Goal: Task Accomplishment & Management: Complete application form

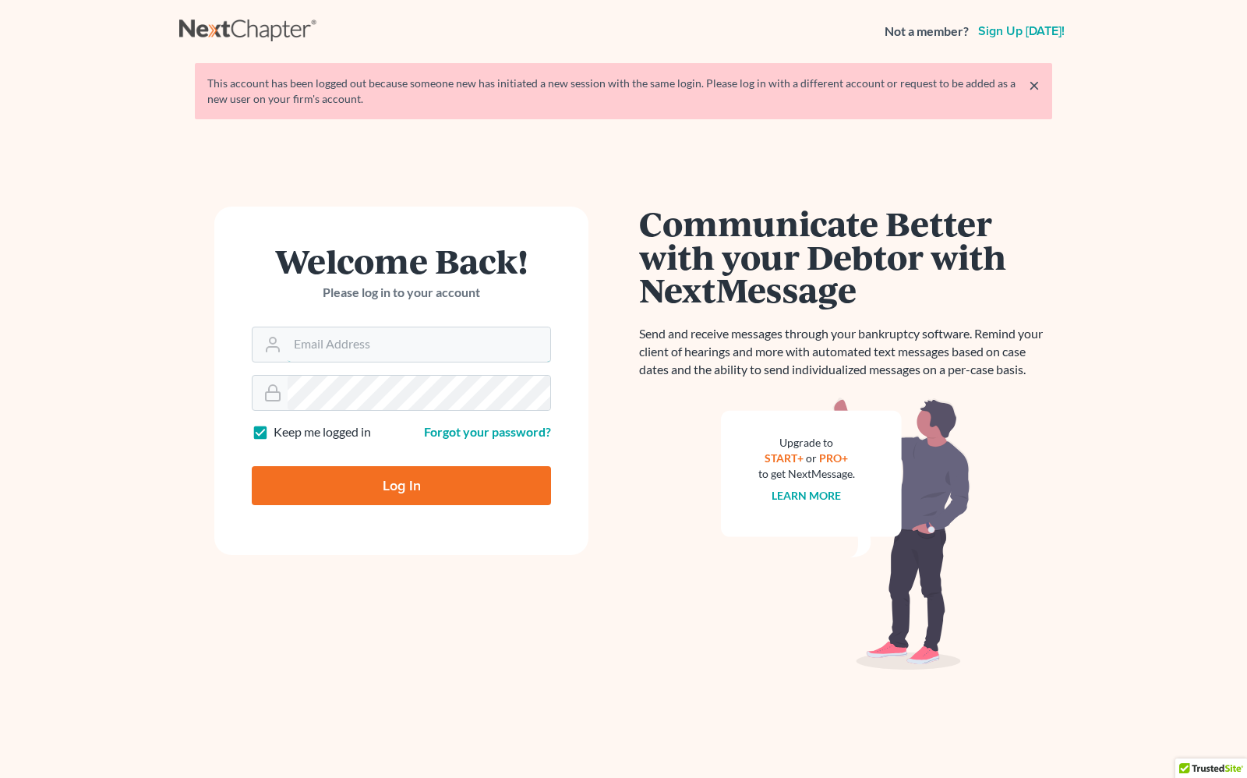
type input "[PERSON_NAME][EMAIL_ADDRESS][DOMAIN_NAME]"
click at [352, 493] on input "Log In" at bounding box center [401, 485] width 299 height 39
type input "Thinking..."
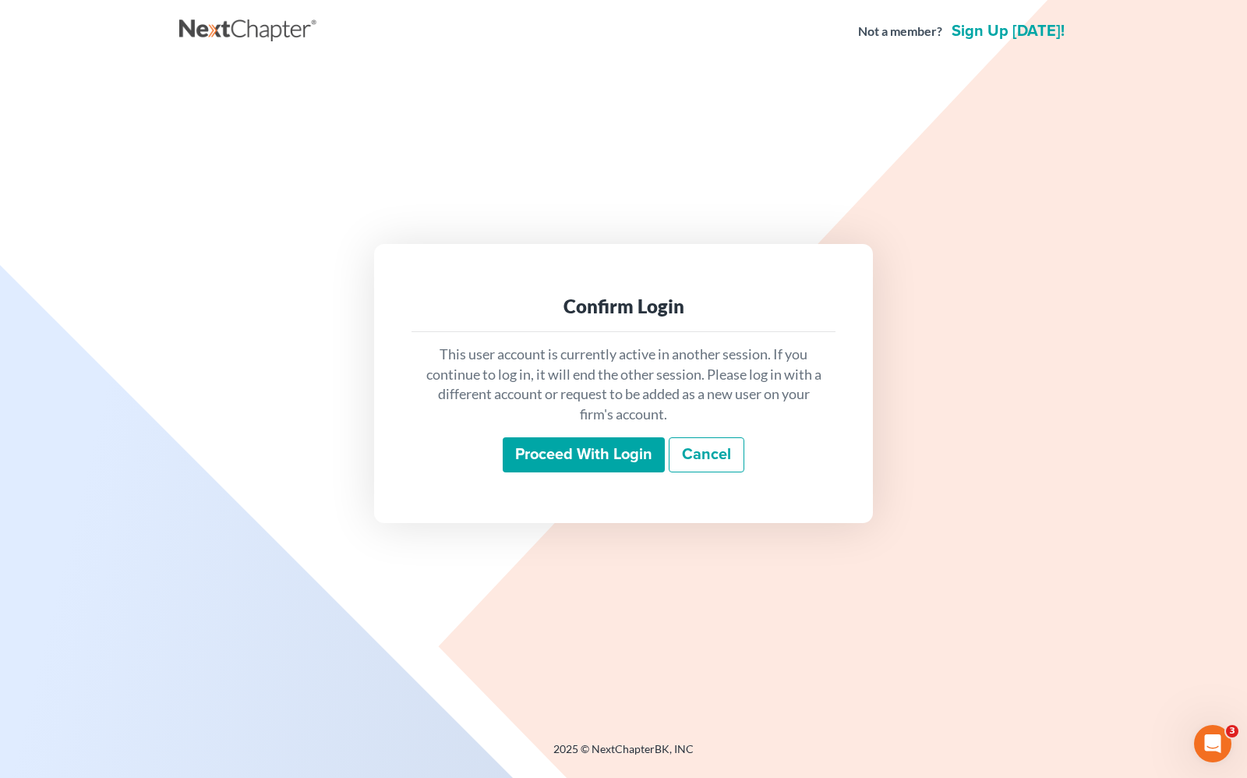
click at [565, 458] on input "Proceed with login" at bounding box center [584, 455] width 162 height 36
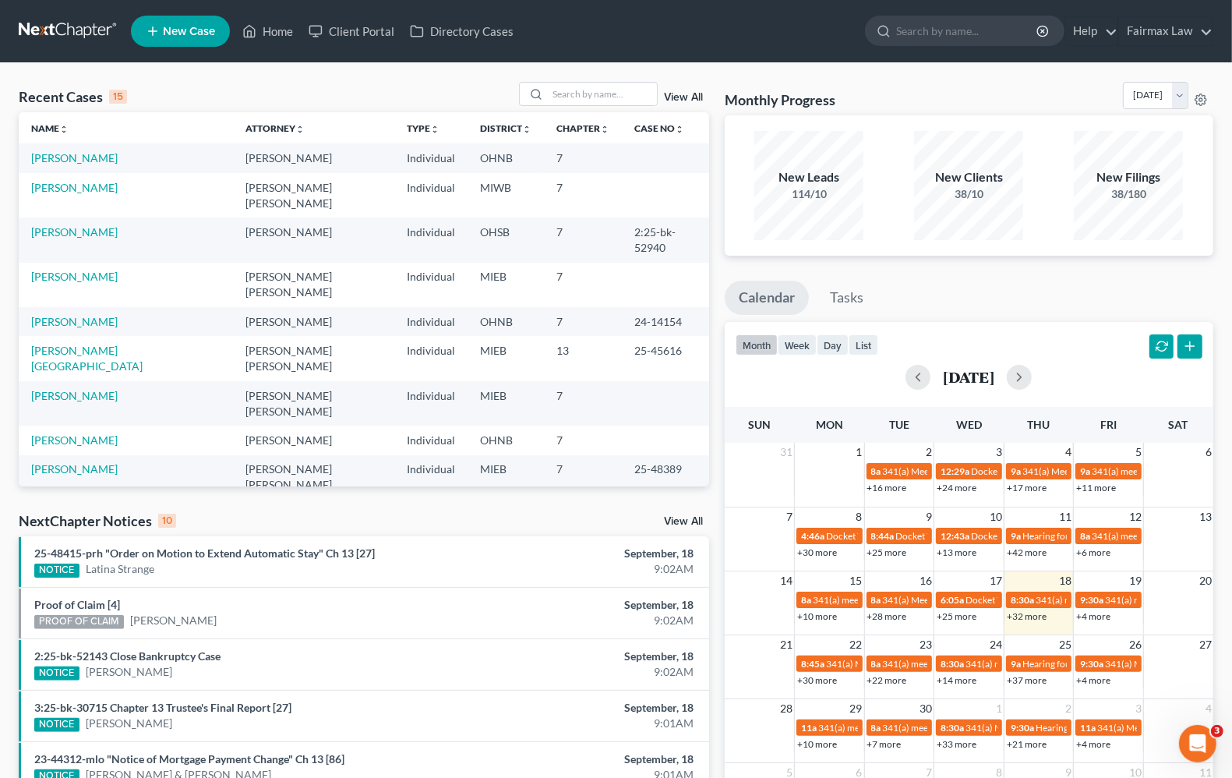
scroll to position [107, 0]
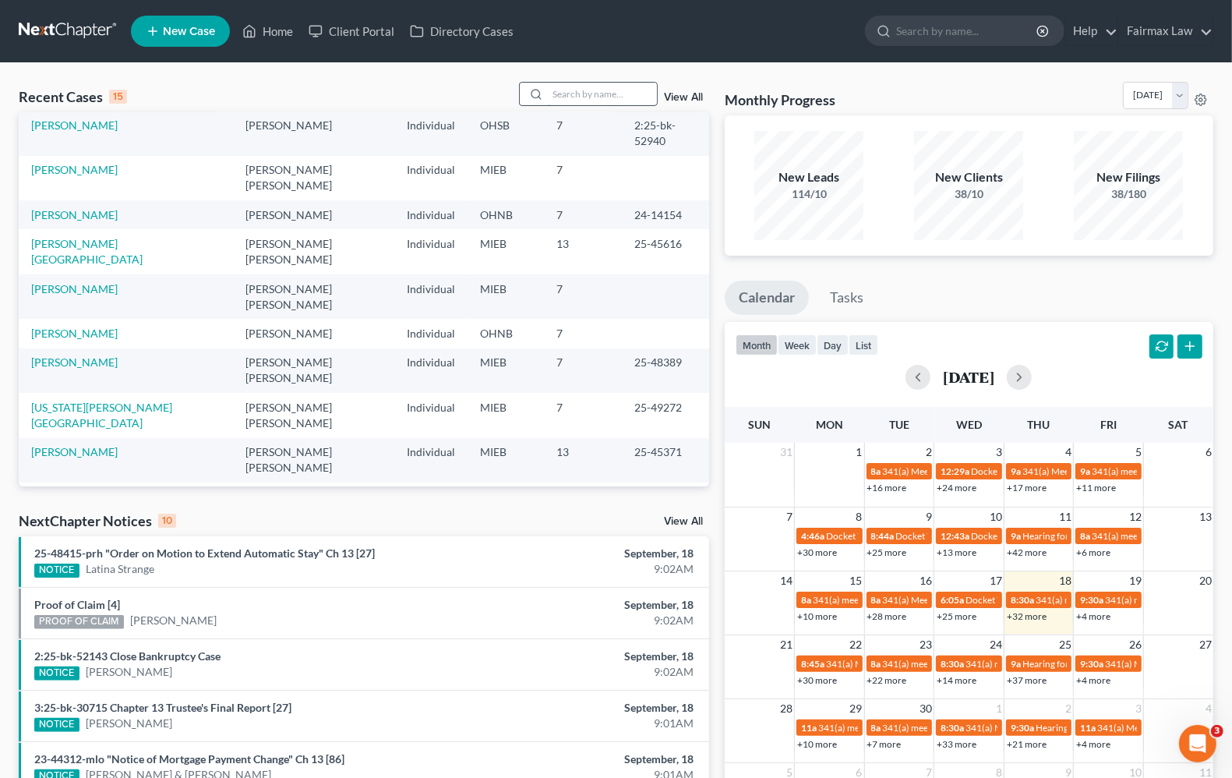
click at [617, 90] on input "search" at bounding box center [602, 94] width 109 height 23
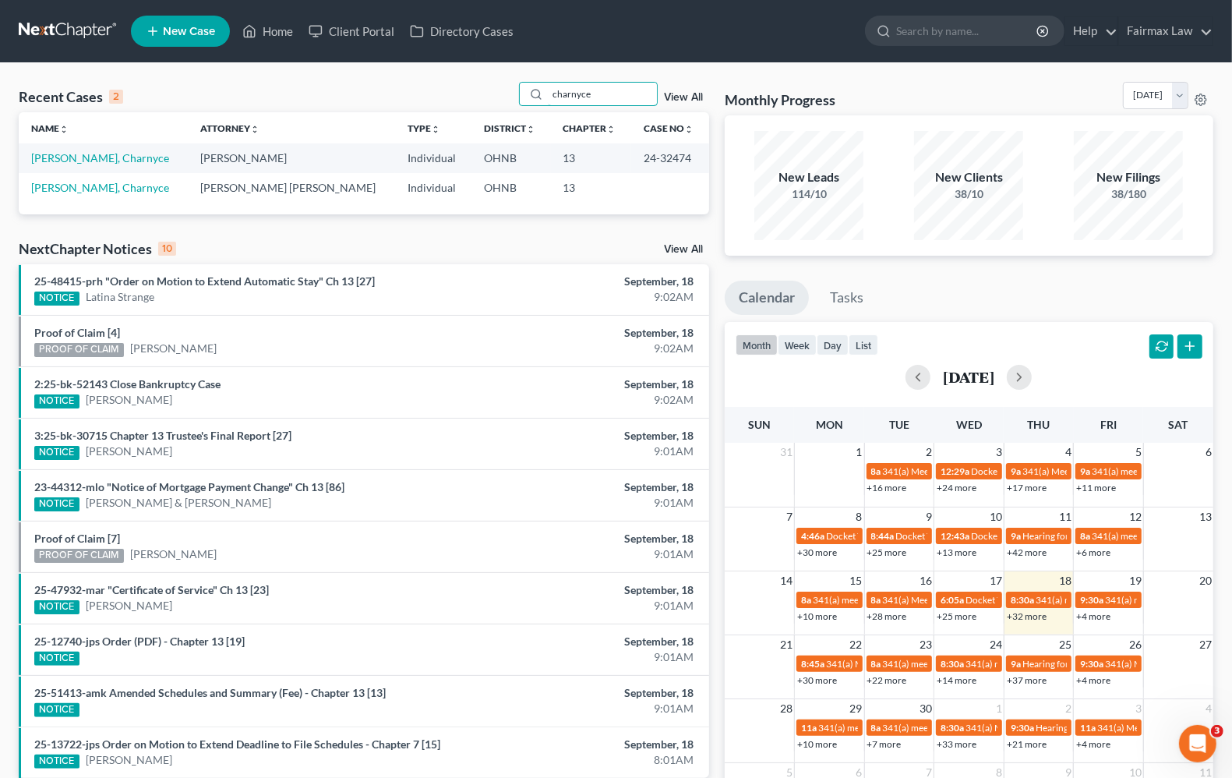
scroll to position [0, 0]
type input "charnyce"
click at [126, 157] on link "Chandler-Sisay, Charnyce" at bounding box center [100, 157] width 138 height 13
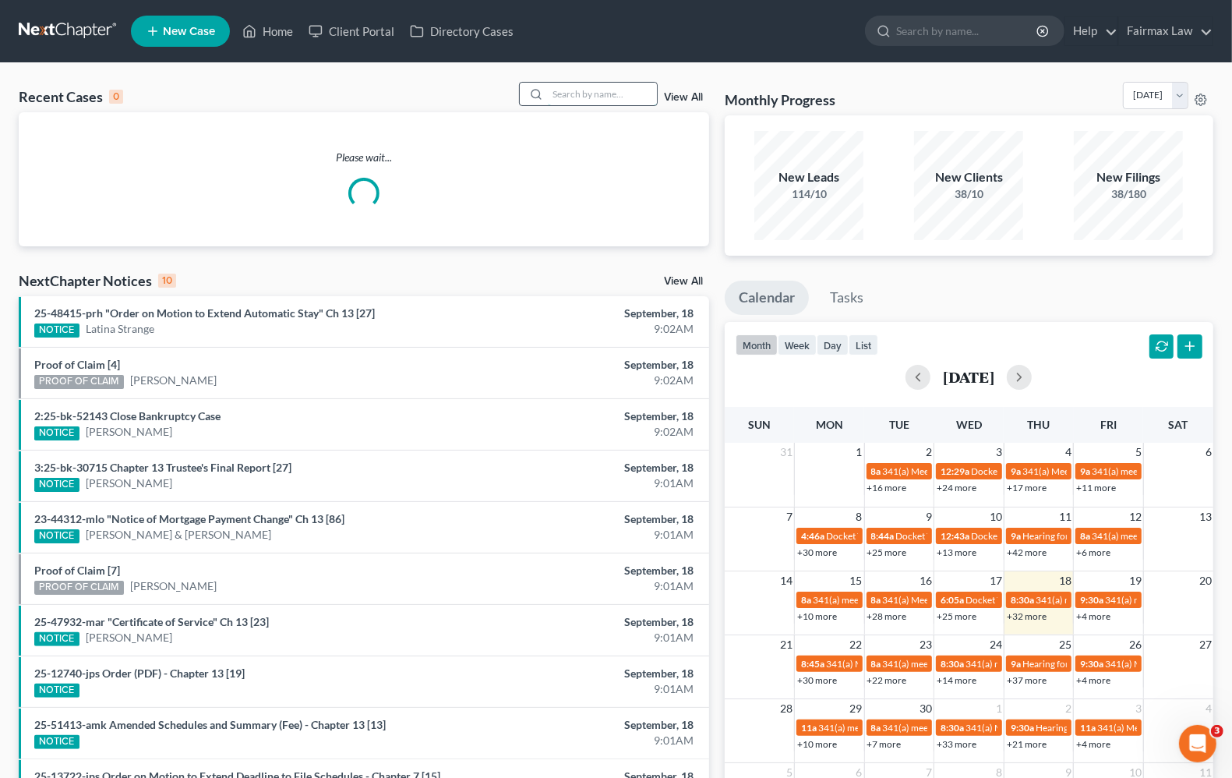
click at [587, 87] on input "search" at bounding box center [602, 94] width 109 height 23
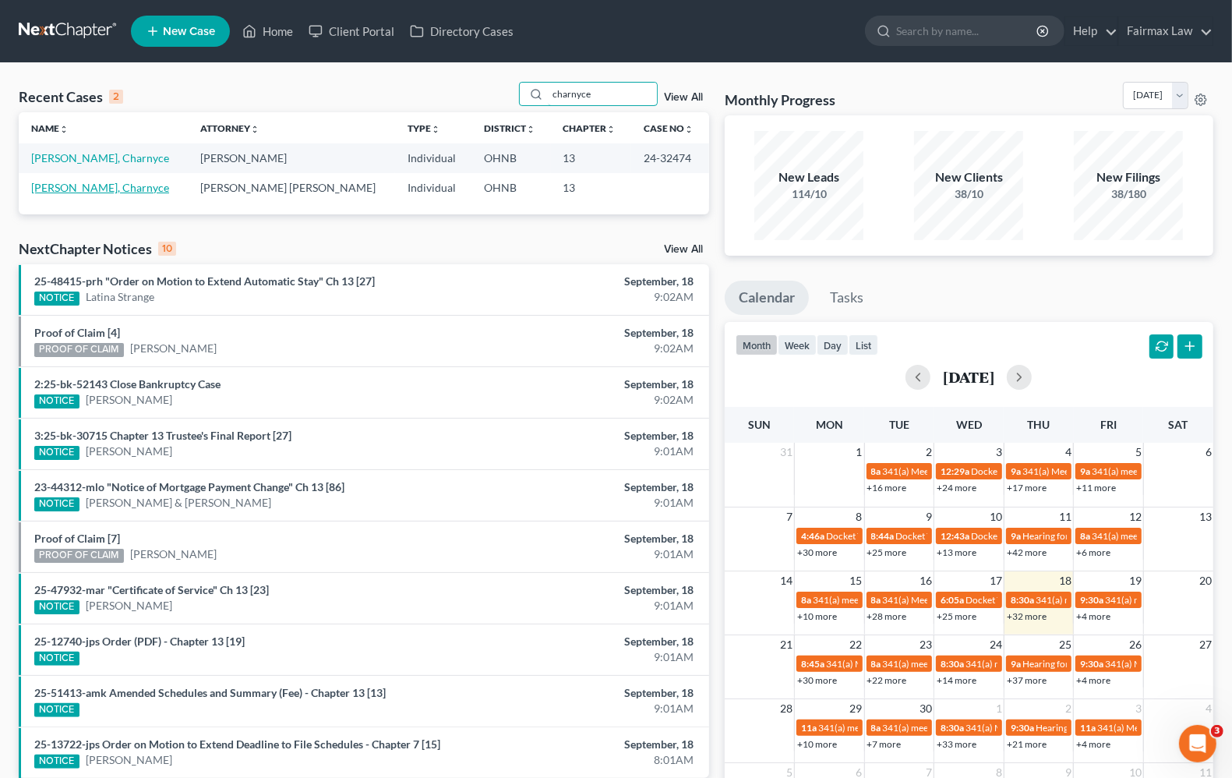
type input "charnyce"
click at [94, 185] on link "Chandler-Sisay, Charnyce" at bounding box center [100, 187] width 138 height 13
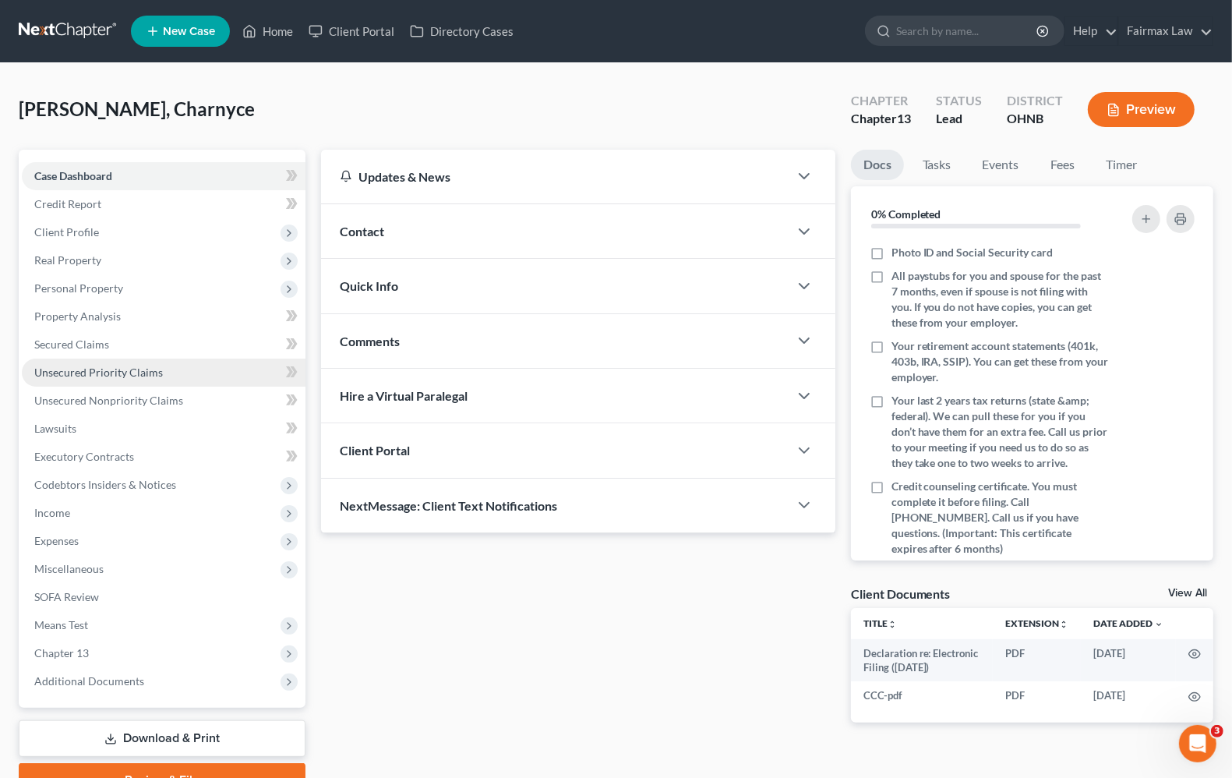
click at [72, 366] on span "Unsecured Priority Claims" at bounding box center [98, 372] width 129 height 13
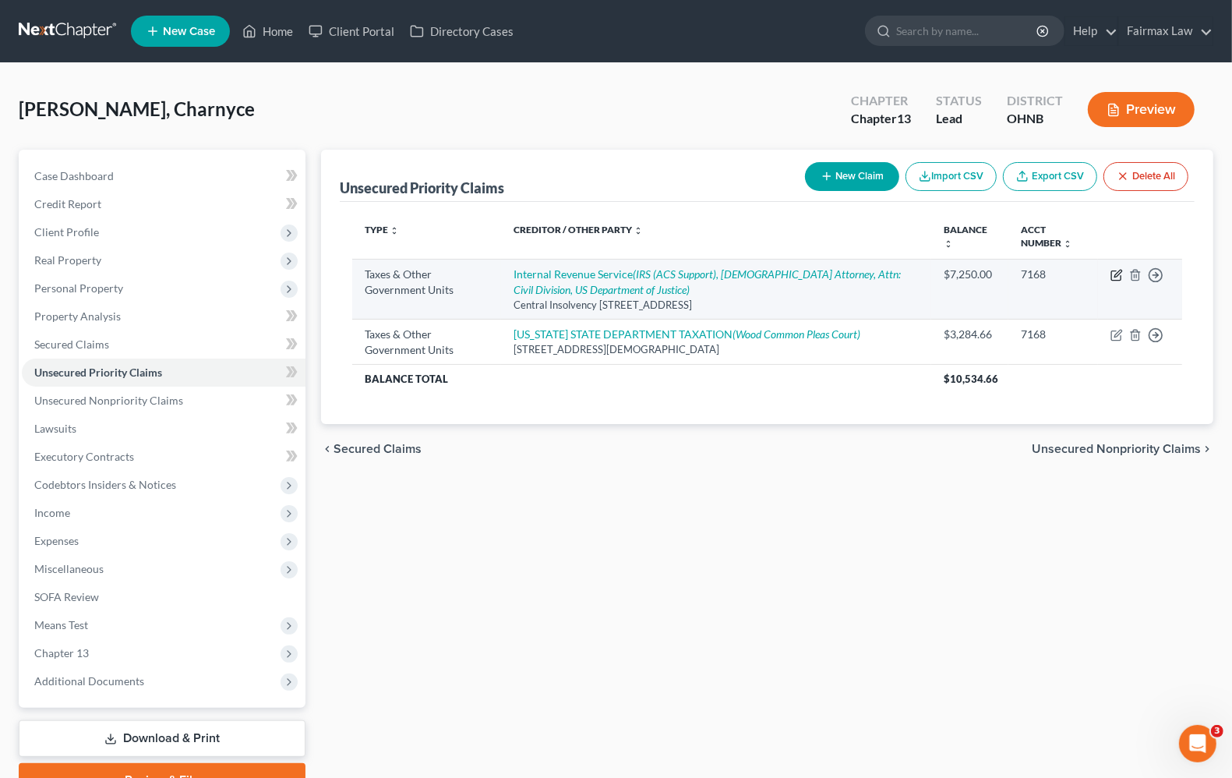
click at [1116, 278] on icon "button" at bounding box center [1117, 275] width 12 height 12
select select "0"
select select "39"
select select "0"
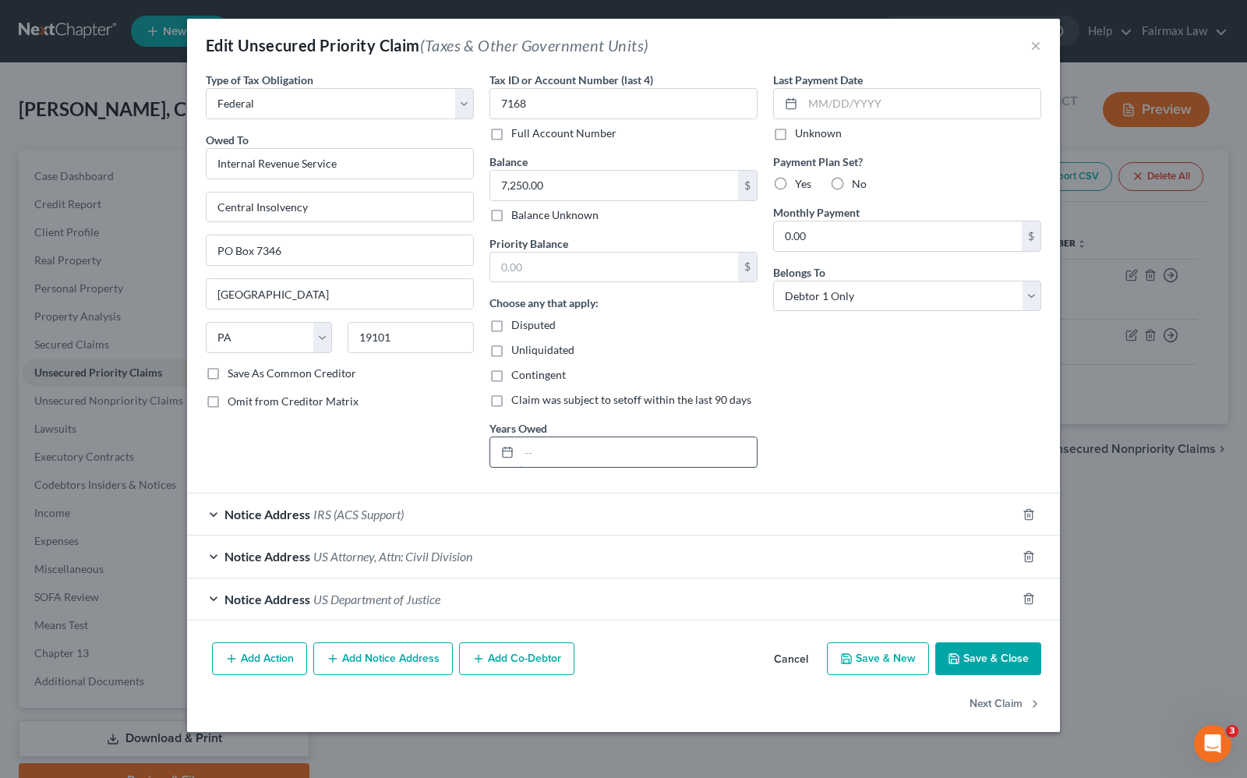
drag, startPoint x: 550, startPoint y: 451, endPoint x: 558, endPoint y: 444, distance: 10.6
click at [550, 451] on input "text" at bounding box center [638, 452] width 238 height 30
type input "2"
type input "2023-2024"
drag, startPoint x: 644, startPoint y: 232, endPoint x: 624, endPoint y: 223, distance: 22.3
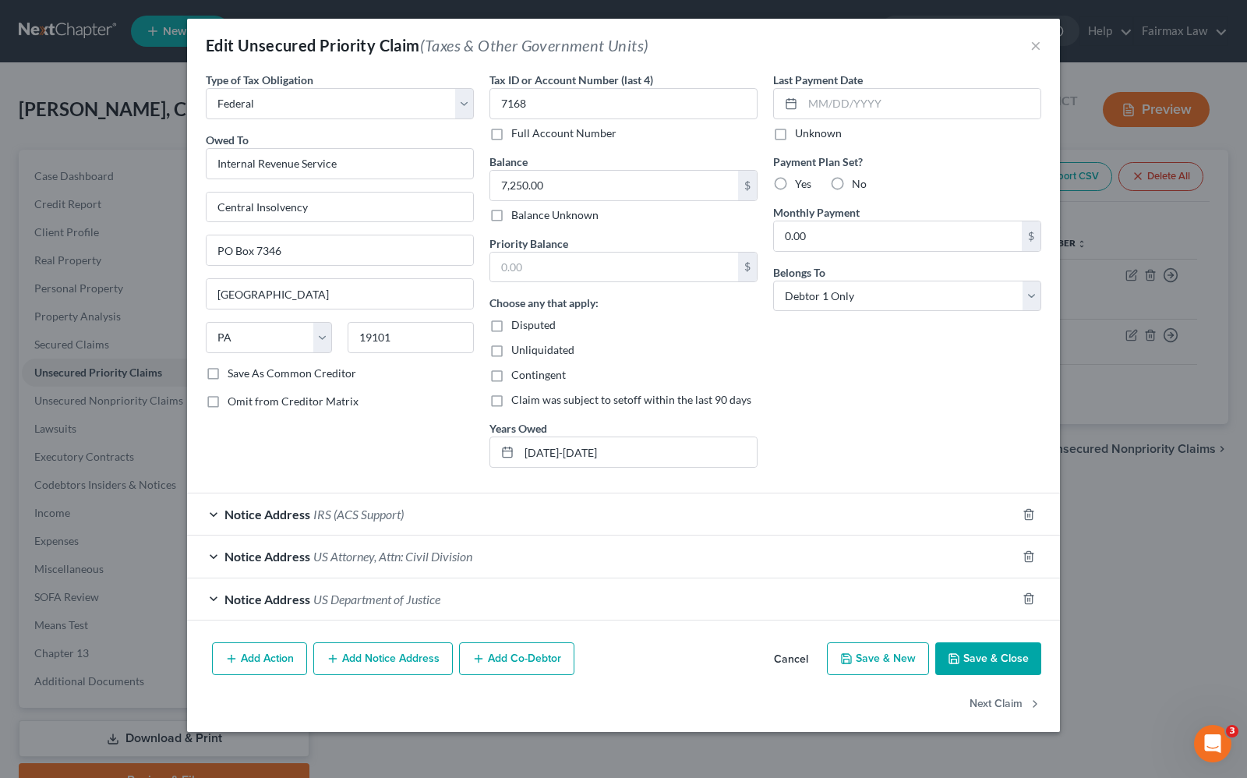
click at [635, 235] on div "Tax ID or Account Number (last 4) 7168 Full Account Number Balance 7,250.00 $ B…" at bounding box center [624, 276] width 284 height 408
click at [544, 196] on input "7,250.00" at bounding box center [614, 186] width 248 height 30
drag, startPoint x: 562, startPoint y: 192, endPoint x: 486, endPoint y: 154, distance: 85.1
click at [470, 158] on div "Type of Tax Obligation * Select Federal City State Franchise Tax Board Other Ow…" at bounding box center [623, 276] width 851 height 408
type input "10,005.00"
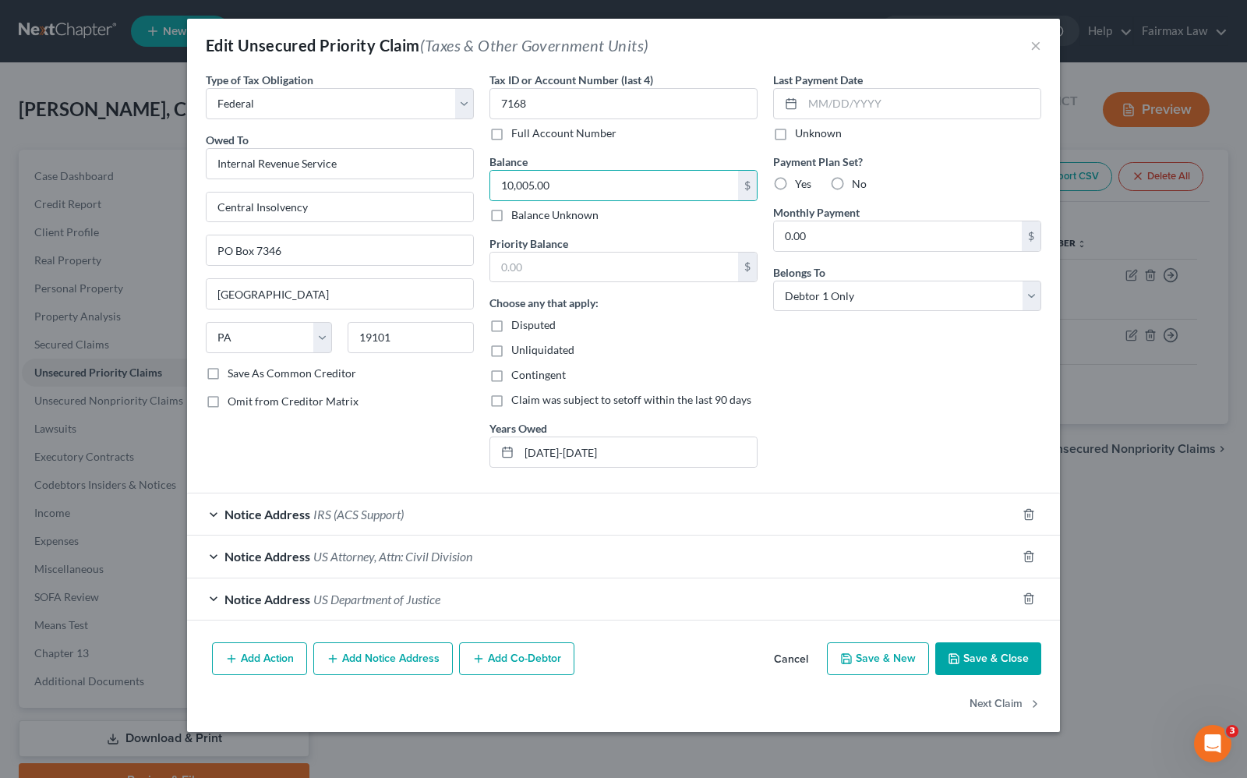
click at [1017, 663] on button "Save & Close" at bounding box center [988, 658] width 106 height 33
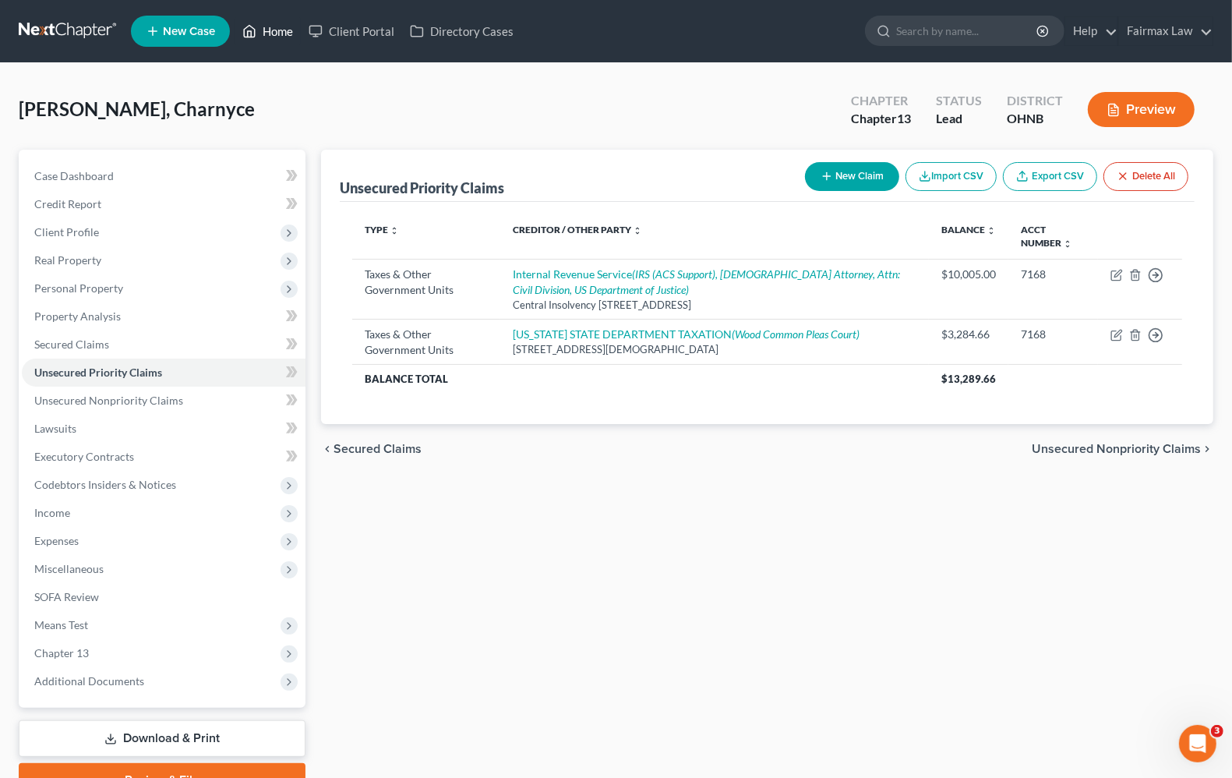
click at [286, 31] on link "Home" at bounding box center [268, 31] width 66 height 28
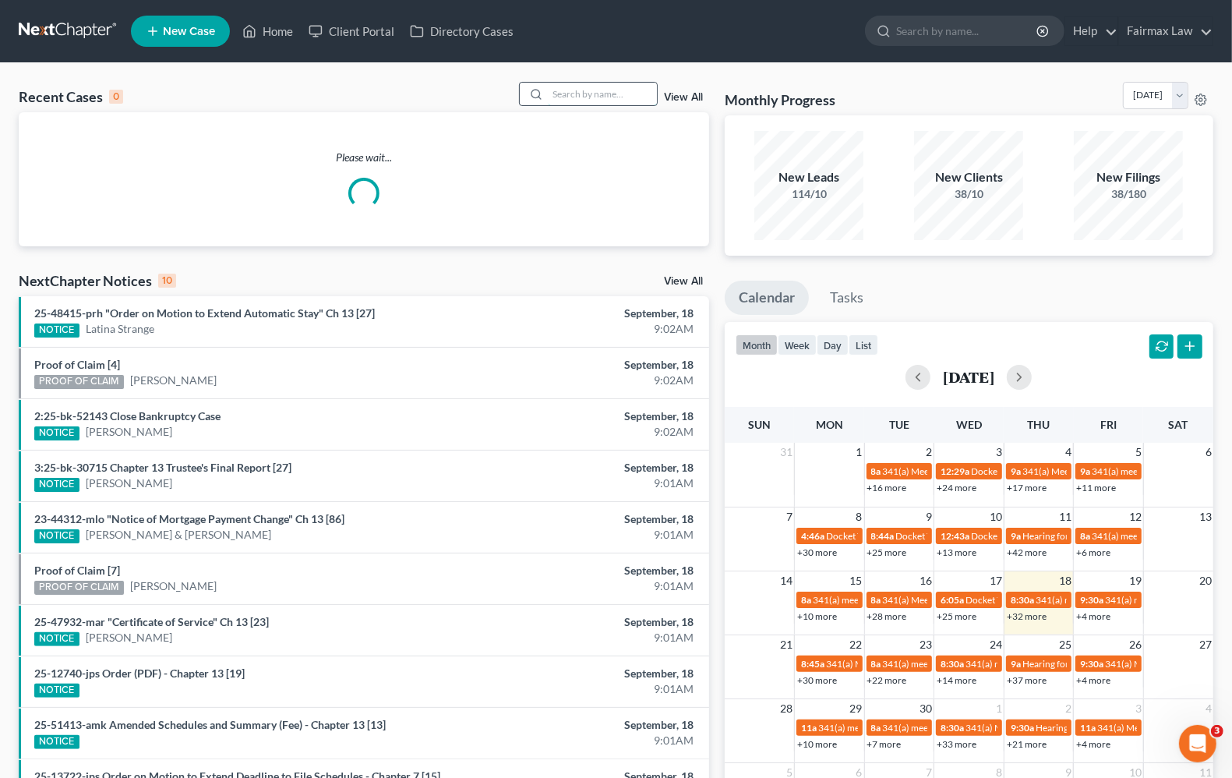
click at [608, 94] on input "search" at bounding box center [602, 94] width 109 height 23
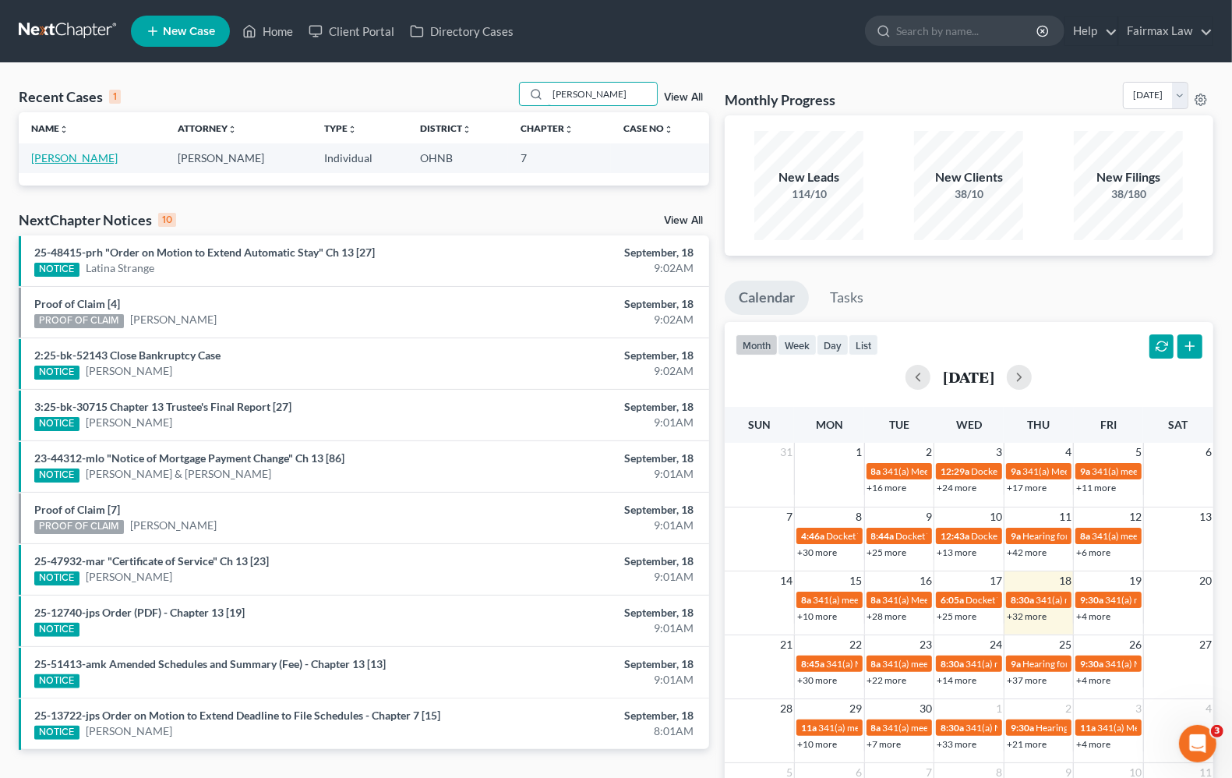
type input "dashauna jackson"
click at [66, 164] on link "Jackson, Dashauna" at bounding box center [74, 157] width 87 height 13
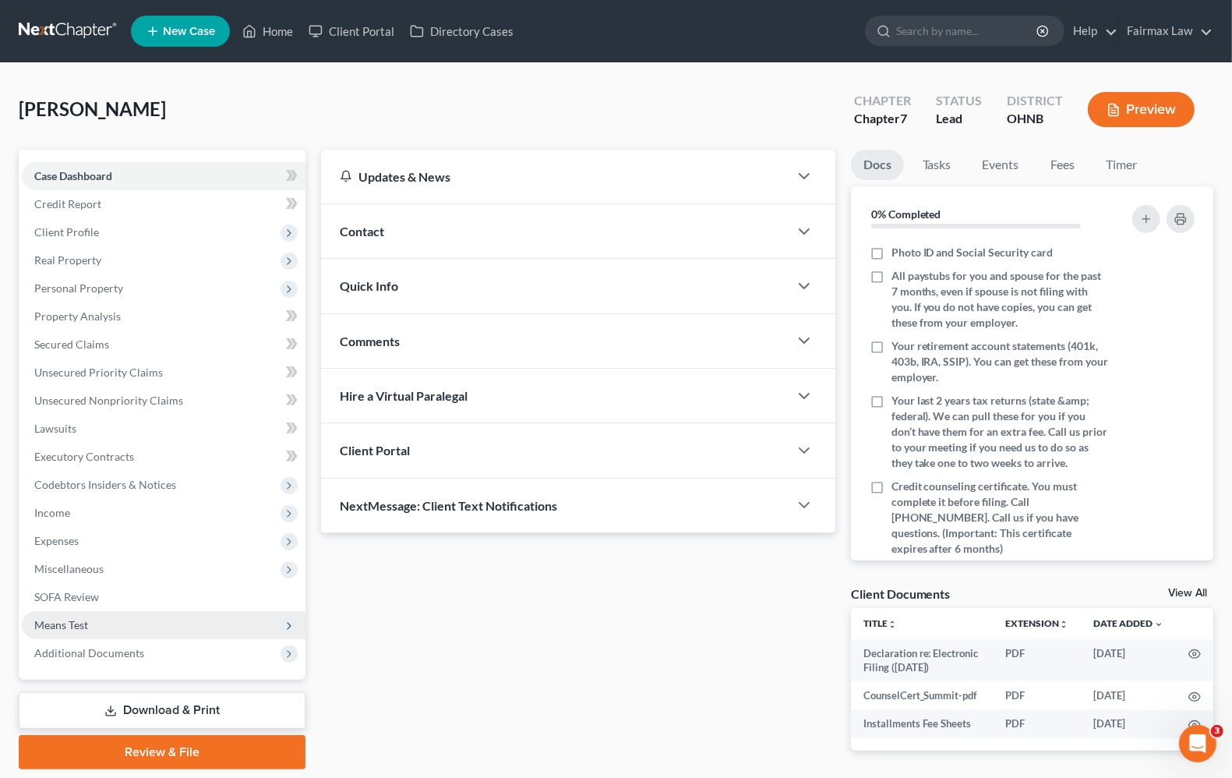
click at [87, 618] on span "Means Test" at bounding box center [61, 624] width 54 height 13
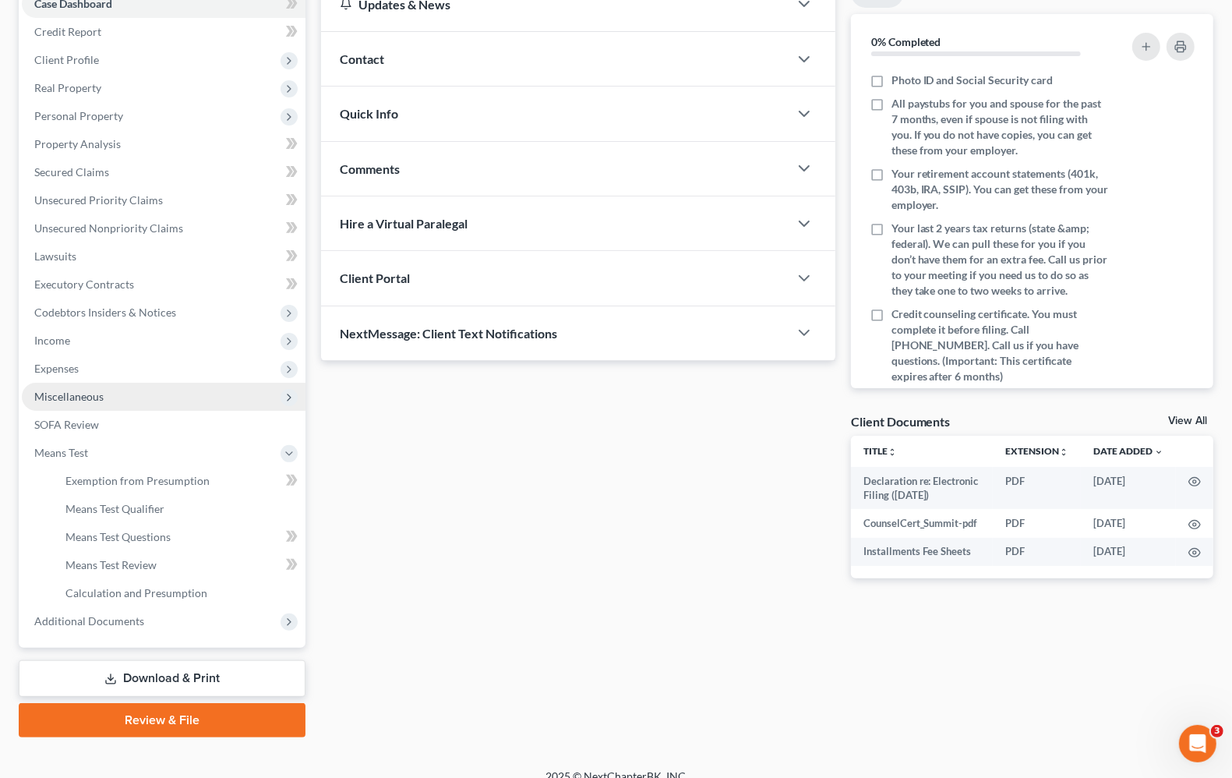
scroll to position [189, 0]
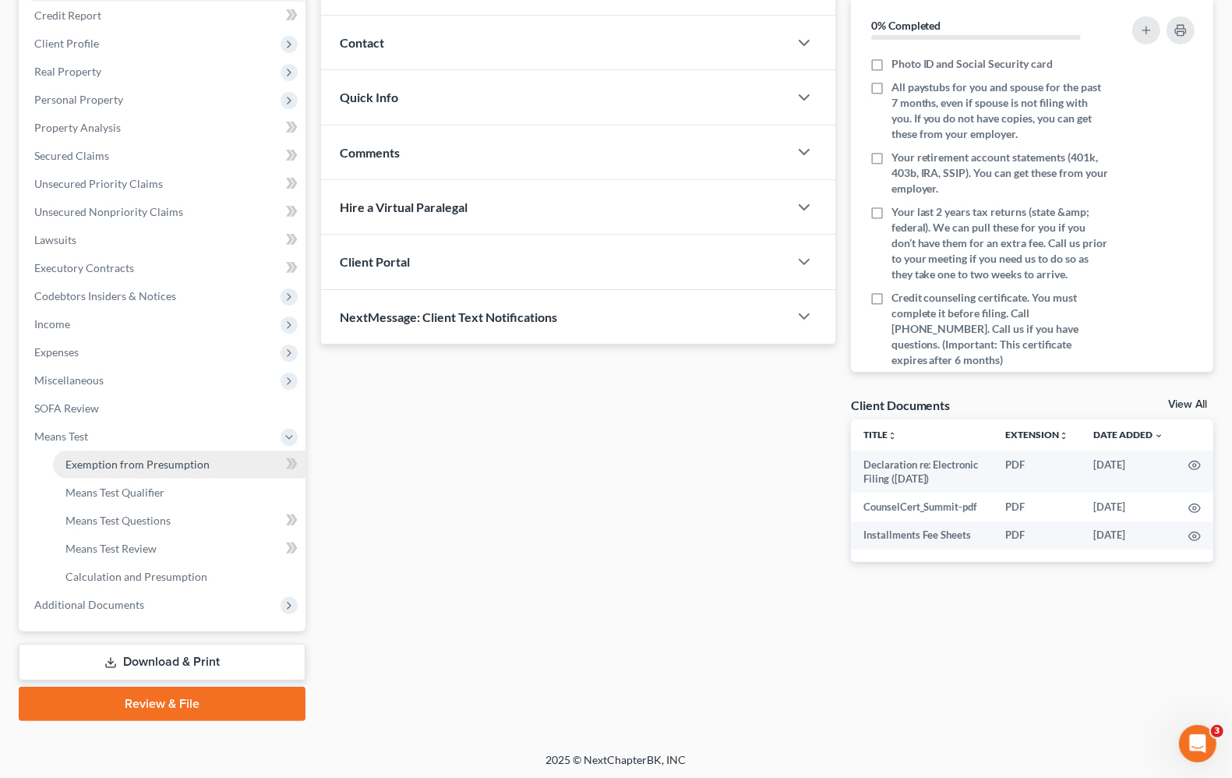
click at [168, 466] on span "Exemption from Presumption" at bounding box center [137, 464] width 144 height 13
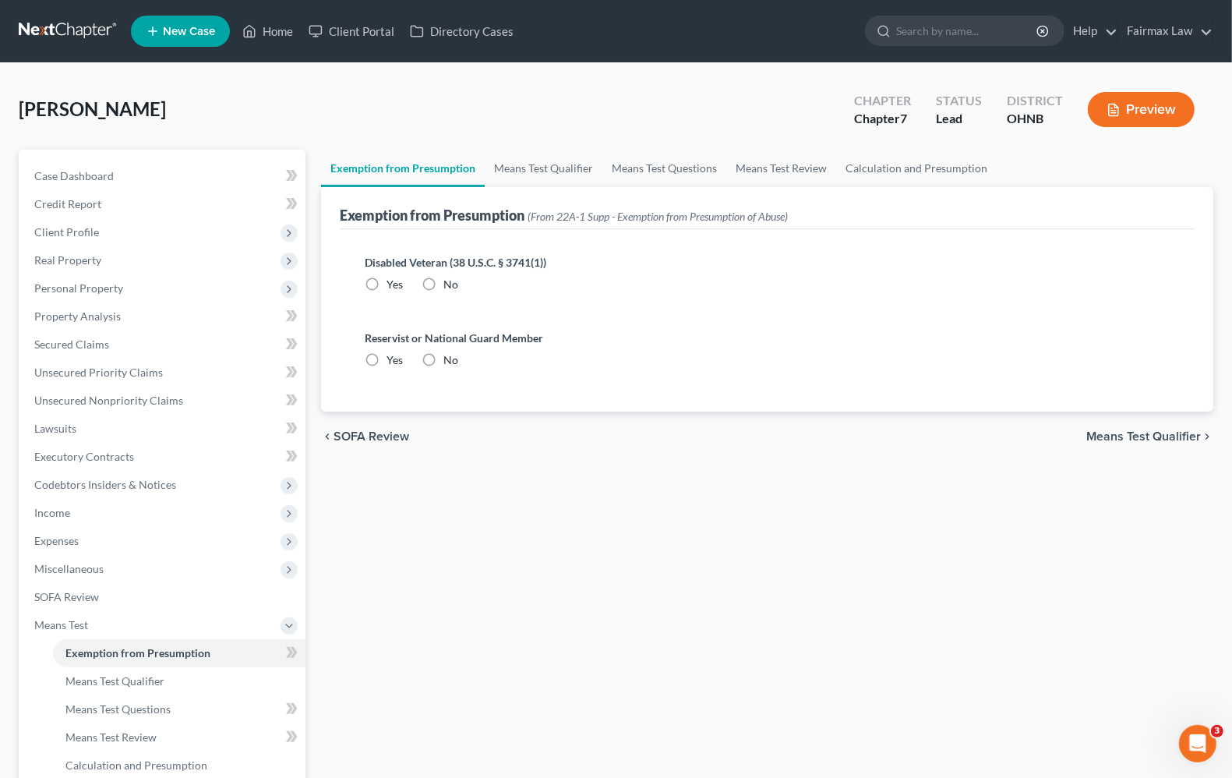
click at [1142, 431] on span "Means Test Qualifier" at bounding box center [1144, 436] width 115 height 12
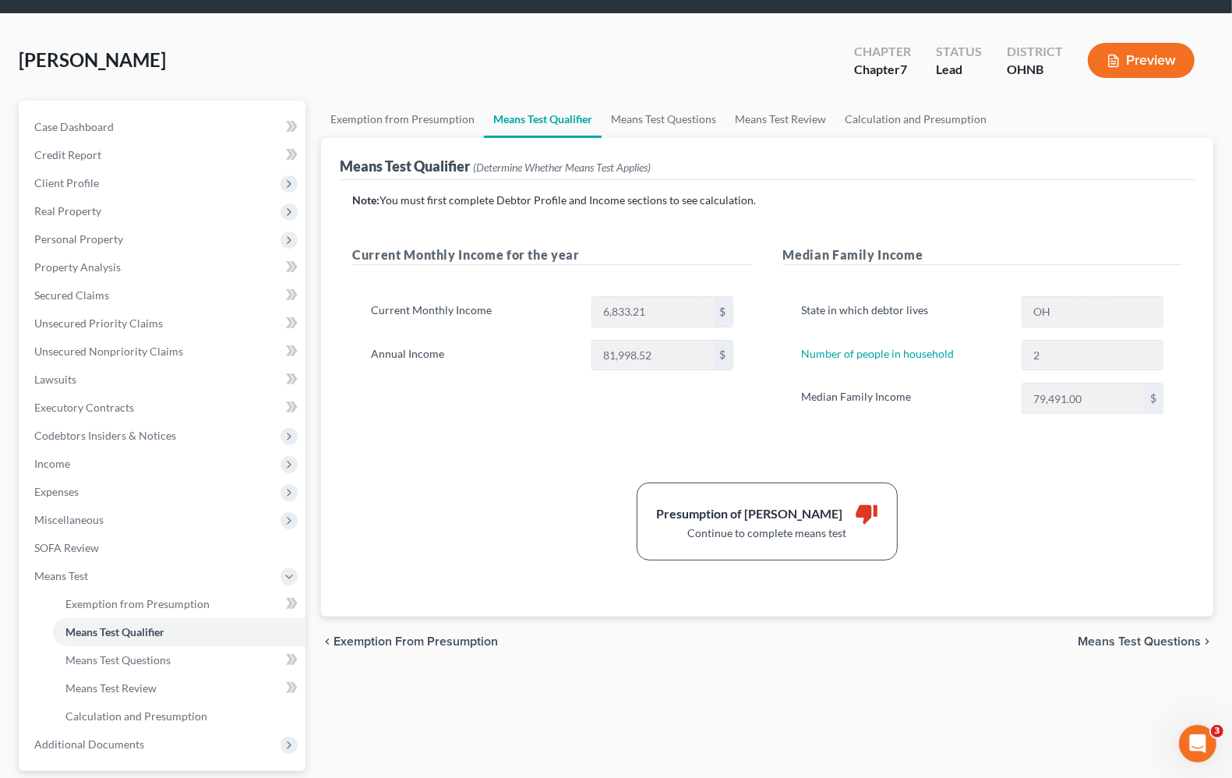
scroll to position [97, 0]
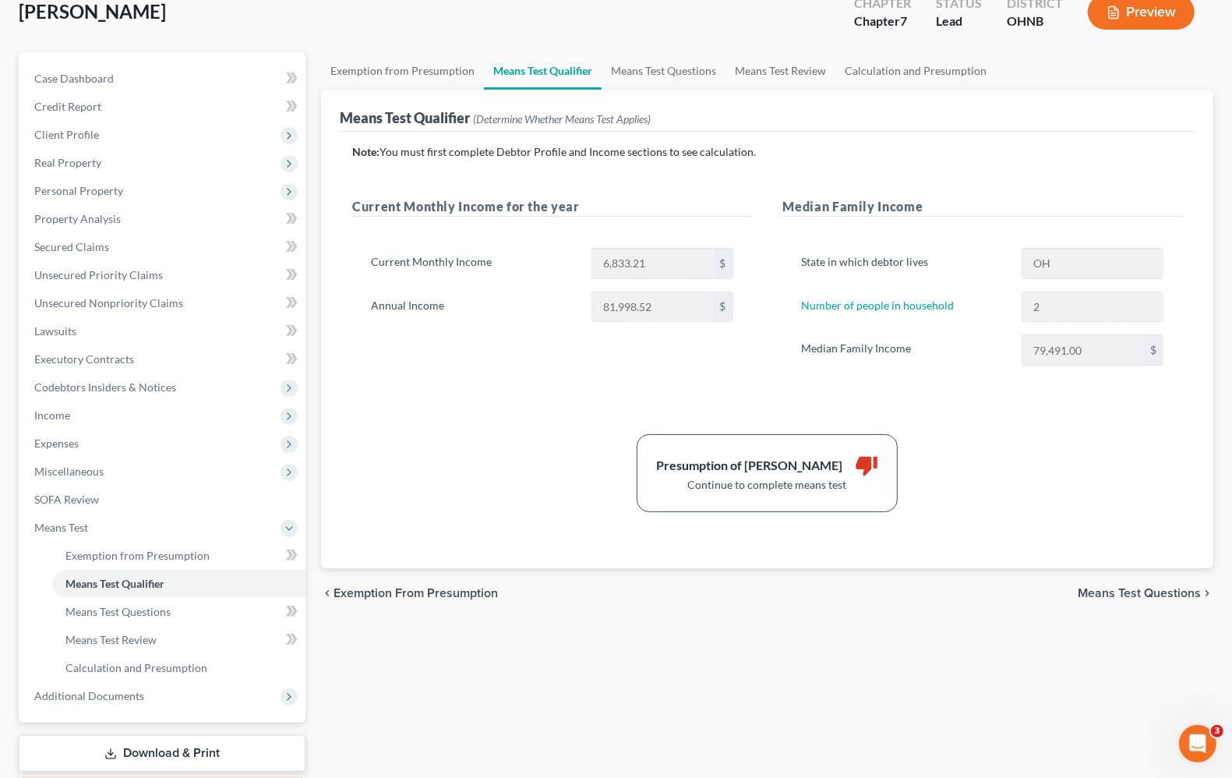
drag, startPoint x: 1116, startPoint y: 581, endPoint x: 1108, endPoint y: 591, distance: 12.3
click at [1116, 587] on div "chevron_left Exemption from Presumption Means Test Questions chevron_right" at bounding box center [767, 593] width 893 height 50
click at [1111, 590] on span "Means Test Questions" at bounding box center [1139, 593] width 123 height 12
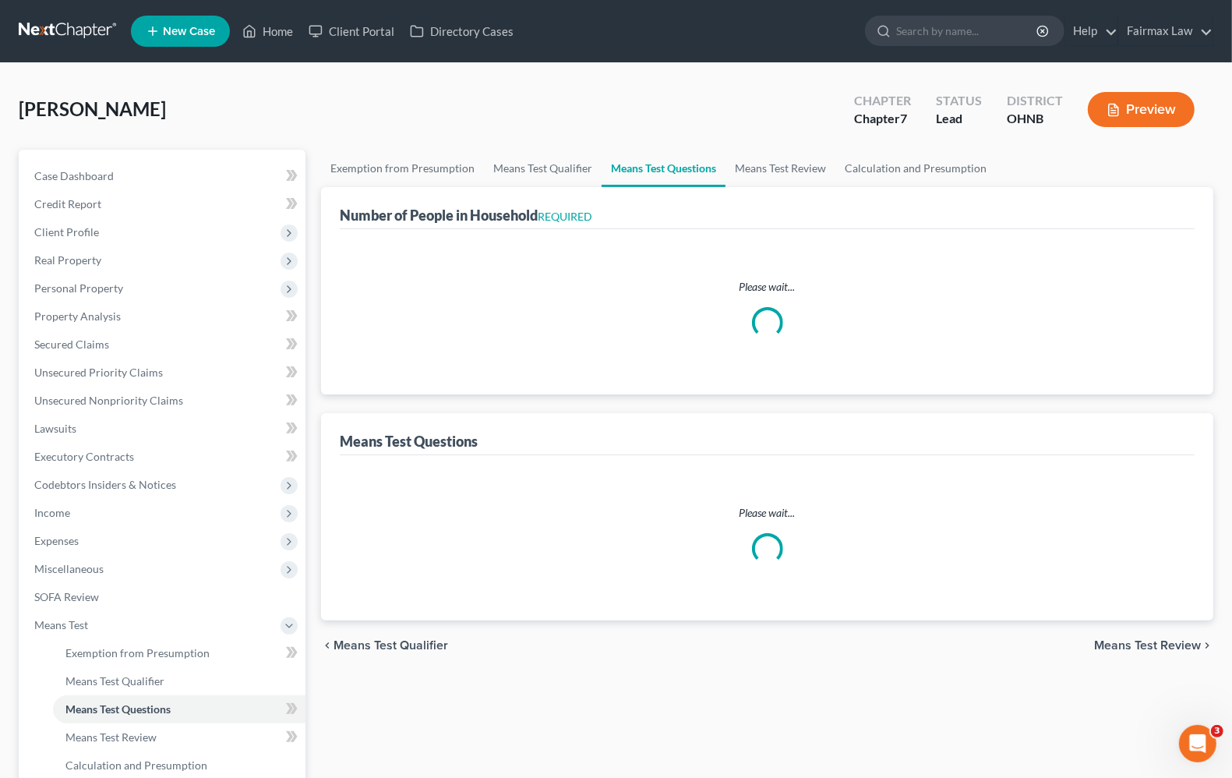
select select "1"
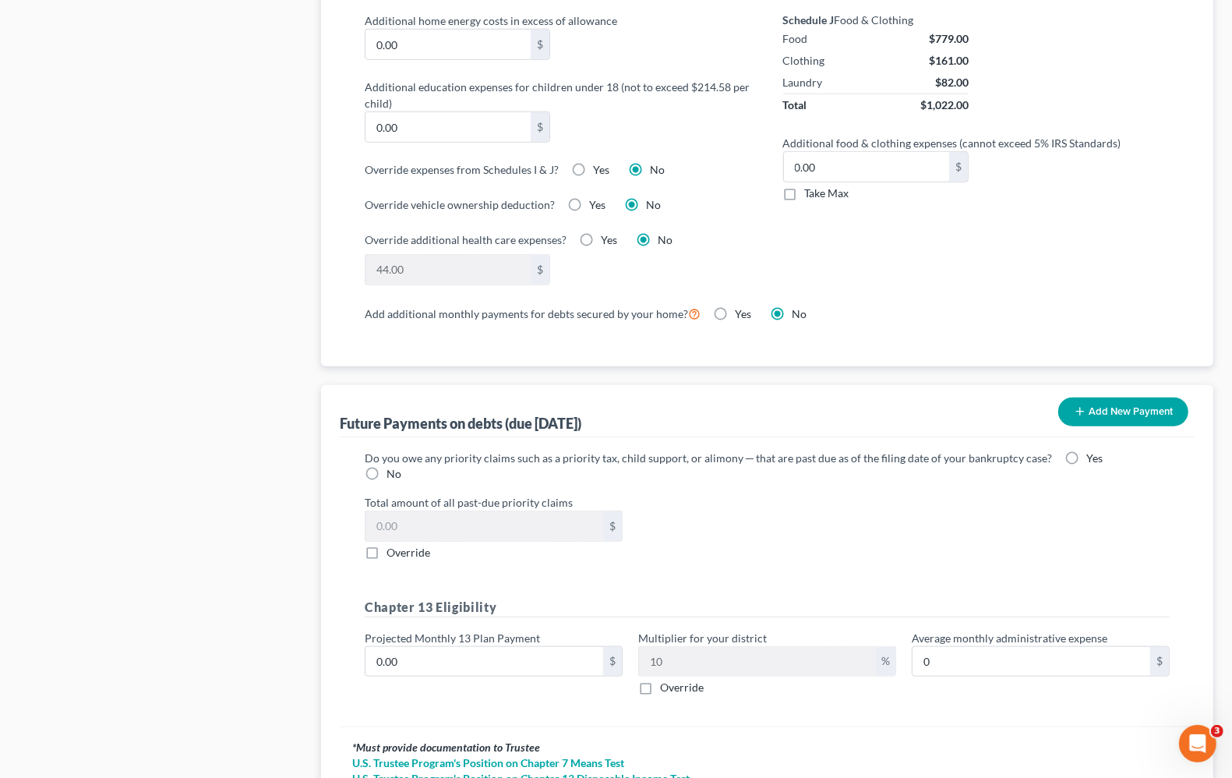
scroll to position [1319, 0]
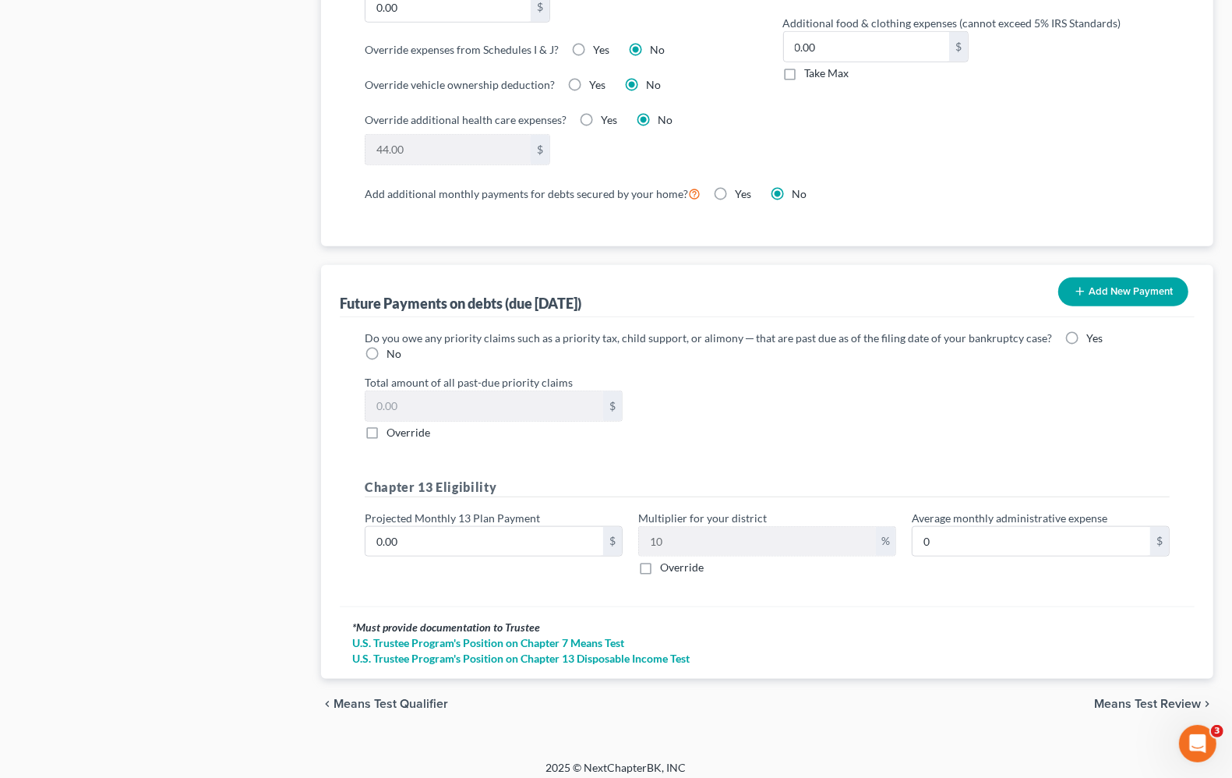
click at [1128, 698] on span "Means Test Review" at bounding box center [1147, 704] width 107 height 12
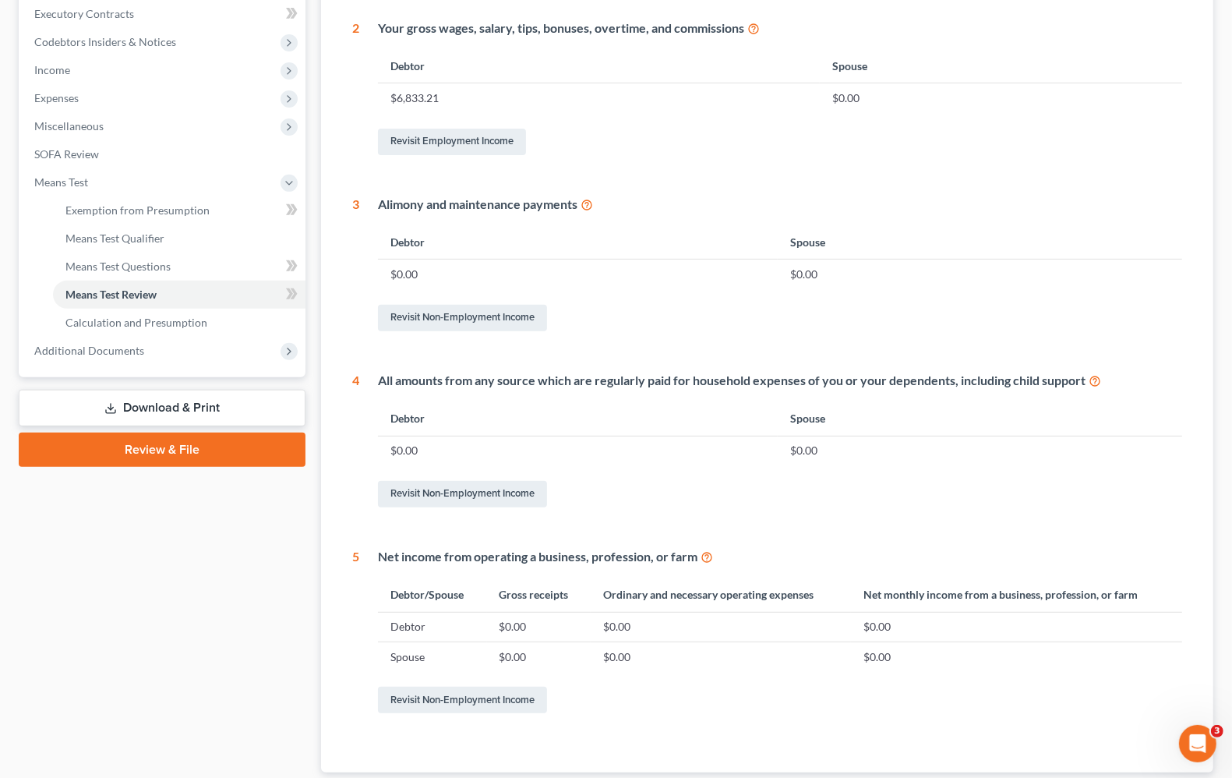
scroll to position [546, 0]
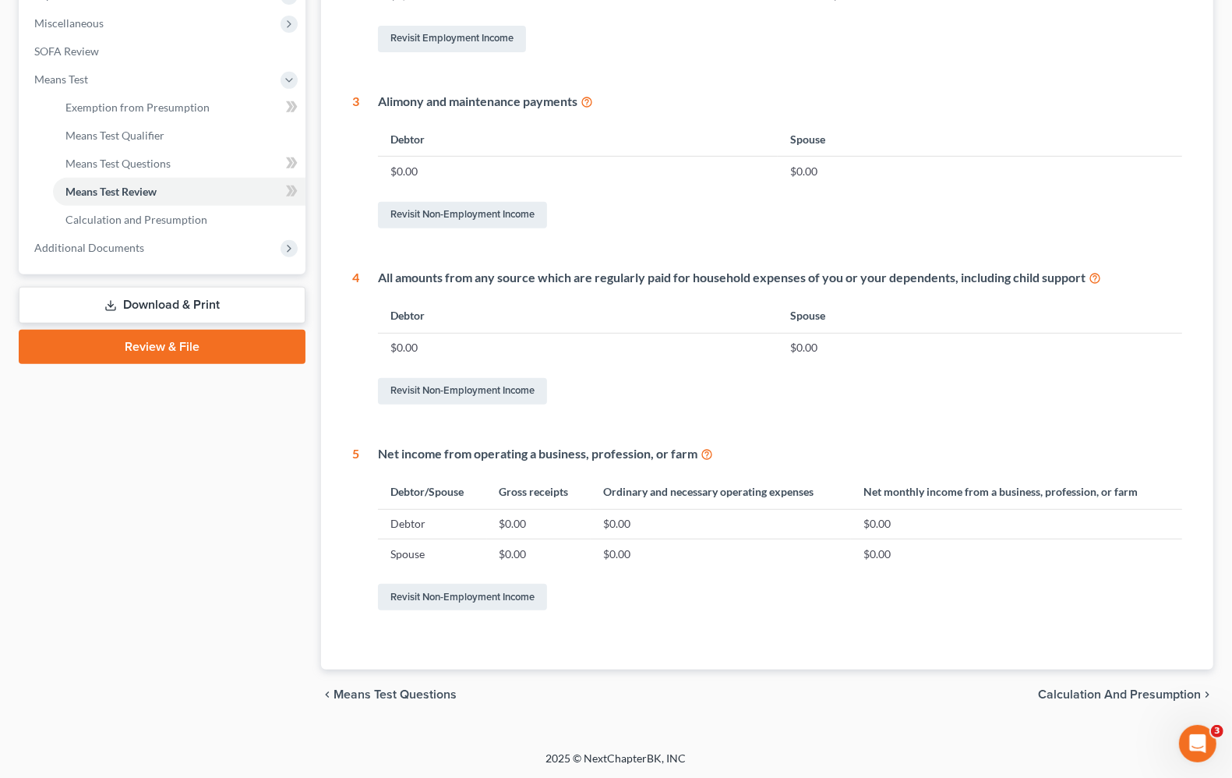
click at [1064, 690] on span "Calculation and Presumption" at bounding box center [1119, 694] width 163 height 12
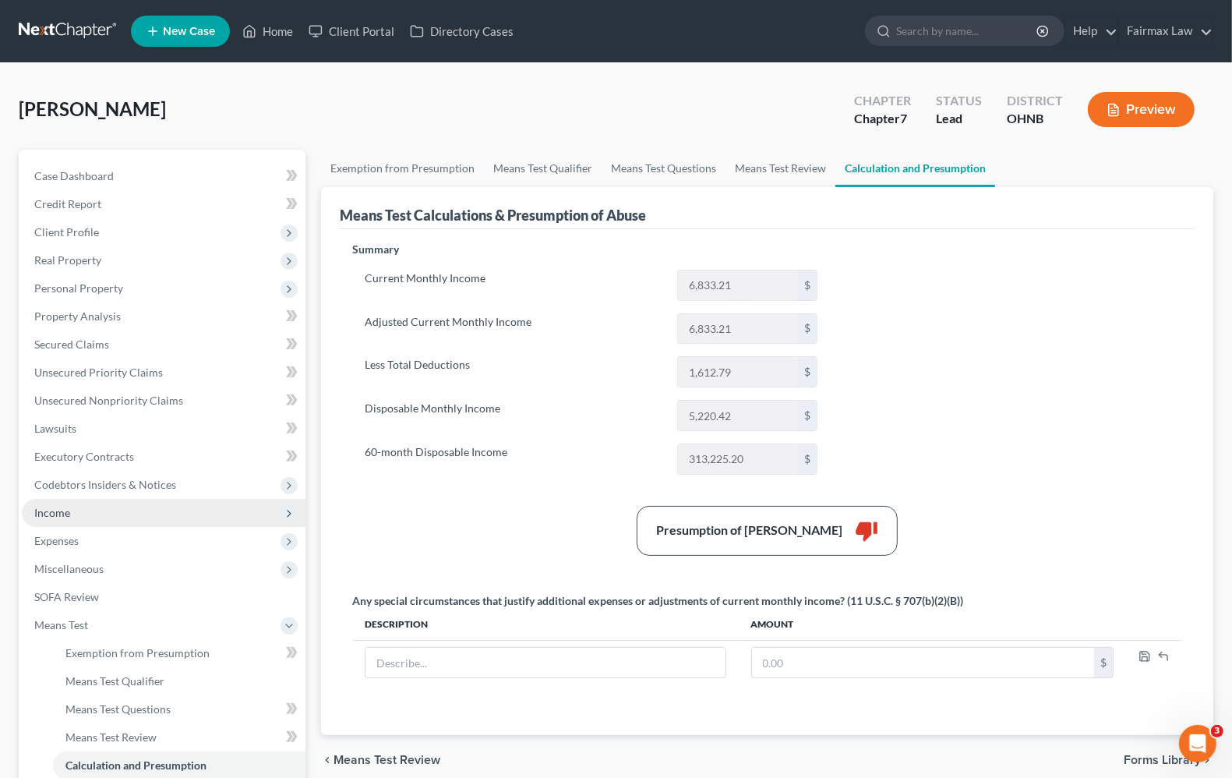
click at [65, 509] on span "Income" at bounding box center [52, 512] width 36 height 13
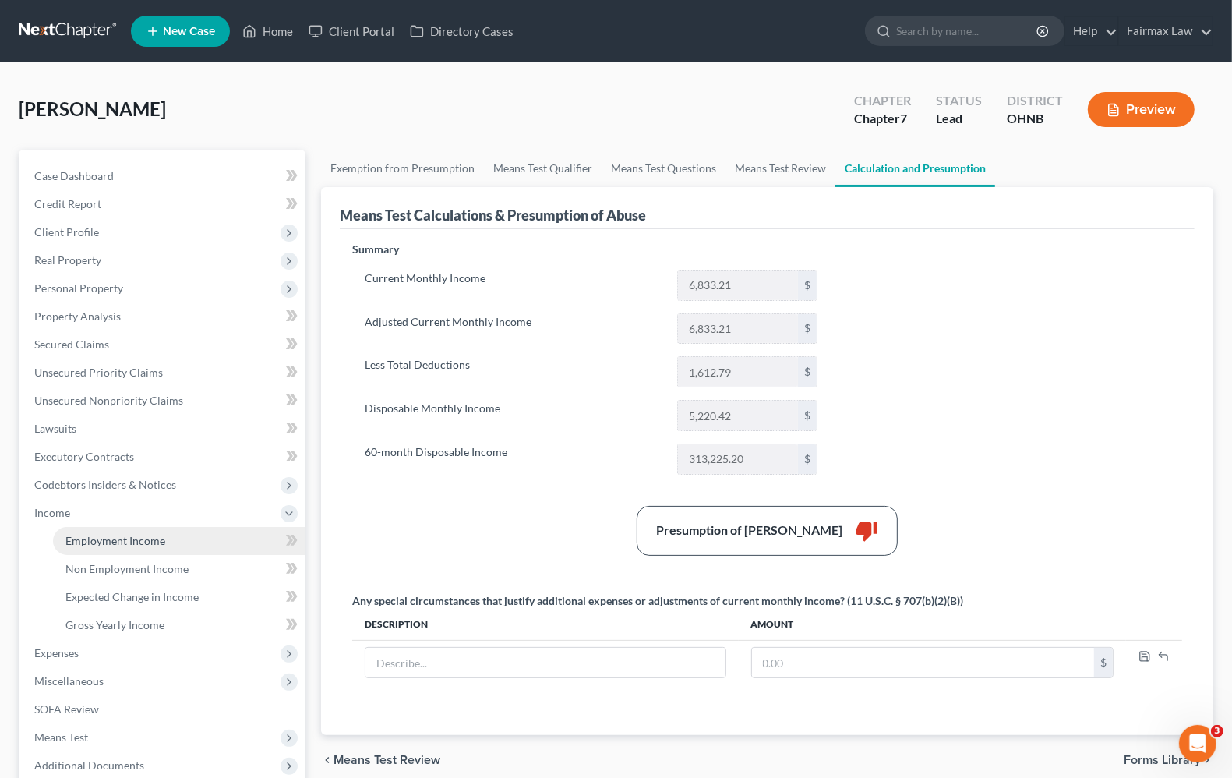
click at [87, 539] on span "Employment Income" at bounding box center [115, 540] width 100 height 13
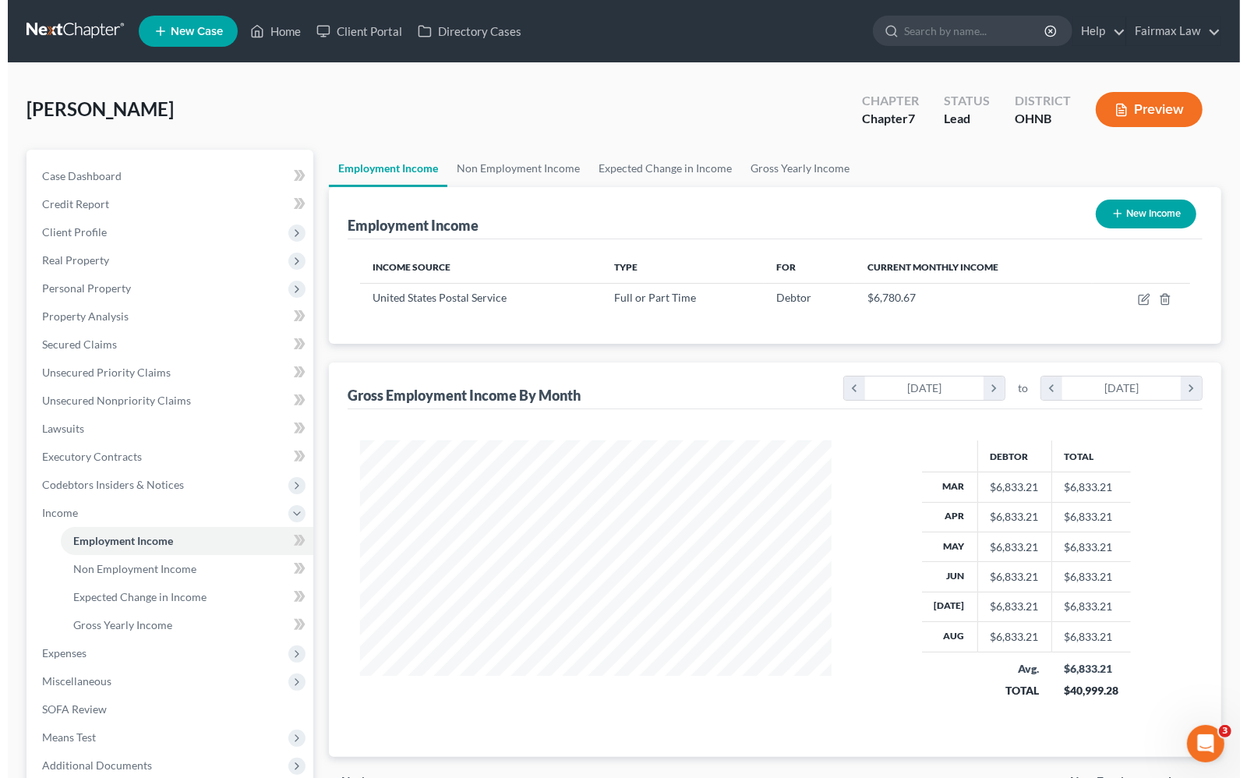
scroll to position [281, 501]
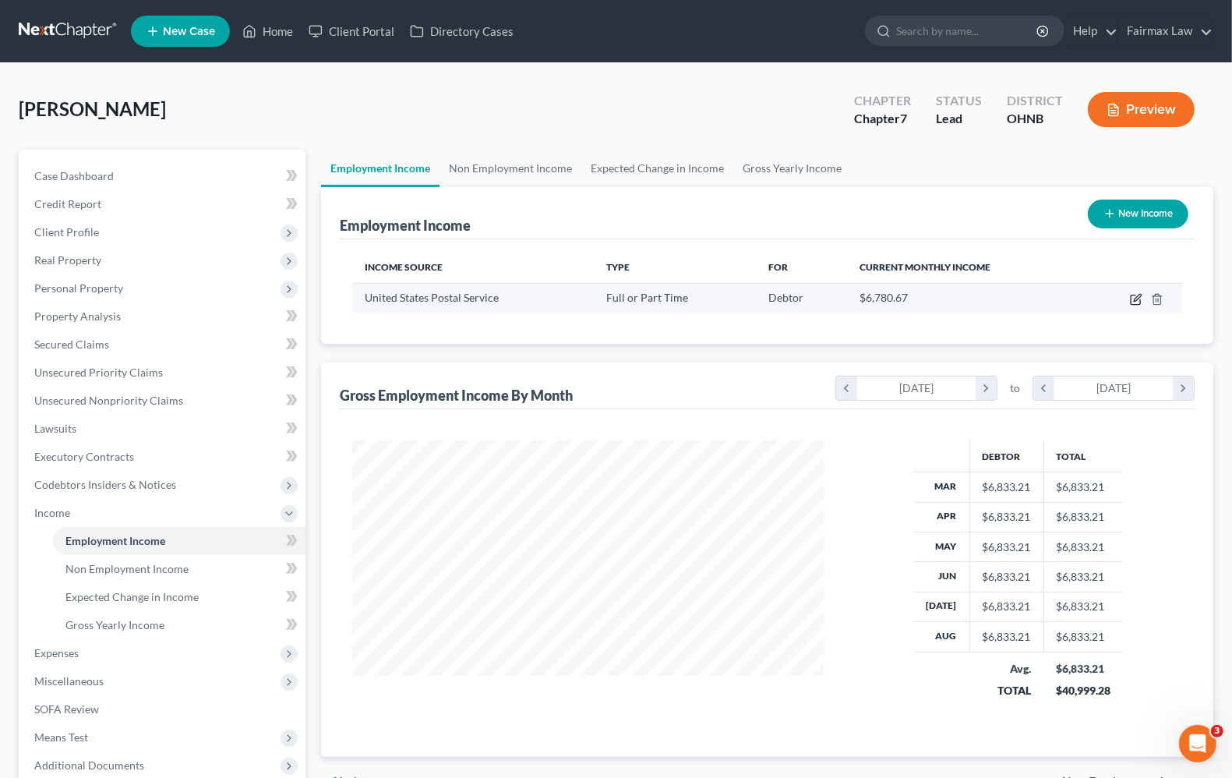
click at [1136, 293] on icon "button" at bounding box center [1136, 299] width 12 height 12
select select "0"
select select "36"
select select "2"
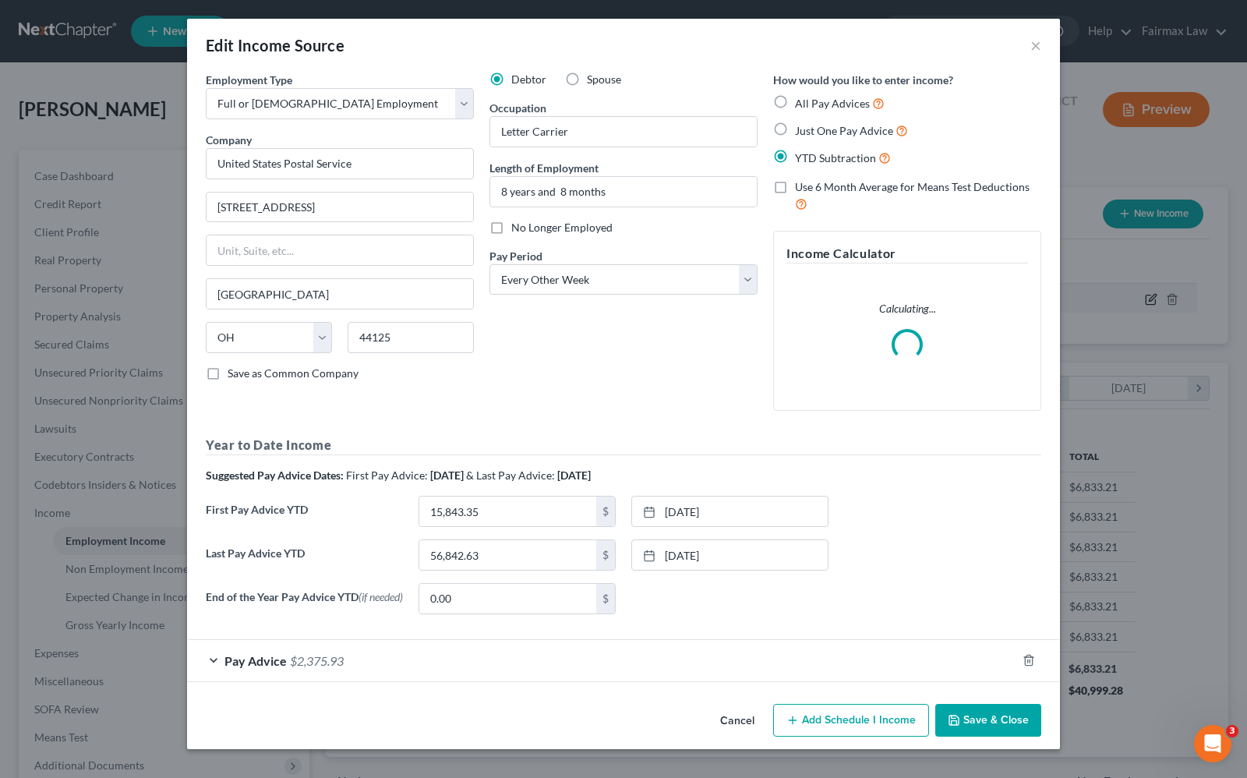
scroll to position [281, 508]
click at [290, 659] on span "$2,375.93" at bounding box center [317, 660] width 54 height 15
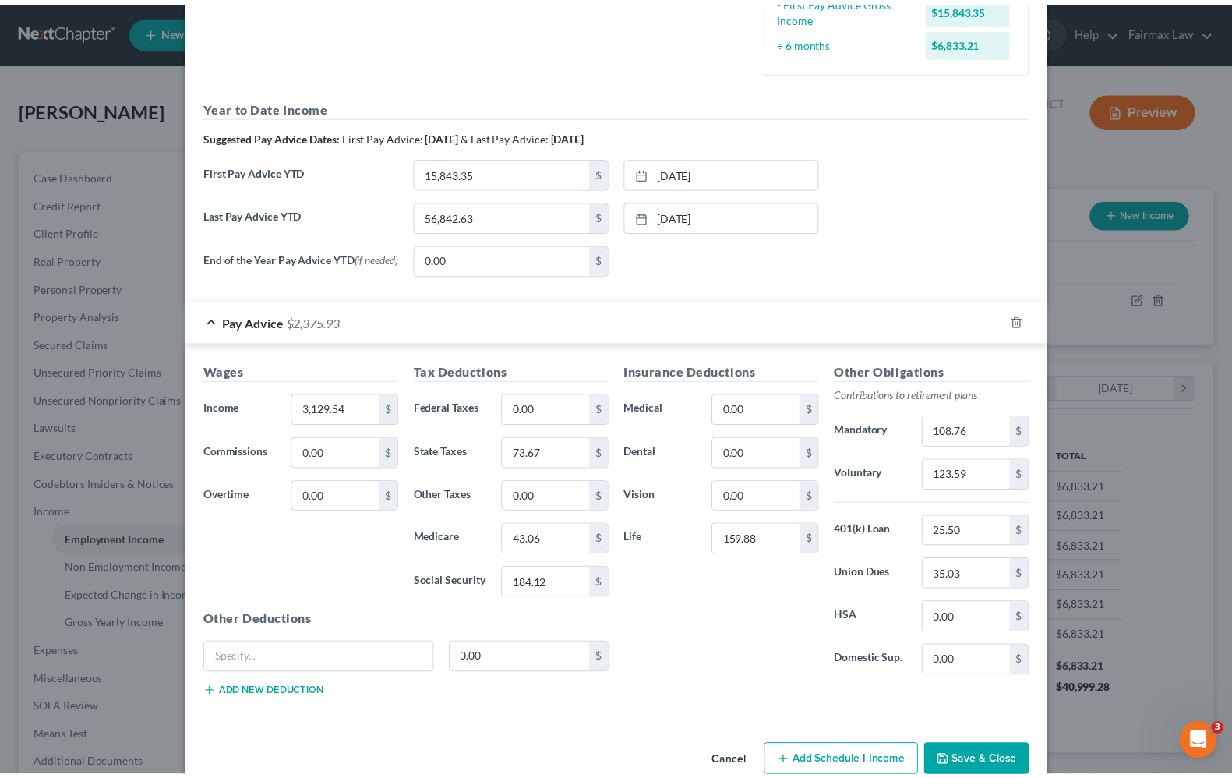
scroll to position [465, 0]
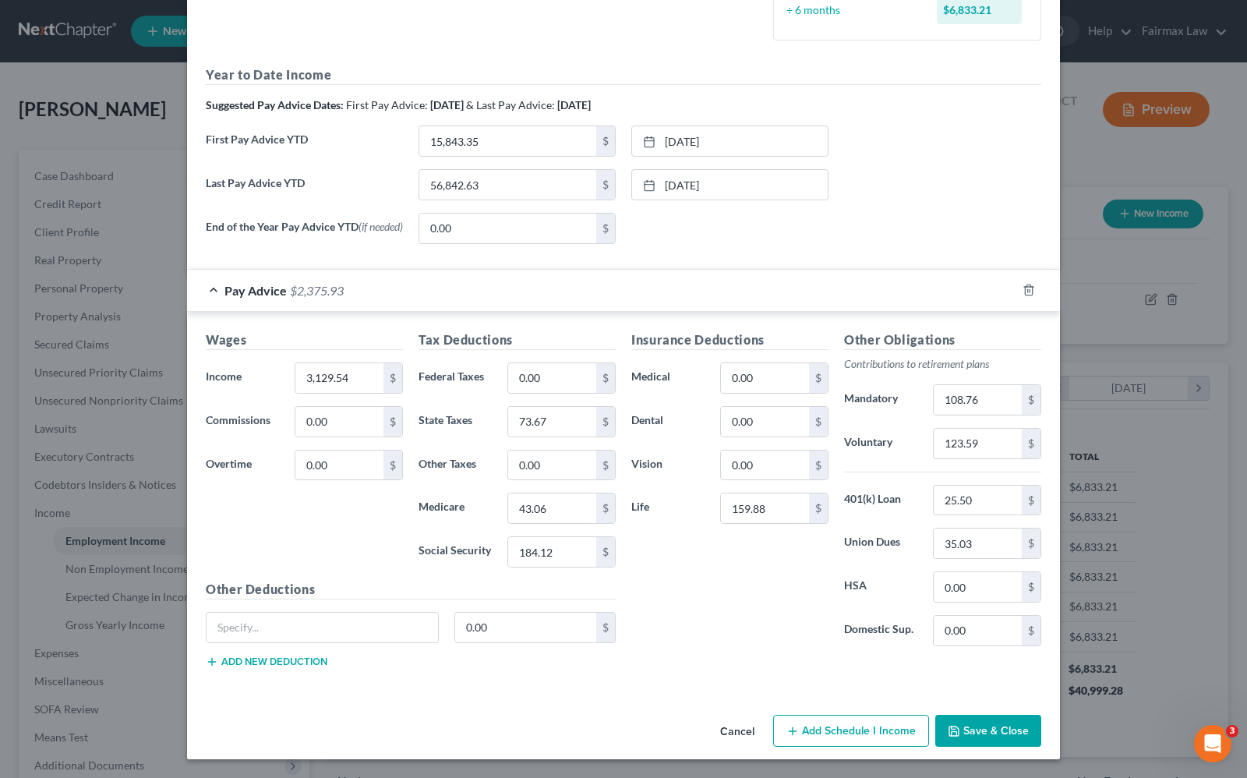
click at [986, 746] on button "Save & Close" at bounding box center [988, 731] width 106 height 33
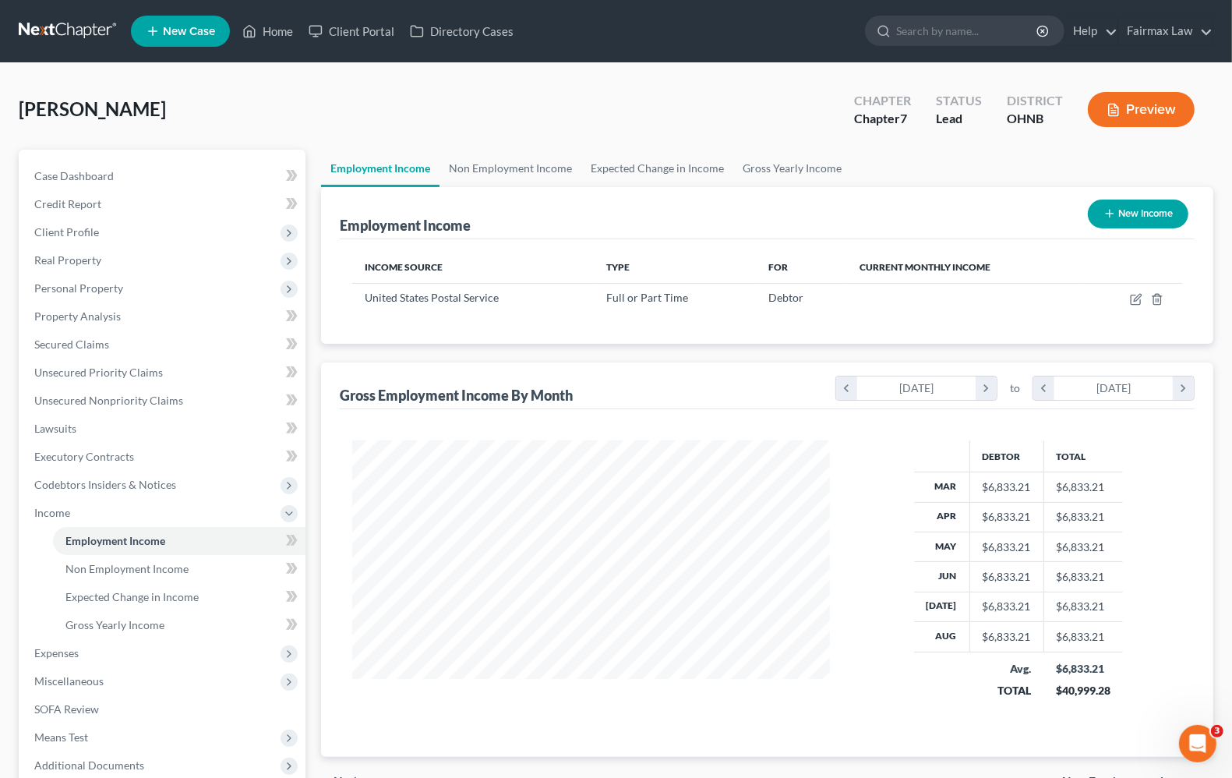
scroll to position [779250, 779028]
click at [84, 489] on span "Codebtors Insiders & Notices" at bounding box center [105, 484] width 142 height 13
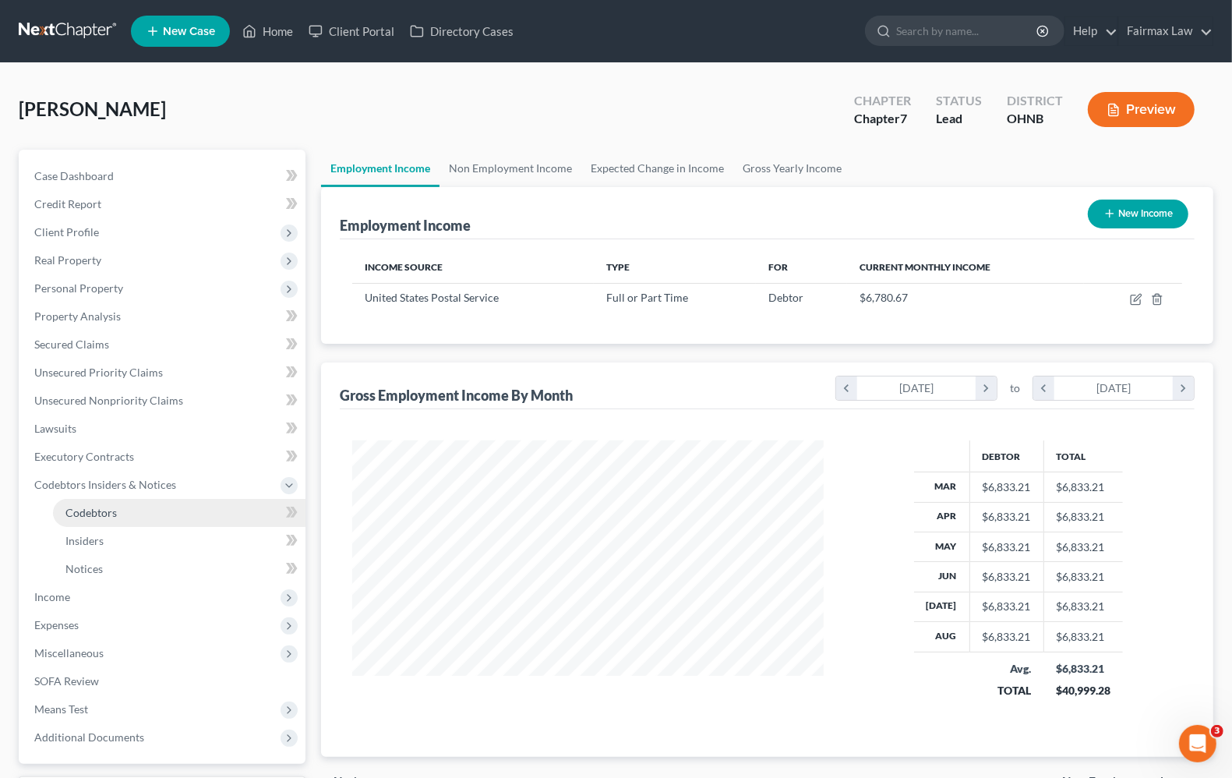
click at [83, 515] on span "Codebtors" at bounding box center [90, 512] width 51 height 13
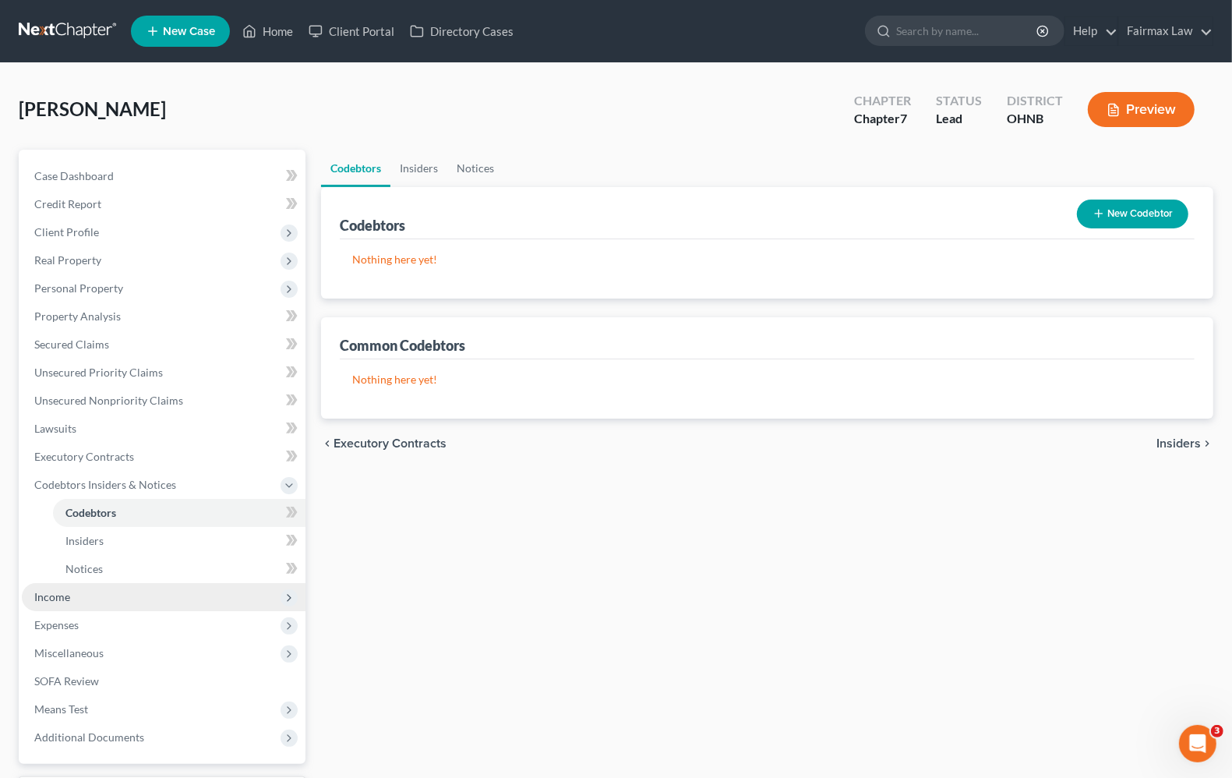
click at [55, 595] on span "Income" at bounding box center [52, 596] width 36 height 13
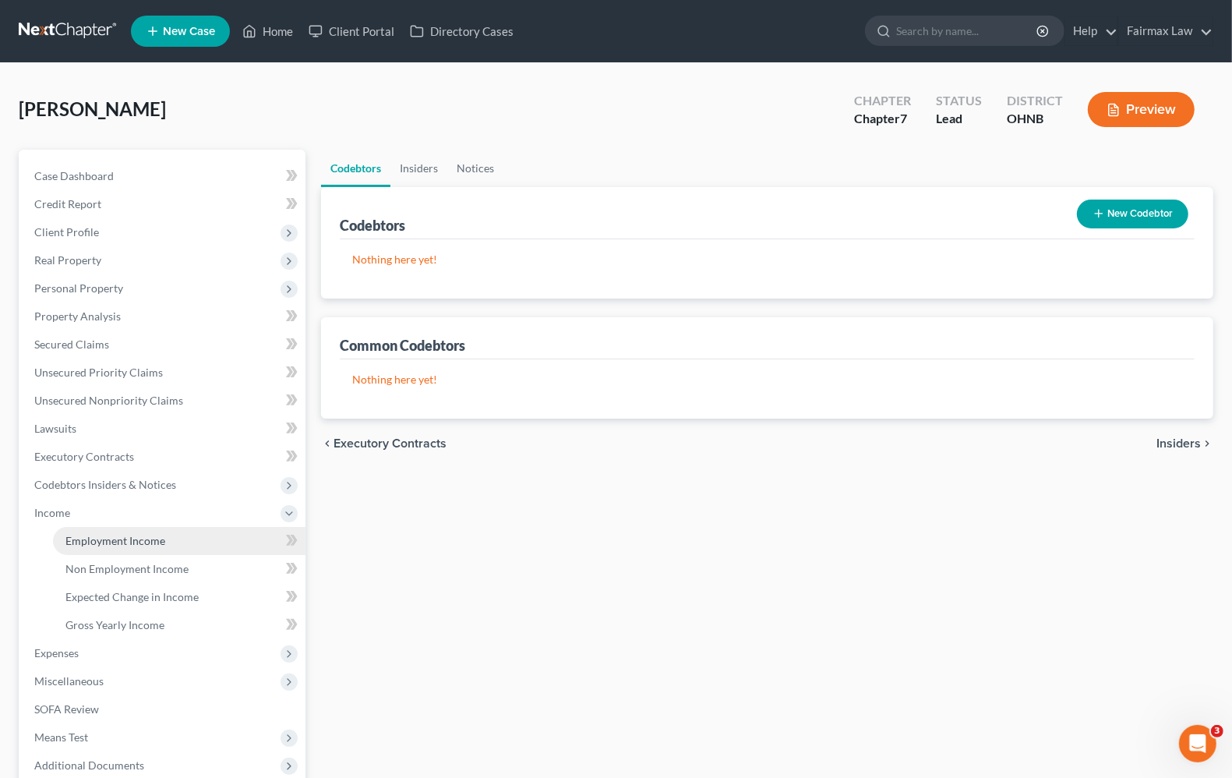
click at [87, 539] on span "Employment Income" at bounding box center [115, 540] width 100 height 13
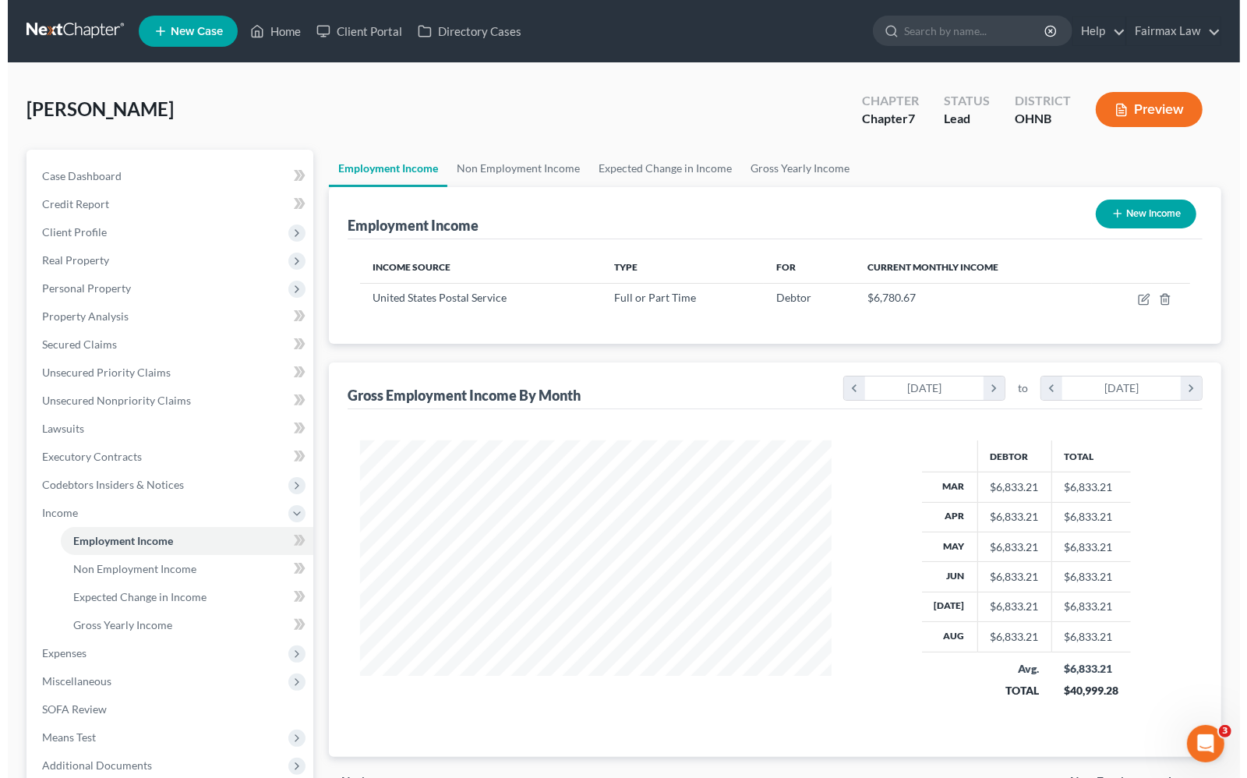
scroll to position [281, 501]
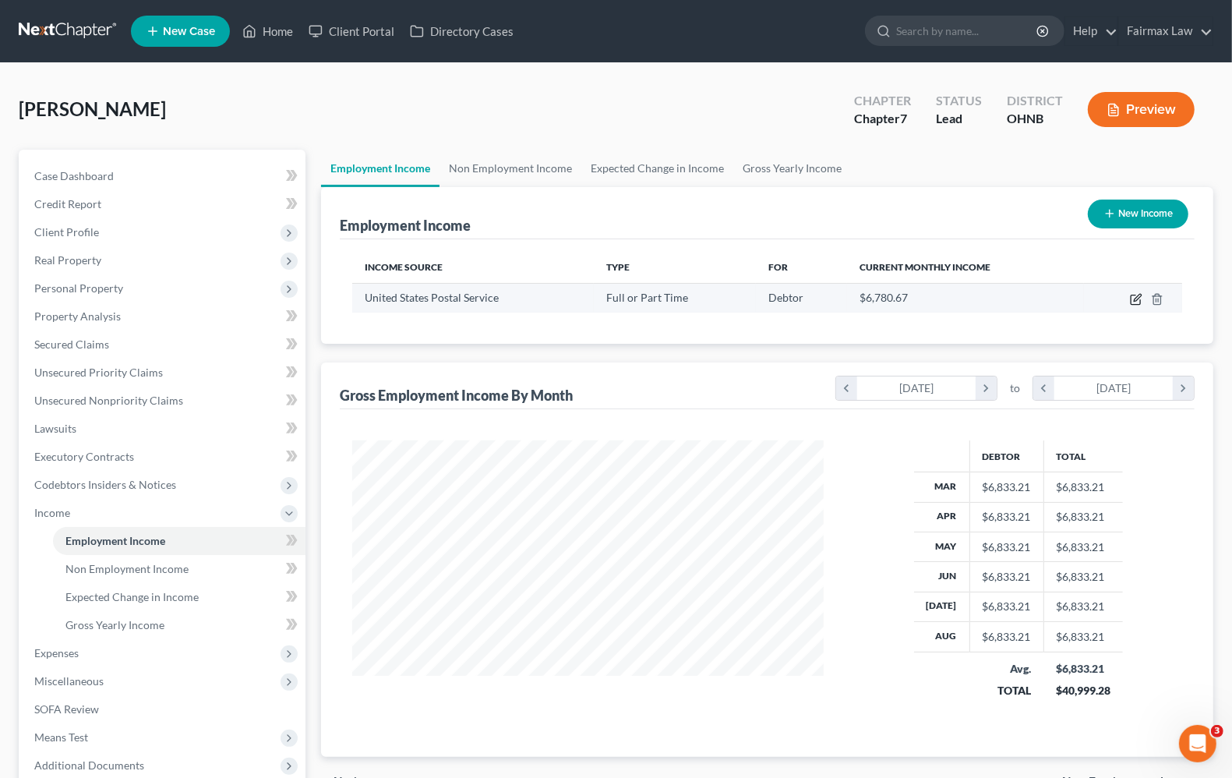
click at [1135, 301] on icon "button" at bounding box center [1137, 297] width 7 height 7
select select "0"
select select "36"
select select "2"
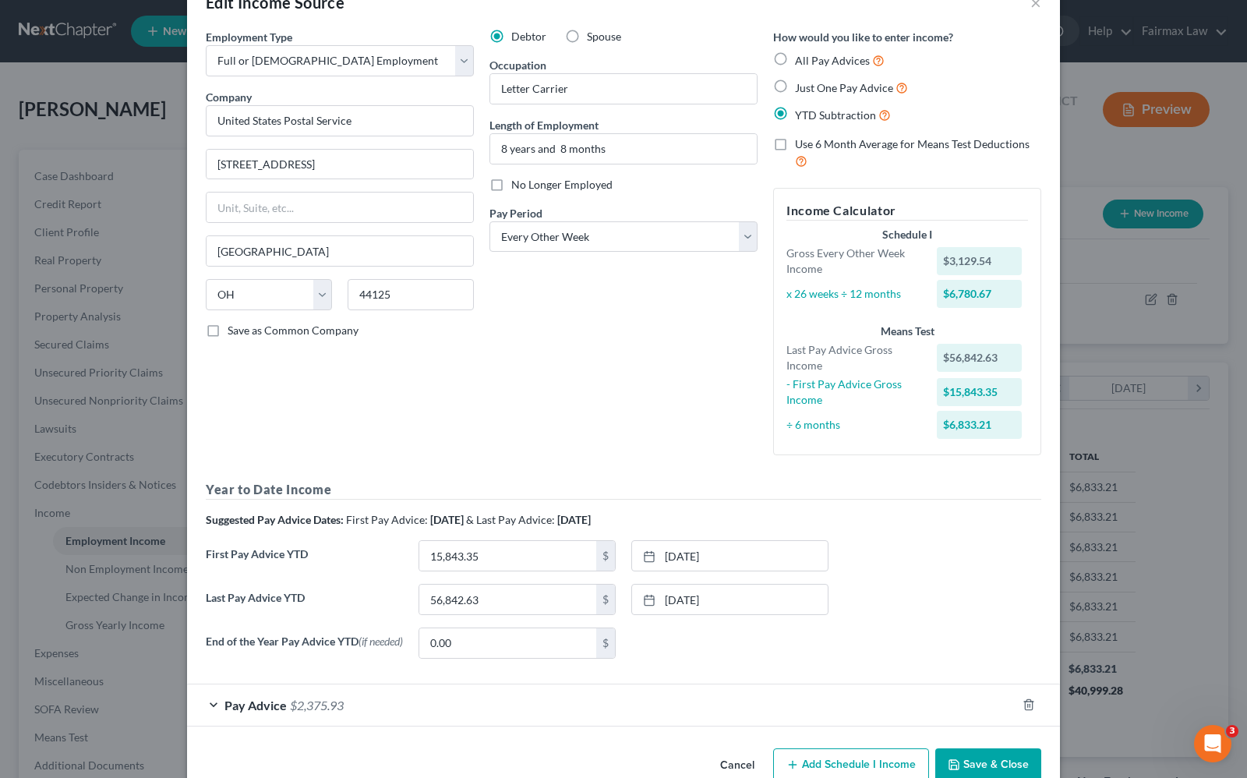
scroll to position [82, 0]
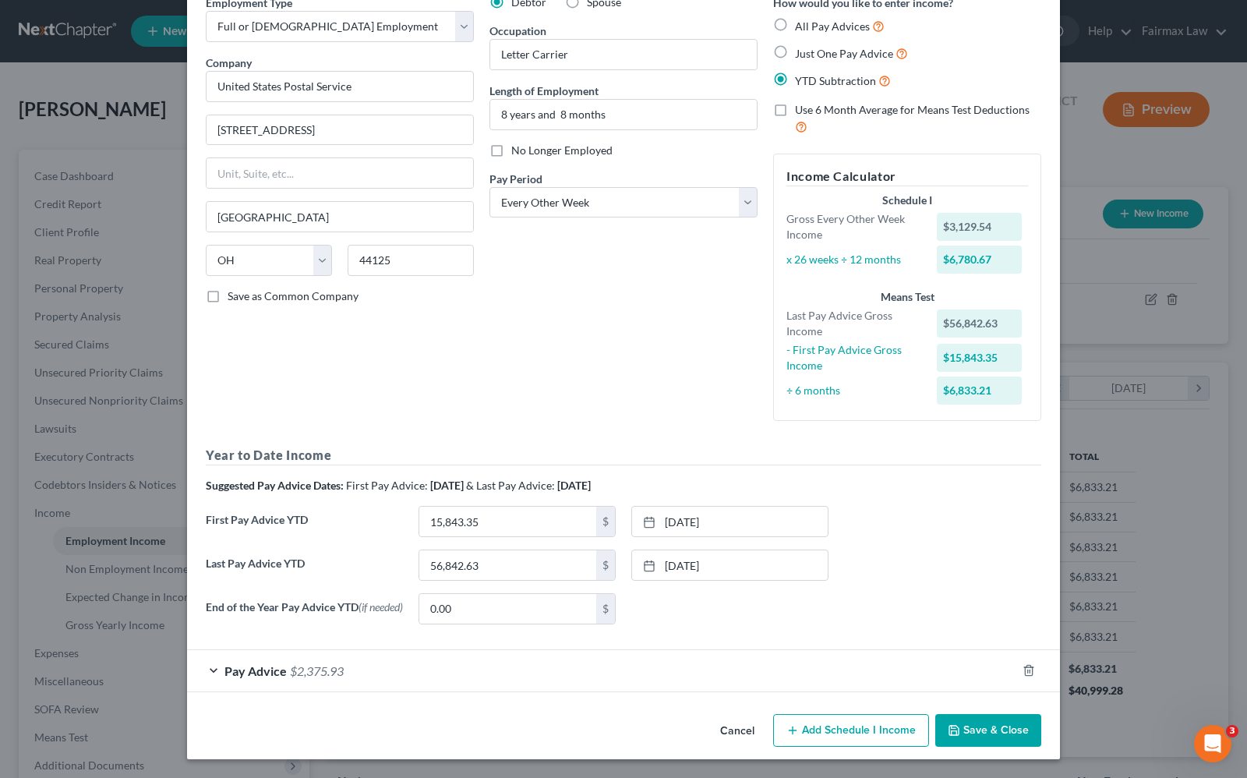
click at [327, 679] on div "Pay Advice $2,375.93" at bounding box center [601, 670] width 829 height 41
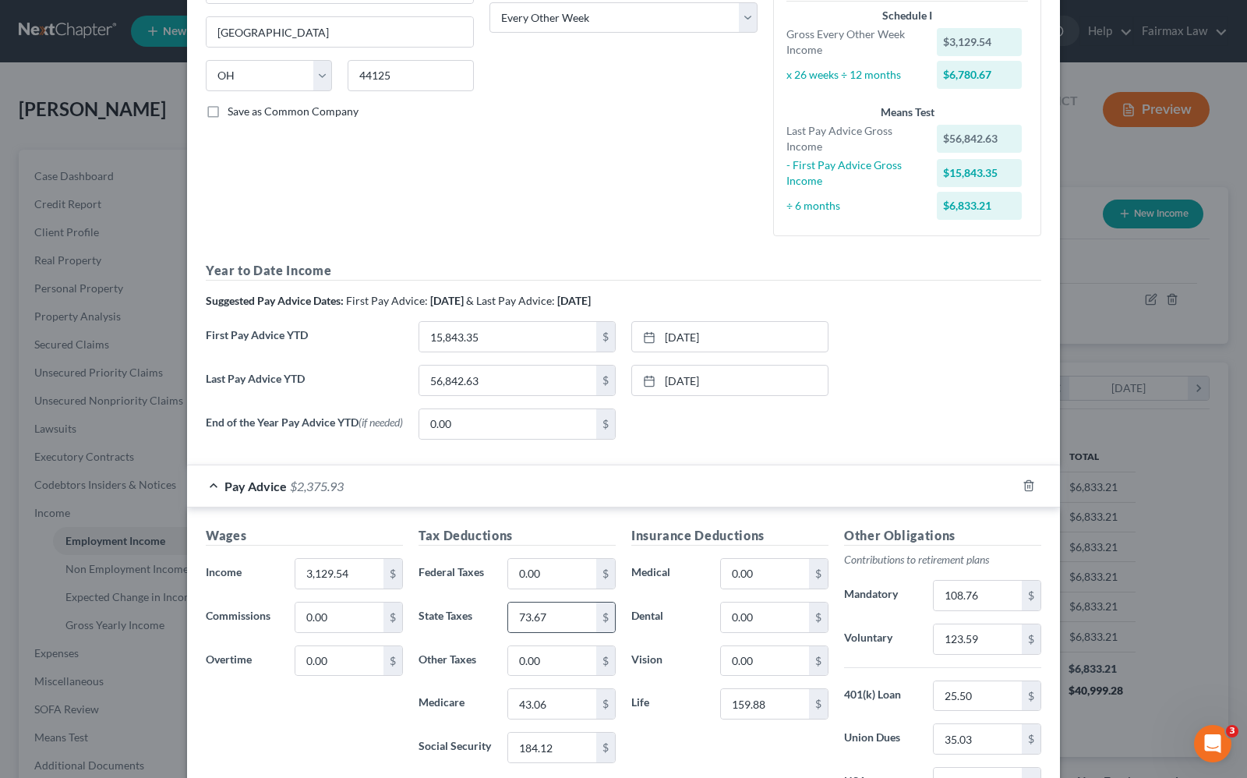
scroll to position [465, 0]
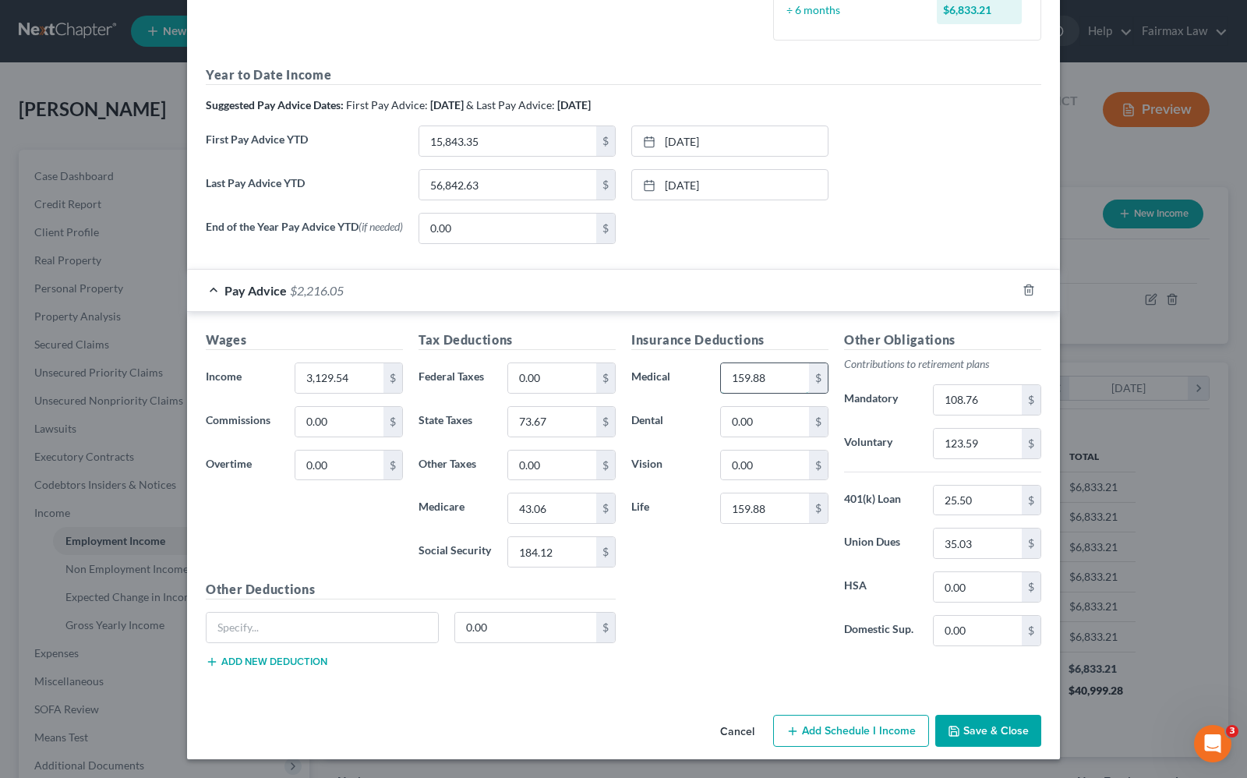
type input "159.88"
type input "184.31"
click at [562, 507] on input "43.06" at bounding box center [552, 508] width 88 height 30
type input "43.11"
click at [238, 295] on div "Pay Advice $2,215.81" at bounding box center [601, 290] width 829 height 41
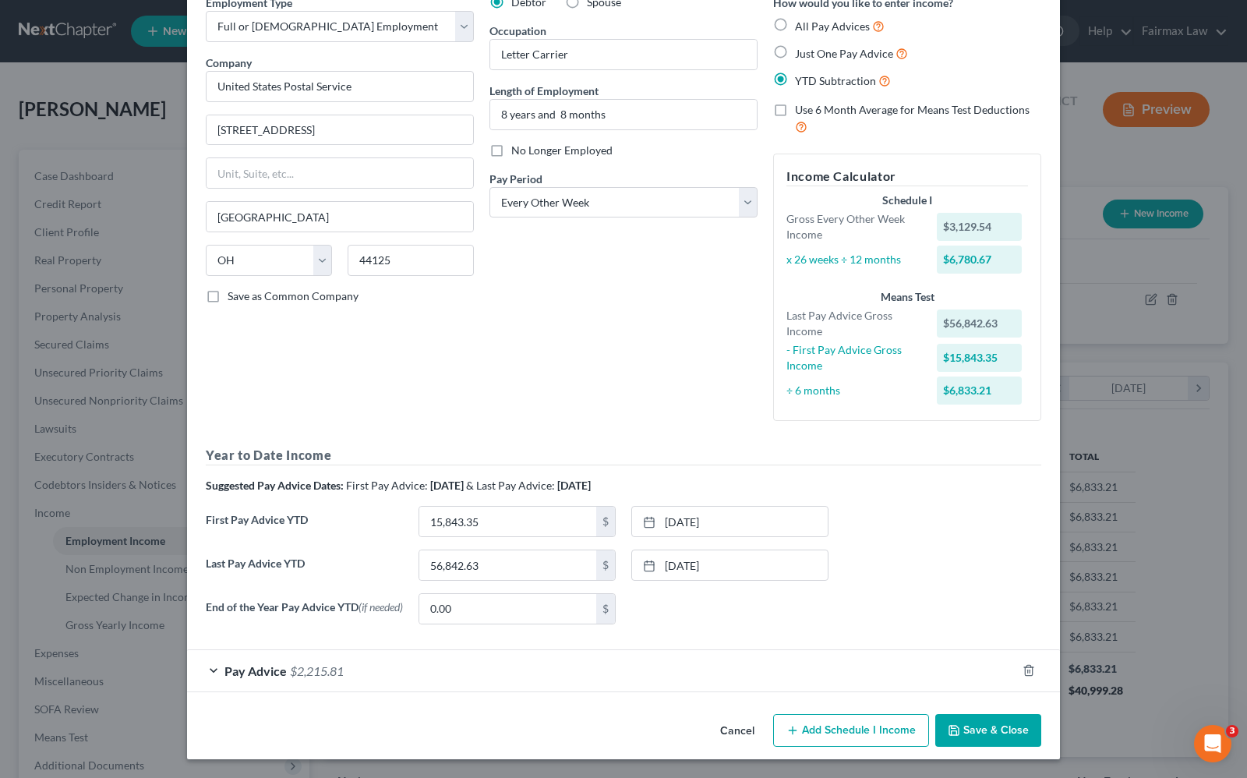
scroll to position [82, 0]
click at [263, 686] on div "Pay Advice $2,215.81" at bounding box center [601, 670] width 829 height 41
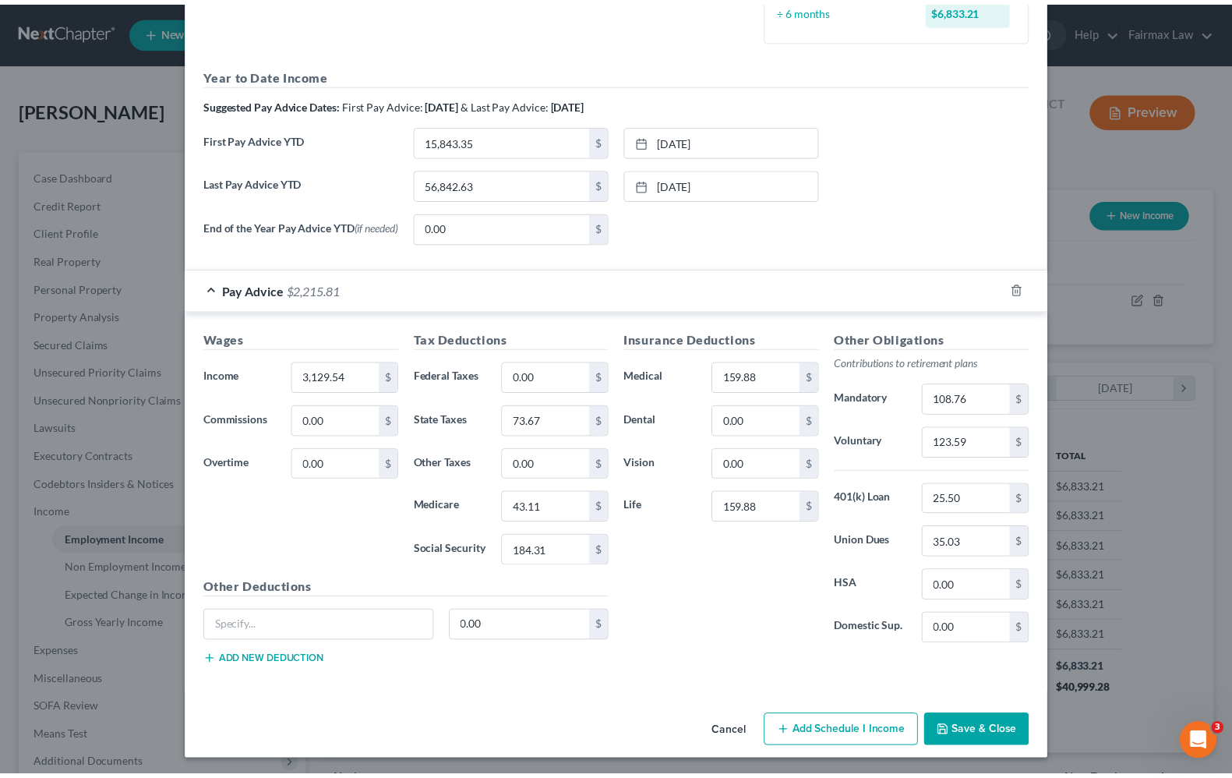
scroll to position [465, 0]
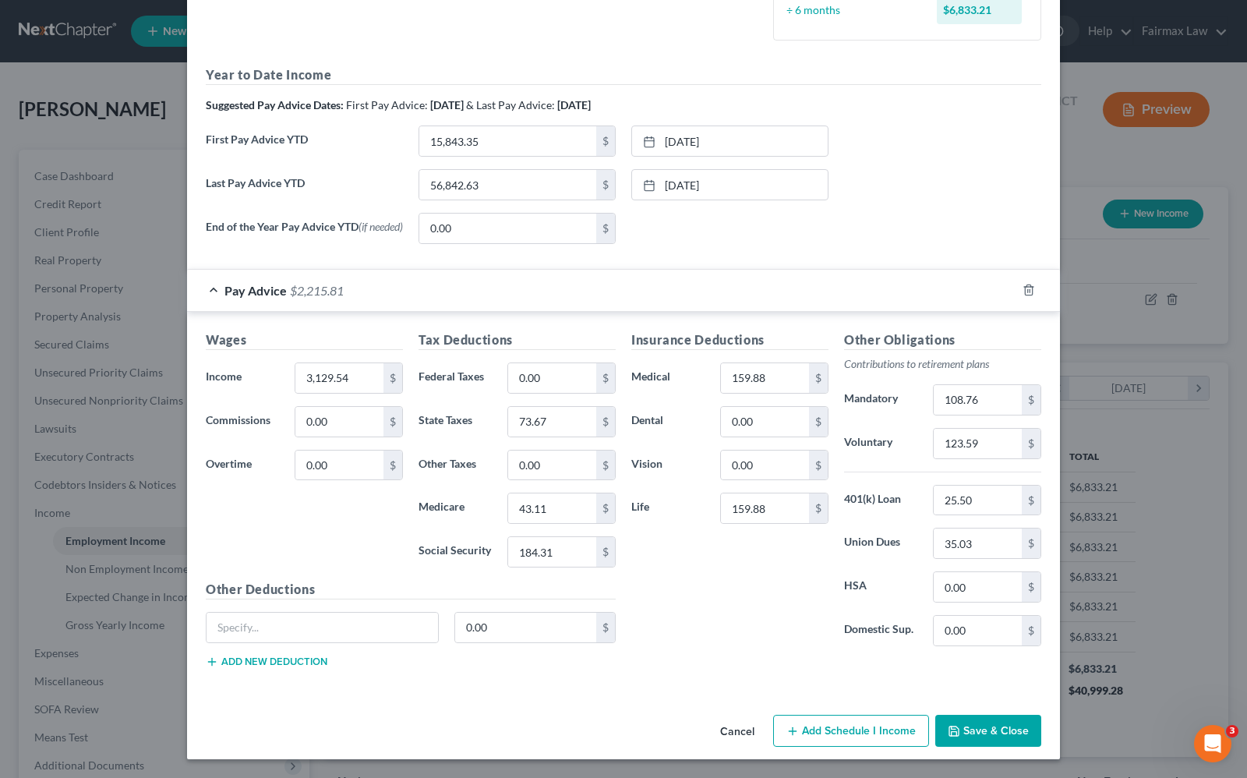
click at [964, 727] on button "Save & Close" at bounding box center [988, 731] width 106 height 33
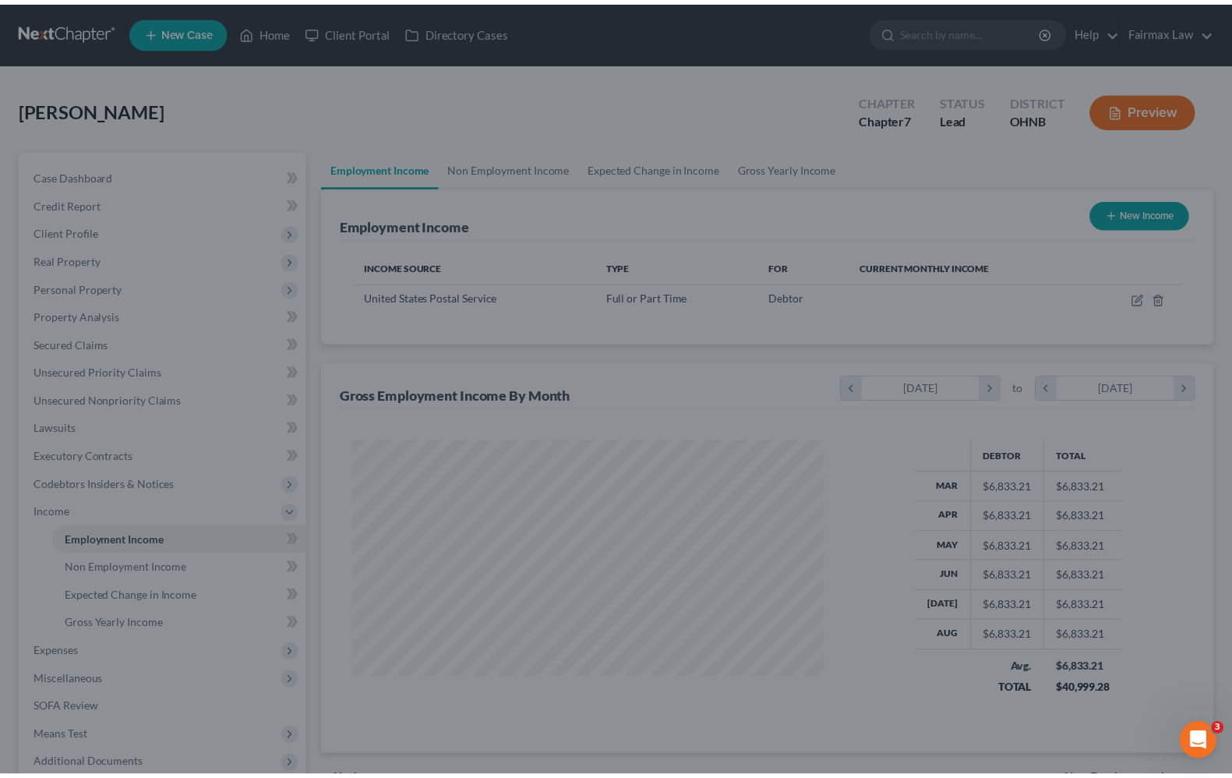
scroll to position [779250, 779028]
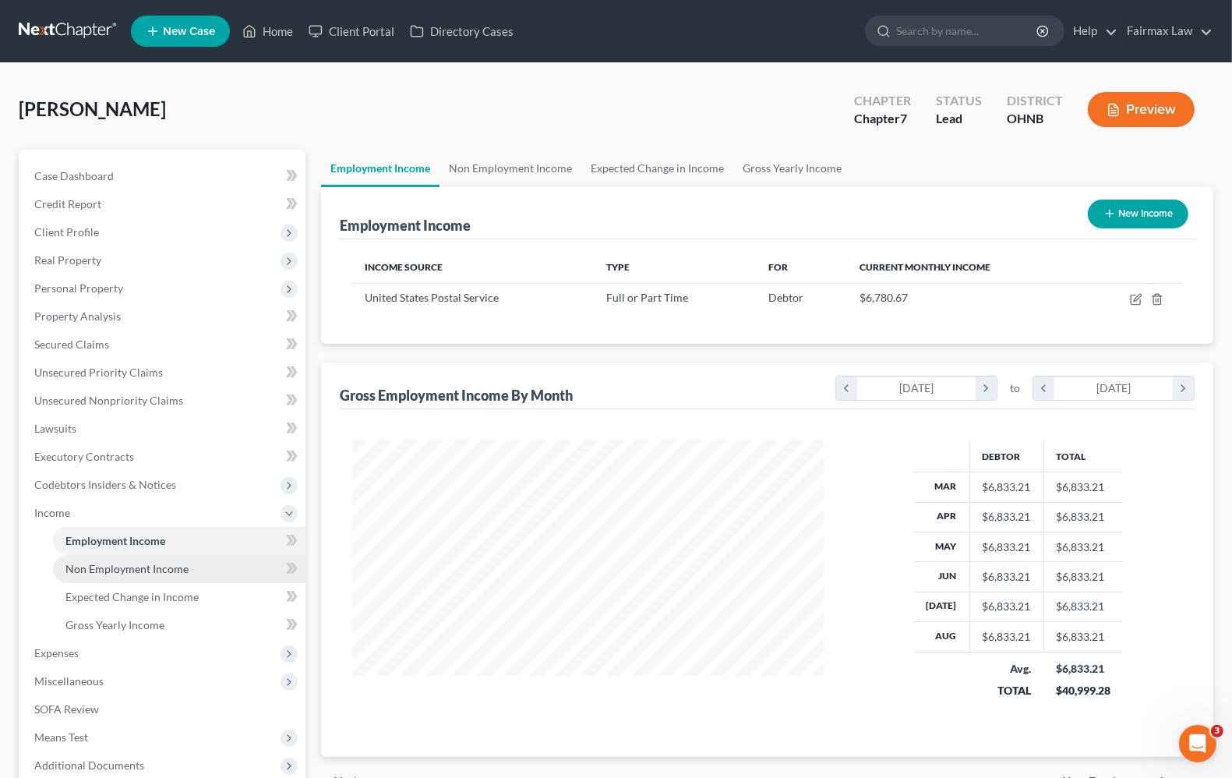
click at [94, 573] on span "Non Employment Income" at bounding box center [126, 568] width 123 height 13
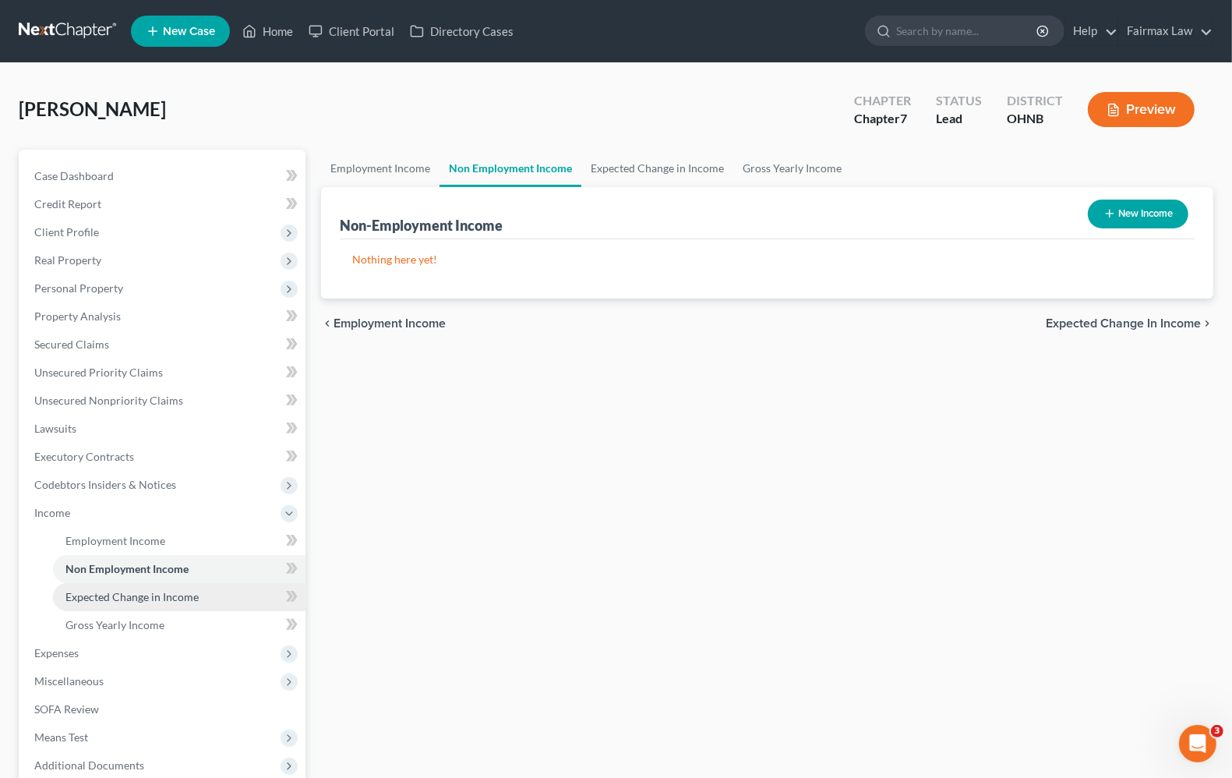
click at [107, 605] on link "Expected Change in Income" at bounding box center [179, 597] width 253 height 28
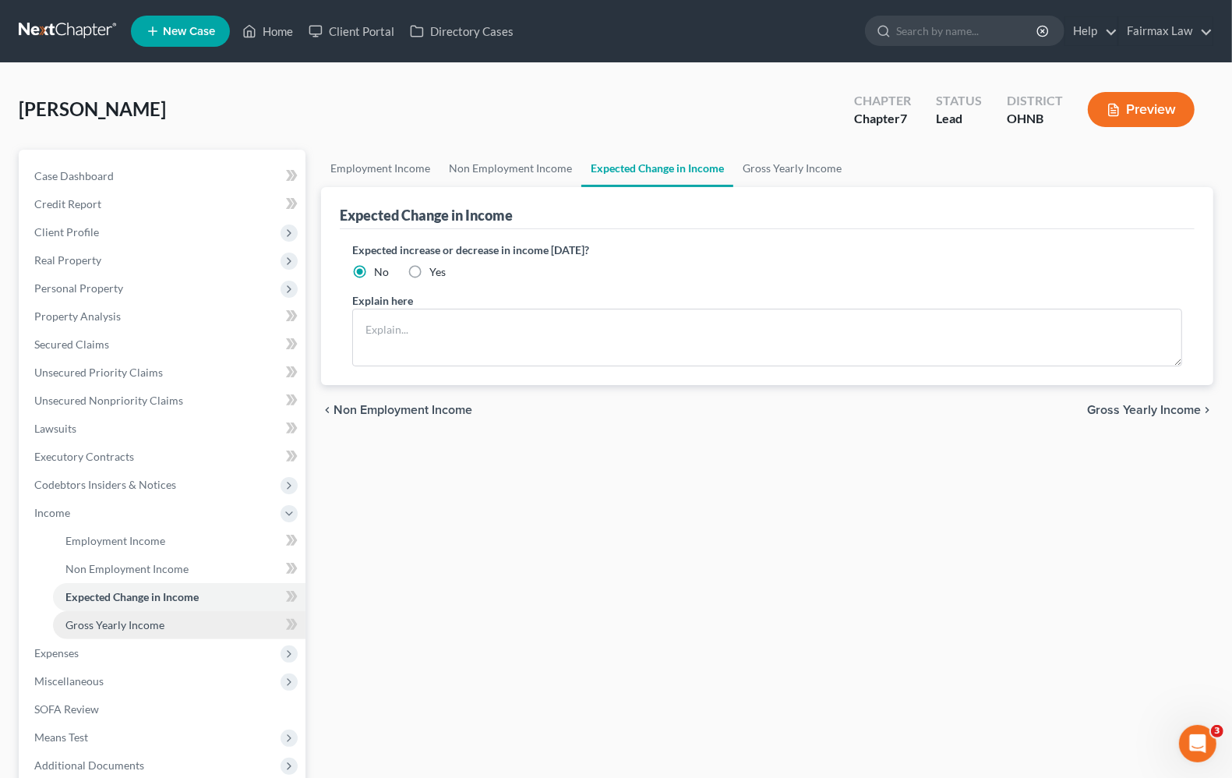
click at [114, 622] on span "Gross Yearly Income" at bounding box center [114, 624] width 99 height 13
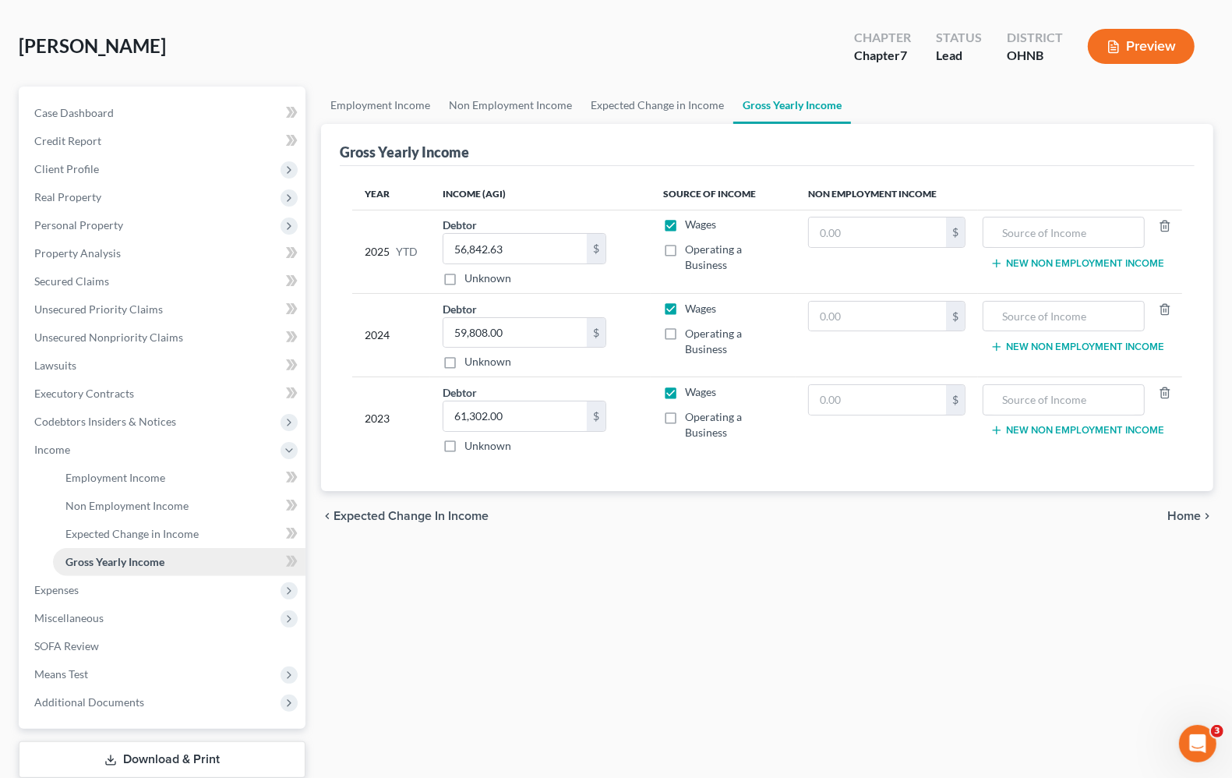
scroll to position [97, 0]
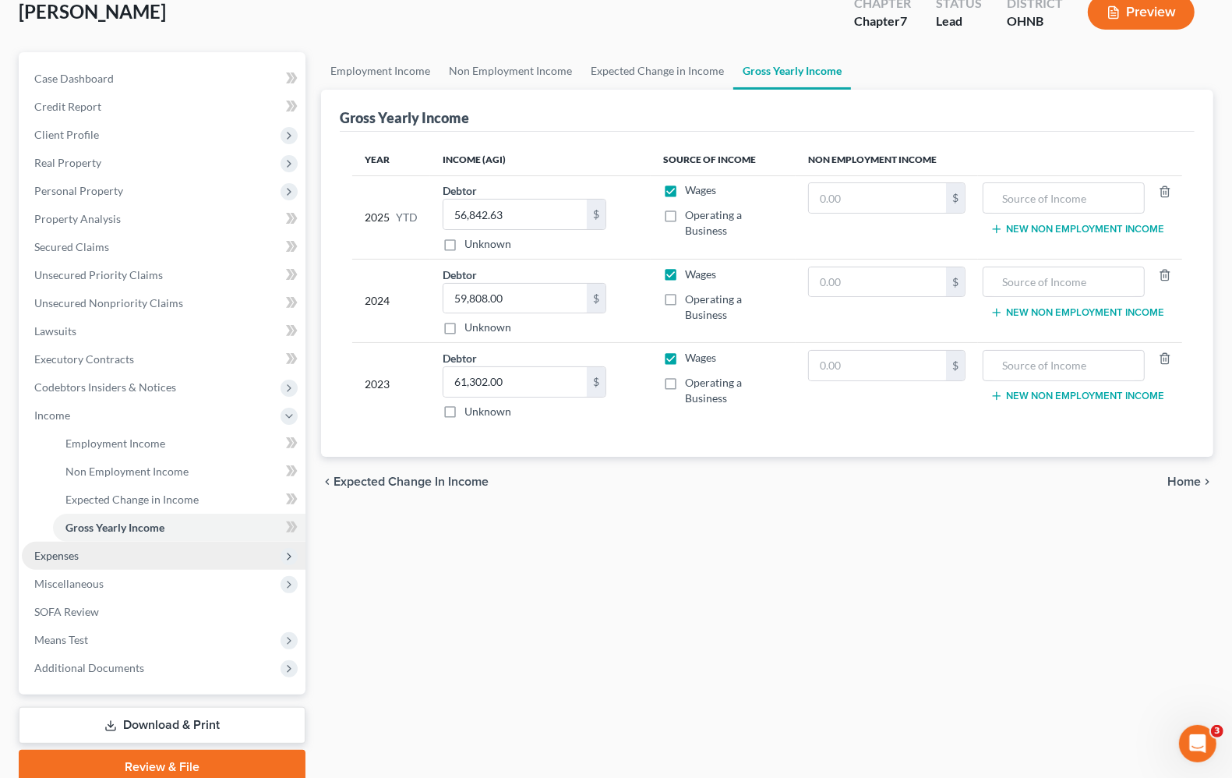
click at [61, 556] on span "Expenses" at bounding box center [56, 555] width 44 height 13
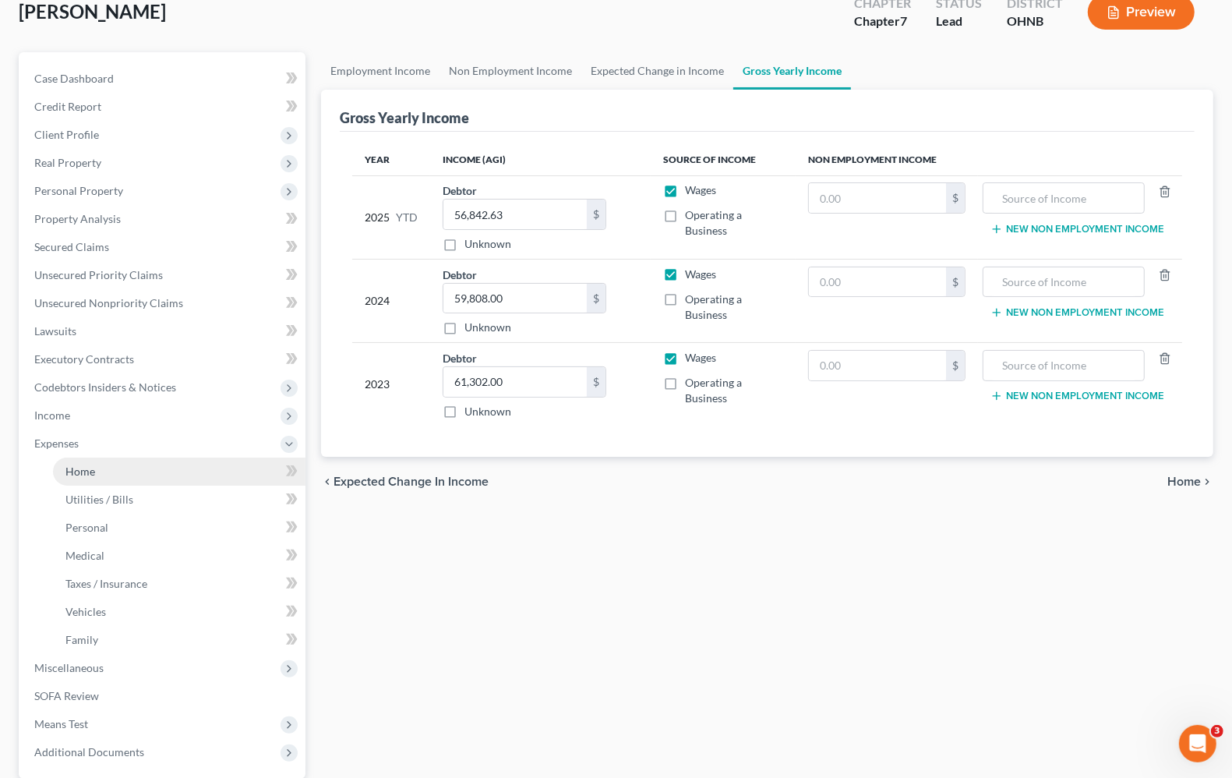
click at [79, 480] on link "Home" at bounding box center [179, 472] width 253 height 28
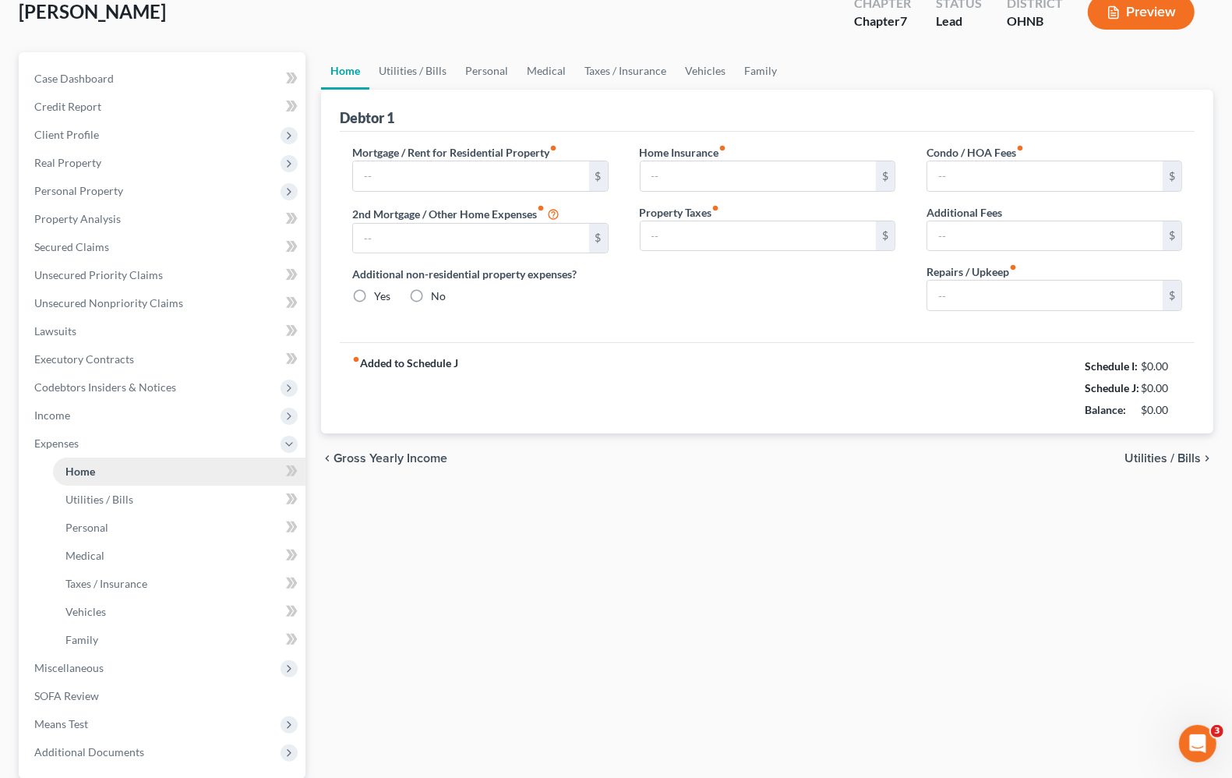
scroll to position [4, 0]
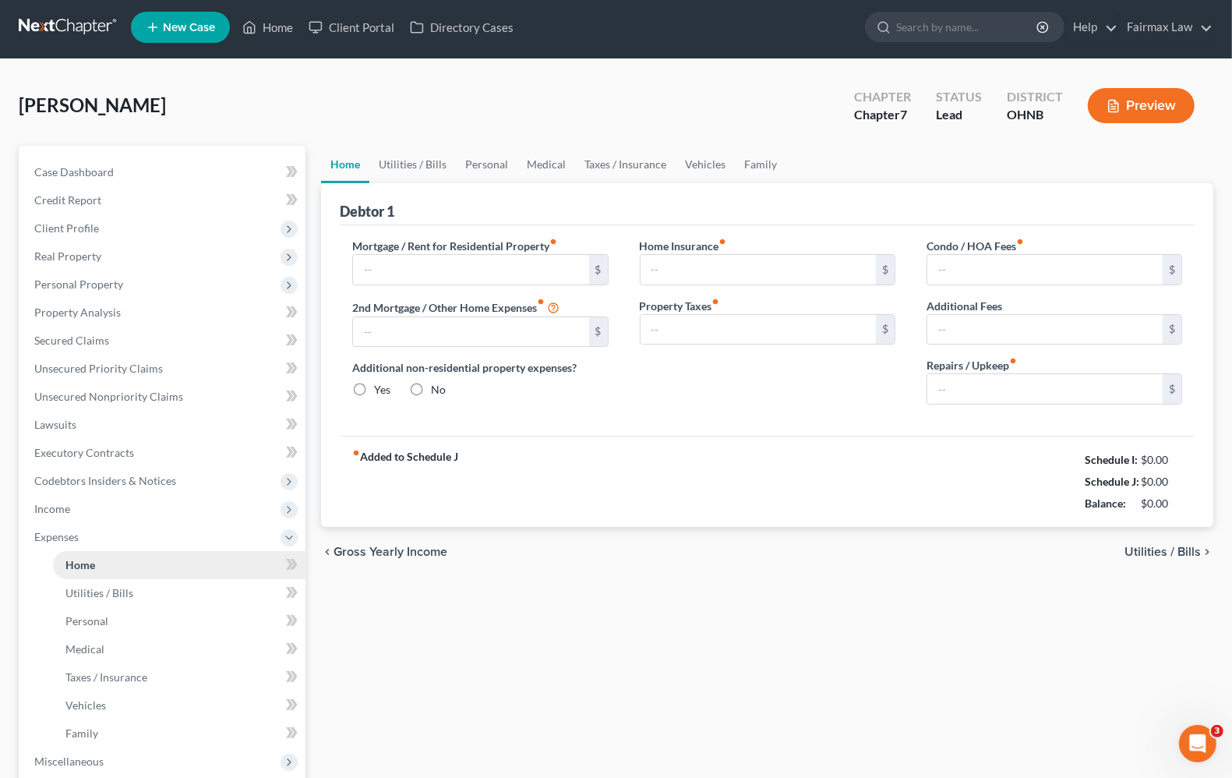
type input "1,300.00"
type input "0.00"
radio input "true"
type input "0.00"
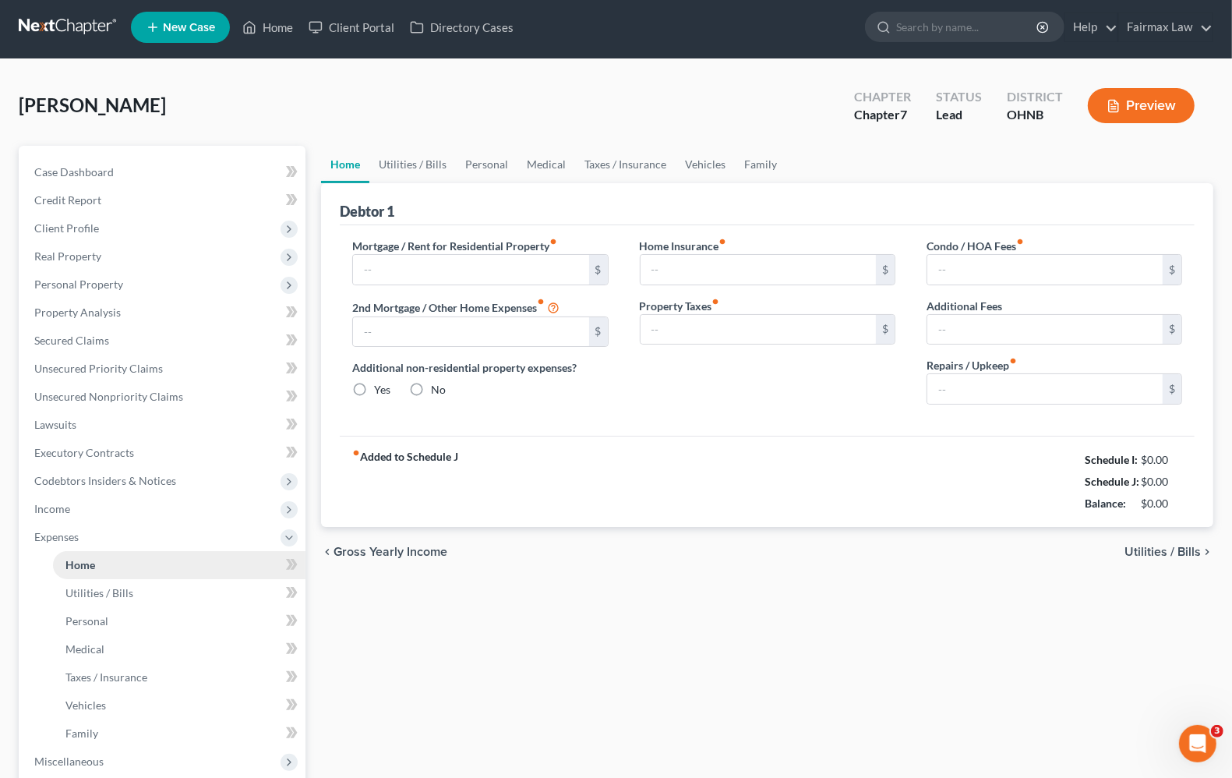
type input "0.00"
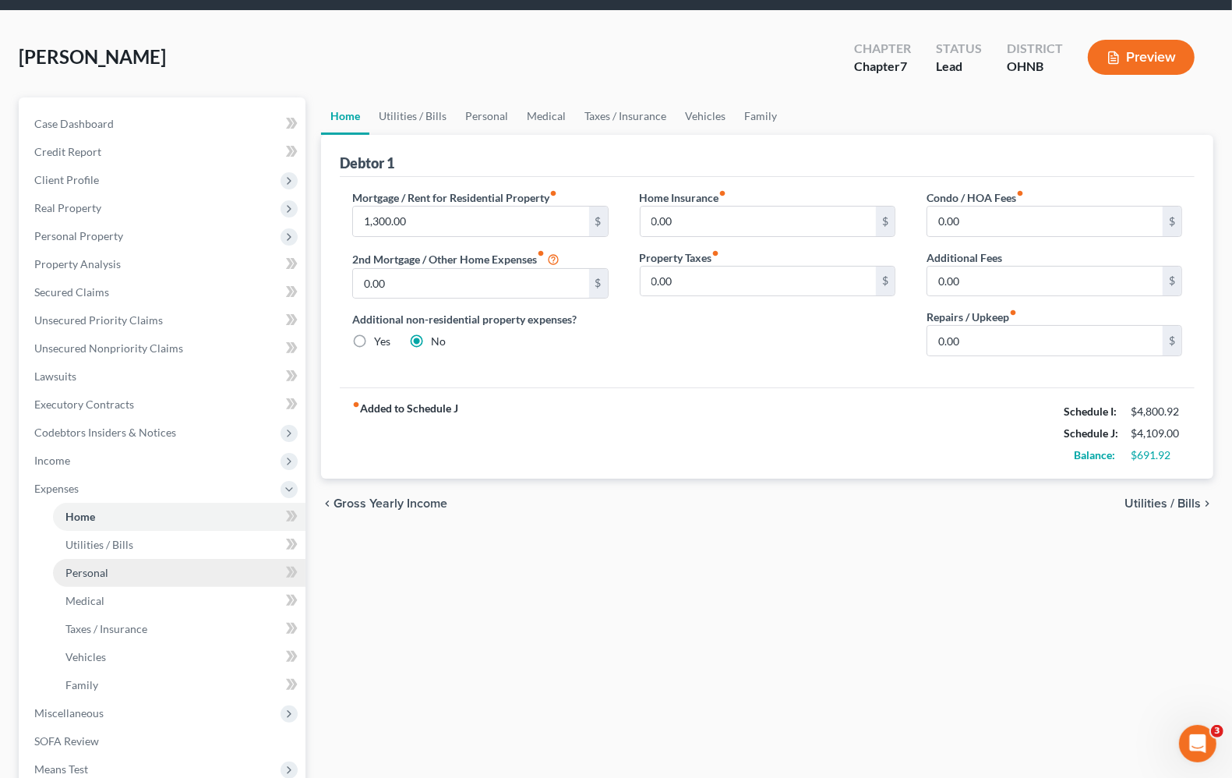
scroll to position [97, 0]
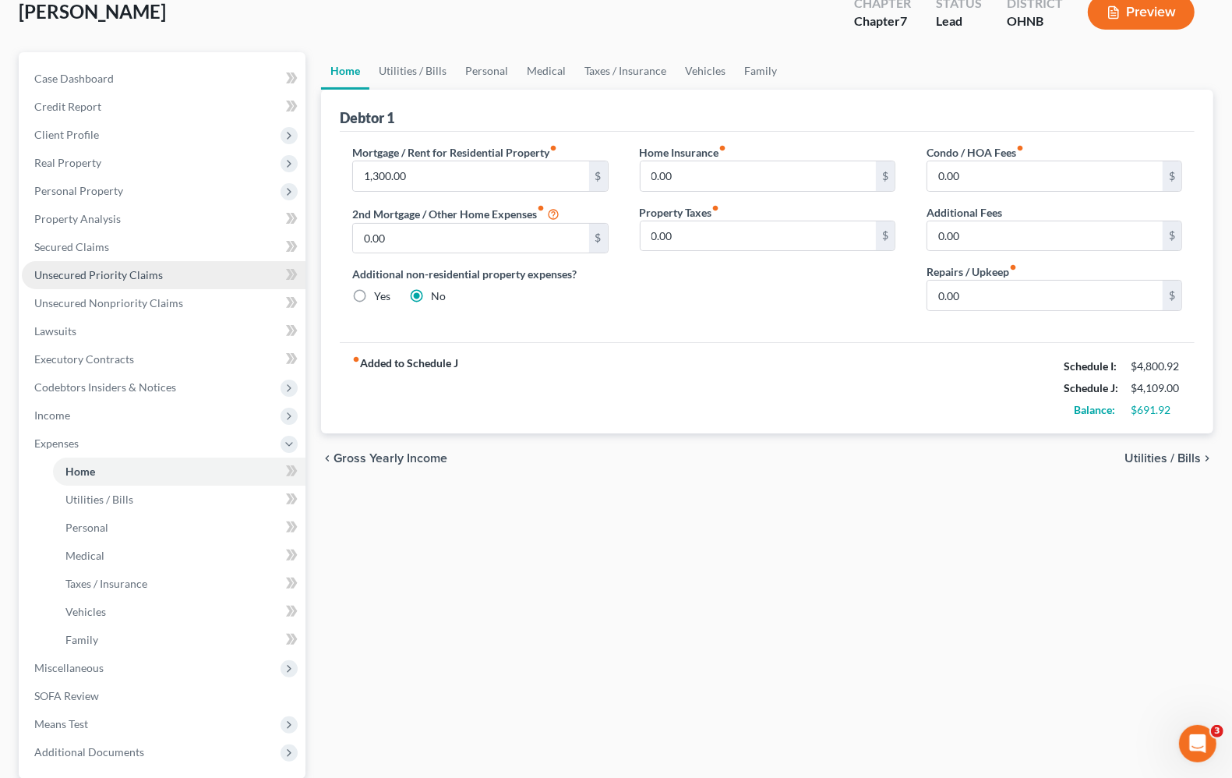
click at [76, 275] on span "Unsecured Priority Claims" at bounding box center [98, 274] width 129 height 13
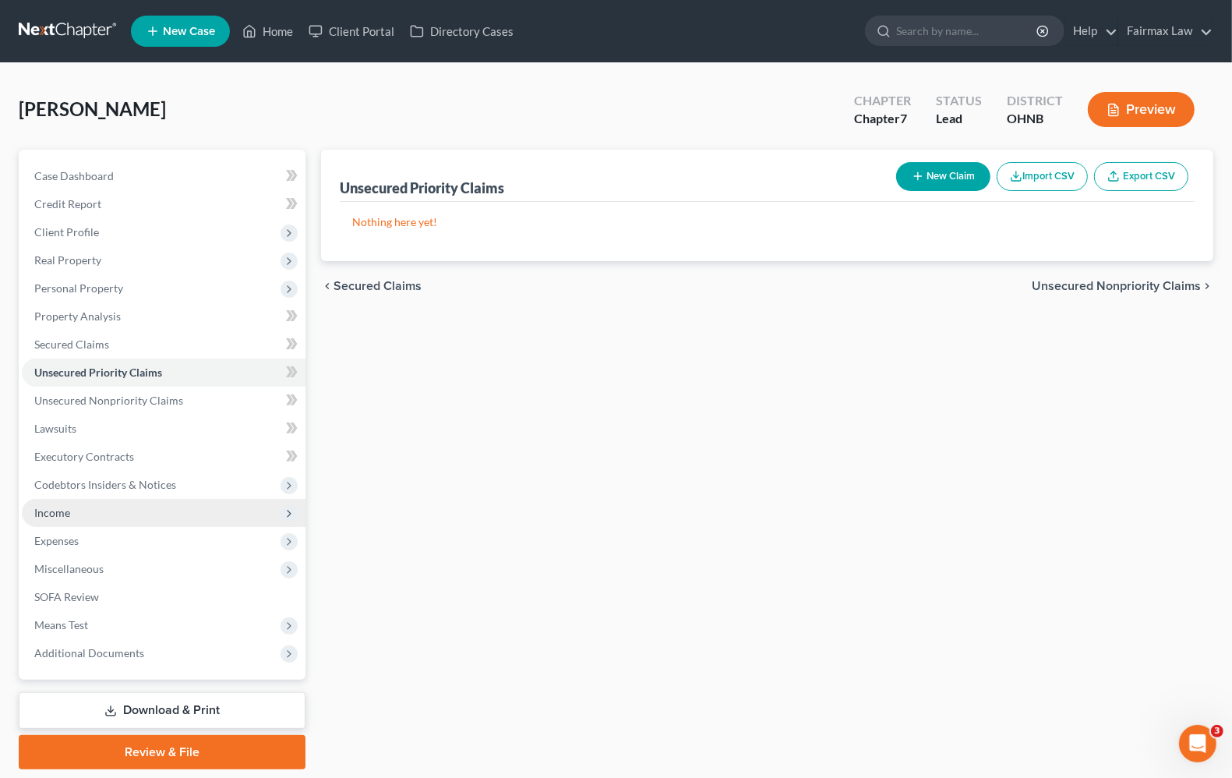
click at [68, 506] on span "Income" at bounding box center [52, 512] width 36 height 13
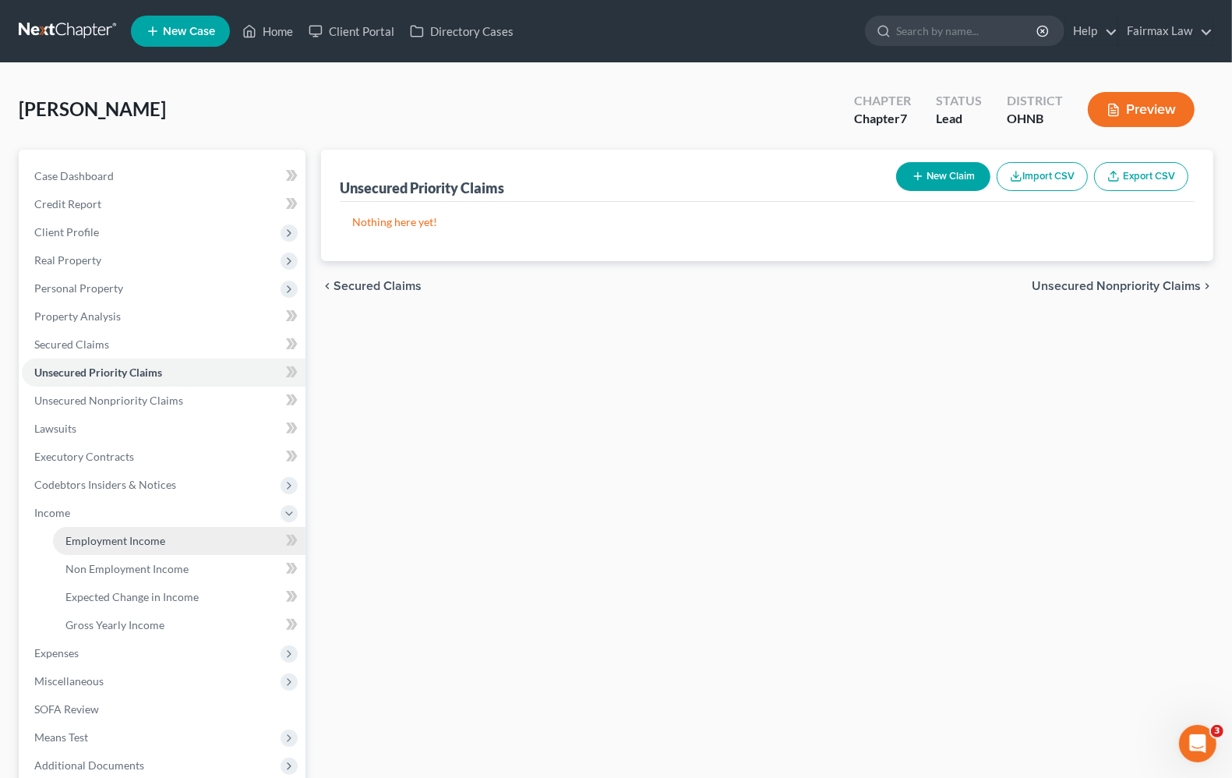
click at [88, 535] on span "Employment Income" at bounding box center [115, 540] width 100 height 13
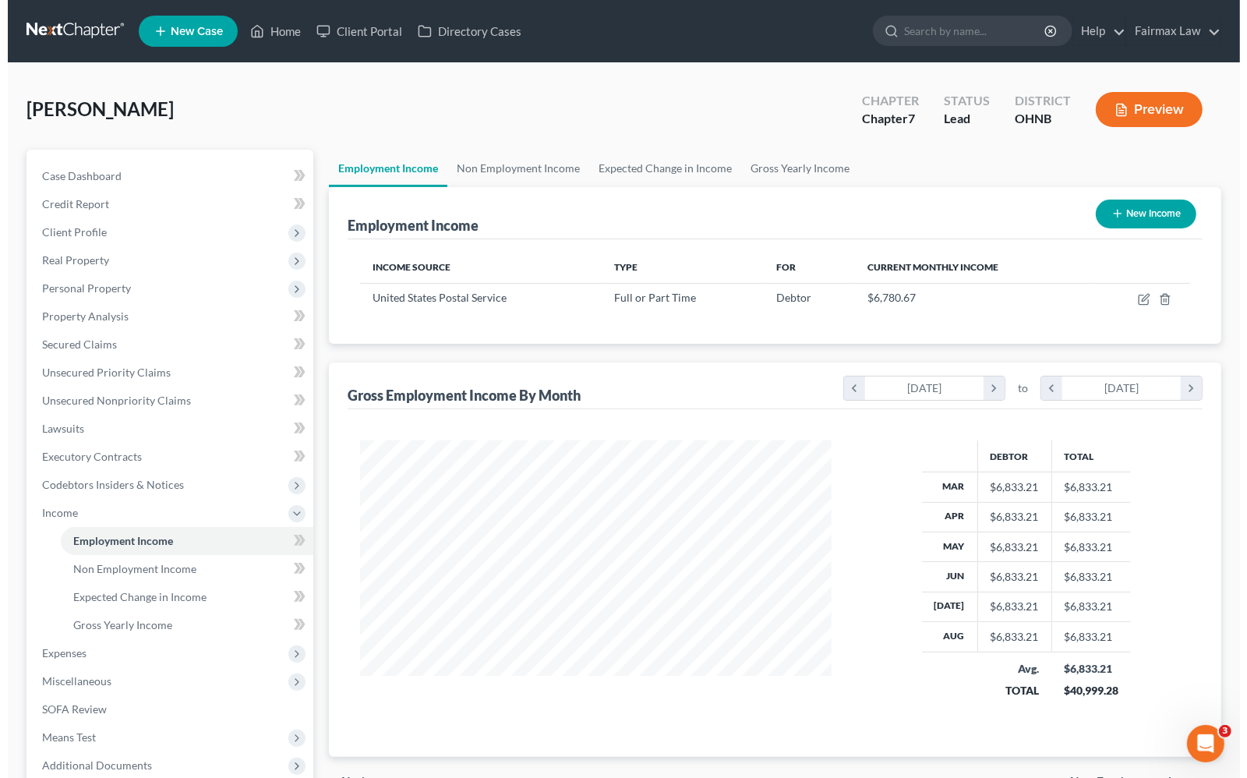
scroll to position [281, 501]
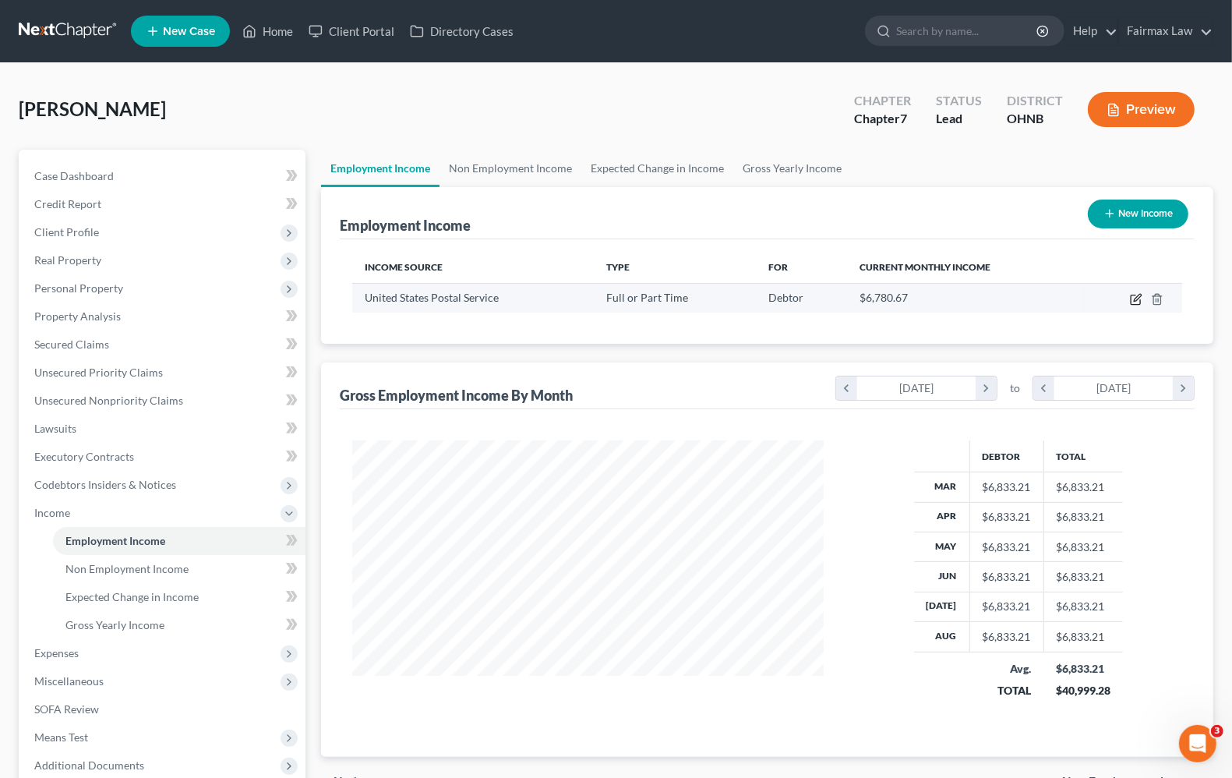
click at [1137, 301] on icon "button" at bounding box center [1136, 299] width 12 height 12
select select "0"
select select "36"
select select "2"
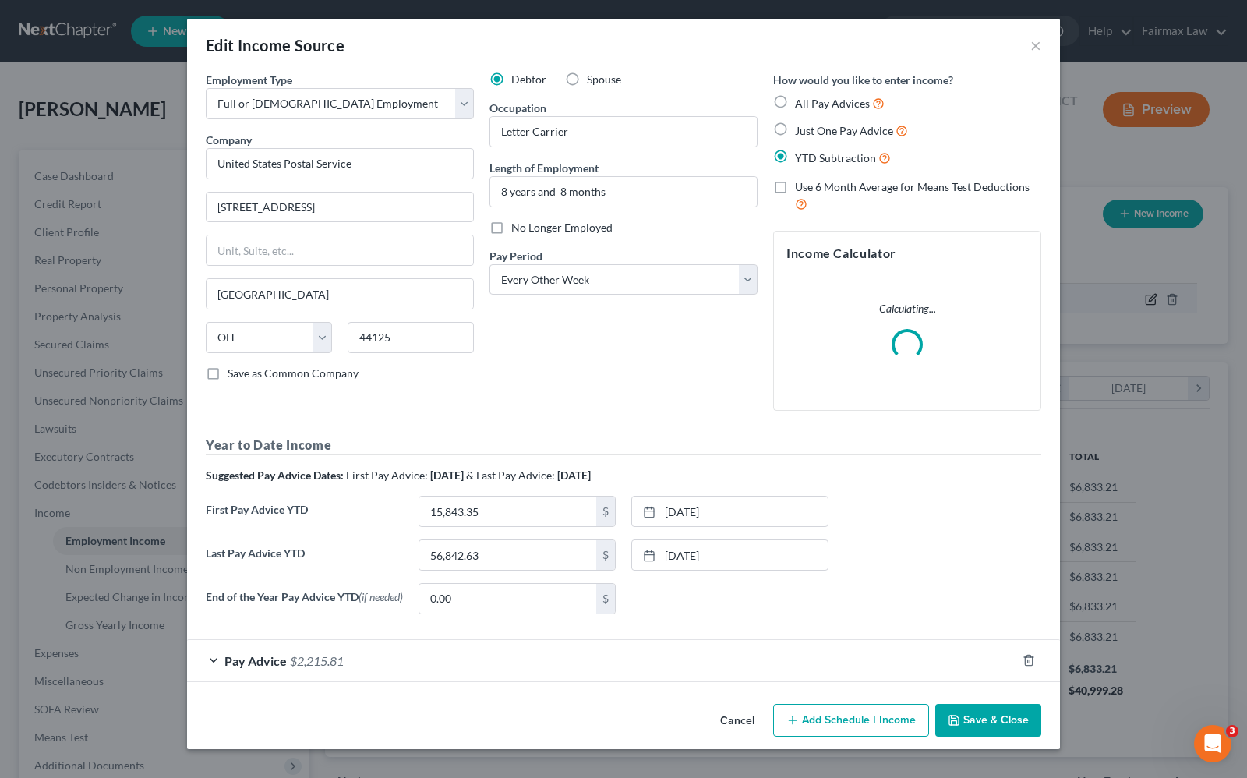
scroll to position [281, 508]
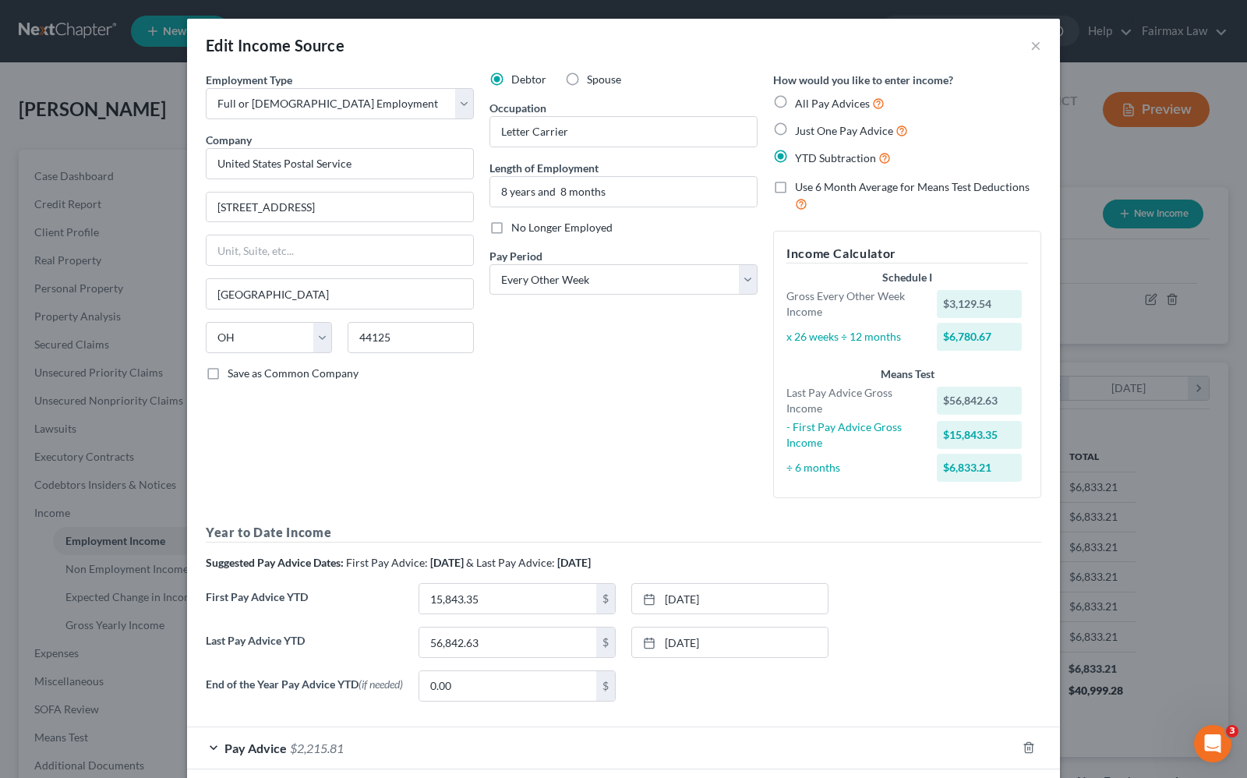
click at [225, 753] on span "Pay Advice" at bounding box center [256, 748] width 62 height 15
click at [261, 750] on span "Pay Advice" at bounding box center [256, 748] width 62 height 15
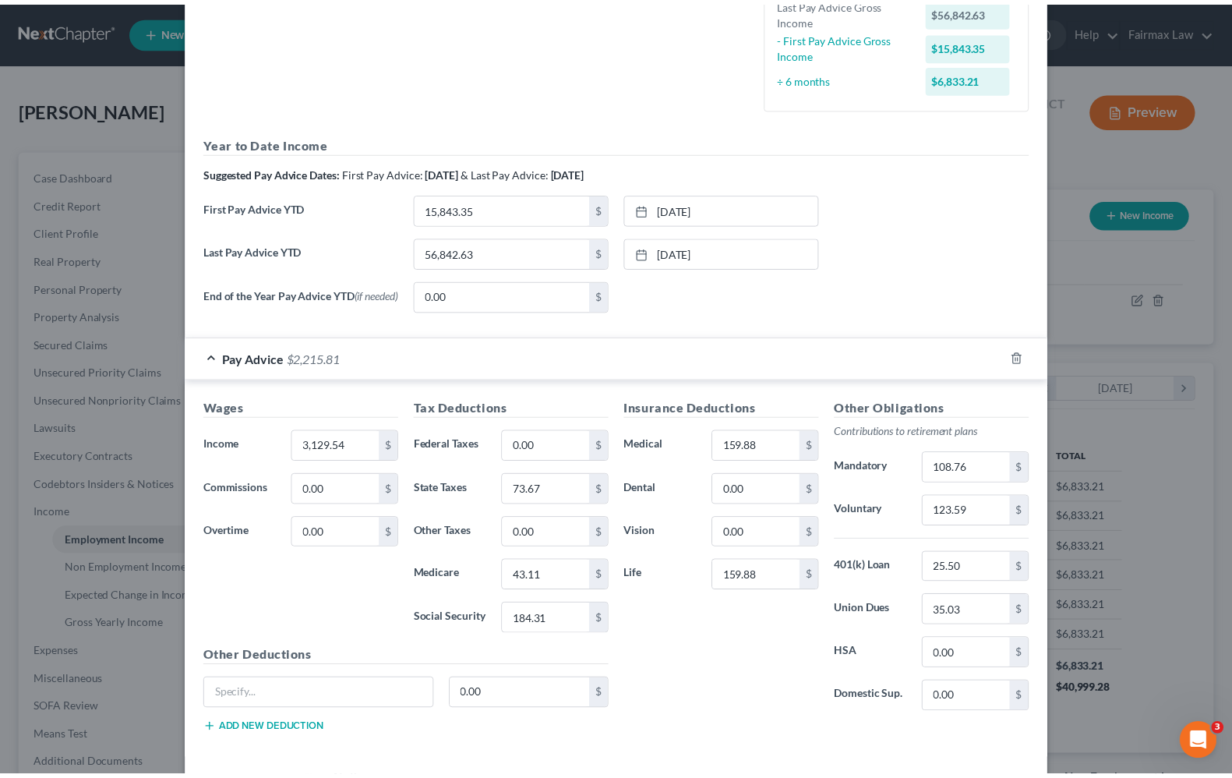
scroll to position [465, 0]
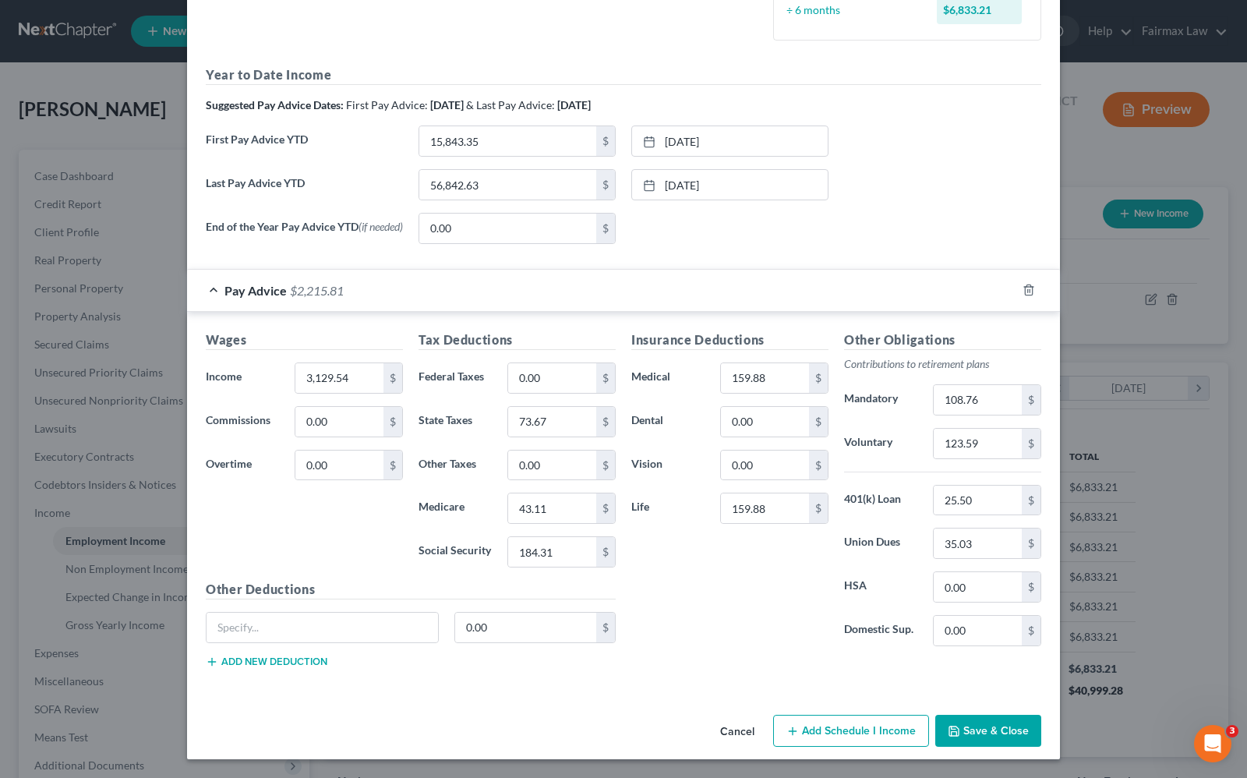
click at [691, 632] on div "Insurance Deductions Medical 159.88 $ Dental 0.00 $ Vision 0.00 $ Life 159.88 $" at bounding box center [730, 495] width 213 height 328
click at [1000, 737] on button "Save & Close" at bounding box center [988, 731] width 106 height 33
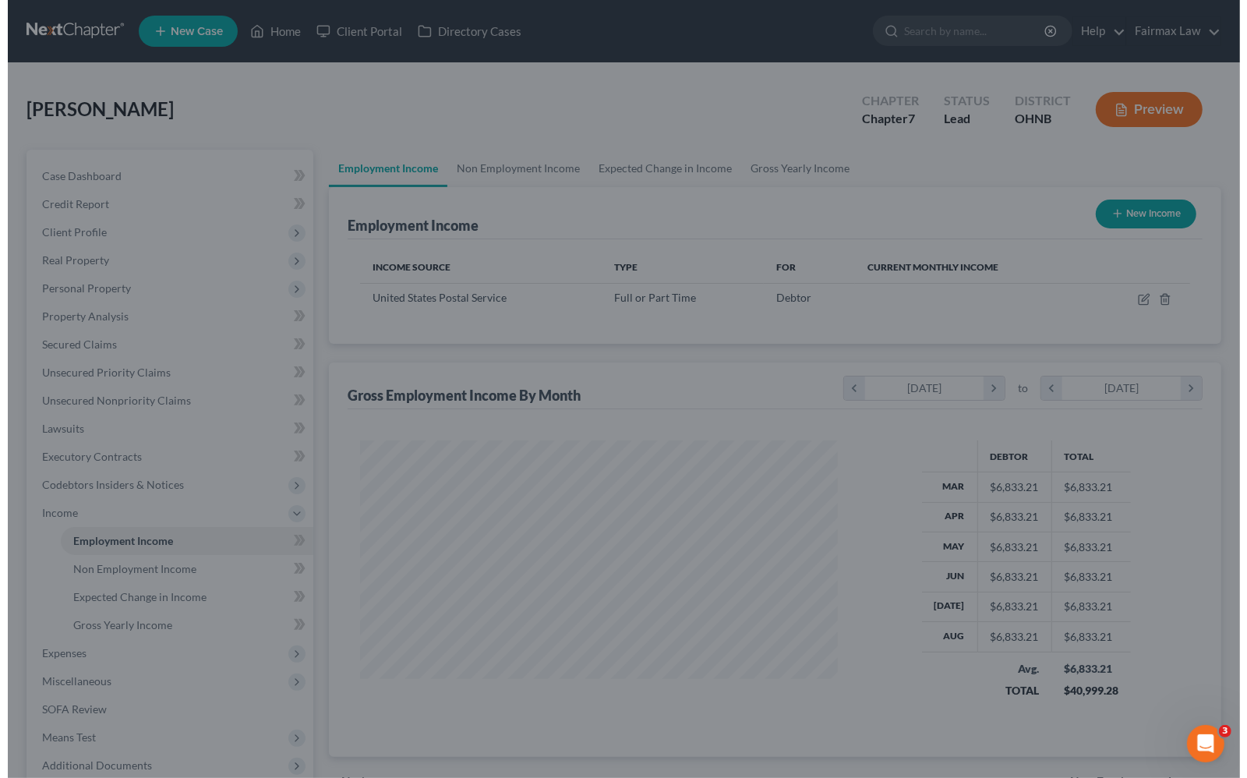
scroll to position [779250, 779028]
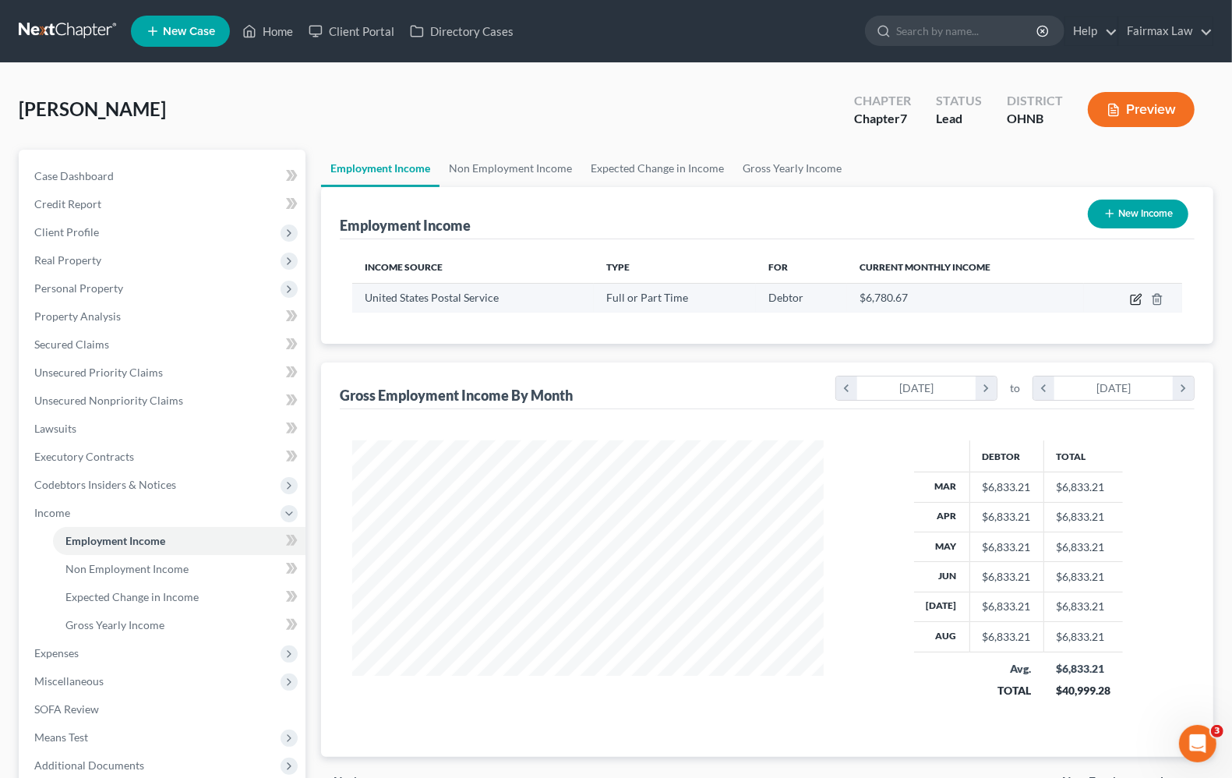
click at [1136, 294] on icon "button" at bounding box center [1136, 299] width 12 height 12
select select "0"
select select "36"
select select "2"
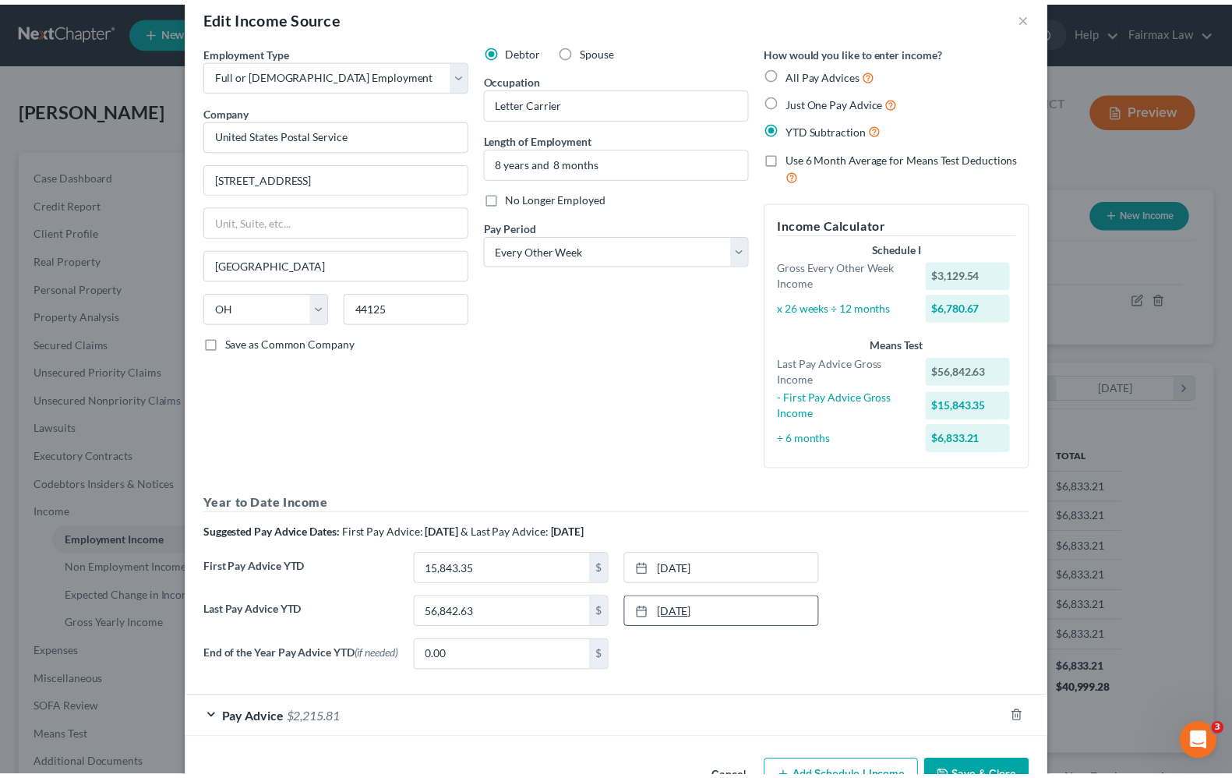
scroll to position [0, 0]
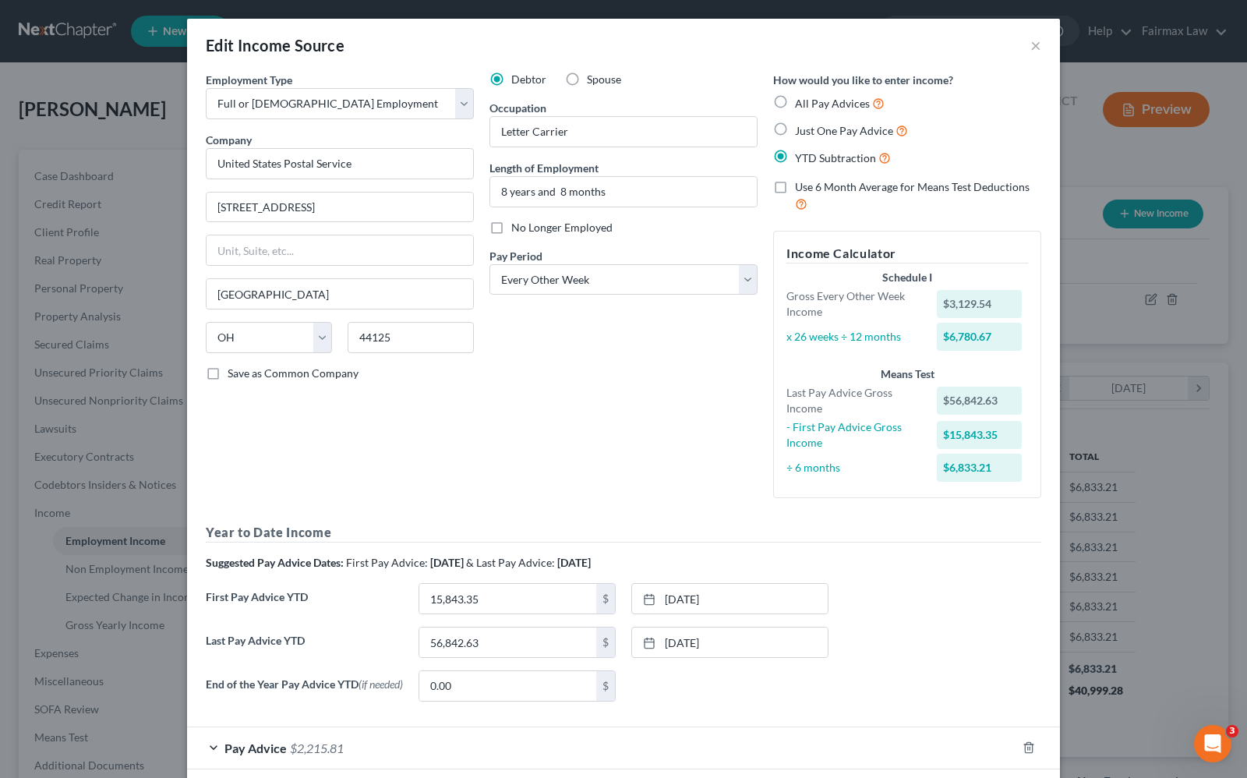
click at [1022, 47] on div "Edit Income Source ×" at bounding box center [623, 45] width 873 height 53
click at [1022, 44] on div "Edit Income Source ×" at bounding box center [623, 45] width 873 height 53
click at [1031, 44] on button "×" at bounding box center [1036, 45] width 11 height 19
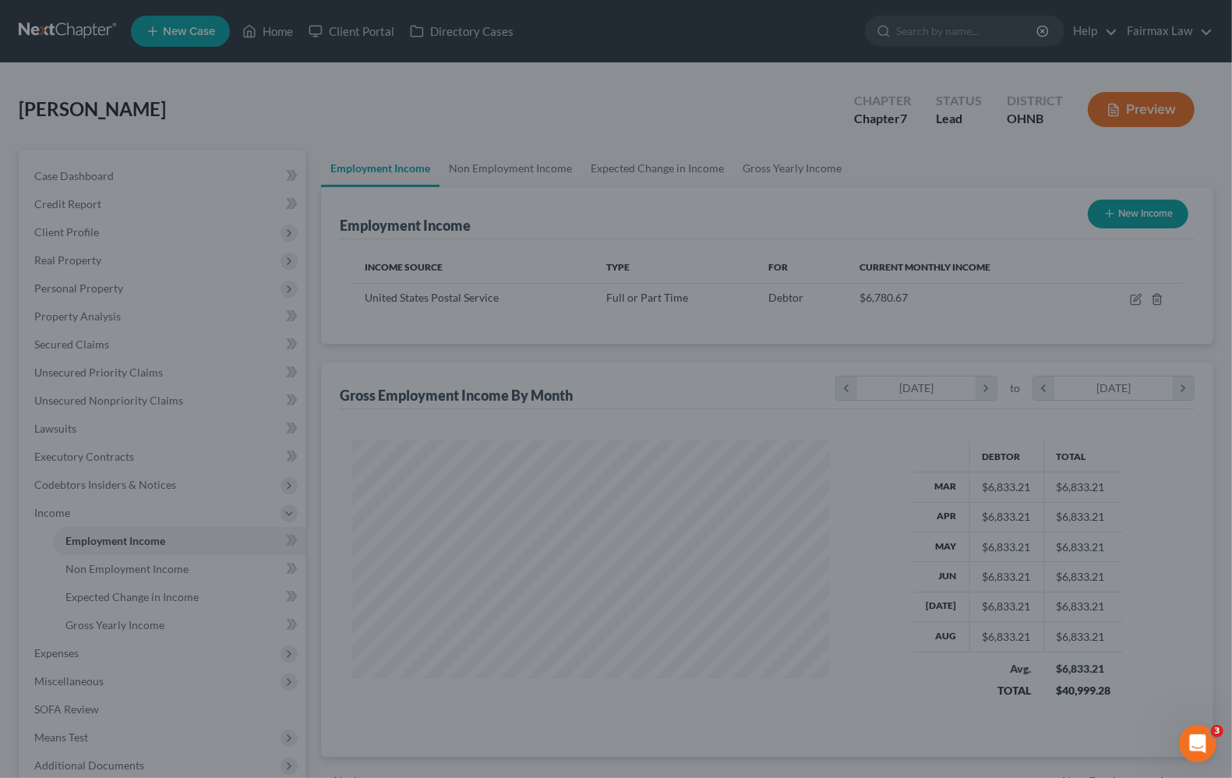
scroll to position [779250, 779028]
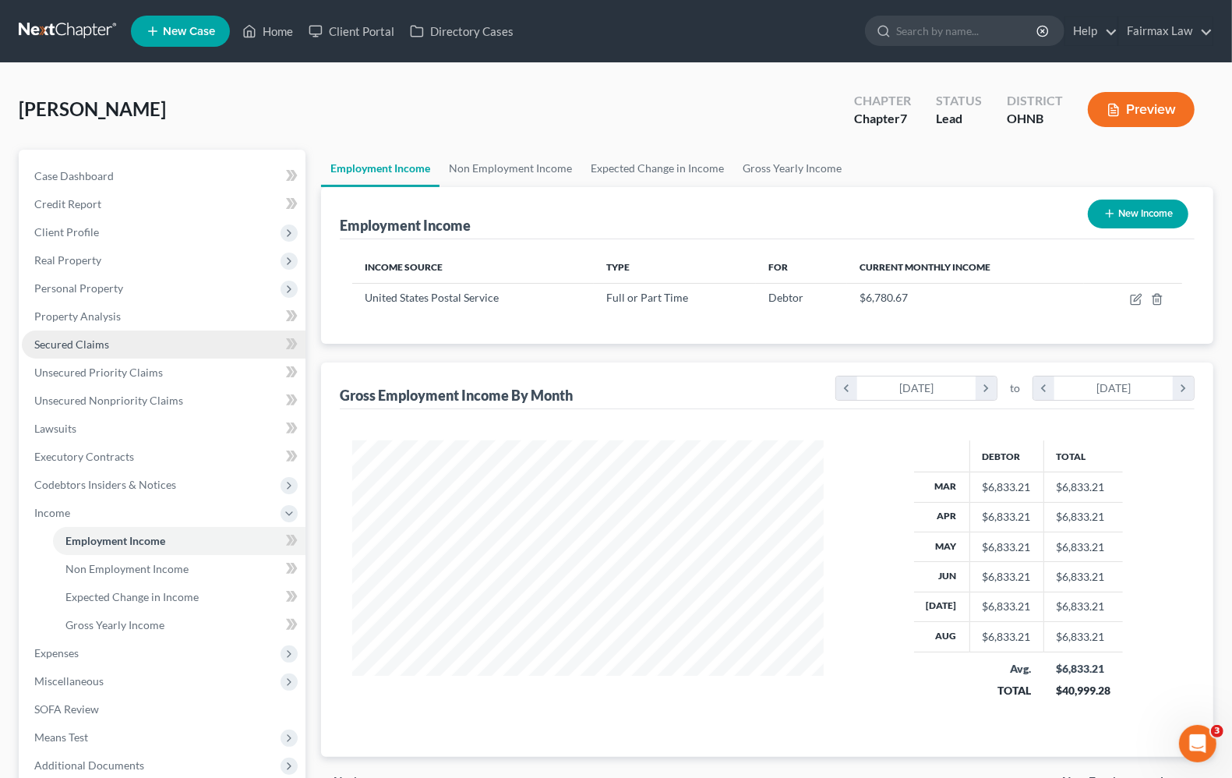
click at [84, 345] on span "Secured Claims" at bounding box center [71, 344] width 75 height 13
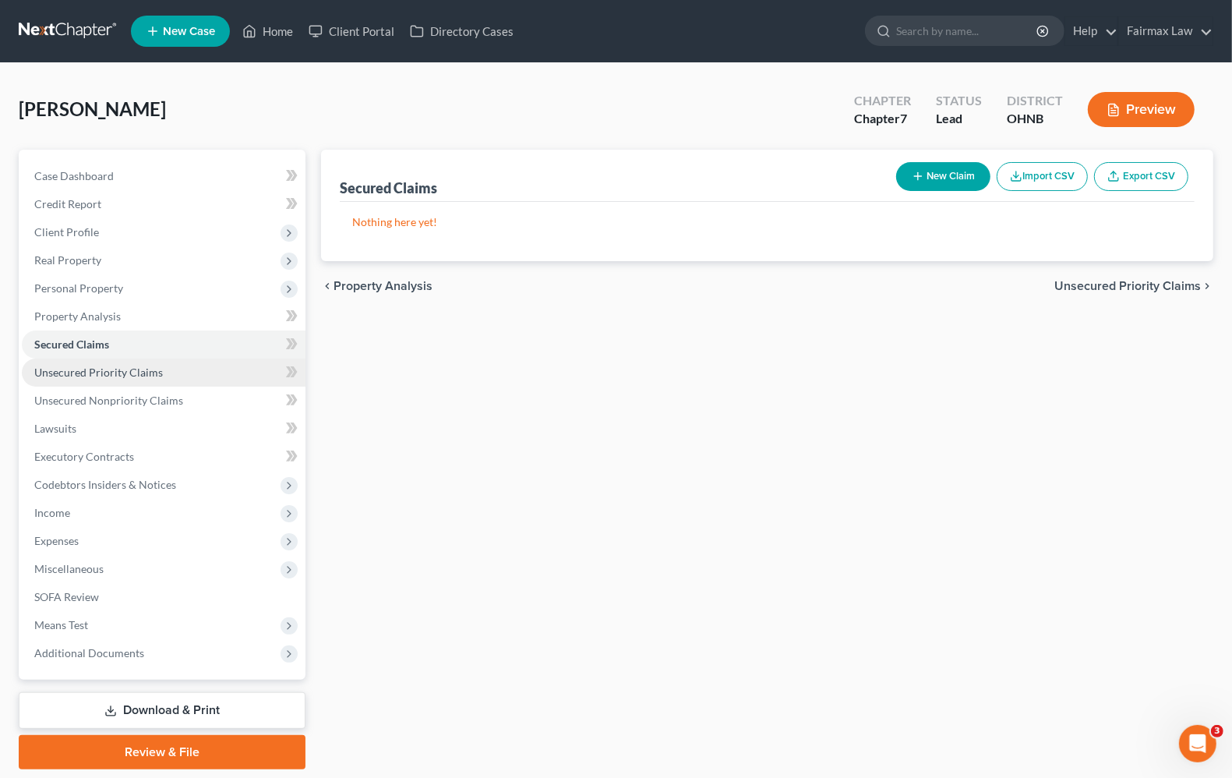
click at [86, 370] on span "Unsecured Priority Claims" at bounding box center [98, 372] width 129 height 13
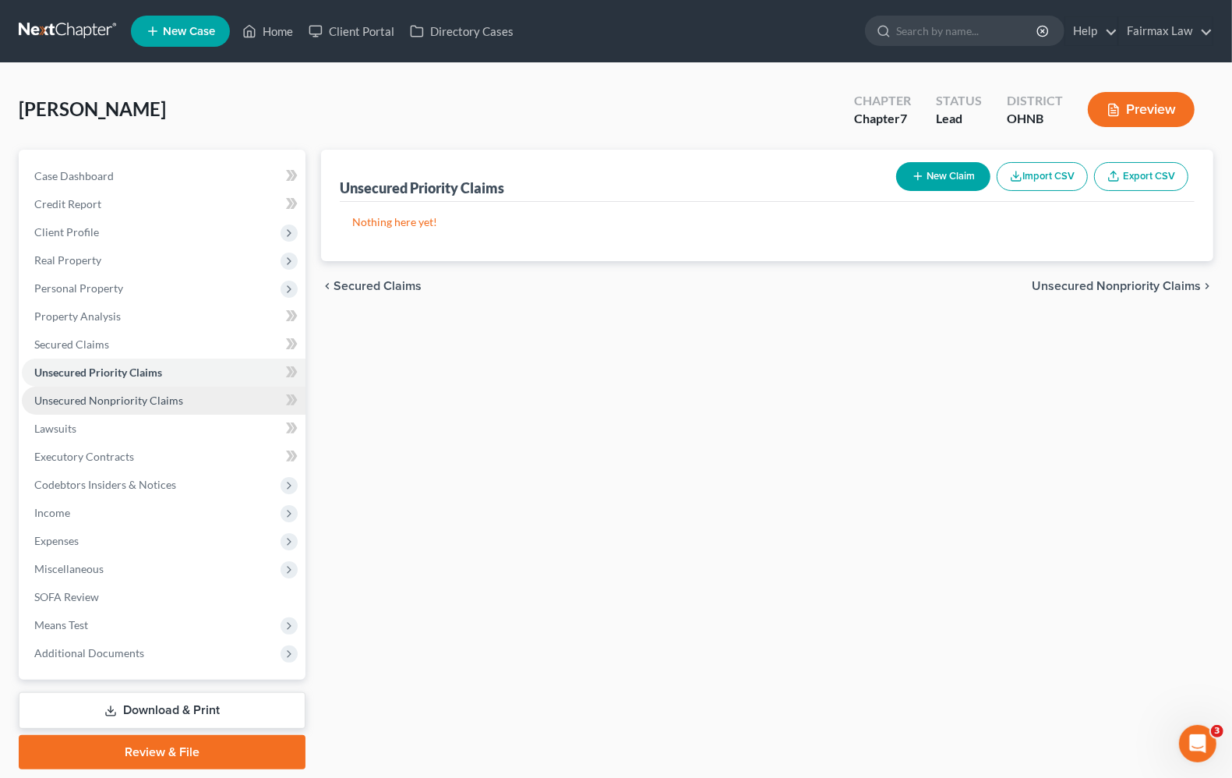
click at [111, 399] on span "Unsecured Nonpriority Claims" at bounding box center [108, 400] width 149 height 13
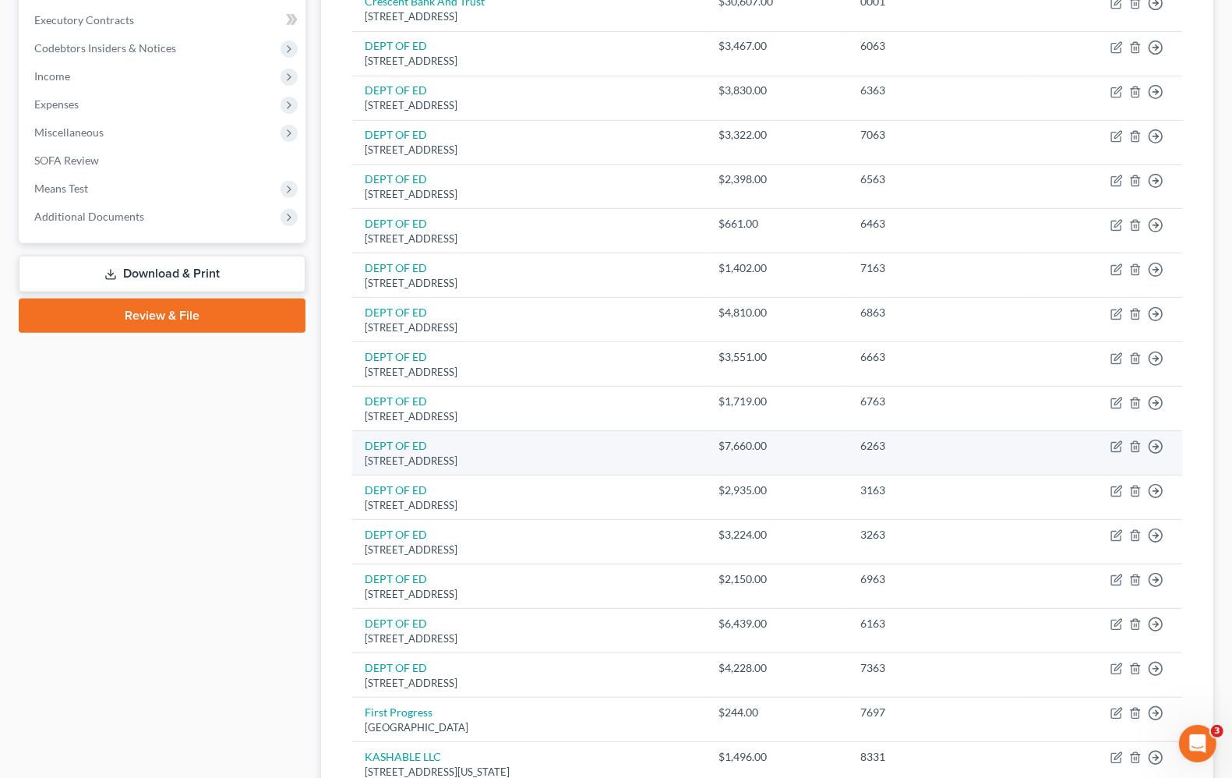
scroll to position [292, 0]
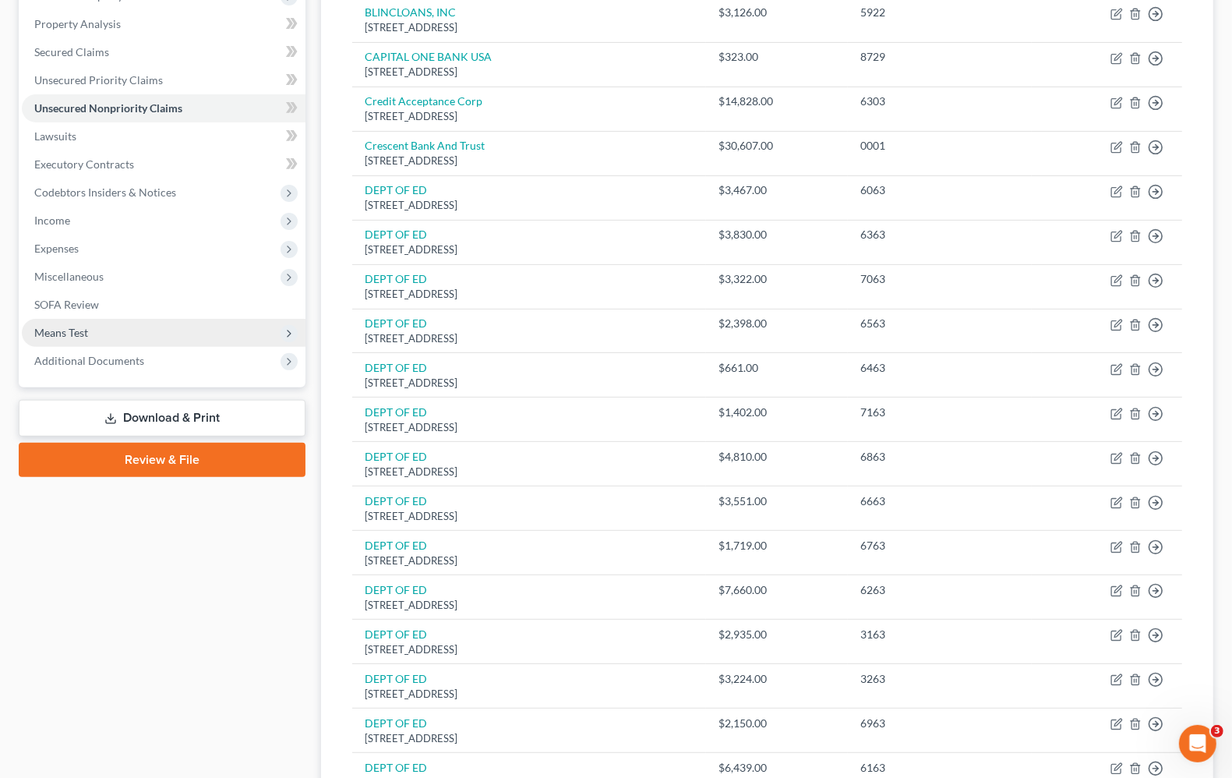
click at [95, 340] on span "Means Test" at bounding box center [164, 333] width 284 height 28
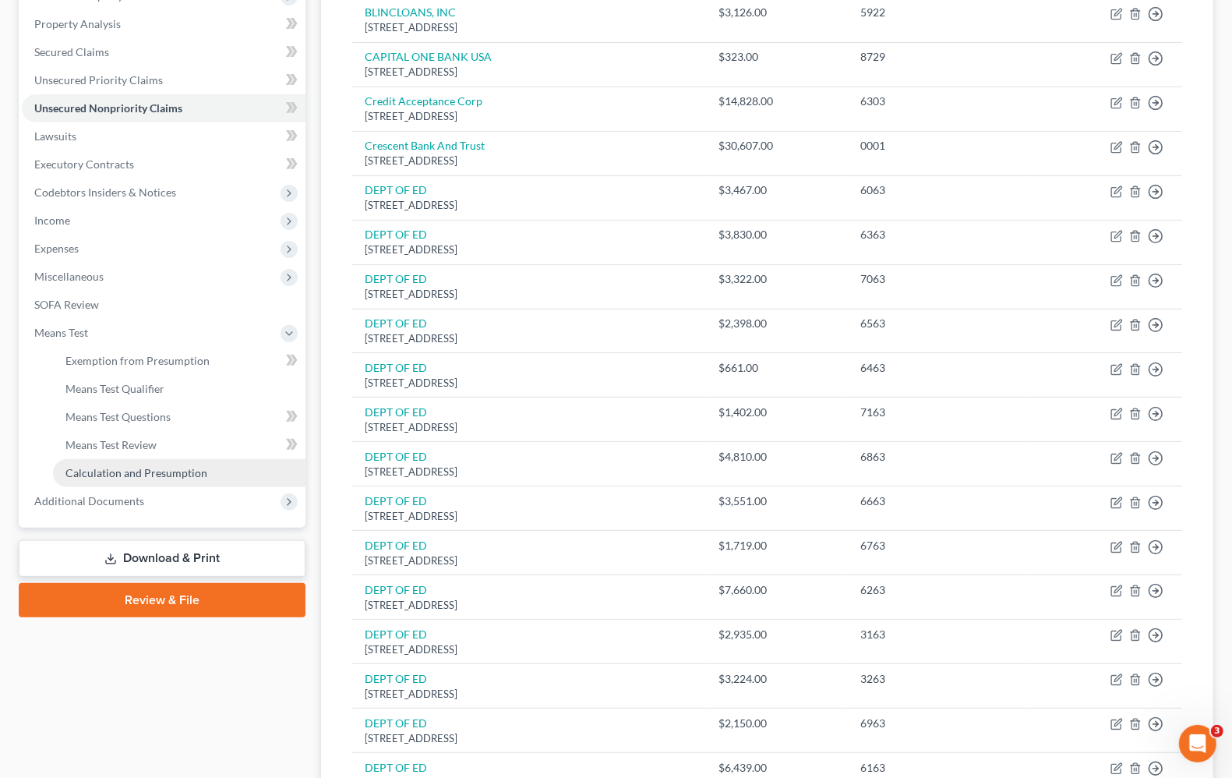
click at [133, 480] on link "Calculation and Presumption" at bounding box center [179, 473] width 253 height 28
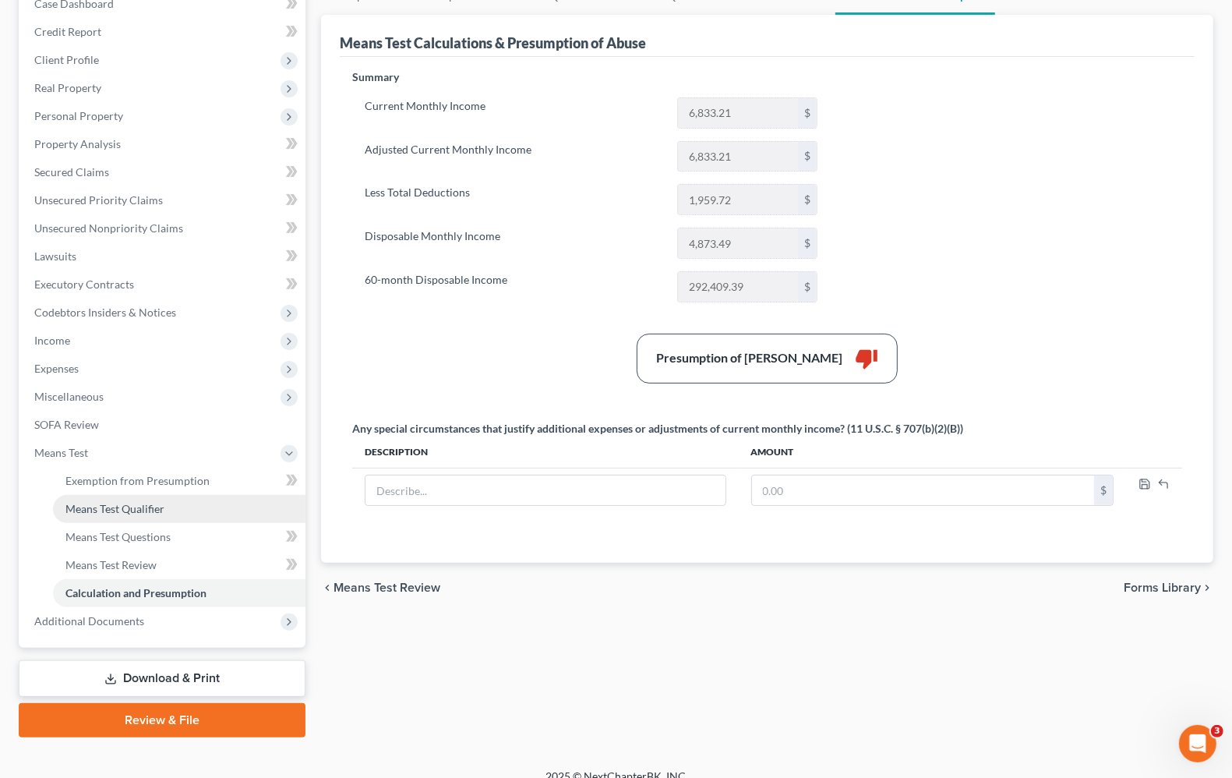
scroll to position [189, 0]
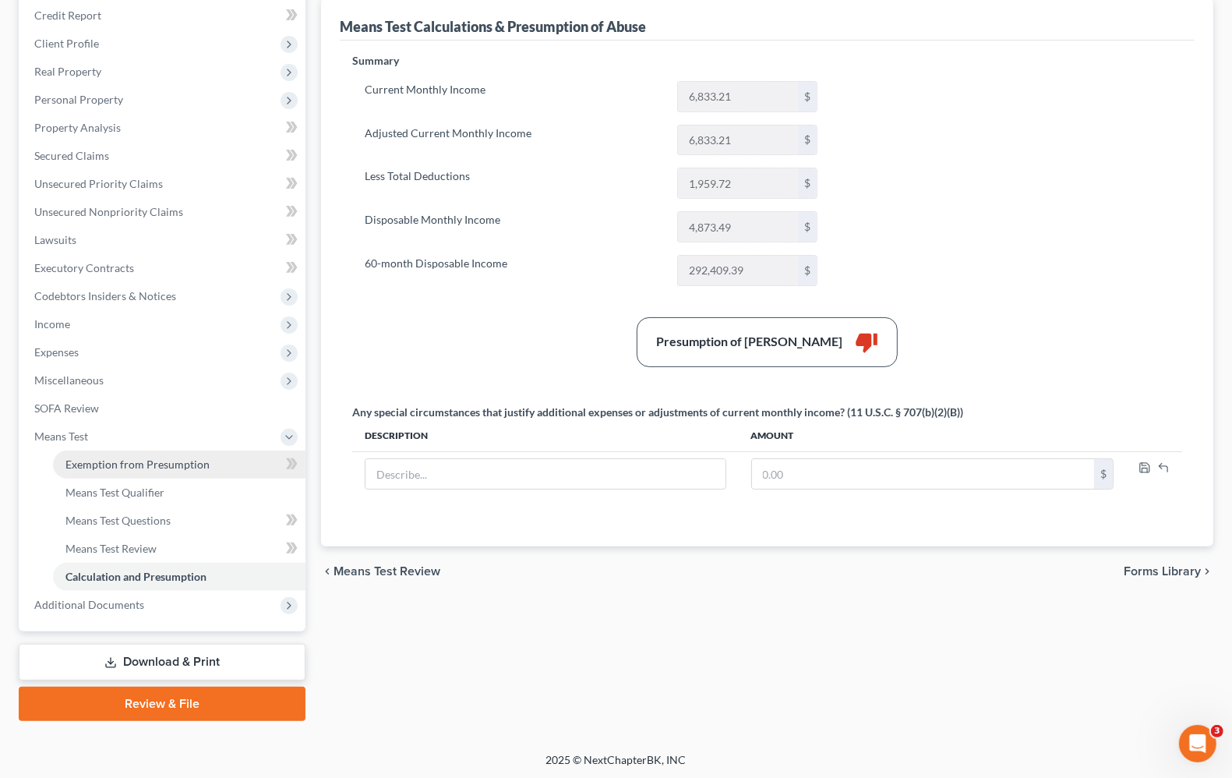
click at [152, 466] on span "Exemption from Presumption" at bounding box center [137, 464] width 144 height 13
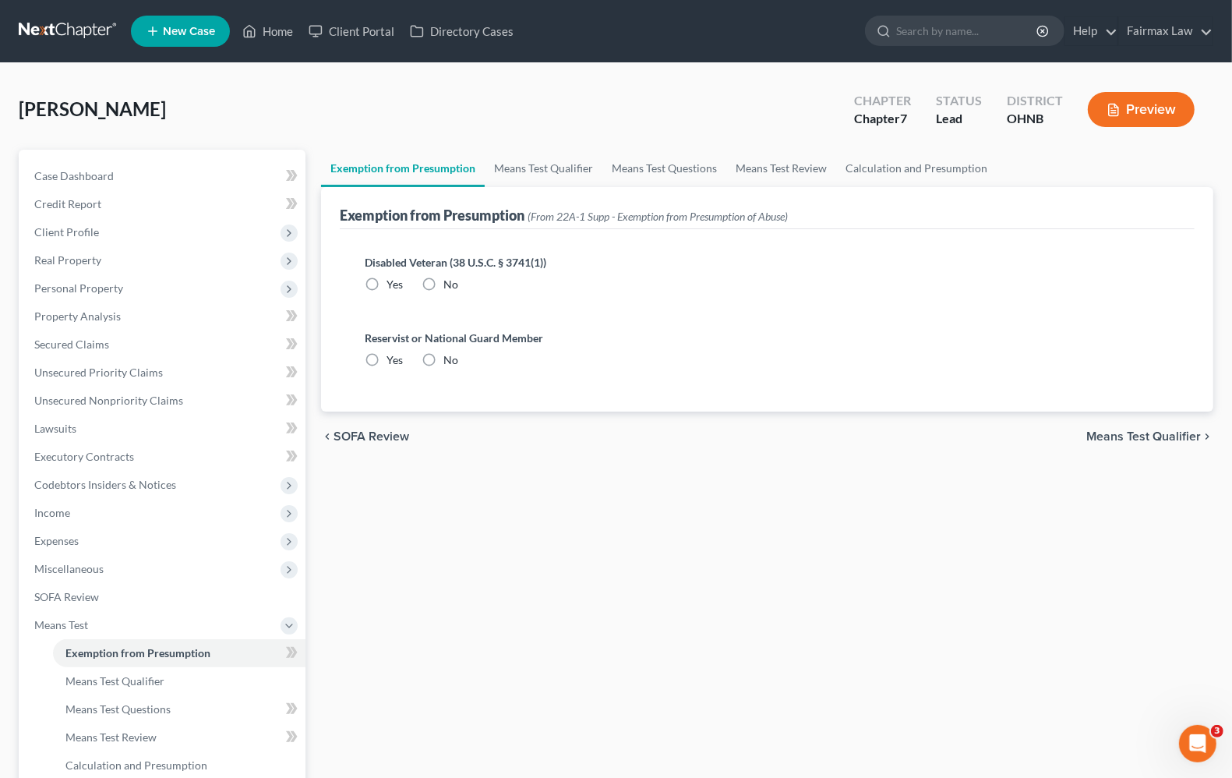
click at [1143, 433] on span "Means Test Qualifier" at bounding box center [1144, 436] width 115 height 12
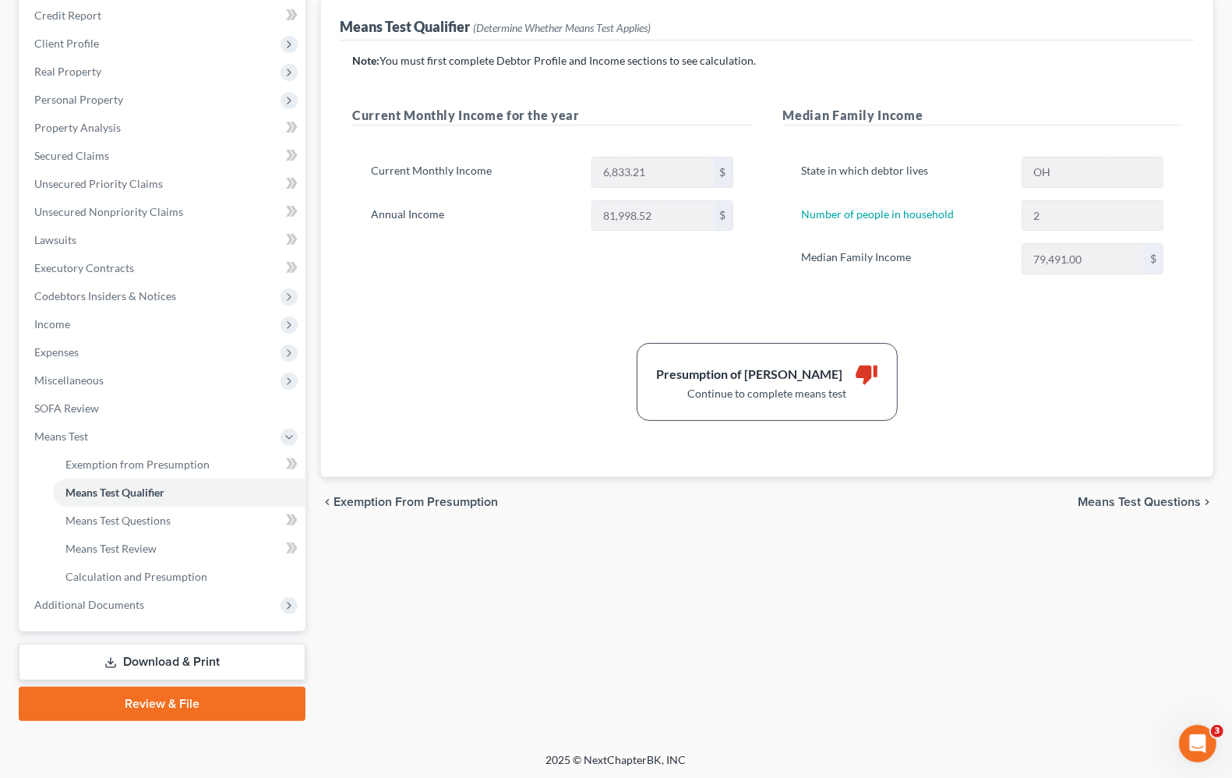
click at [1132, 504] on span "Means Test Questions" at bounding box center [1139, 502] width 123 height 12
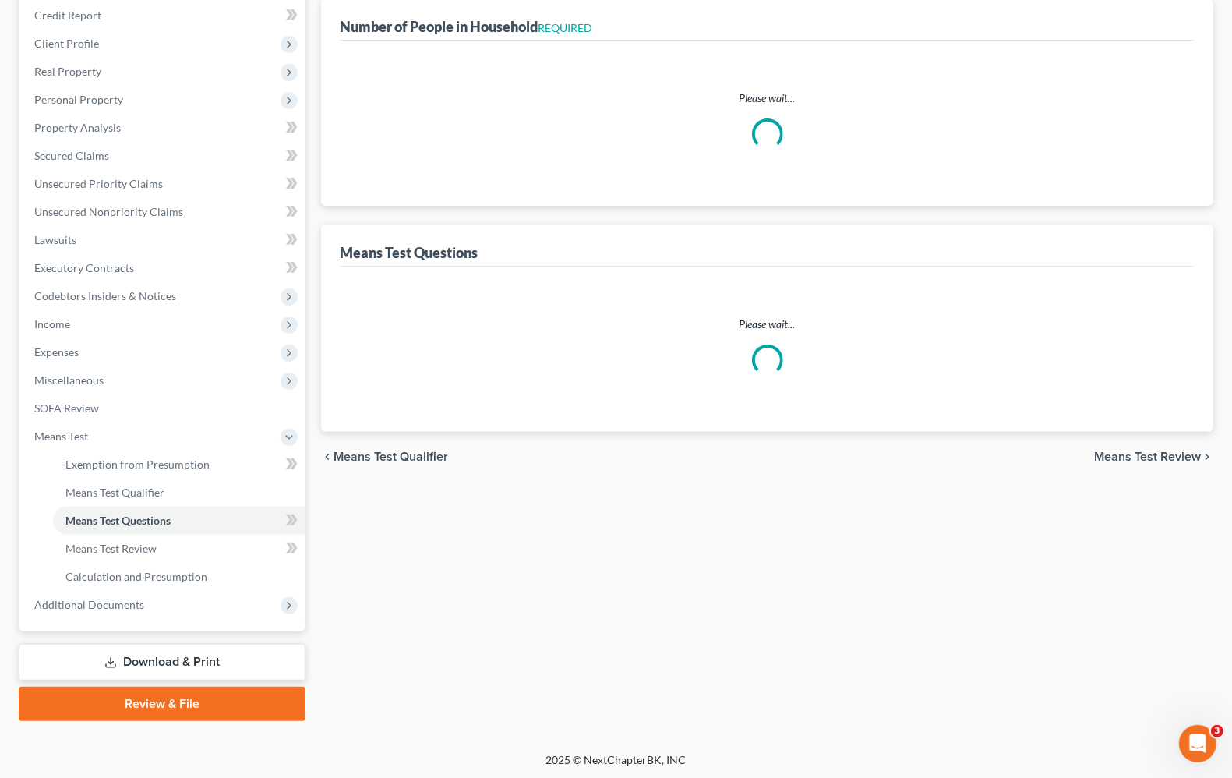
scroll to position [56, 0]
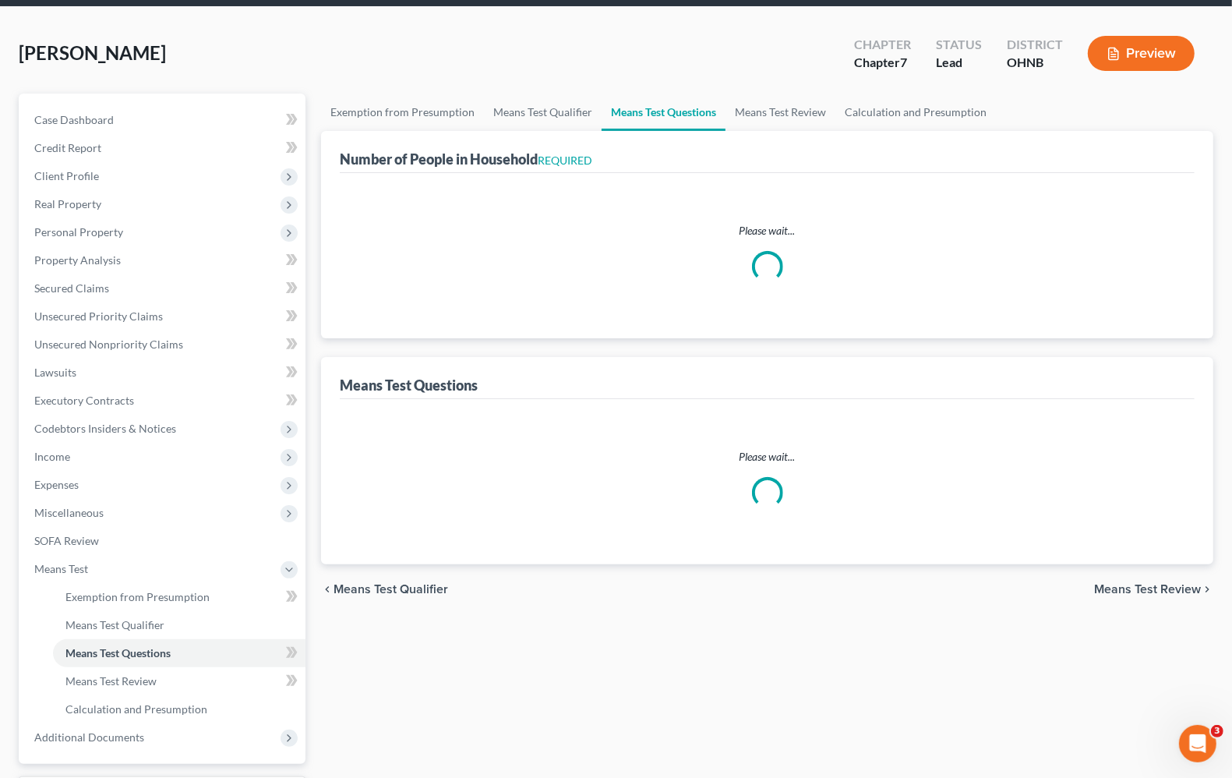
select select "1"
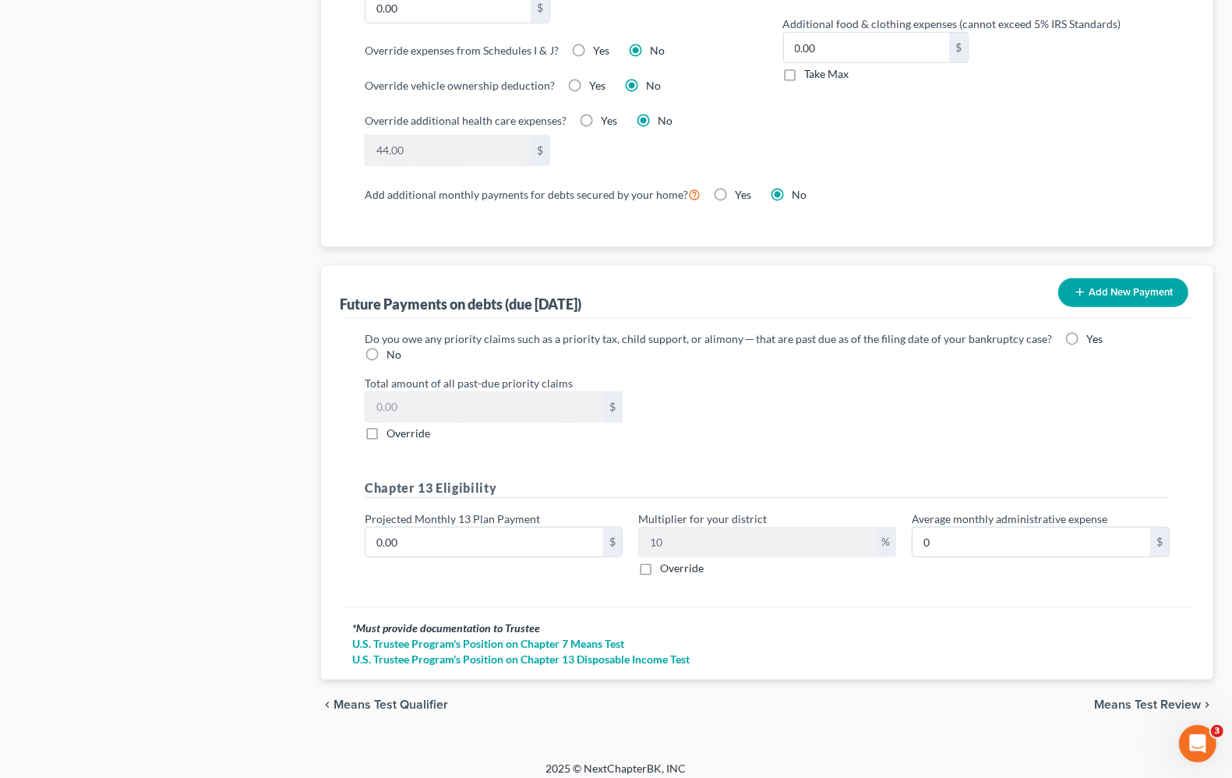
scroll to position [1319, 0]
click at [1164, 698] on span "Means Test Review" at bounding box center [1147, 704] width 107 height 12
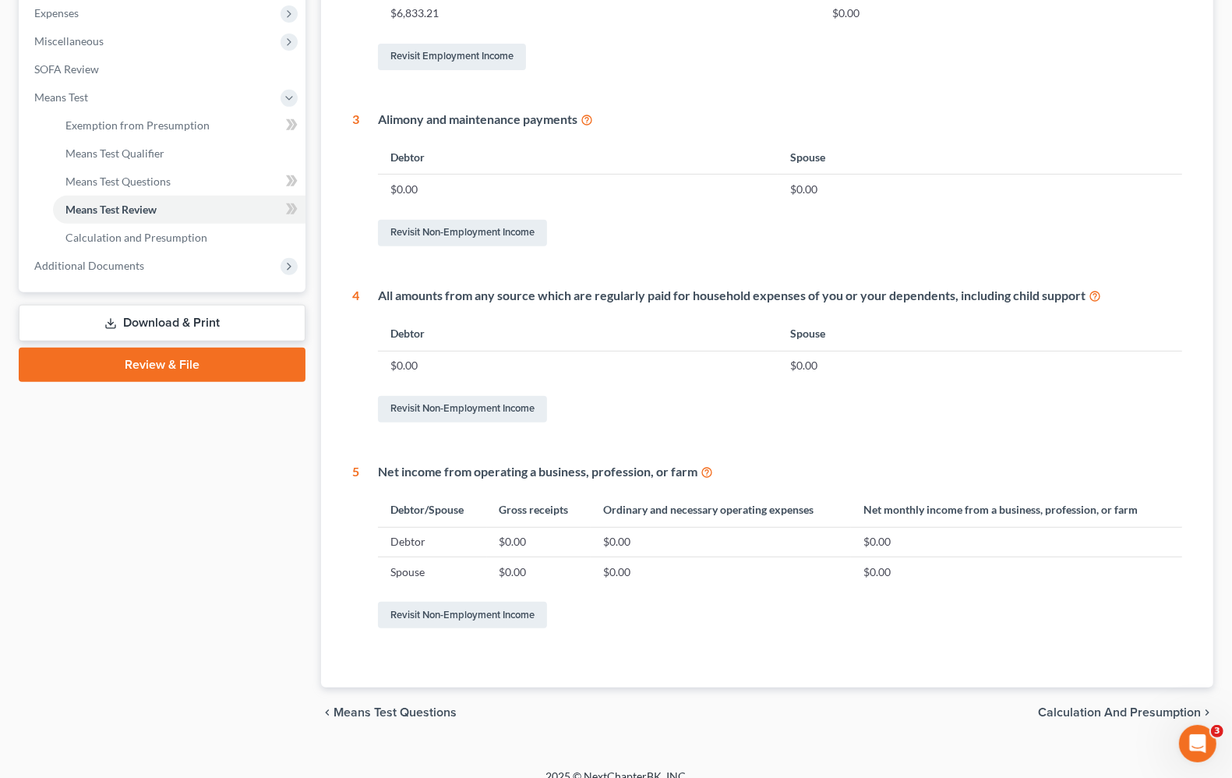
scroll to position [546, 0]
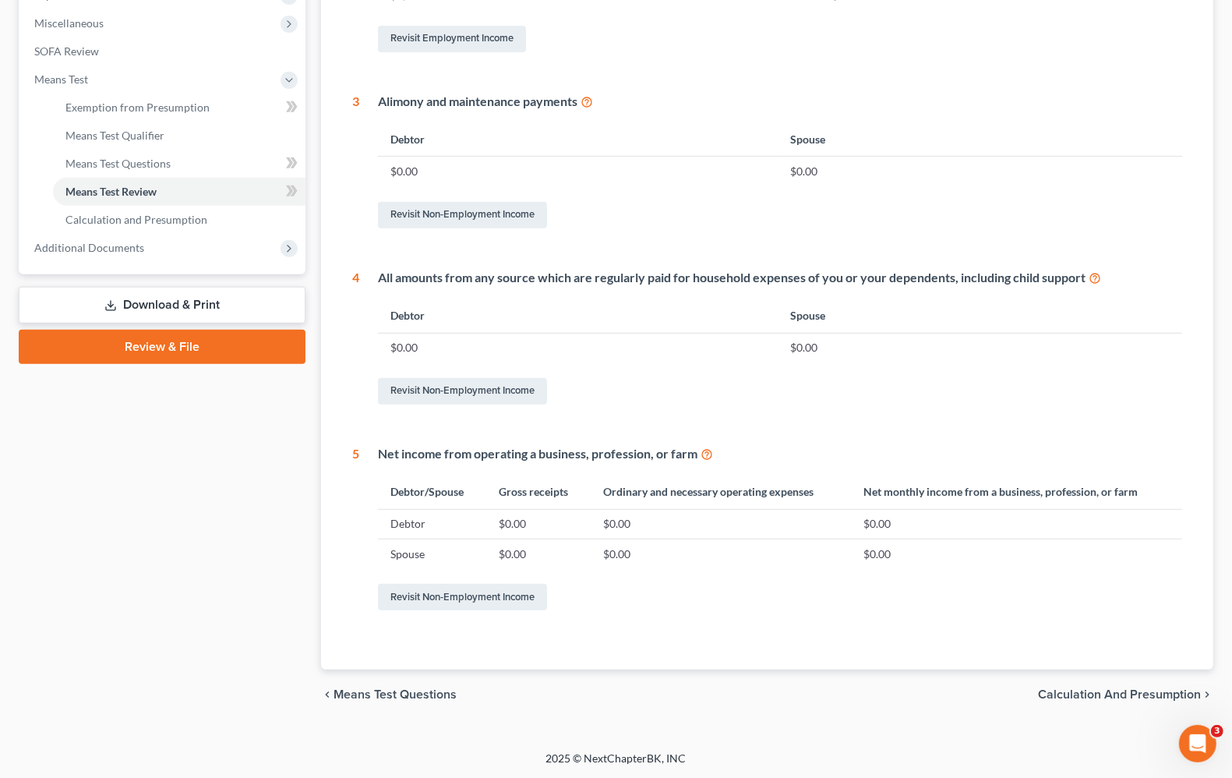
click at [1058, 695] on span "Calculation and Presumption" at bounding box center [1119, 694] width 163 height 12
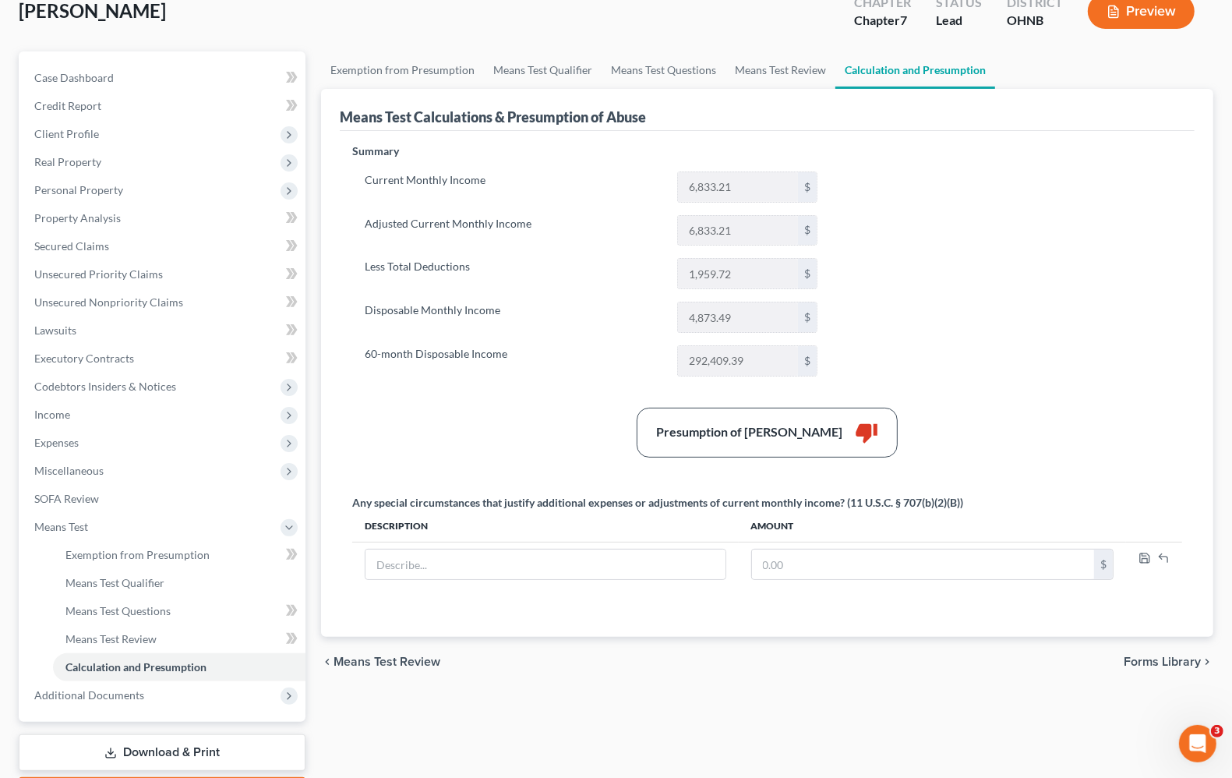
scroll to position [189, 0]
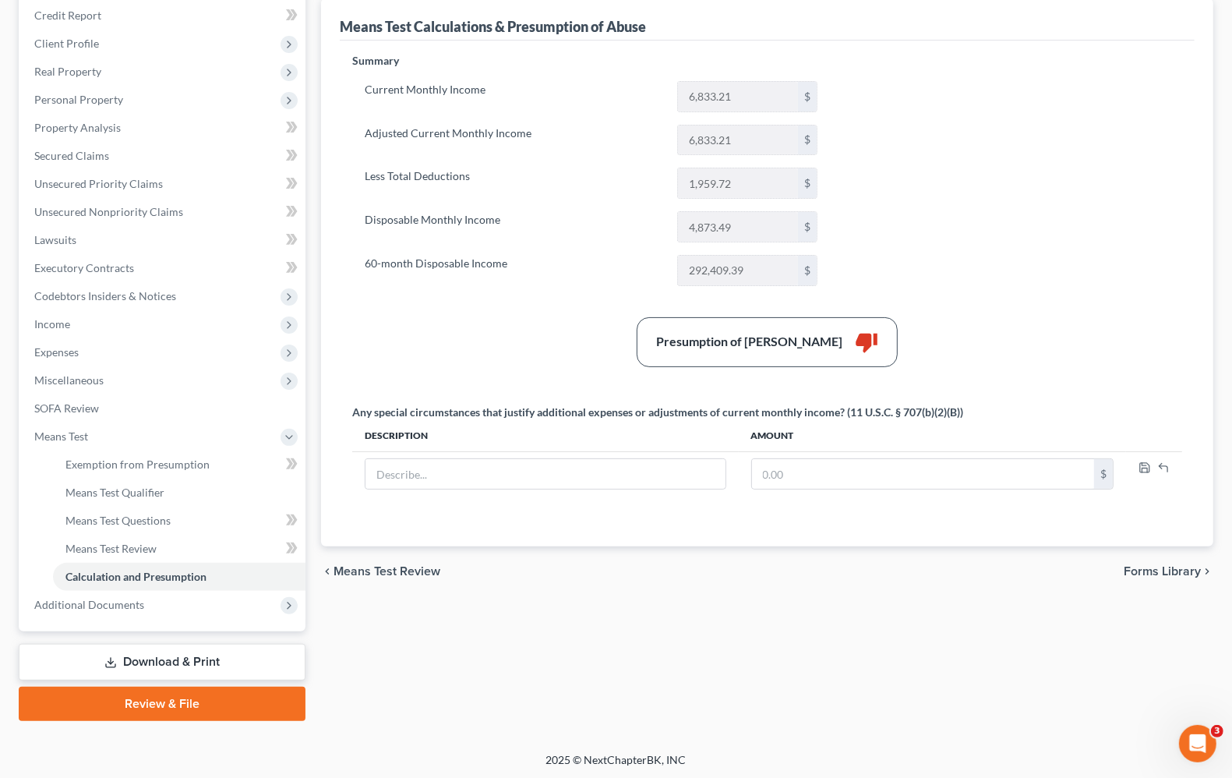
click at [394, 571] on span "Means Test Review" at bounding box center [387, 571] width 107 height 12
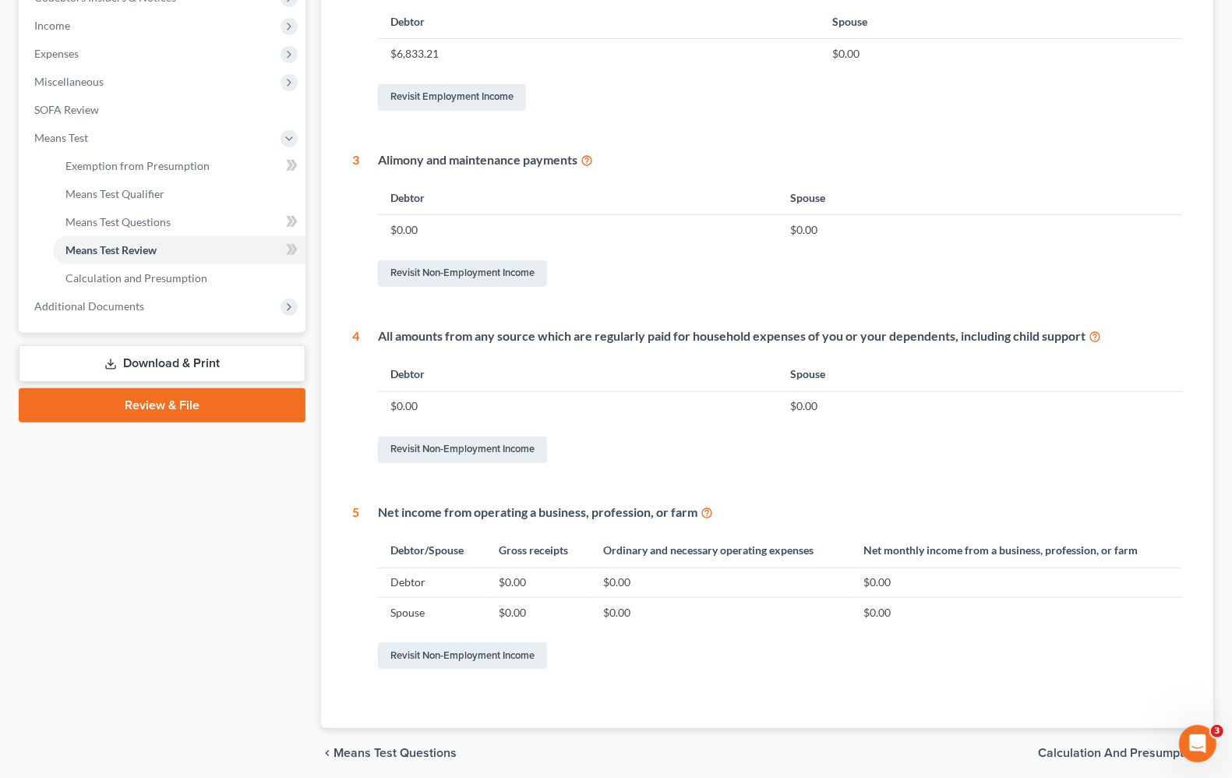
click at [1116, 751] on span "Calculation and Presumption" at bounding box center [1119, 753] width 163 height 12
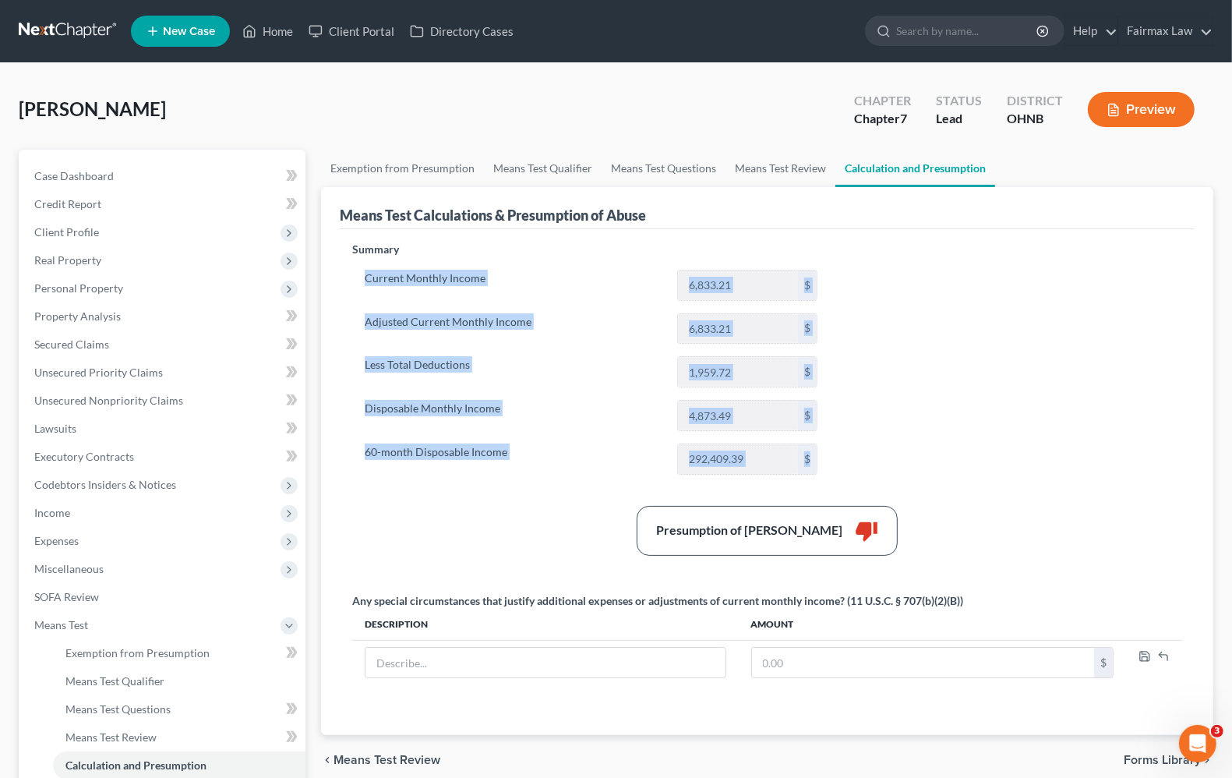
drag, startPoint x: 355, startPoint y: 261, endPoint x: 824, endPoint y: 462, distance: 510.6
click at [824, 462] on div "Summary Current Monthly Income 6,833.21 $ Adjusted Current Monthly Income 6,833…" at bounding box center [591, 365] width 493 height 246
copy div "Current Monthly Income $ Adjusted Current Monthly Income $ Less Total Deduction…"
click at [69, 406] on link "Unsecured Nonpriority Claims" at bounding box center [164, 401] width 284 height 28
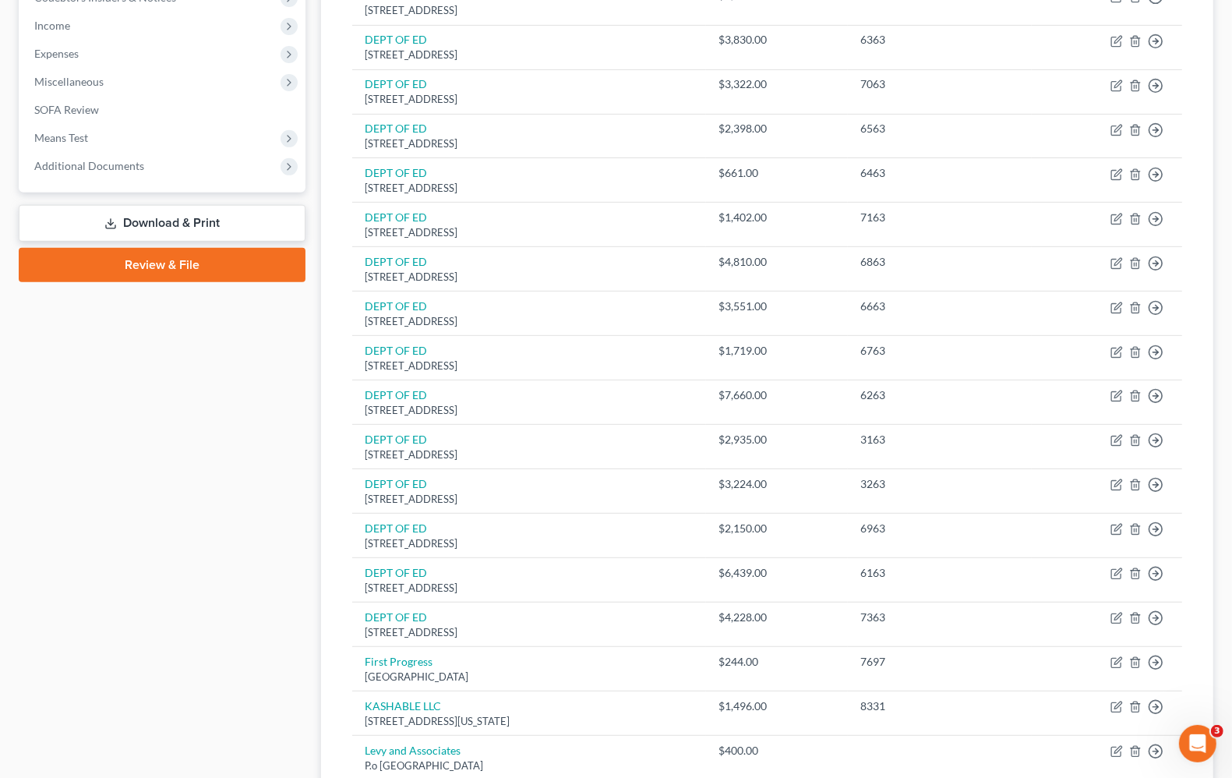
scroll to position [974, 0]
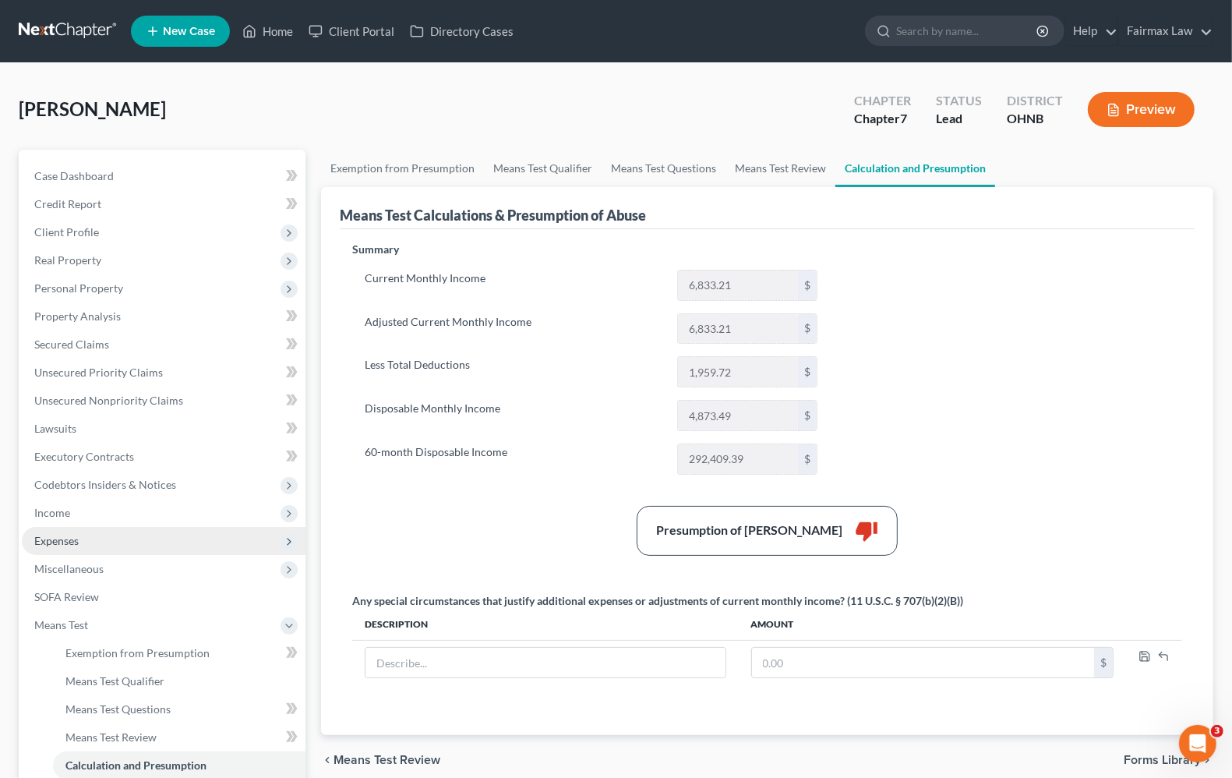
click at [58, 548] on span "Expenses" at bounding box center [164, 541] width 284 height 28
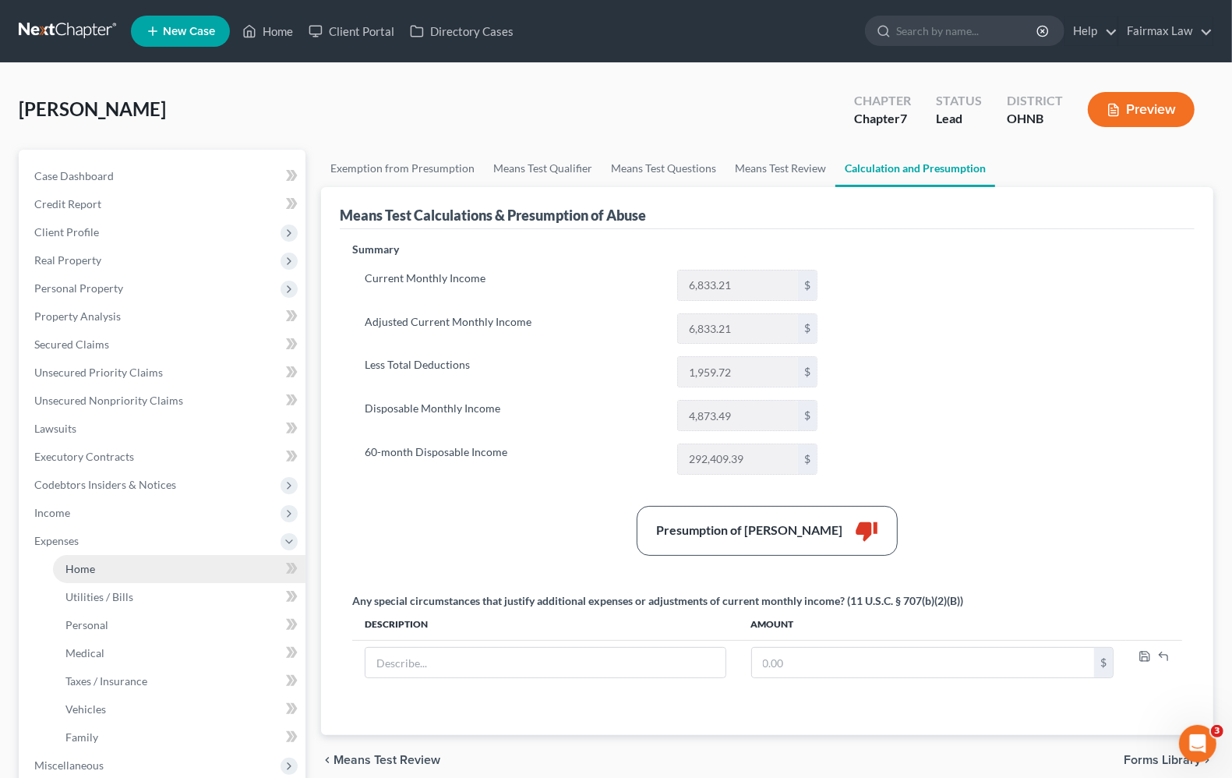
click at [79, 574] on link "Home" at bounding box center [179, 569] width 253 height 28
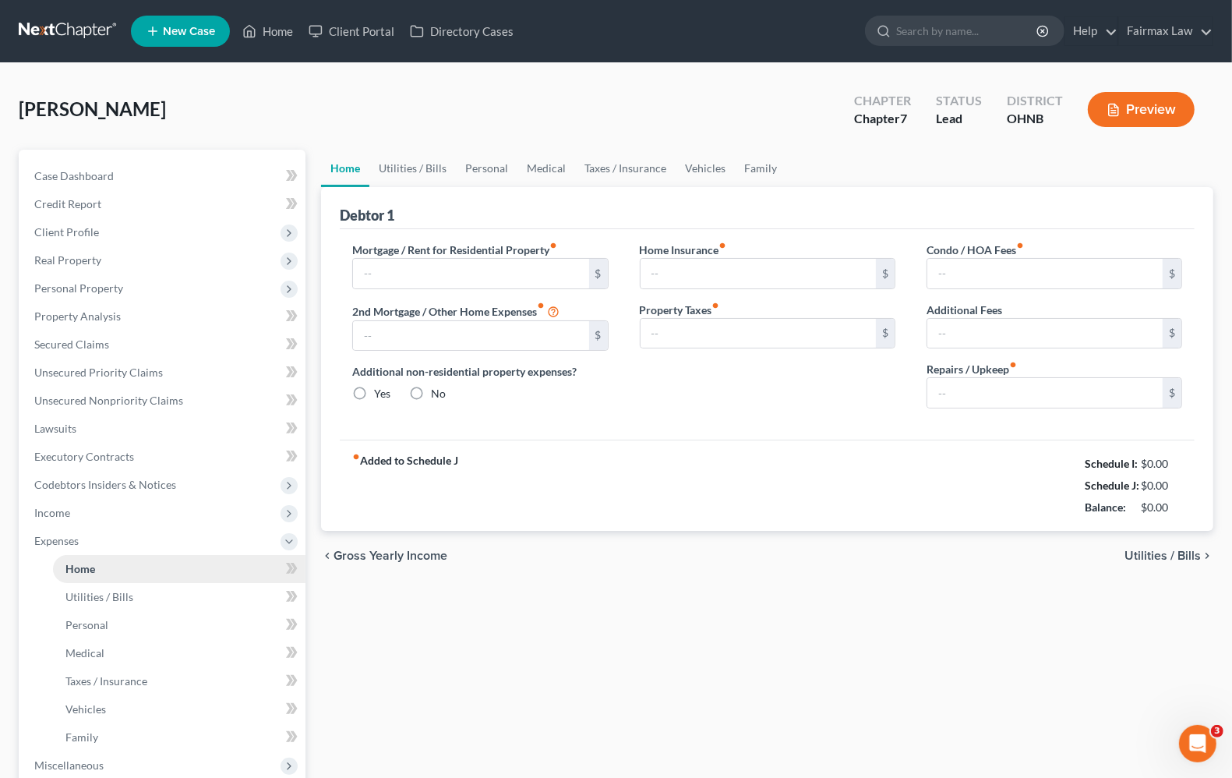
type input "1,300.00"
type input "0.00"
radio input "true"
type input "0.00"
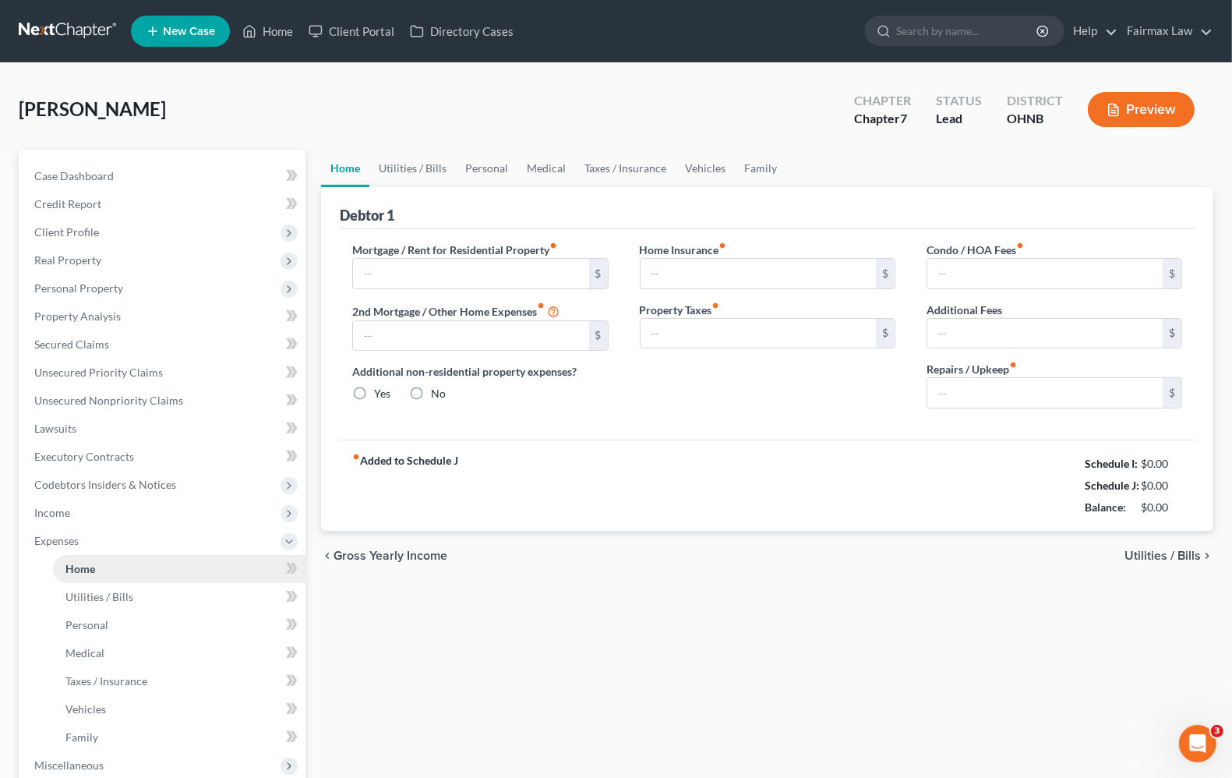
type input "0.00"
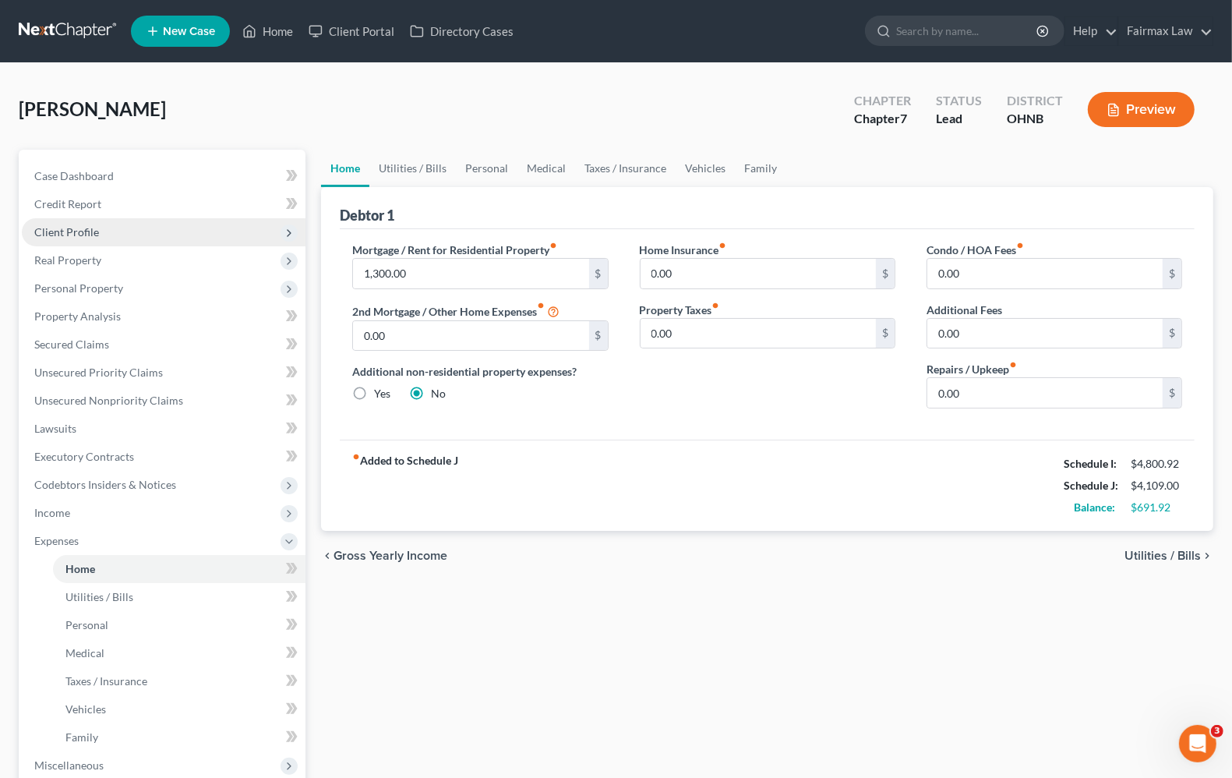
click at [53, 235] on span "Client Profile" at bounding box center [66, 231] width 65 height 13
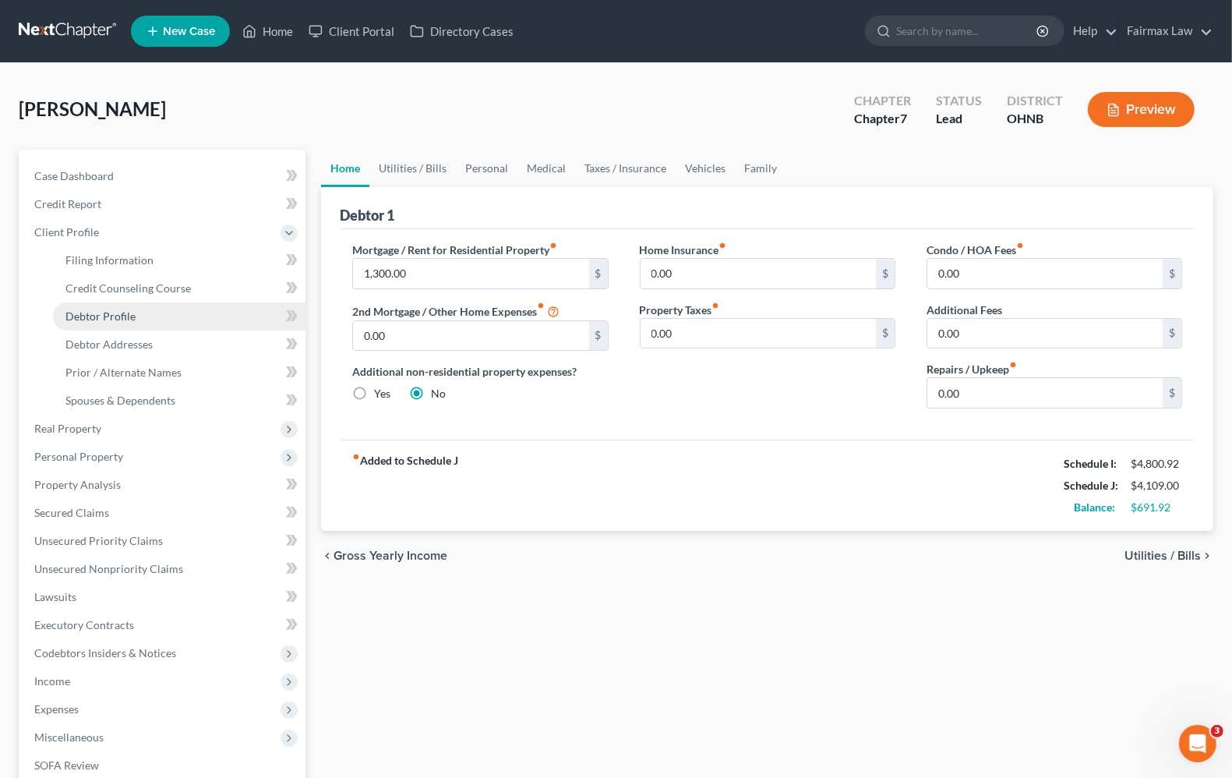
click at [115, 318] on span "Debtor Profile" at bounding box center [100, 315] width 70 height 13
select select "0"
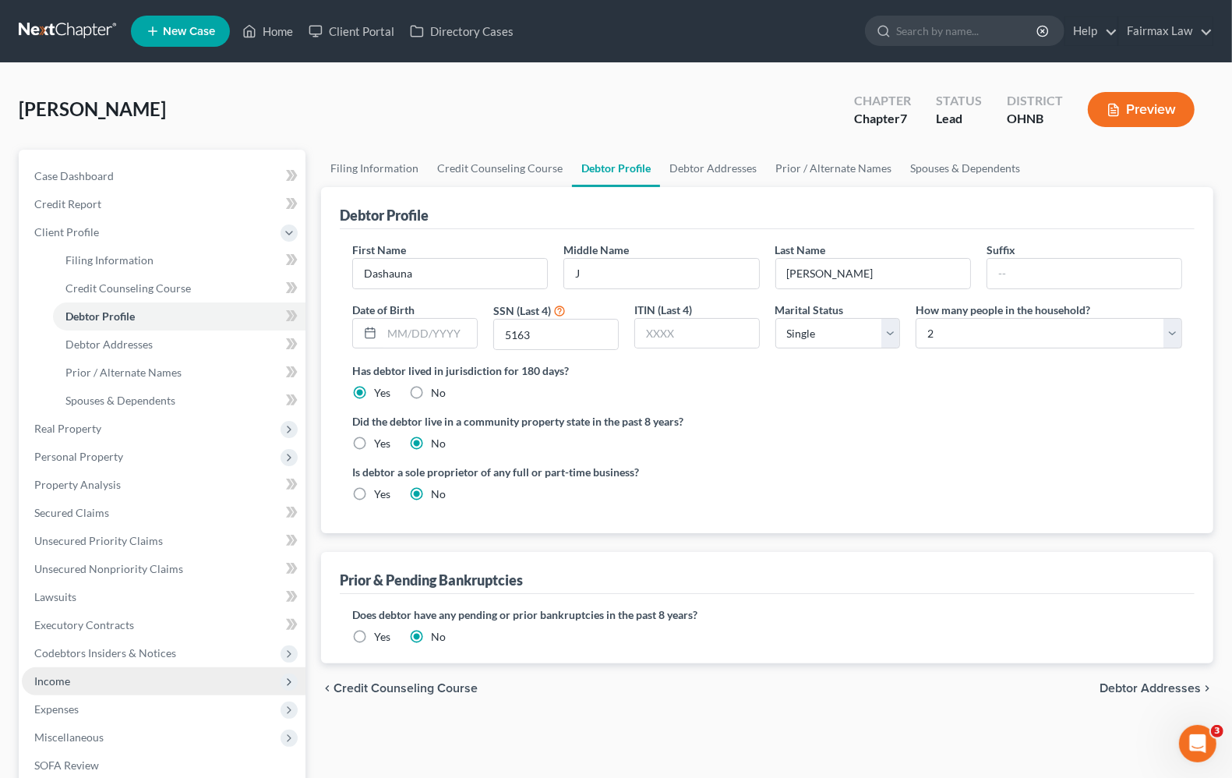
click at [142, 687] on span "Income" at bounding box center [164, 681] width 284 height 28
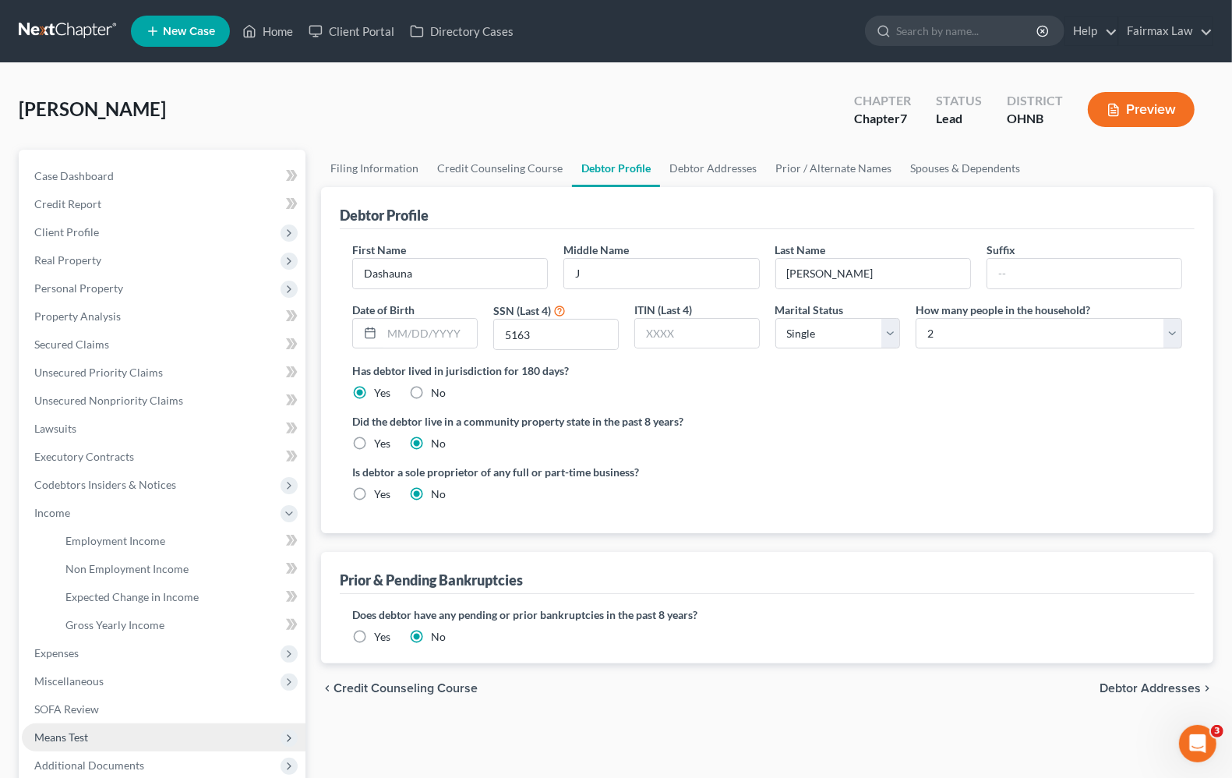
click at [103, 733] on span "Means Test" at bounding box center [164, 737] width 284 height 28
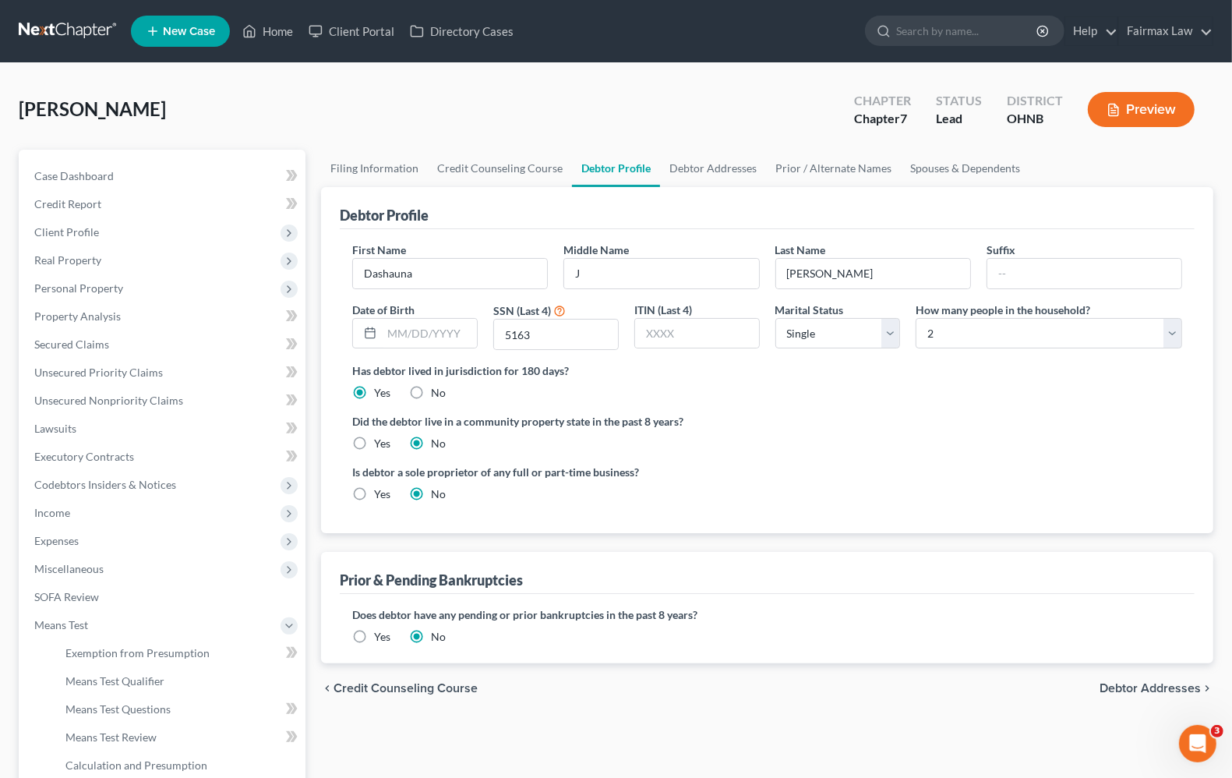
click at [839, 491] on div "Is debtor a sole proprietor of any full or part-time business? Yes No" at bounding box center [768, 489] width 846 height 51
click at [964, 326] on select "Select 1 2 3 4 5 6 7 8 9 10 11 12 13 14 15 16 17 18 19 20" at bounding box center [1049, 333] width 267 height 31
select select "2"
click at [916, 318] on select "Select 1 2 3 4 5 6 7 8 9 10 11 12 13 14 15 16 17 18 19 20" at bounding box center [1049, 333] width 267 height 31
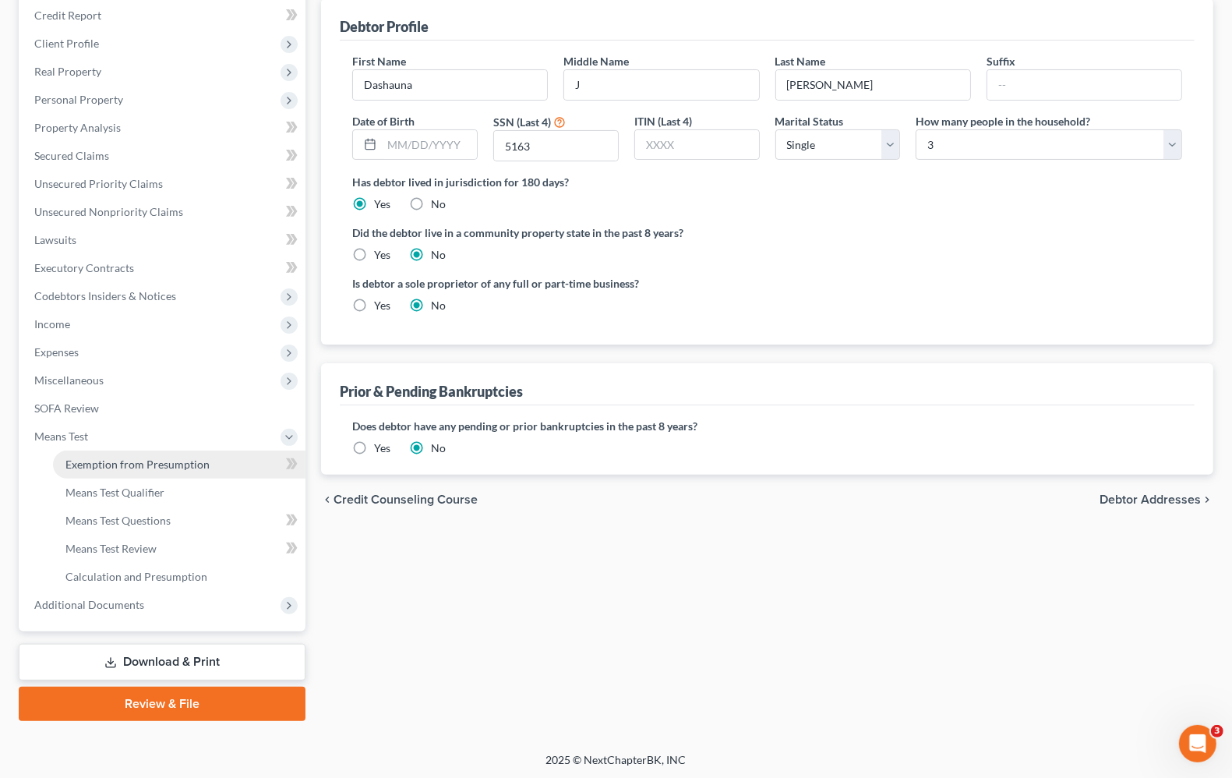
click at [121, 466] on span "Exemption from Presumption" at bounding box center [137, 464] width 144 height 13
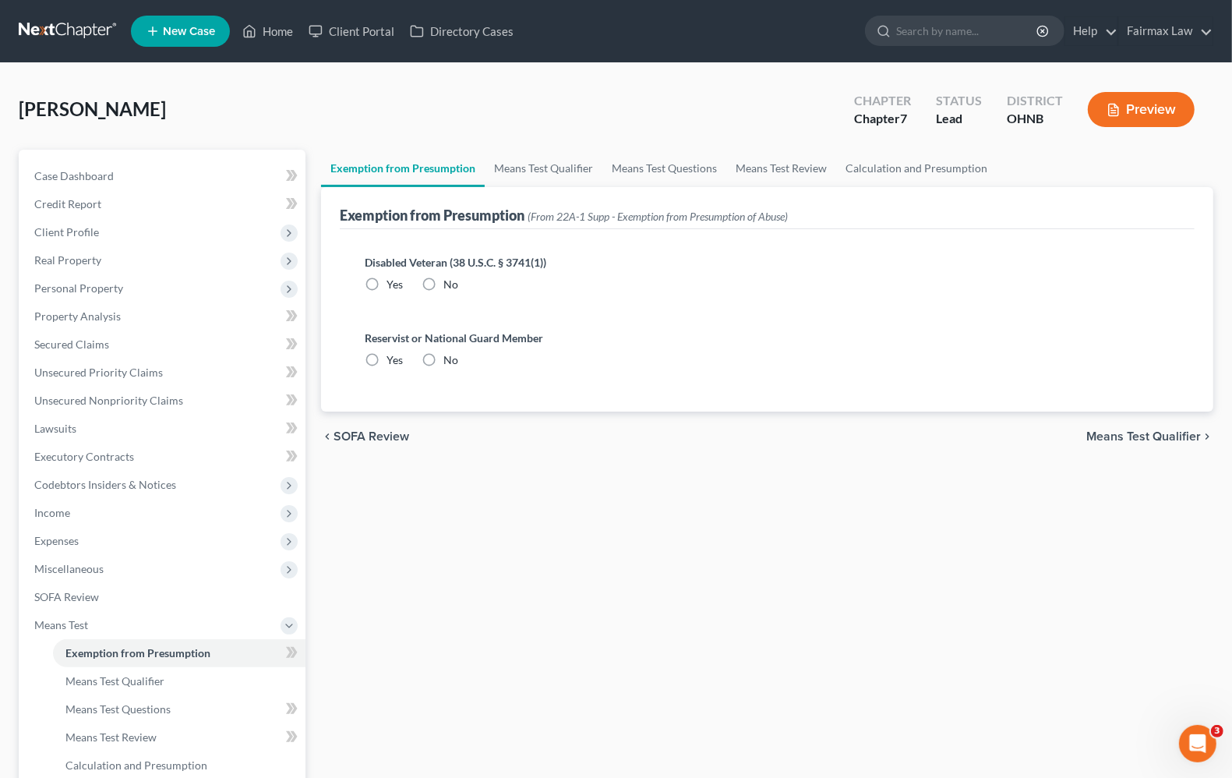
click at [1156, 433] on span "Means Test Qualifier" at bounding box center [1144, 436] width 115 height 12
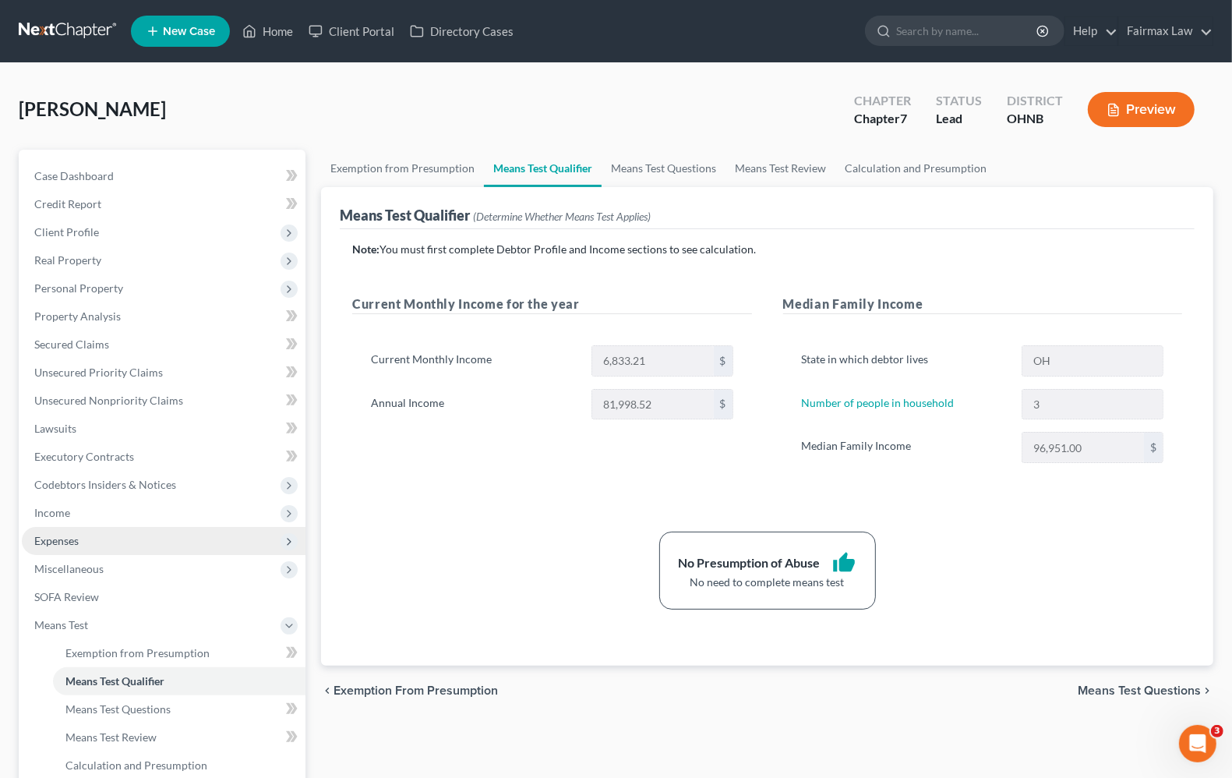
click at [66, 540] on span "Expenses" at bounding box center [56, 540] width 44 height 13
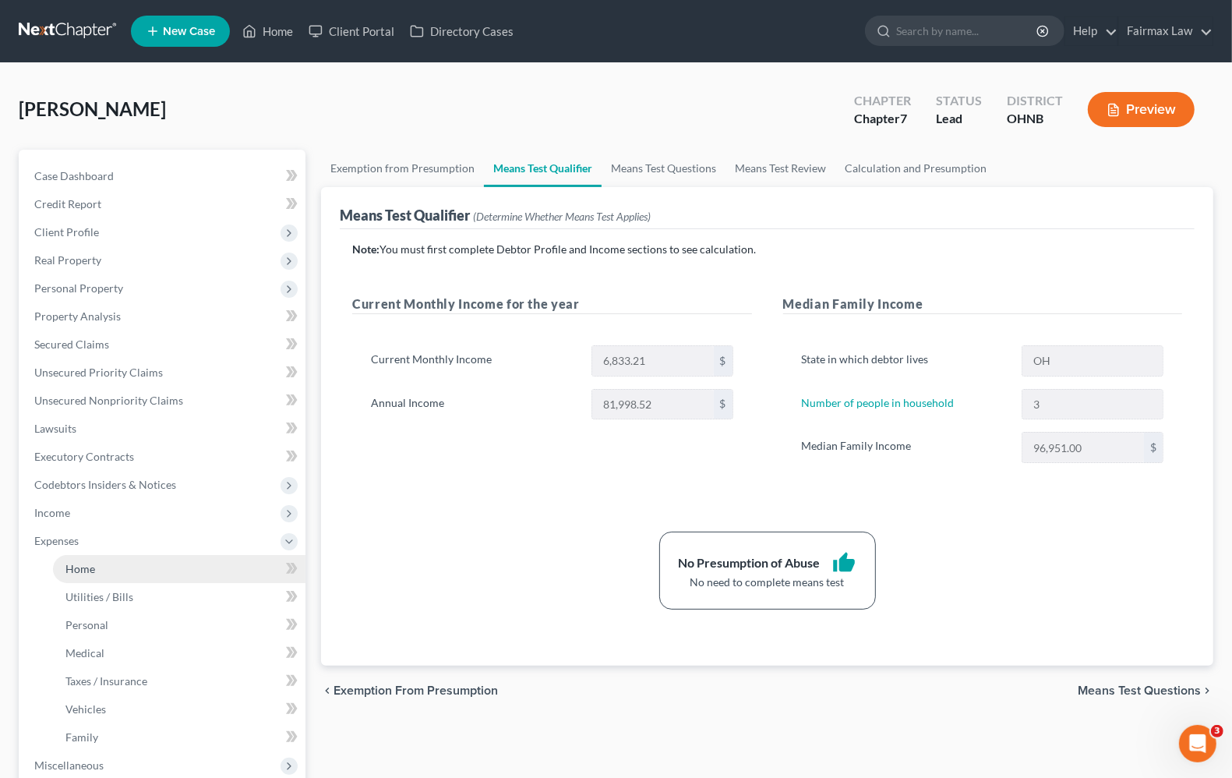
click at [83, 569] on span "Home" at bounding box center [80, 568] width 30 height 13
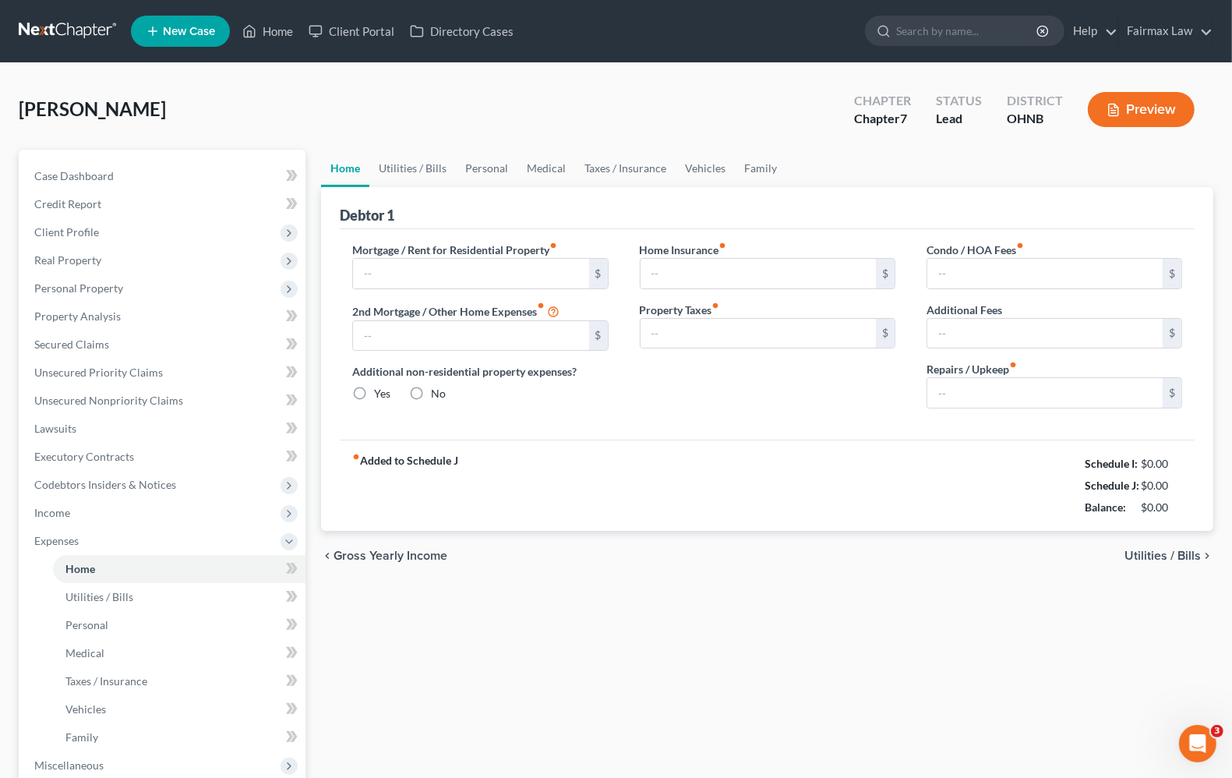
type input "1,300.00"
type input "0.00"
radio input "true"
type input "0.00"
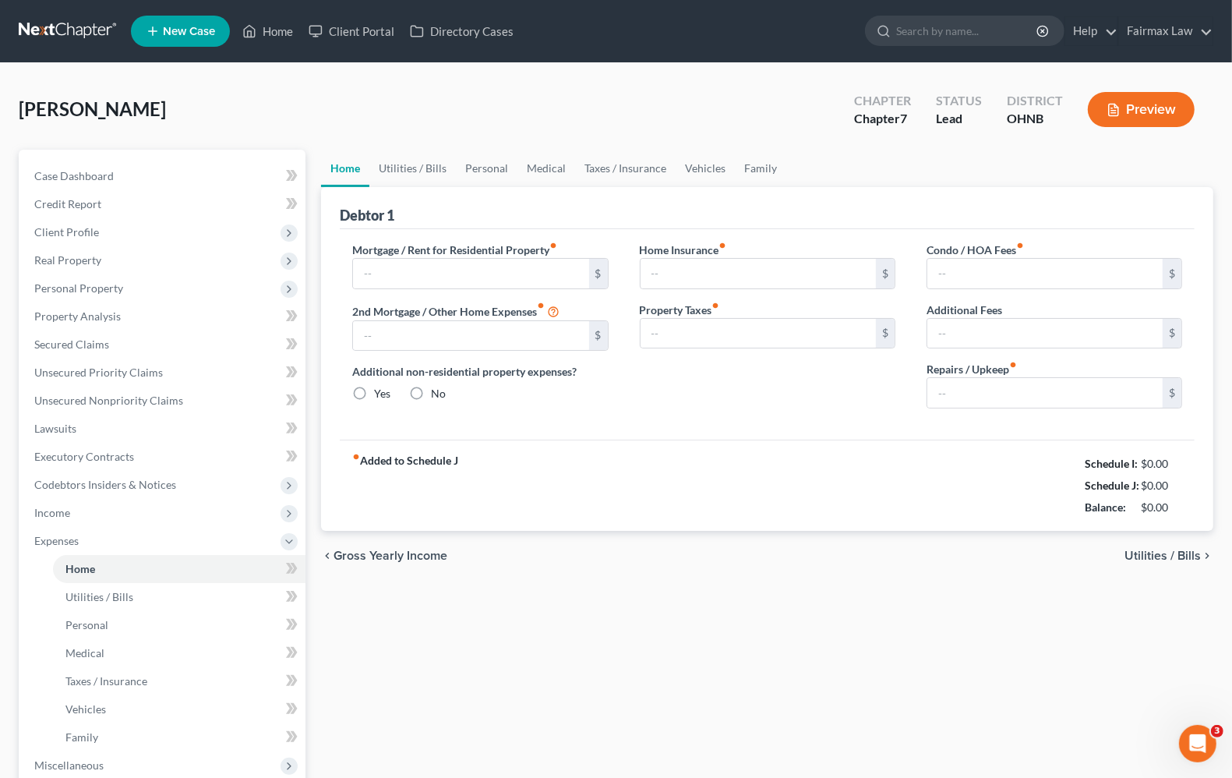
type input "0.00"
click at [1171, 551] on span "Utilities / Bills" at bounding box center [1163, 556] width 76 height 12
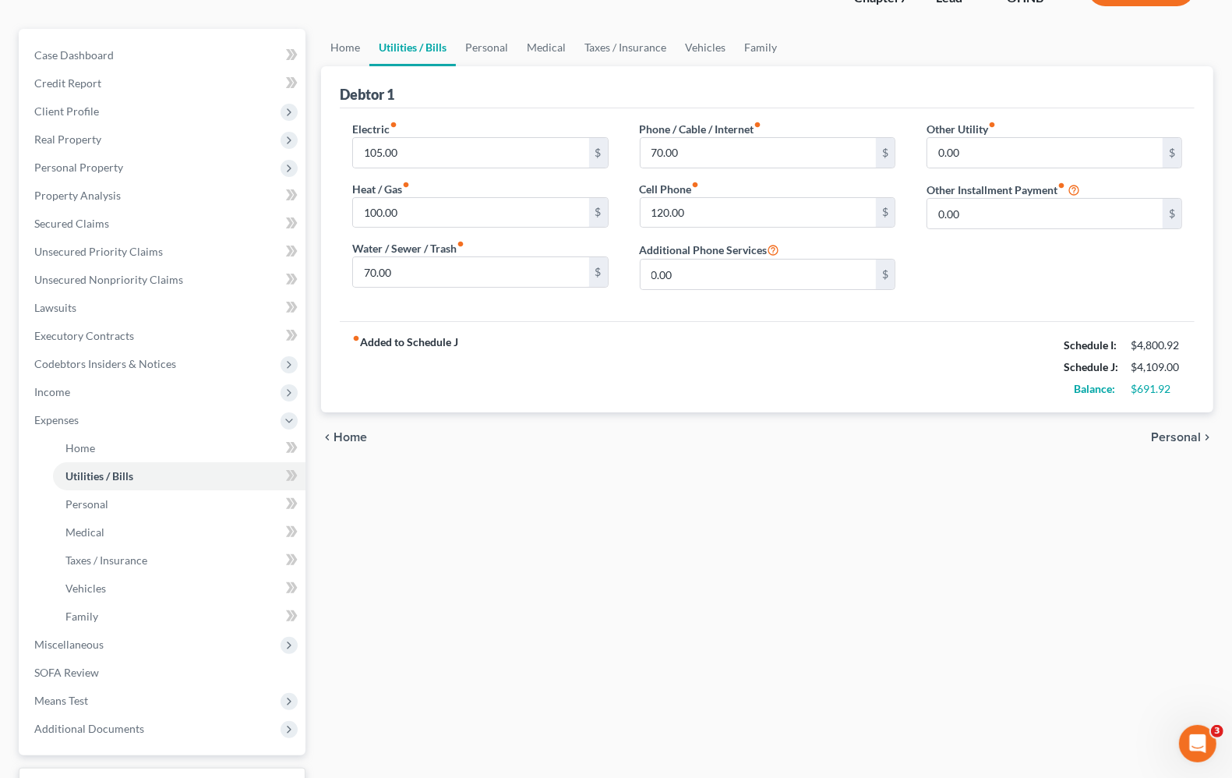
scroll to position [195, 0]
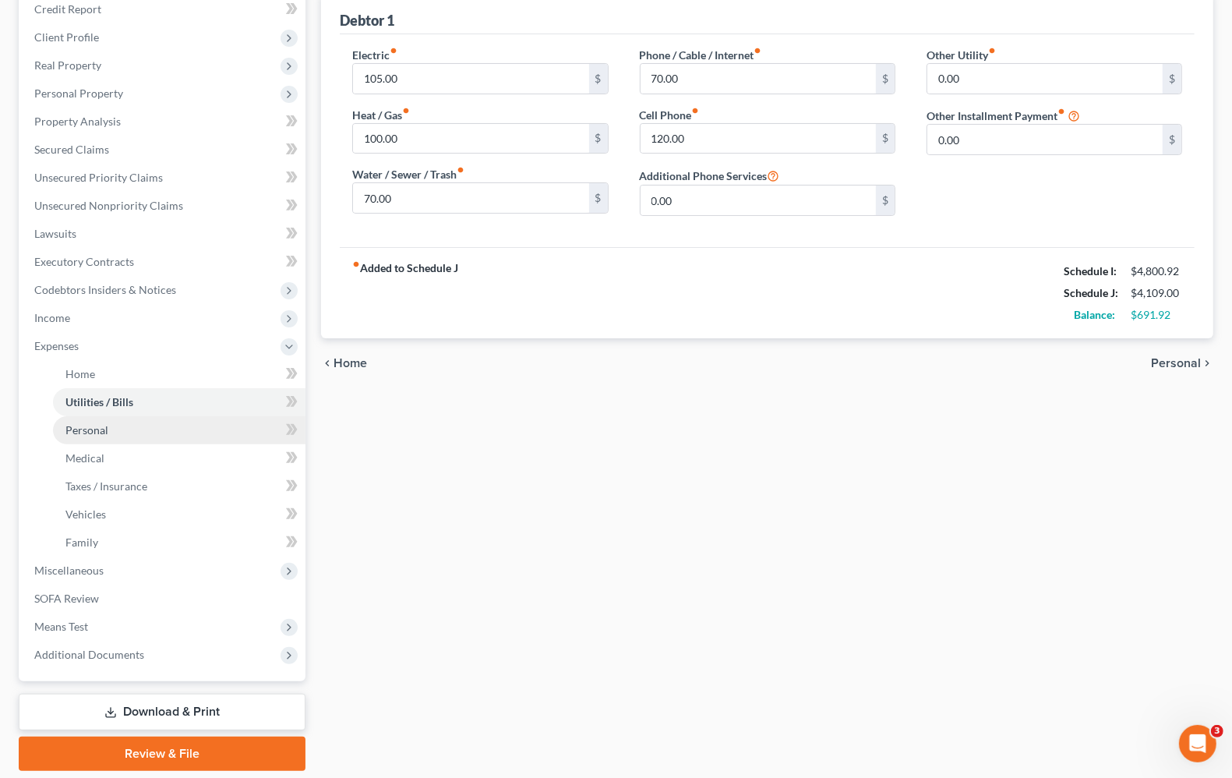
click at [94, 426] on span "Personal" at bounding box center [86, 429] width 43 height 13
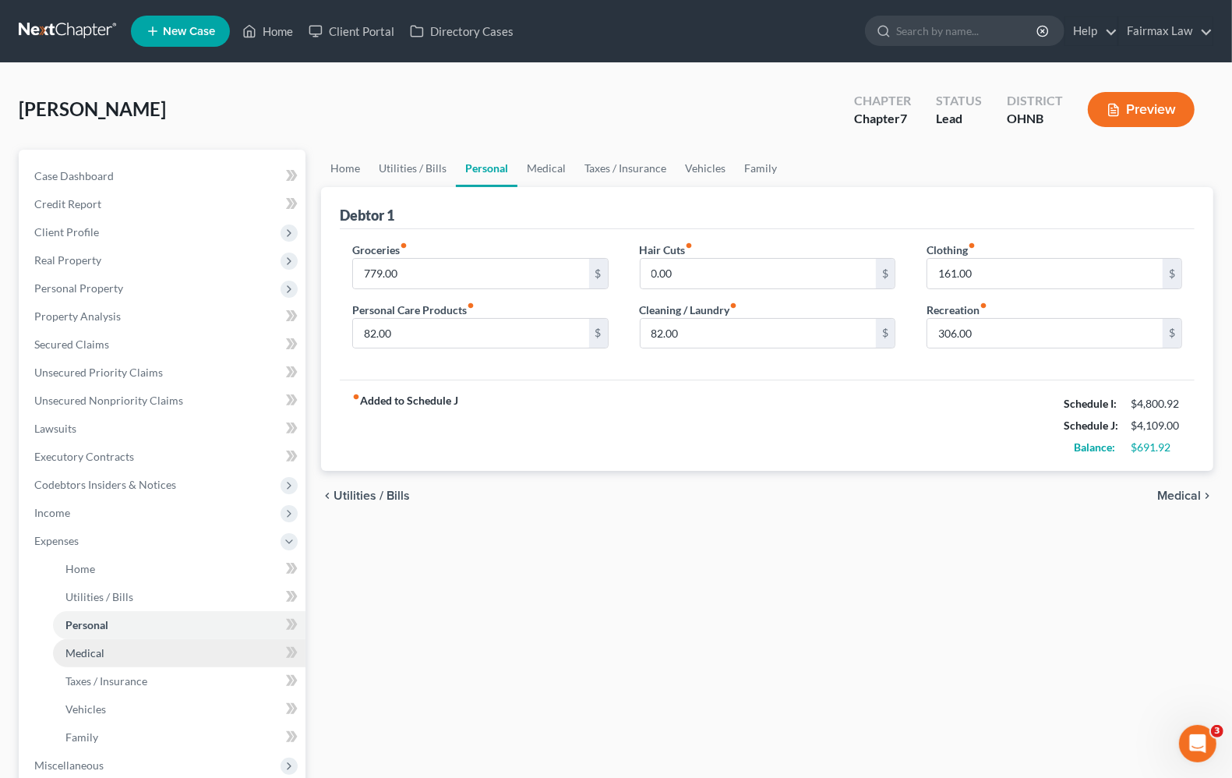
click at [82, 659] on link "Medical" at bounding box center [179, 653] width 253 height 28
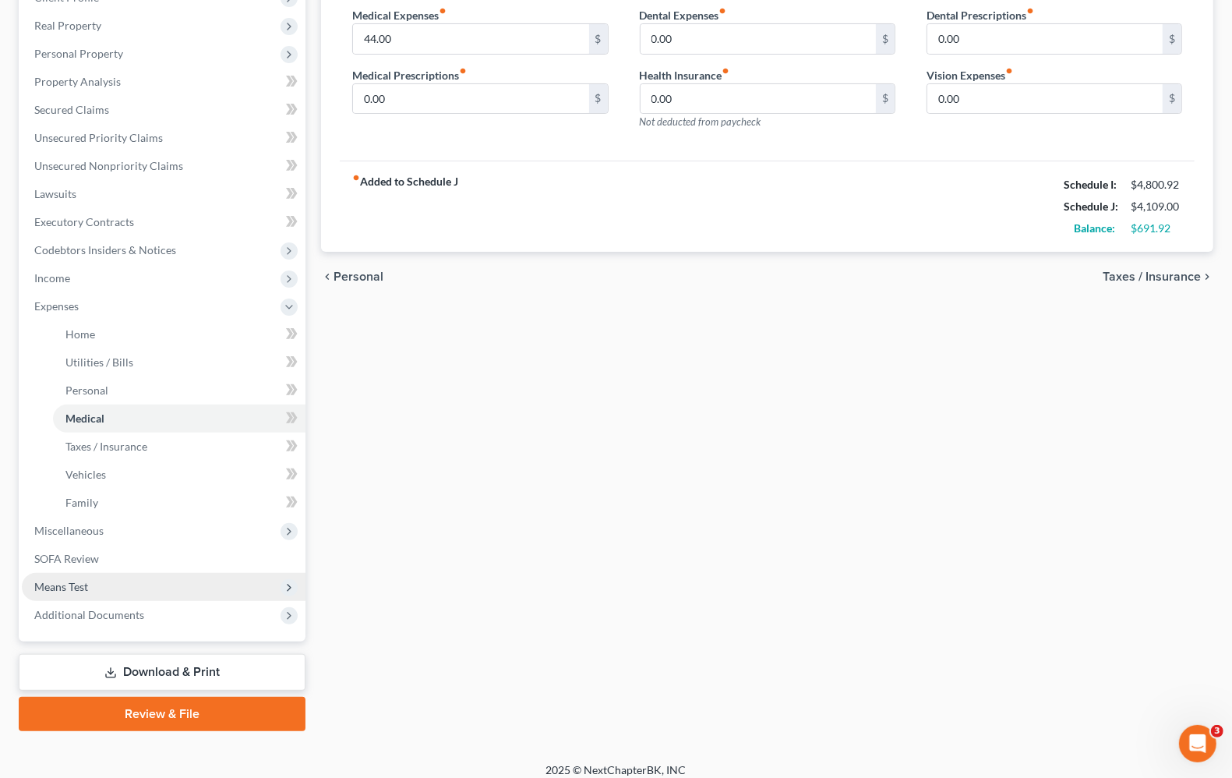
scroll to position [246, 0]
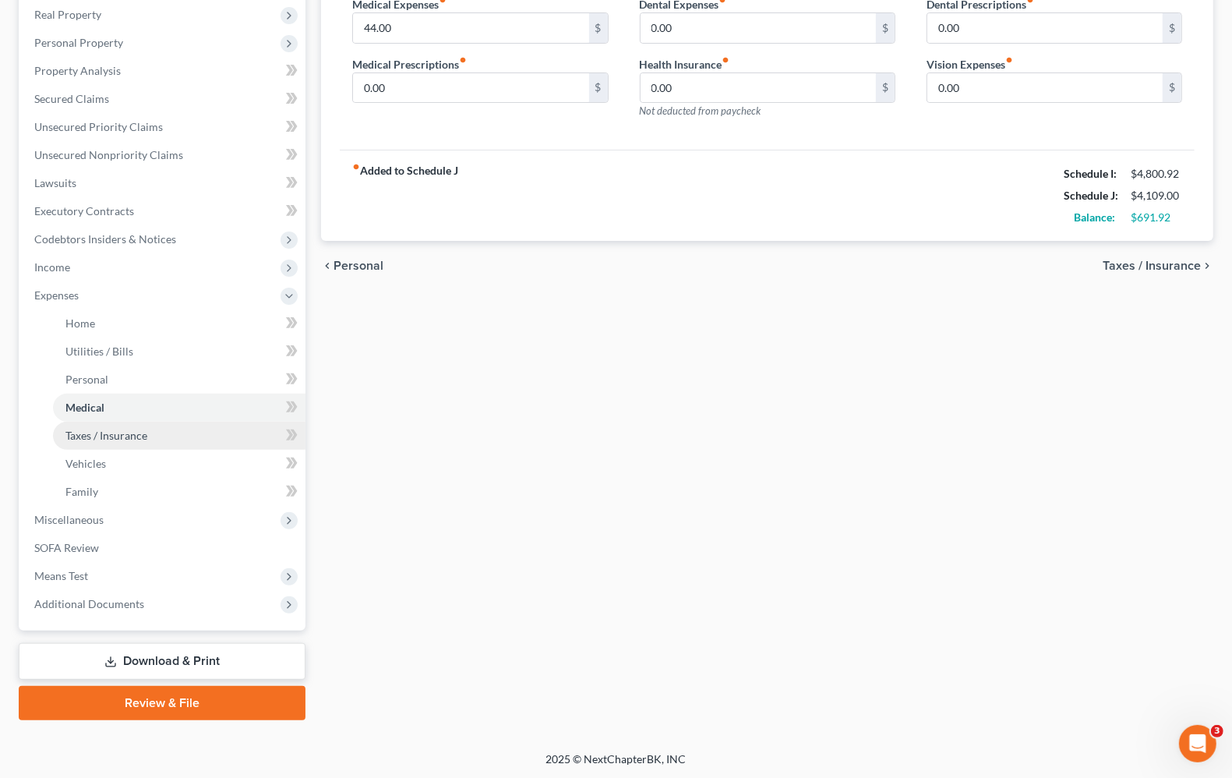
click at [92, 435] on span "Taxes / Insurance" at bounding box center [106, 435] width 82 height 13
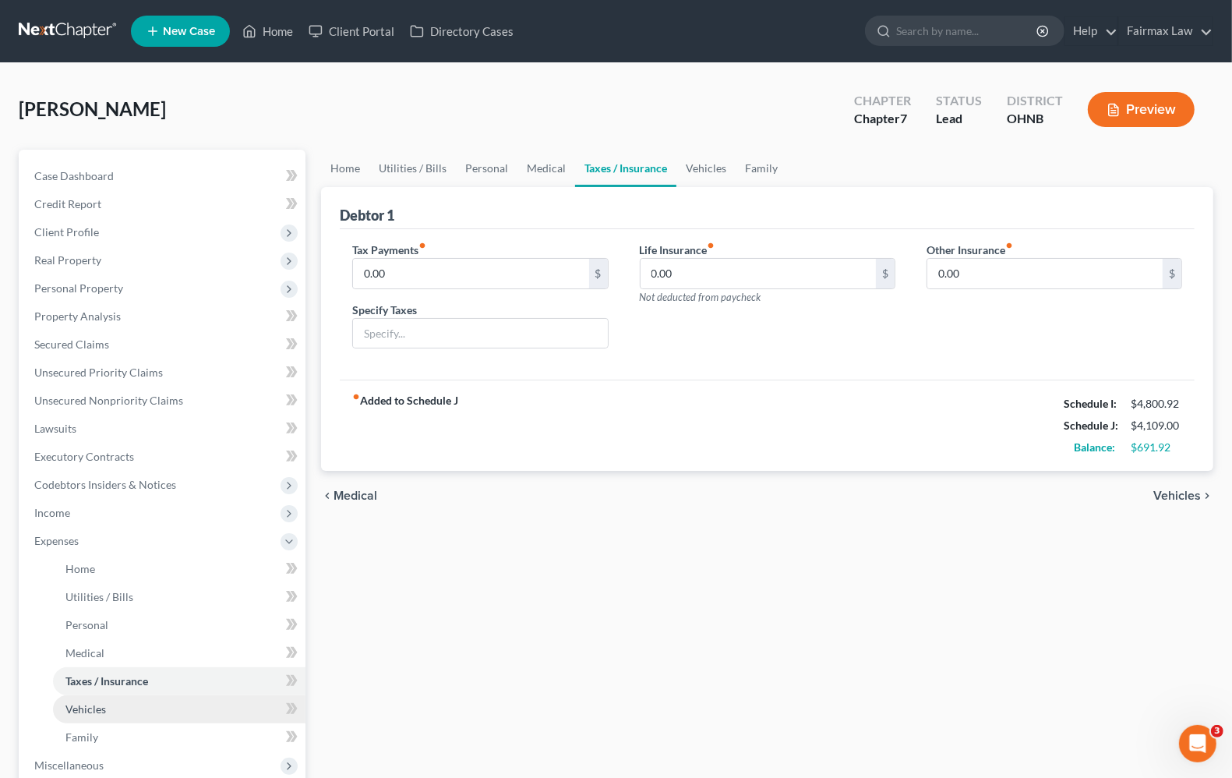
click at [80, 706] on span "Vehicles" at bounding box center [85, 708] width 41 height 13
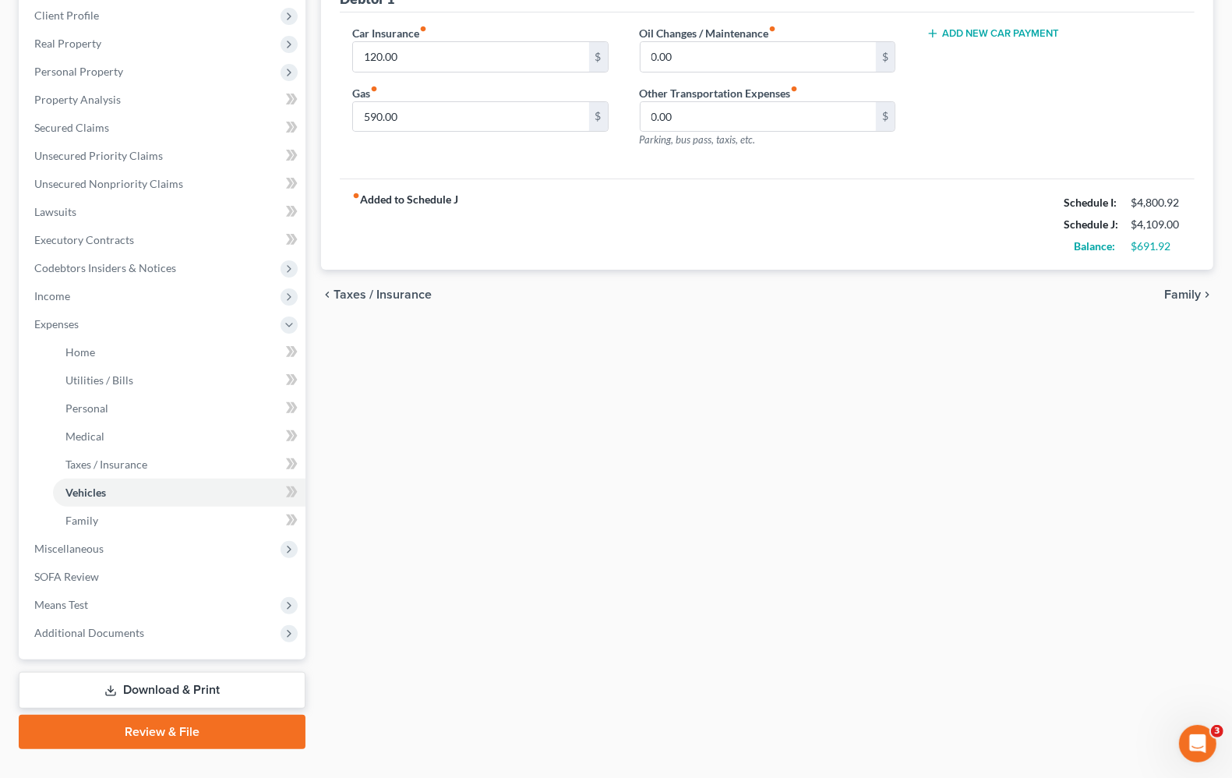
scroll to position [246, 0]
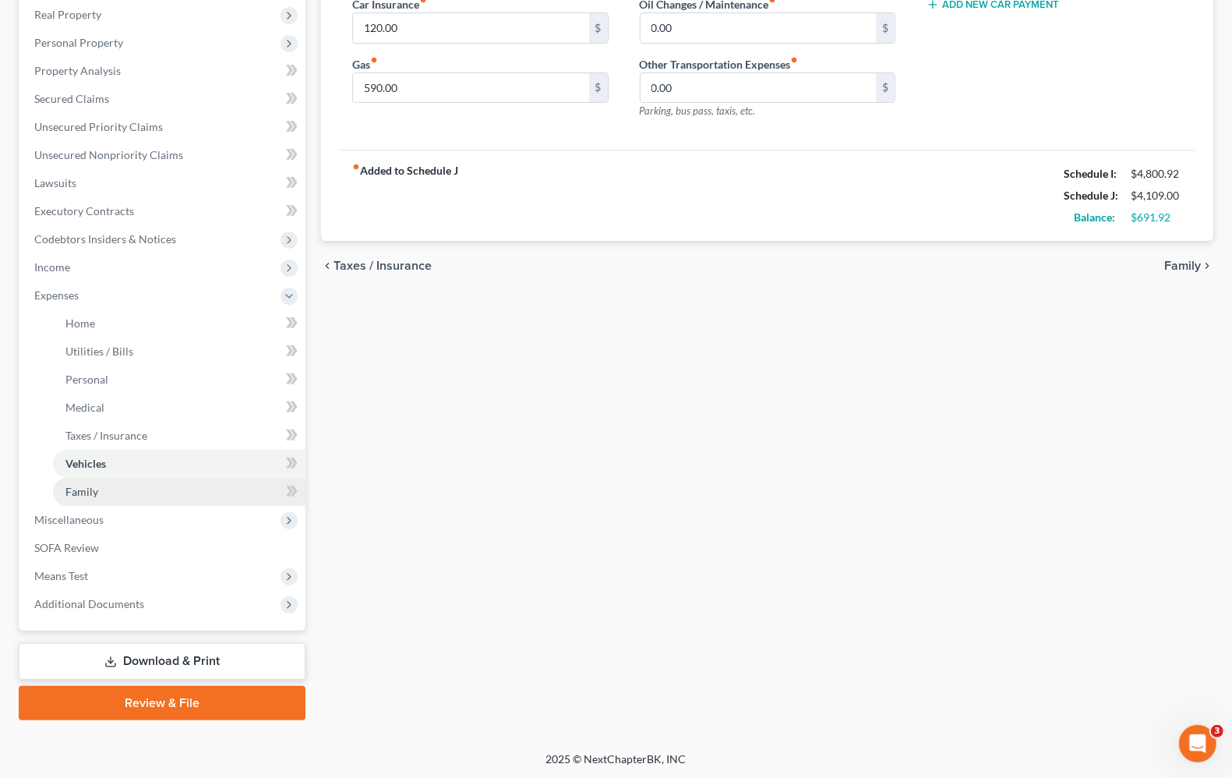
click at [91, 488] on span "Family" at bounding box center [81, 491] width 33 height 13
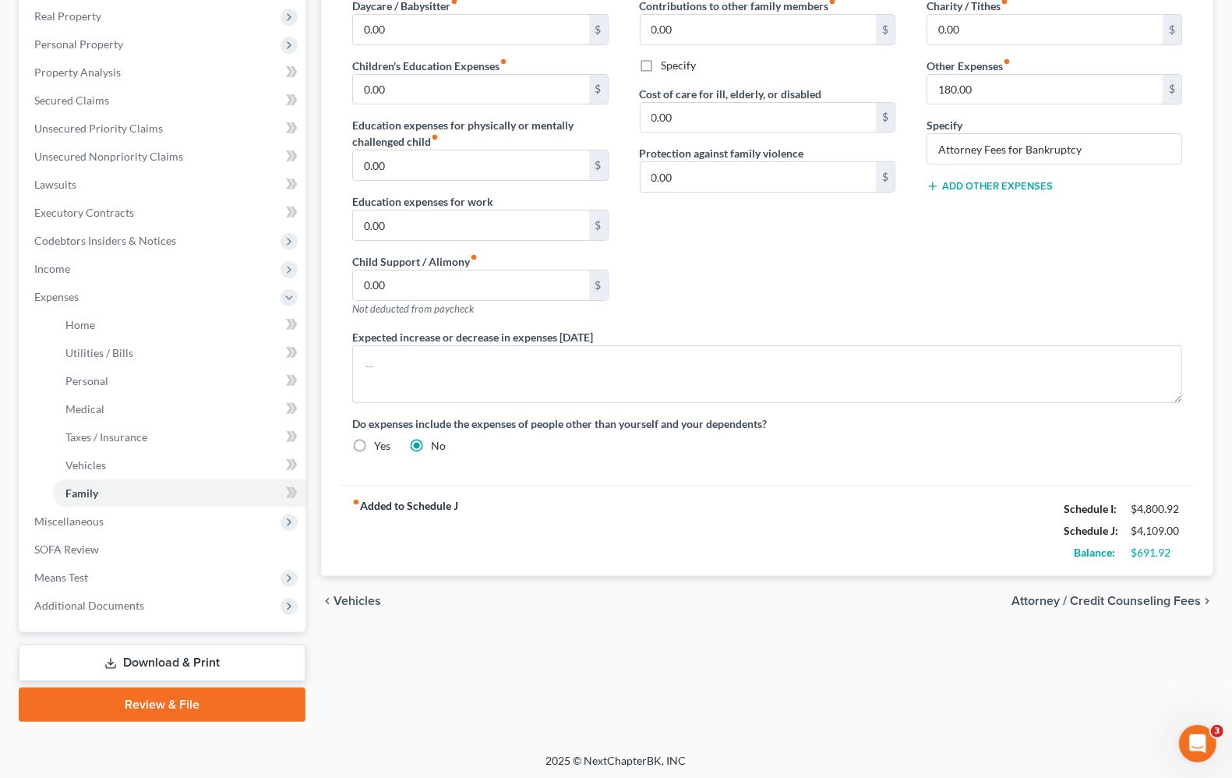
scroll to position [246, 0]
click at [352, 600] on span "Vehicles" at bounding box center [358, 599] width 48 height 12
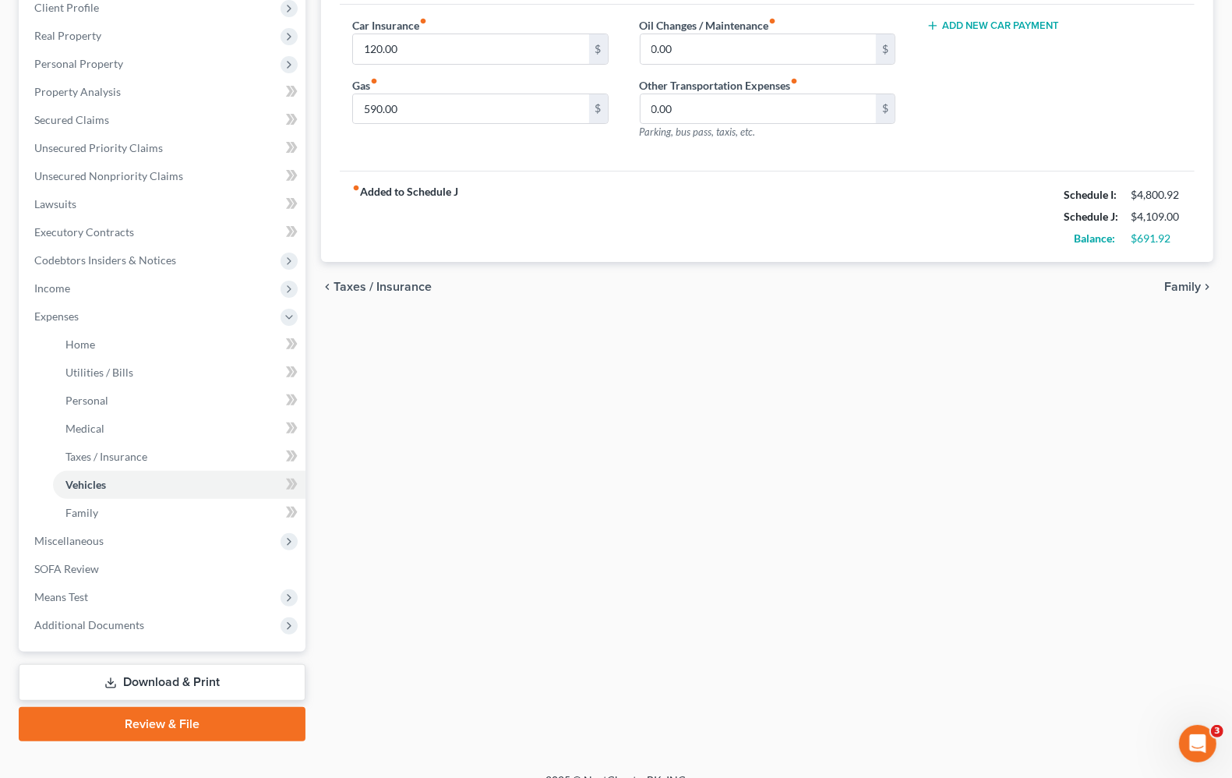
scroll to position [246, 0]
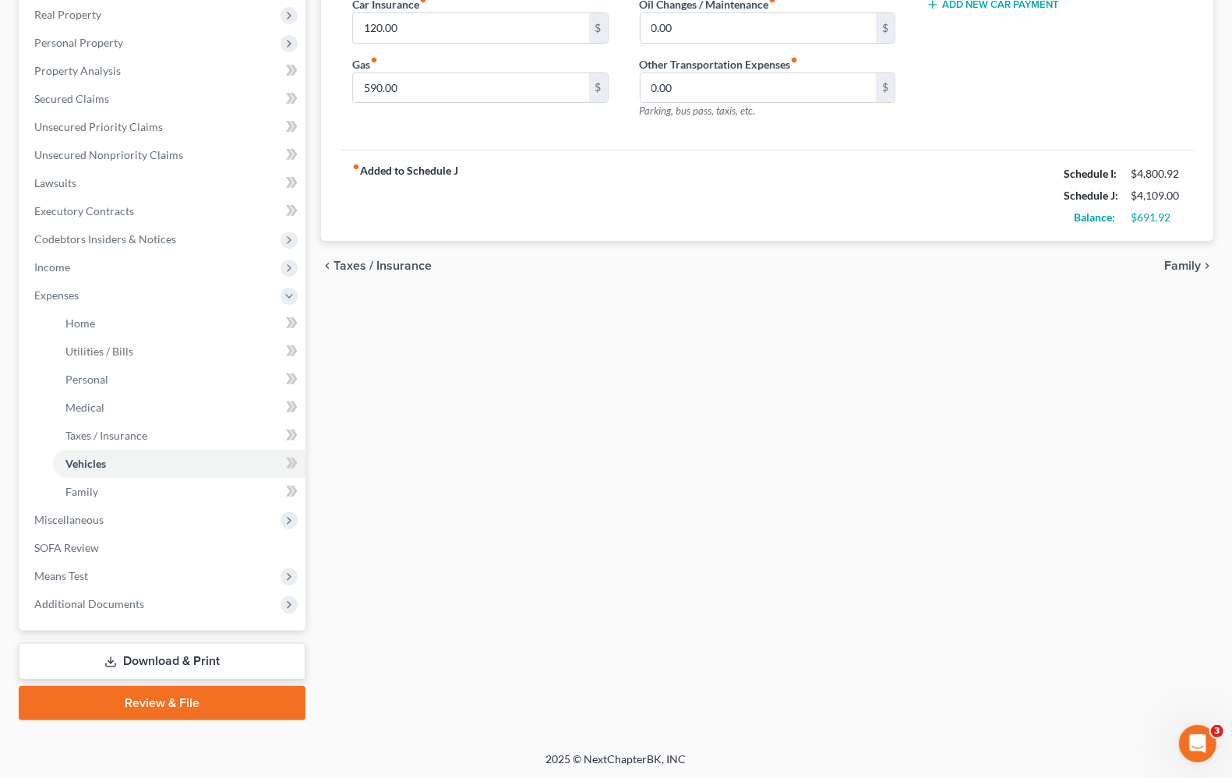
click at [359, 262] on span "Taxes / Insurance" at bounding box center [383, 266] width 98 height 12
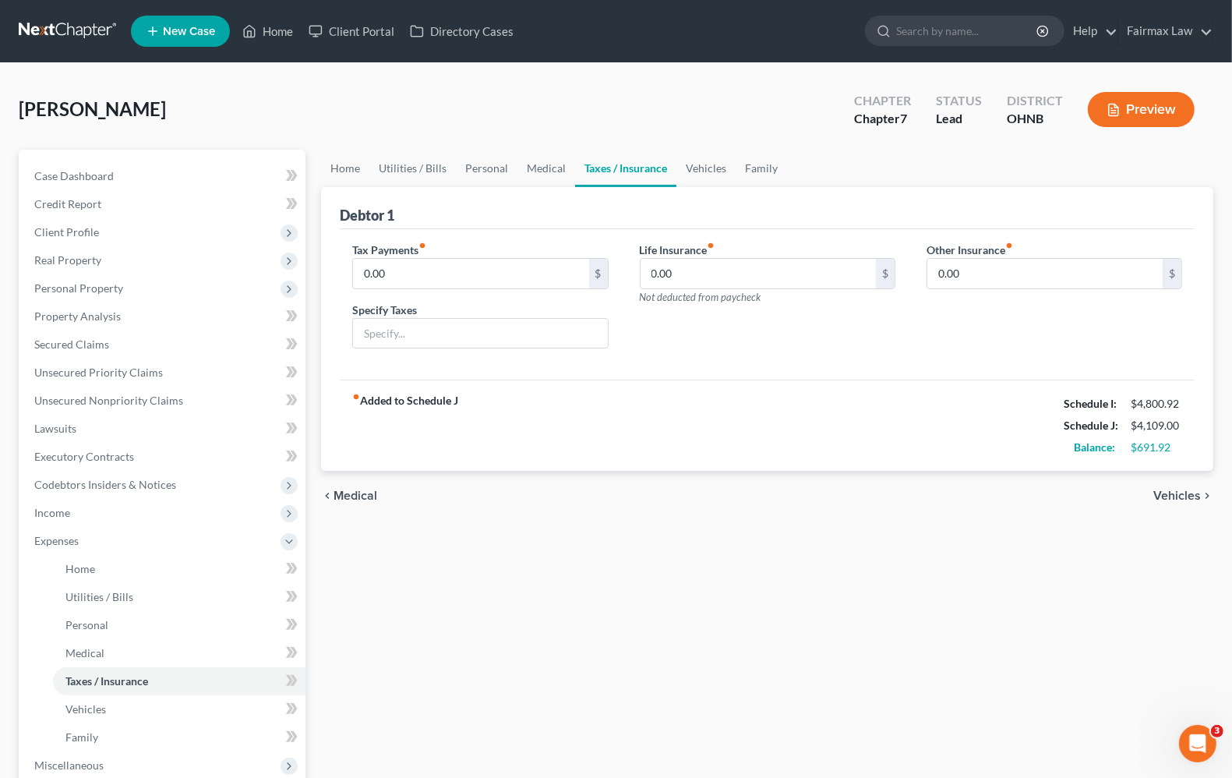
click at [352, 490] on span "Medical" at bounding box center [356, 496] width 44 height 12
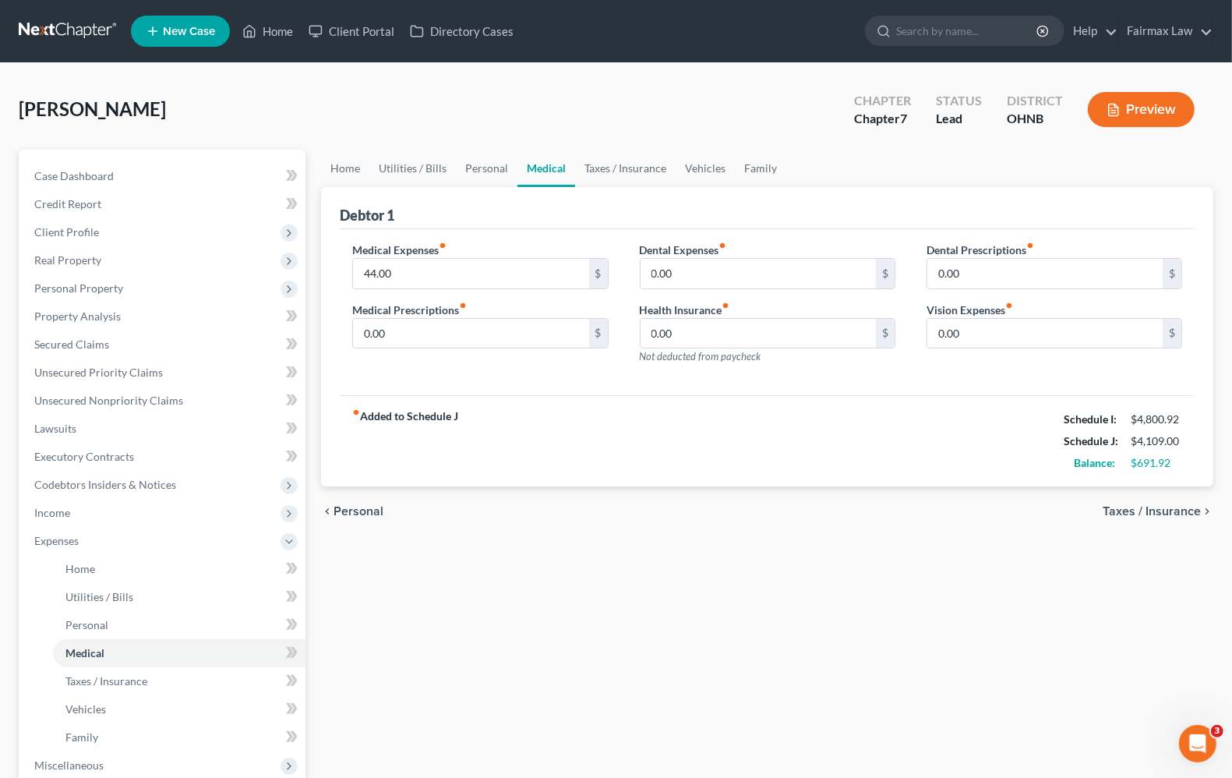
click at [357, 511] on span "Personal" at bounding box center [359, 511] width 50 height 12
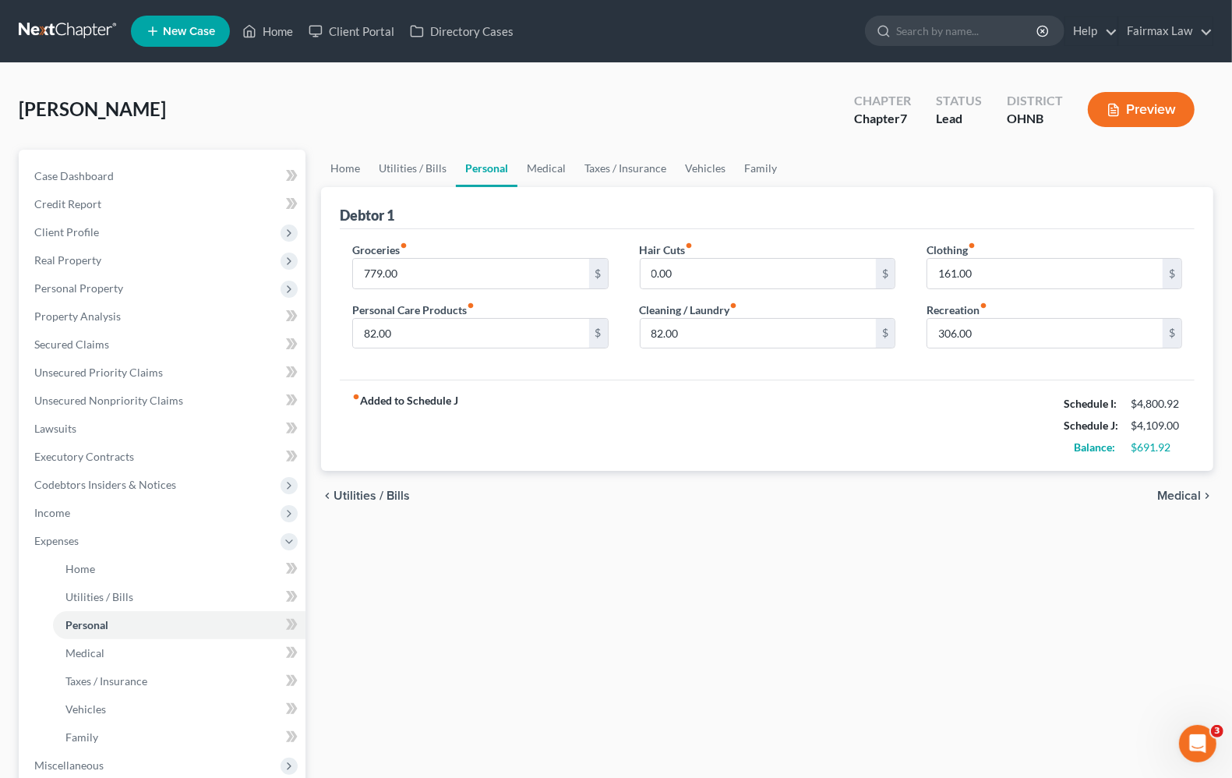
click at [355, 496] on span "Utilities / Bills" at bounding box center [372, 496] width 76 height 12
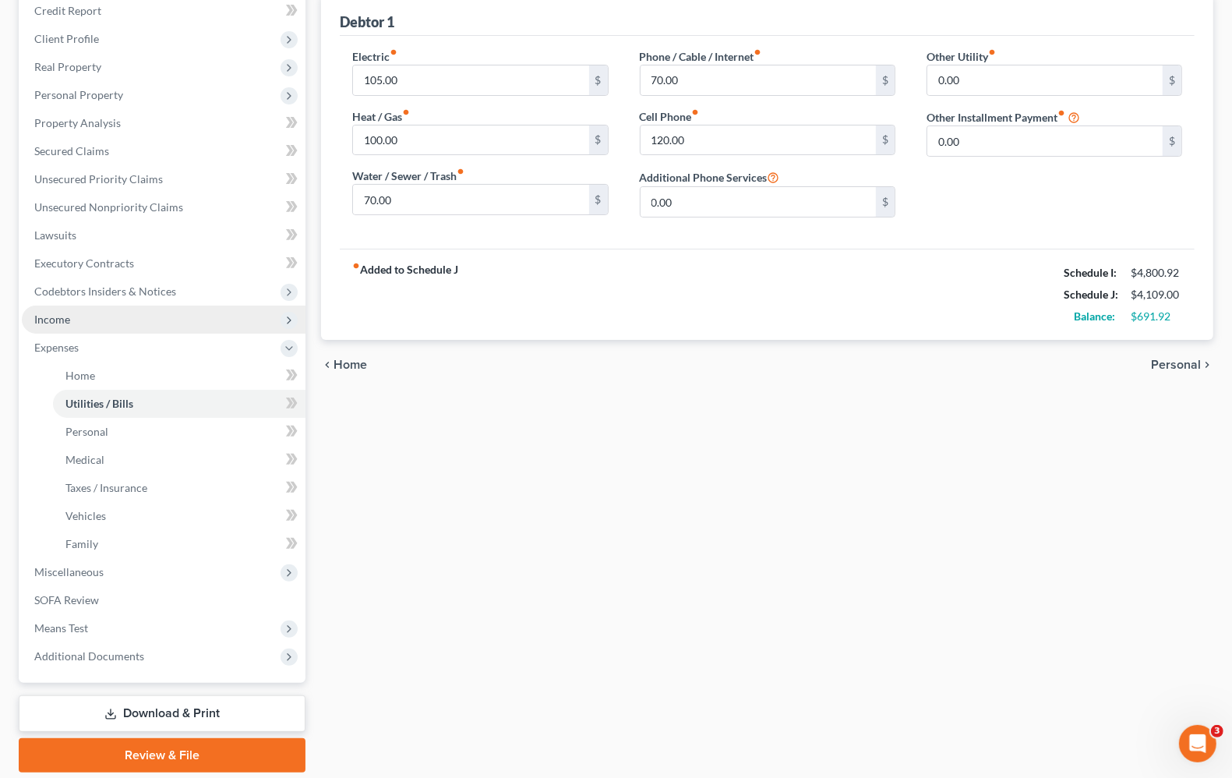
scroll to position [195, 0]
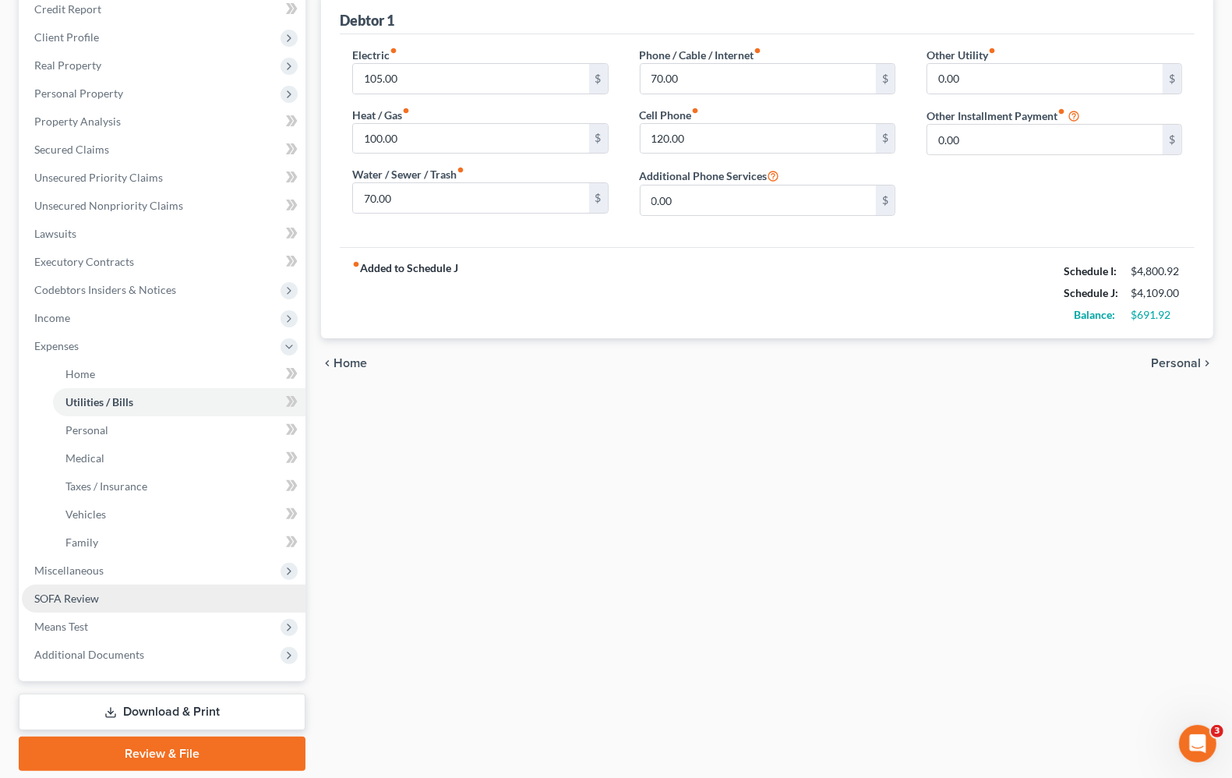
click at [61, 603] on link "SOFA Review" at bounding box center [164, 599] width 284 height 28
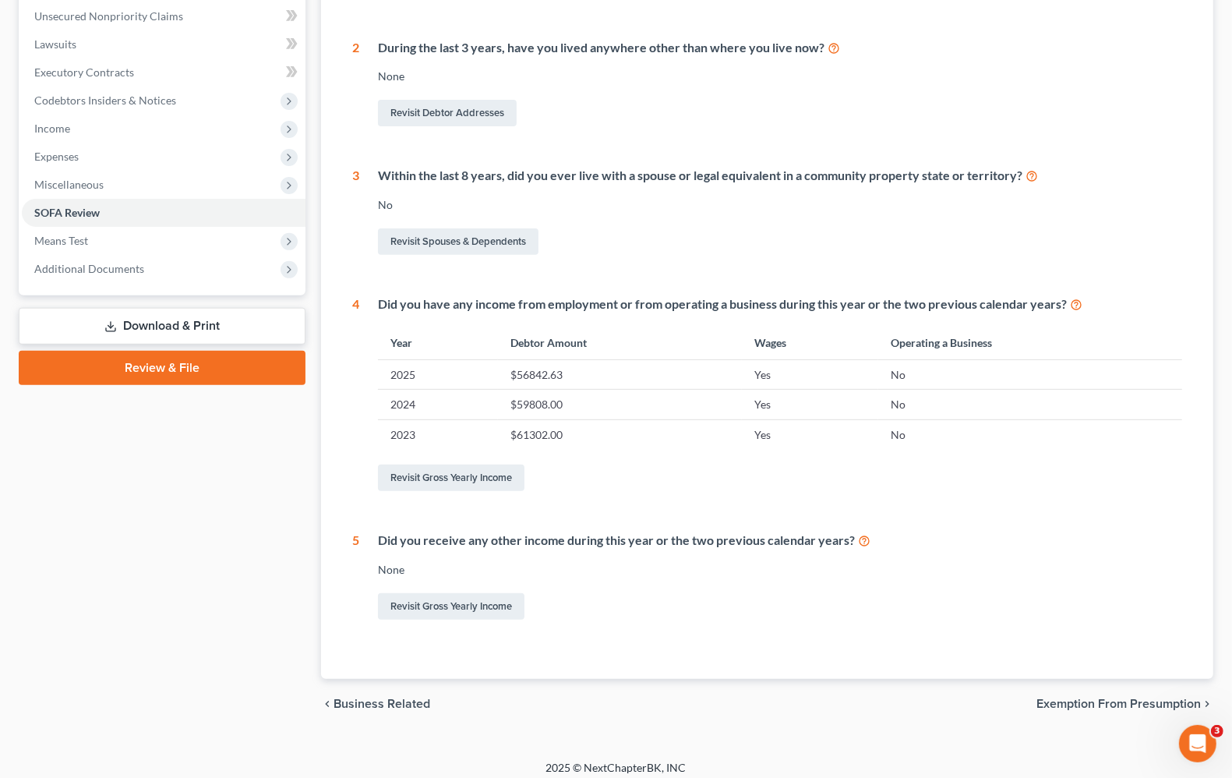
scroll to position [394, 0]
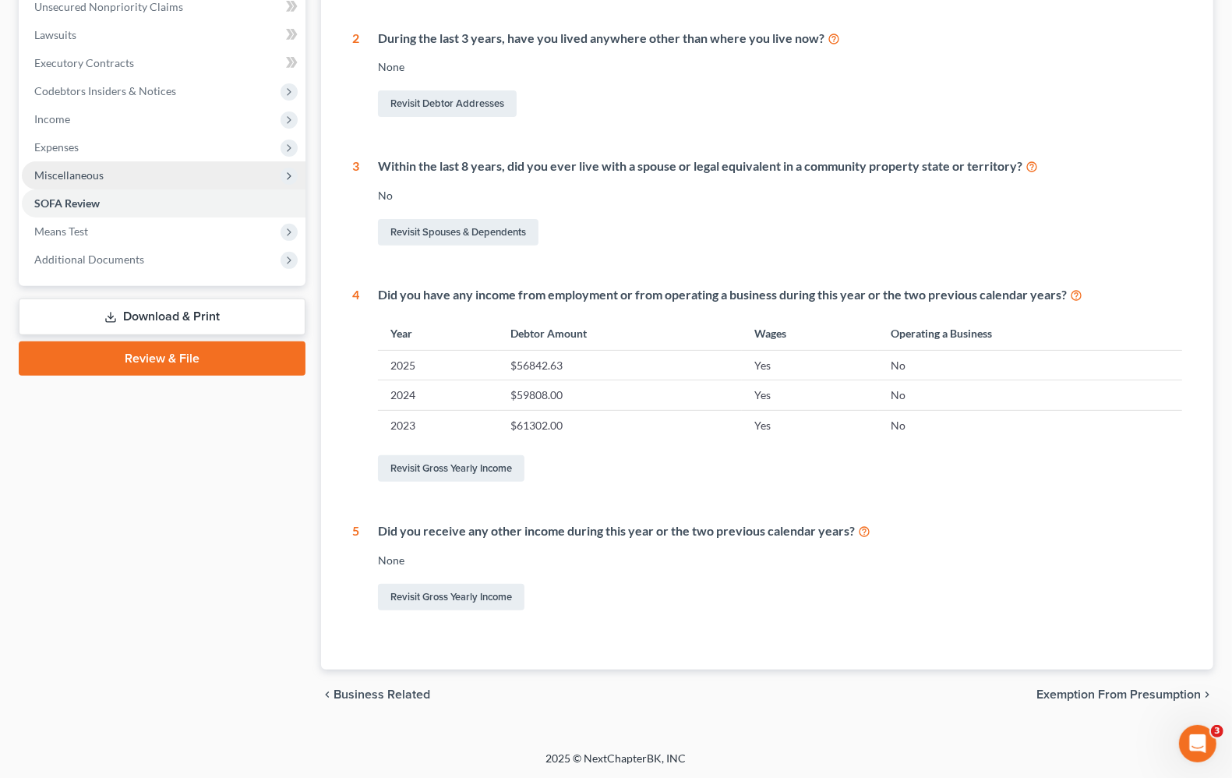
click at [65, 169] on span "Miscellaneous" at bounding box center [68, 174] width 69 height 13
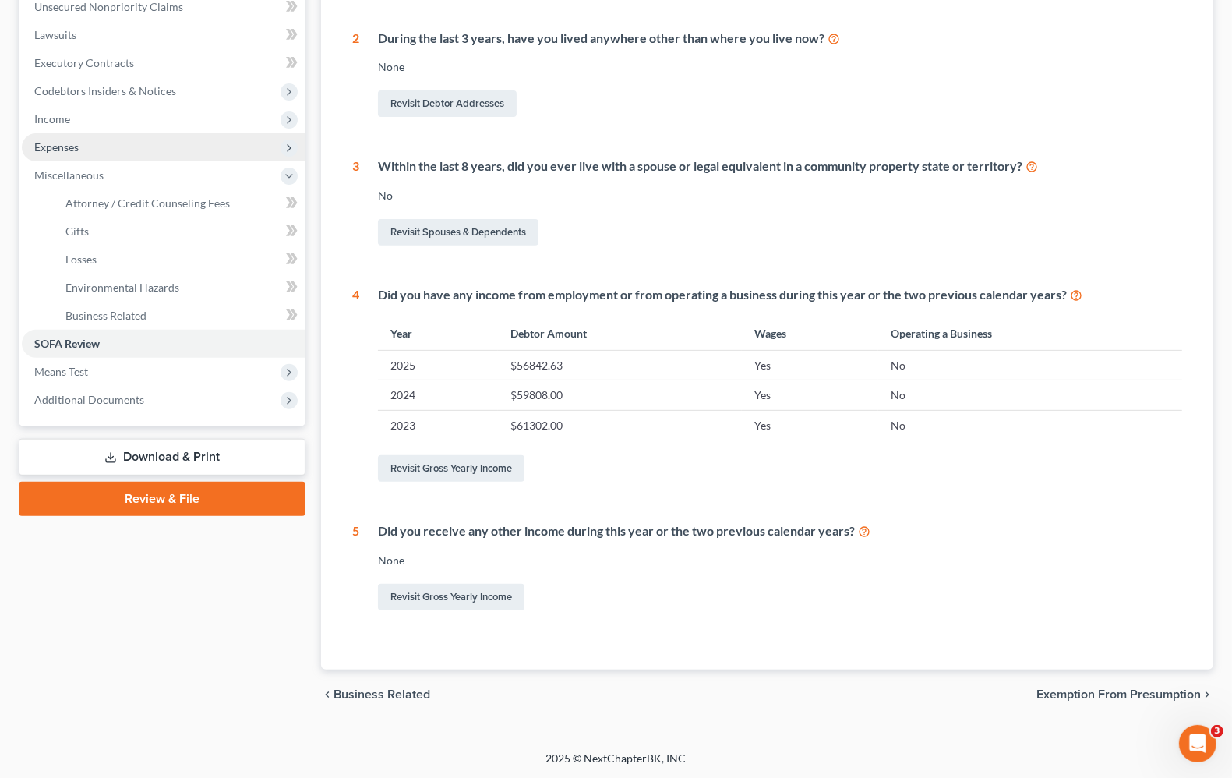
click at [58, 154] on span "Expenses" at bounding box center [164, 147] width 284 height 28
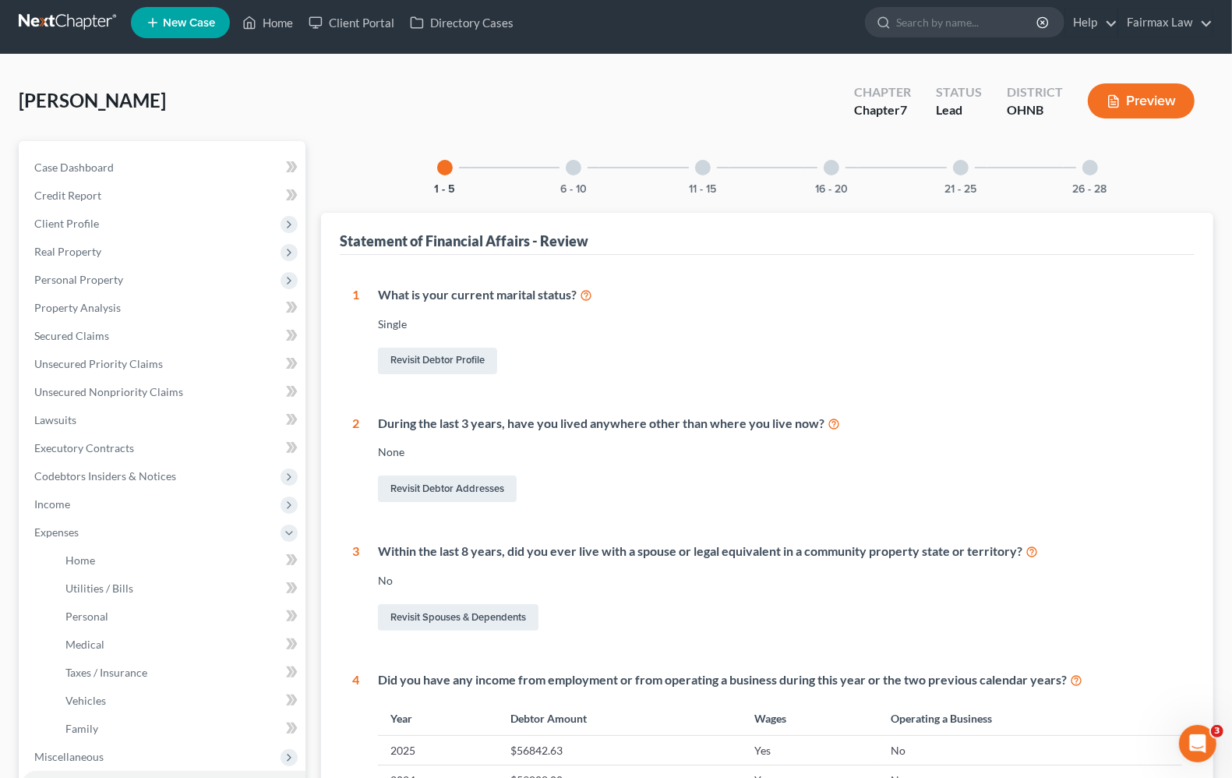
scroll to position [0, 0]
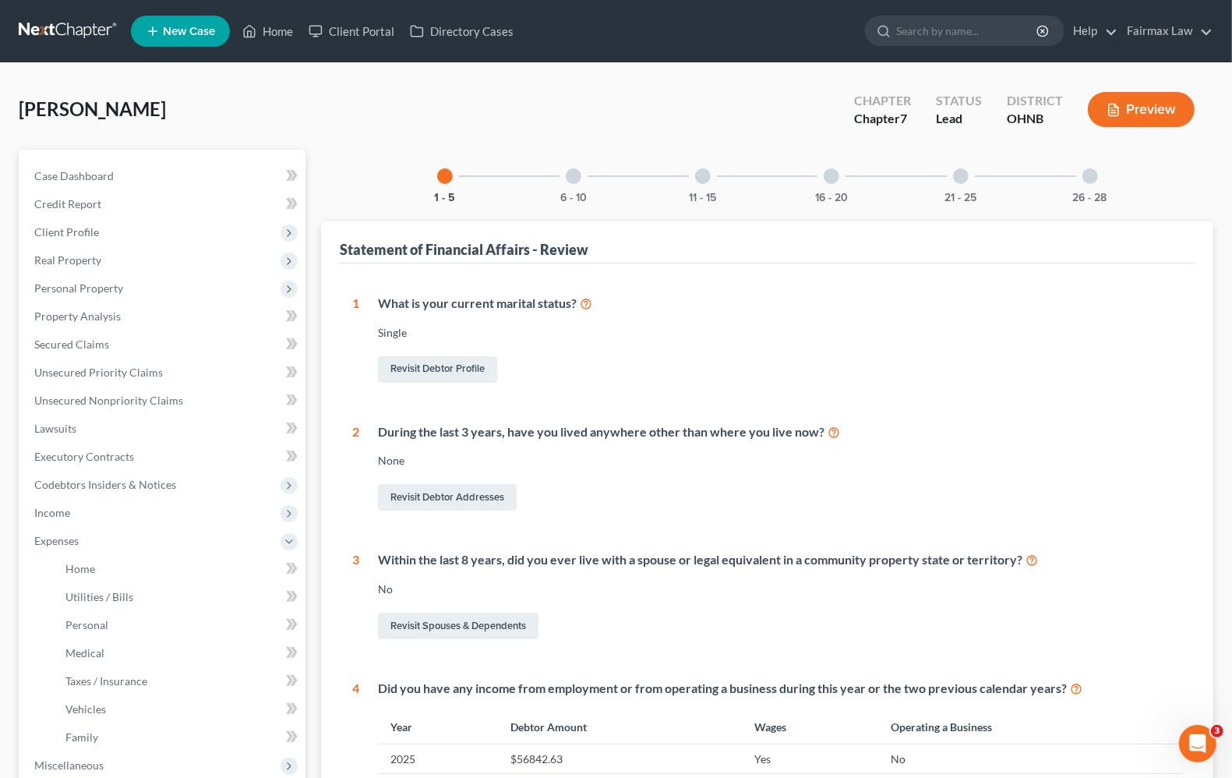
click at [473, 106] on div "Jackson, Dashauna Upgraded Chapter Chapter 7 Status Lead District OHNB Preview" at bounding box center [616, 116] width 1195 height 68
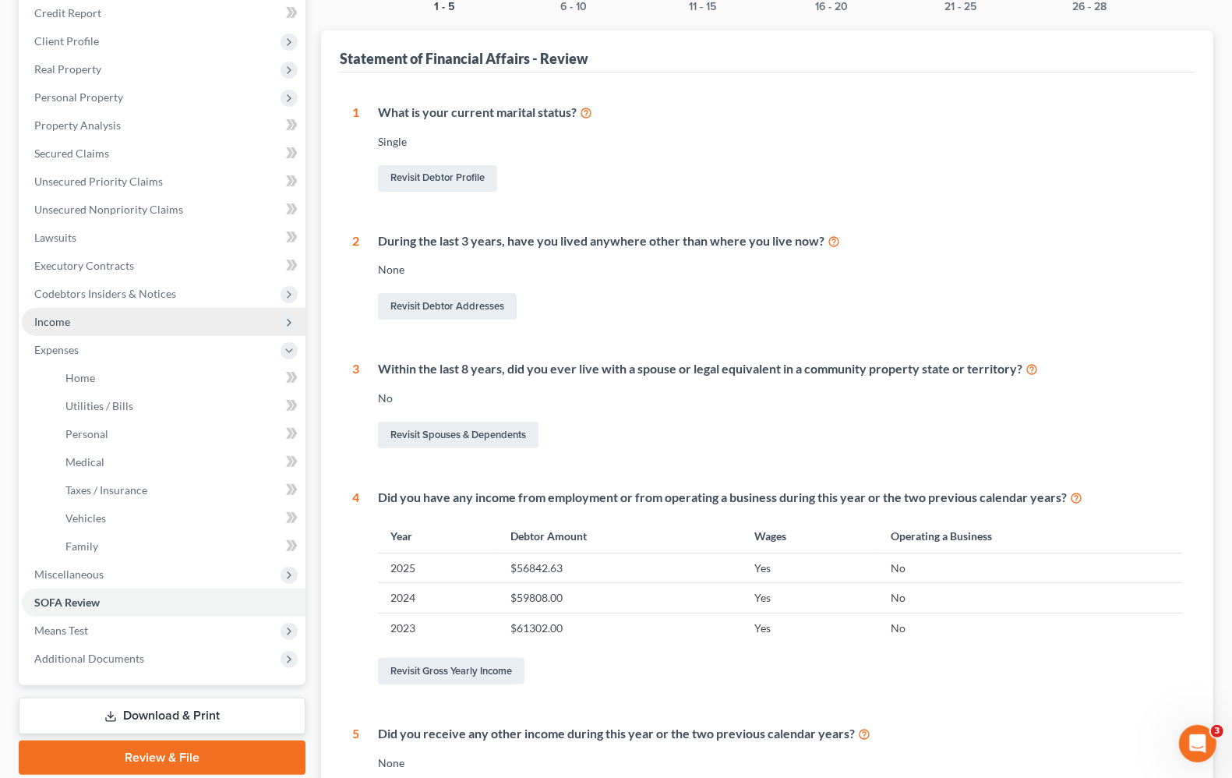
scroll to position [195, 0]
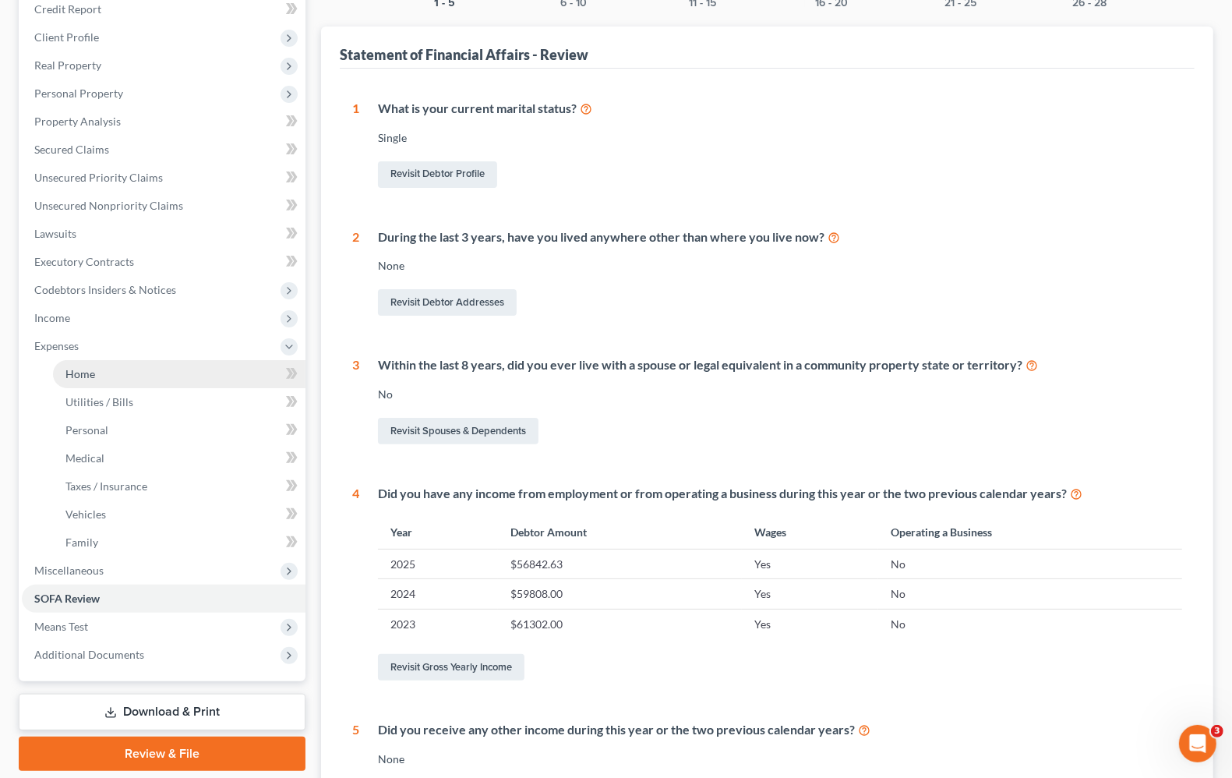
click at [83, 373] on span "Home" at bounding box center [80, 373] width 30 height 13
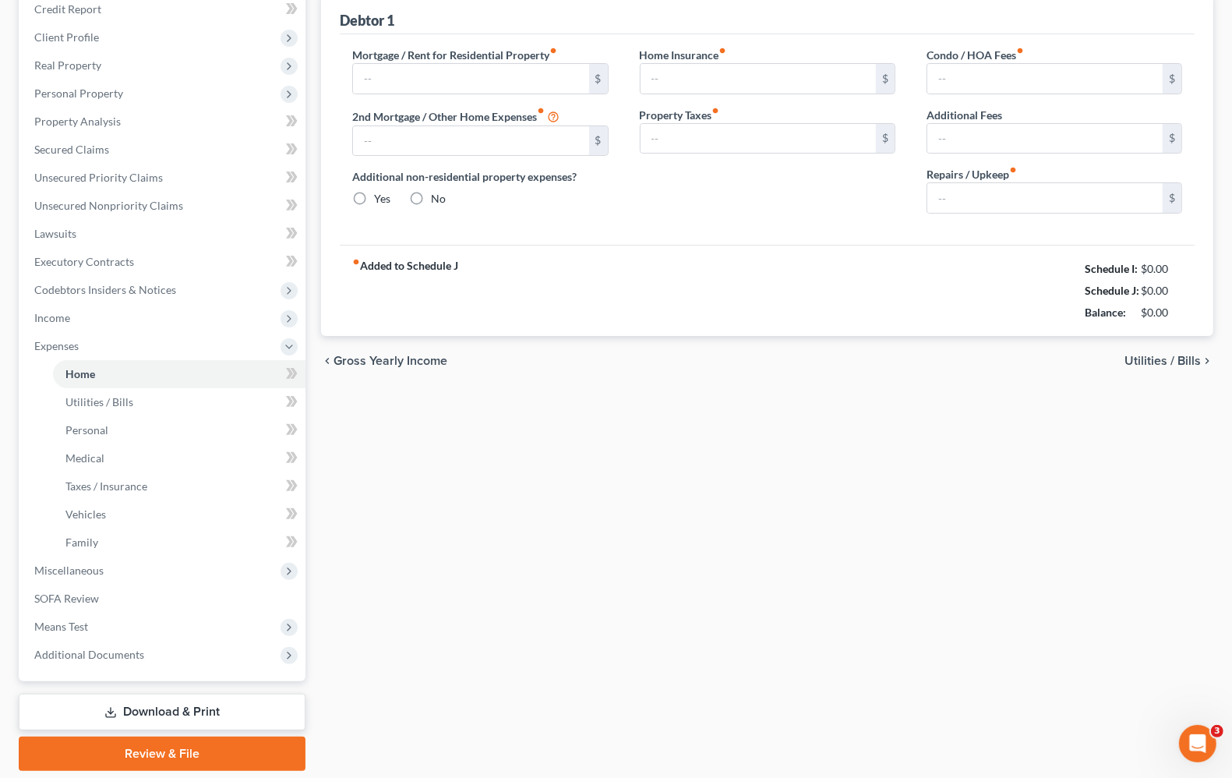
scroll to position [27, 0]
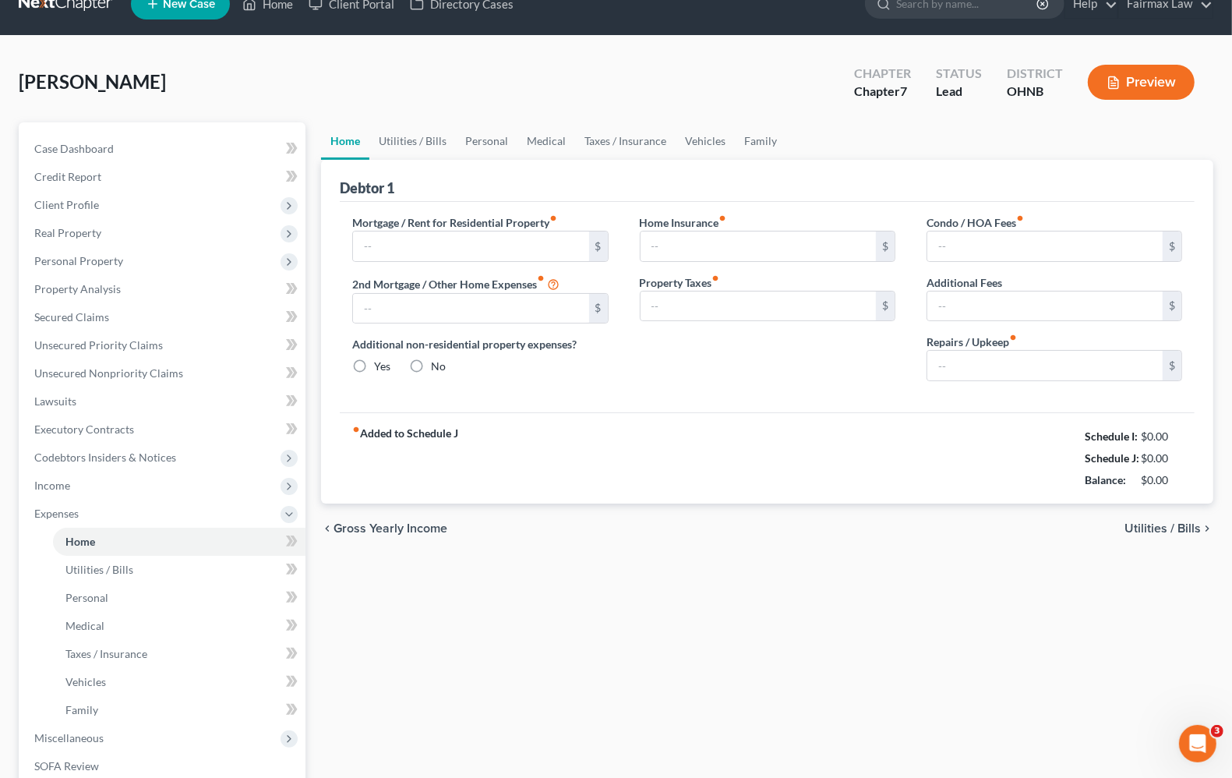
type input "1,300.00"
type input "0.00"
radio input "true"
type input "0.00"
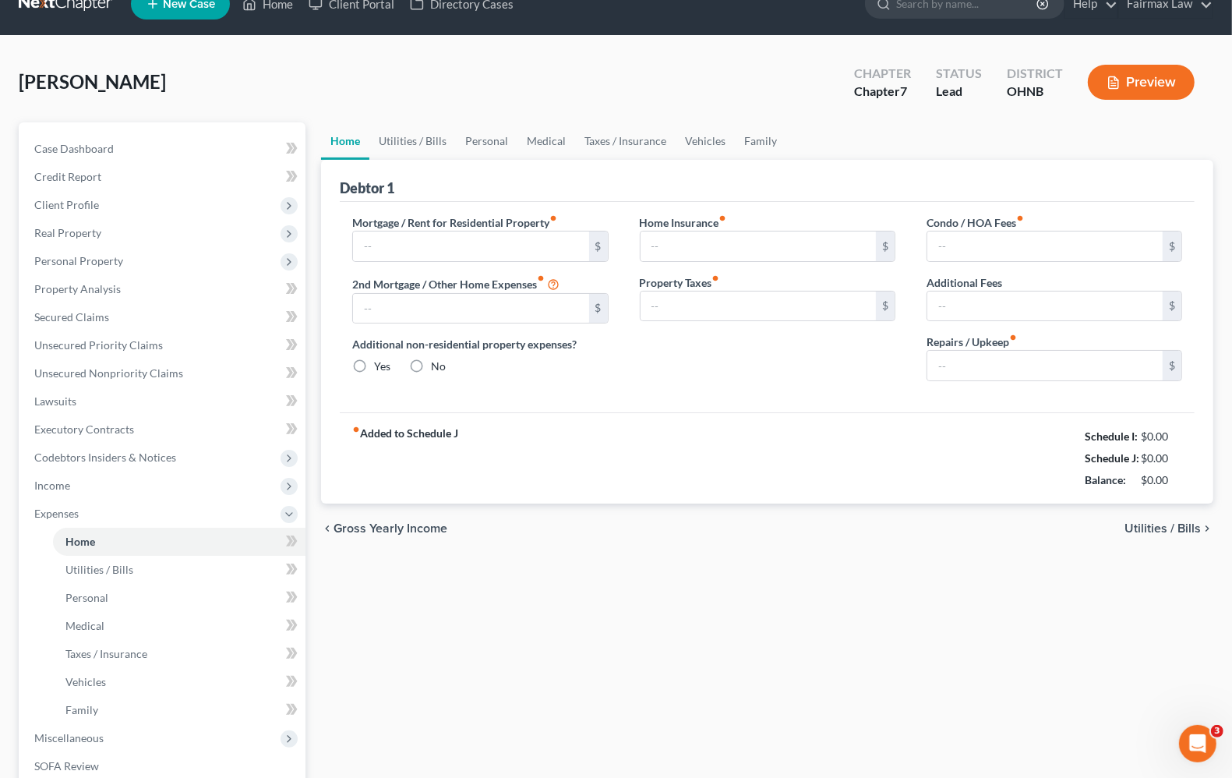
type input "0.00"
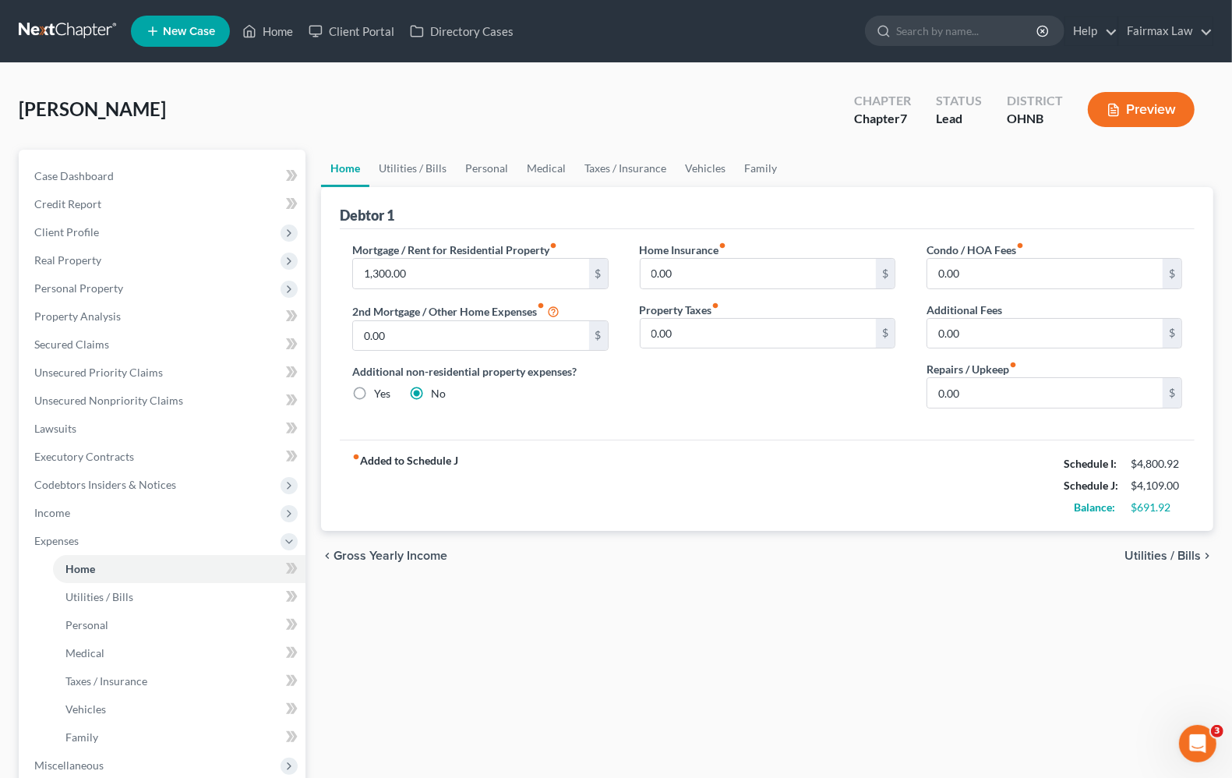
click at [1169, 554] on span "Utilities / Bills" at bounding box center [1163, 556] width 76 height 12
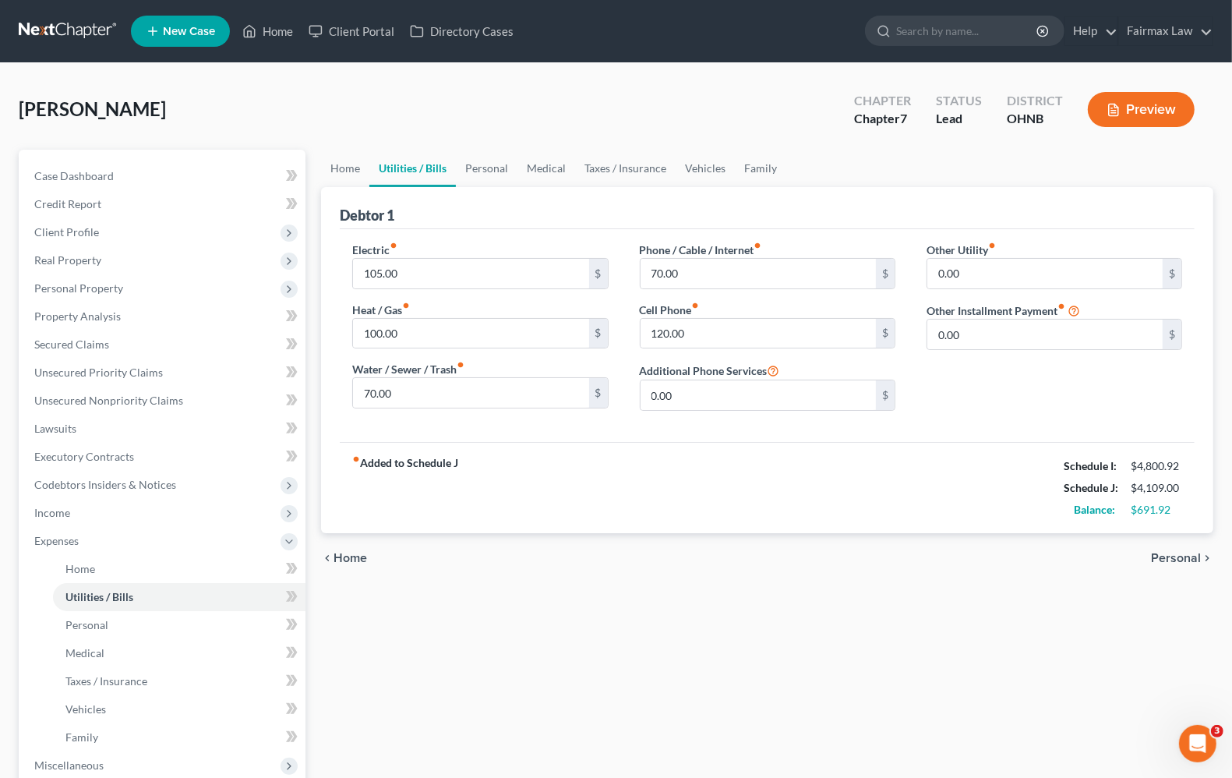
click at [1169, 554] on span "Personal" at bounding box center [1176, 558] width 50 height 12
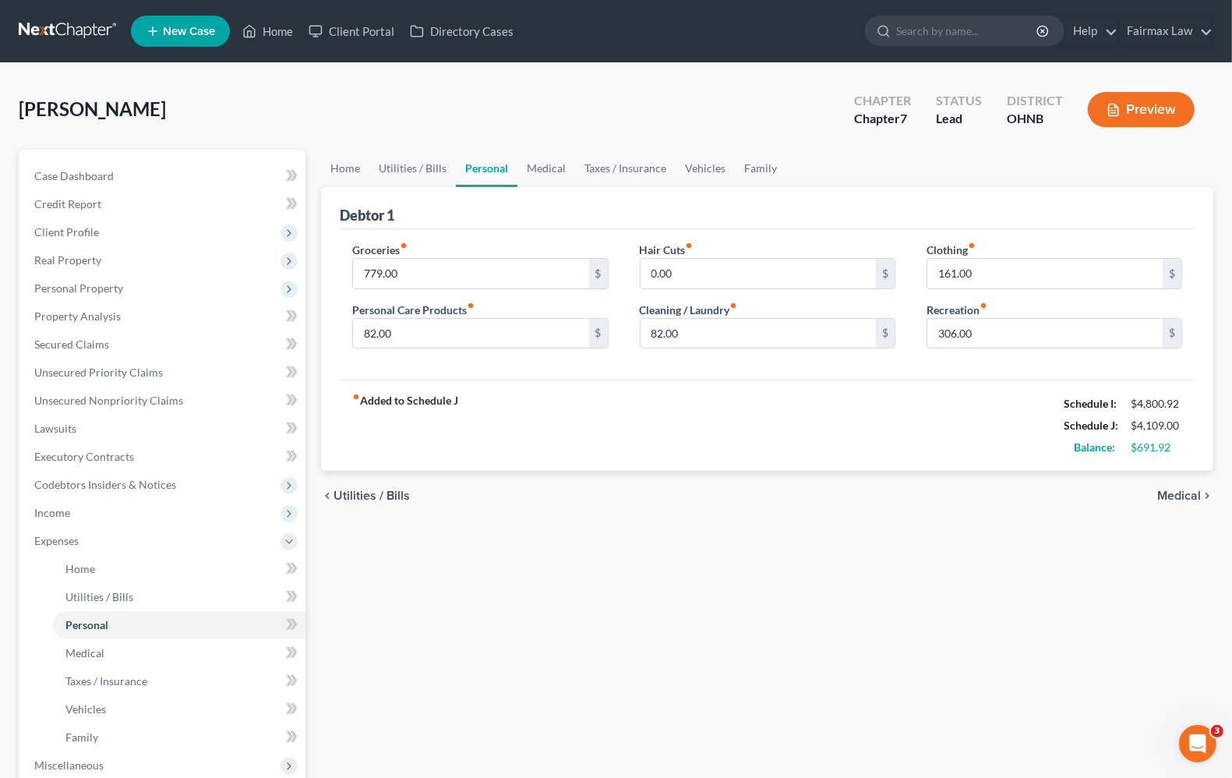
click at [1183, 493] on span "Medical" at bounding box center [1180, 496] width 44 height 12
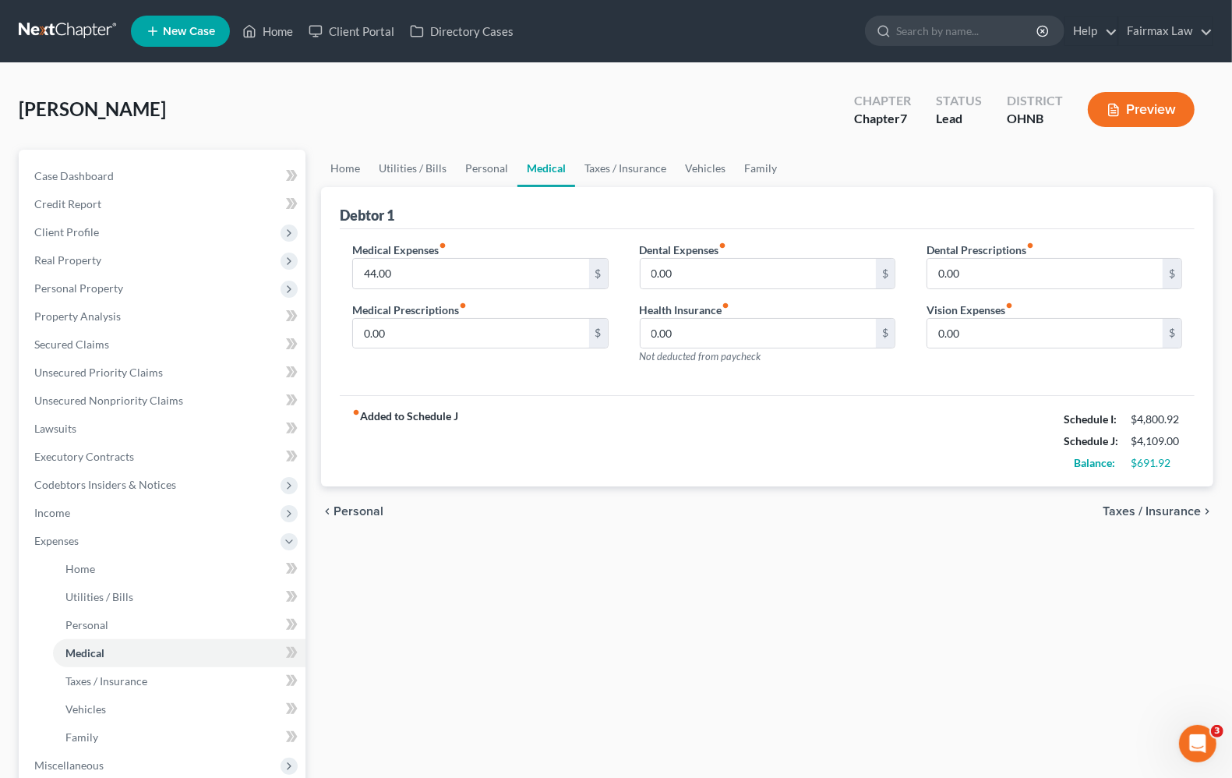
click at [1172, 516] on span "Taxes / Insurance" at bounding box center [1152, 511] width 98 height 12
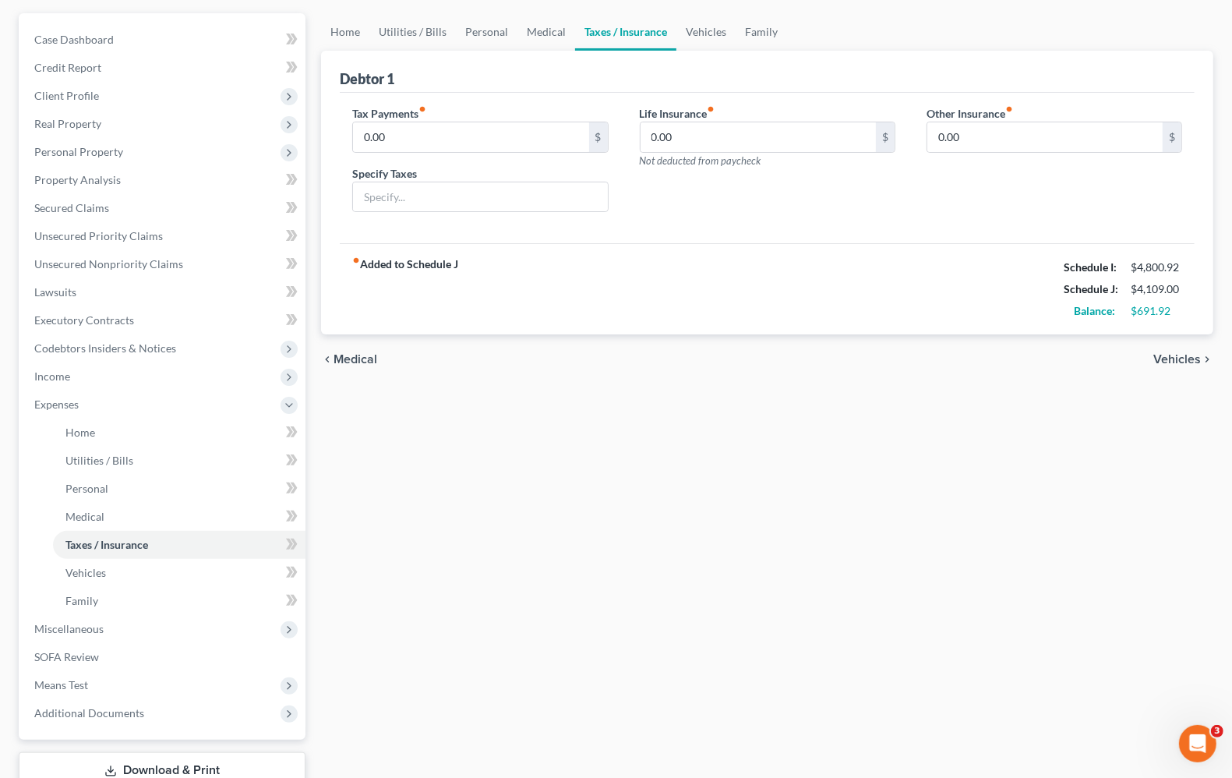
scroll to position [51, 0]
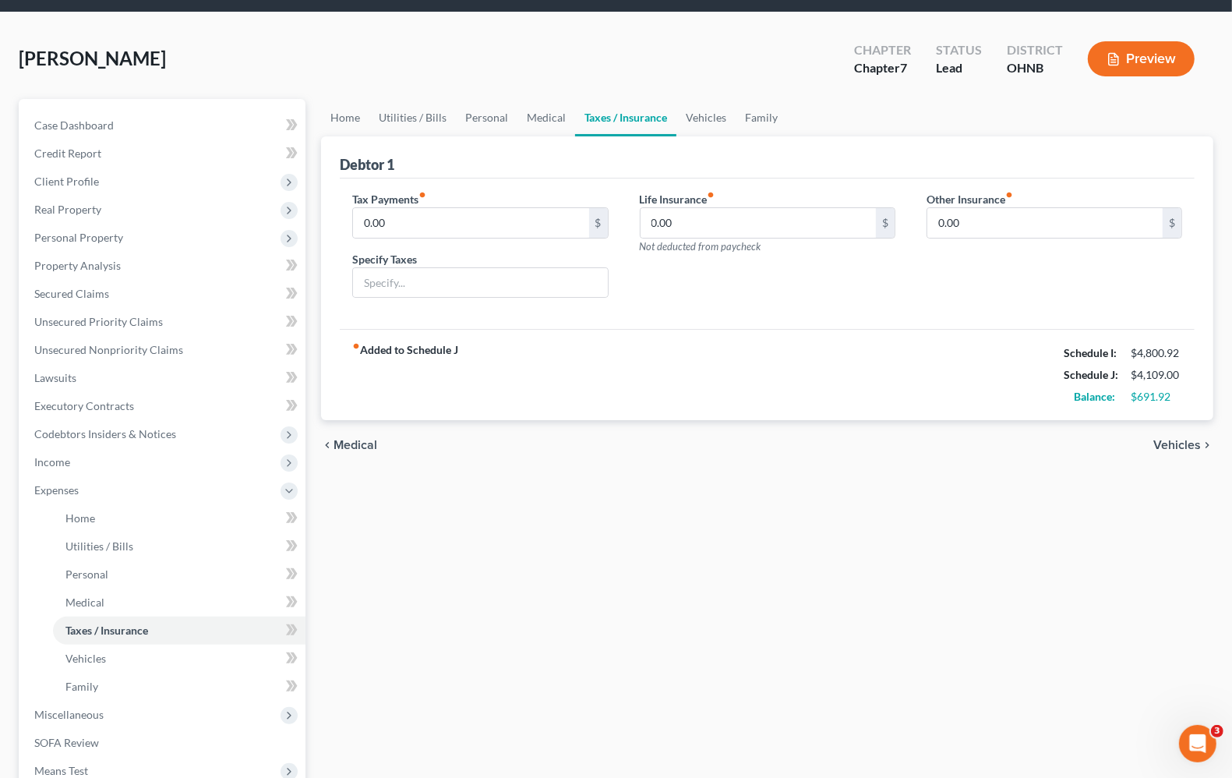
click at [1195, 449] on span "Vehicles" at bounding box center [1178, 445] width 48 height 12
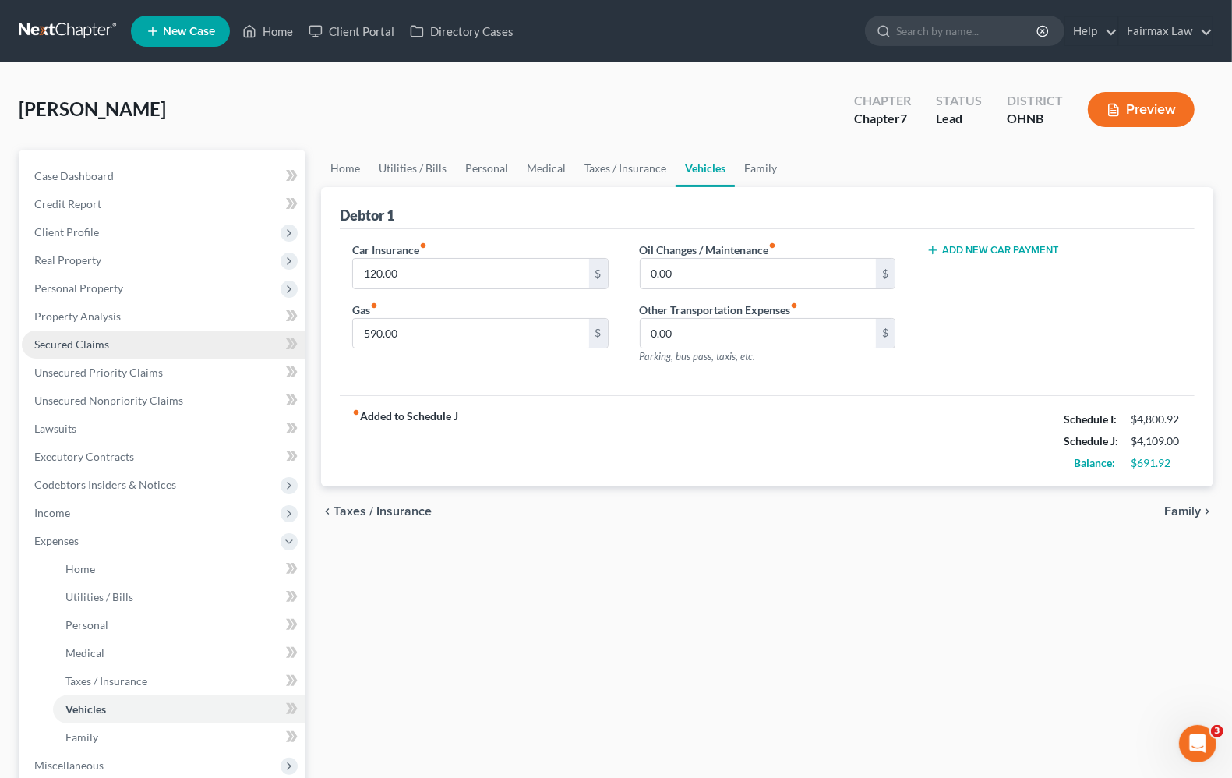
click at [65, 340] on span "Secured Claims" at bounding box center [71, 344] width 75 height 13
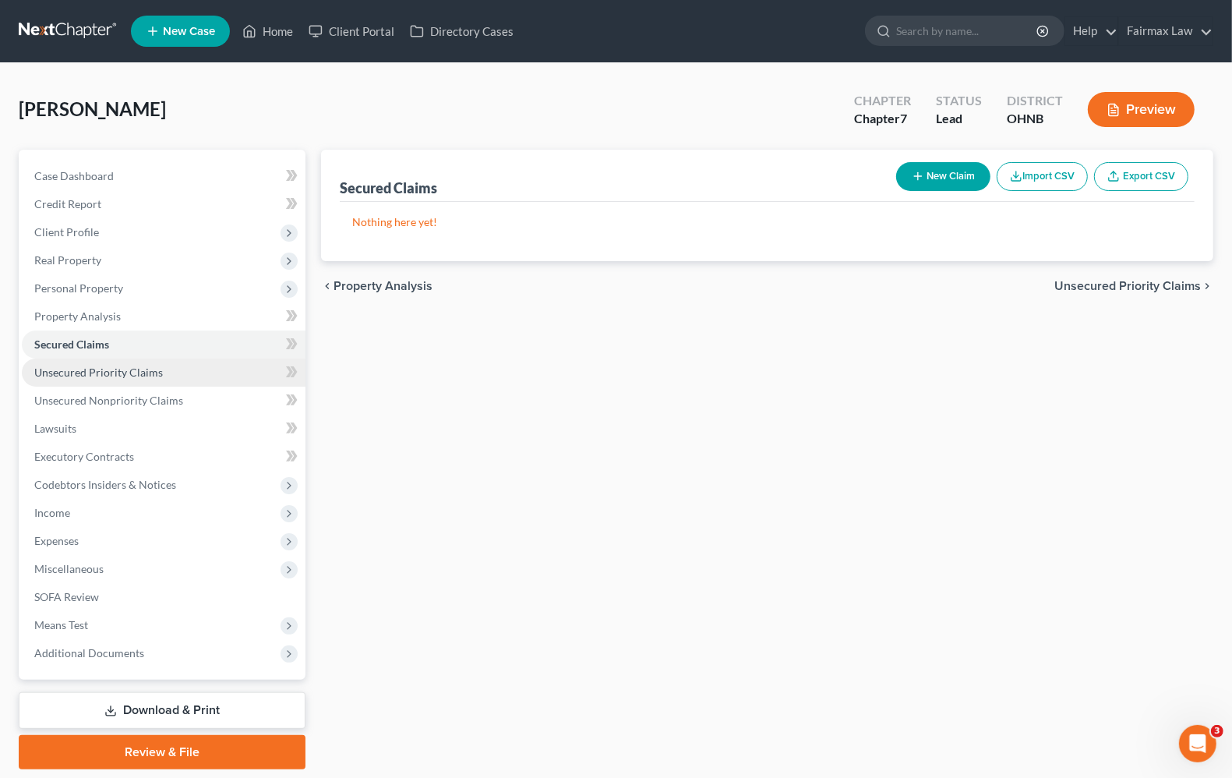
click at [121, 378] on link "Unsecured Priority Claims" at bounding box center [164, 373] width 284 height 28
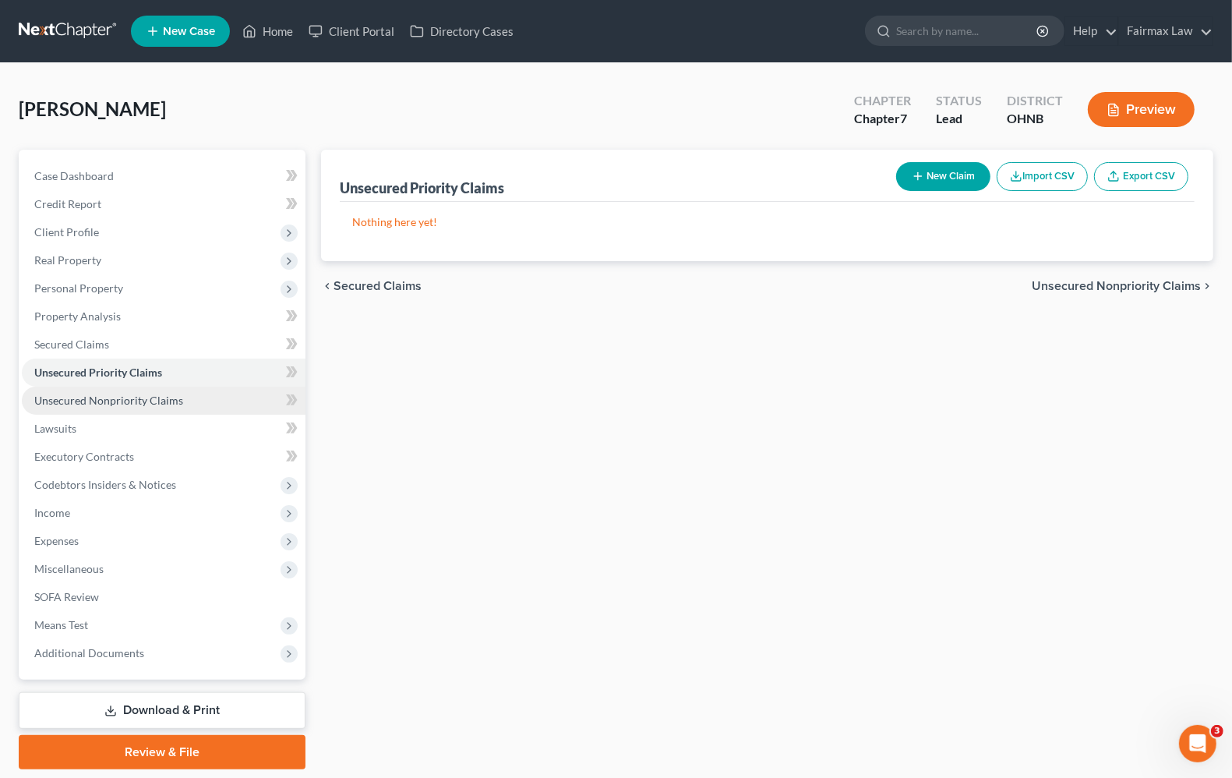
click at [125, 409] on link "Unsecured Nonpriority Claims" at bounding box center [164, 401] width 284 height 28
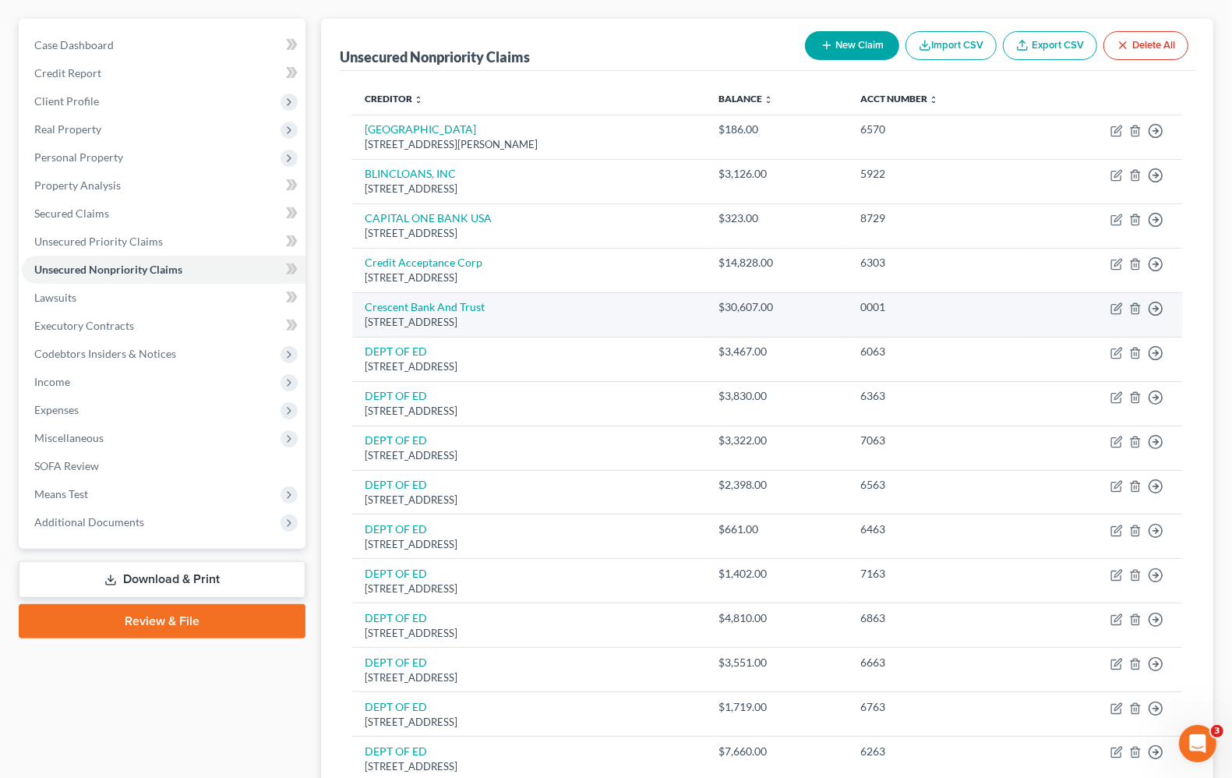
scroll to position [97, 0]
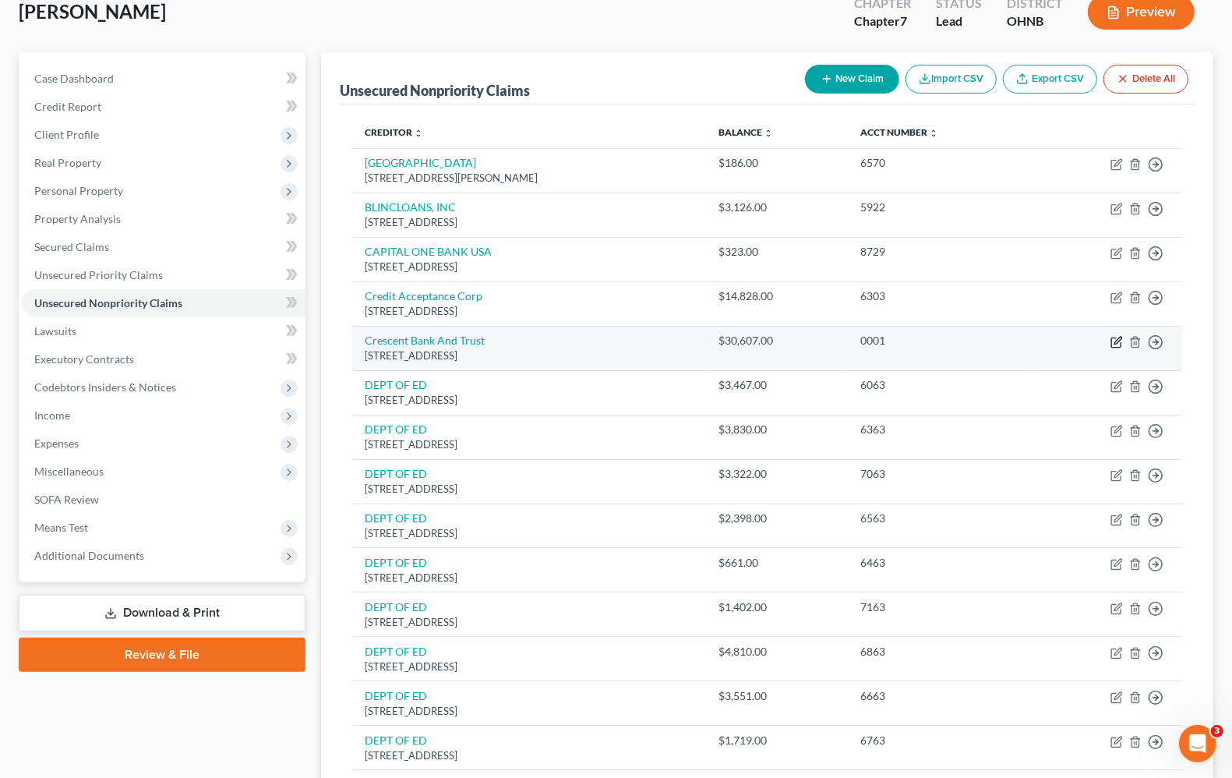
click at [1120, 344] on icon "button" at bounding box center [1117, 342] width 12 height 12
select select "19"
select select "14"
select select "0"
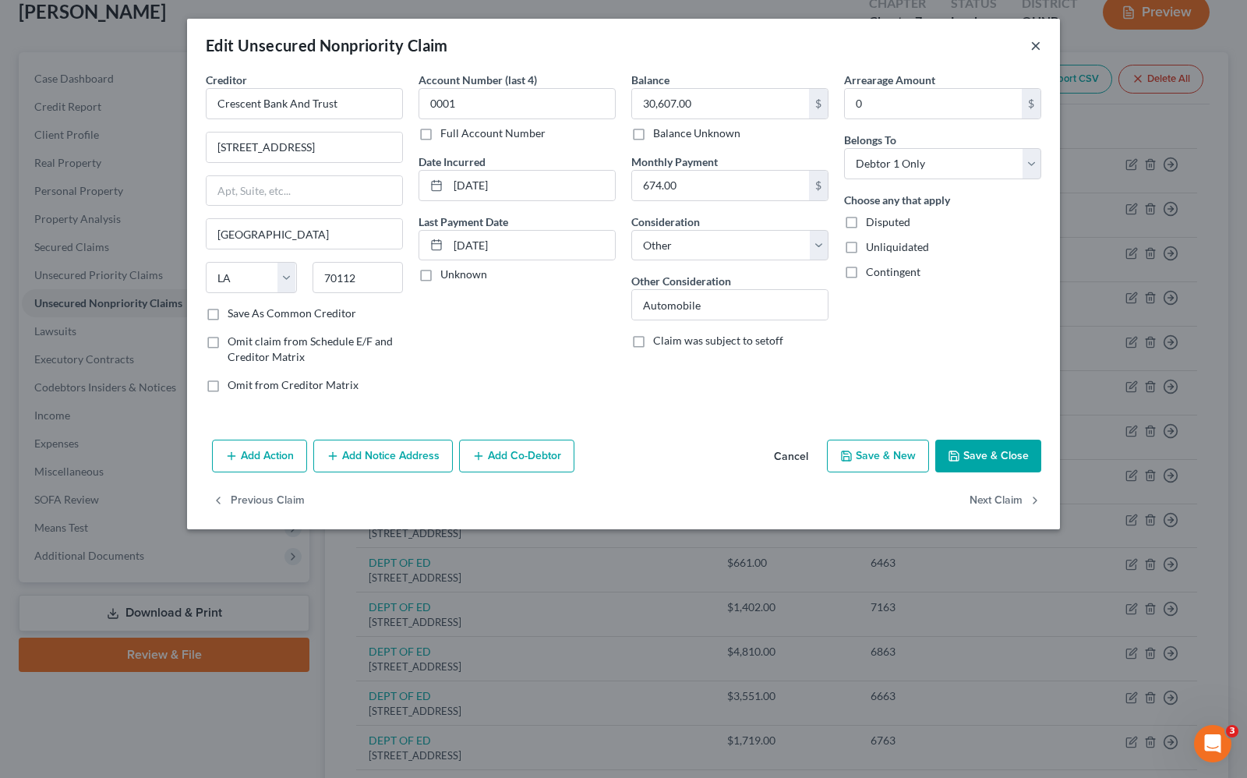
click at [1037, 47] on button "×" at bounding box center [1036, 45] width 11 height 19
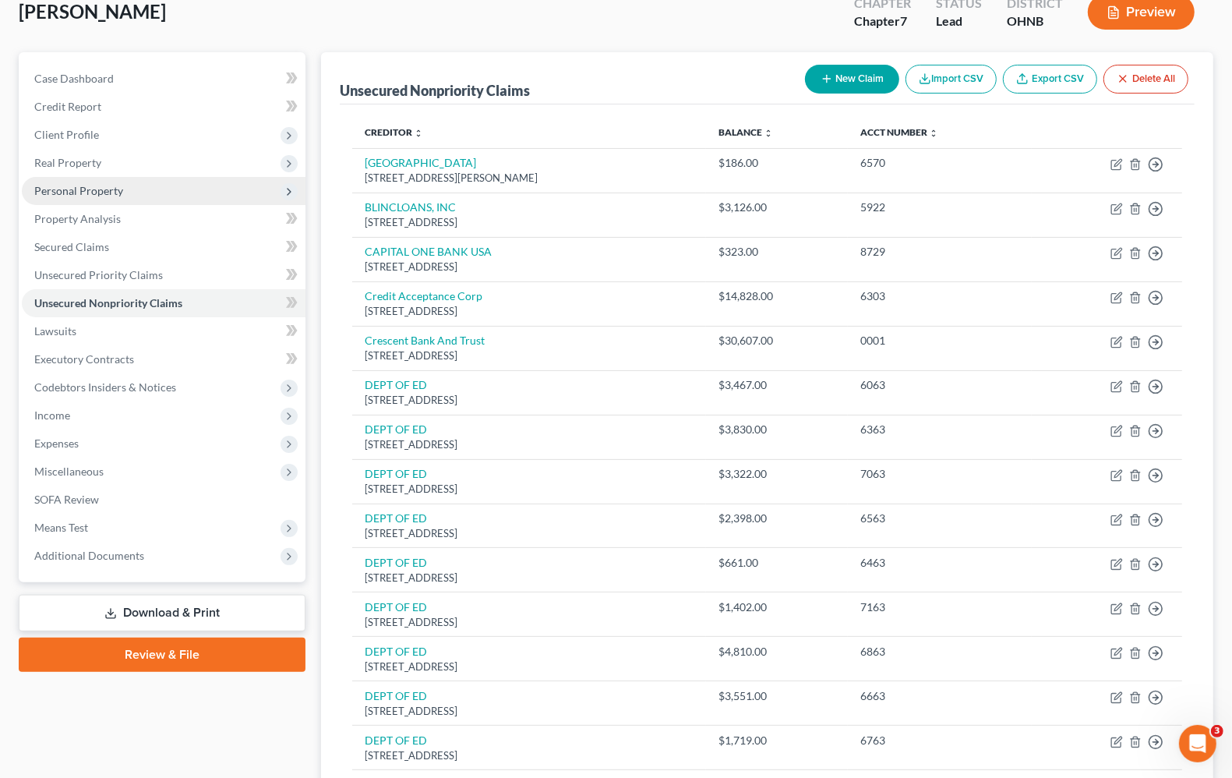
click at [55, 192] on span "Personal Property" at bounding box center [78, 190] width 89 height 13
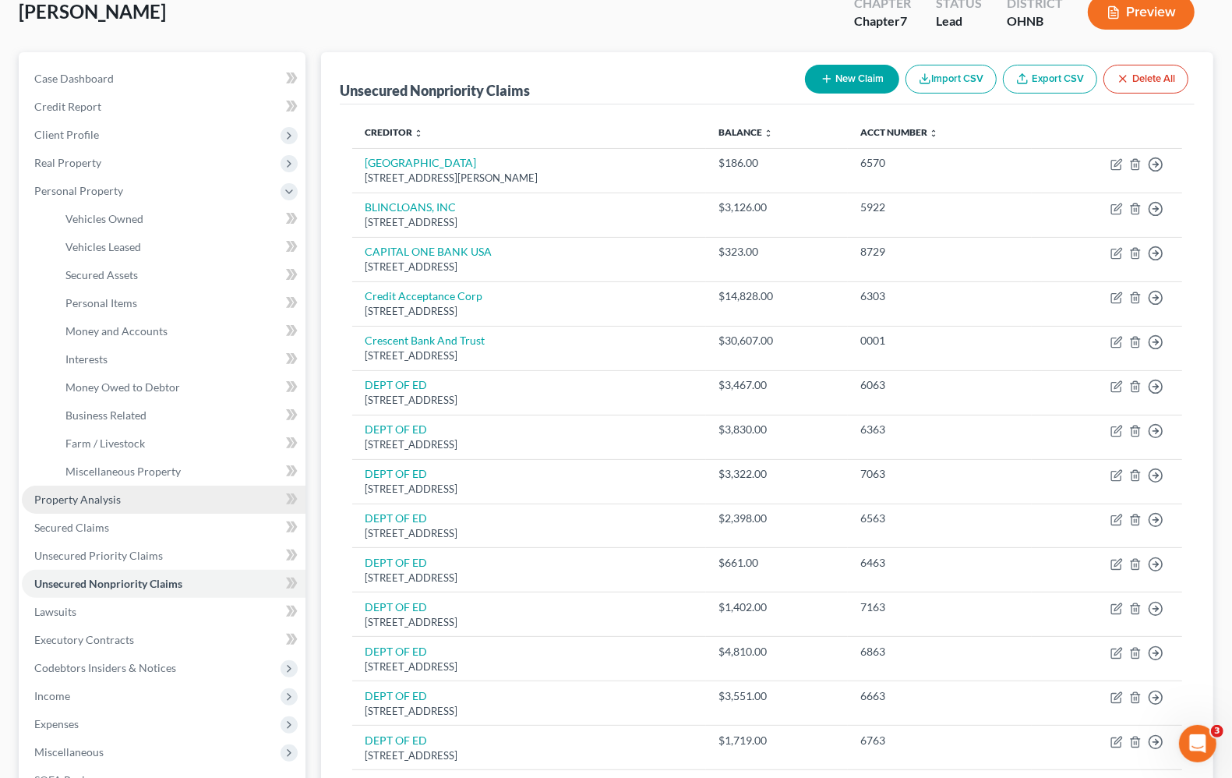
click at [80, 499] on span "Property Analysis" at bounding box center [77, 499] width 87 height 13
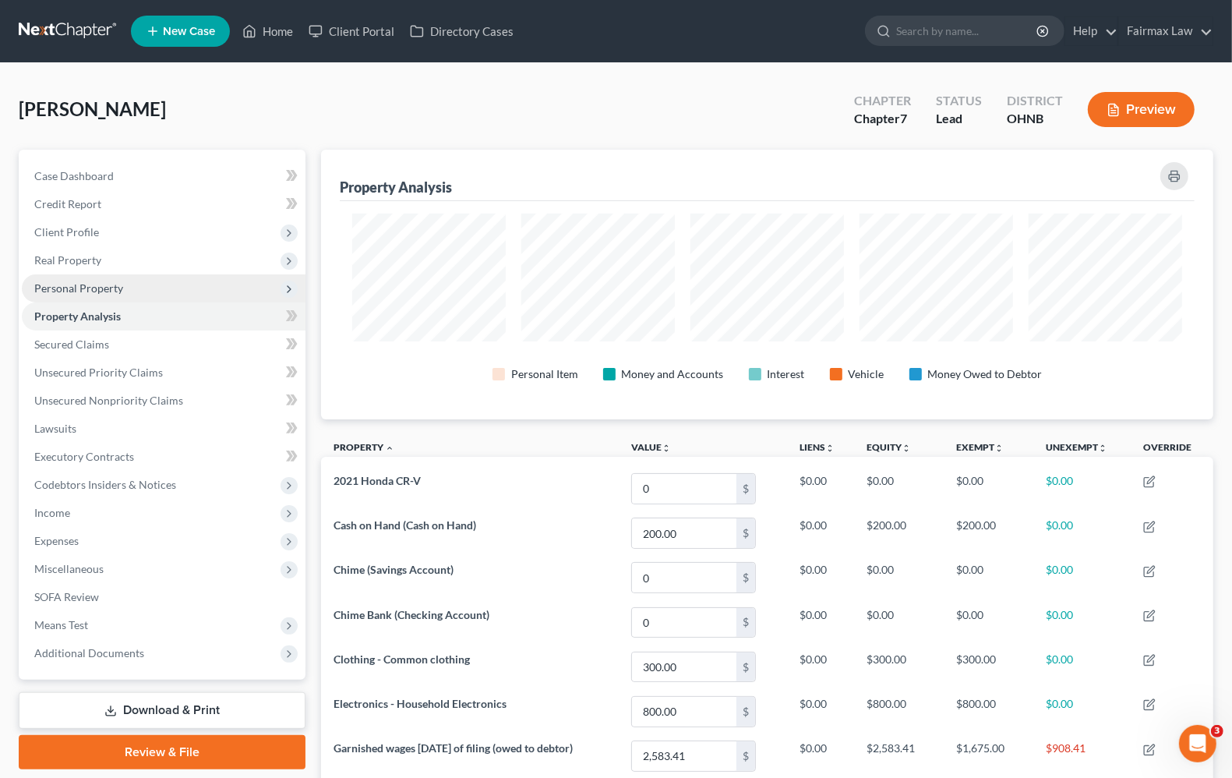
click at [80, 285] on span "Personal Property" at bounding box center [78, 287] width 89 height 13
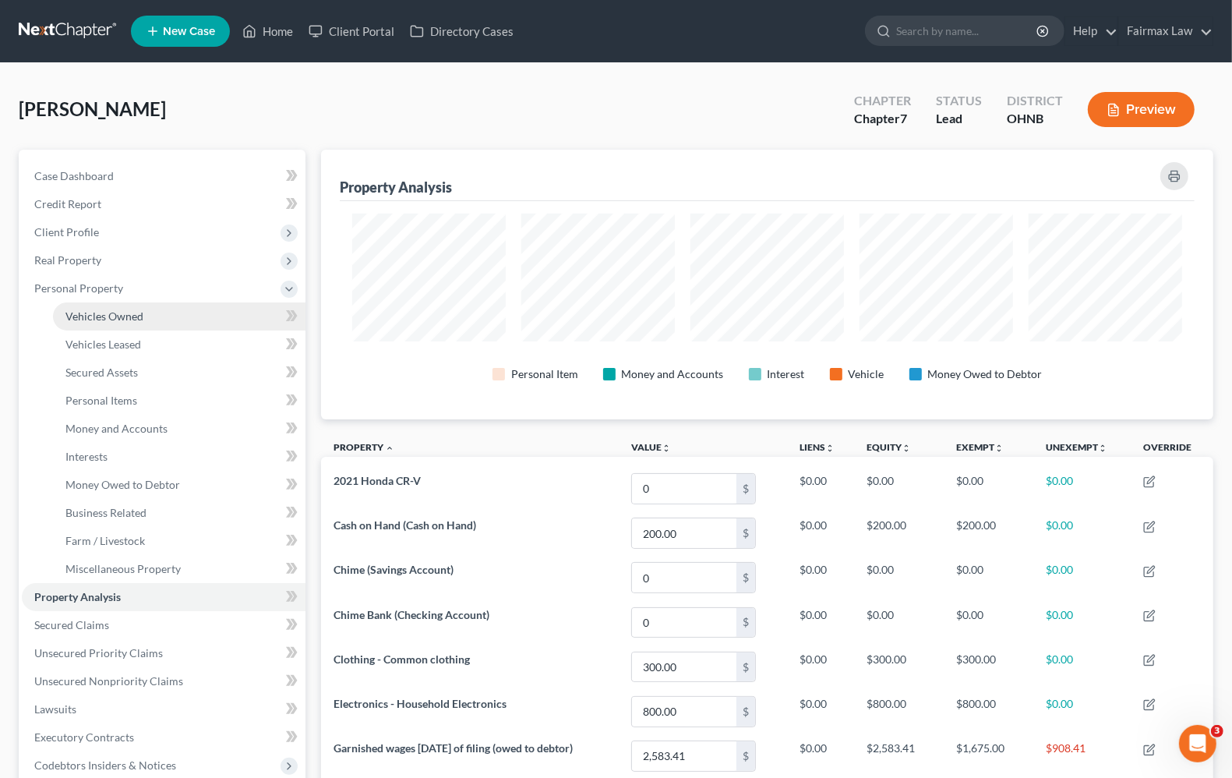
click at [109, 321] on link "Vehicles Owned" at bounding box center [179, 316] width 253 height 28
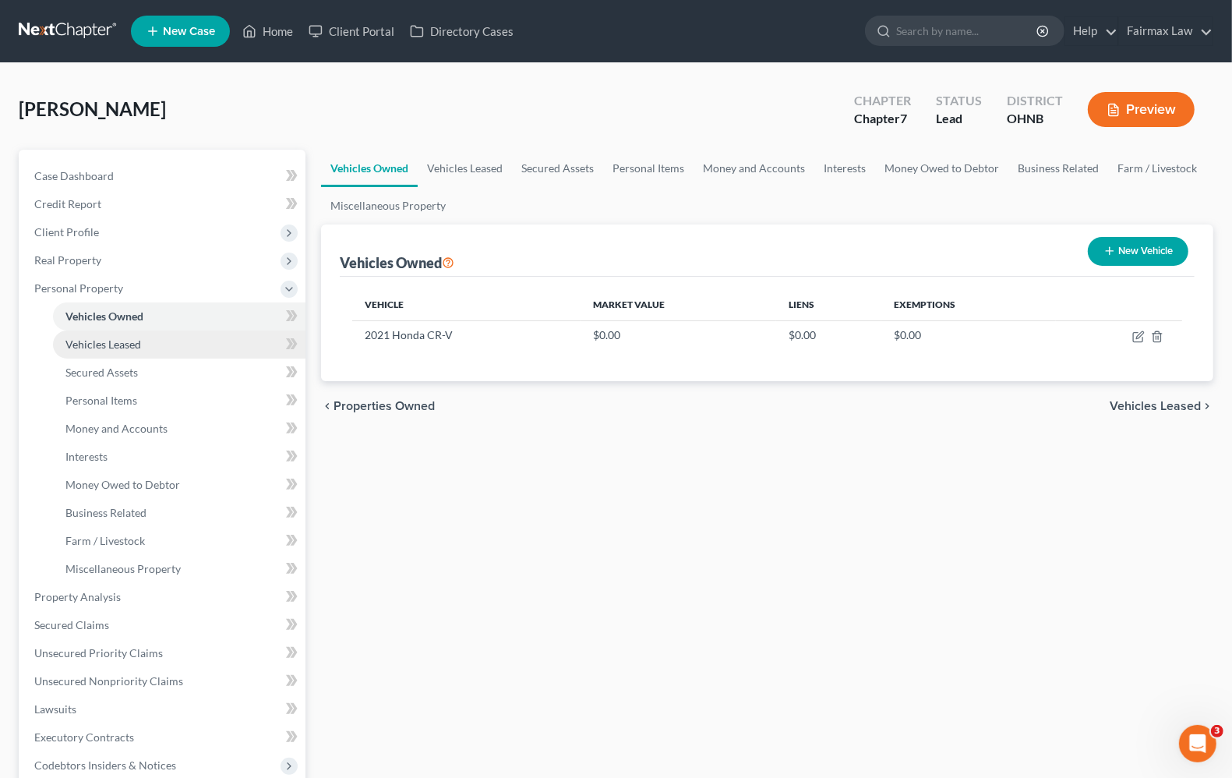
click at [115, 348] on span "Vehicles Leased" at bounding box center [103, 344] width 76 height 13
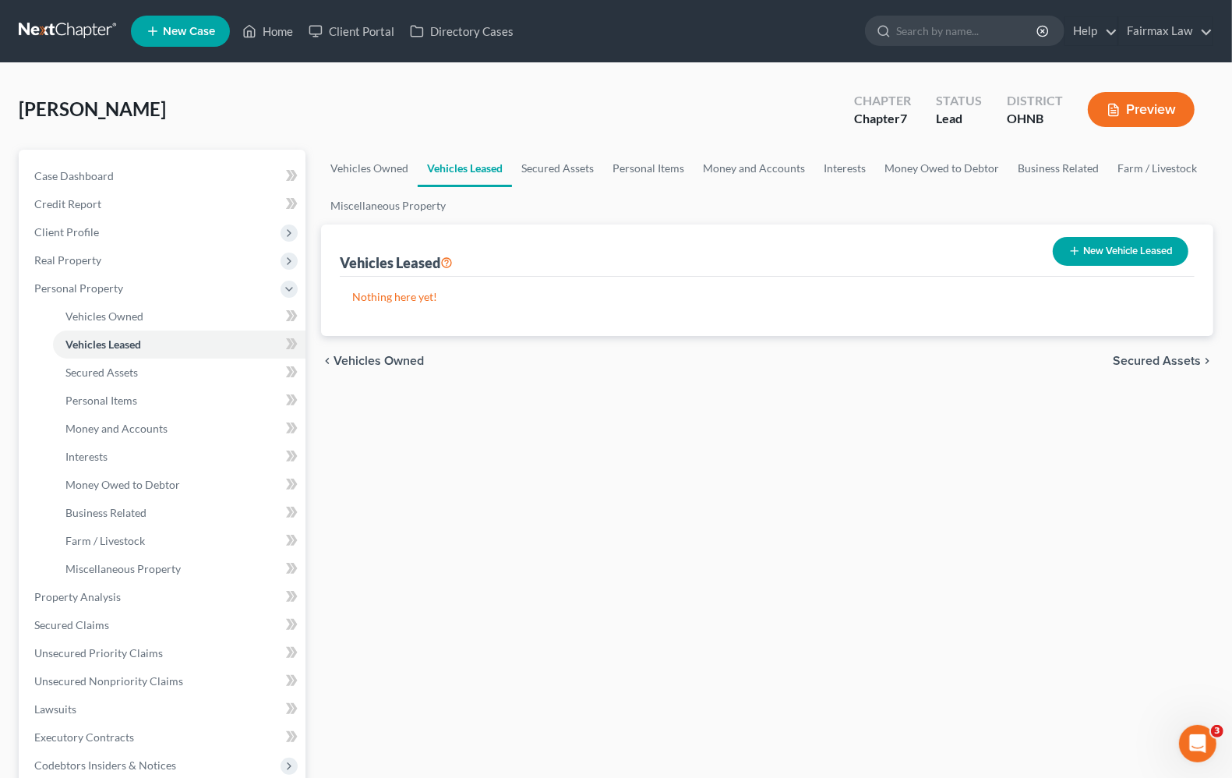
scroll to position [97, 0]
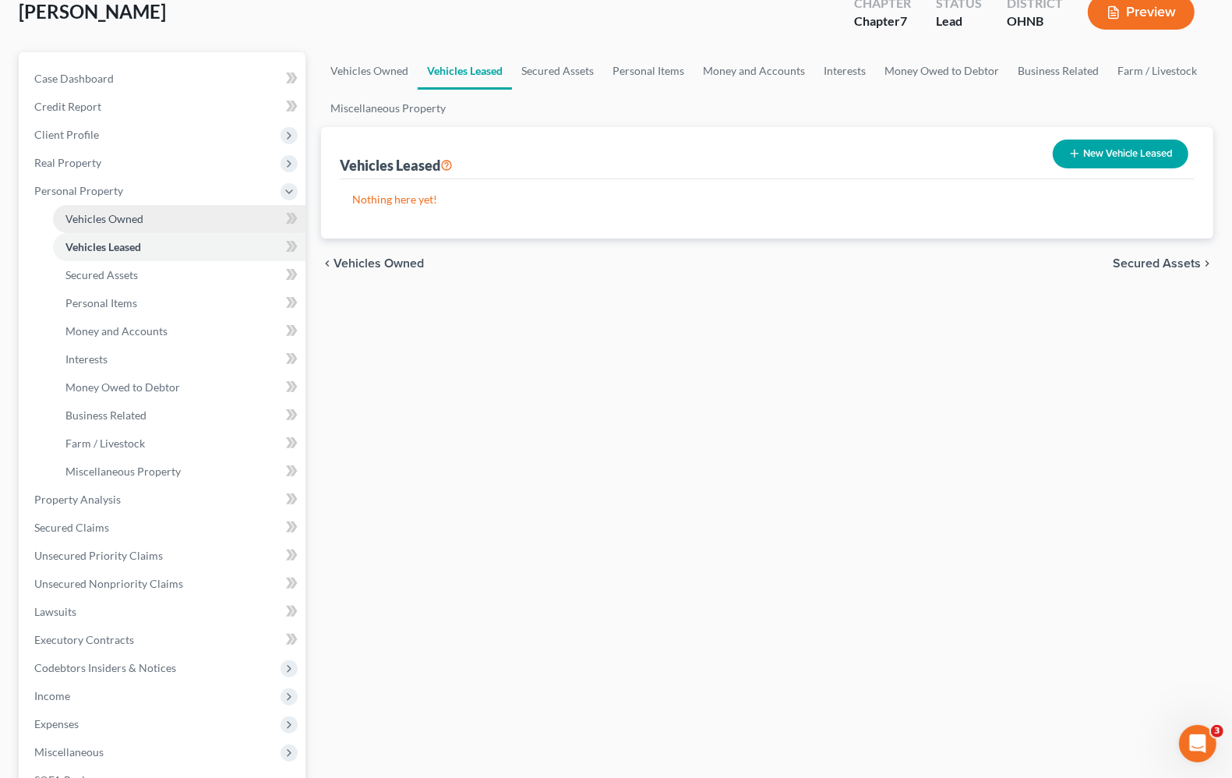
click at [105, 228] on link "Vehicles Owned" at bounding box center [179, 219] width 253 height 28
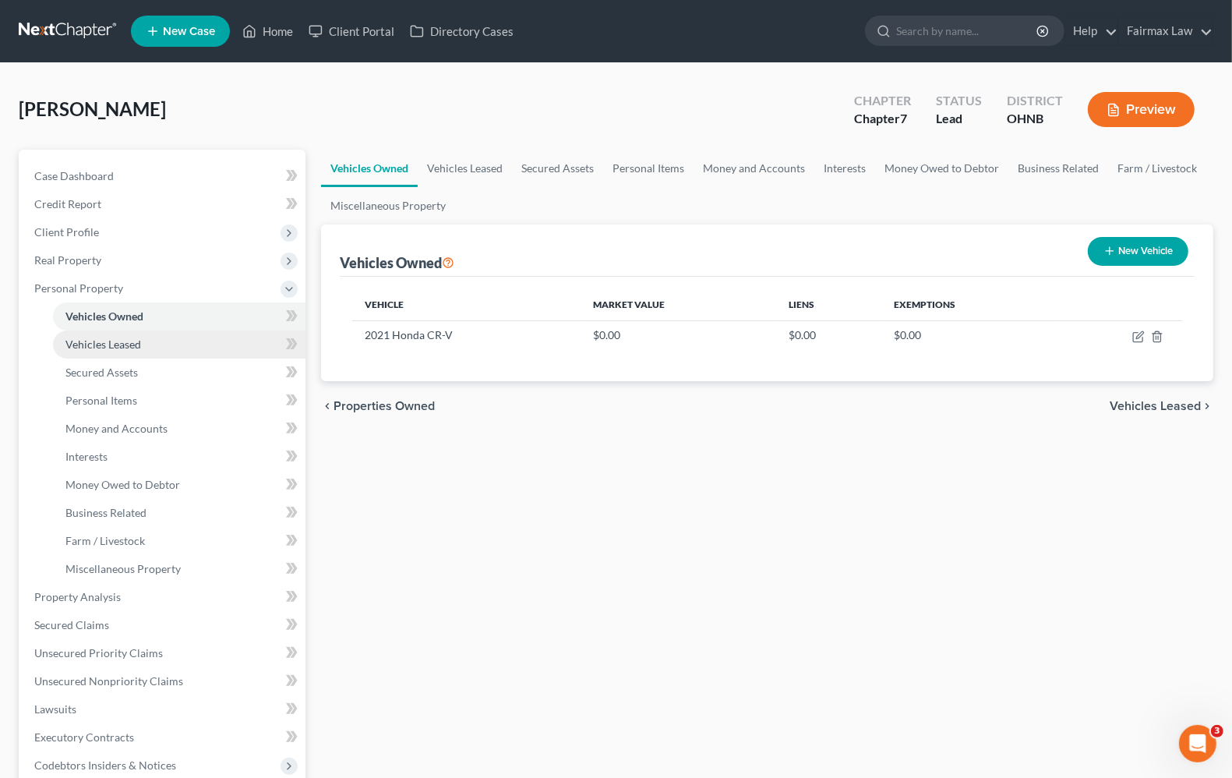
click at [118, 344] on span "Vehicles Leased" at bounding box center [103, 344] width 76 height 13
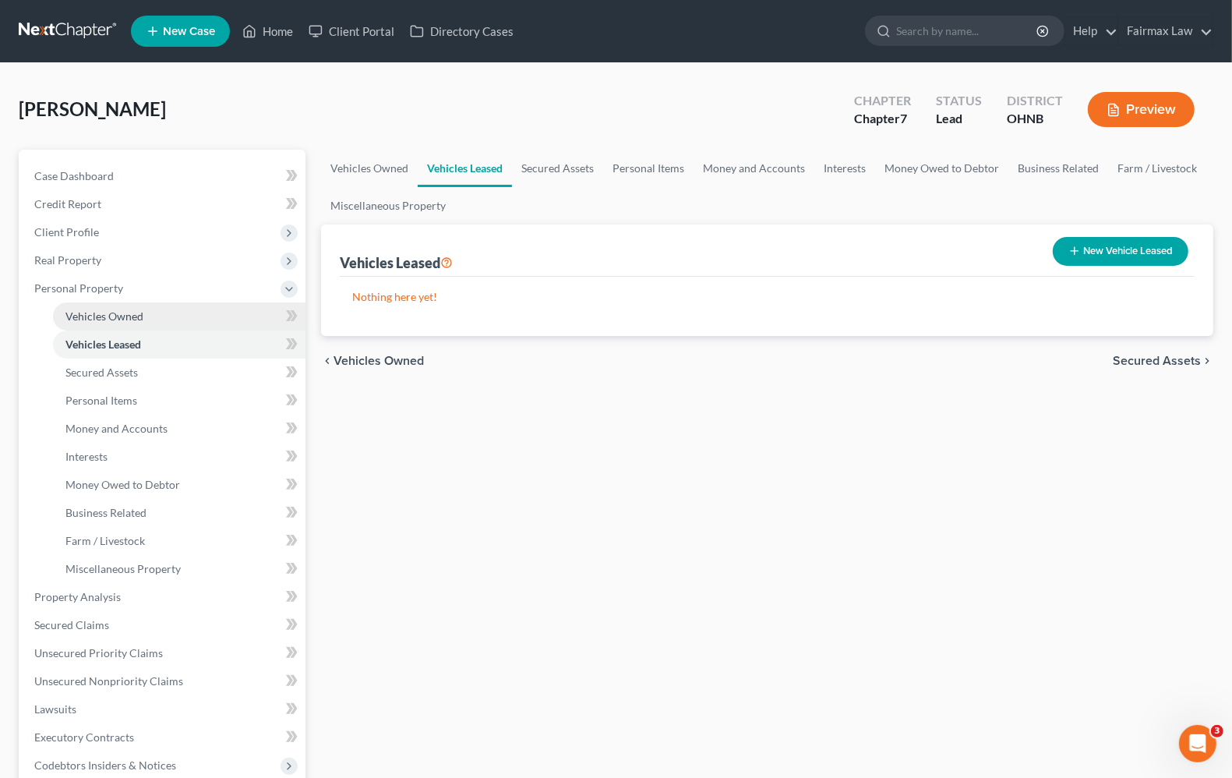
click at [118, 316] on span "Vehicles Owned" at bounding box center [104, 315] width 78 height 13
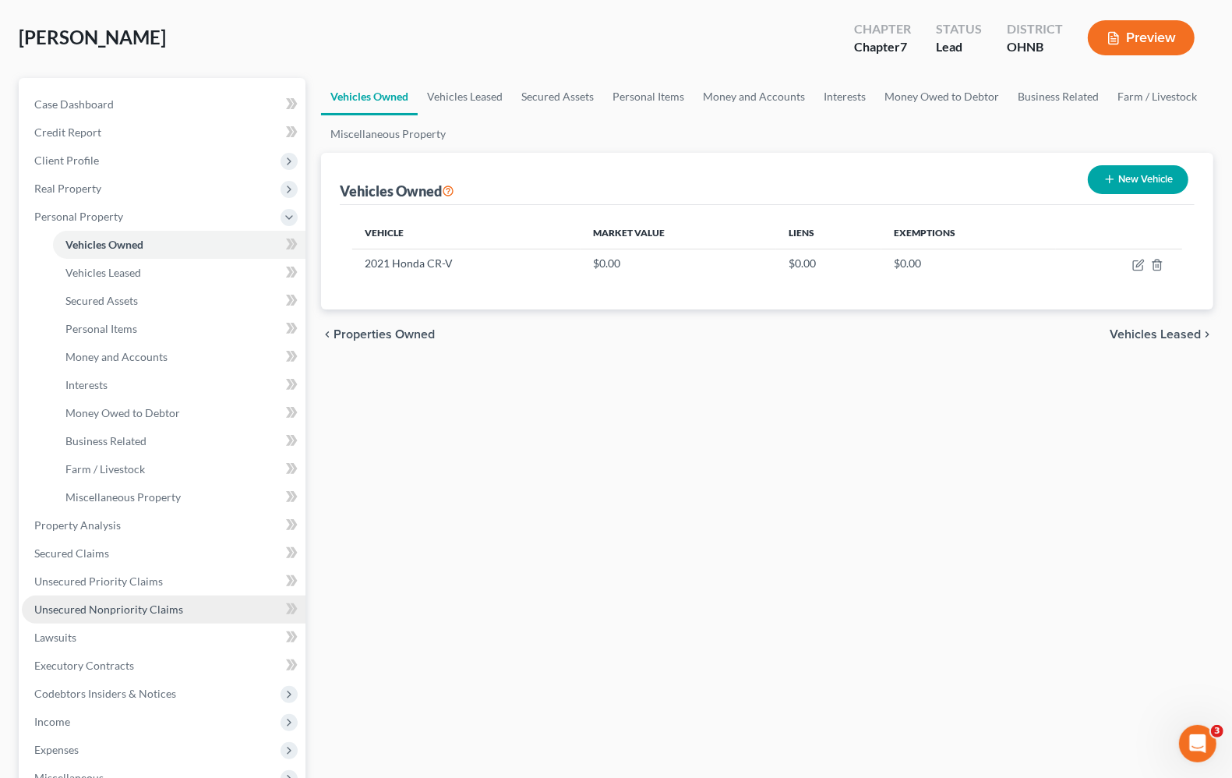
scroll to position [292, 0]
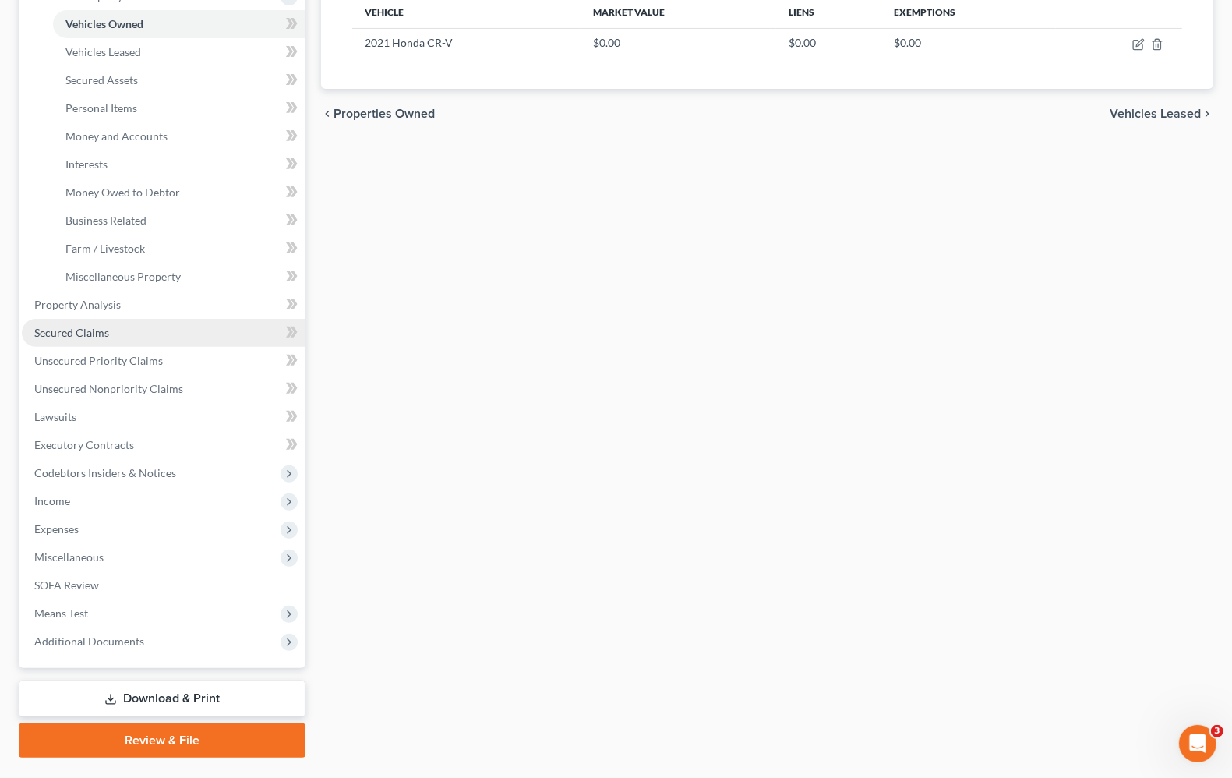
click at [84, 337] on span "Secured Claims" at bounding box center [71, 332] width 75 height 13
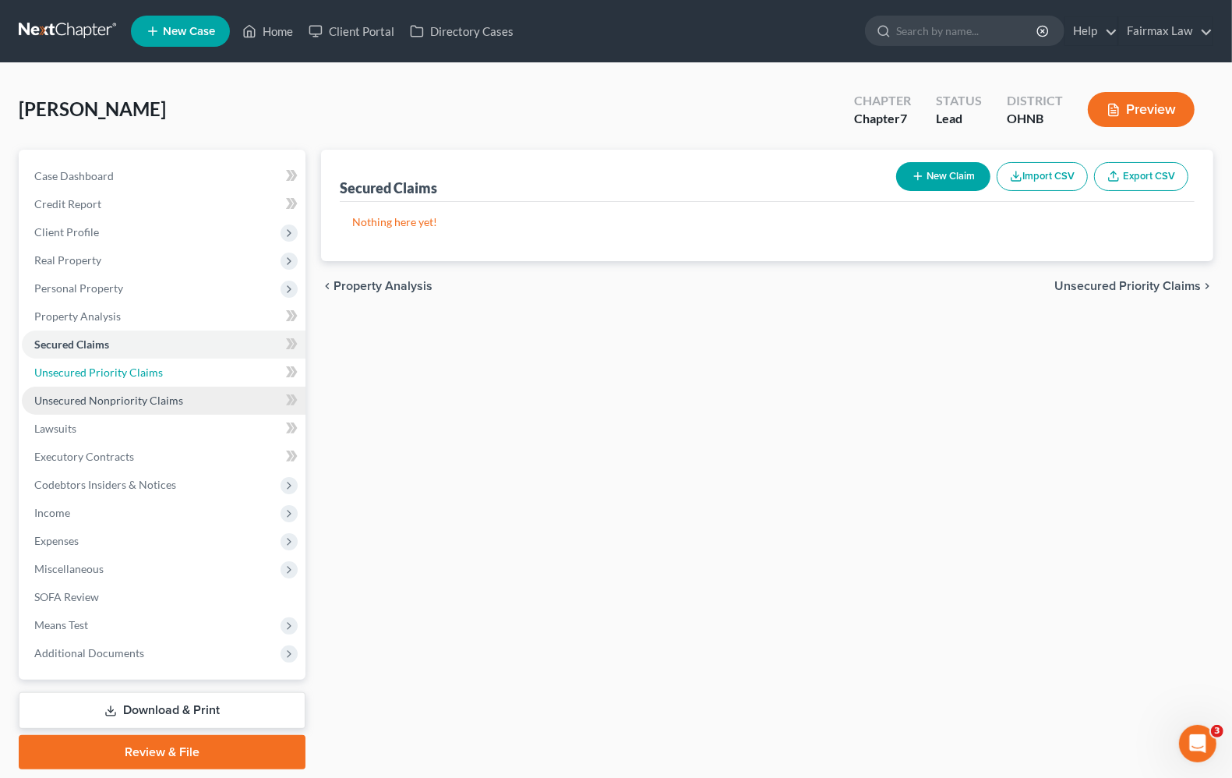
click at [61, 380] on link "Unsecured Priority Claims" at bounding box center [164, 373] width 284 height 28
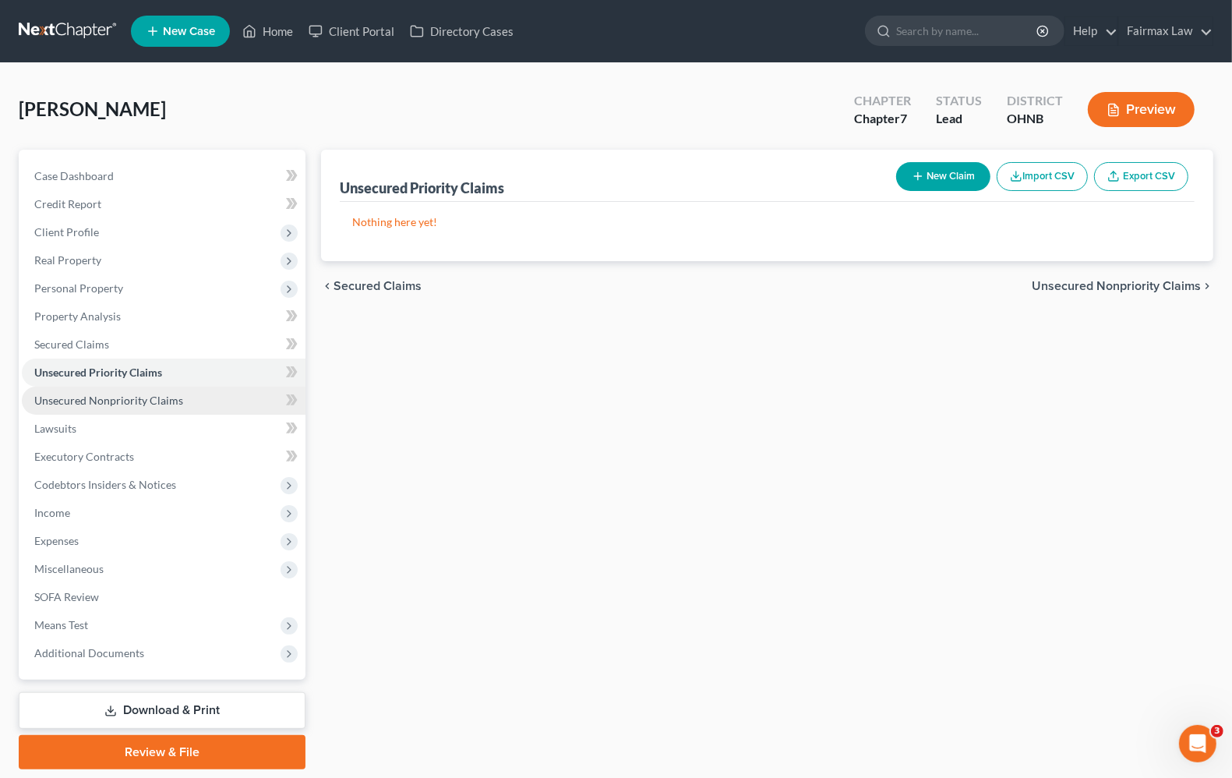
click at [126, 405] on span "Unsecured Nonpriority Claims" at bounding box center [108, 400] width 149 height 13
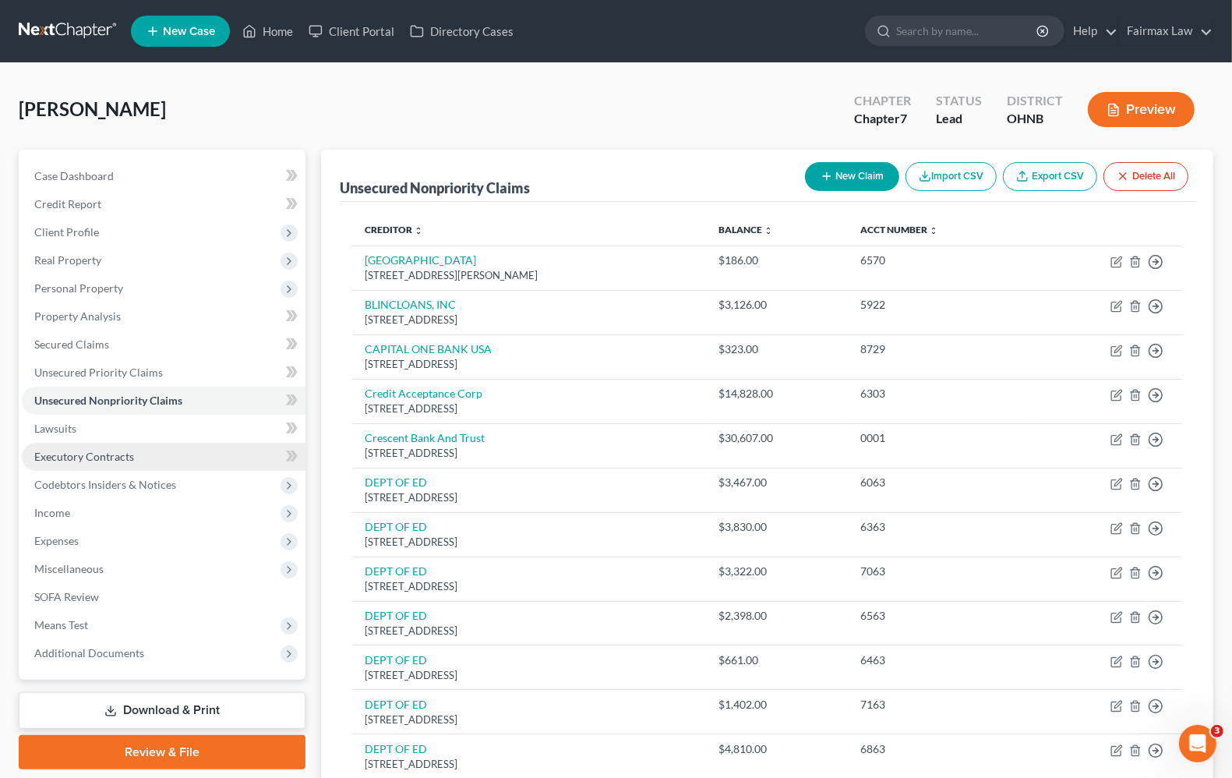
click at [87, 451] on span "Executory Contracts" at bounding box center [84, 456] width 100 height 13
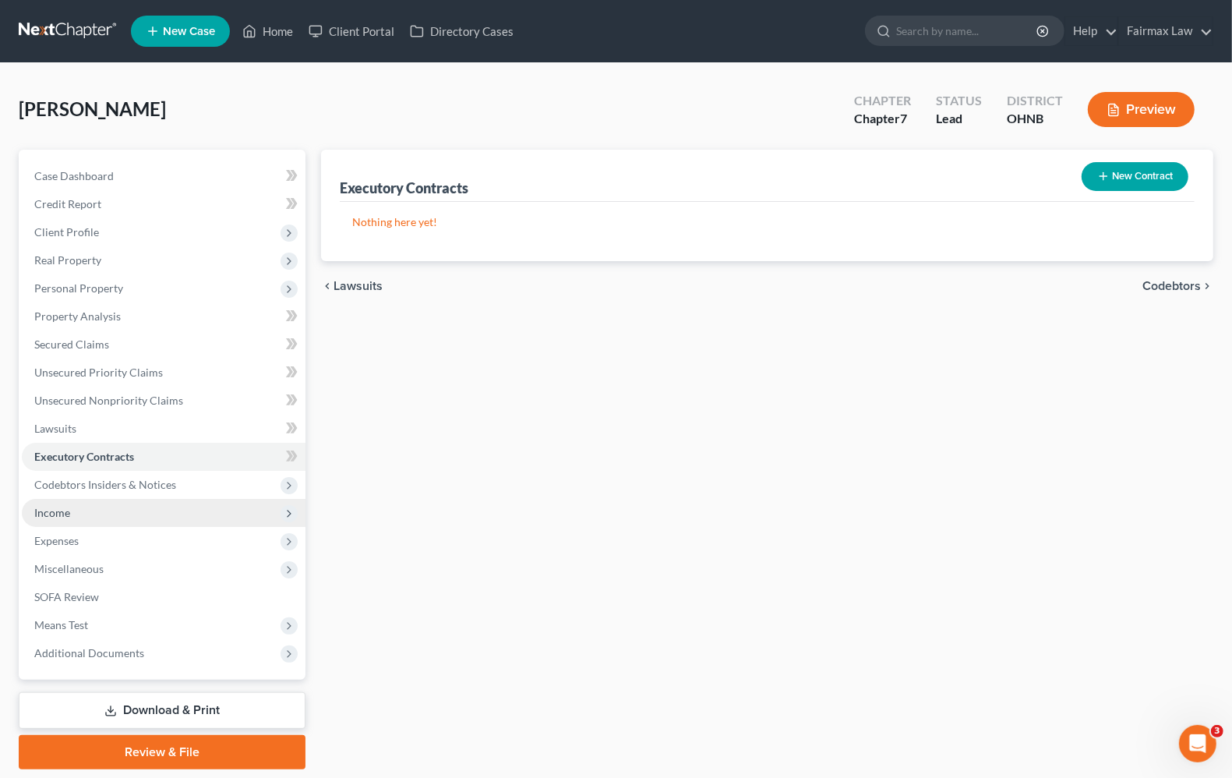
click at [63, 507] on span "Income" at bounding box center [52, 512] width 36 height 13
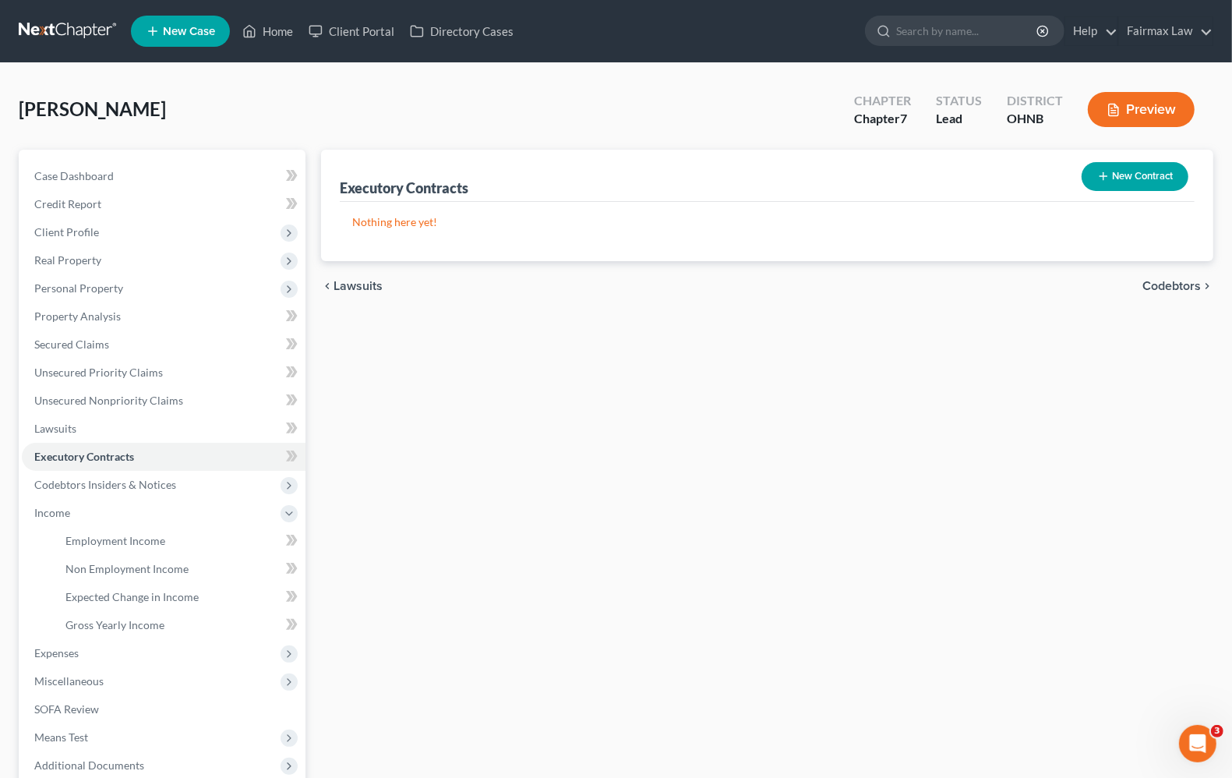
drag, startPoint x: 59, startPoint y: 649, endPoint x: 582, endPoint y: 624, distance: 523.7
click at [60, 649] on span "Expenses" at bounding box center [56, 652] width 44 height 13
click at [1163, 285] on span "Codebtors" at bounding box center [1172, 286] width 58 height 12
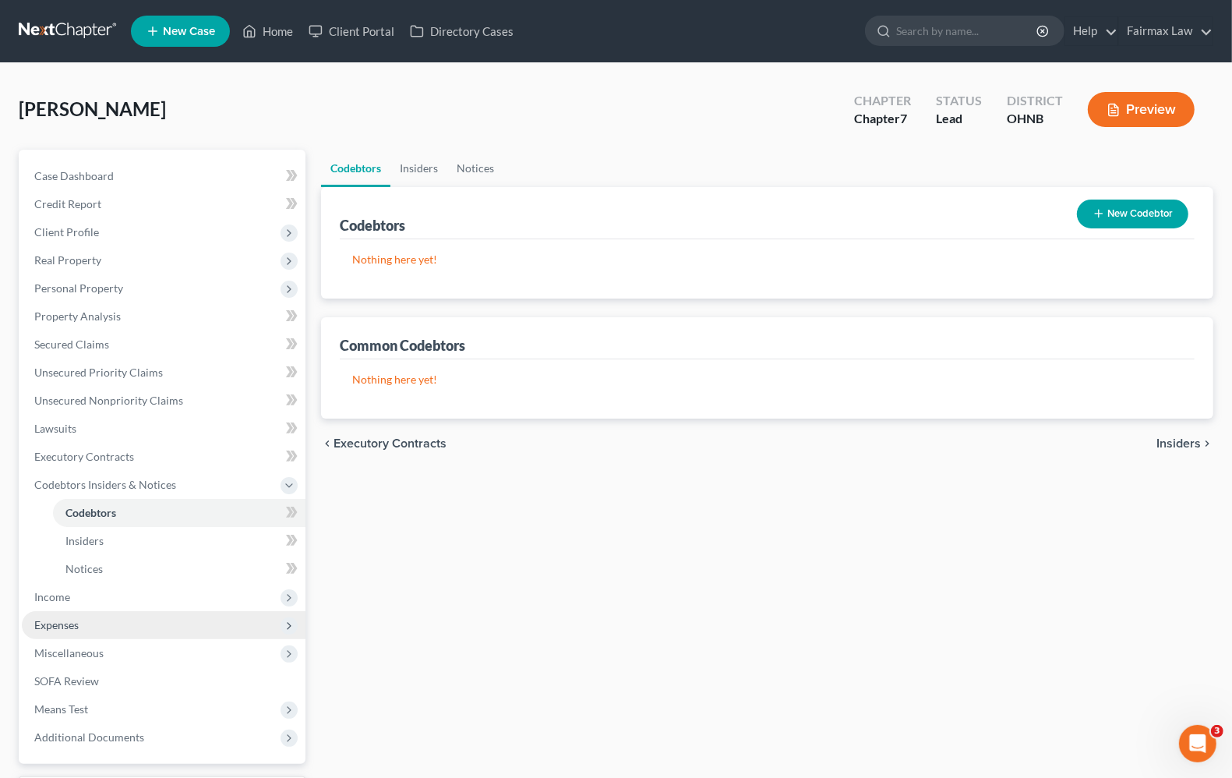
click at [41, 620] on span "Expenses" at bounding box center [56, 624] width 44 height 13
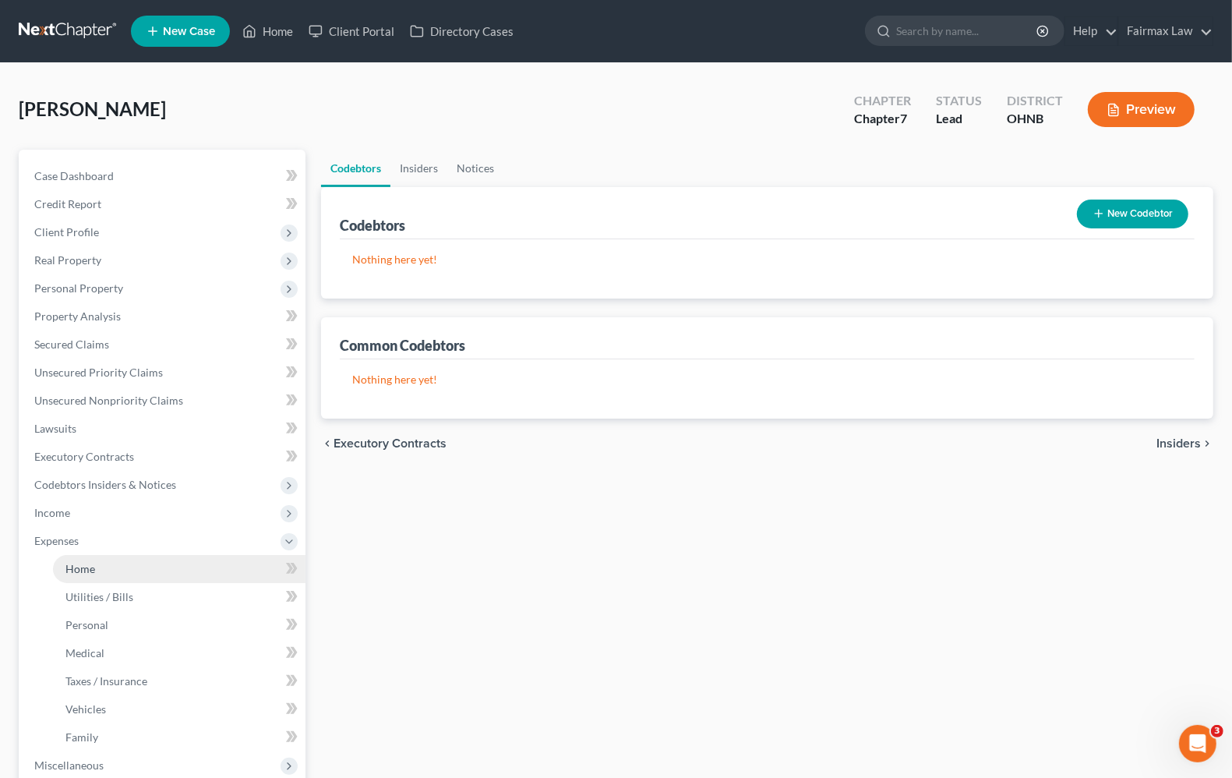
click at [87, 563] on span "Home" at bounding box center [80, 568] width 30 height 13
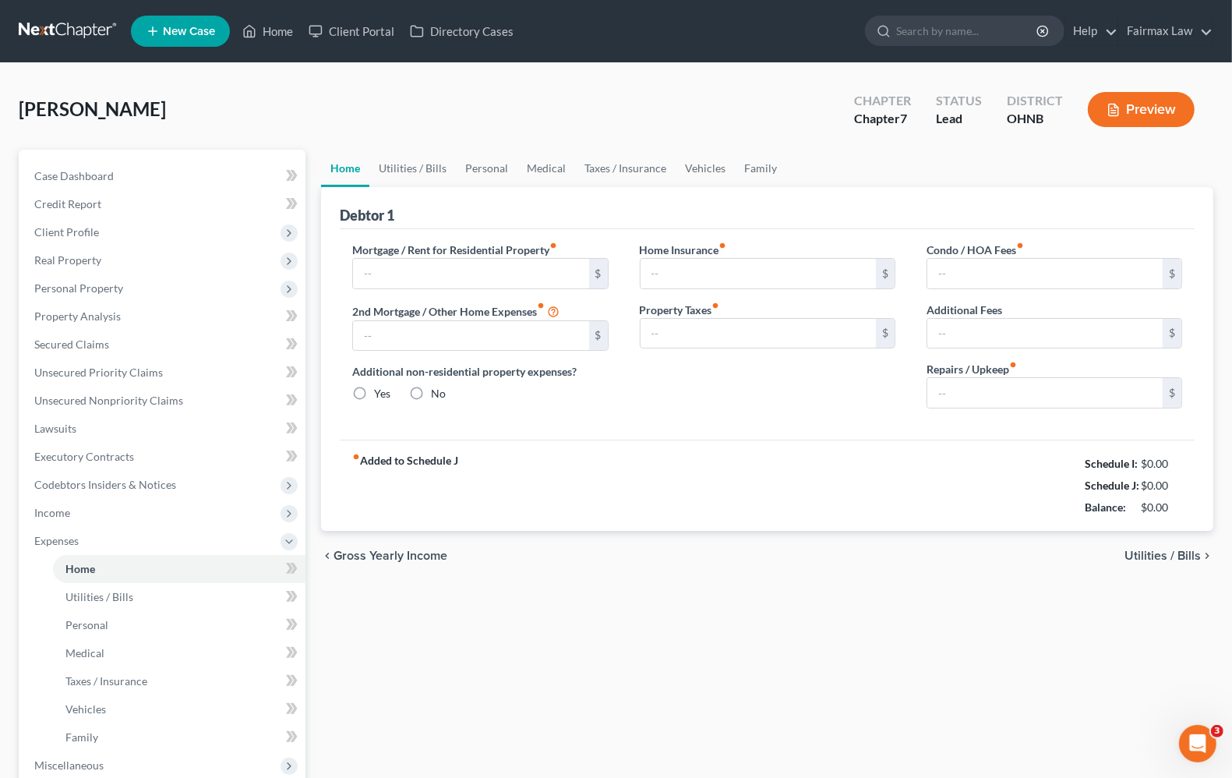
type input "1,300.00"
type input "0.00"
radio input "true"
type input "0.00"
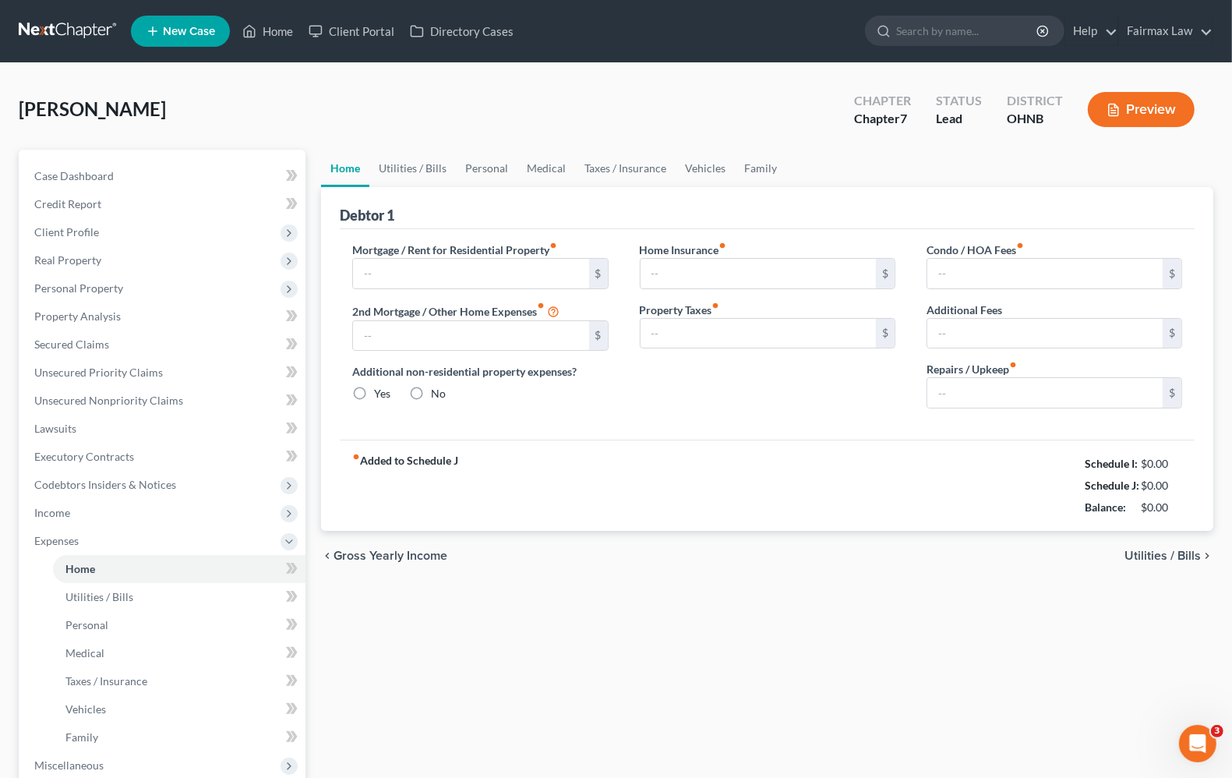
type input "0.00"
click at [1187, 560] on span "Utilities / Bills" at bounding box center [1163, 556] width 76 height 12
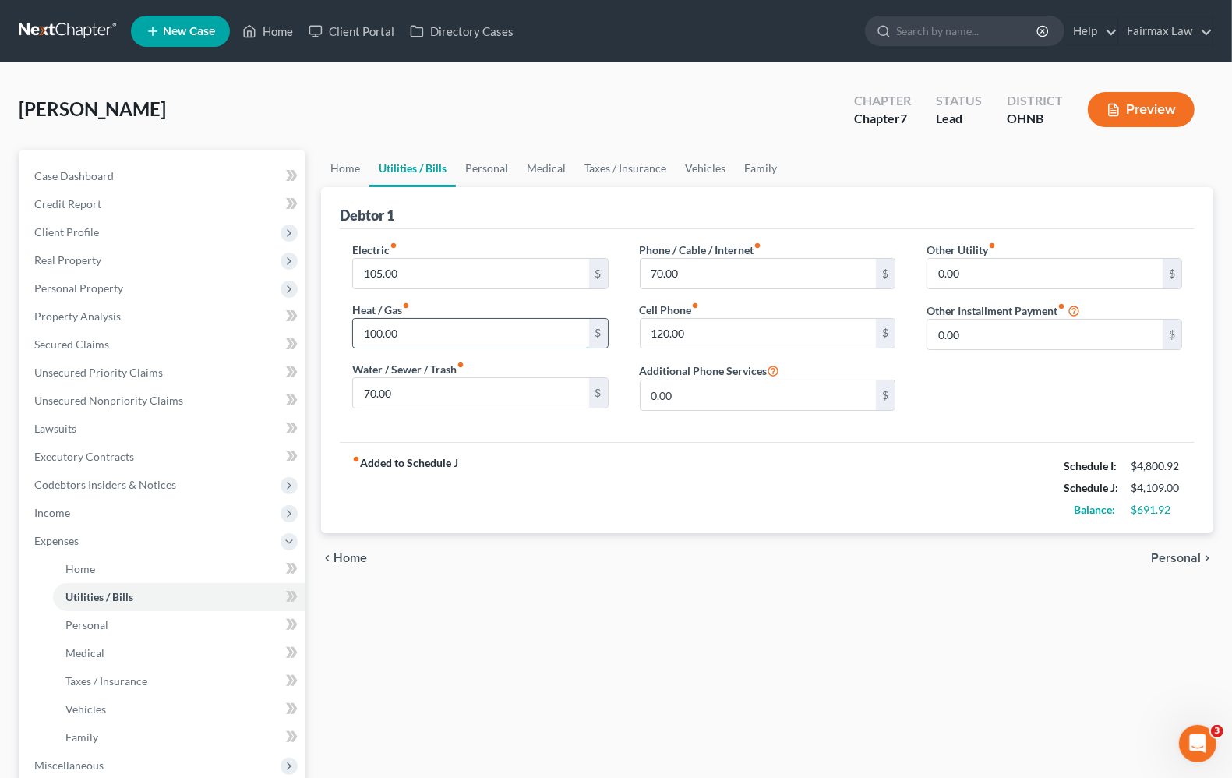
click at [491, 345] on input "100.00" at bounding box center [470, 334] width 235 height 30
click at [466, 391] on input "70.00" at bounding box center [470, 393] width 235 height 30
click at [749, 274] on input "70.00" at bounding box center [758, 274] width 235 height 30
click at [753, 332] on input "120.00" at bounding box center [758, 334] width 235 height 30
click at [1150, 550] on div "chevron_left Home Personal chevron_right" at bounding box center [767, 558] width 893 height 50
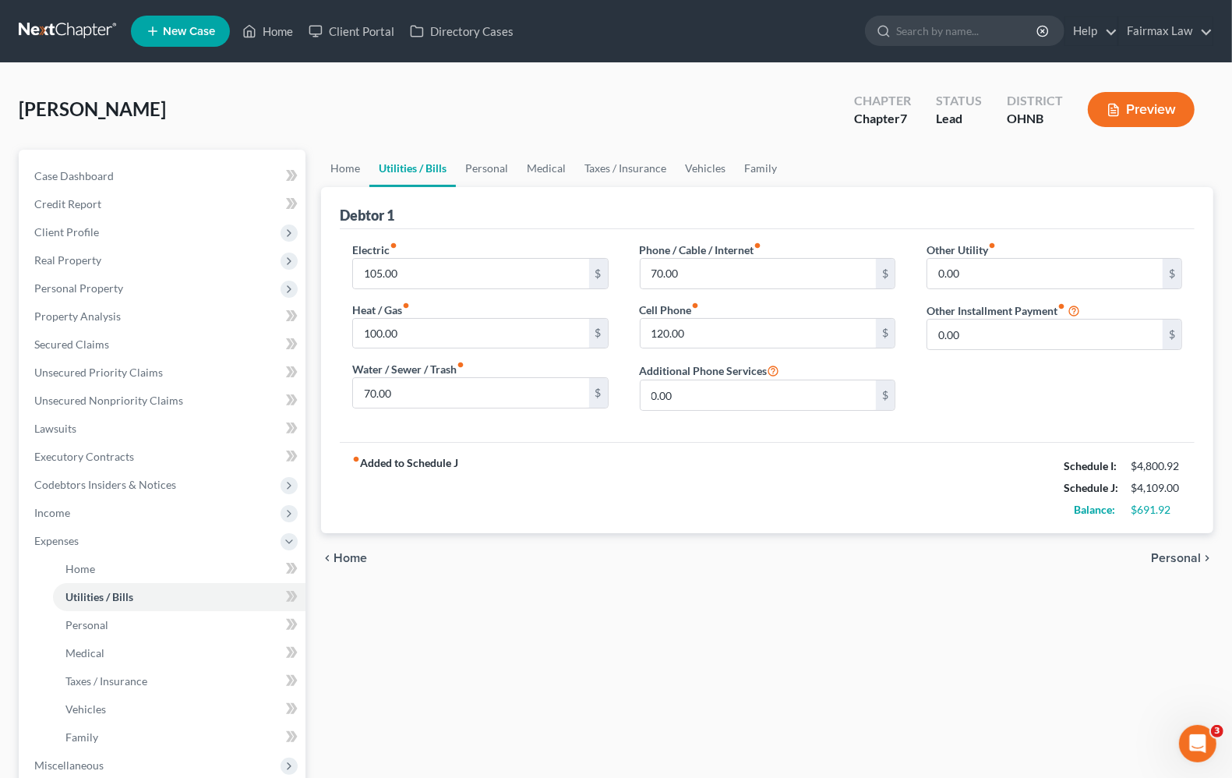
click at [1186, 556] on span "Personal" at bounding box center [1176, 558] width 50 height 12
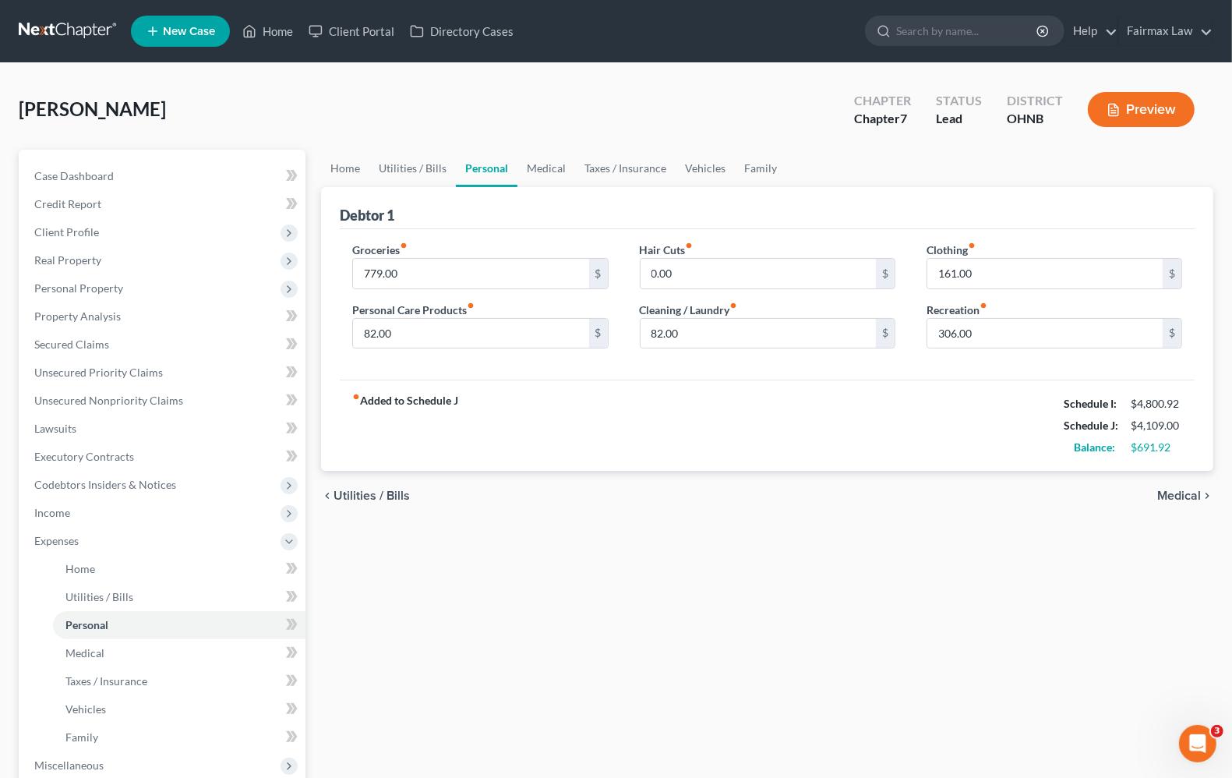
click at [1170, 497] on span "Medical" at bounding box center [1180, 496] width 44 height 12
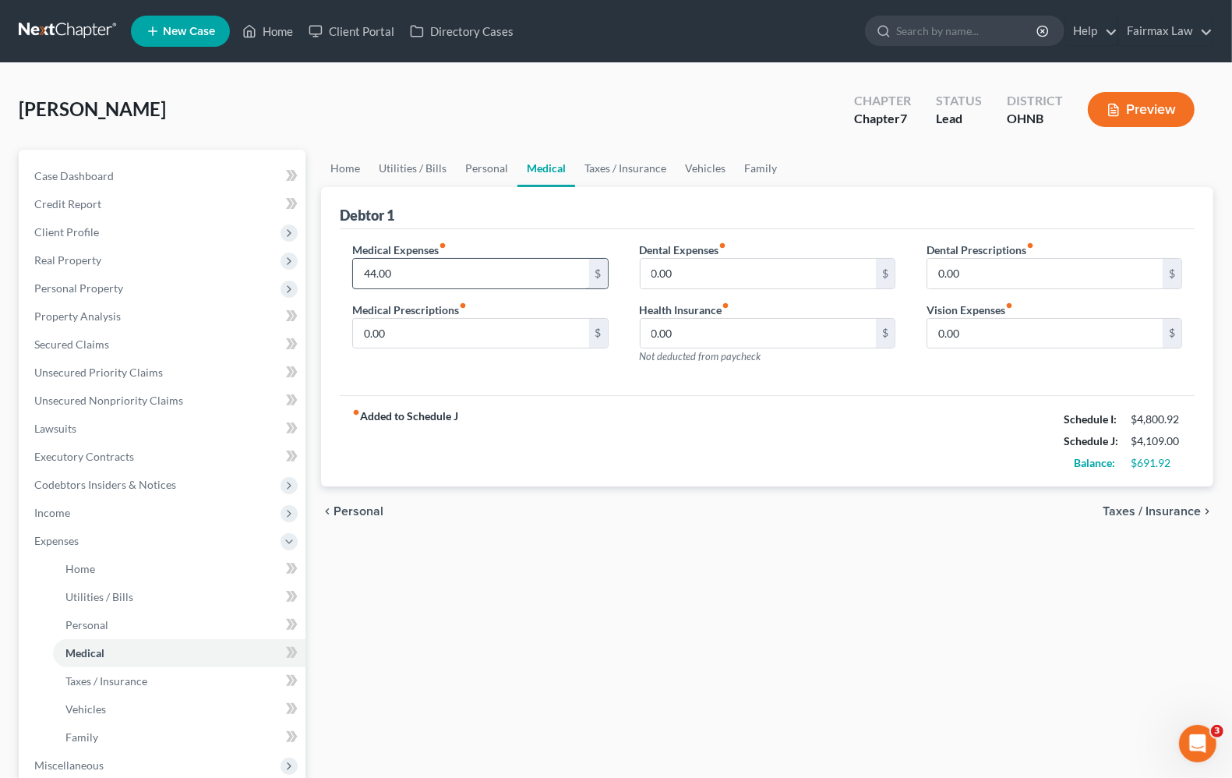
click at [481, 281] on input "44.00" at bounding box center [470, 274] width 235 height 30
click at [1144, 509] on span "Taxes / Insurance" at bounding box center [1152, 511] width 98 height 12
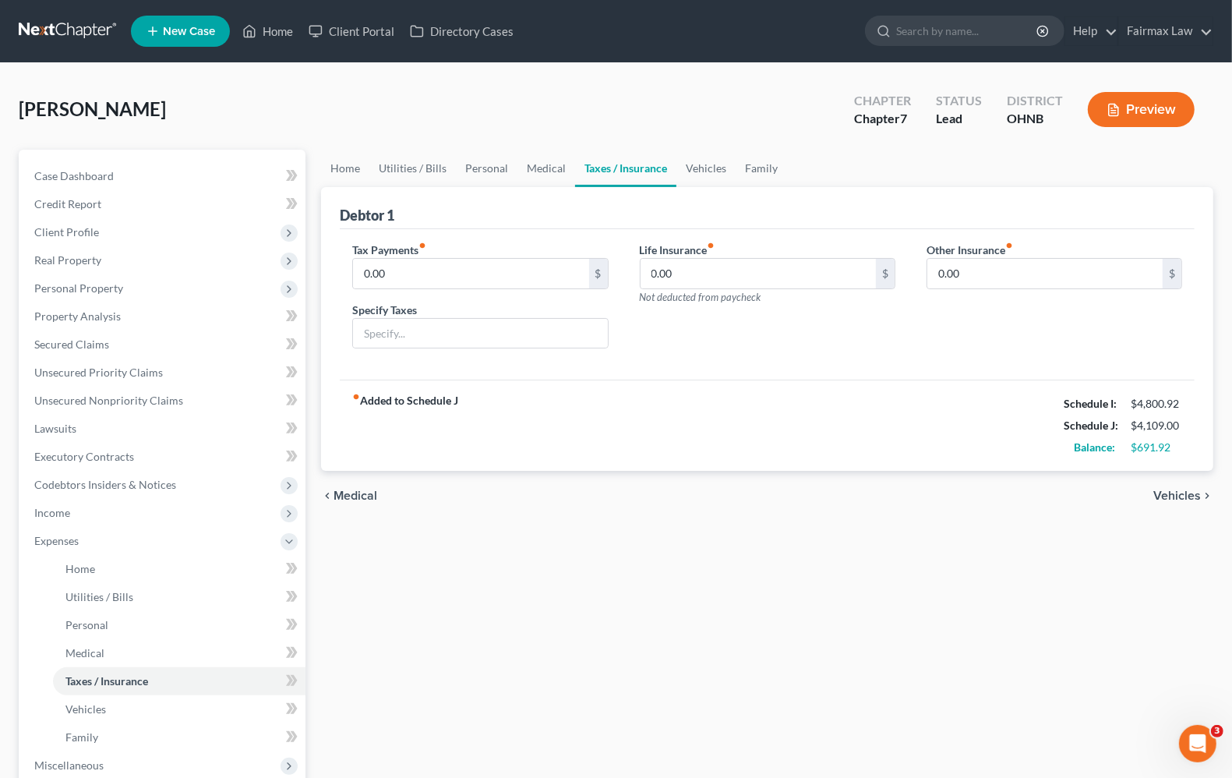
click at [1169, 505] on div "chevron_left Medical Vehicles chevron_right" at bounding box center [767, 496] width 893 height 50
click at [1174, 493] on span "Vehicles" at bounding box center [1178, 496] width 48 height 12
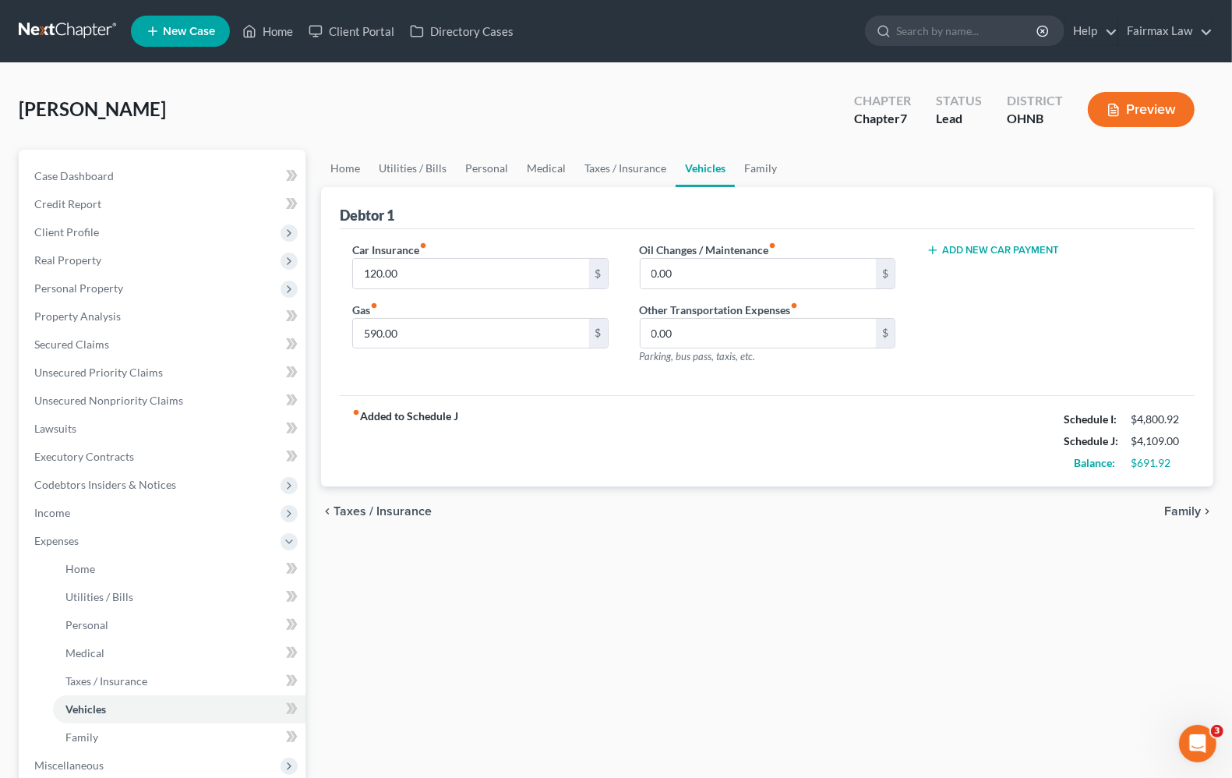
click at [366, 505] on span "Taxes / Insurance" at bounding box center [383, 511] width 98 height 12
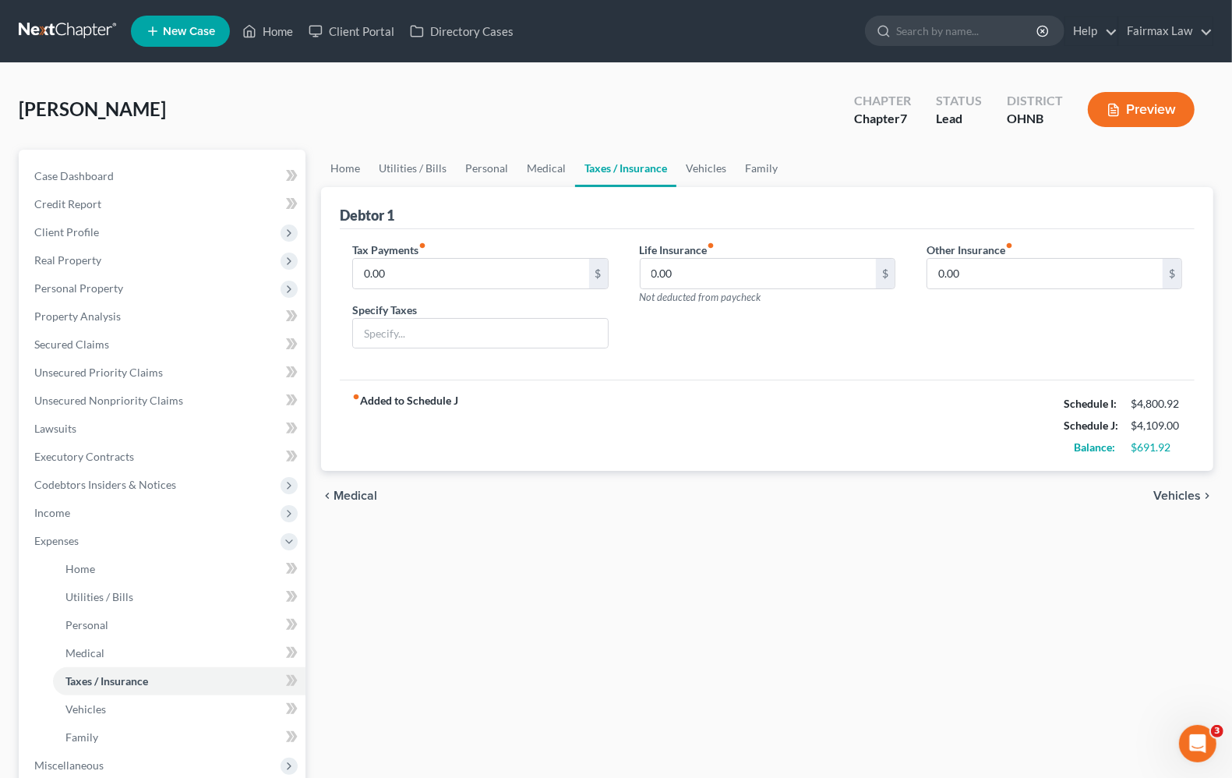
click at [356, 492] on span "Medical" at bounding box center [356, 496] width 44 height 12
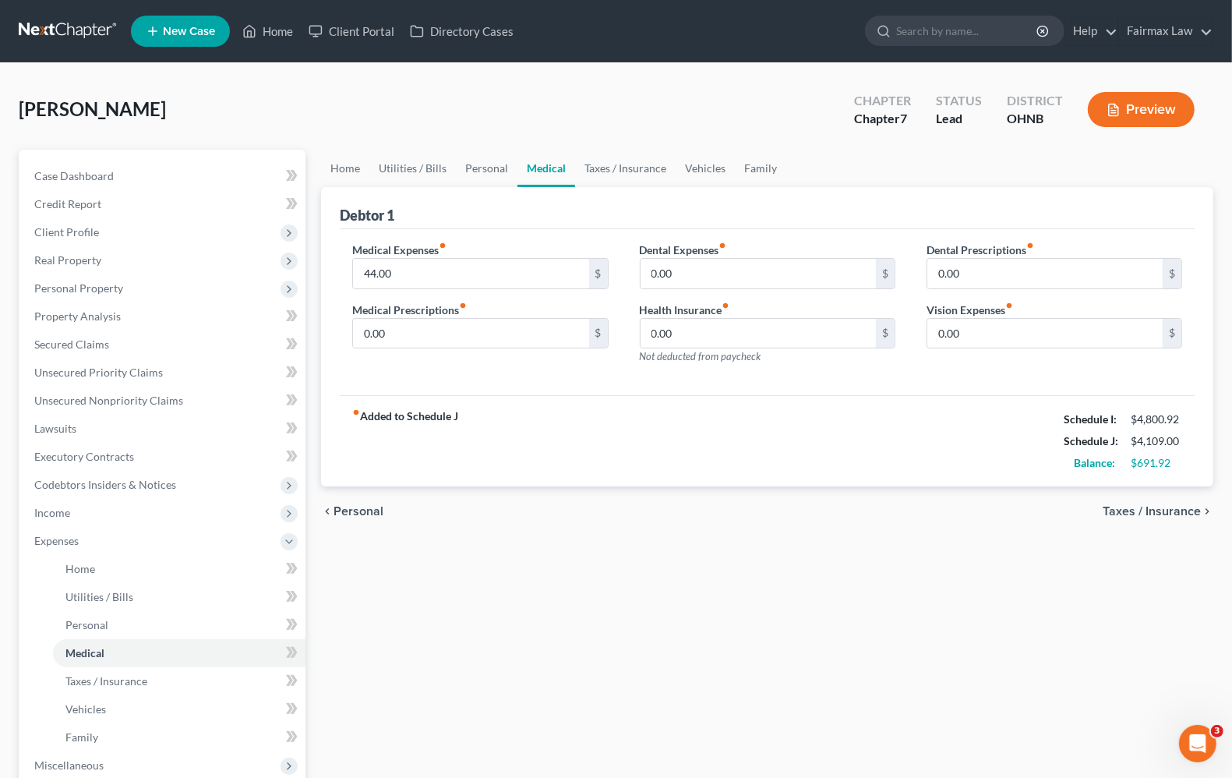
click at [374, 507] on span "Personal" at bounding box center [359, 511] width 50 height 12
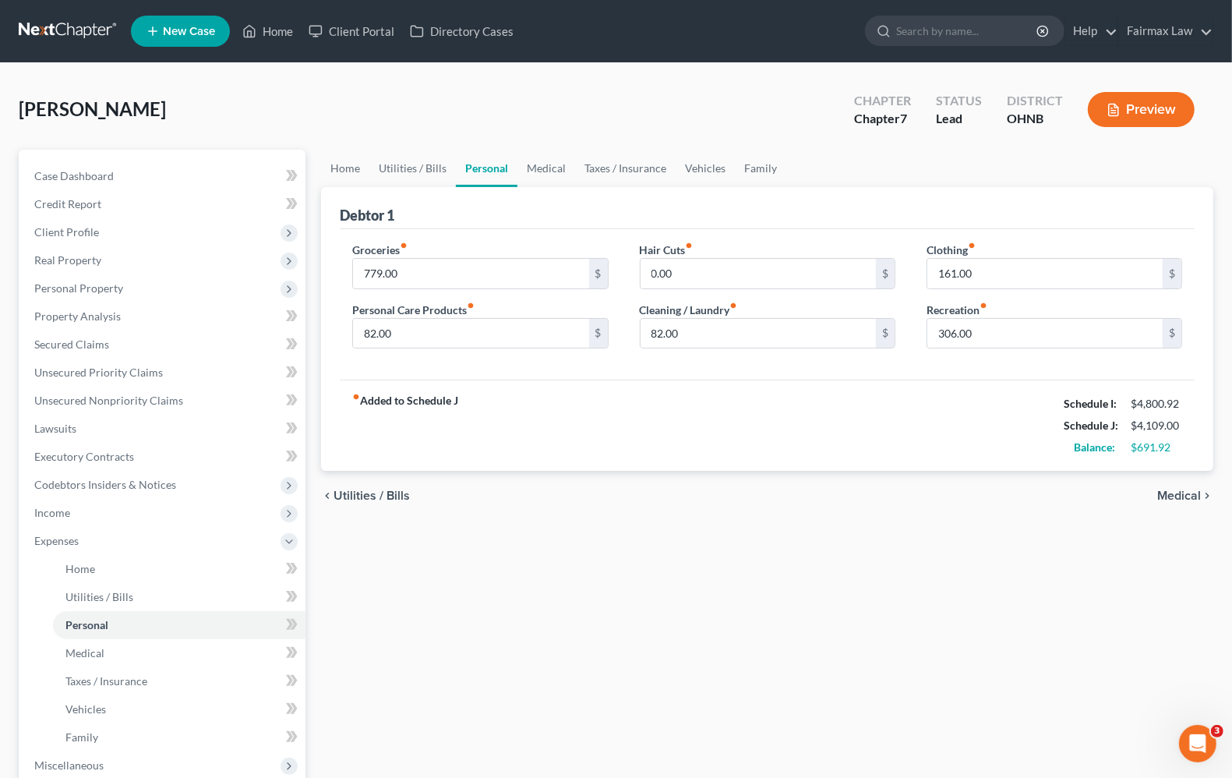
click at [374, 507] on div "chevron_left Utilities / Bills Medical chevron_right" at bounding box center [767, 496] width 893 height 50
click at [378, 496] on span "Utilities / Bills" at bounding box center [372, 496] width 76 height 12
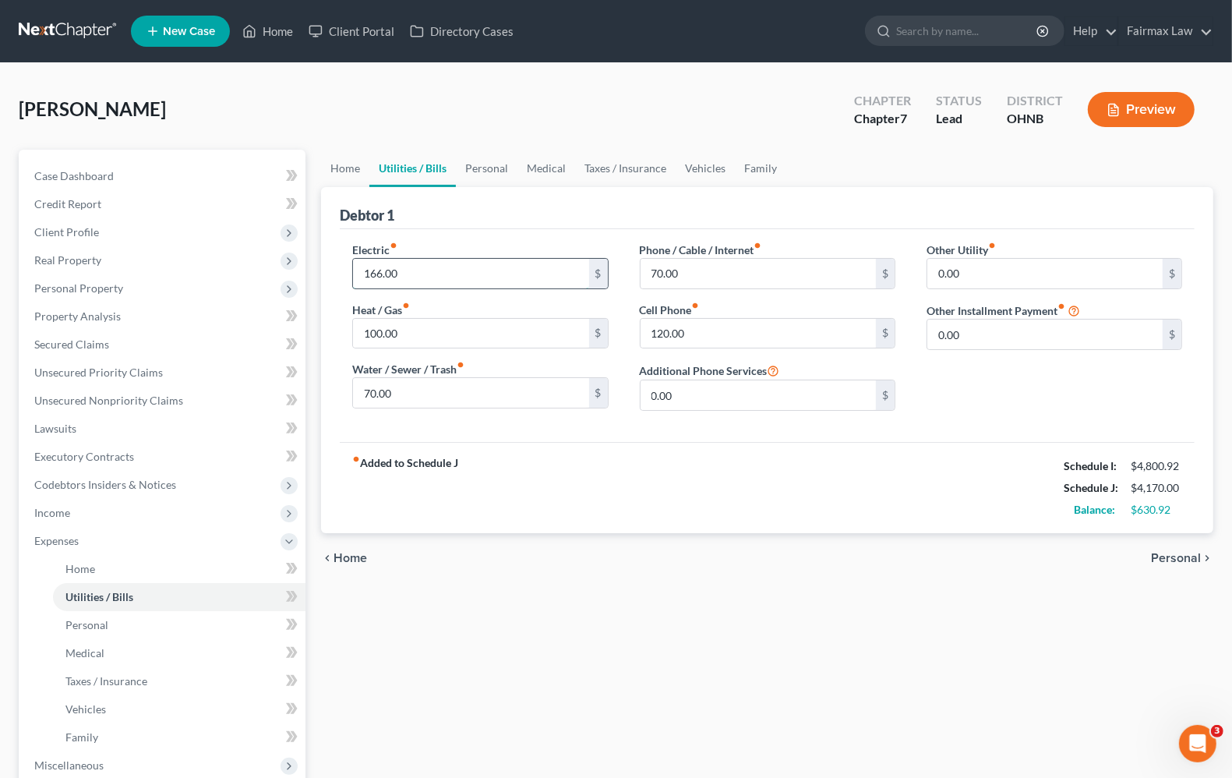
type input "166.00"
click at [727, 496] on div "fiber_manual_record Added to Schedule J Schedule I: $4,800.92 Schedule J: $4,17…" at bounding box center [767, 487] width 855 height 91
click at [472, 331] on input "100.00" at bounding box center [470, 334] width 235 height 30
type input "1"
type input "160.00"
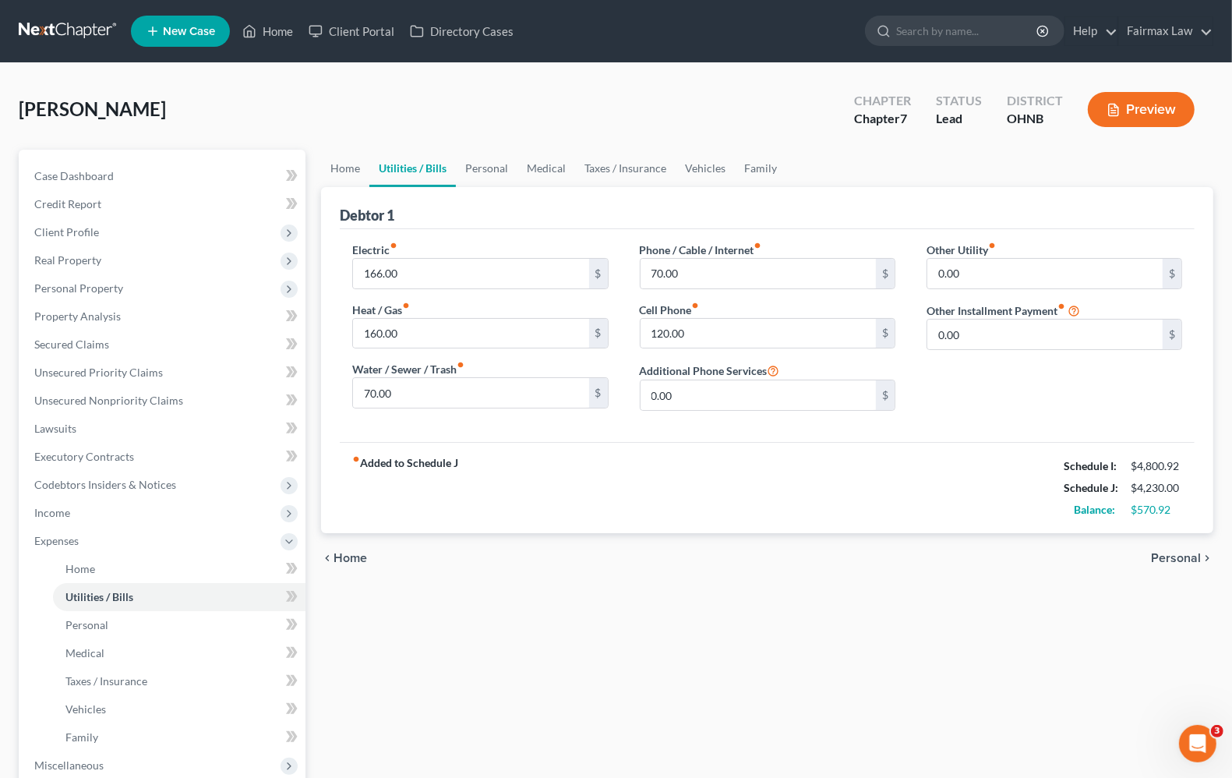
click at [1171, 553] on span "Personal" at bounding box center [1176, 558] width 50 height 12
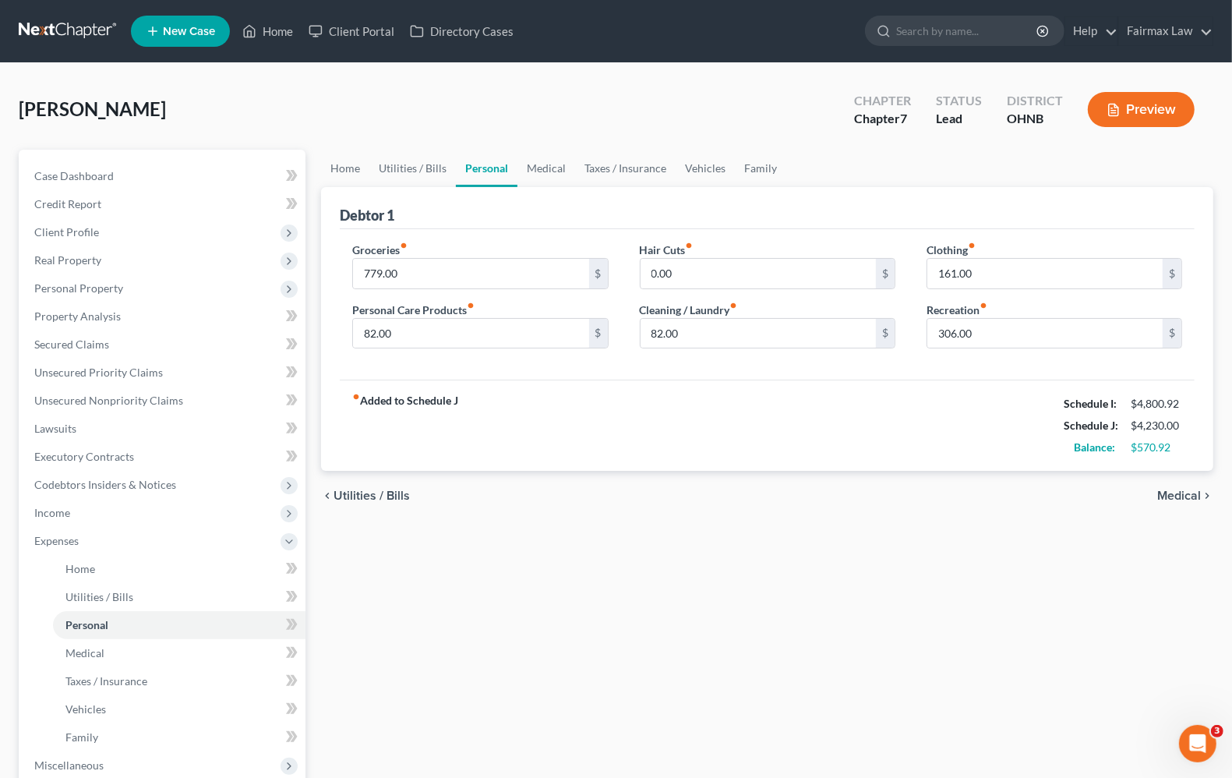
click at [1174, 495] on span "Medical" at bounding box center [1180, 496] width 44 height 12
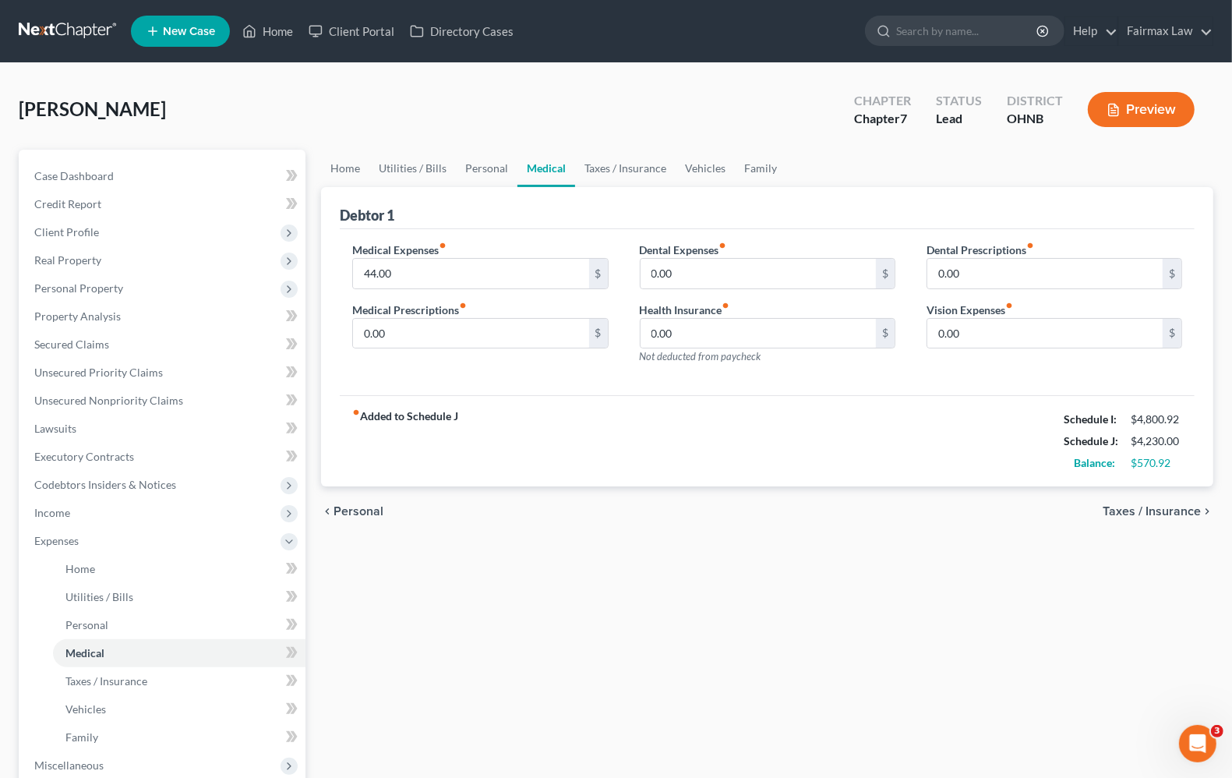
click at [352, 507] on span "Personal" at bounding box center [359, 511] width 50 height 12
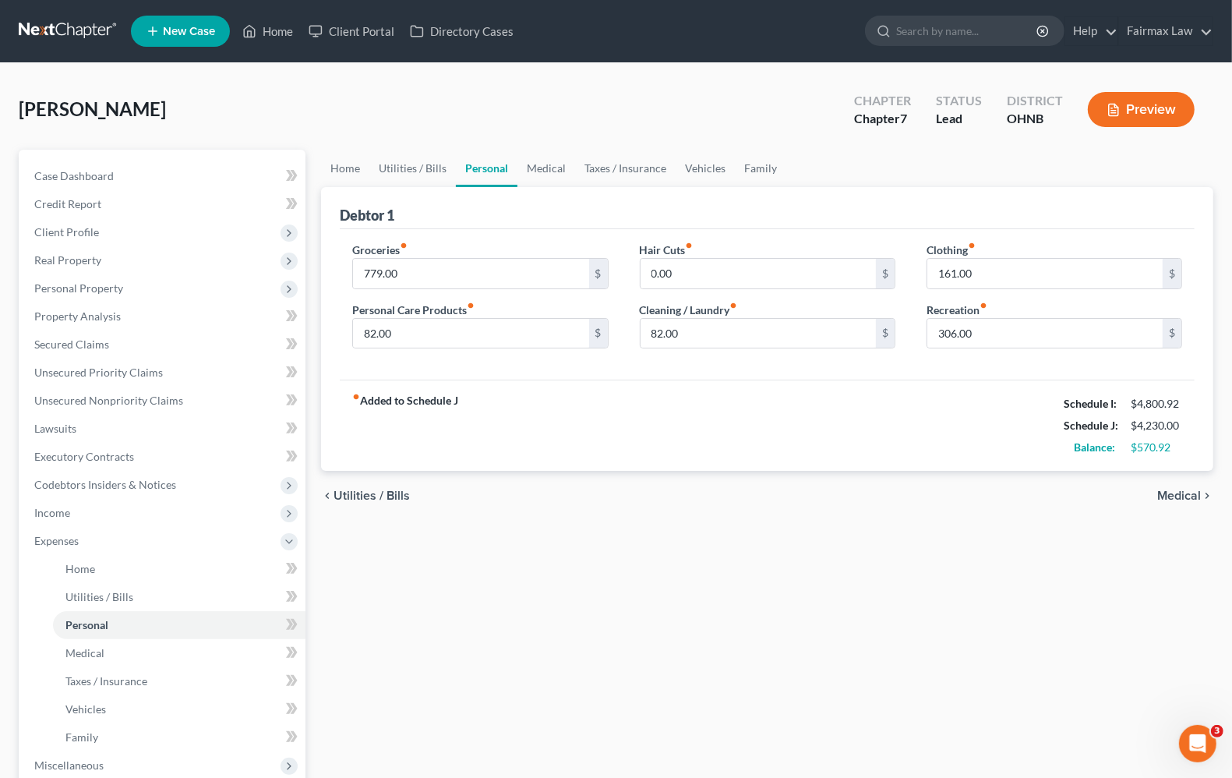
click at [988, 306] on icon "fiber_manual_record" at bounding box center [984, 306] width 8 height 8
type input "0"
click at [1190, 493] on span "Medical" at bounding box center [1180, 496] width 44 height 12
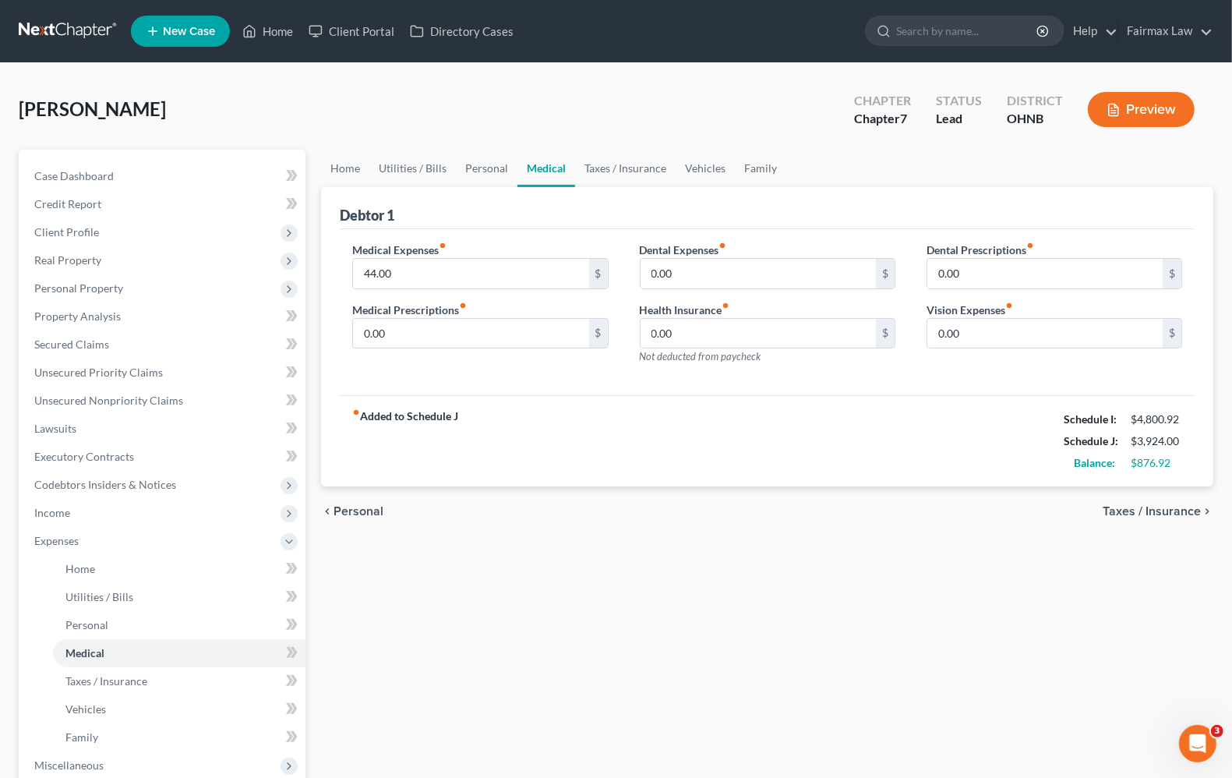
click at [1150, 509] on span "Taxes / Insurance" at bounding box center [1152, 511] width 98 height 12
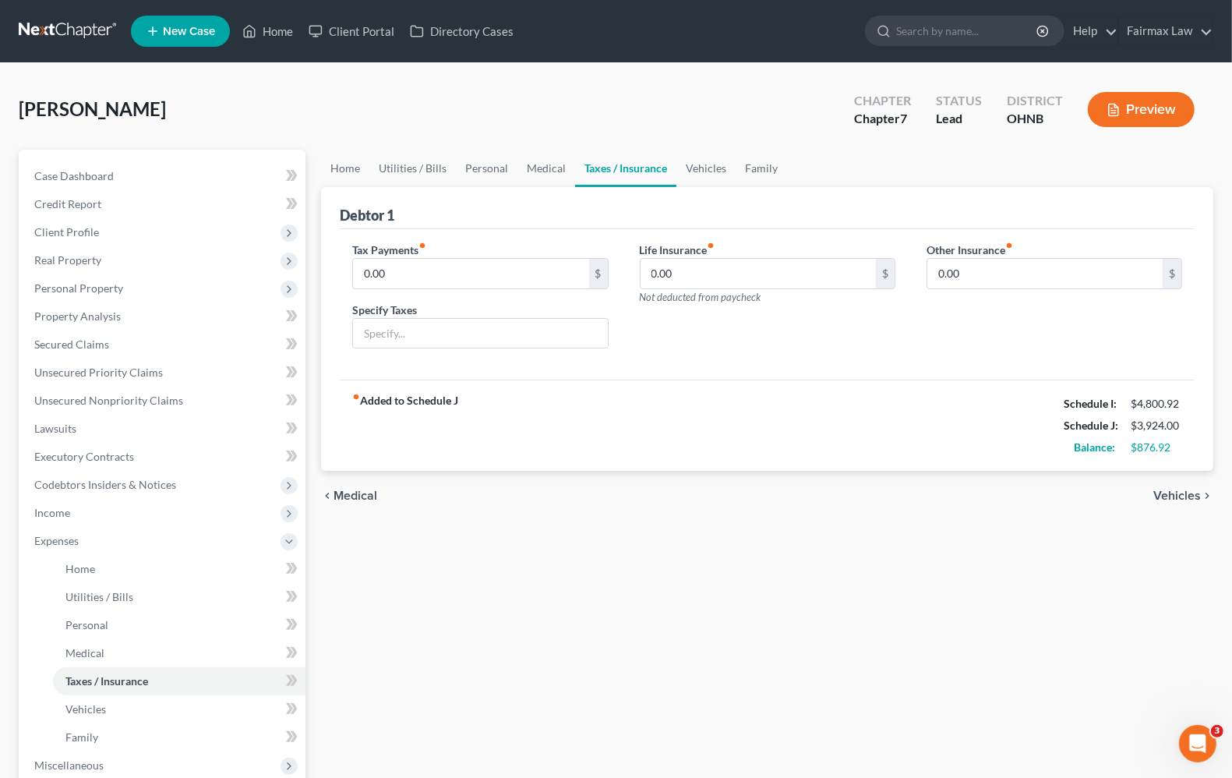
click at [1186, 482] on div "chevron_left Medical Vehicles chevron_right" at bounding box center [767, 496] width 893 height 50
click at [1183, 490] on span "Vehicles" at bounding box center [1178, 496] width 48 height 12
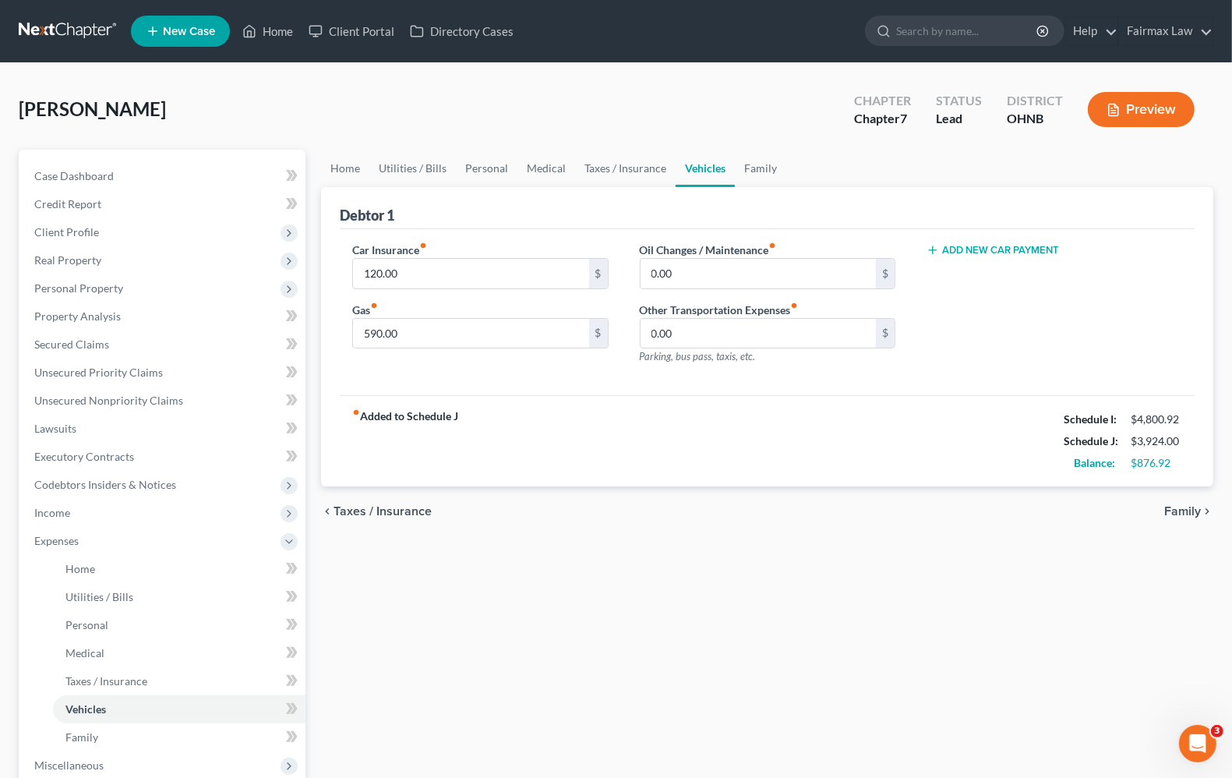
click at [409, 515] on span "Taxes / Insurance" at bounding box center [383, 511] width 98 height 12
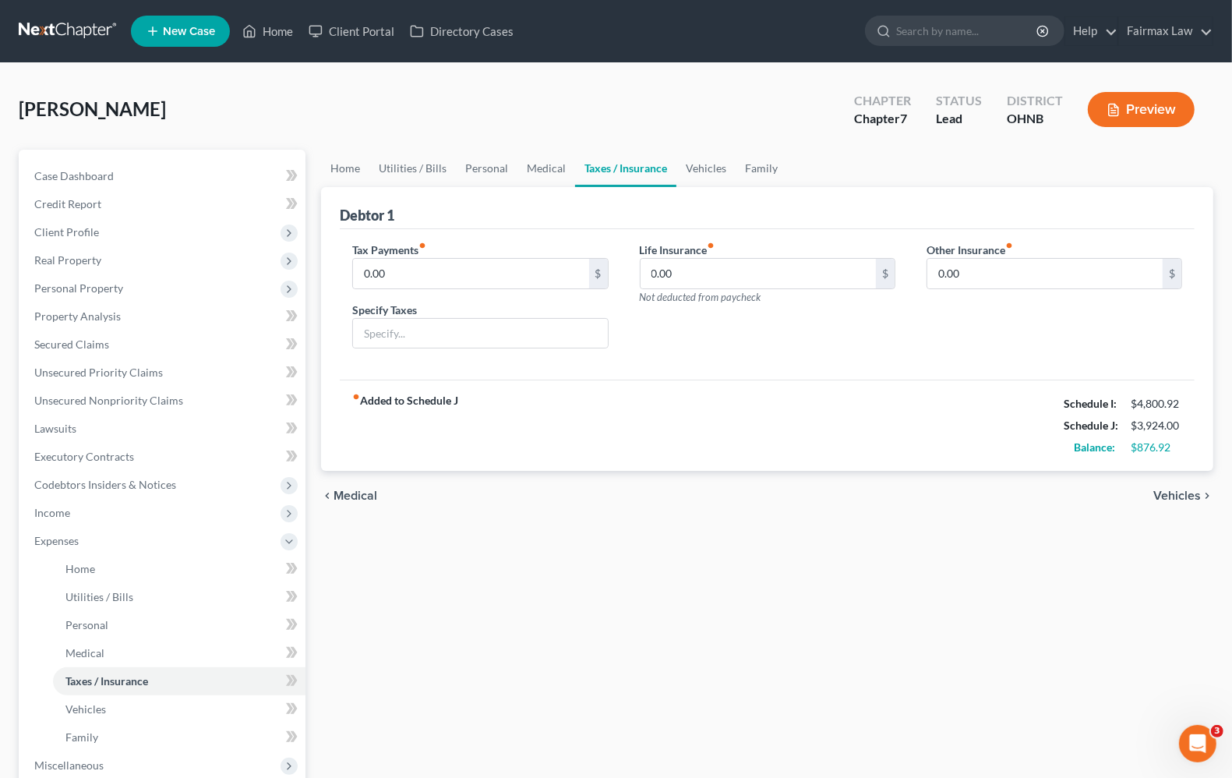
click at [368, 500] on span "Medical" at bounding box center [356, 496] width 44 height 12
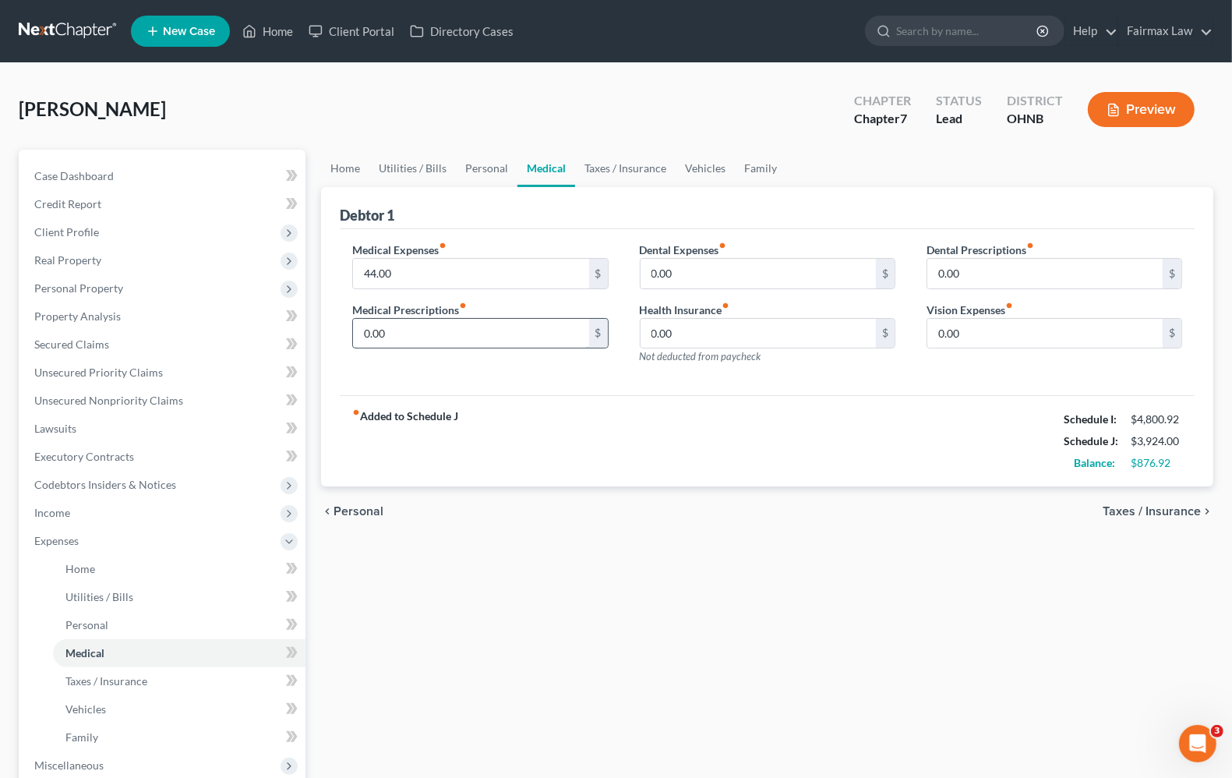
click at [417, 330] on input "0.00" at bounding box center [470, 334] width 235 height 30
drag, startPoint x: 440, startPoint y: 324, endPoint x: 90, endPoint y: 317, distance: 350.9
click at [94, 320] on div "Petition Navigation Case Dashboard Payments Invoices Payments Payments Credit R…" at bounding box center [616, 558] width 1211 height 816
type input "27.00"
click at [1156, 513] on span "Taxes / Insurance" at bounding box center [1152, 511] width 98 height 12
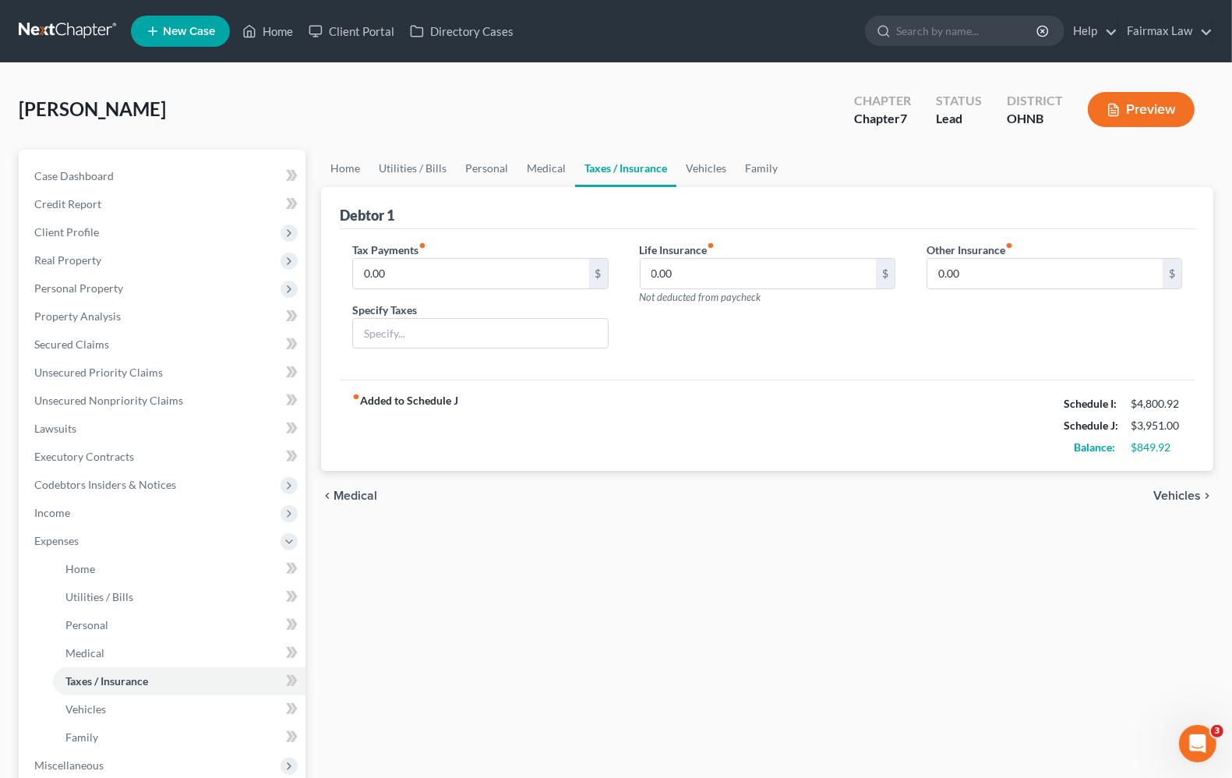
click at [1168, 497] on span "Vehicles" at bounding box center [1178, 496] width 48 height 12
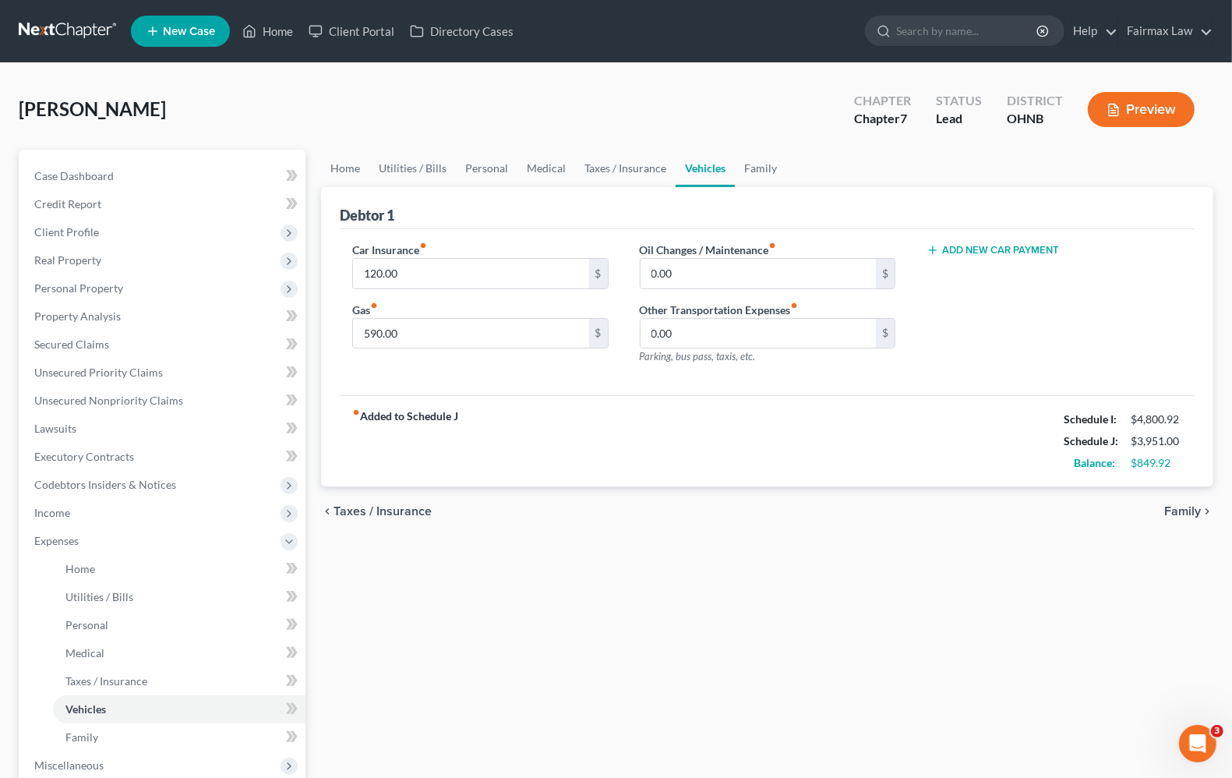
click at [1181, 513] on span "Family" at bounding box center [1183, 511] width 37 height 12
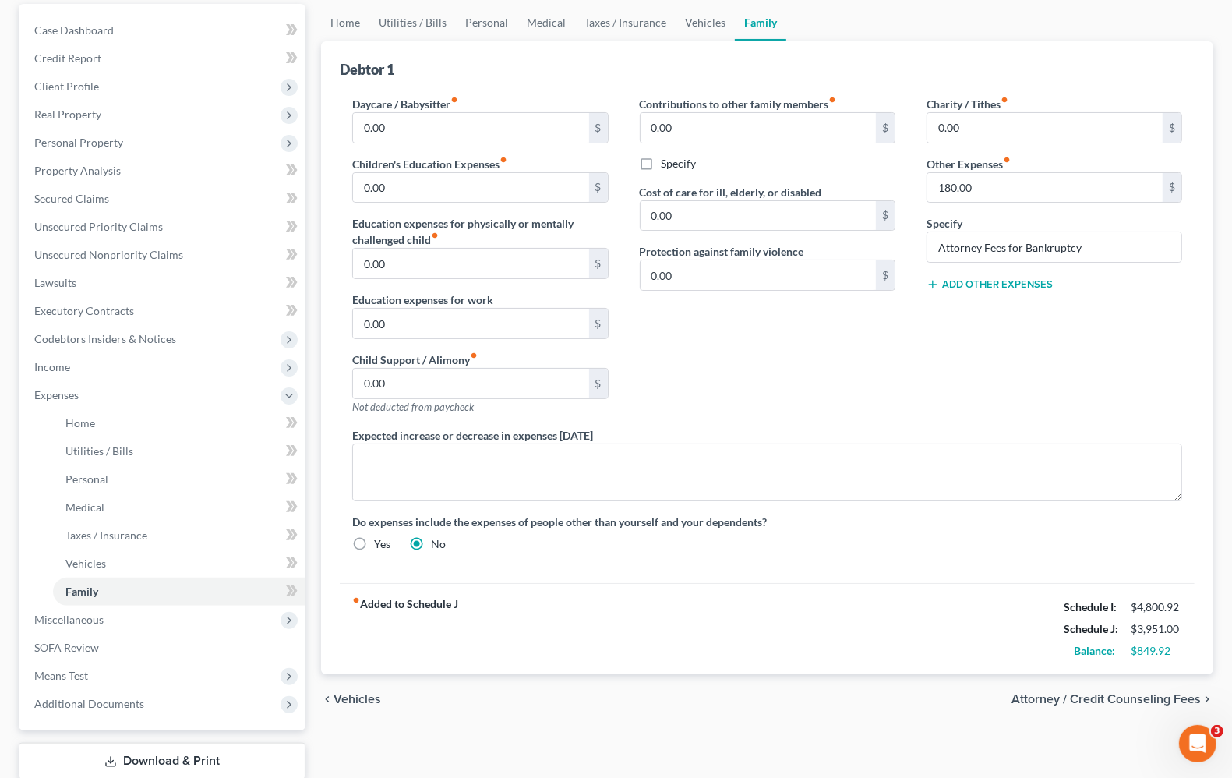
scroll to position [246, 0]
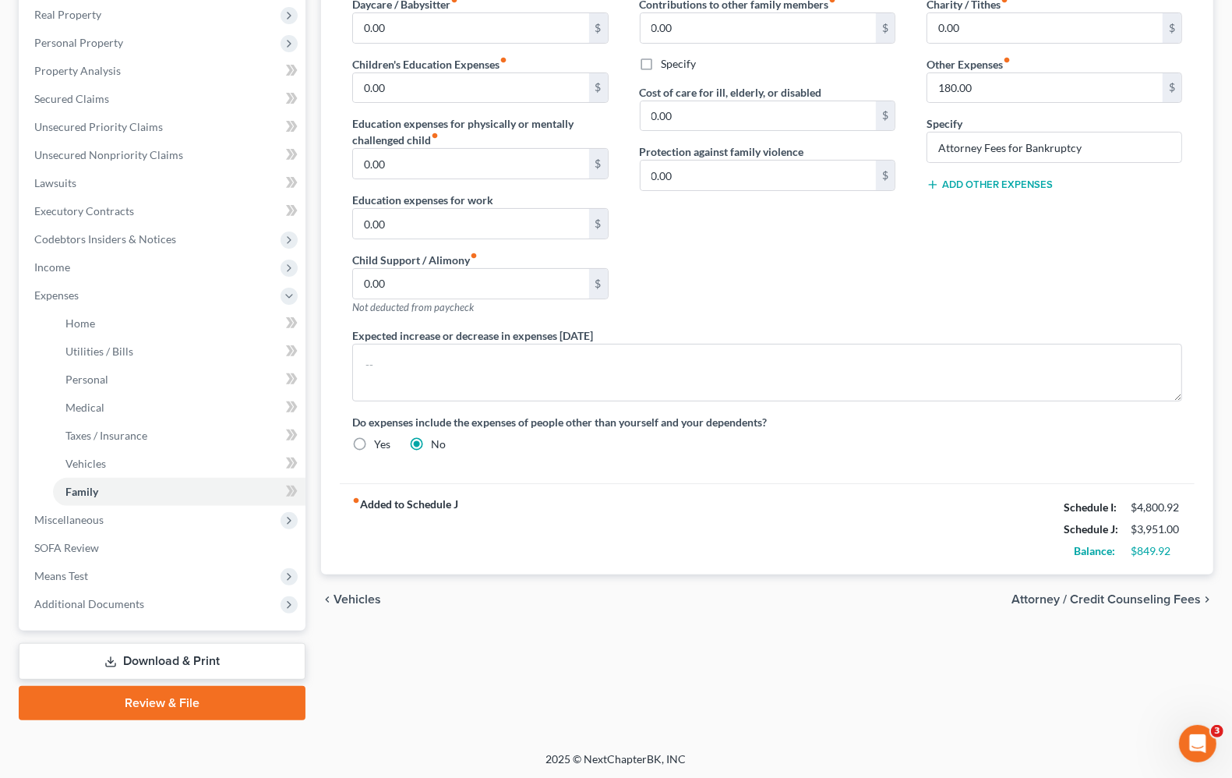
click at [359, 602] on span "Vehicles" at bounding box center [358, 599] width 48 height 12
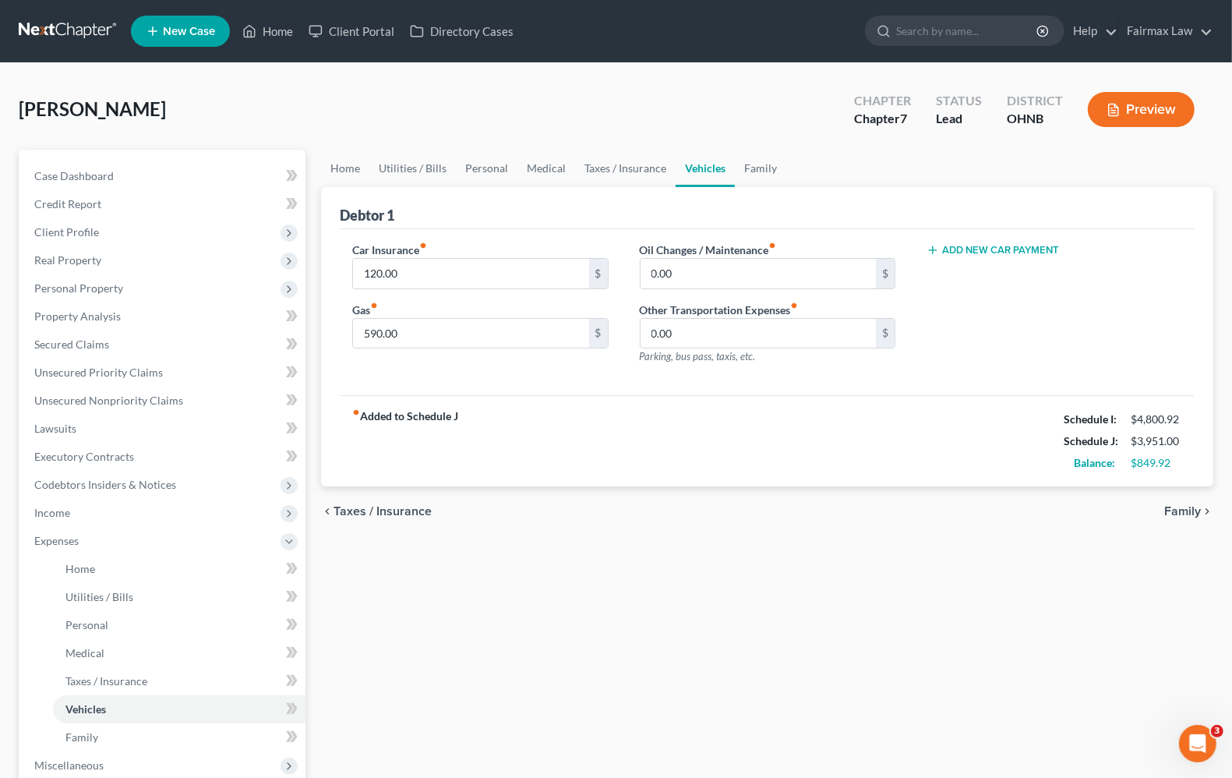
click at [1183, 512] on span "Family" at bounding box center [1183, 511] width 37 height 12
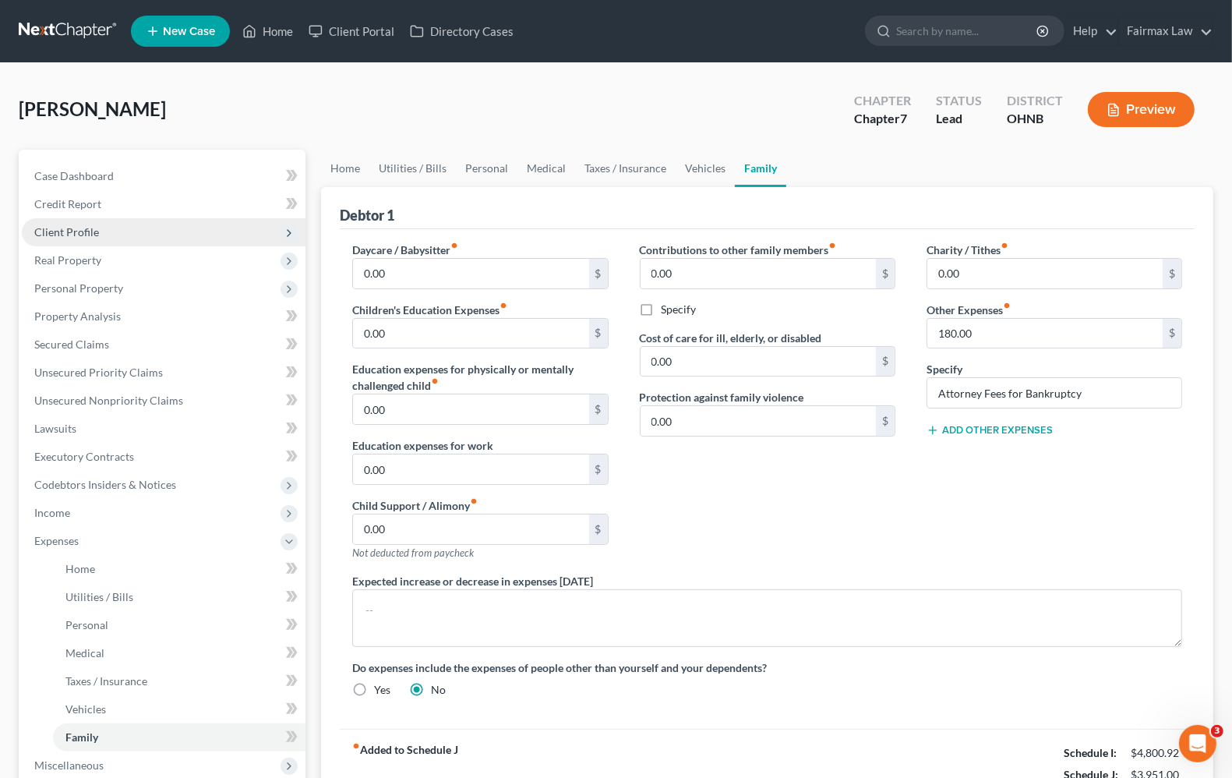
click at [84, 232] on span "Client Profile" at bounding box center [66, 231] width 65 height 13
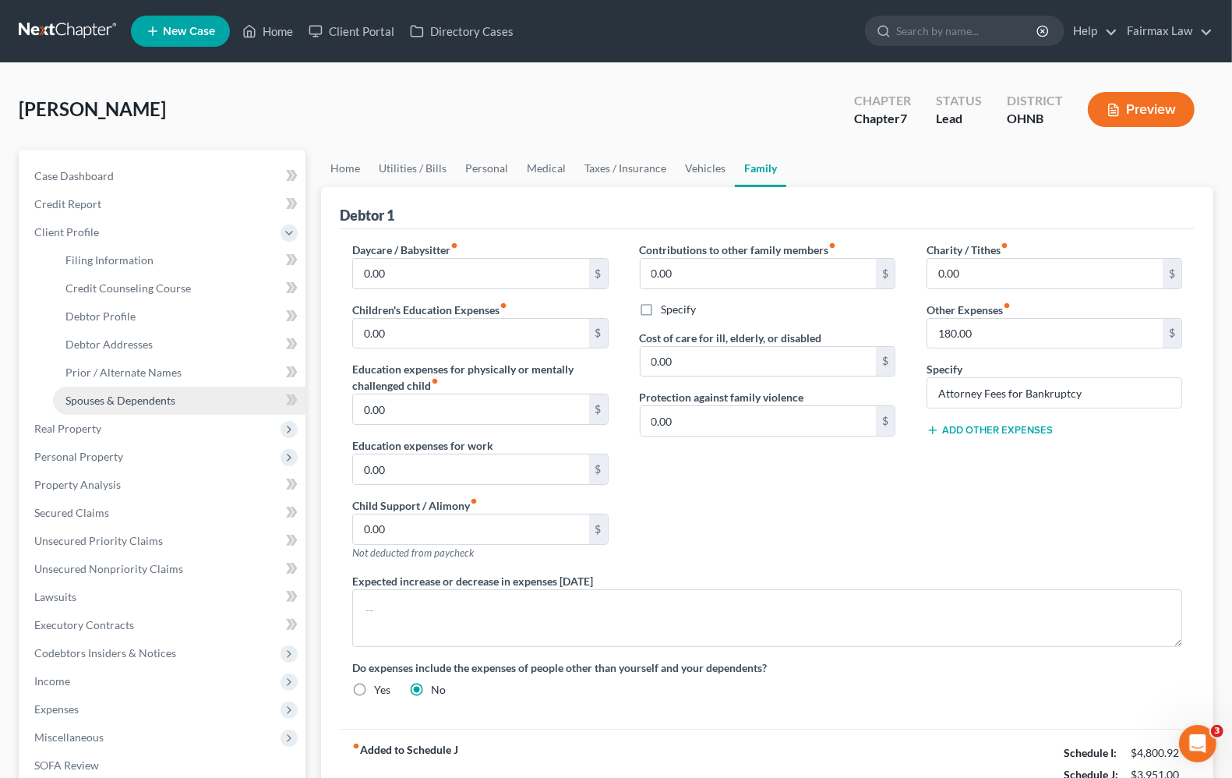
click at [97, 401] on span "Spouses & Dependents" at bounding box center [120, 400] width 110 height 13
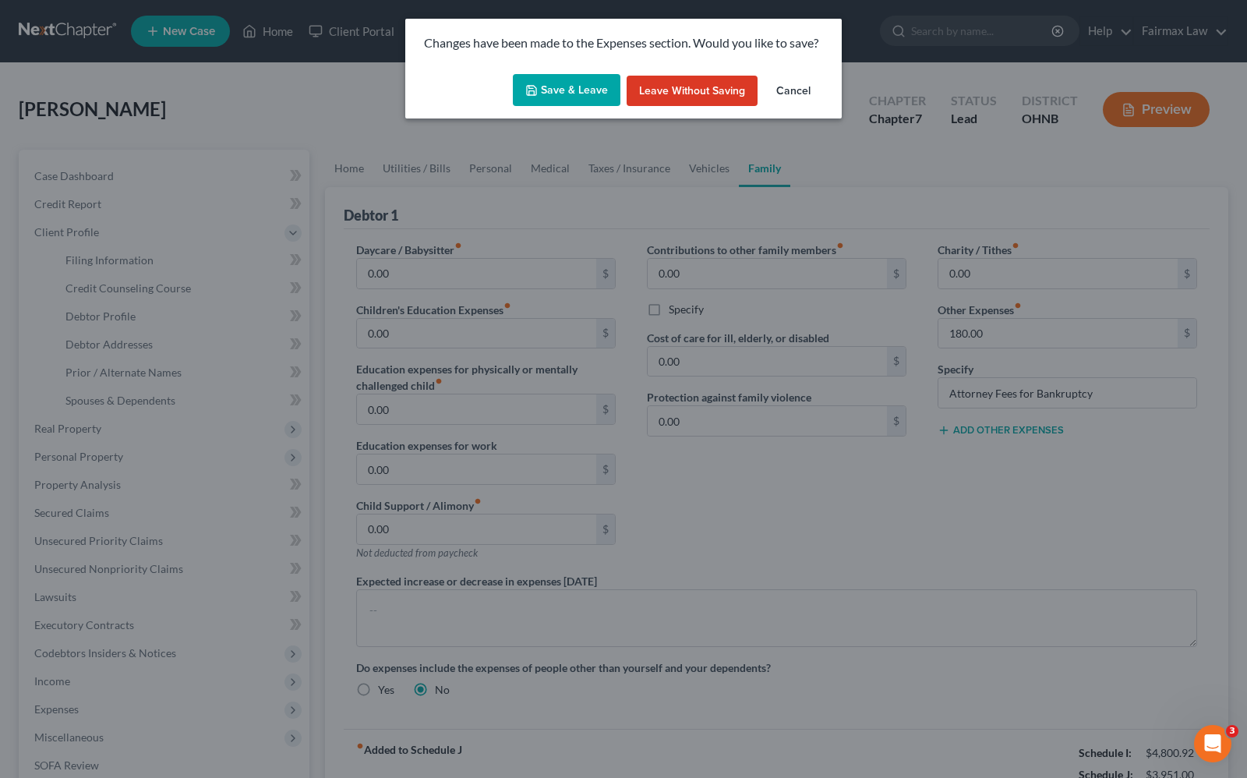
click at [553, 88] on button "Save & Leave" at bounding box center [567, 90] width 108 height 33
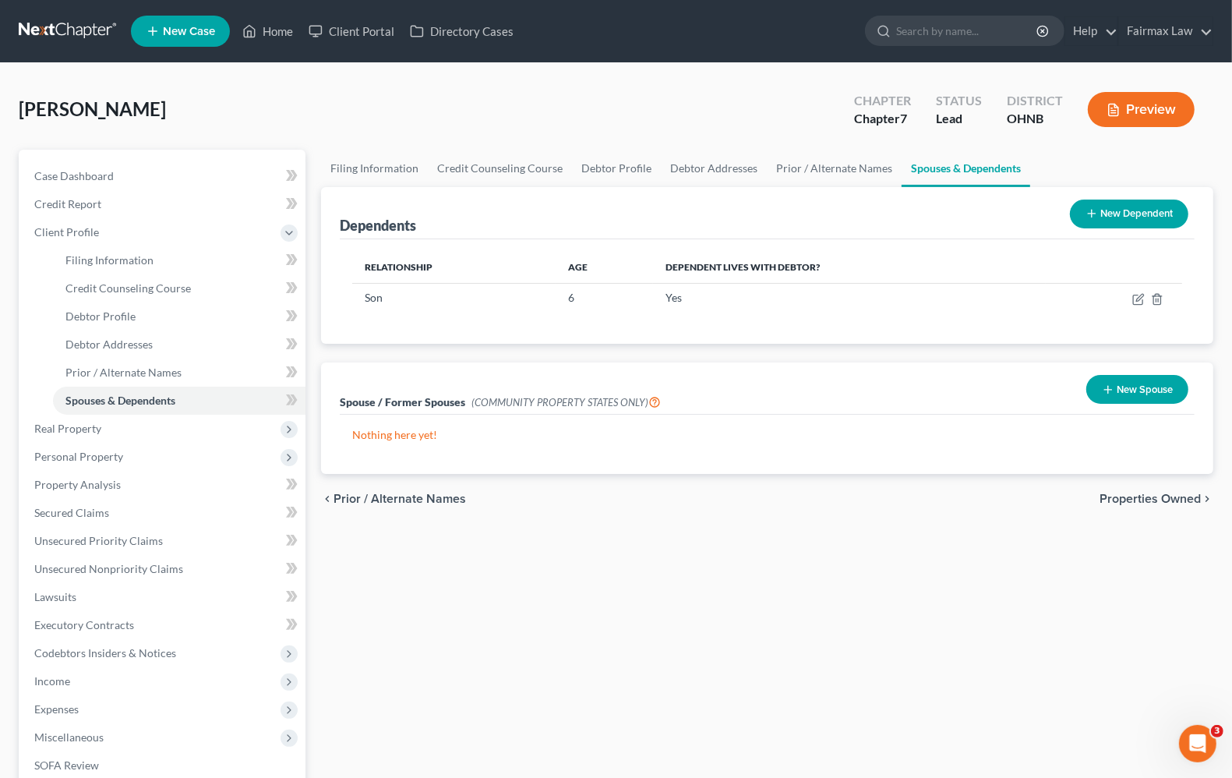
click at [1115, 218] on button "New Dependent" at bounding box center [1129, 214] width 118 height 29
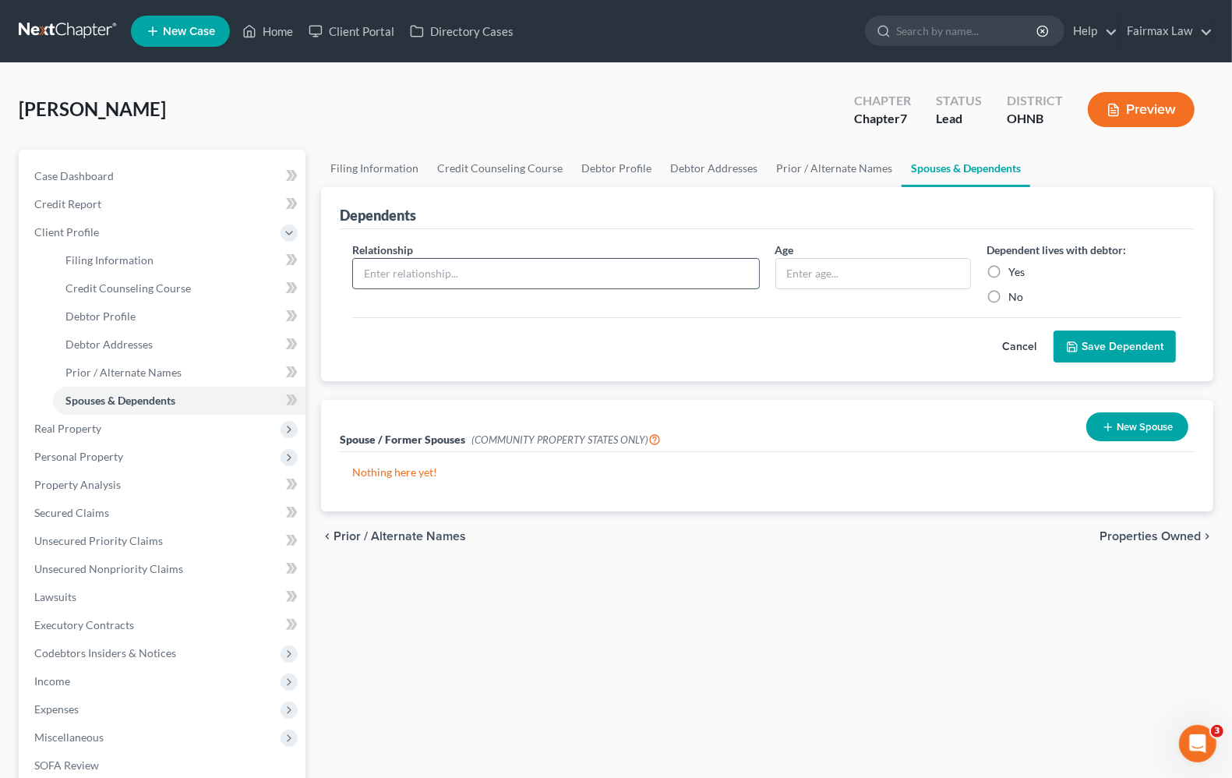
click at [473, 270] on input "text" at bounding box center [555, 274] width 405 height 30
type input "Fiance"
drag, startPoint x: 500, startPoint y: 274, endPoint x: -41, endPoint y: 164, distance: 552.8
click at [0, 164] on html "Home New Case Client Portal Directory Cases Fairmax Law angela@fairmaxlaw.com M…" at bounding box center [616, 498] width 1232 height 997
click at [72, 513] on span "Secured Claims" at bounding box center [71, 512] width 75 height 13
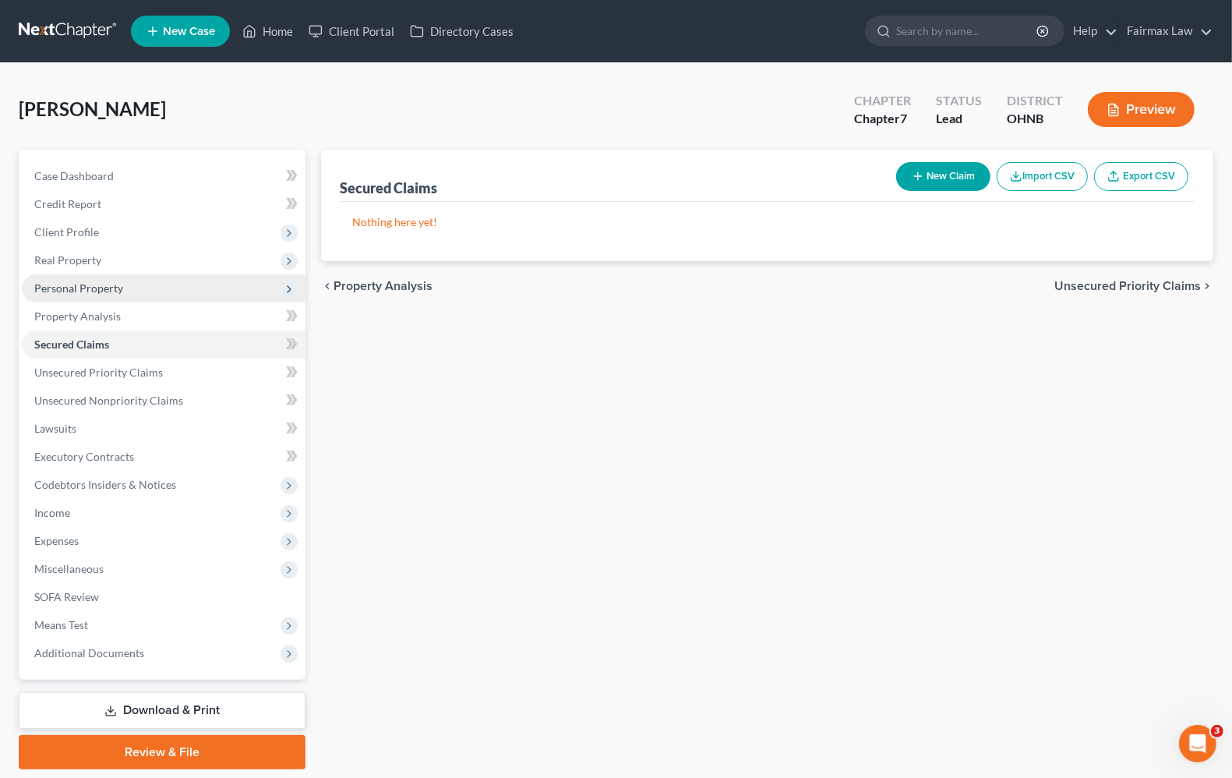
click at [71, 287] on span "Personal Property" at bounding box center [78, 287] width 89 height 13
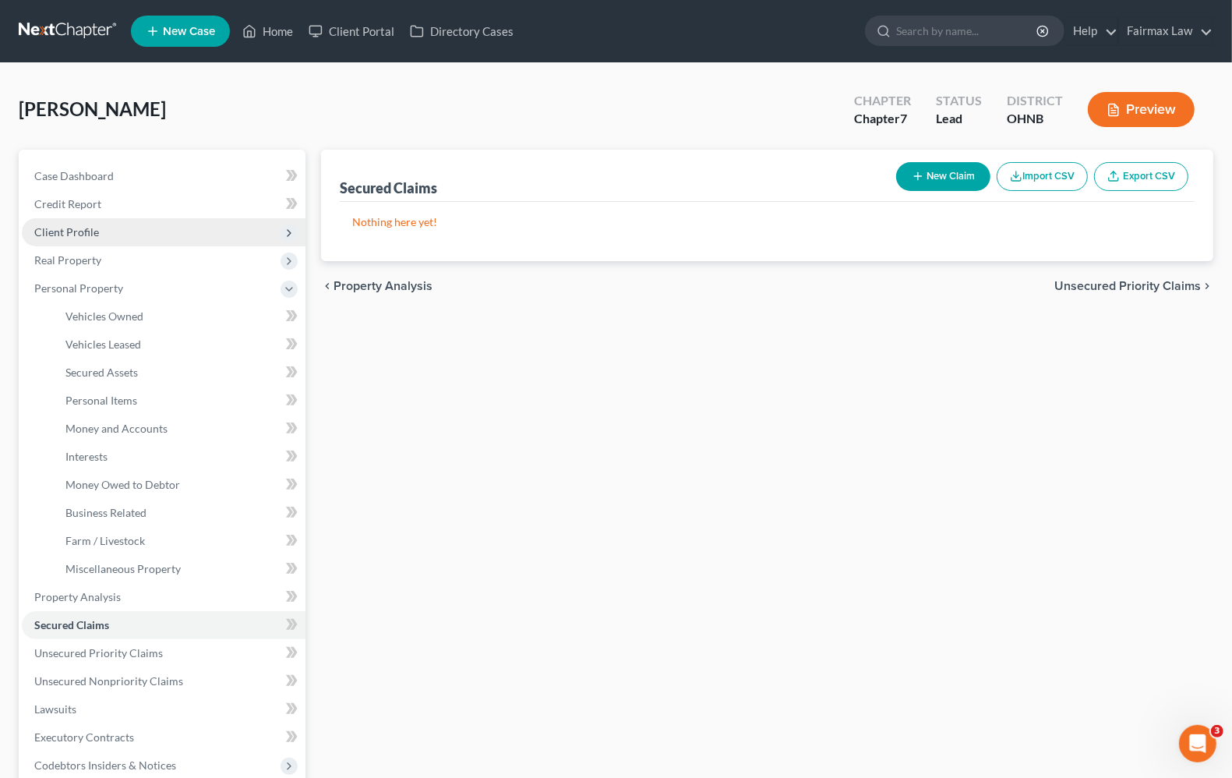
click at [79, 226] on span "Client Profile" at bounding box center [66, 231] width 65 height 13
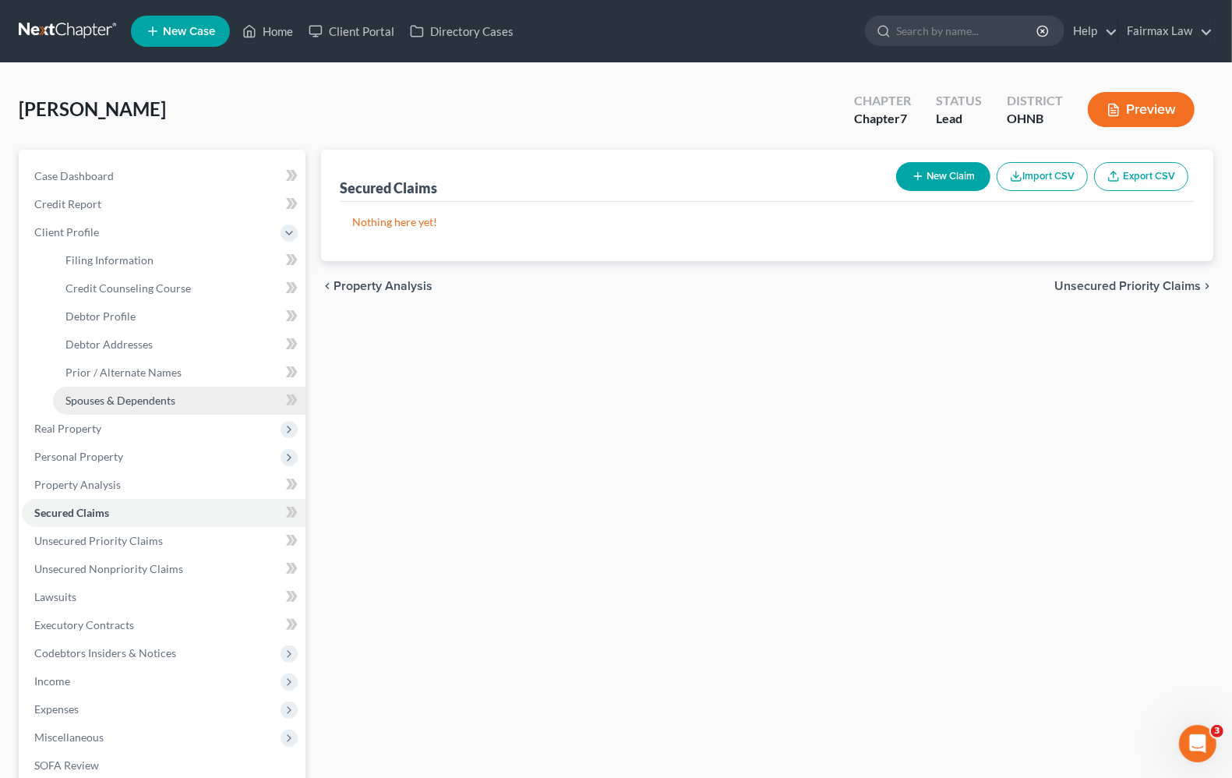
click at [111, 398] on span "Spouses & Dependents" at bounding box center [120, 400] width 110 height 13
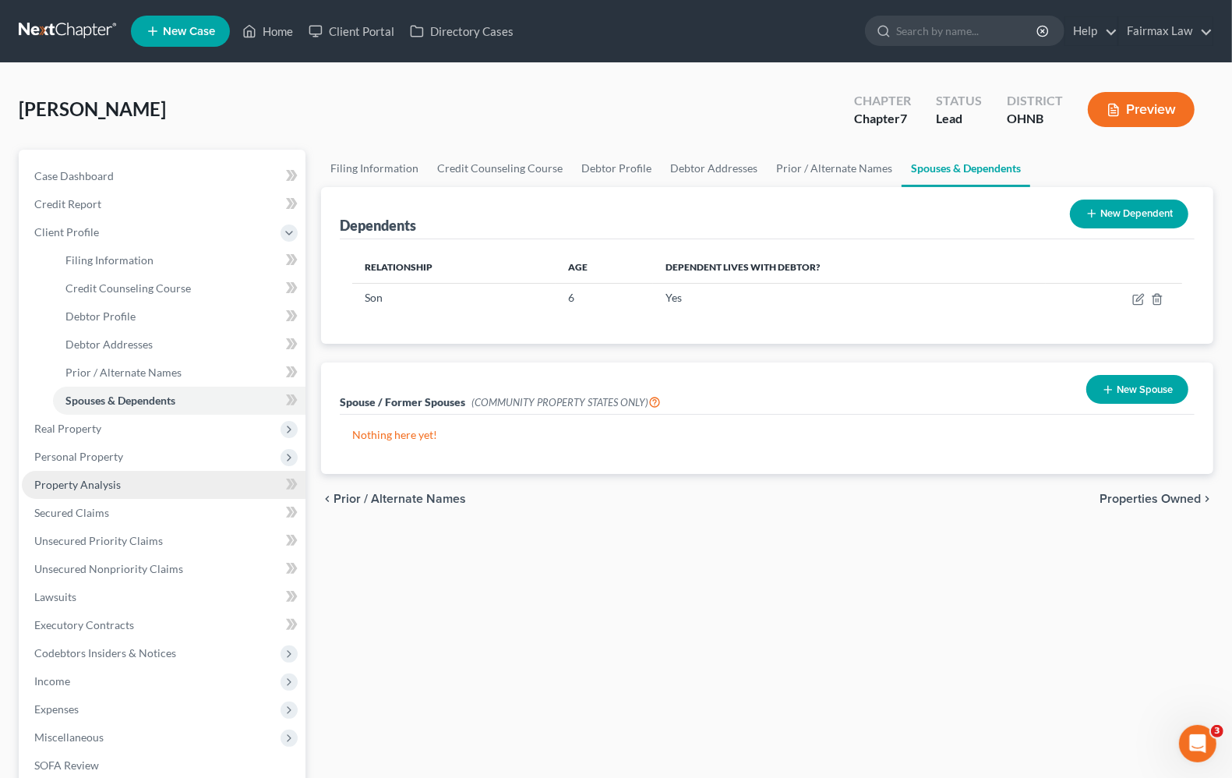
scroll to position [217, 0]
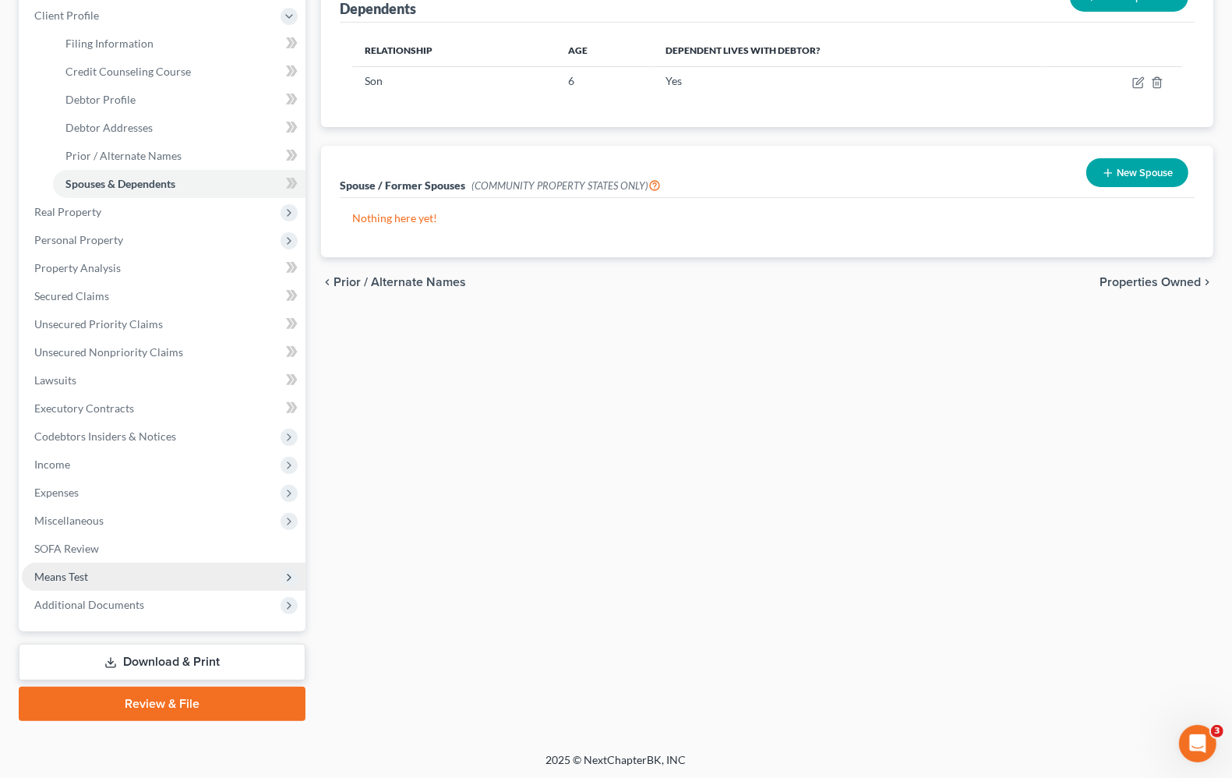
click at [56, 578] on span "Means Test" at bounding box center [61, 576] width 54 height 13
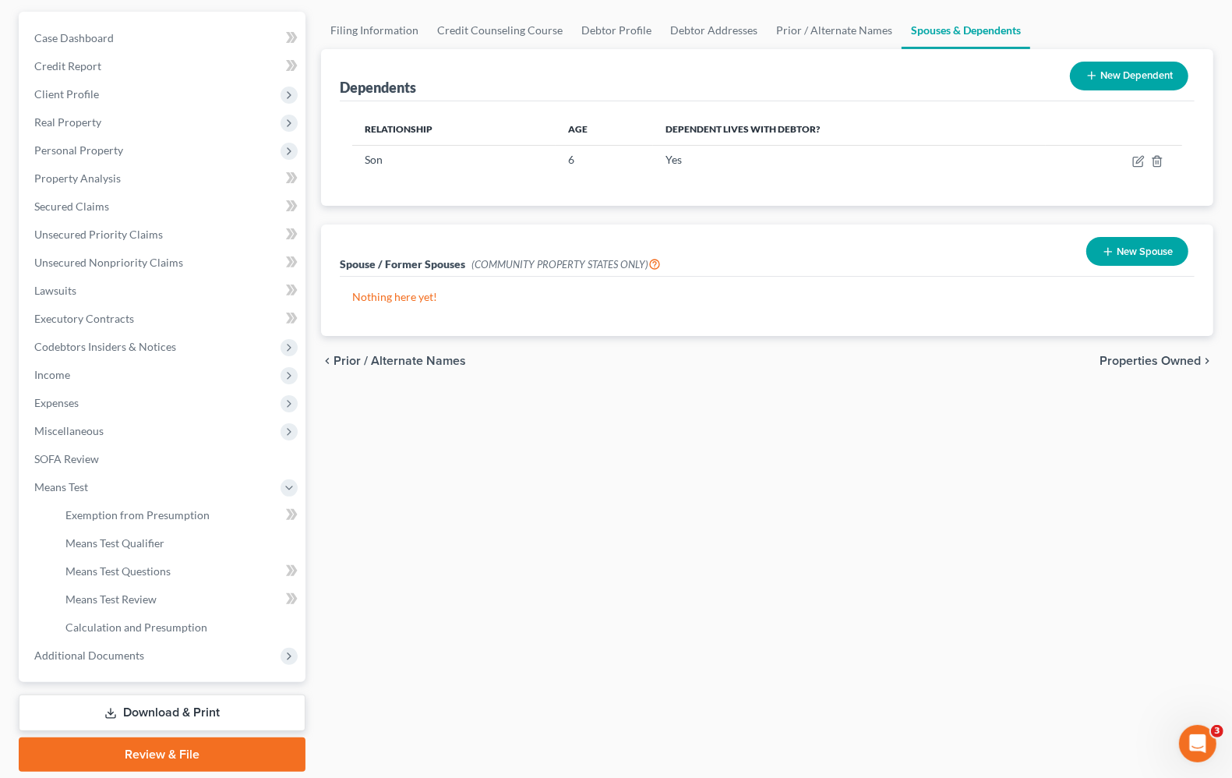
scroll to position [91, 0]
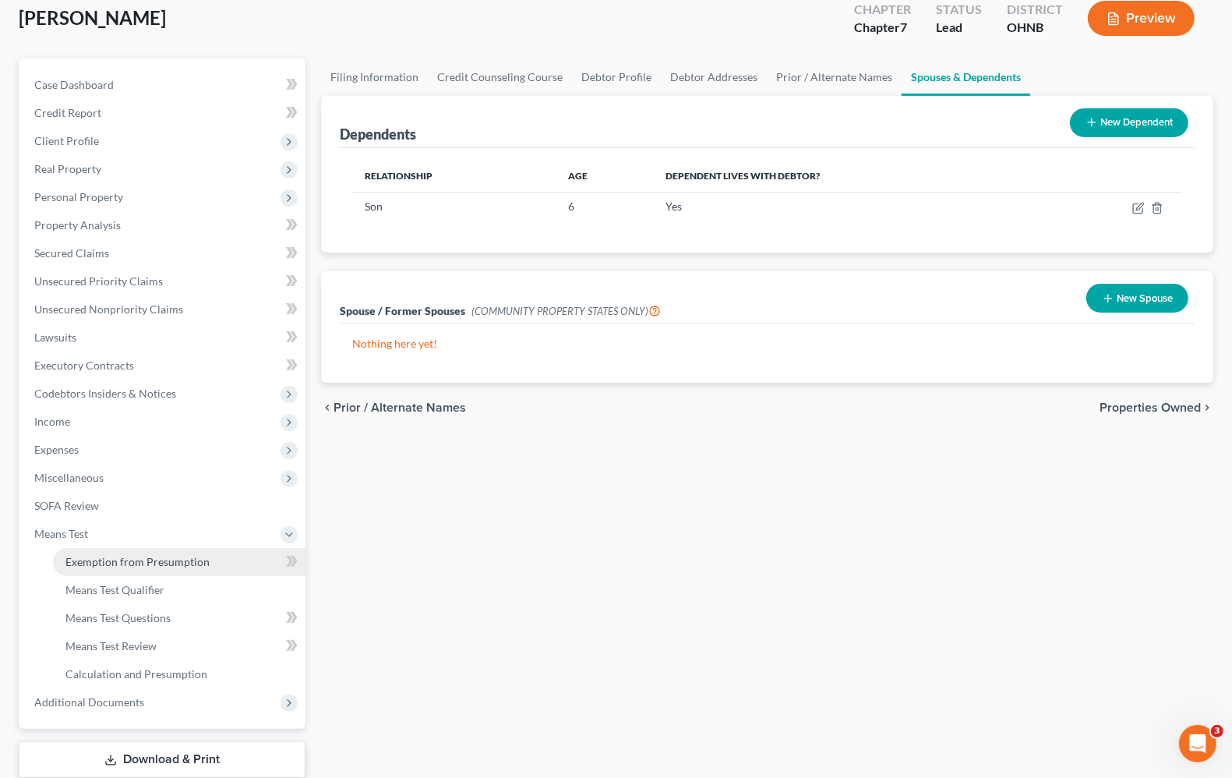
drag, startPoint x: 83, startPoint y: 558, endPoint x: 95, endPoint y: 556, distance: 12.7
click at [83, 558] on span "Exemption from Presumption" at bounding box center [137, 561] width 144 height 13
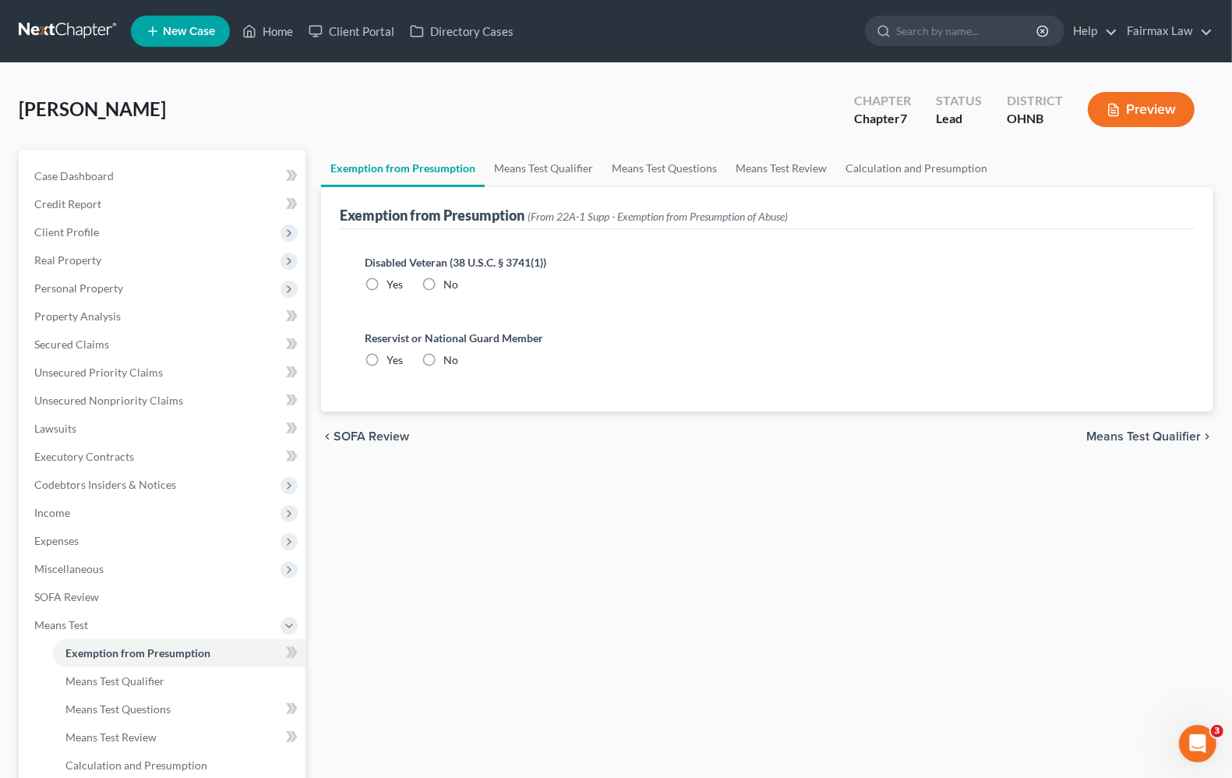
click at [1136, 437] on span "Means Test Qualifier" at bounding box center [1144, 436] width 115 height 12
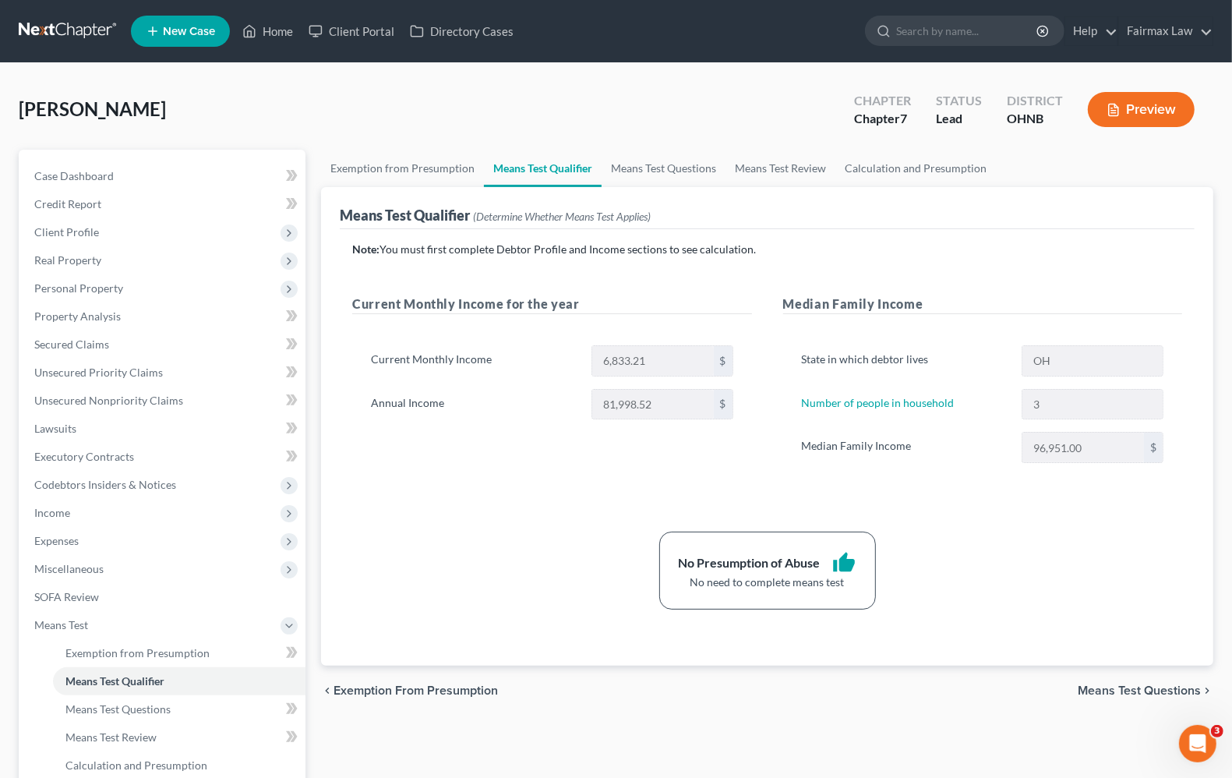
click at [1008, 400] on div "Number of people in household 3" at bounding box center [982, 404] width 377 height 31
click at [1034, 492] on div "State in which debtor lives OH Number of people in household 3 Median Family In…" at bounding box center [982, 411] width 399 height 168
click at [105, 230] on span "Client Profile" at bounding box center [164, 232] width 284 height 28
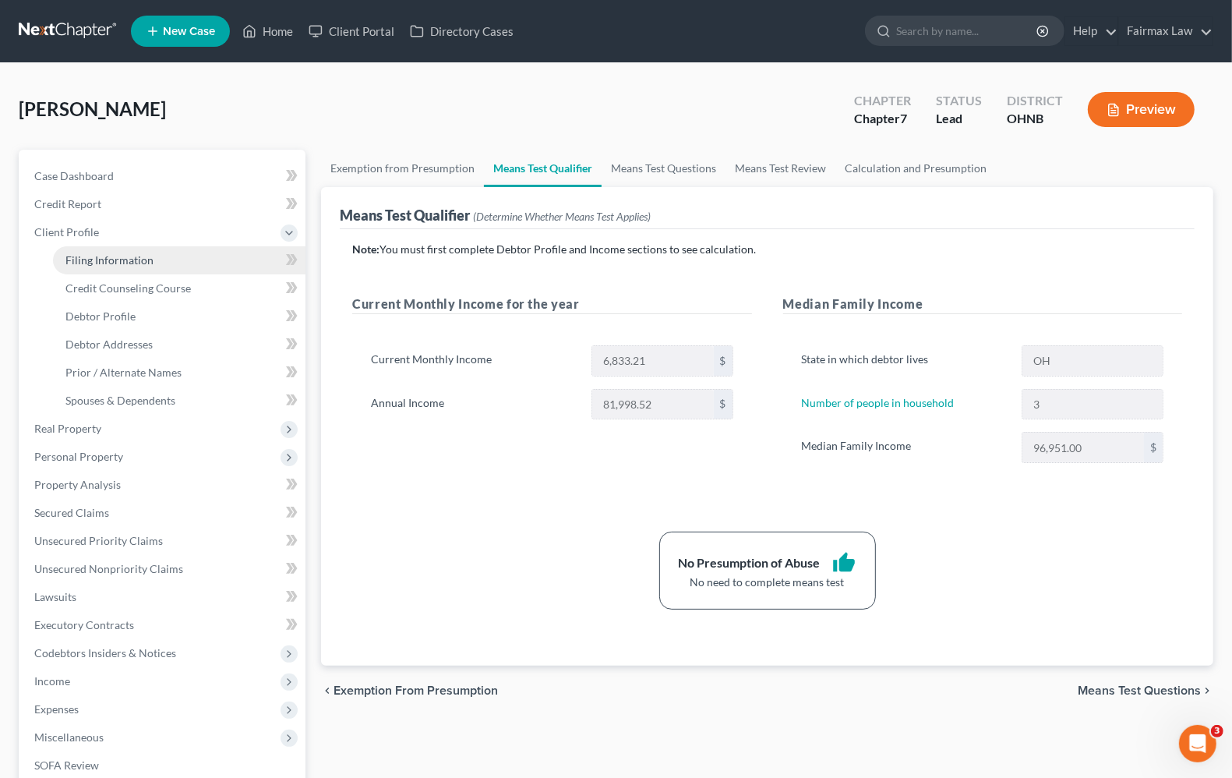
click at [129, 257] on span "Filing Information" at bounding box center [109, 259] width 88 height 13
select select "1"
select select "0"
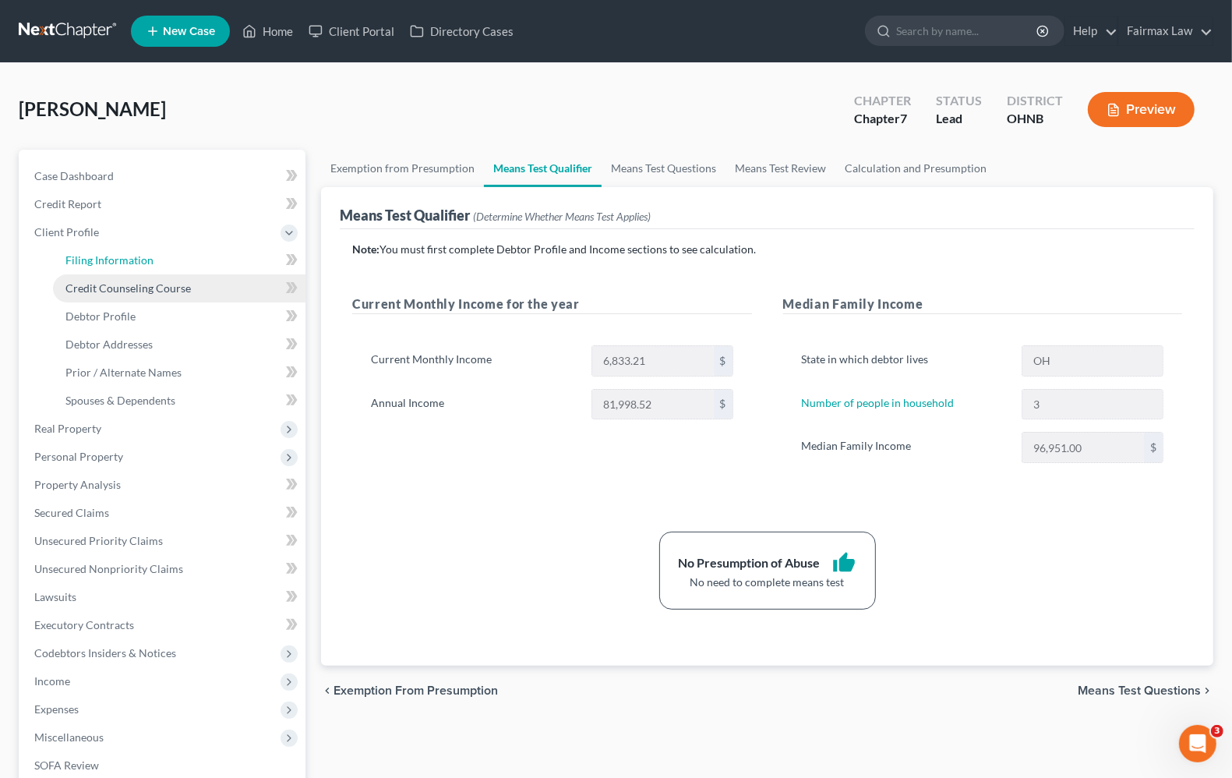
select select "36"
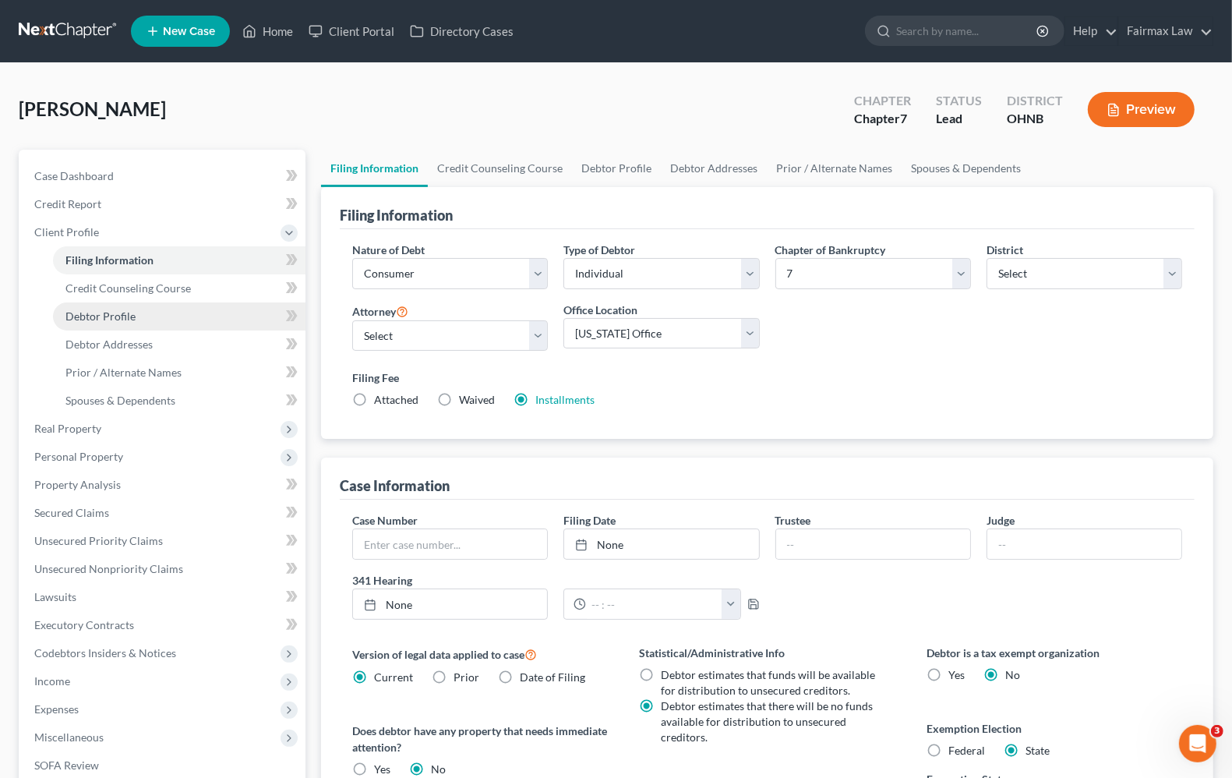
click at [119, 313] on span "Debtor Profile" at bounding box center [100, 315] width 70 height 13
select select "0"
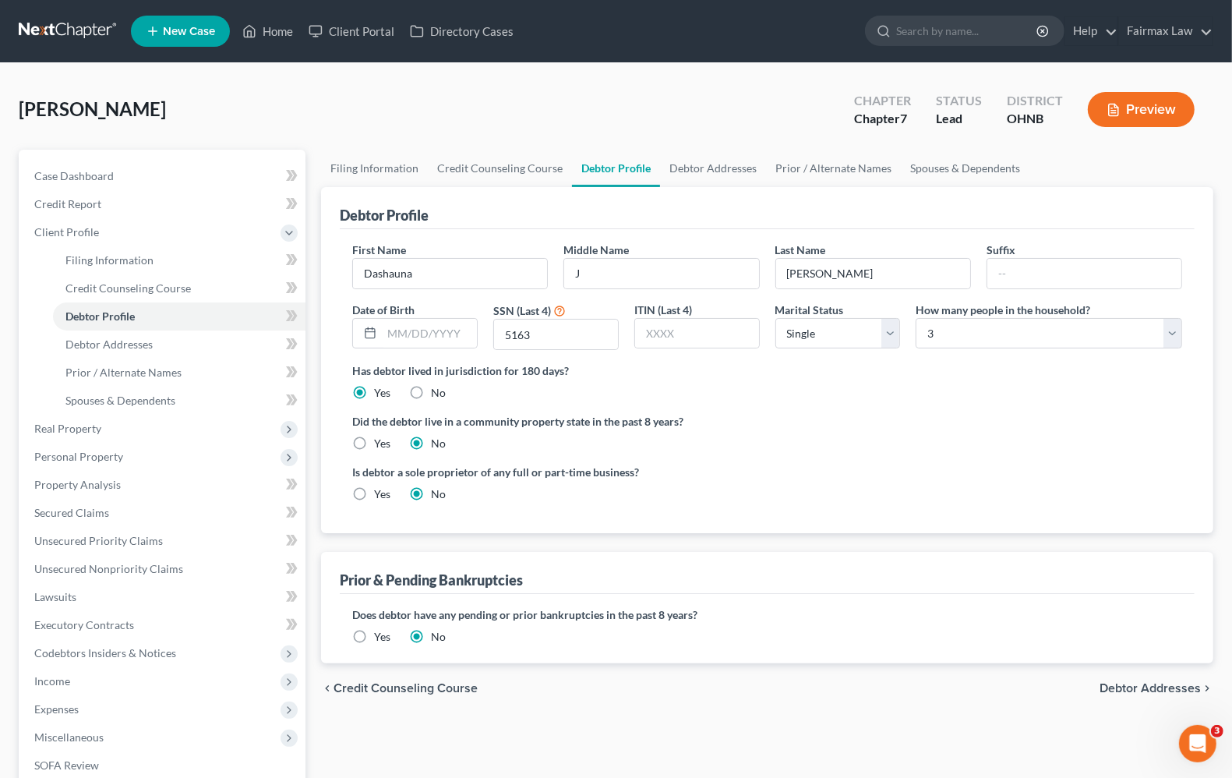
click at [1009, 348] on div "How many people in the household? Select 1 2 3 4 5 6 7 8 9 10 11 12 13 14 15 16…" at bounding box center [1049, 326] width 282 height 49
click at [1009, 332] on select "Select 1 2 3 4 5 6 7 8 9 10 11 12 13 14 15 16 17 18 19 20" at bounding box center [1049, 333] width 267 height 31
select select "1"
click at [916, 318] on select "Select 1 2 3 4 5 6 7 8 9 10 11 12 13 14 15 16 17 18 19 20" at bounding box center [1049, 333] width 267 height 31
click at [890, 476] on div "Is debtor a sole proprietor of any full or part-time business? Yes No" at bounding box center [768, 489] width 846 height 51
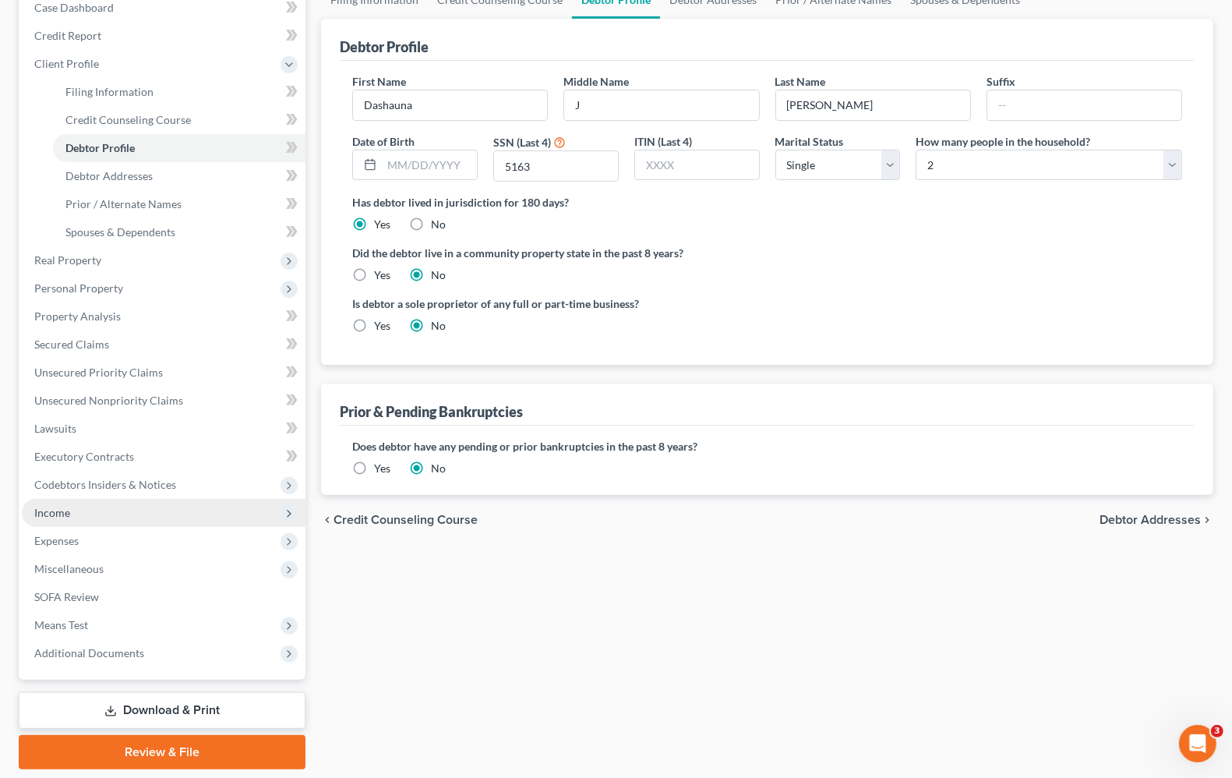
scroll to position [195, 0]
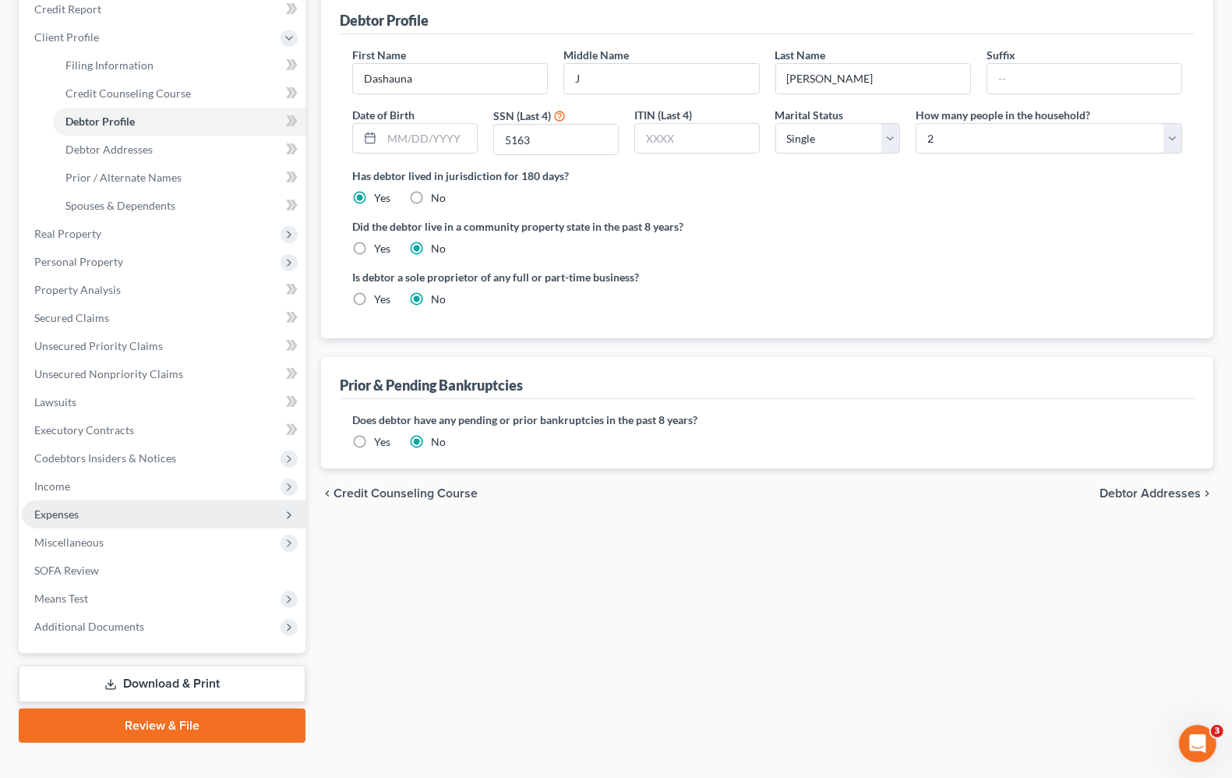
click at [41, 516] on span "Expenses" at bounding box center [56, 513] width 44 height 13
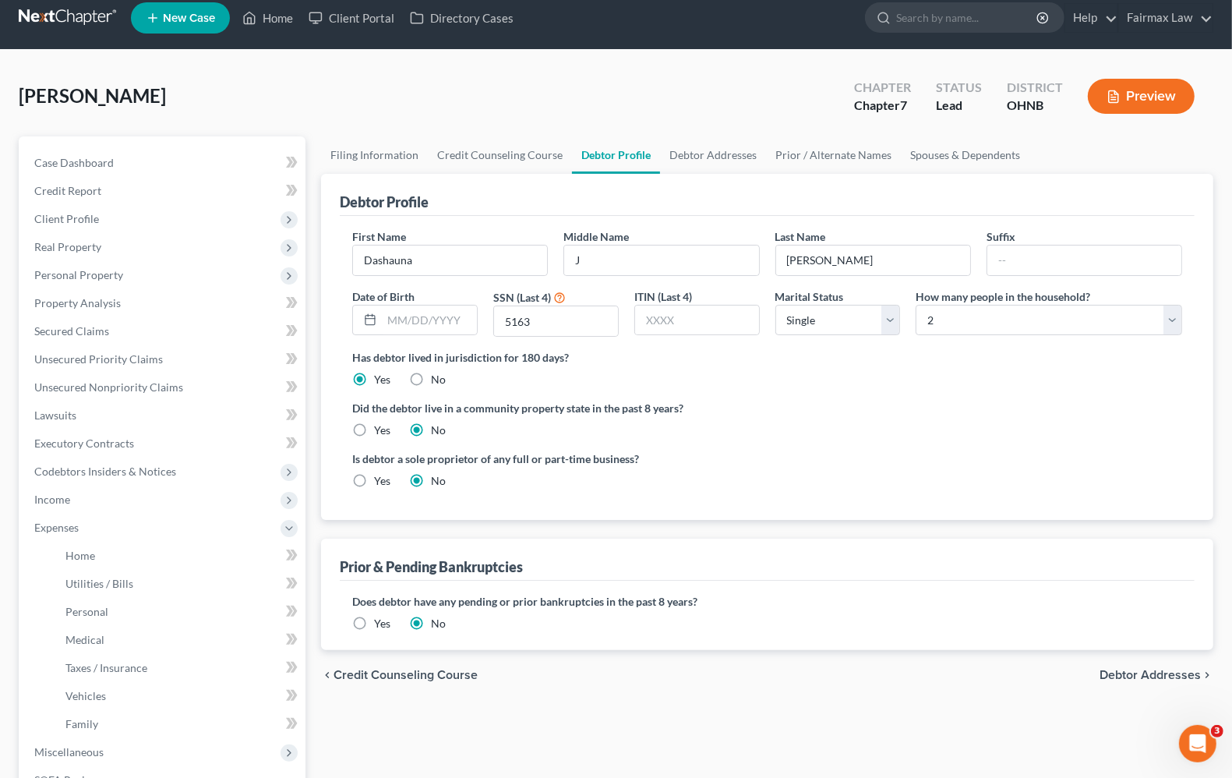
scroll to position [246, 0]
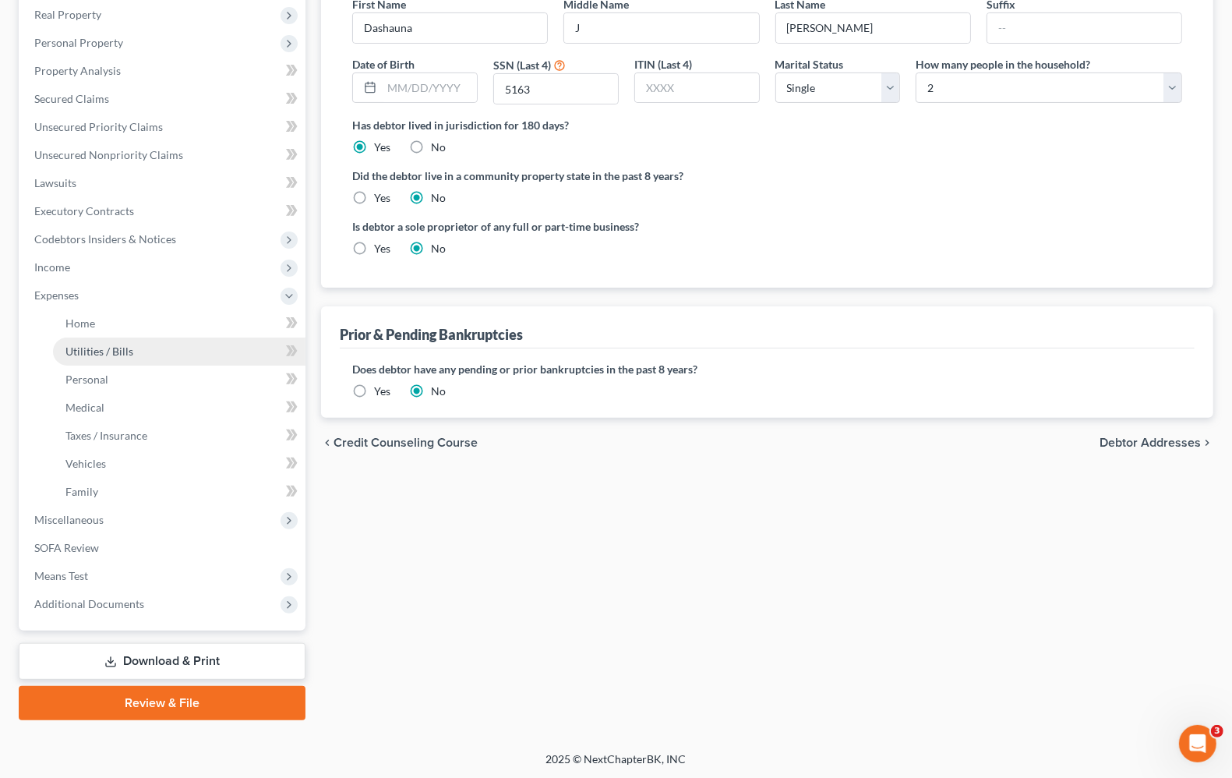
click at [90, 345] on span "Utilities / Bills" at bounding box center [99, 351] width 68 height 13
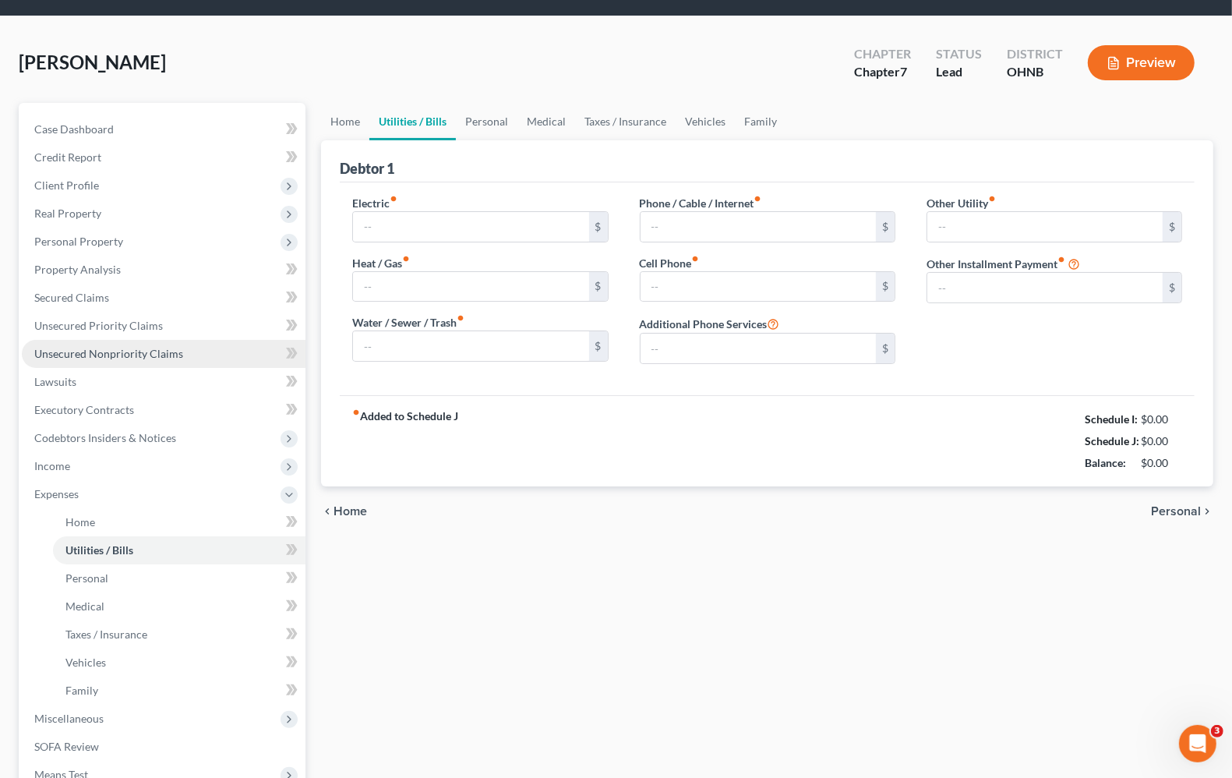
scroll to position [5, 0]
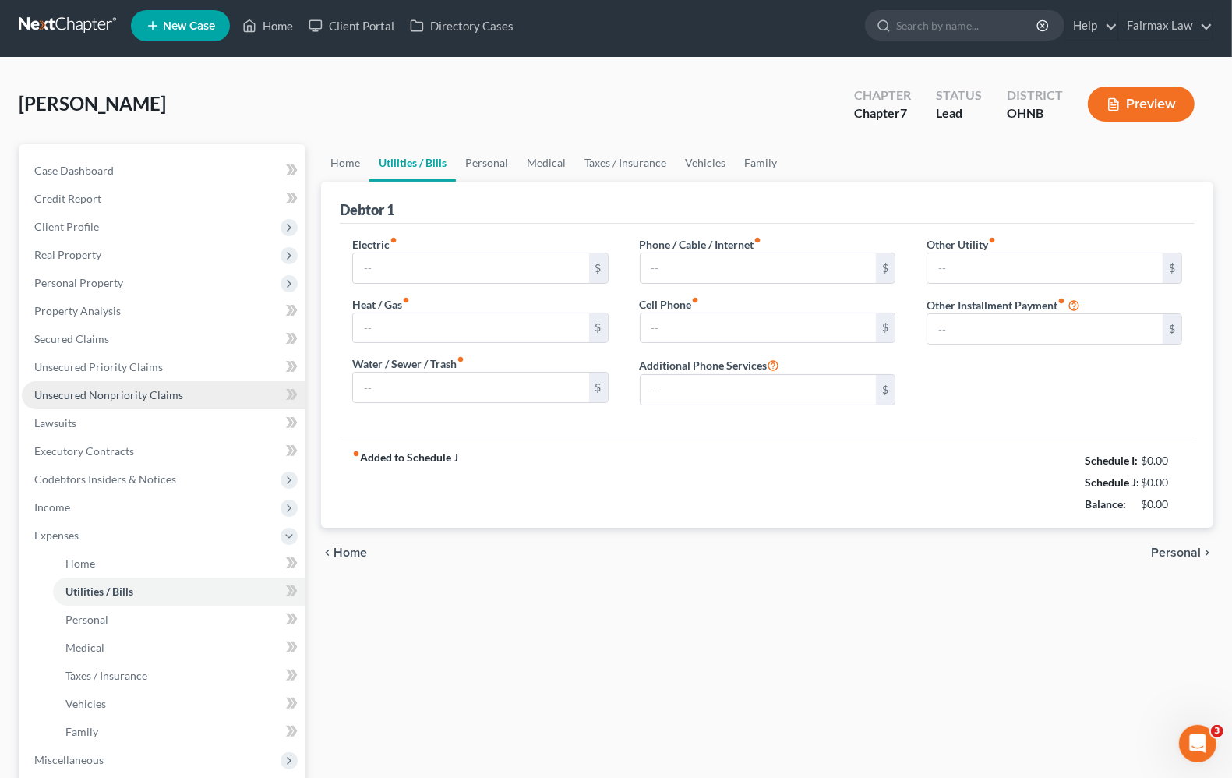
type input "166.00"
type input "160.00"
type input "70.00"
type input "120.00"
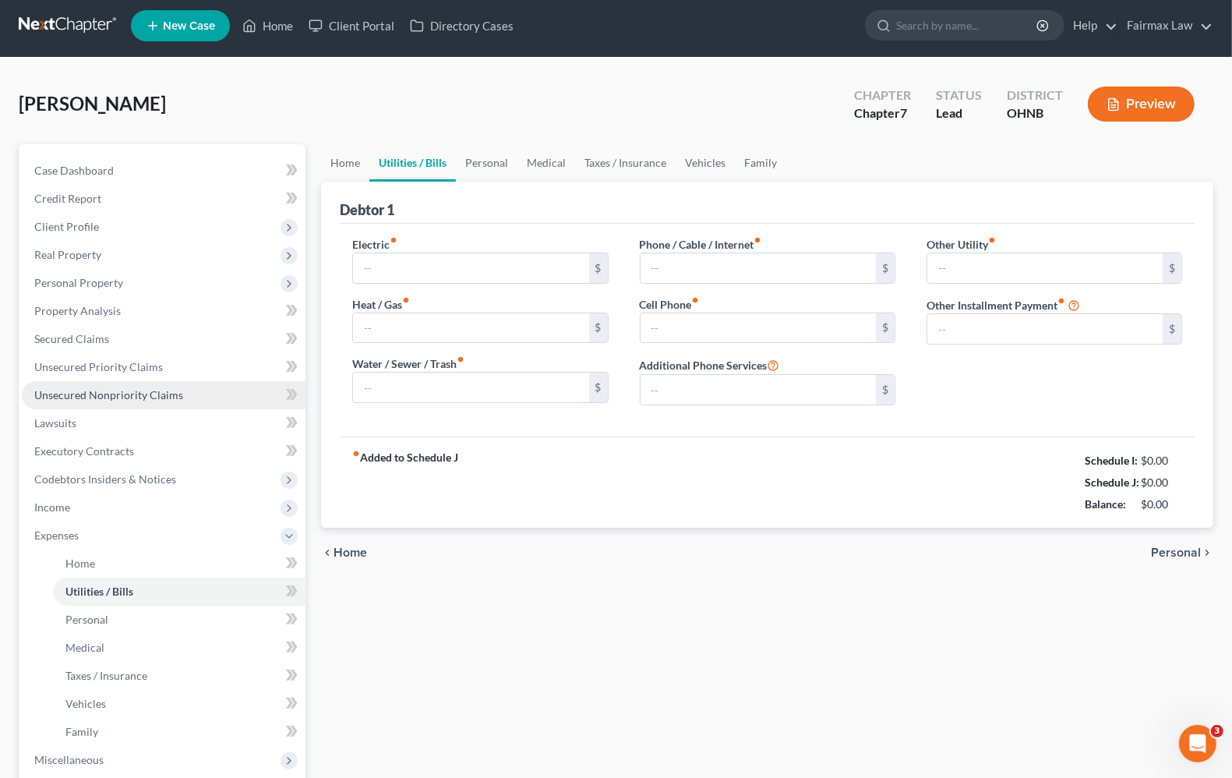
type input "0.00"
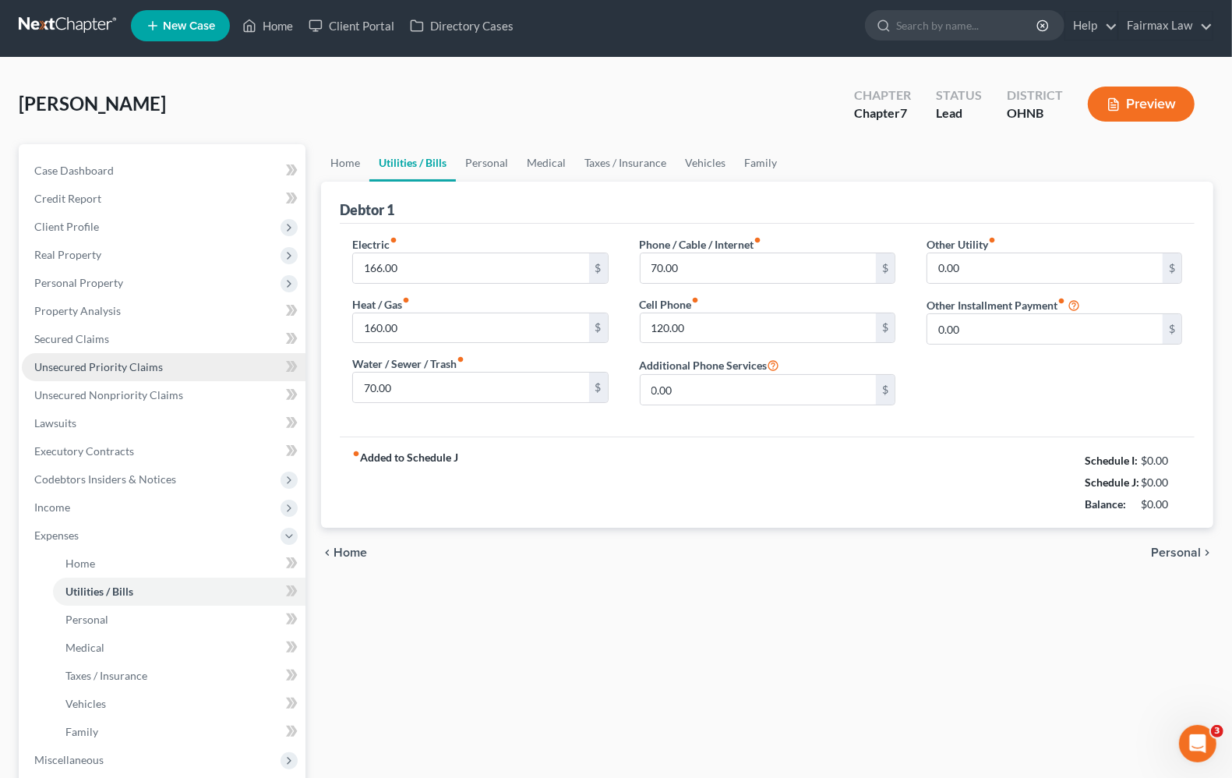
scroll to position [0, 0]
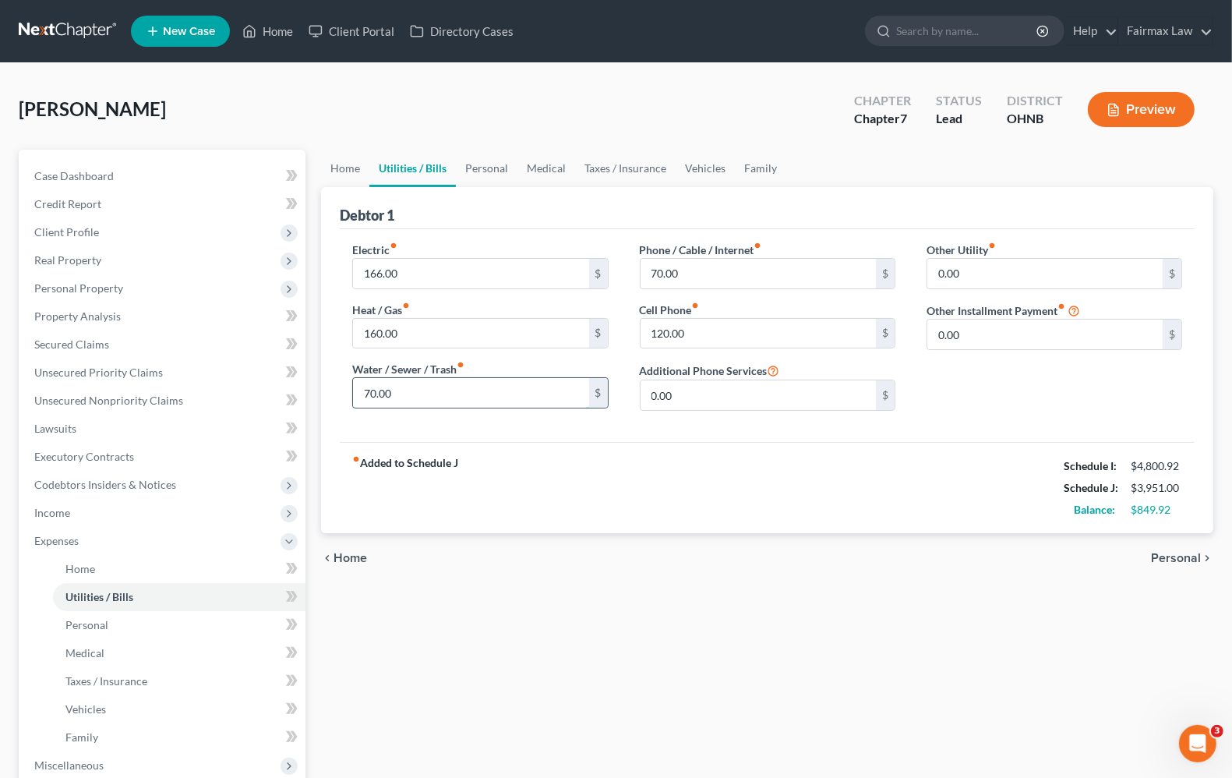
click at [444, 398] on input "70.00" at bounding box center [470, 393] width 235 height 30
click at [454, 399] on input "70.00" at bounding box center [470, 393] width 235 height 30
drag, startPoint x: 454, startPoint y: 399, endPoint x: -41, endPoint y: 382, distance: 495.3
click at [0, 382] on html "Home New Case Client Portal Directory Cases Fairmax Law angela@fairmaxlaw.com M…" at bounding box center [616, 512] width 1232 height 1025
type input "150.00"
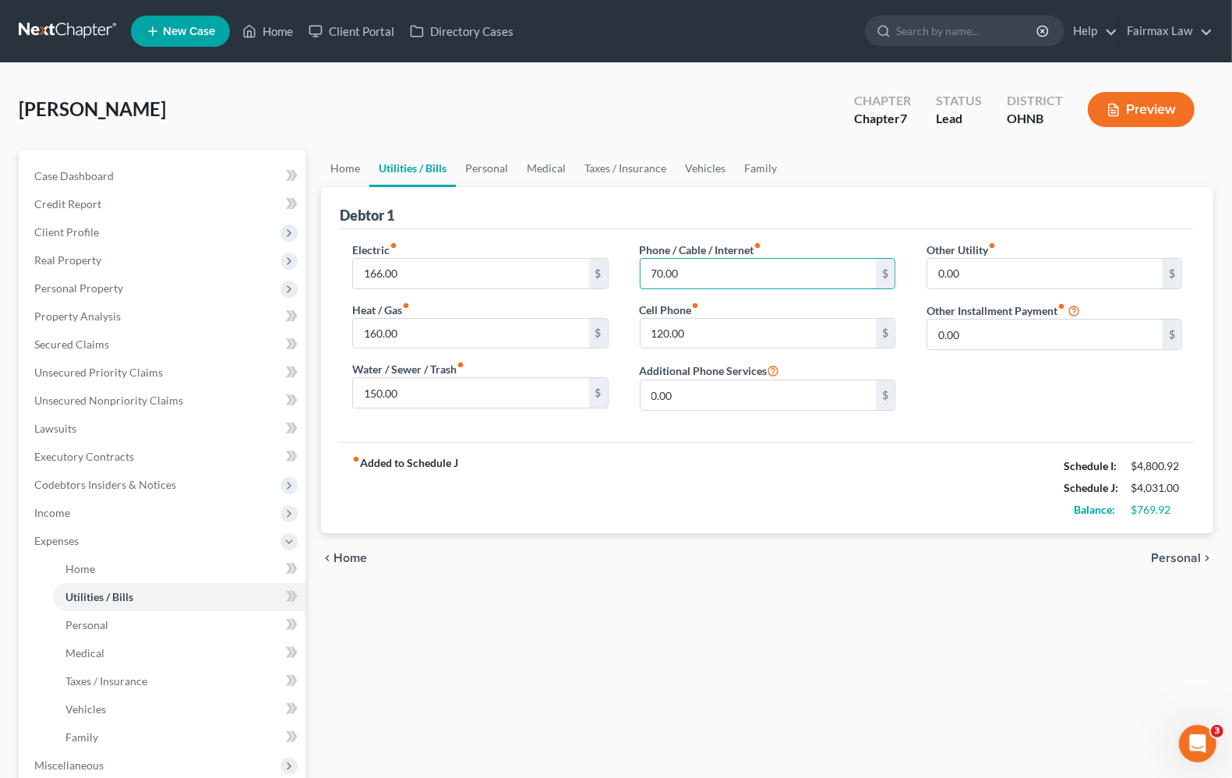
type input "1"
type input "100.00"
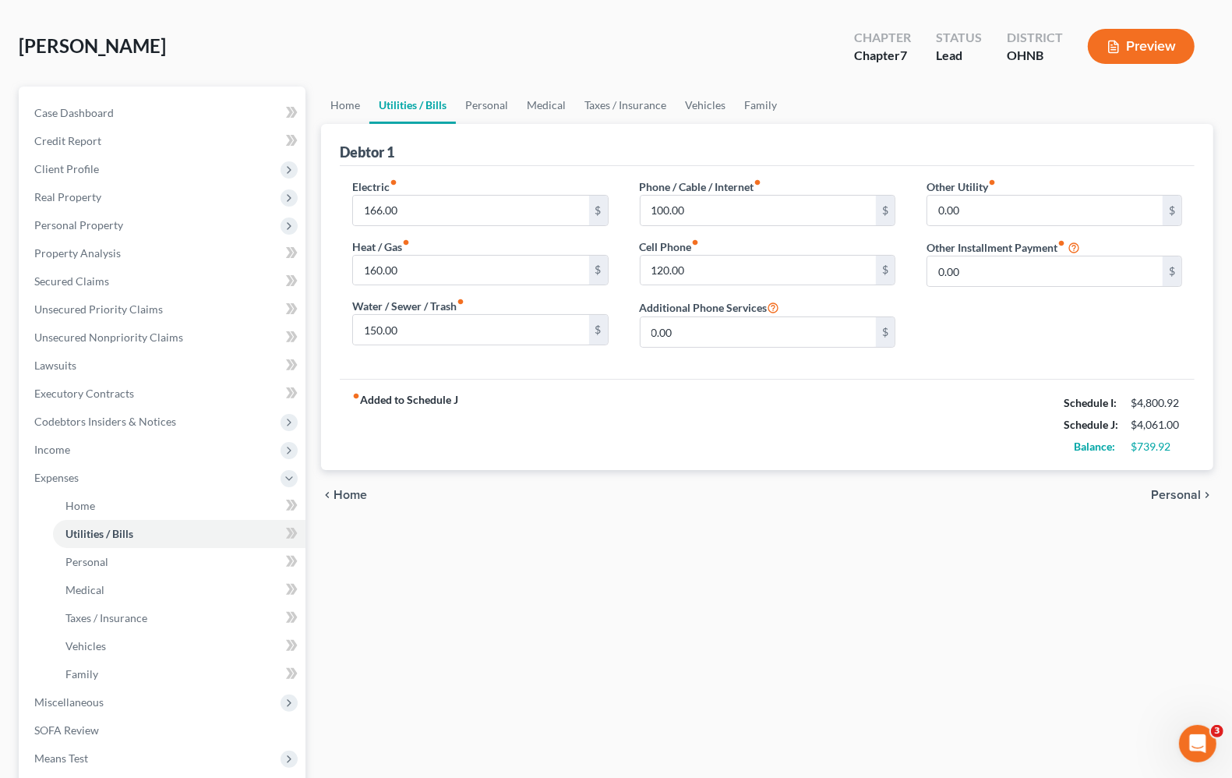
scroll to position [97, 0]
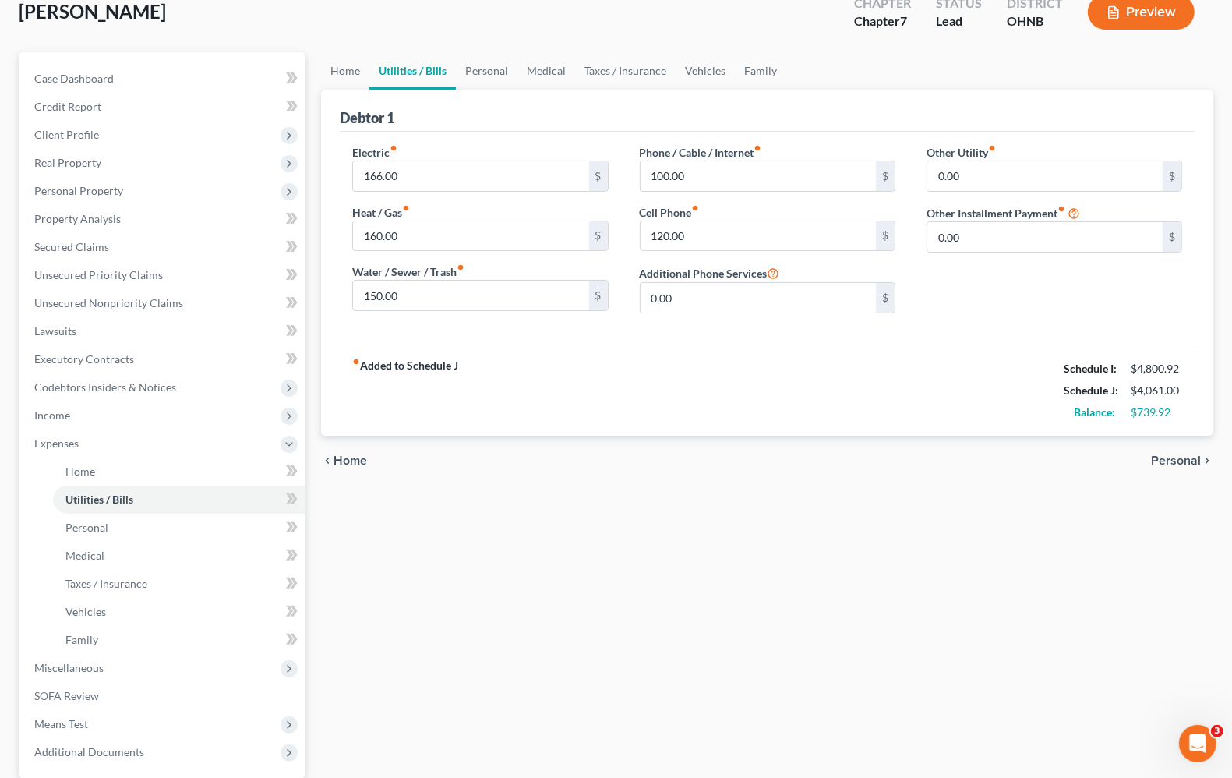
click at [1194, 458] on span "Personal" at bounding box center [1176, 460] width 50 height 12
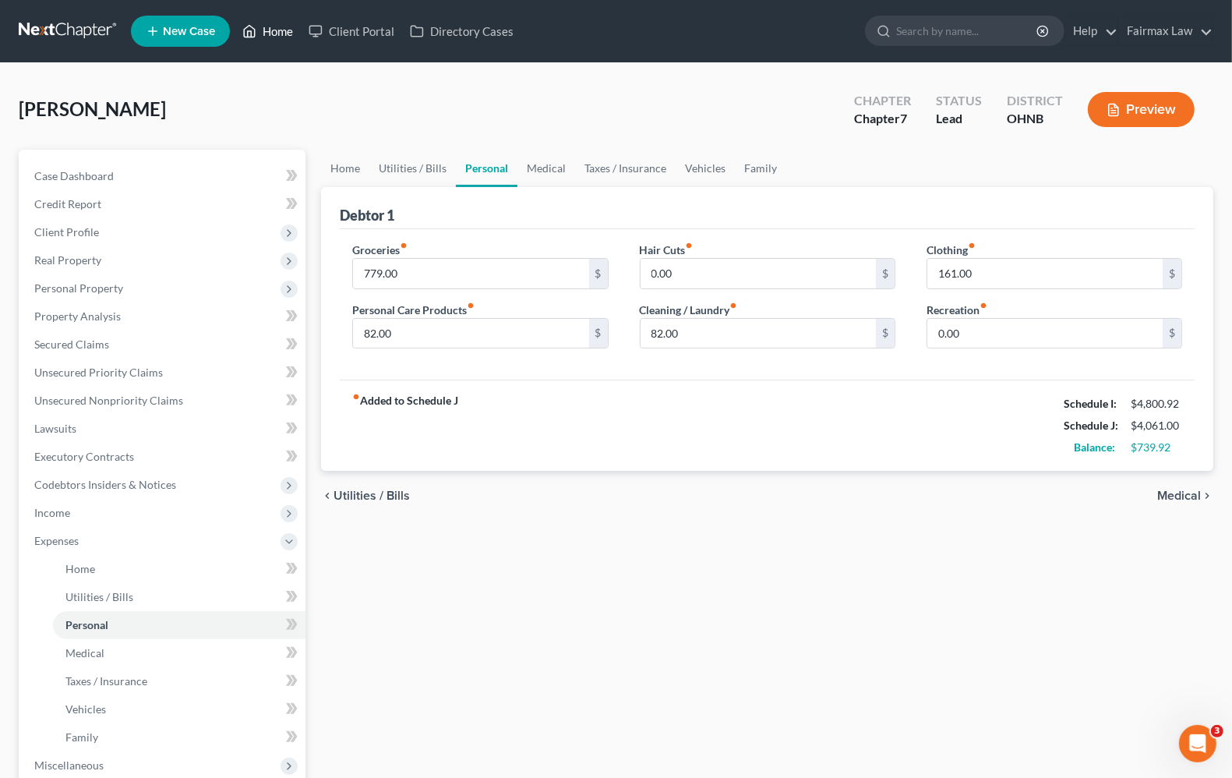
click at [267, 39] on link "Home" at bounding box center [268, 31] width 66 height 28
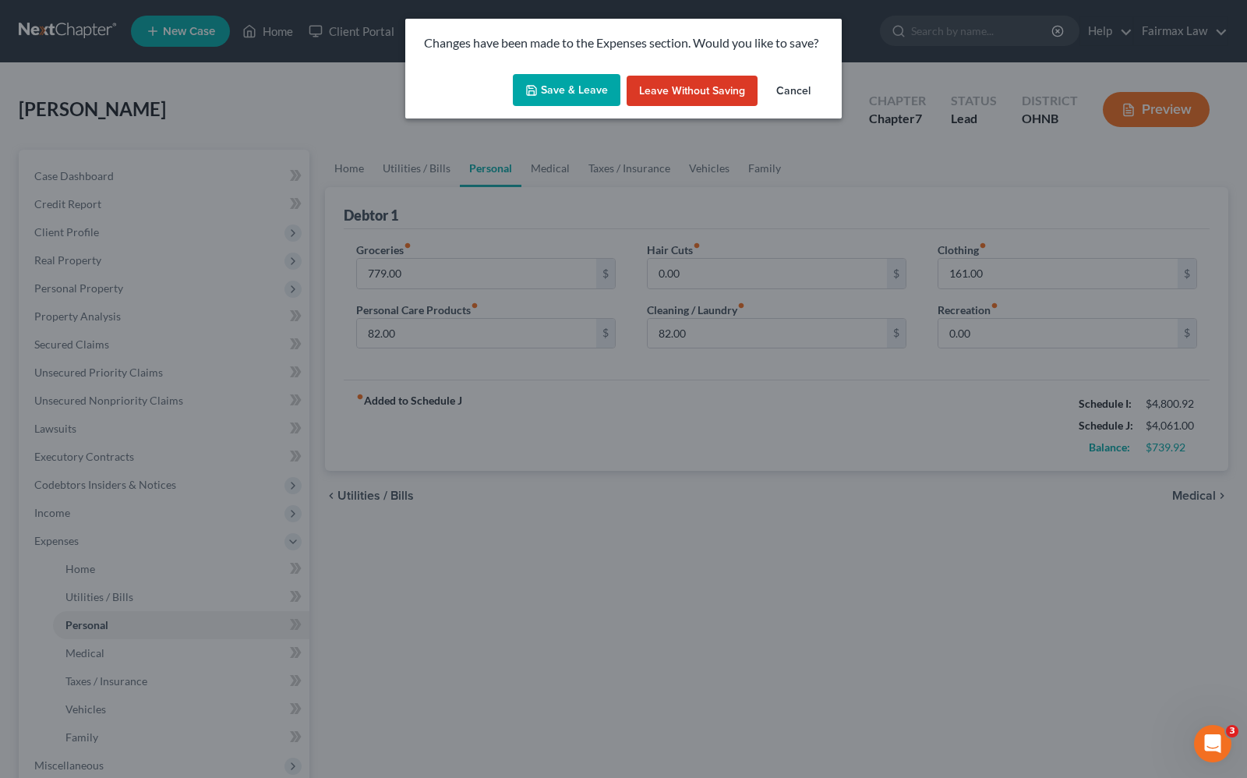
click at [555, 90] on button "Save & Leave" at bounding box center [567, 90] width 108 height 33
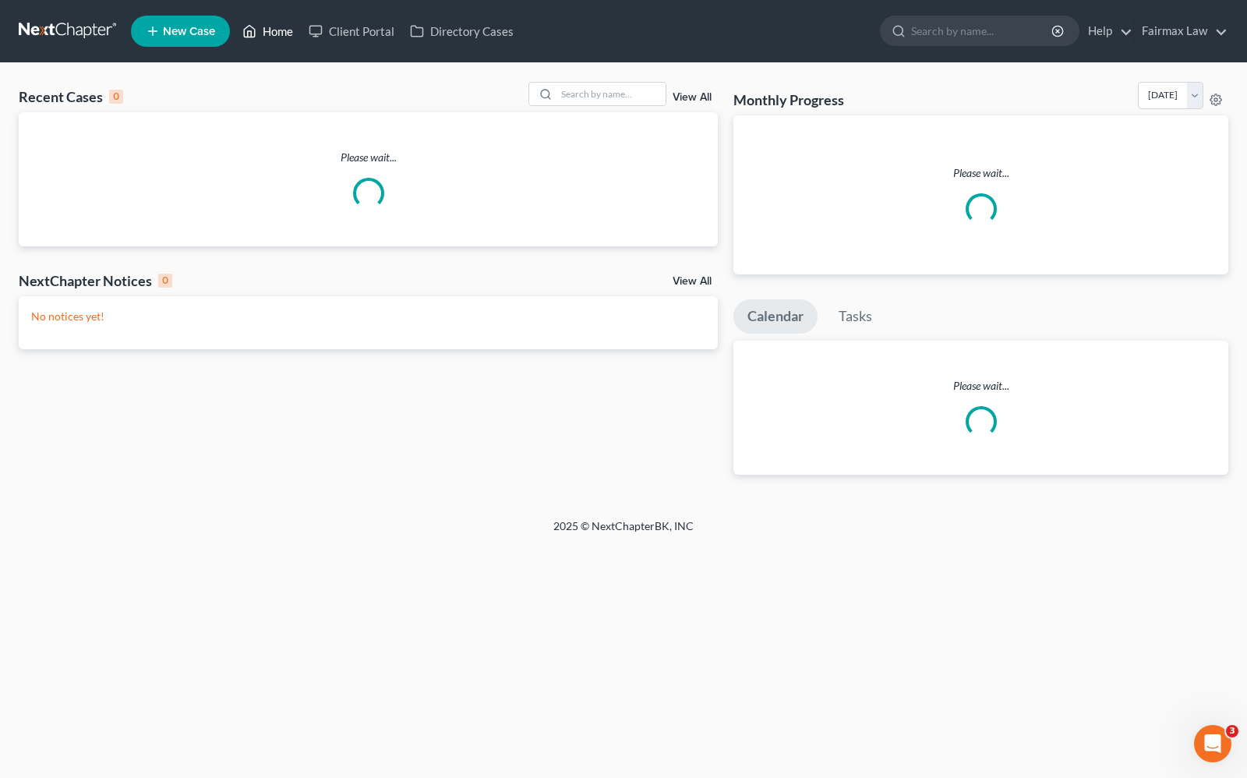
click at [281, 28] on link "Home" at bounding box center [268, 31] width 66 height 28
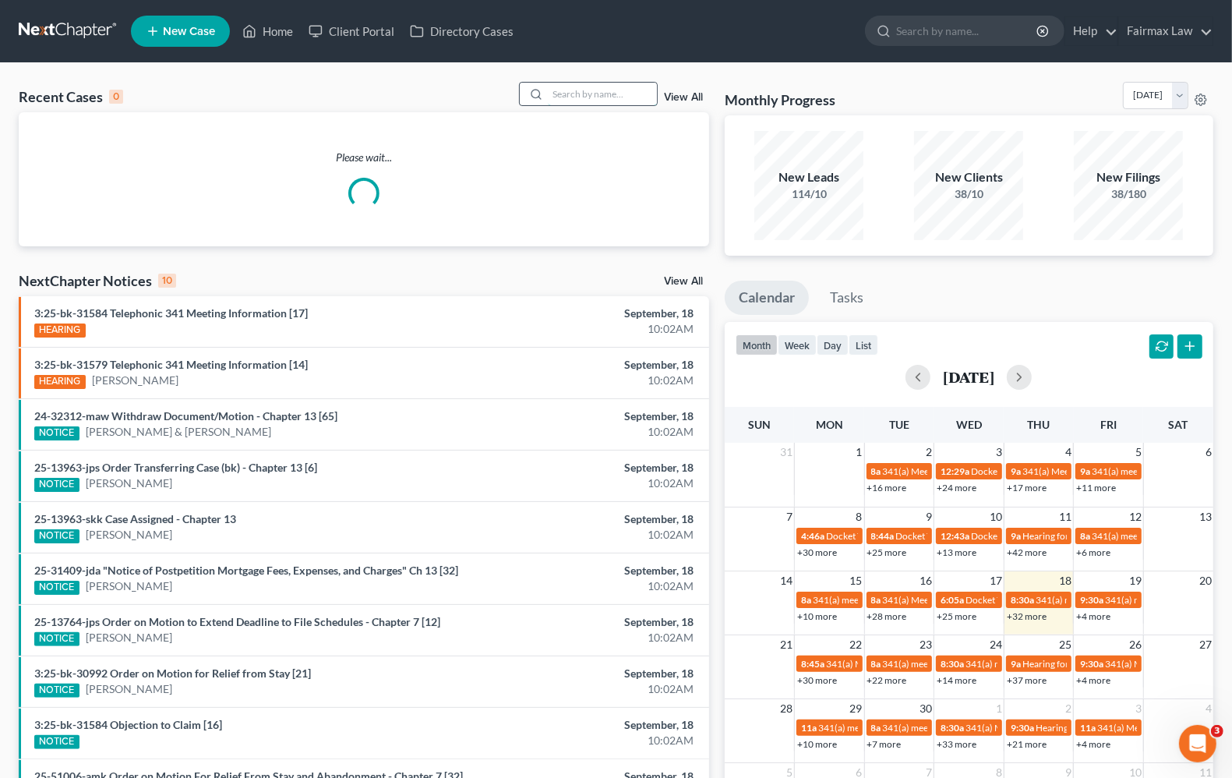
click at [621, 100] on input "search" at bounding box center [602, 94] width 109 height 23
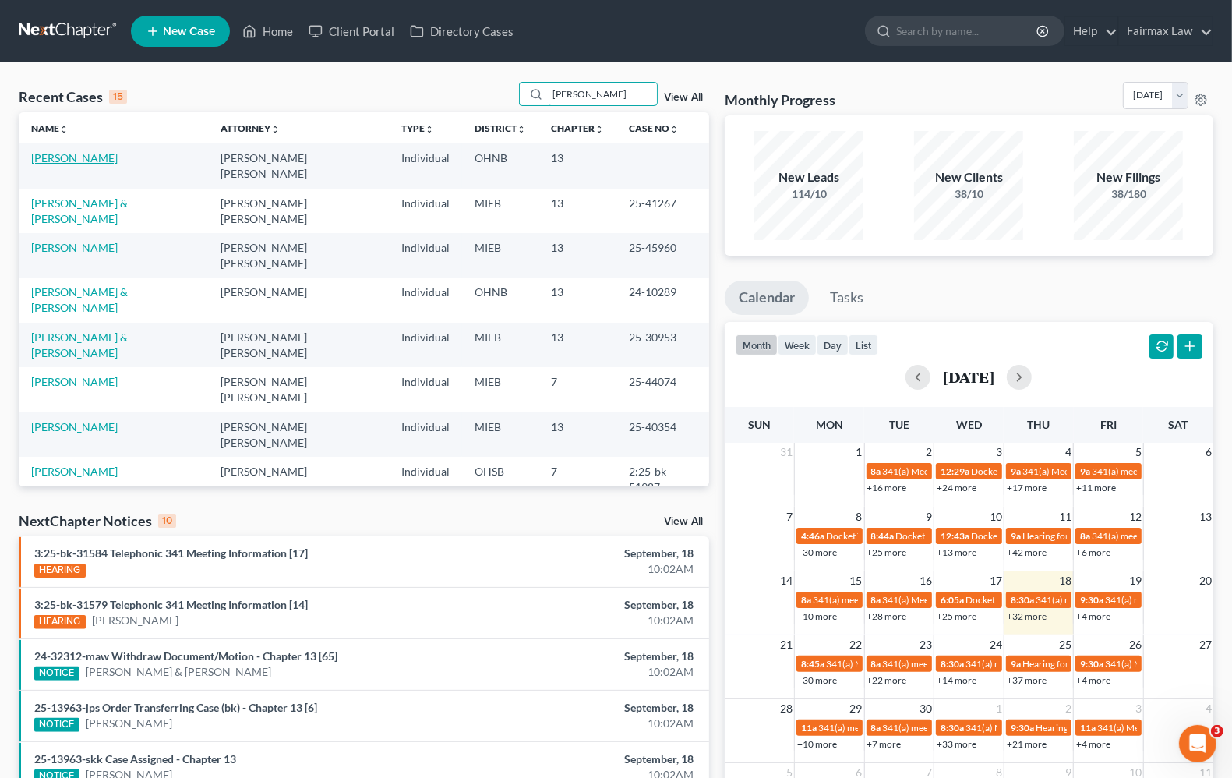
type input "brian"
click at [39, 162] on link "Woyton, Brian" at bounding box center [74, 157] width 87 height 13
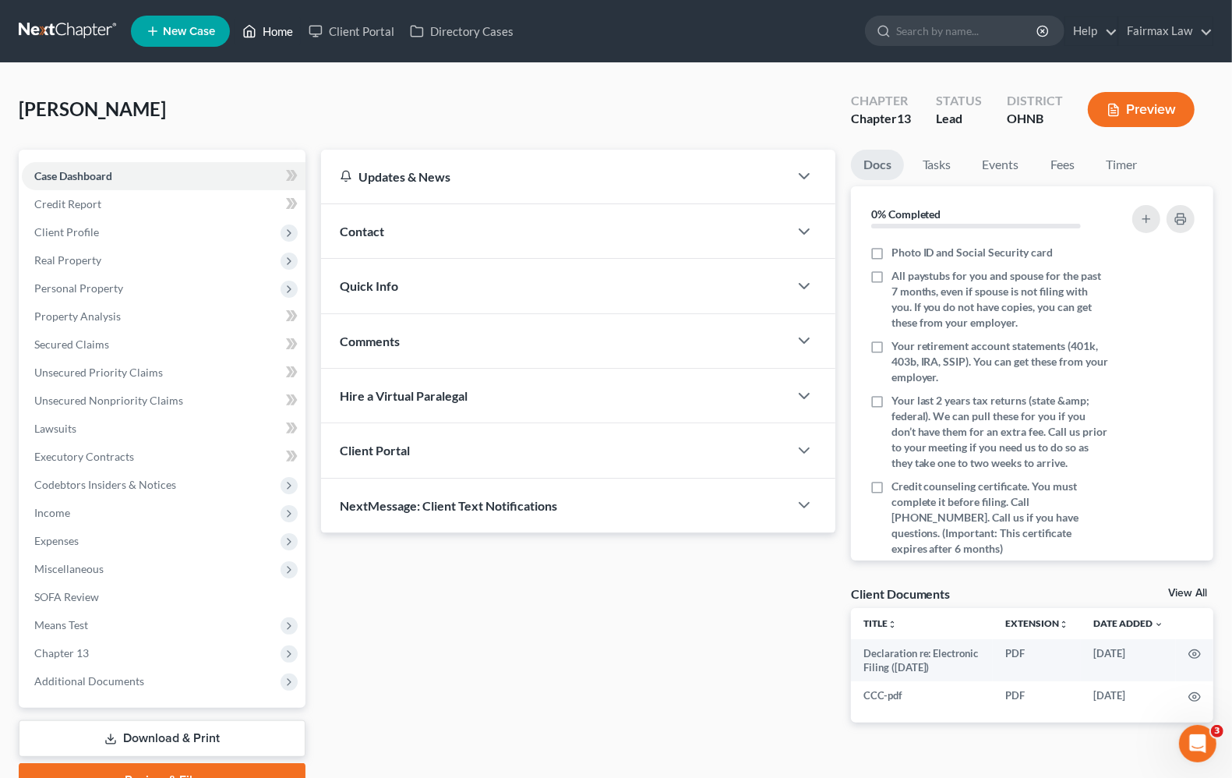
click at [281, 30] on link "Home" at bounding box center [268, 31] width 66 height 28
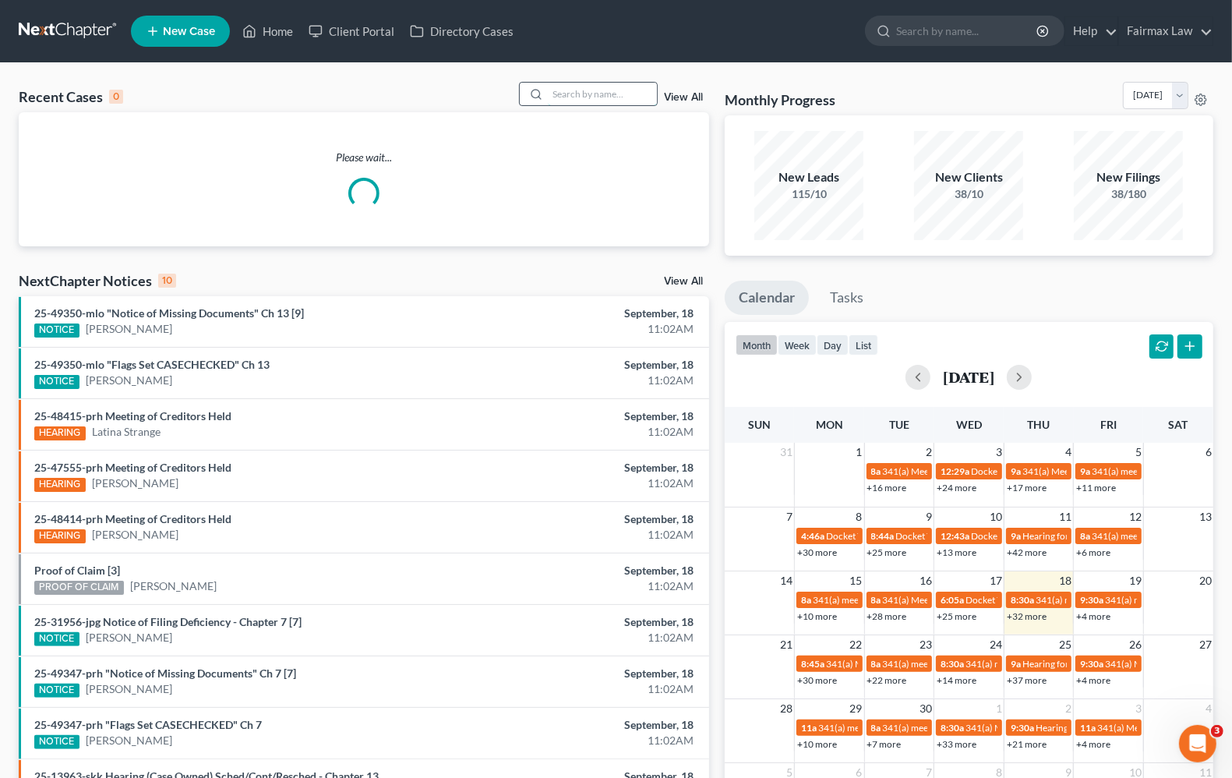
click at [591, 83] on input "search" at bounding box center [602, 94] width 109 height 23
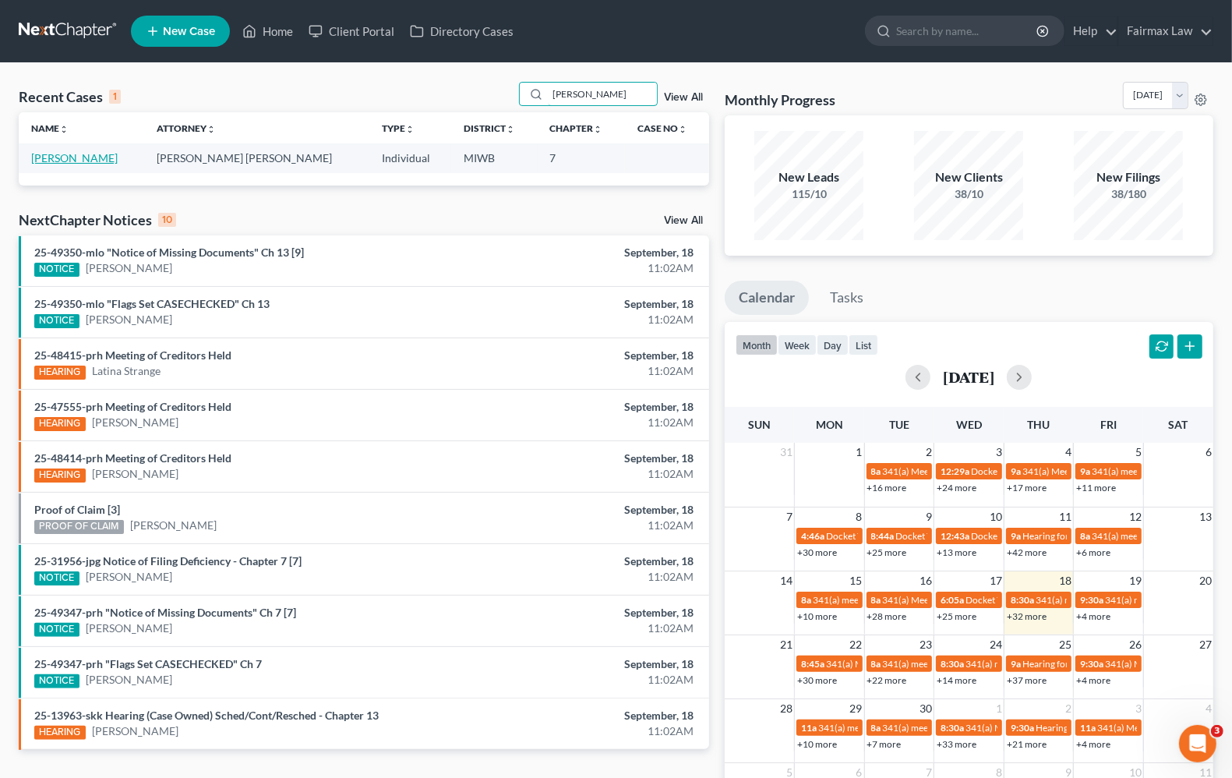
type input "crystal bomer"
click at [95, 153] on link "Smith-Bomer, Crystal" at bounding box center [74, 157] width 87 height 13
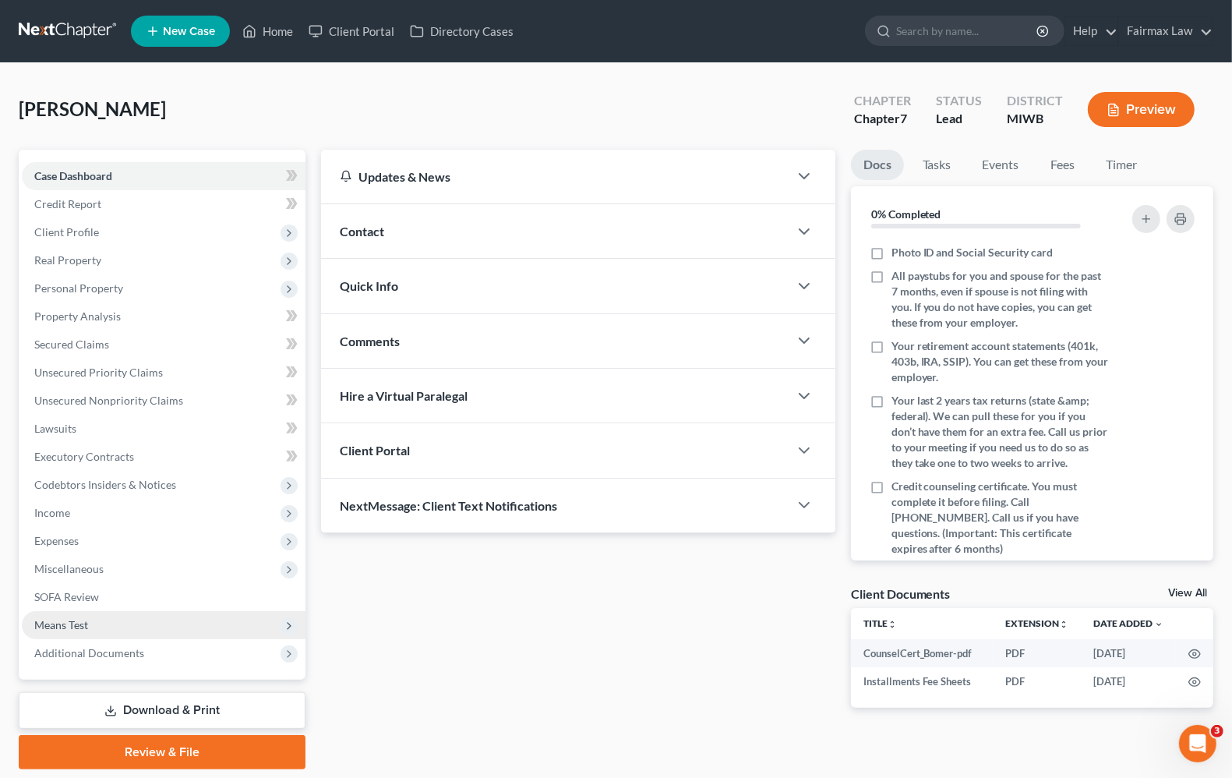
click at [41, 624] on span "Means Test" at bounding box center [61, 624] width 54 height 13
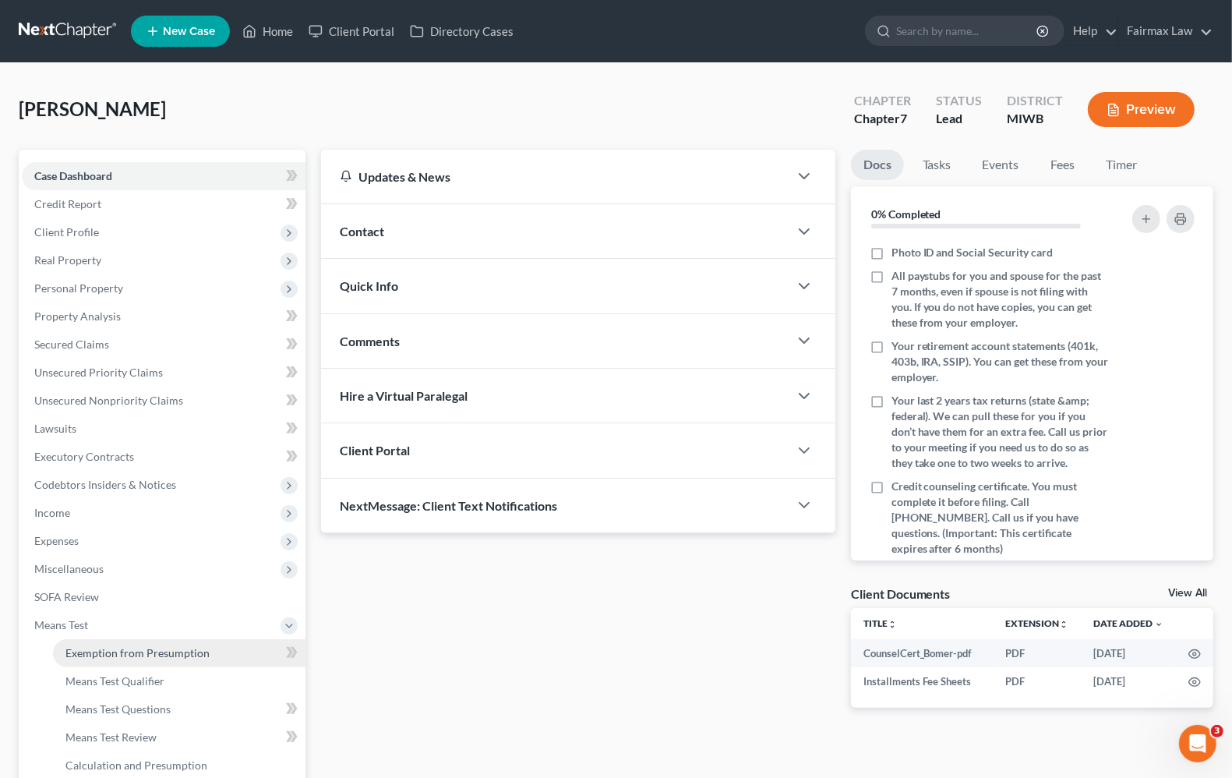
click at [66, 649] on span "Exemption from Presumption" at bounding box center [137, 652] width 144 height 13
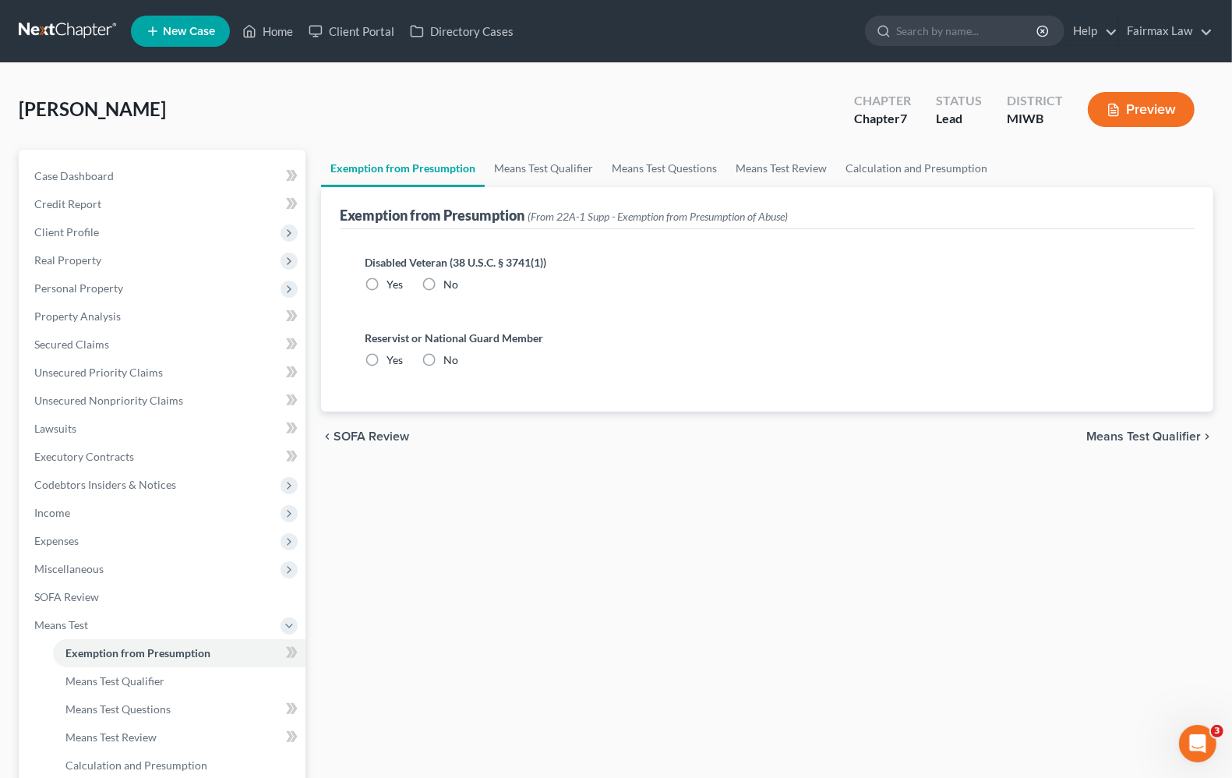
click at [1193, 437] on span "Means Test Qualifier" at bounding box center [1144, 436] width 115 height 12
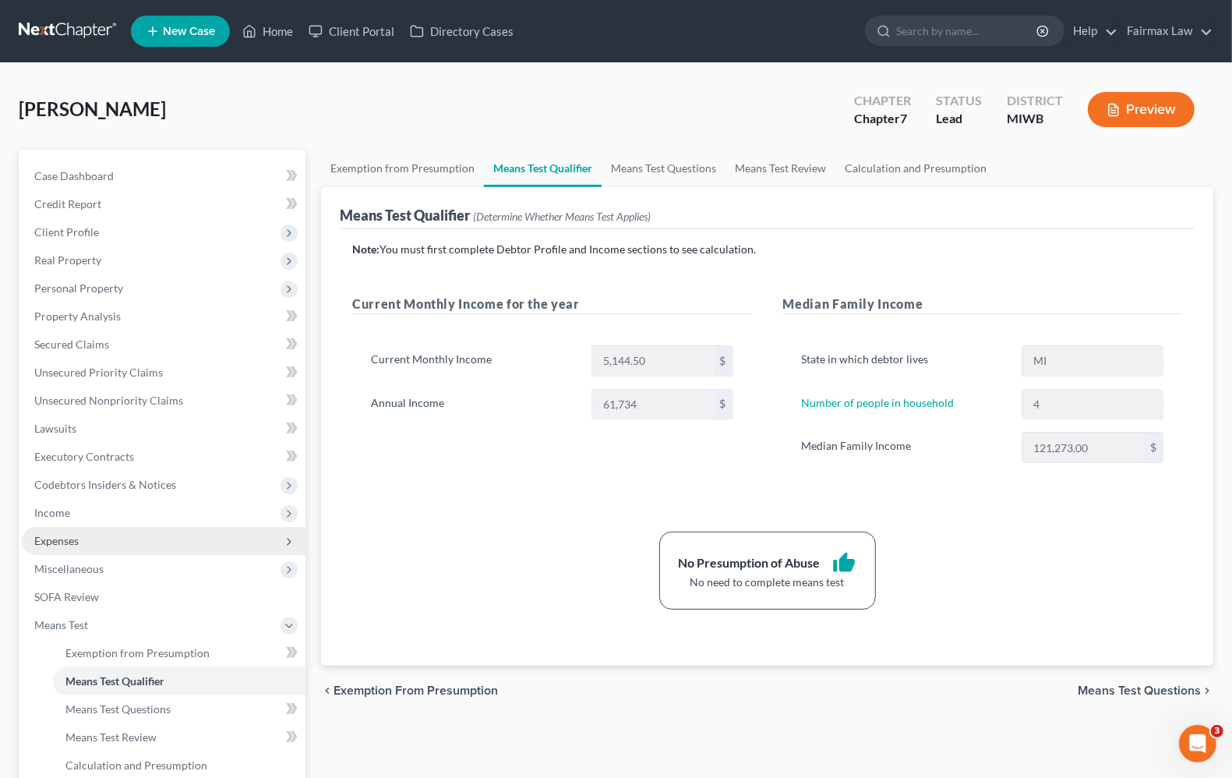
click at [52, 544] on span "Expenses" at bounding box center [56, 540] width 44 height 13
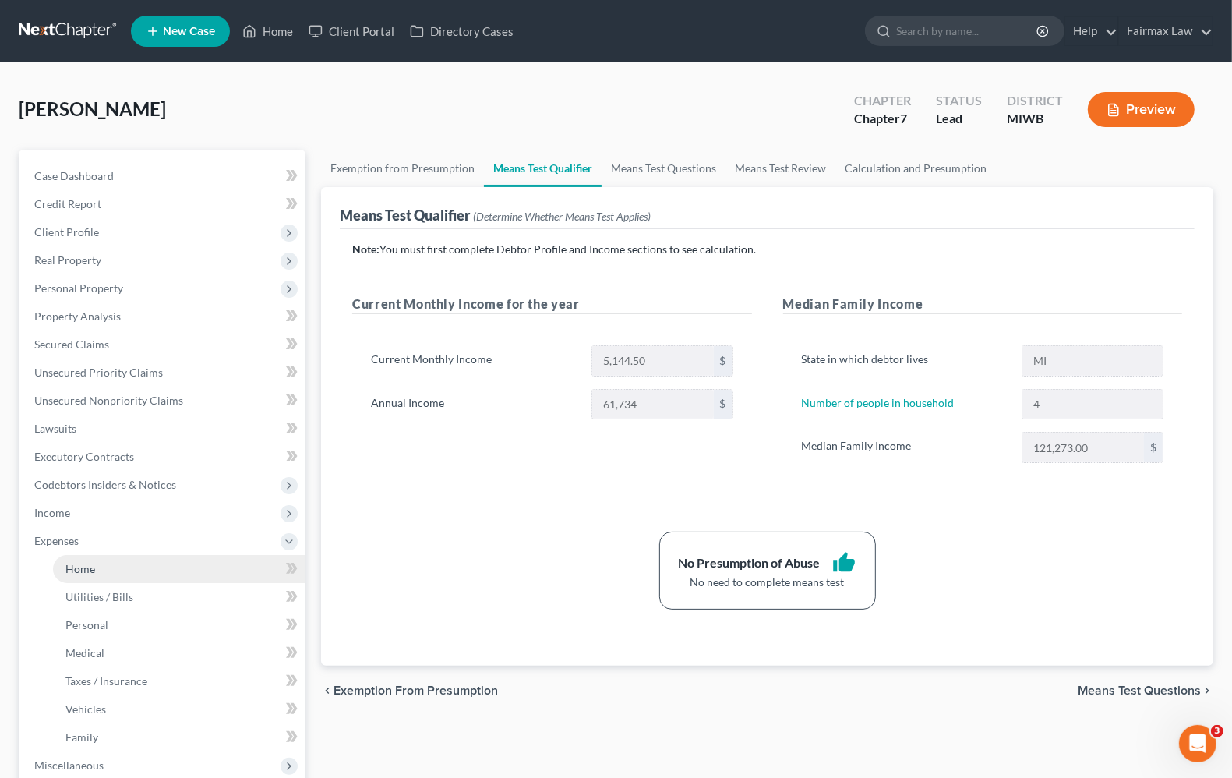
click at [74, 573] on span "Home" at bounding box center [80, 568] width 30 height 13
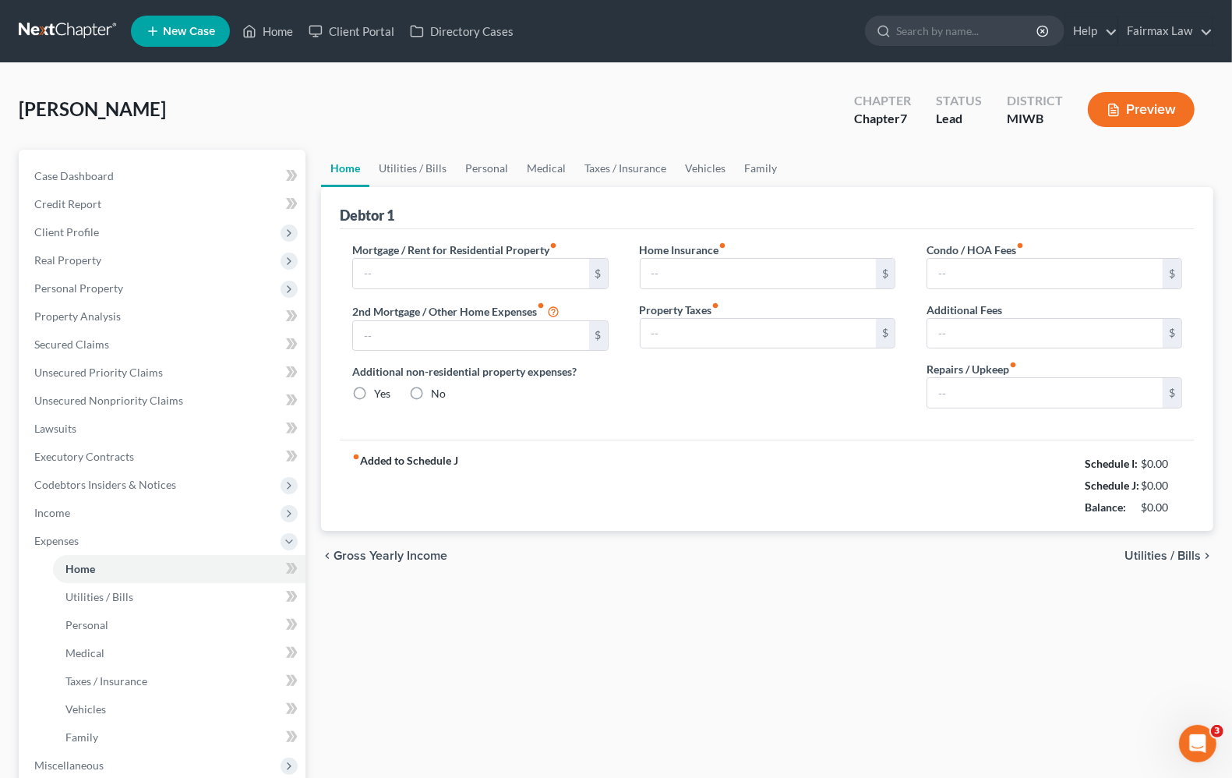
type input "1,160.00"
type input "0.00"
radio input "true"
type input "94.00"
type input "266.00"
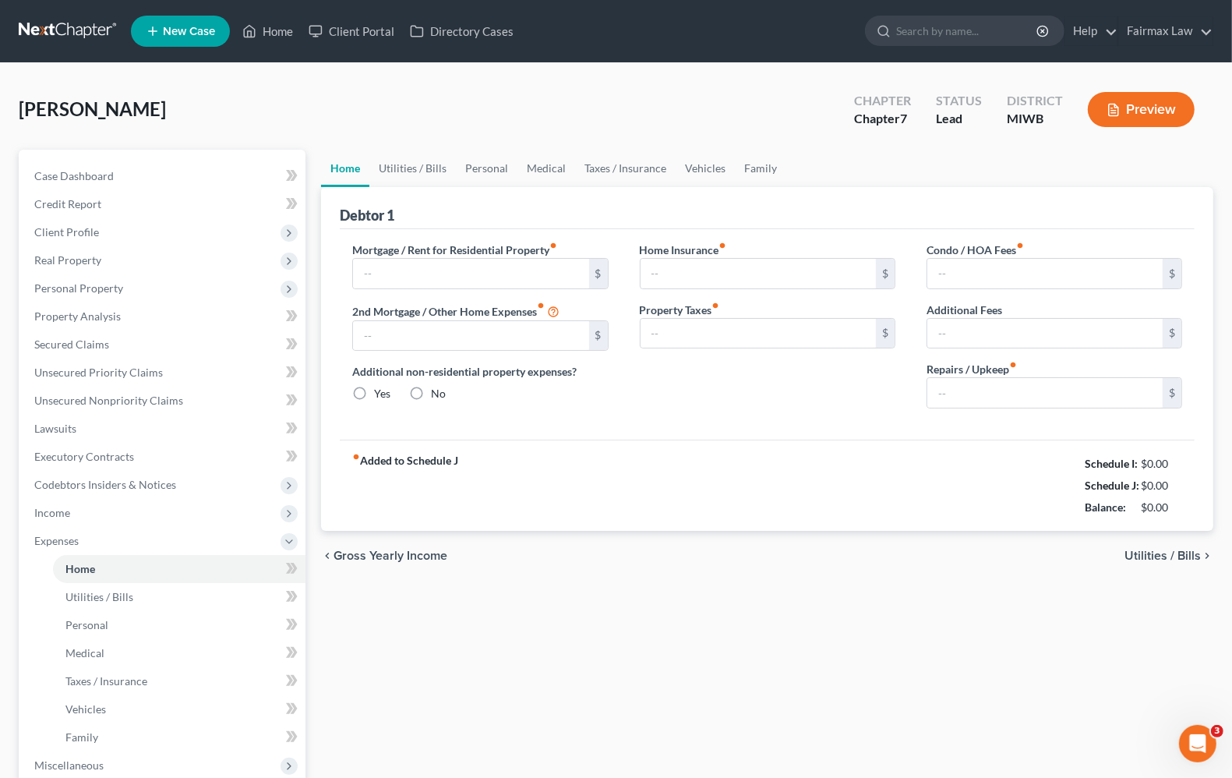
type input "0.00"
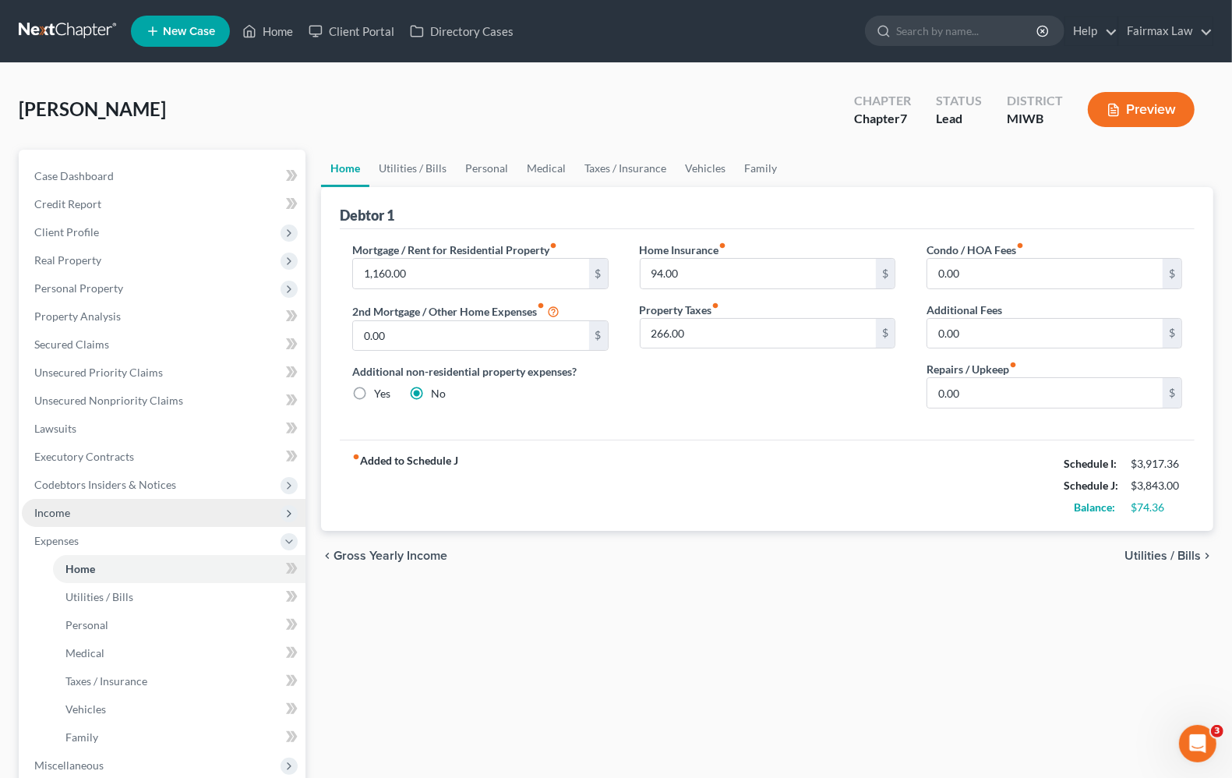
click at [51, 507] on span "Income" at bounding box center [52, 512] width 36 height 13
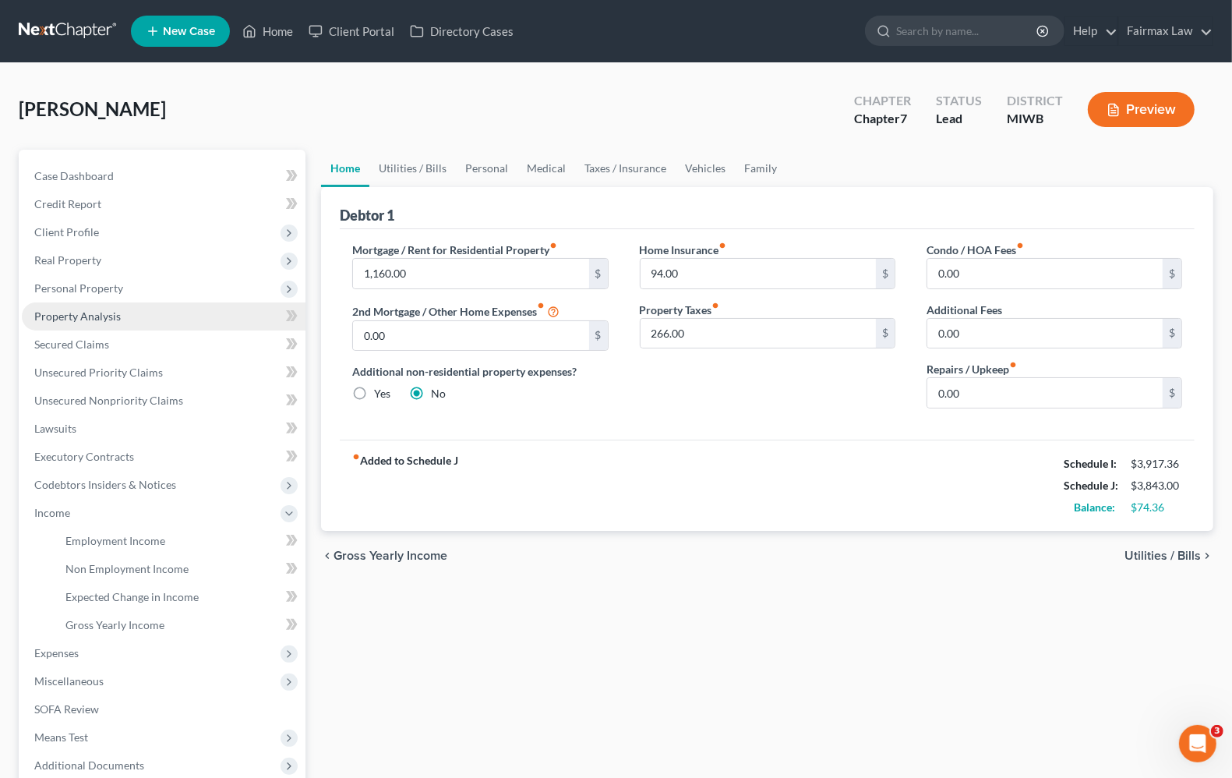
click at [91, 309] on span "Property Analysis" at bounding box center [77, 315] width 87 height 13
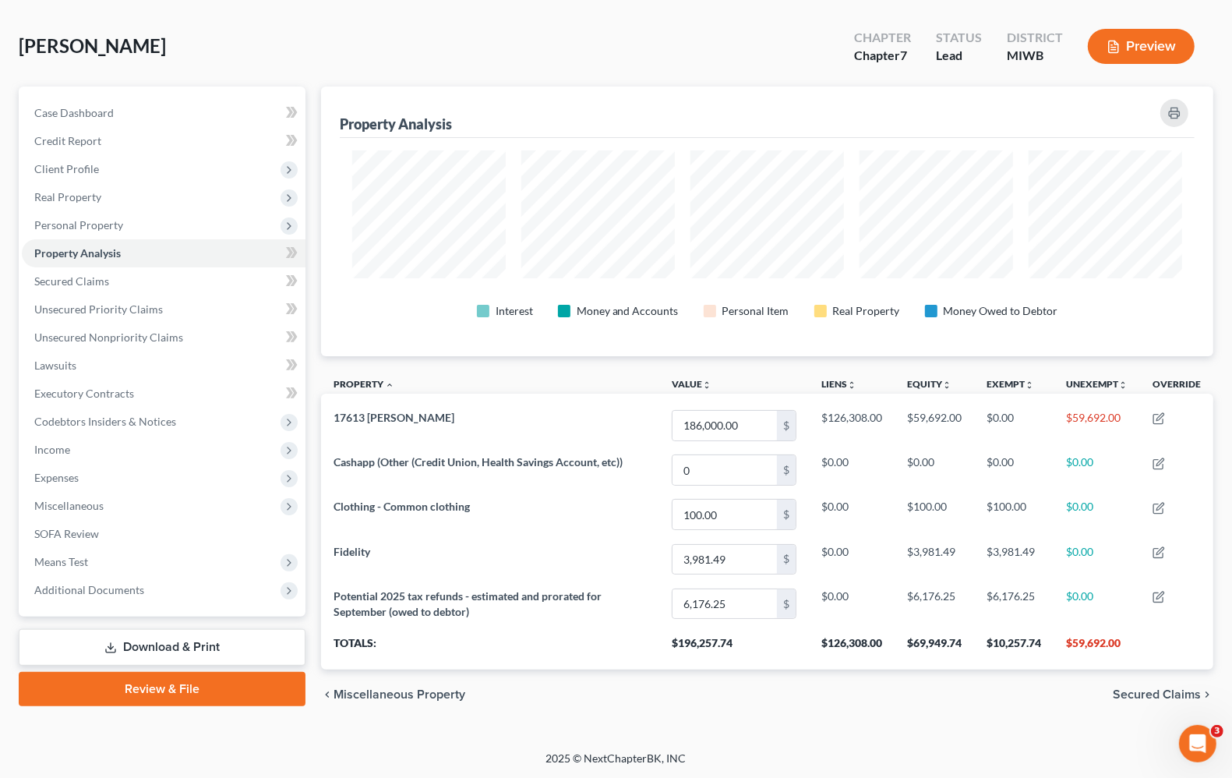
scroll to position [64, 0]
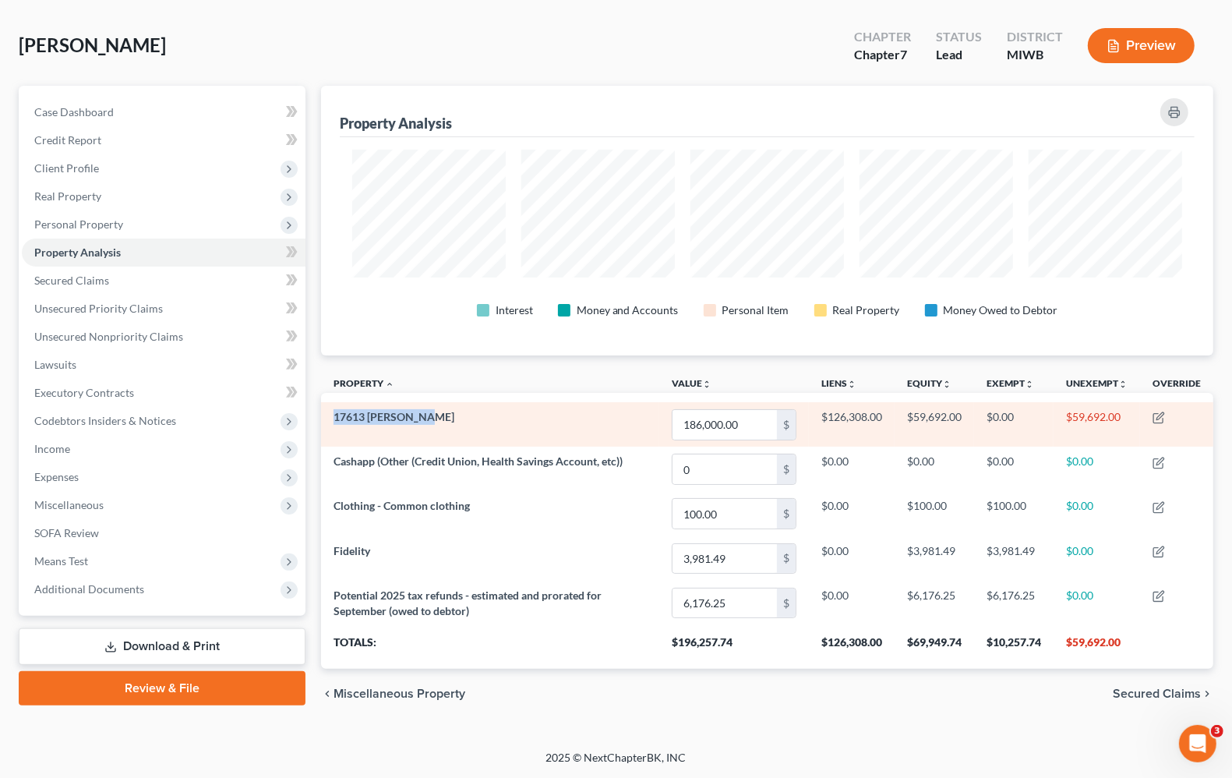
drag, startPoint x: 332, startPoint y: 414, endPoint x: 437, endPoint y: 402, distance: 105.1
click at [437, 402] on td "17613 Beech Daly" at bounding box center [490, 424] width 338 height 44
copy span "17613 Beech Daly"
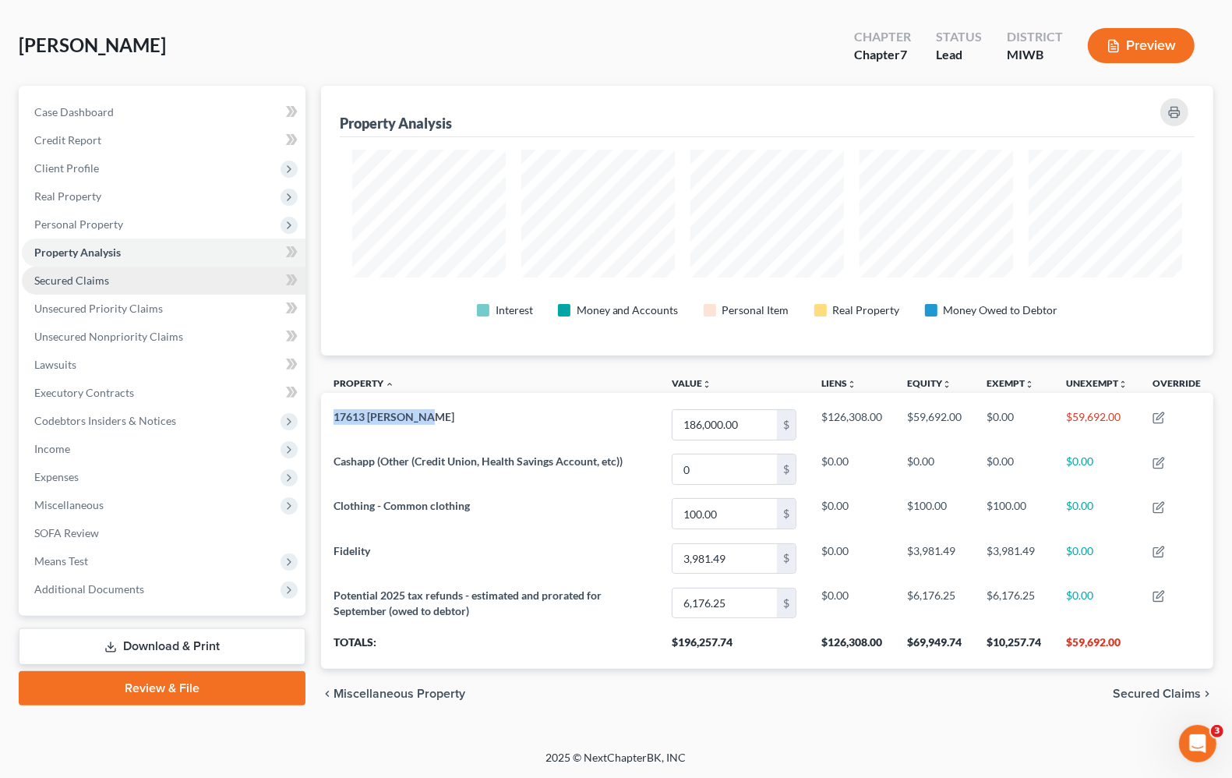
click at [96, 282] on span "Secured Claims" at bounding box center [71, 280] width 75 height 13
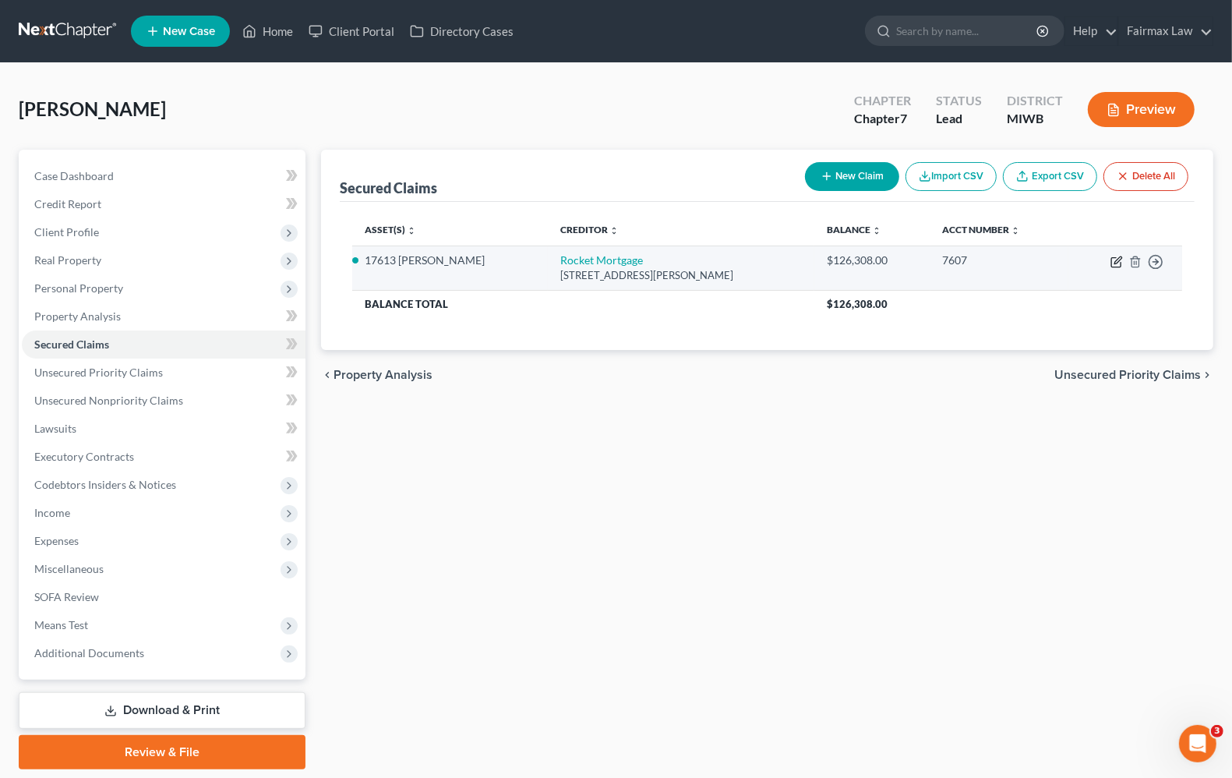
click at [1116, 260] on icon "button" at bounding box center [1118, 259] width 7 height 7
select select "23"
select select "4"
select select "2"
select select "0"
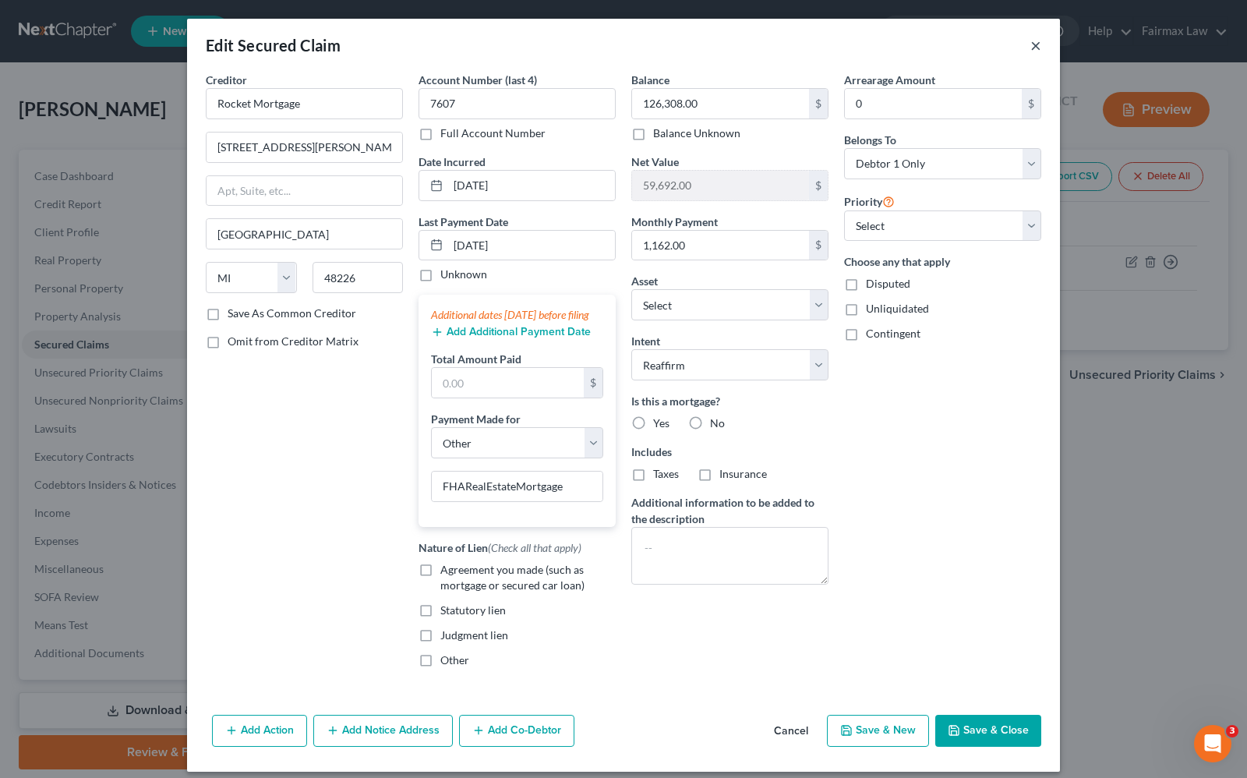
click at [1031, 44] on button "×" at bounding box center [1036, 45] width 11 height 19
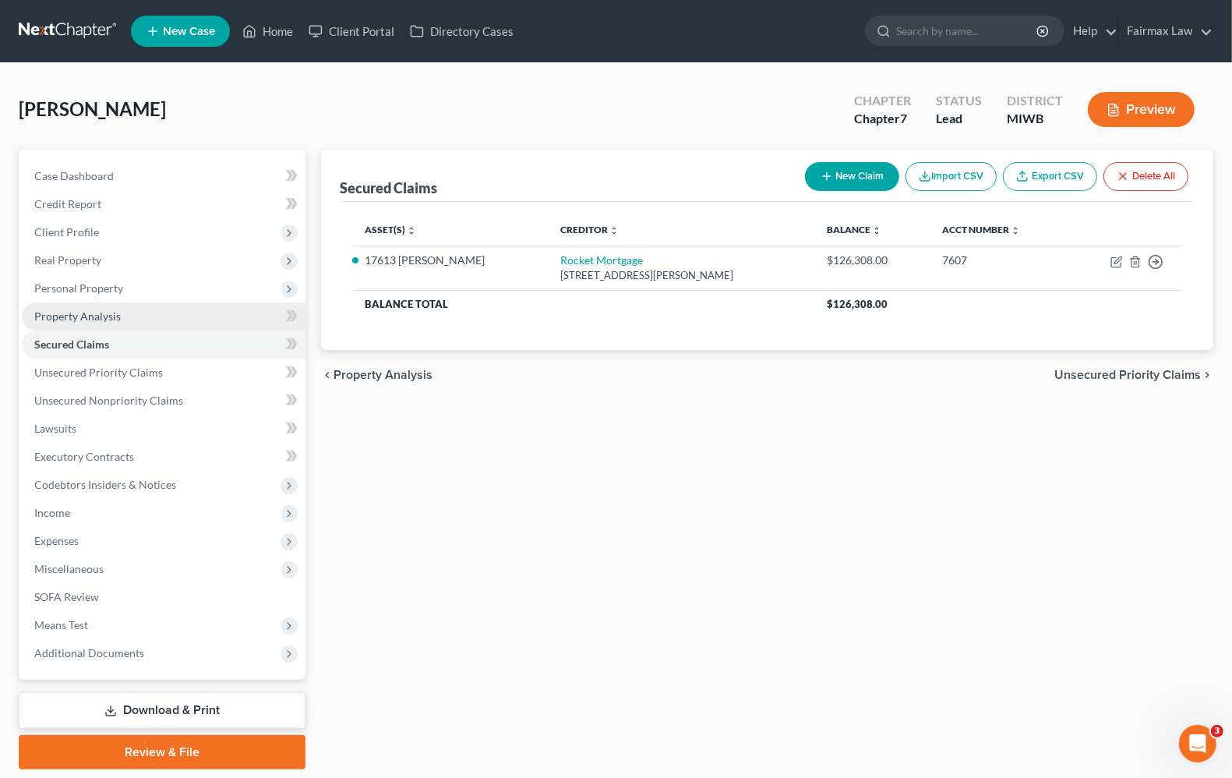
click at [72, 312] on span "Property Analysis" at bounding box center [77, 315] width 87 height 13
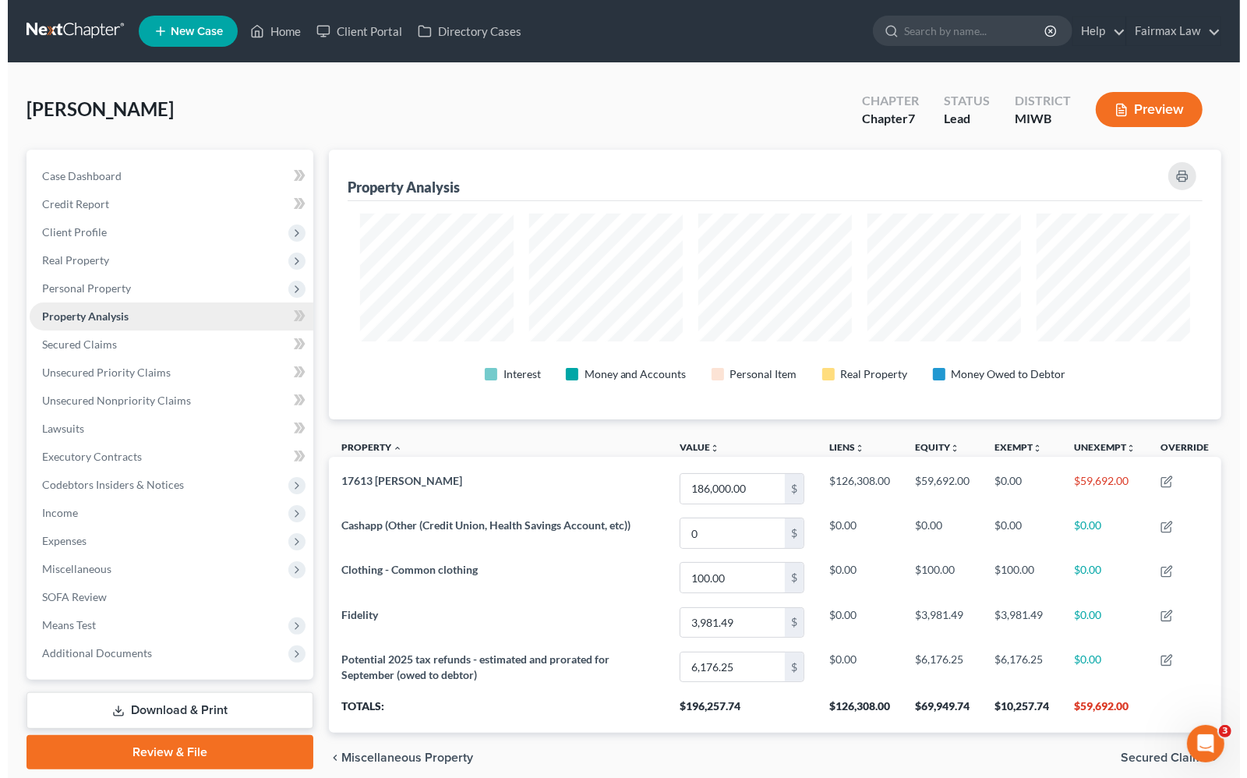
scroll to position [270, 893]
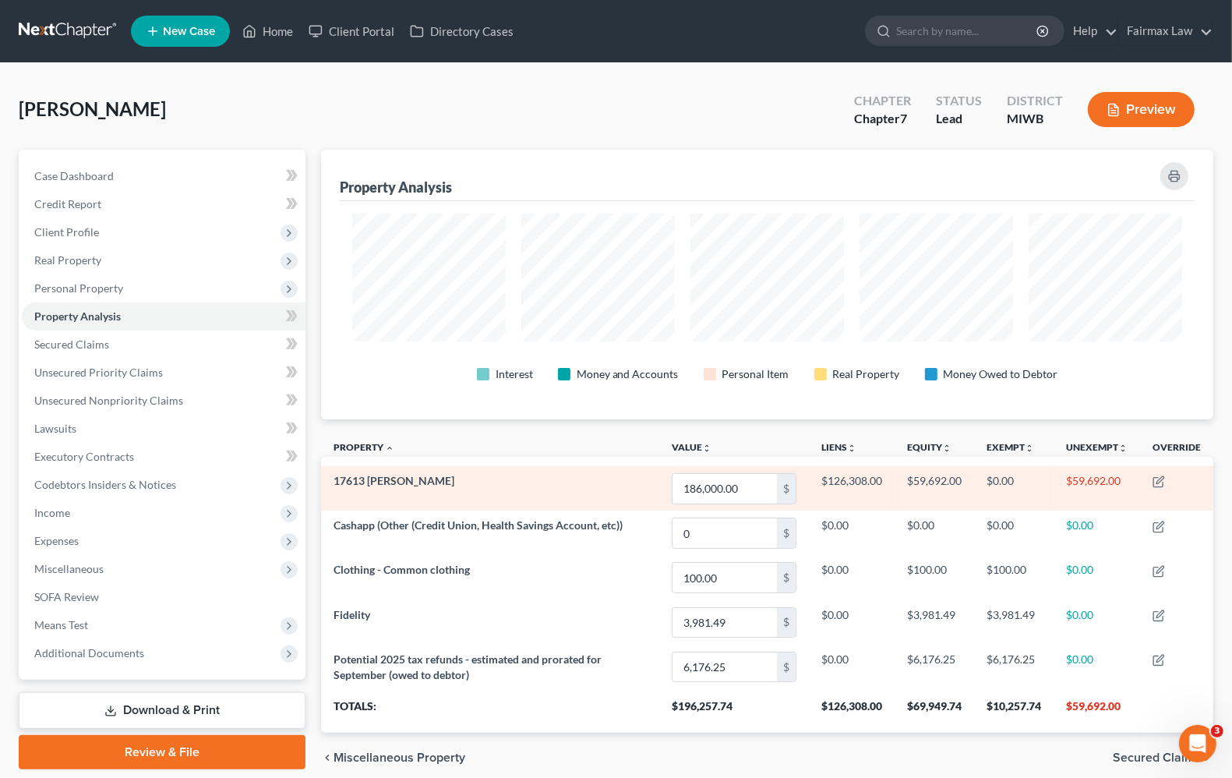
click at [938, 476] on td "$59,692.00" at bounding box center [935, 488] width 80 height 44
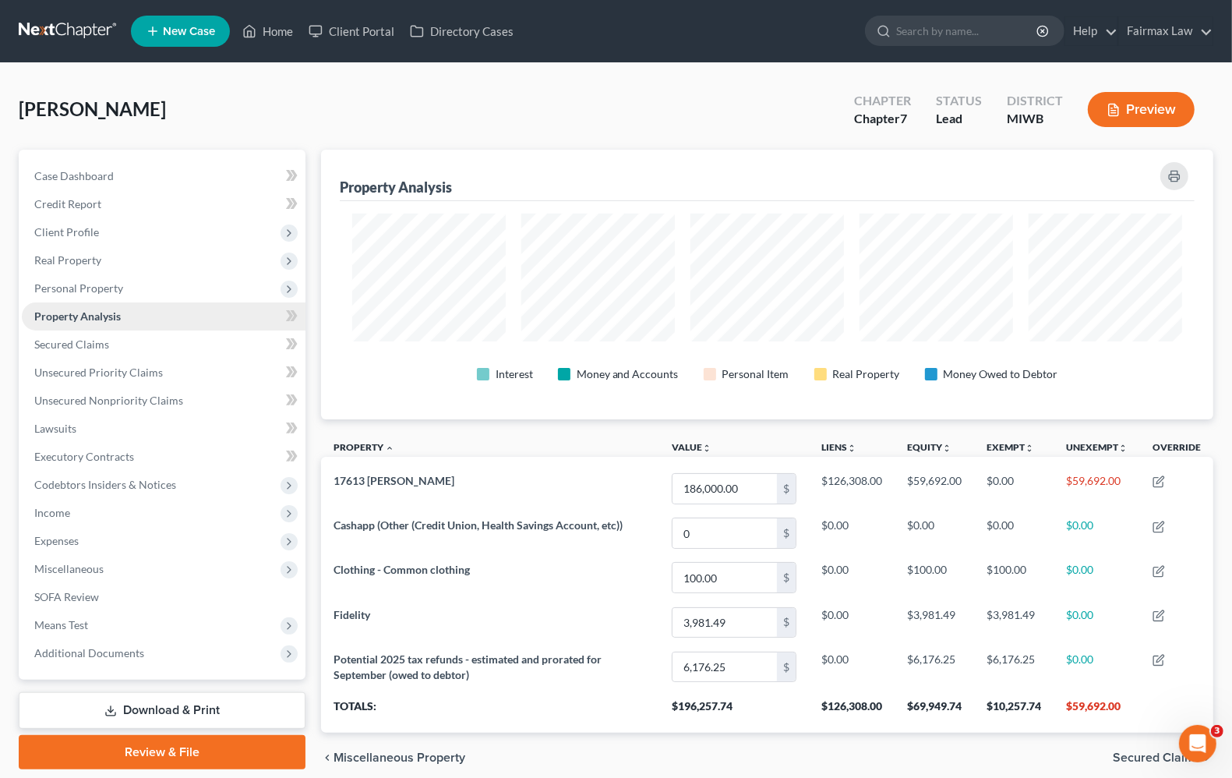
click at [84, 310] on span "Property Analysis" at bounding box center [77, 315] width 87 height 13
click at [87, 291] on span "Personal Property" at bounding box center [78, 287] width 89 height 13
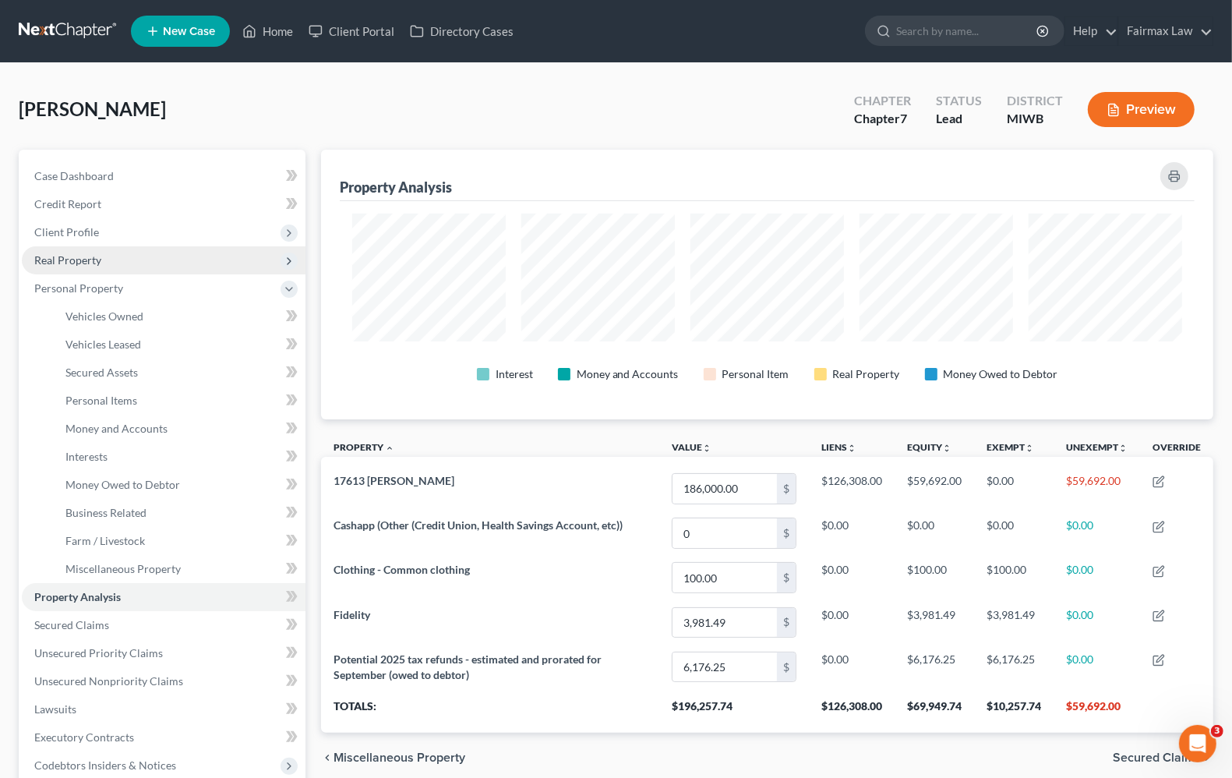
click at [76, 246] on span "Real Property" at bounding box center [164, 260] width 284 height 28
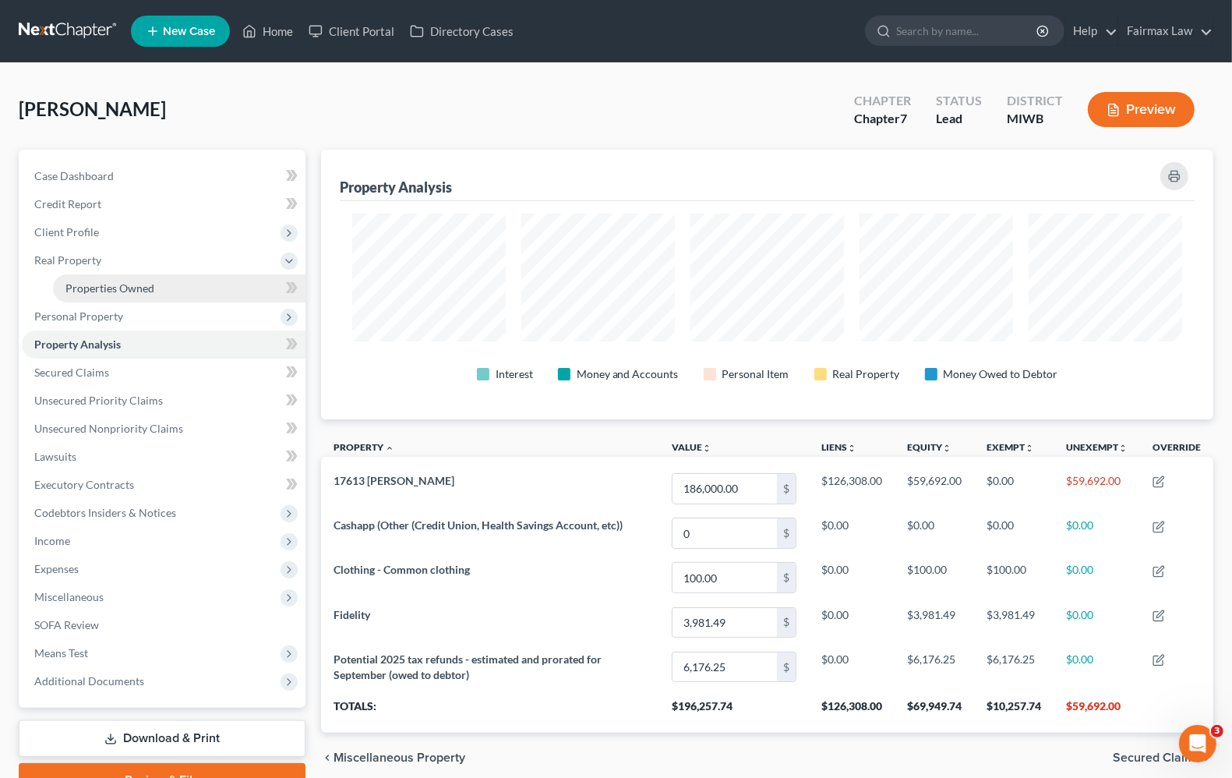
click at [113, 286] on span "Properties Owned" at bounding box center [109, 287] width 89 height 13
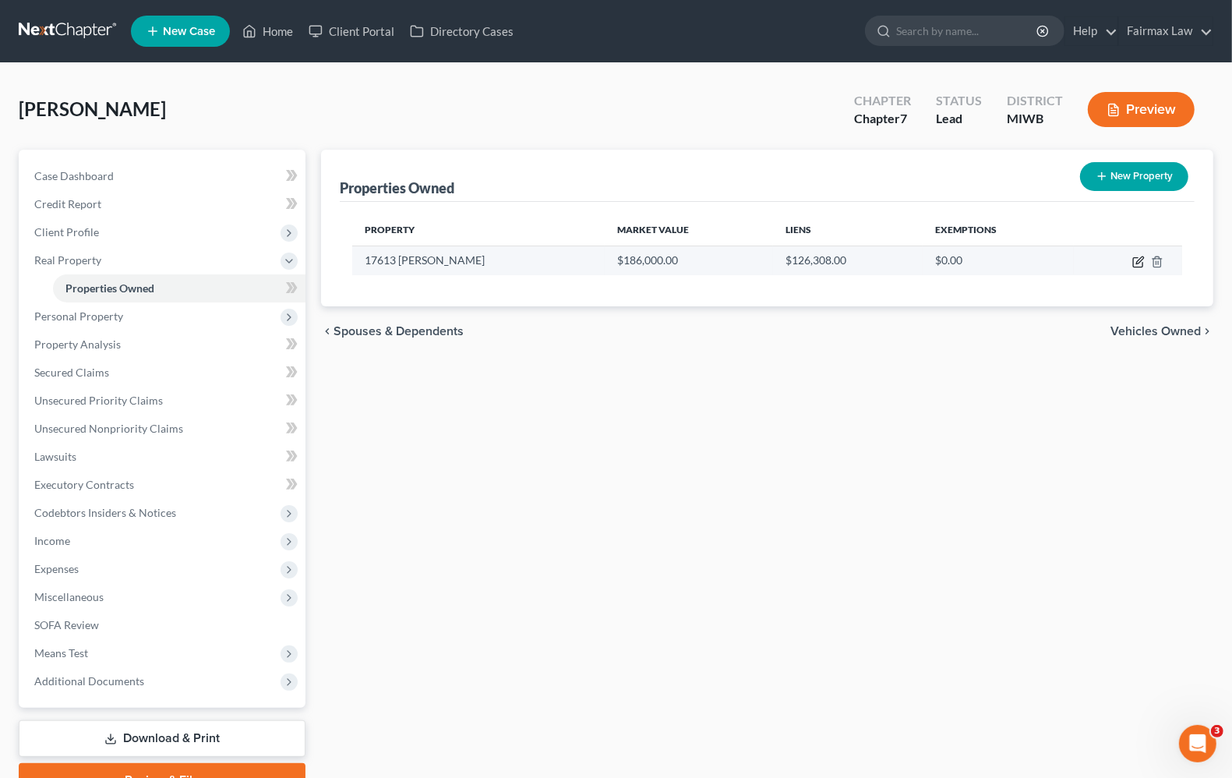
click at [1137, 260] on icon "button" at bounding box center [1139, 262] width 12 height 12
select select "23"
select select "0"
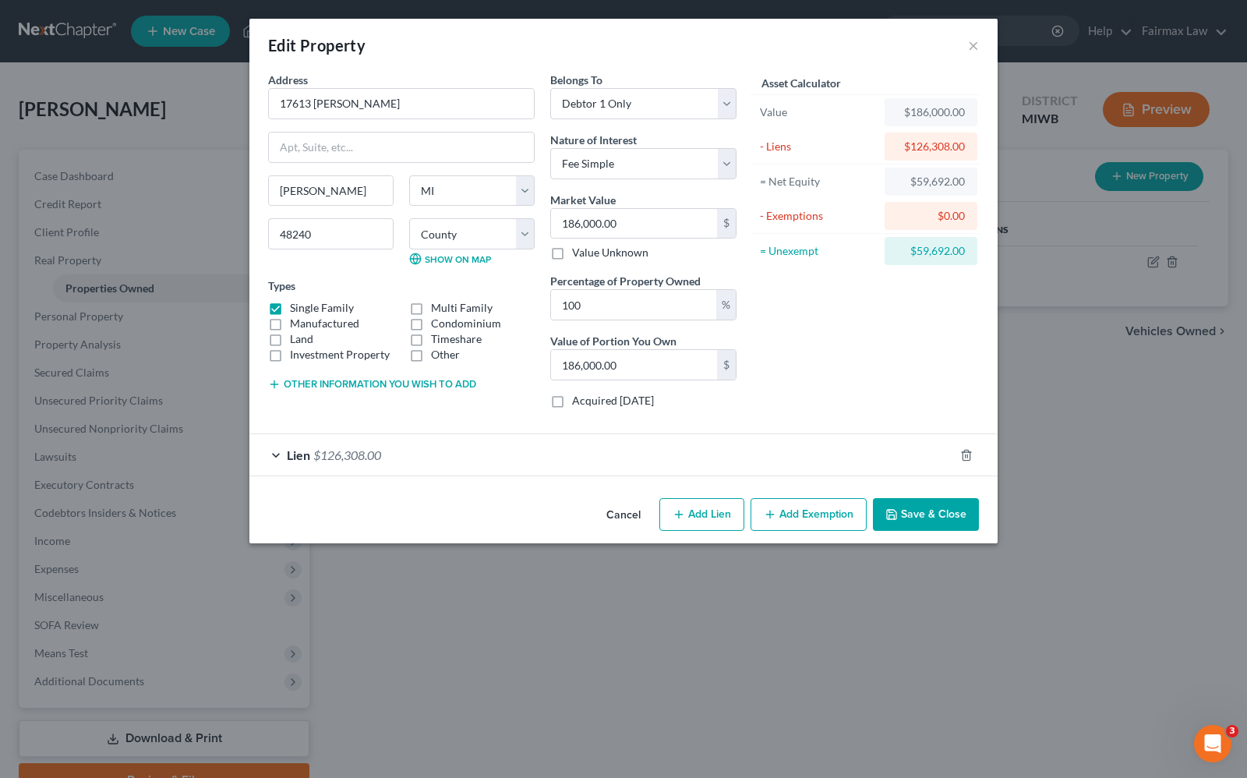
click at [812, 343] on div "Asset Calculator Value $186,000.00 - Liens $126,308.00 = Net Equity $59,692.00 …" at bounding box center [865, 246] width 242 height 349
click at [918, 210] on div "$0.00" at bounding box center [931, 216] width 68 height 16
click at [809, 512] on button "Add Exemption" at bounding box center [809, 514] width 116 height 33
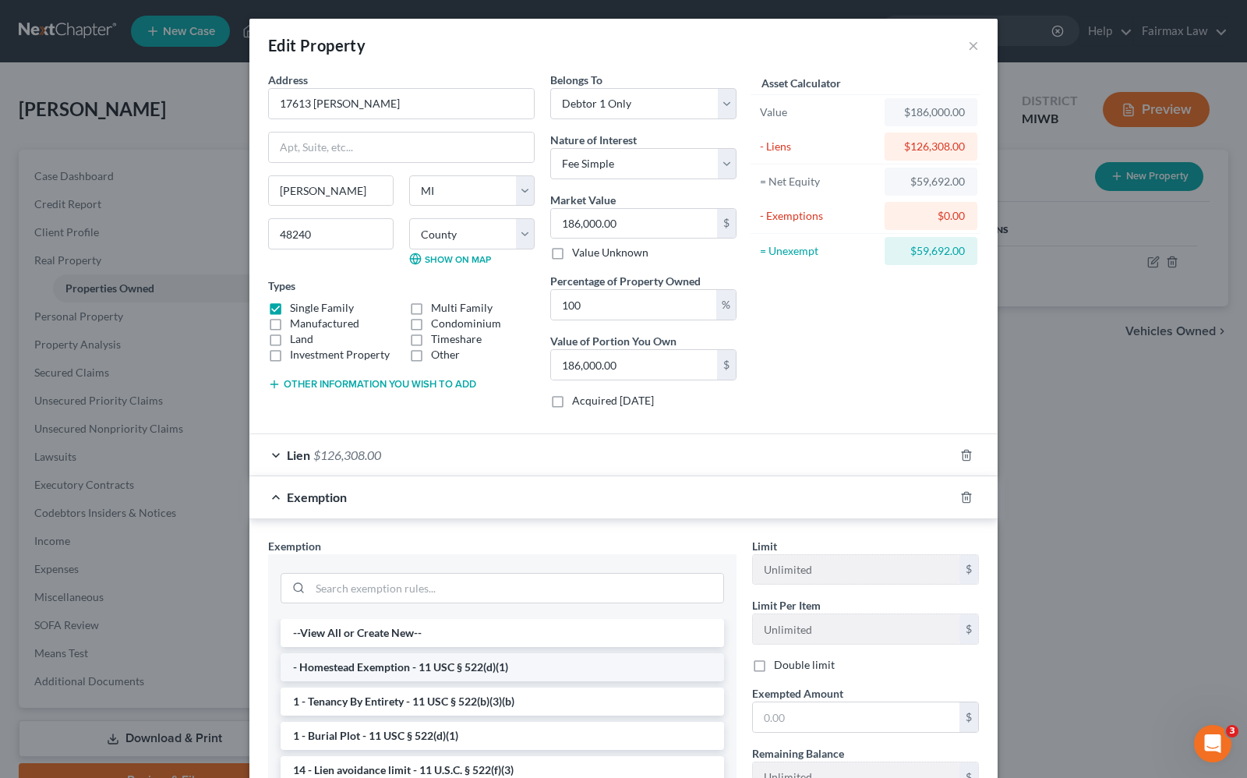
click at [490, 674] on li "- Homestead Exemption - 11 USC § 522(d)(1)" at bounding box center [503, 667] width 444 height 28
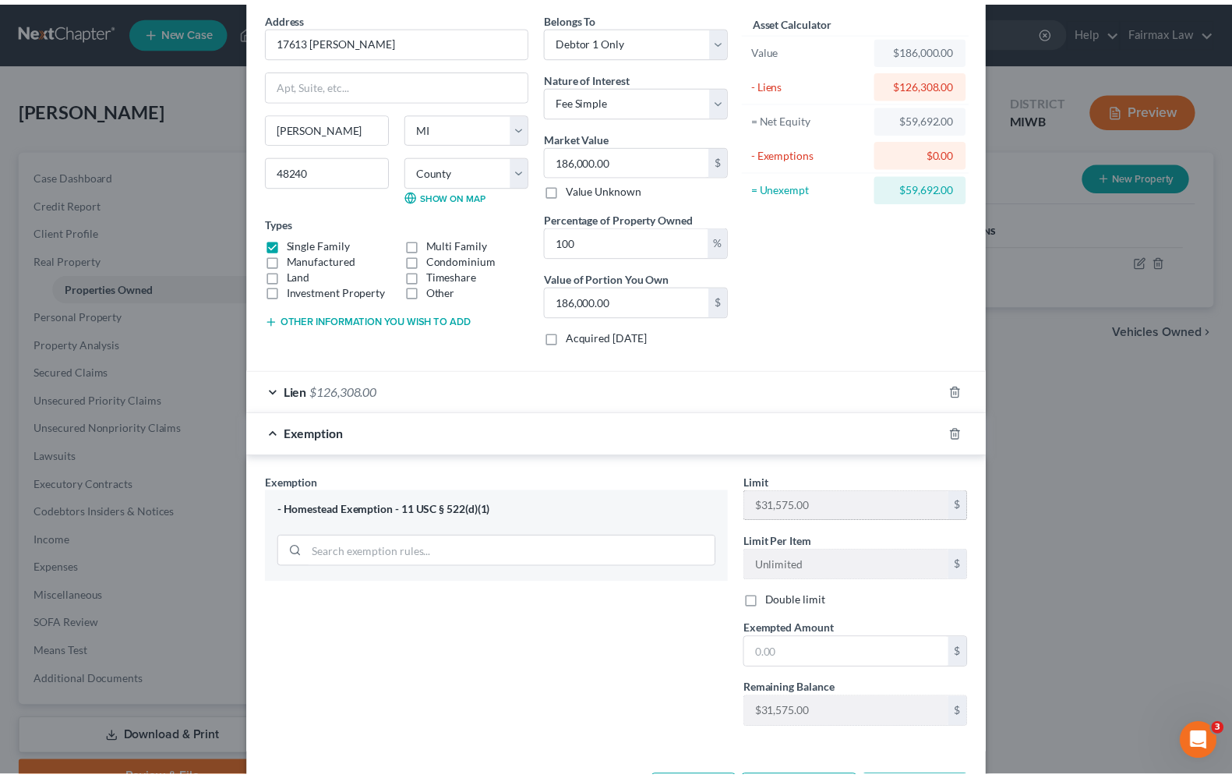
scroll to position [129, 0]
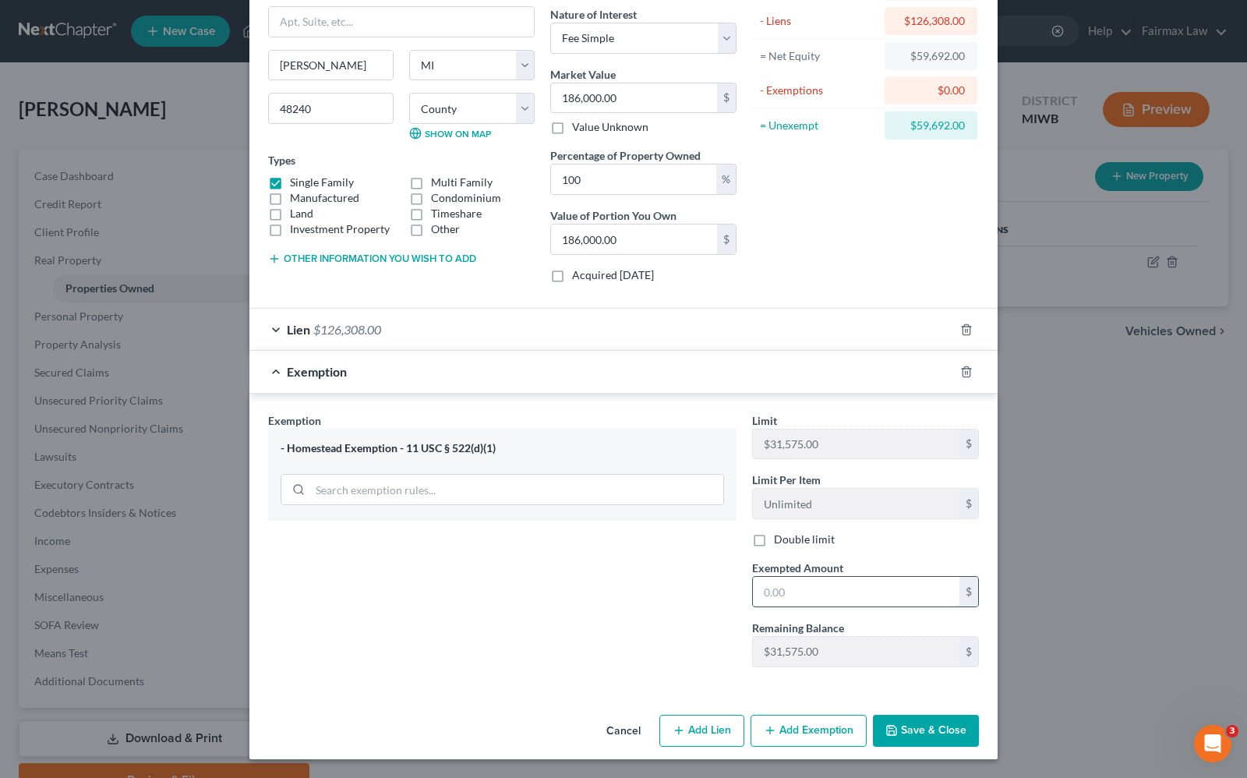
click at [757, 582] on input "text" at bounding box center [856, 592] width 207 height 30
type input "31,575.00"
click at [912, 730] on button "Save & Close" at bounding box center [926, 731] width 106 height 33
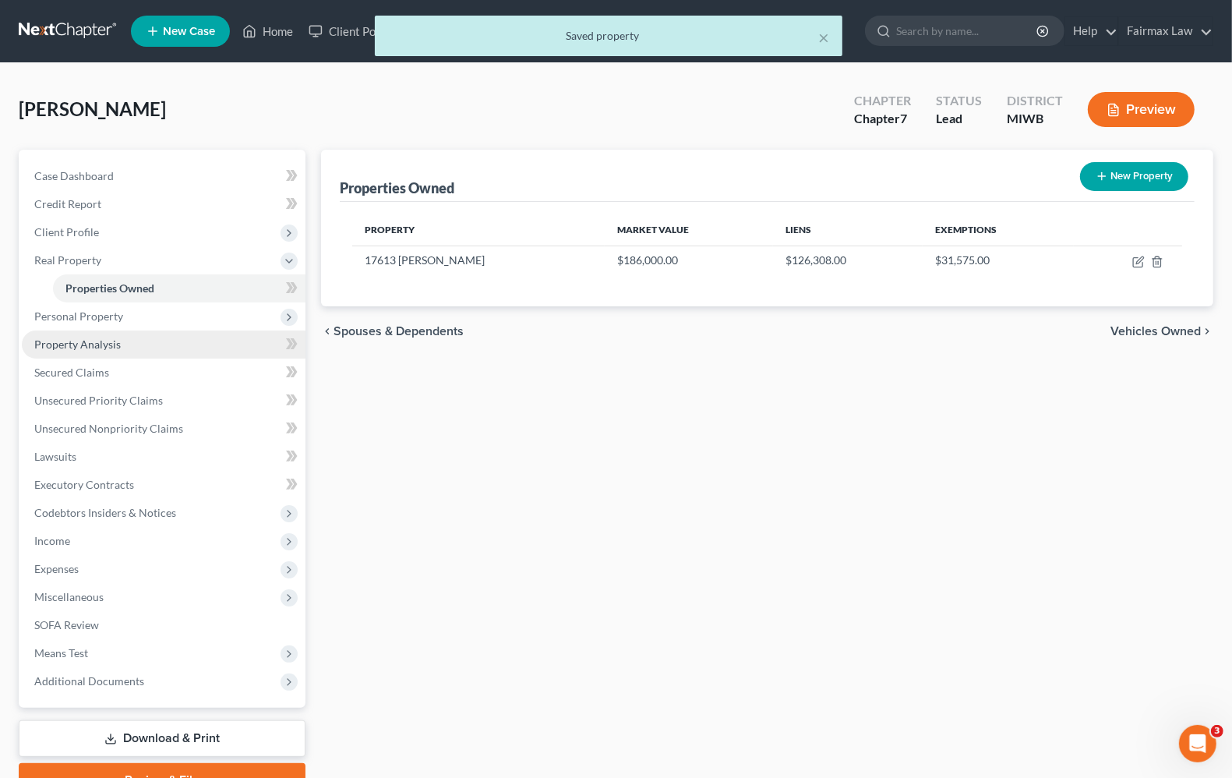
click at [111, 338] on span "Property Analysis" at bounding box center [77, 344] width 87 height 13
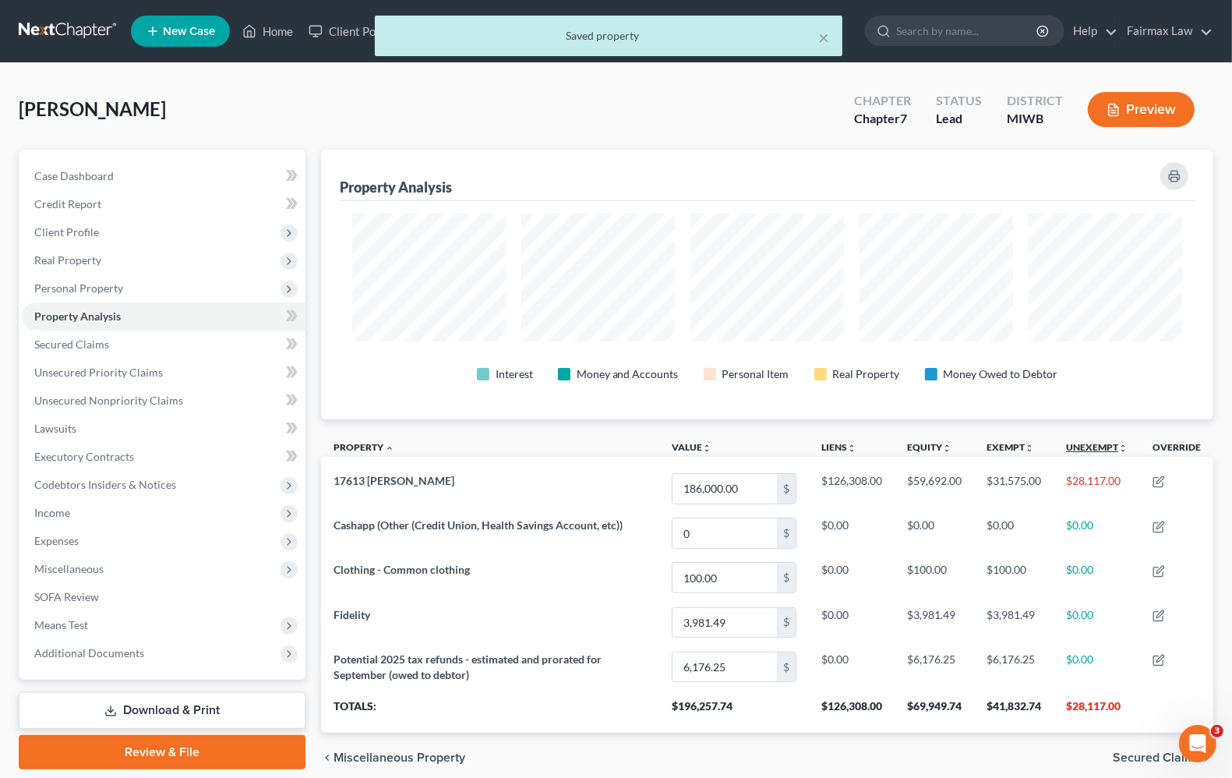
scroll to position [270, 893]
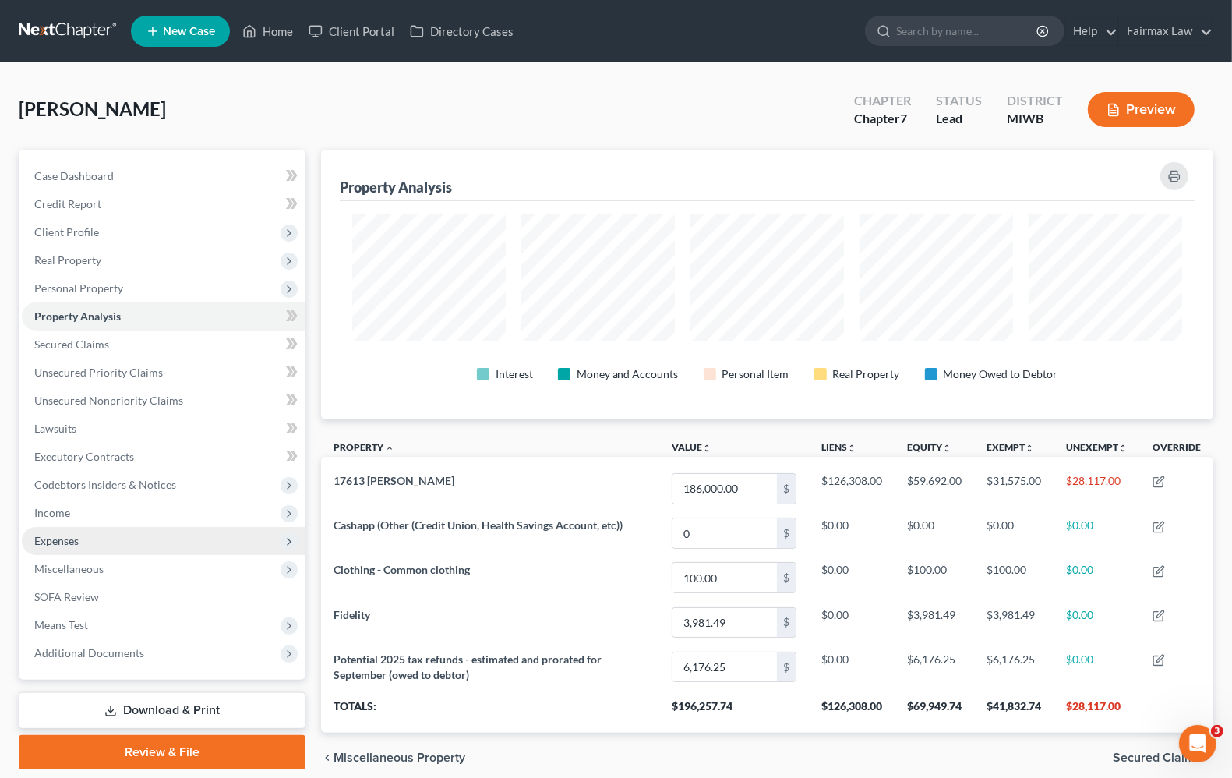
click at [48, 538] on span "Expenses" at bounding box center [56, 540] width 44 height 13
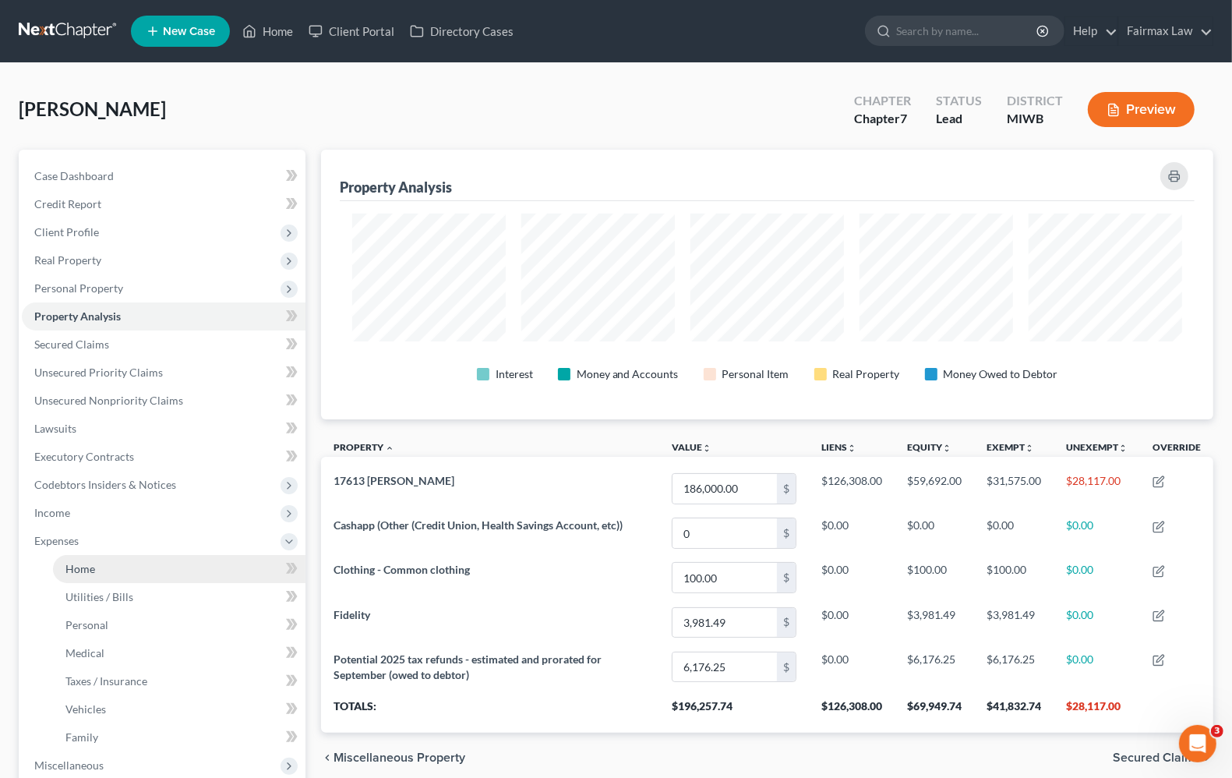
click at [65, 571] on link "Home" at bounding box center [179, 569] width 253 height 28
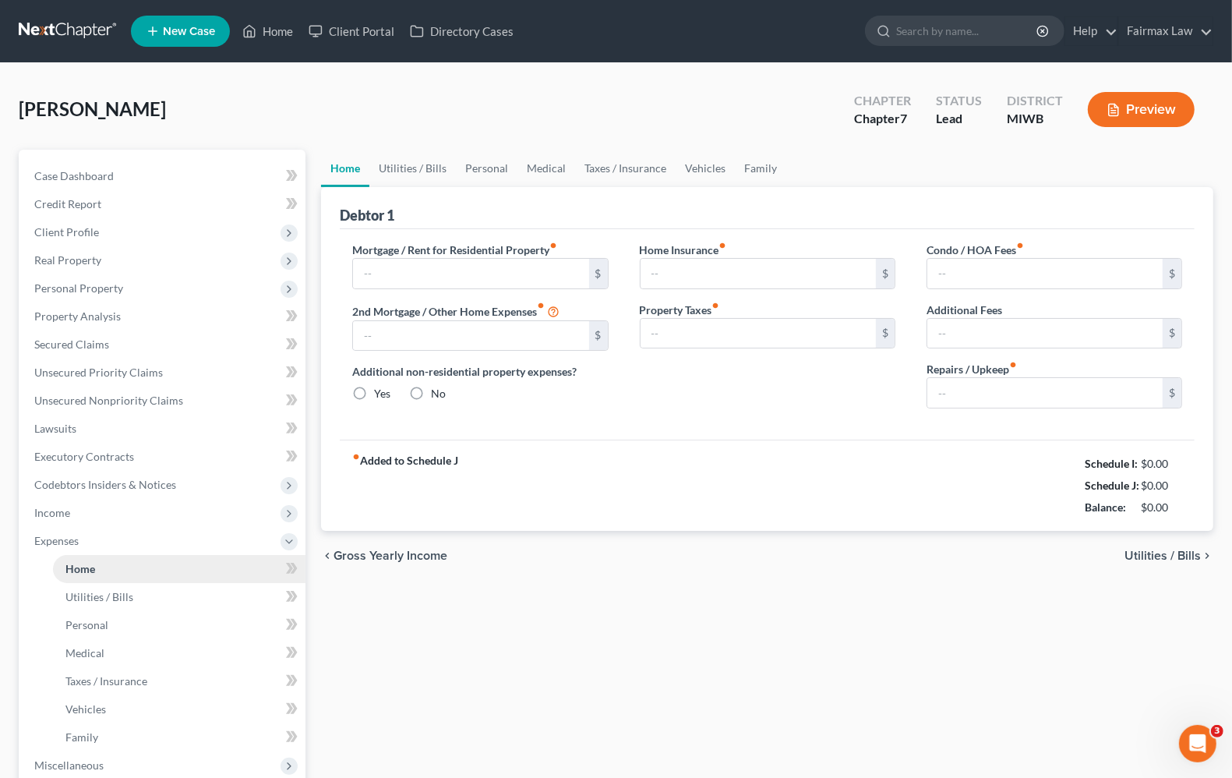
type input "1,160.00"
type input "0.00"
radio input "true"
type input "94.00"
type input "266.00"
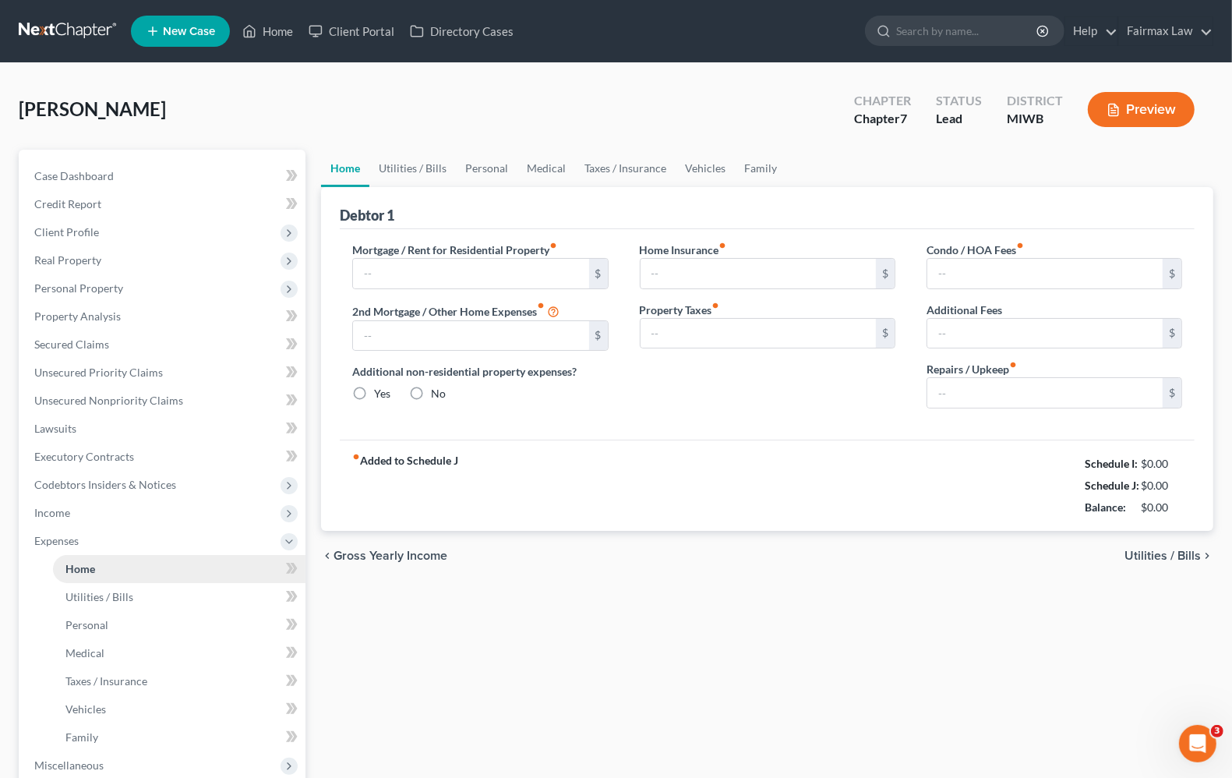
type input "0.00"
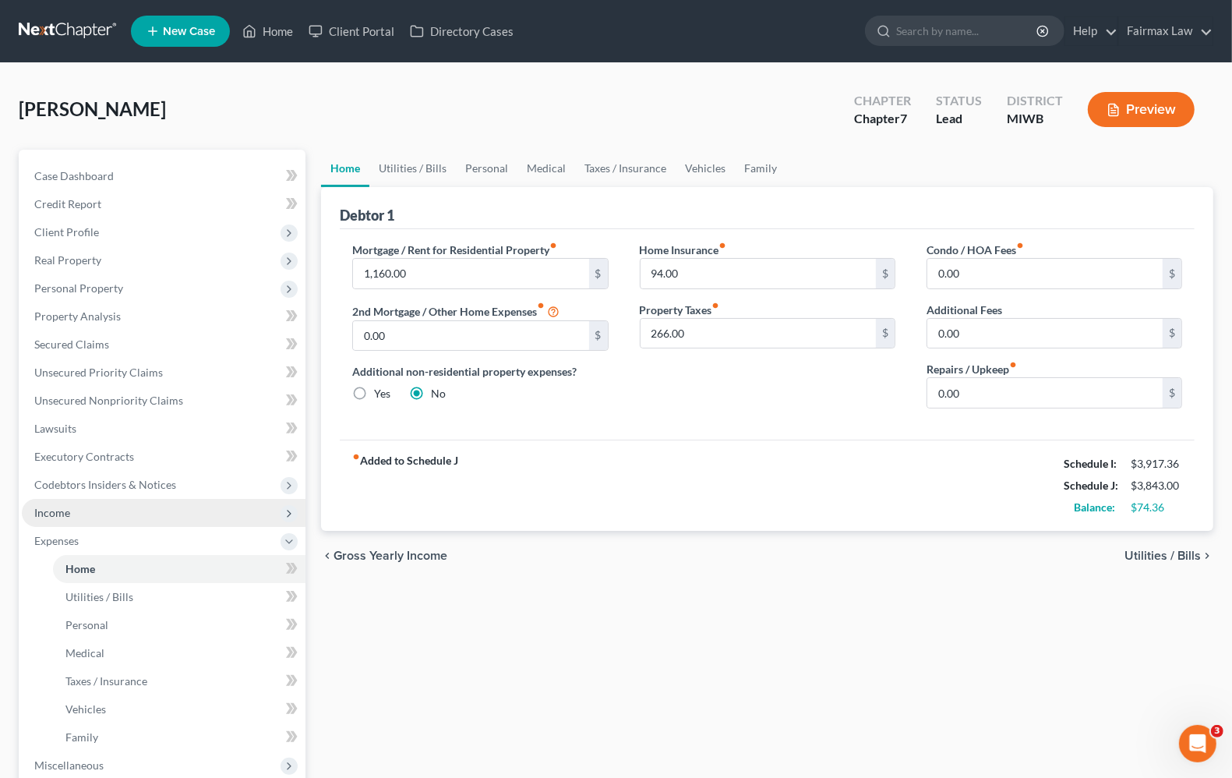
click at [72, 511] on span "Income" at bounding box center [164, 513] width 284 height 28
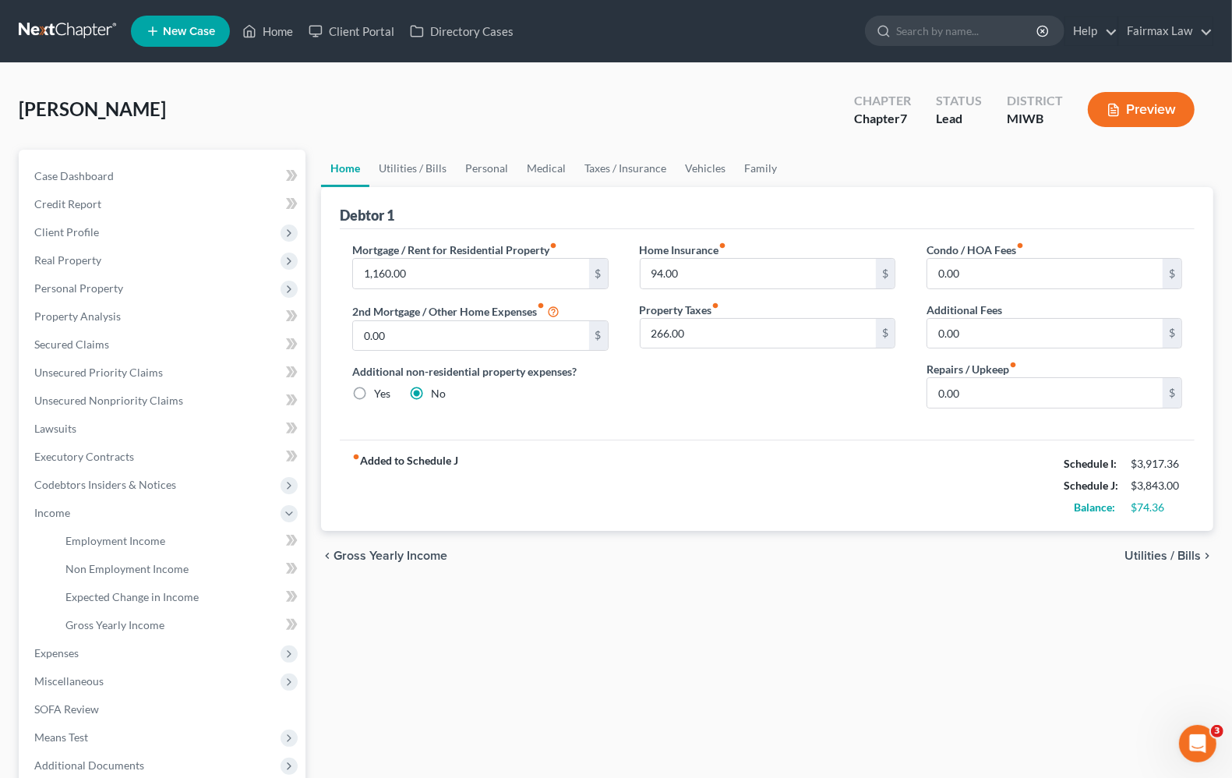
click at [796, 529] on div "fiber_manual_record Added to Schedule J Schedule I: $3,917.36 Schedule J: $3,84…" at bounding box center [767, 485] width 855 height 91
click at [70, 316] on span "Property Analysis" at bounding box center [77, 315] width 87 height 13
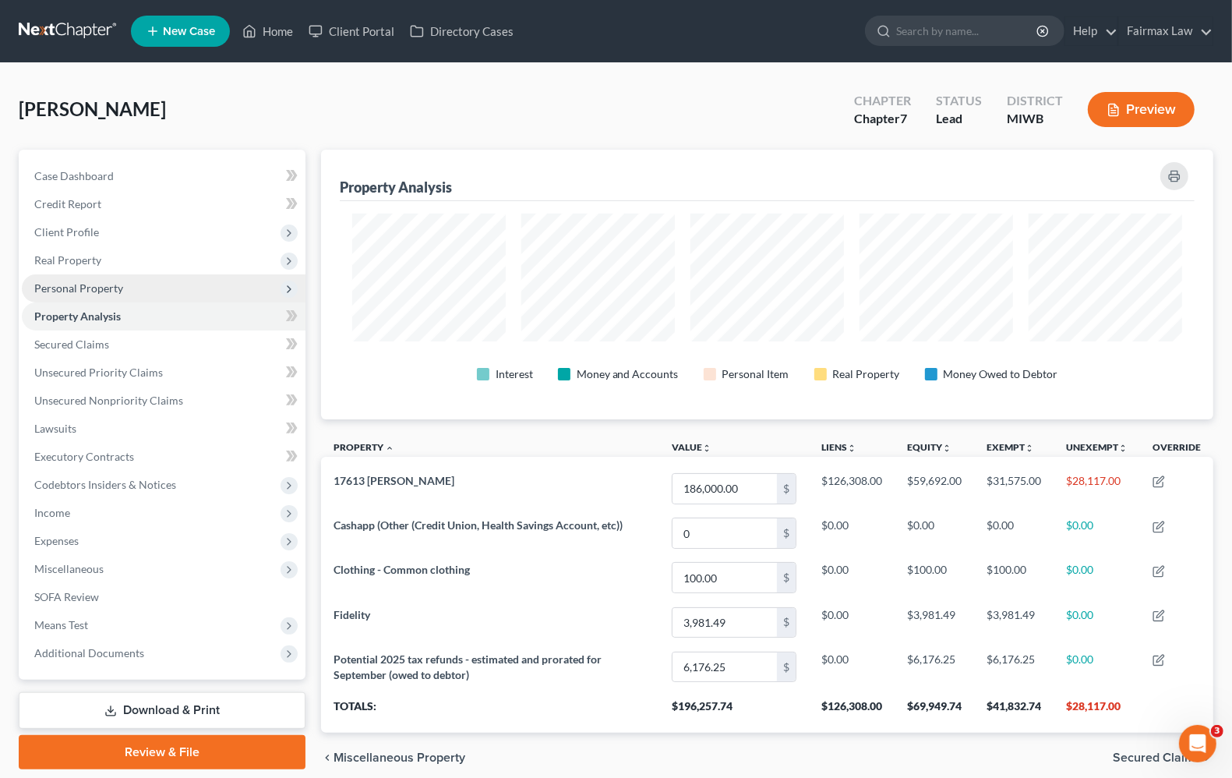
scroll to position [270, 893]
click at [76, 257] on span "Real Property" at bounding box center [67, 259] width 67 height 13
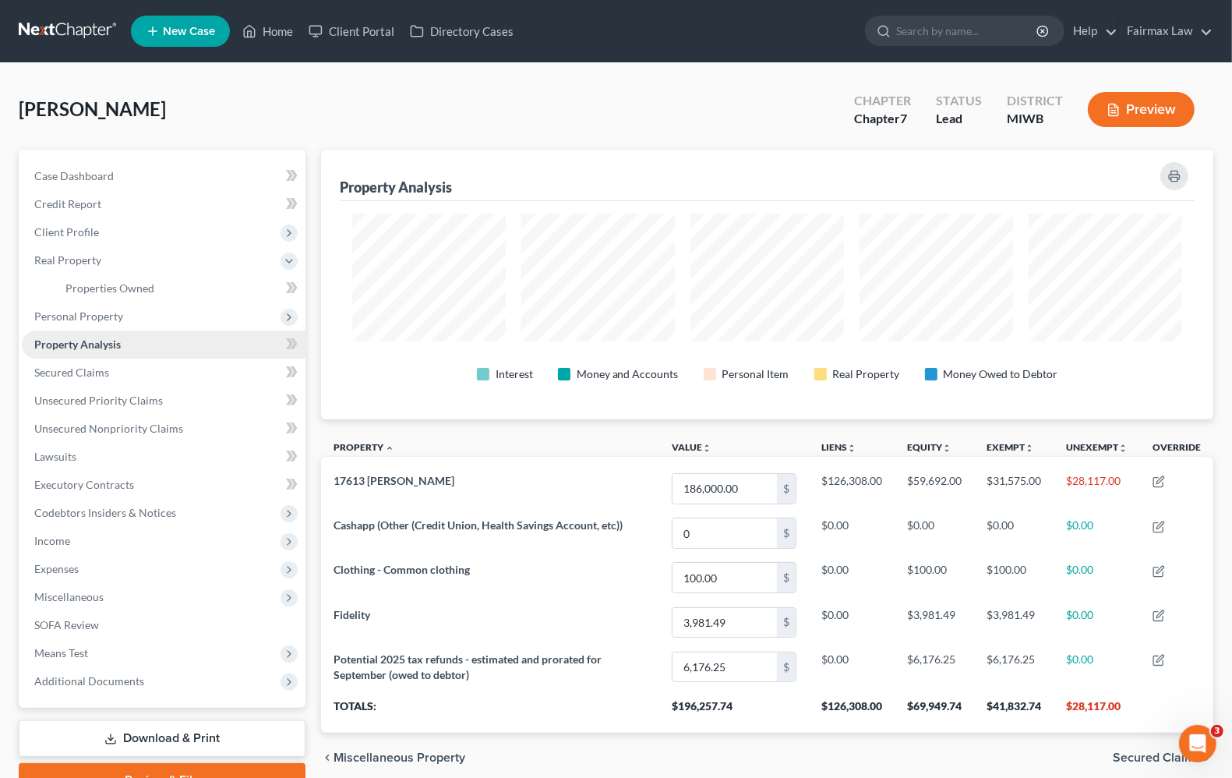
click at [102, 345] on span "Property Analysis" at bounding box center [77, 344] width 87 height 13
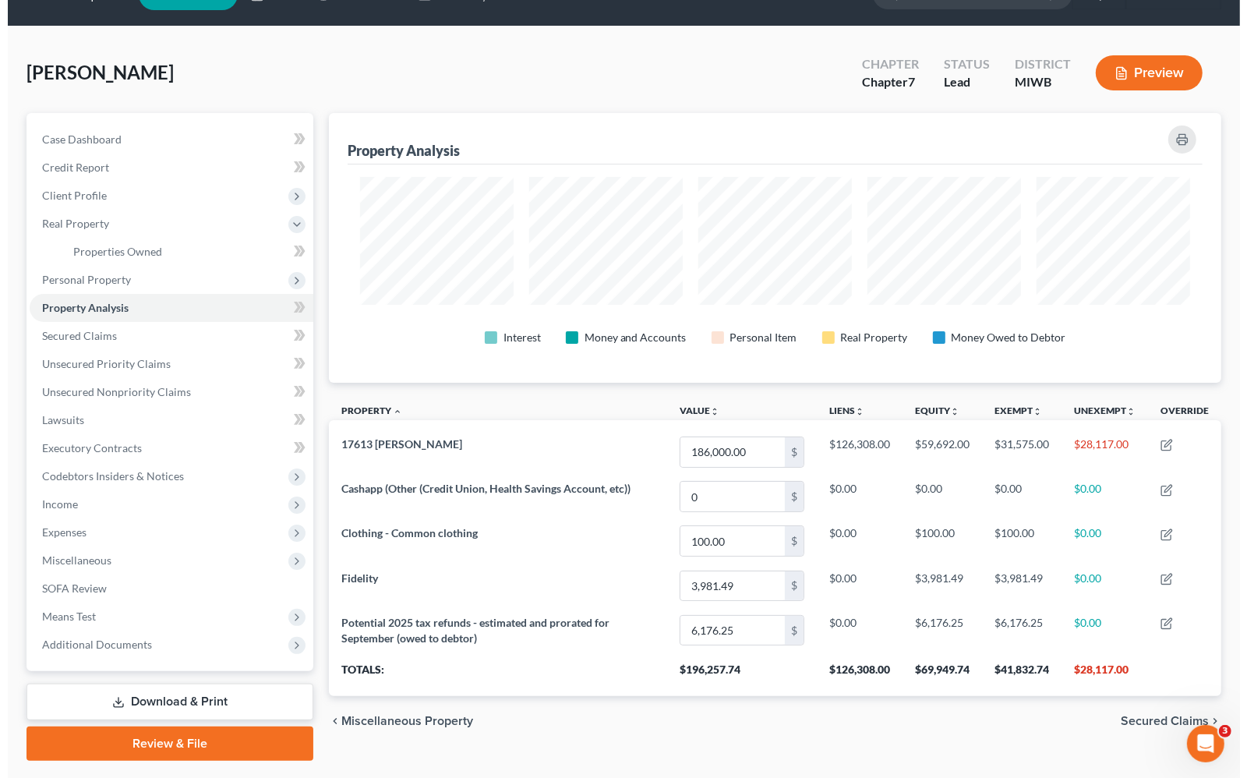
scroll to position [0, 0]
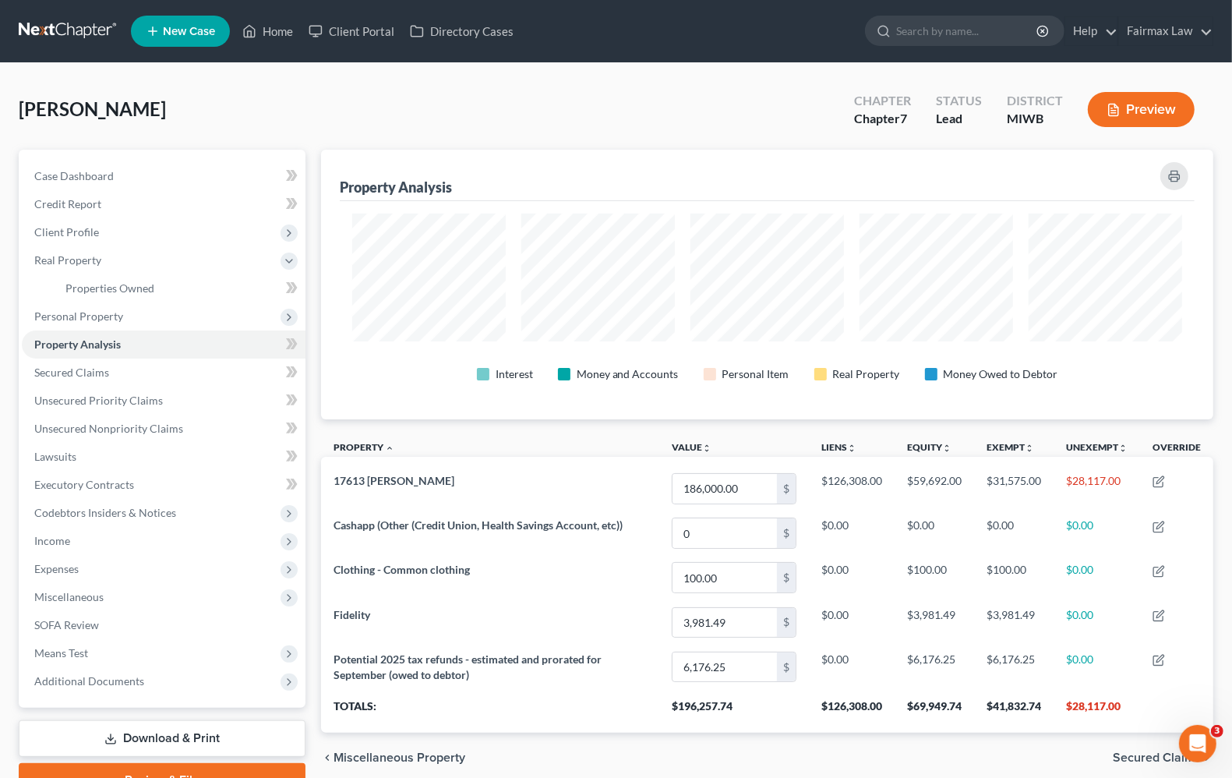
click at [1177, 107] on button "Preview" at bounding box center [1141, 109] width 107 height 35
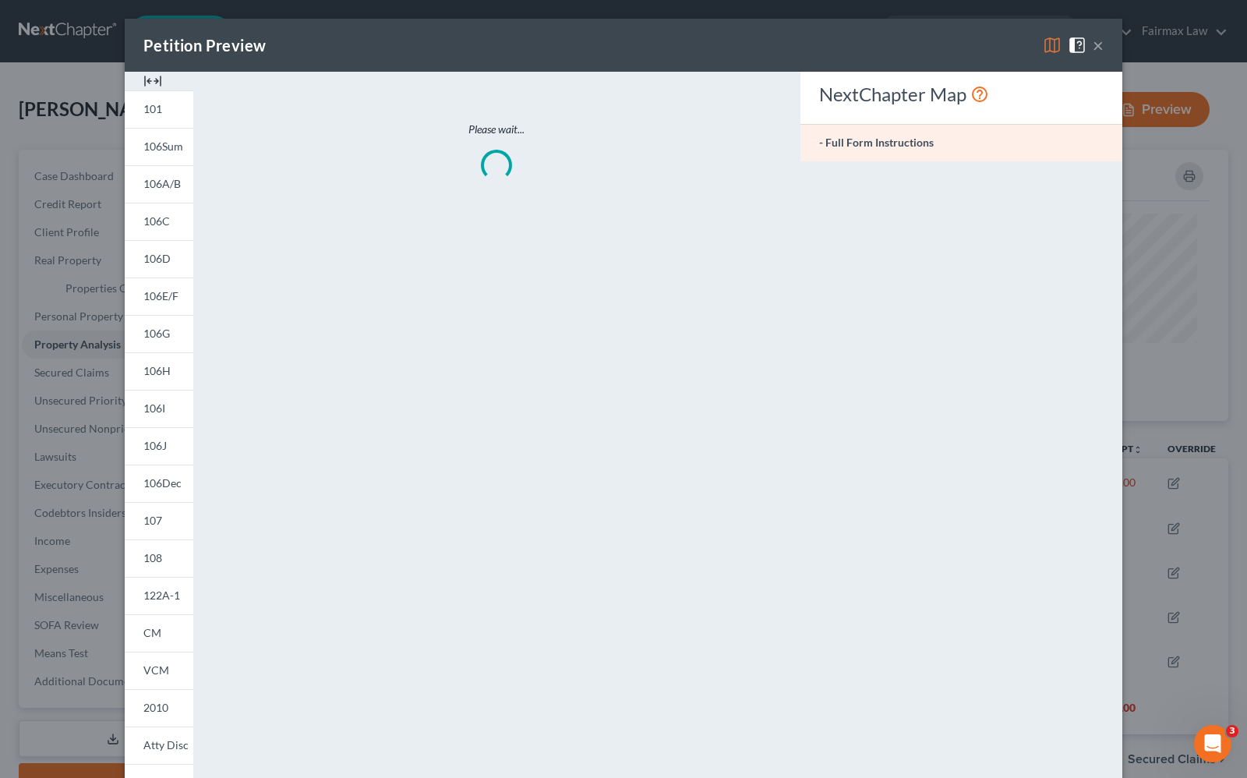
scroll to position [270, 903]
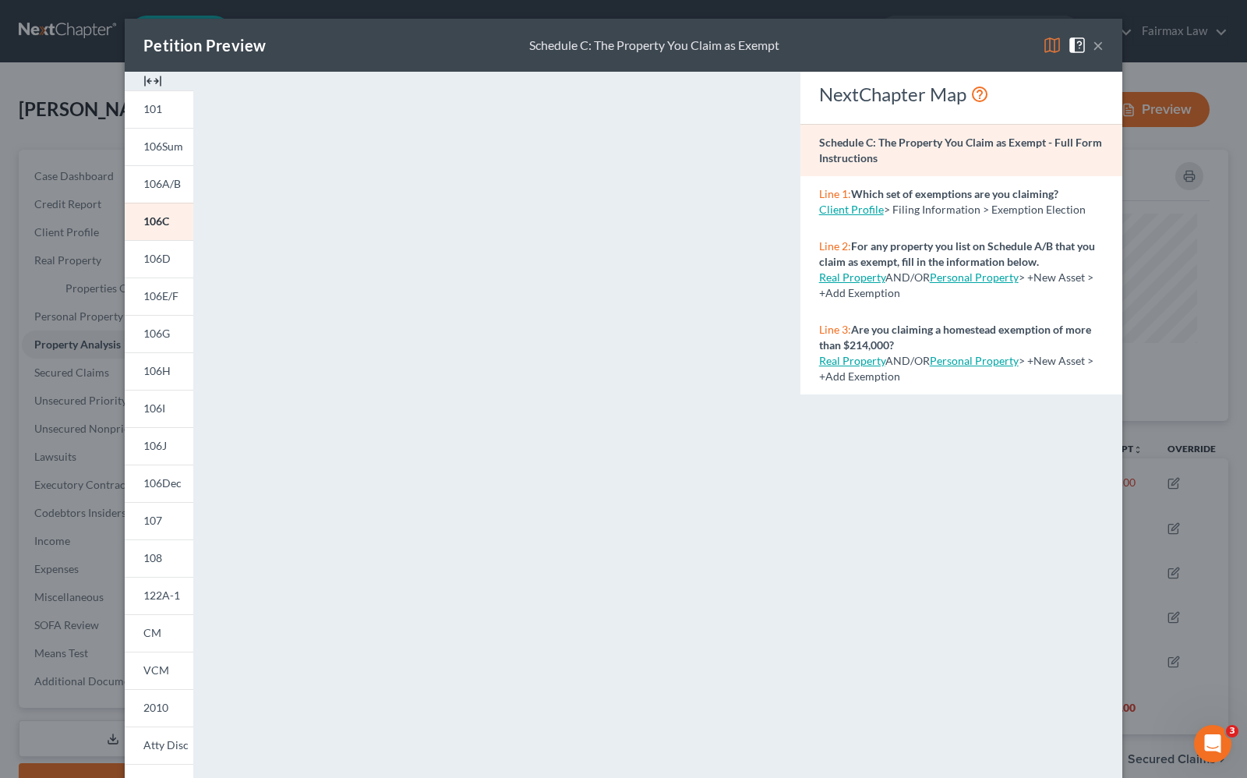
click at [1099, 41] on div "Petition Preview Schedule C: The Property You Claim as Exempt ×" at bounding box center [624, 45] width 998 height 53
click at [1093, 44] on button "×" at bounding box center [1098, 45] width 11 height 19
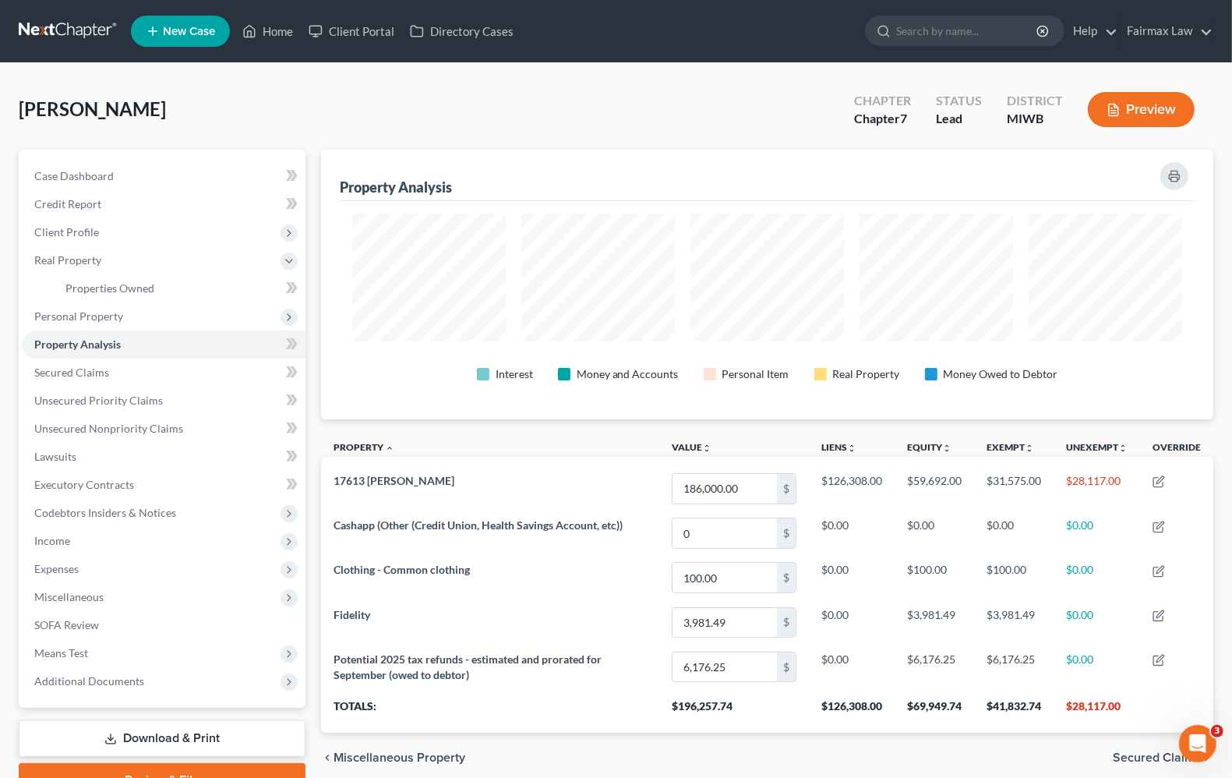
scroll to position [779261, 778639]
click at [94, 291] on span "Properties Owned" at bounding box center [109, 287] width 89 height 13
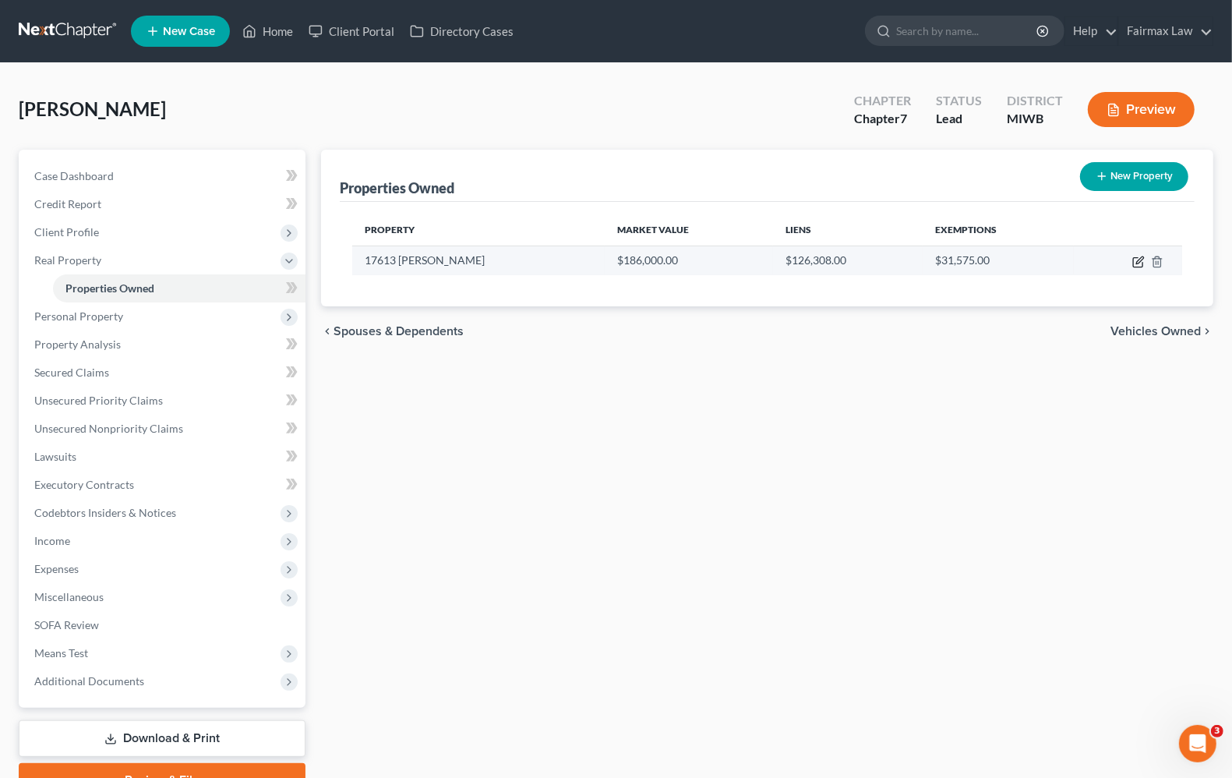
click at [1140, 265] on icon "button" at bounding box center [1139, 262] width 12 height 12
select select "23"
select select "81"
select select "0"
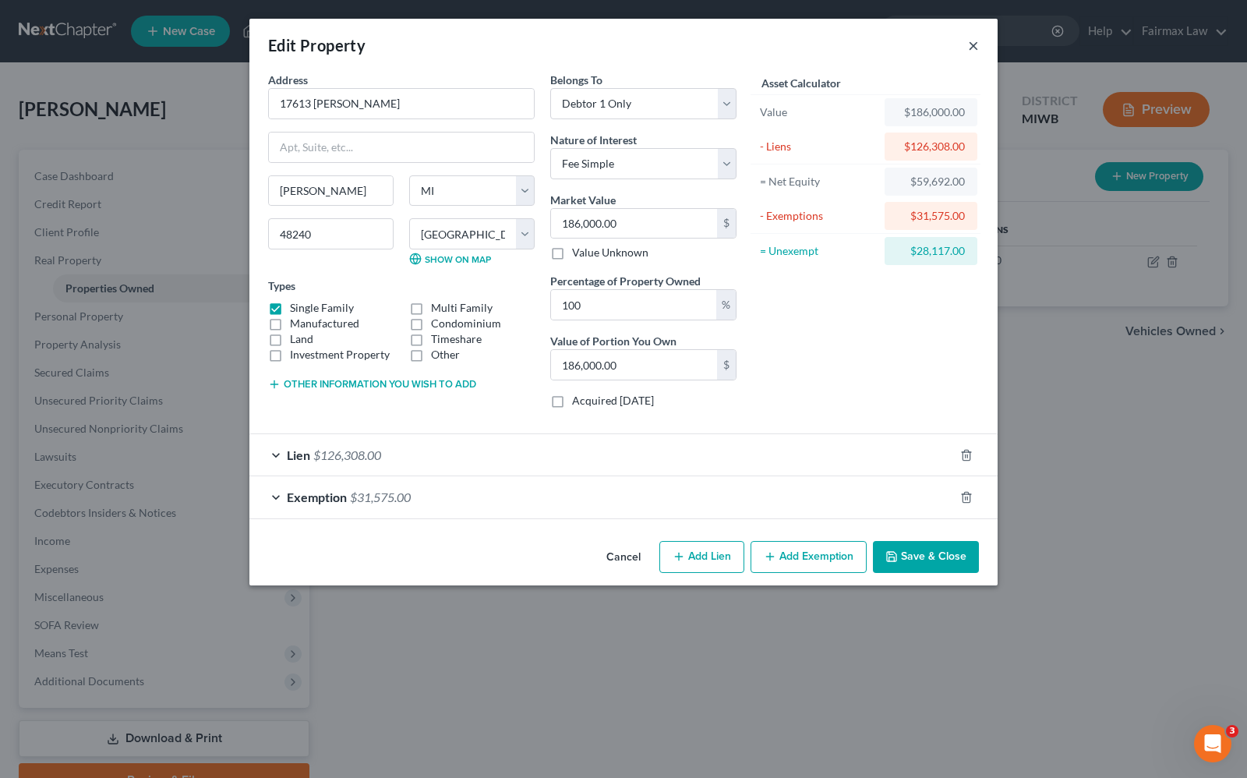
click at [975, 45] on button "×" at bounding box center [973, 45] width 11 height 19
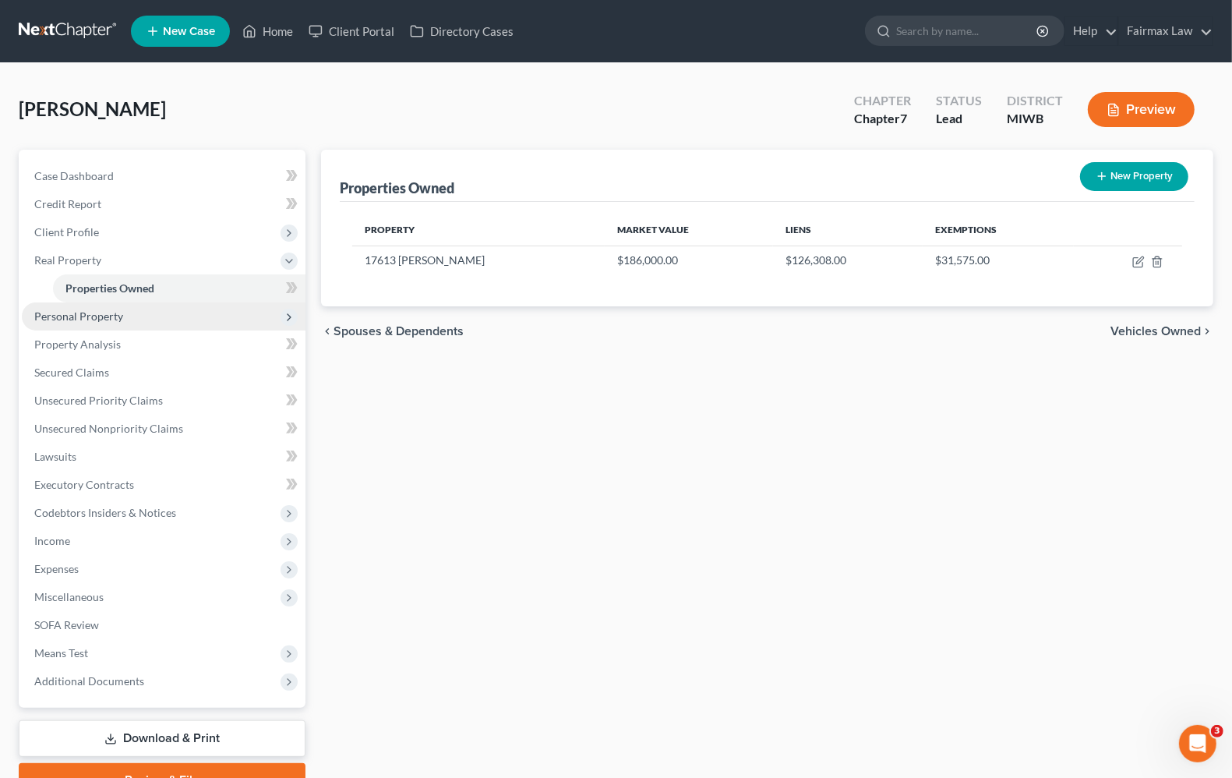
click at [106, 313] on span "Personal Property" at bounding box center [78, 315] width 89 height 13
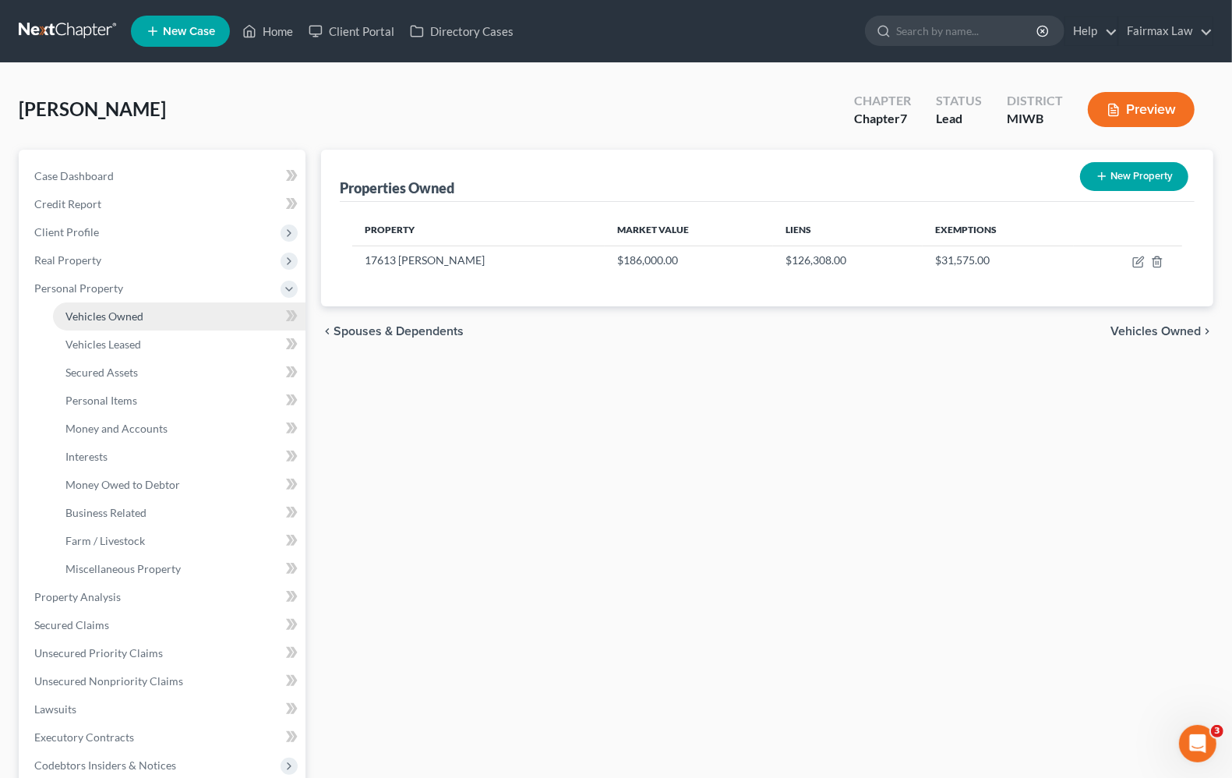
click at [122, 325] on link "Vehicles Owned" at bounding box center [179, 316] width 253 height 28
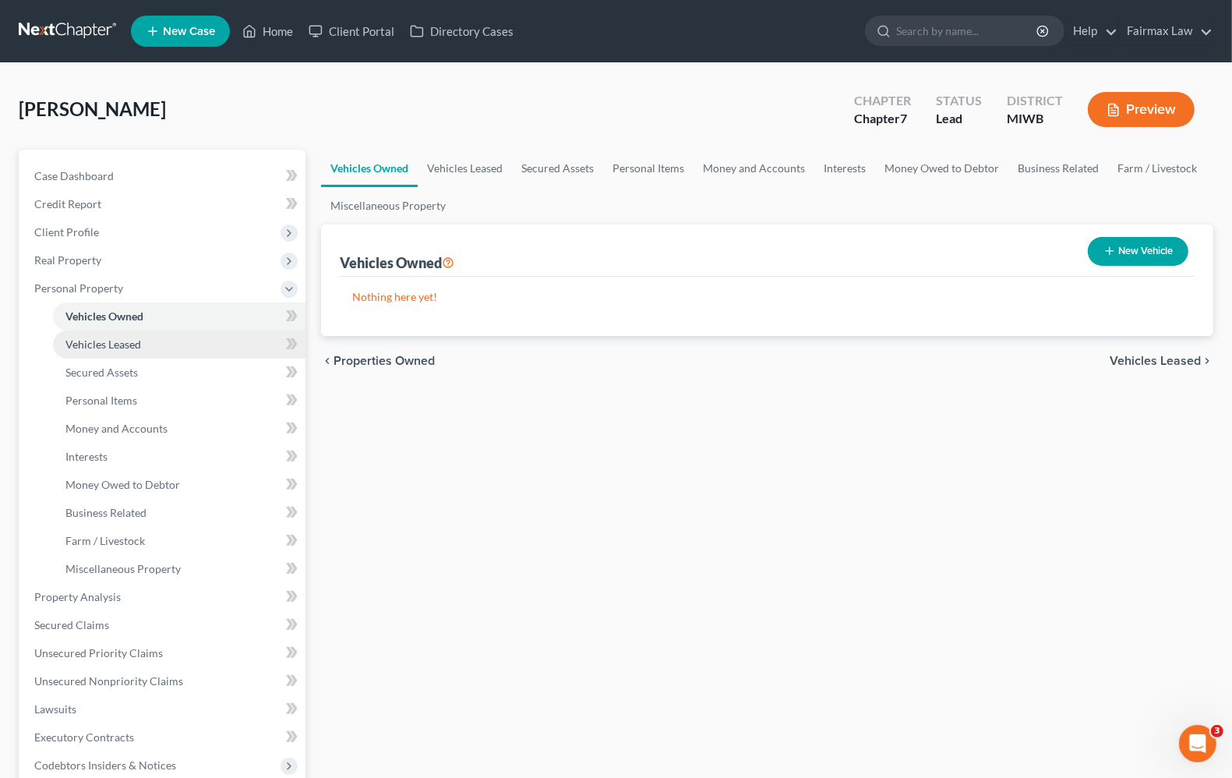
click at [86, 341] on span "Vehicles Leased" at bounding box center [103, 344] width 76 height 13
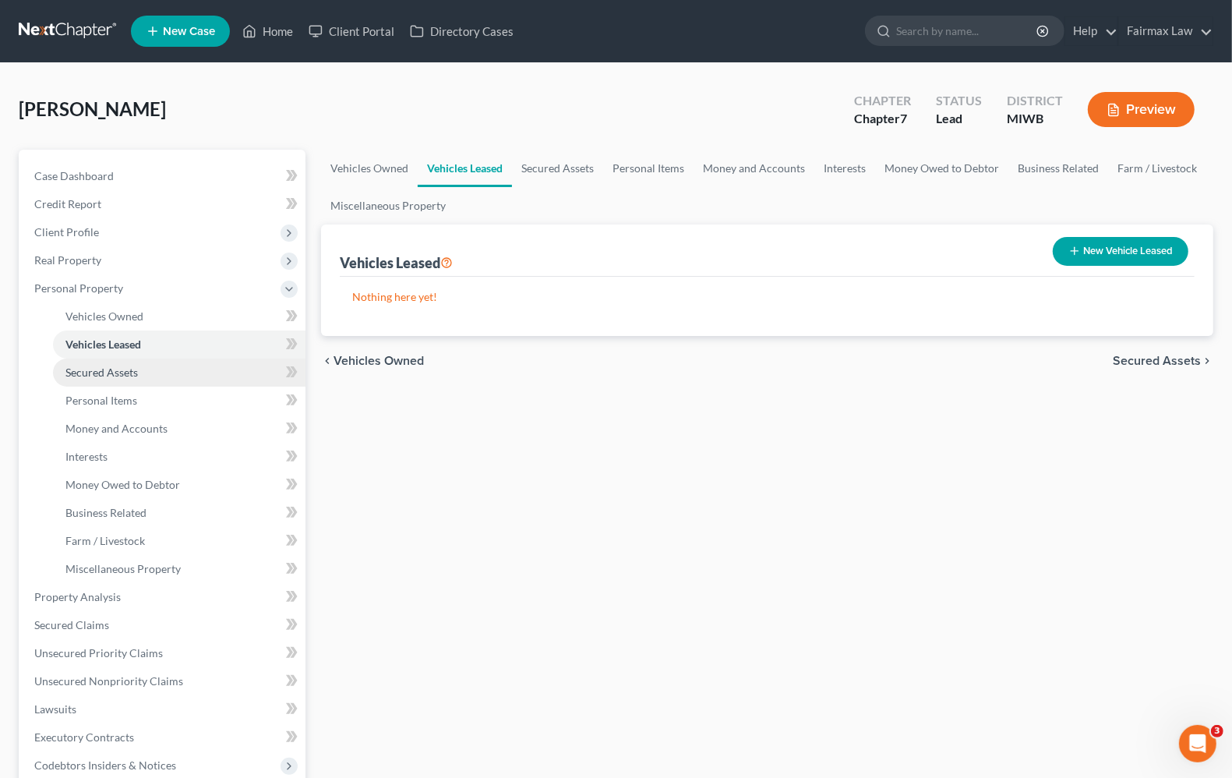
click at [109, 375] on span "Secured Assets" at bounding box center [101, 372] width 72 height 13
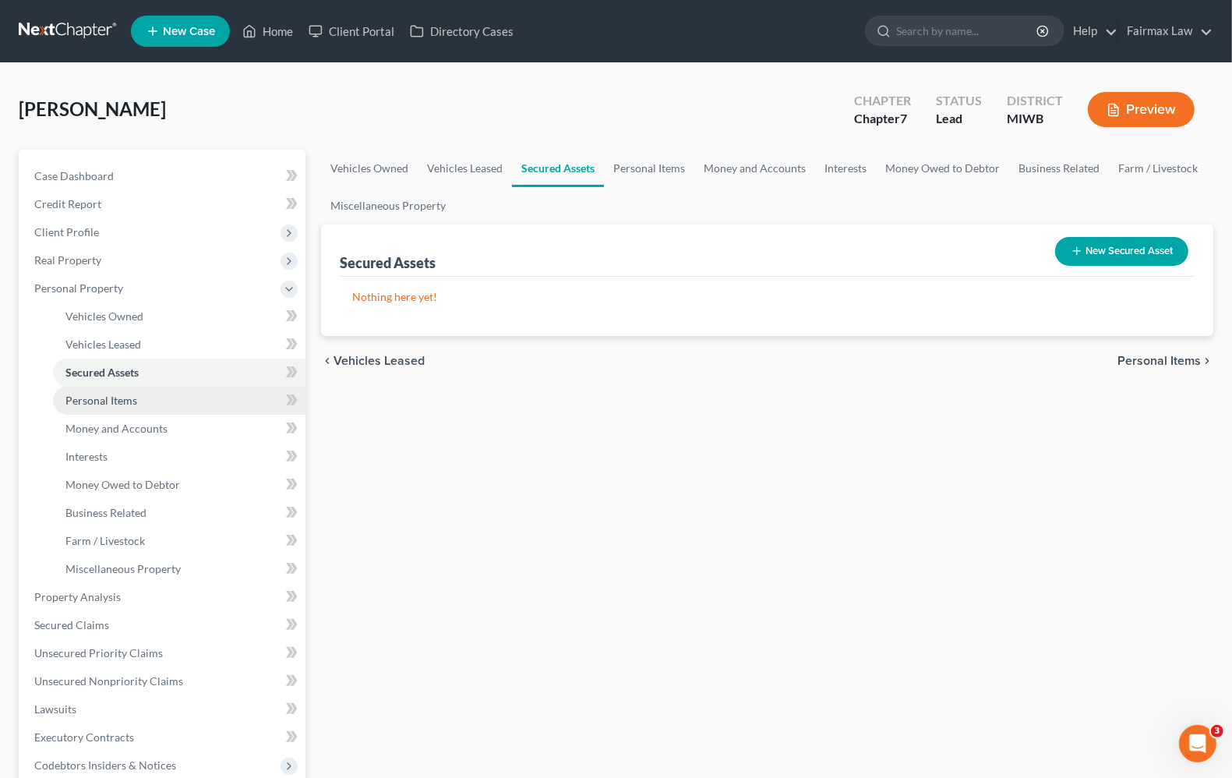
click at [113, 403] on span "Personal Items" at bounding box center [101, 400] width 72 height 13
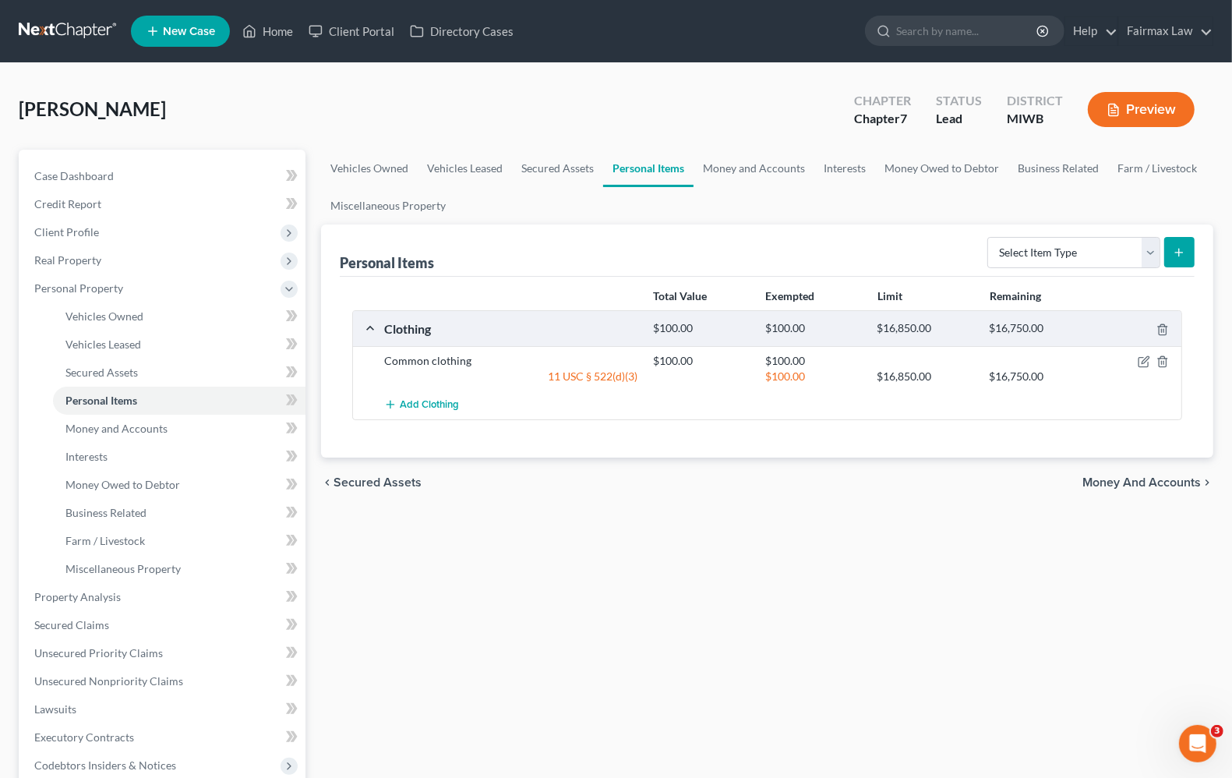
click at [761, 624] on div "Vehicles Owned Vehicles Leased Secured Assets Personal Items Money and Accounts…" at bounding box center [767, 600] width 908 height 900
click at [126, 431] on span "Money and Accounts" at bounding box center [116, 428] width 102 height 13
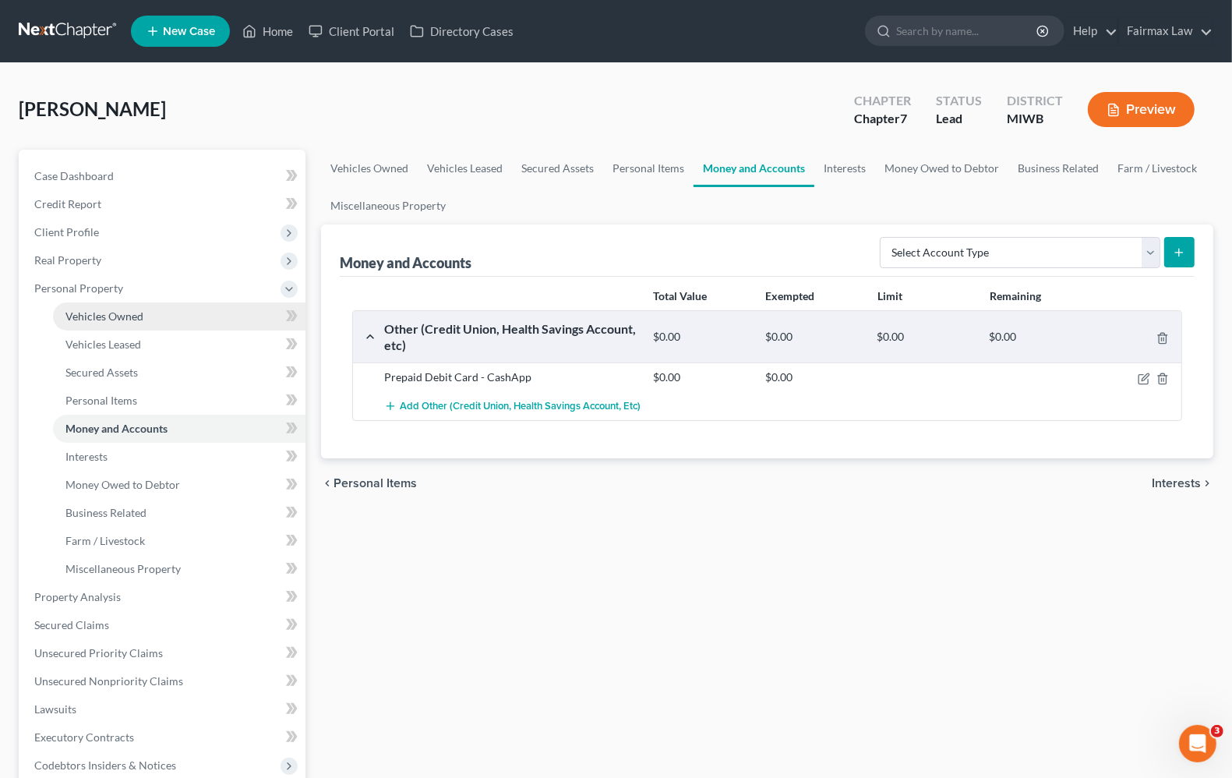
click at [111, 314] on span "Vehicles Owned" at bounding box center [104, 315] width 78 height 13
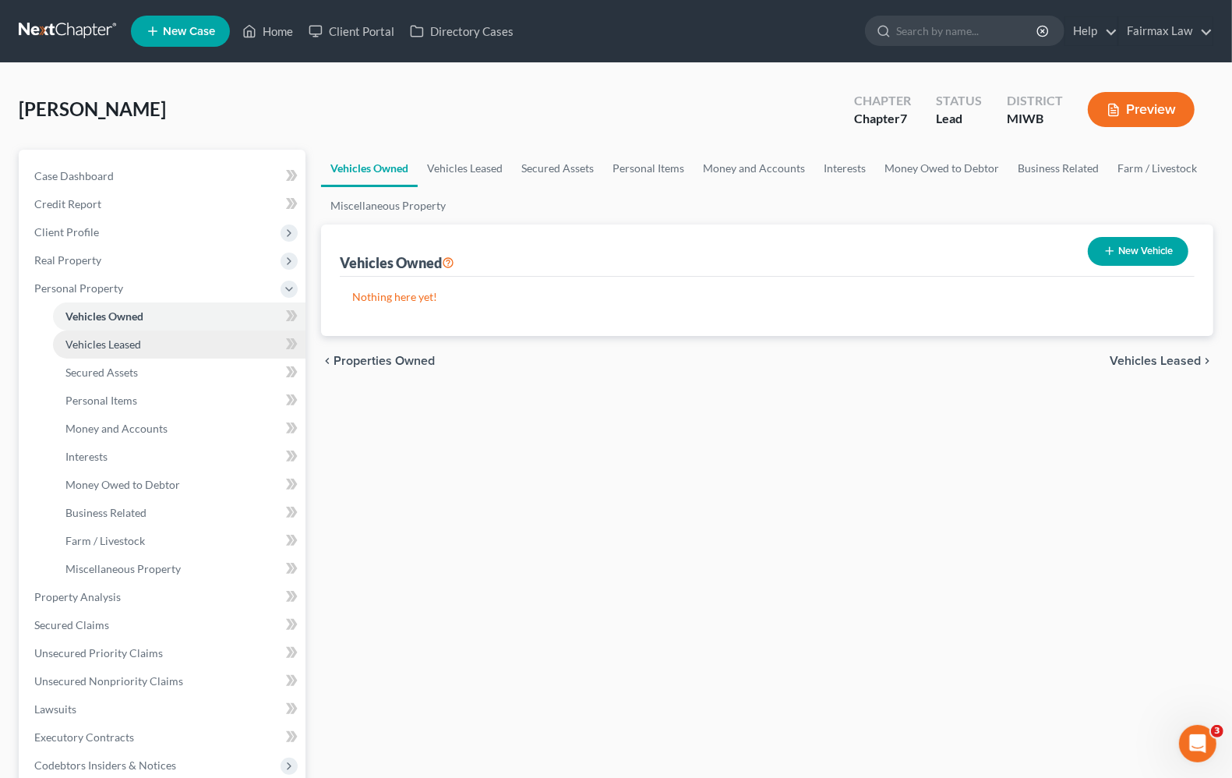
click at [114, 339] on span "Vehicles Leased" at bounding box center [103, 344] width 76 height 13
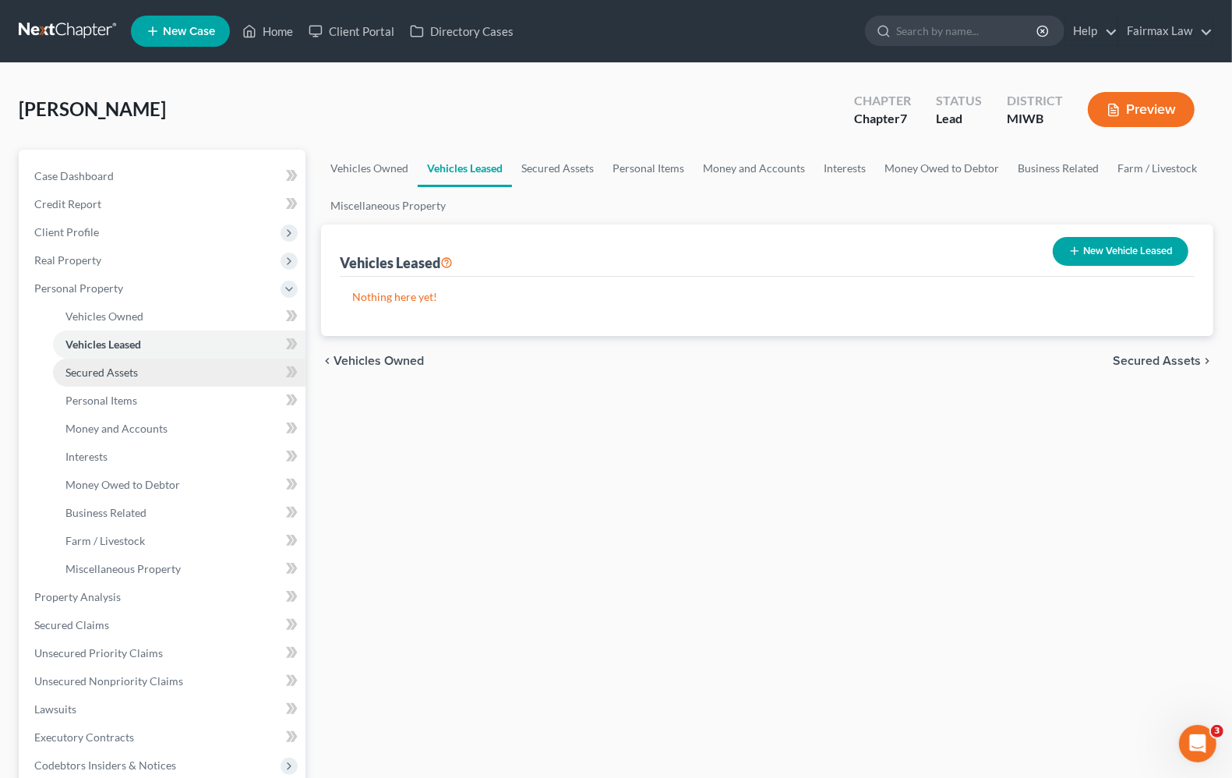
click at [123, 374] on span "Secured Assets" at bounding box center [101, 372] width 72 height 13
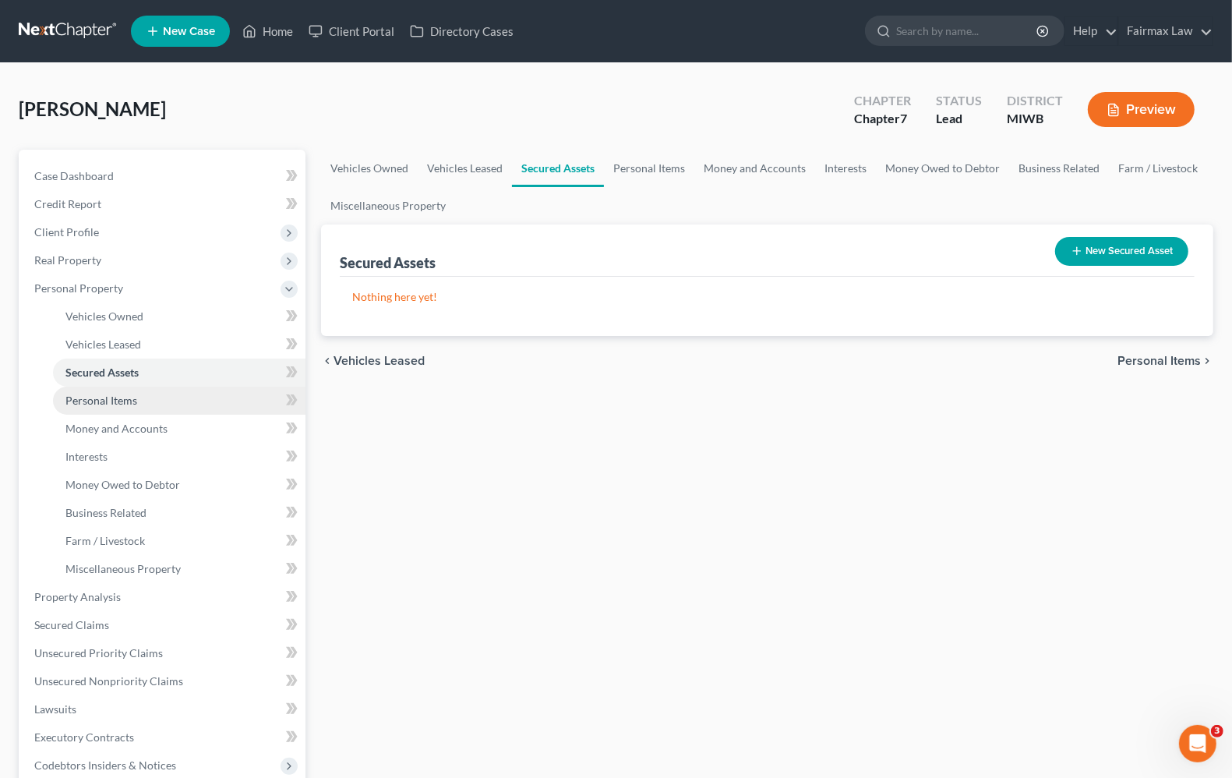
click at [119, 398] on span "Personal Items" at bounding box center [101, 400] width 72 height 13
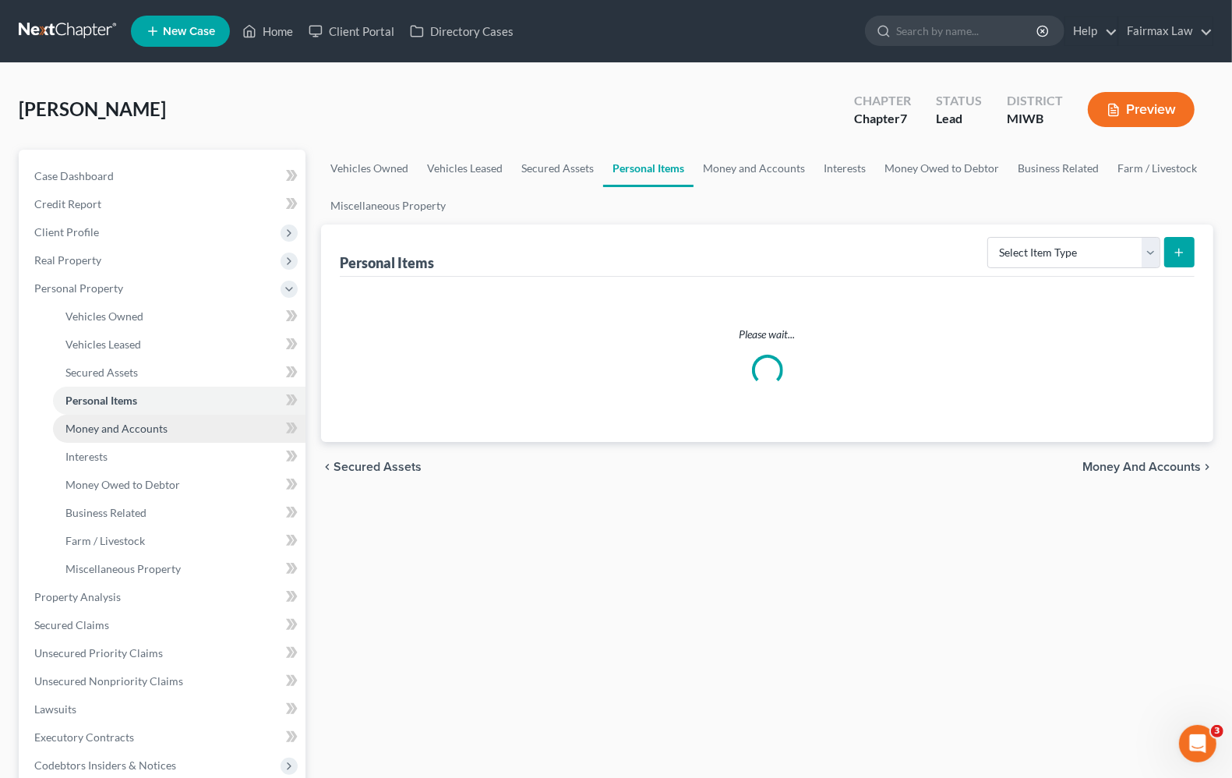
click at [149, 427] on span "Money and Accounts" at bounding box center [116, 428] width 102 height 13
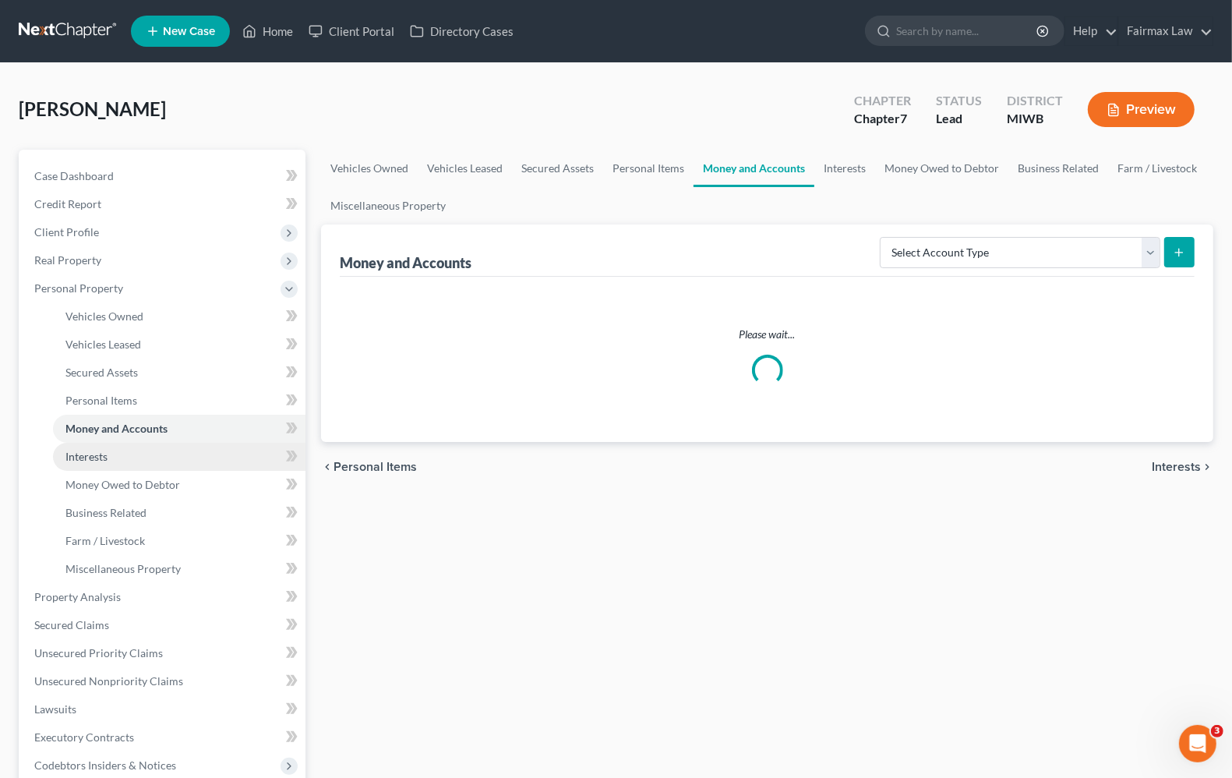
click at [63, 454] on link "Interests" at bounding box center [179, 457] width 253 height 28
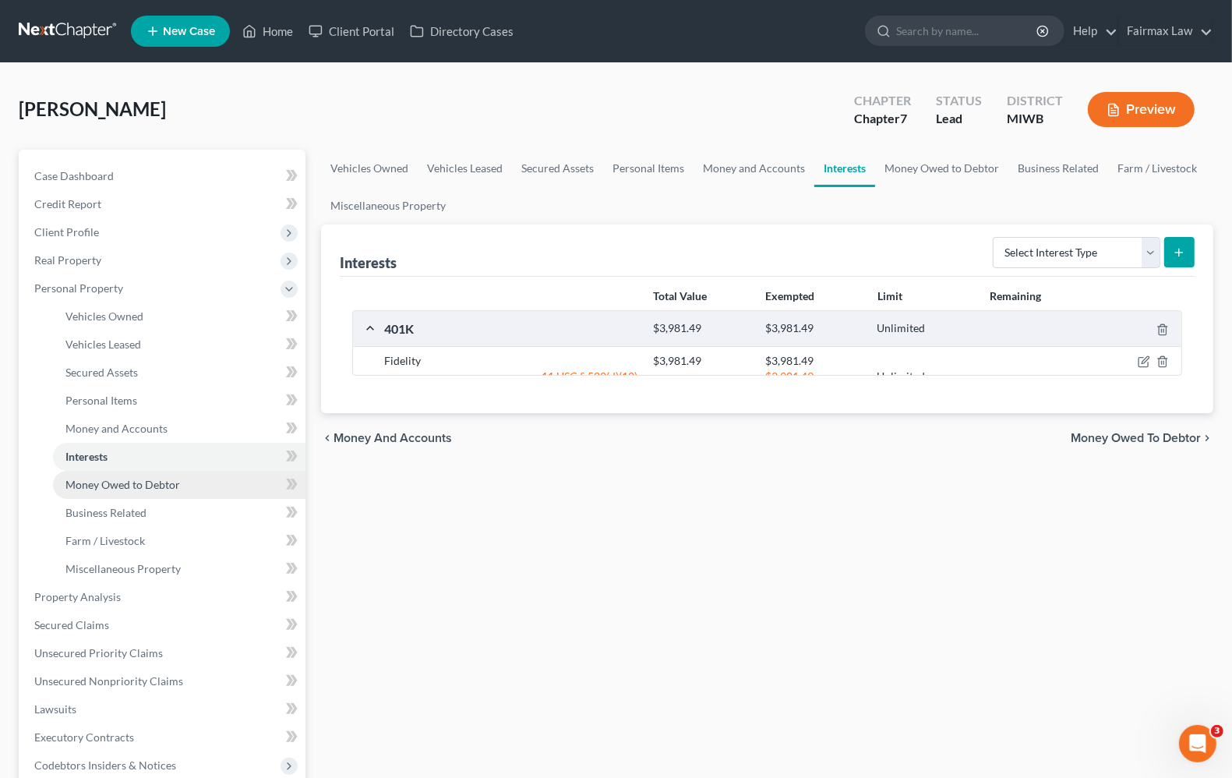
click at [118, 489] on span "Money Owed to Debtor" at bounding box center [122, 484] width 115 height 13
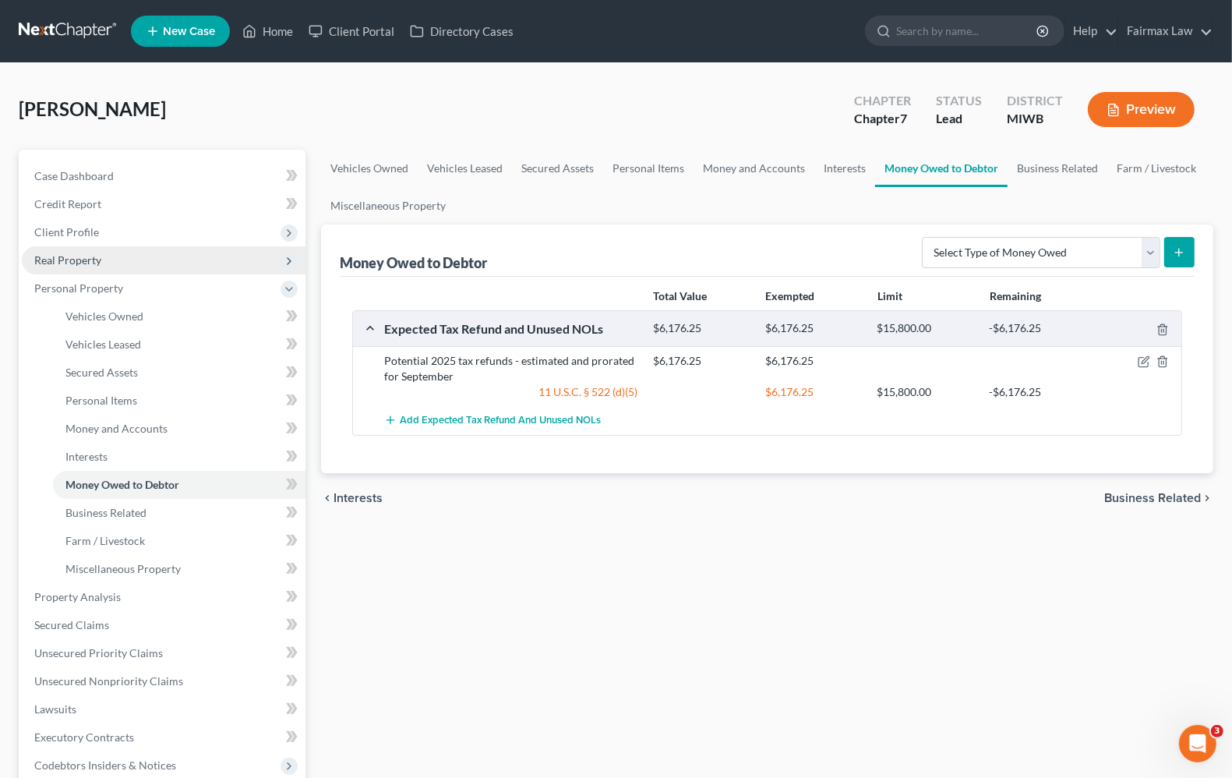
click at [76, 258] on span "Real Property" at bounding box center [67, 259] width 67 height 13
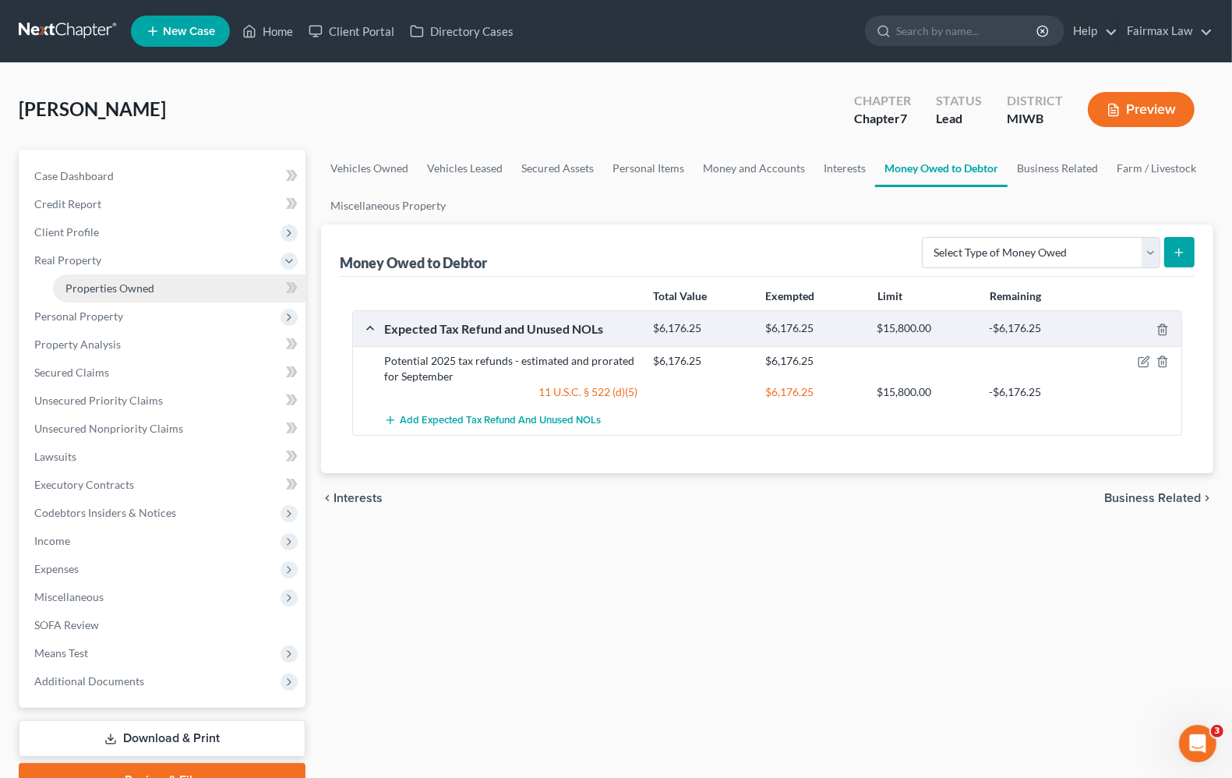
click at [122, 296] on link "Properties Owned" at bounding box center [179, 288] width 253 height 28
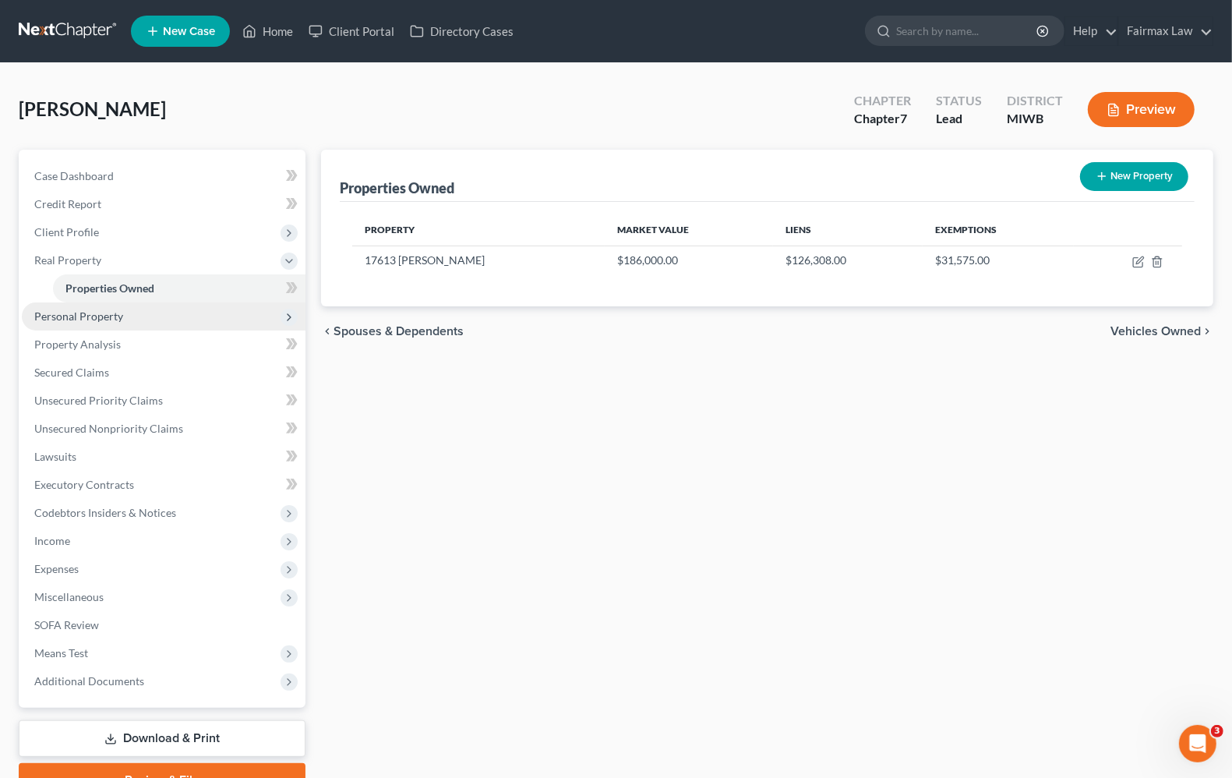
click at [96, 322] on span "Personal Property" at bounding box center [164, 316] width 284 height 28
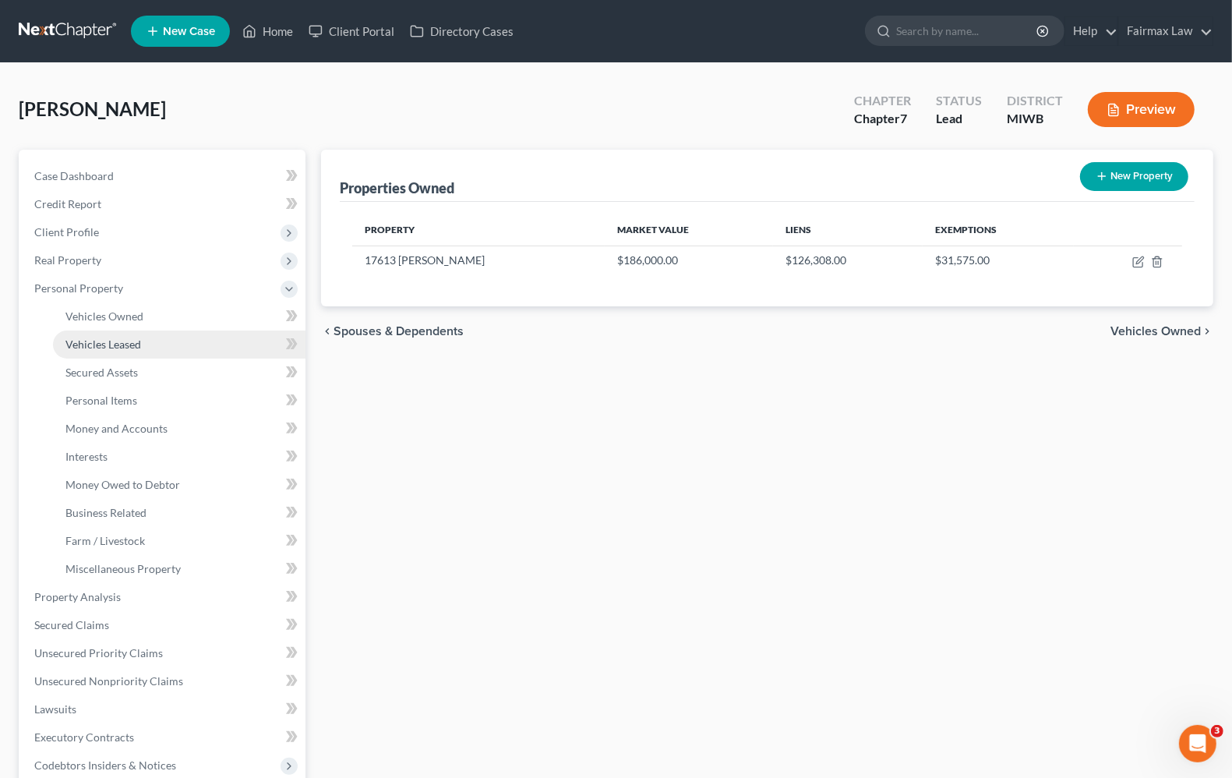
click at [109, 348] on span "Vehicles Leased" at bounding box center [103, 344] width 76 height 13
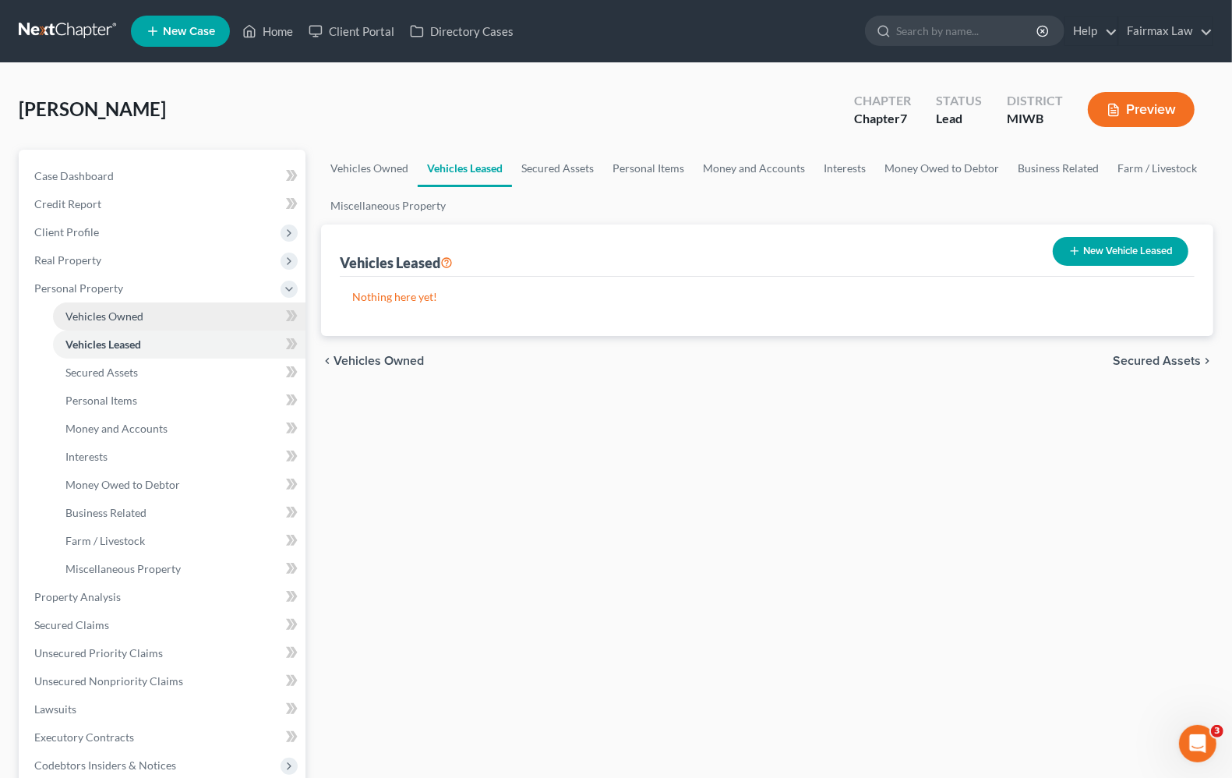
click at [103, 324] on link "Vehicles Owned" at bounding box center [179, 316] width 253 height 28
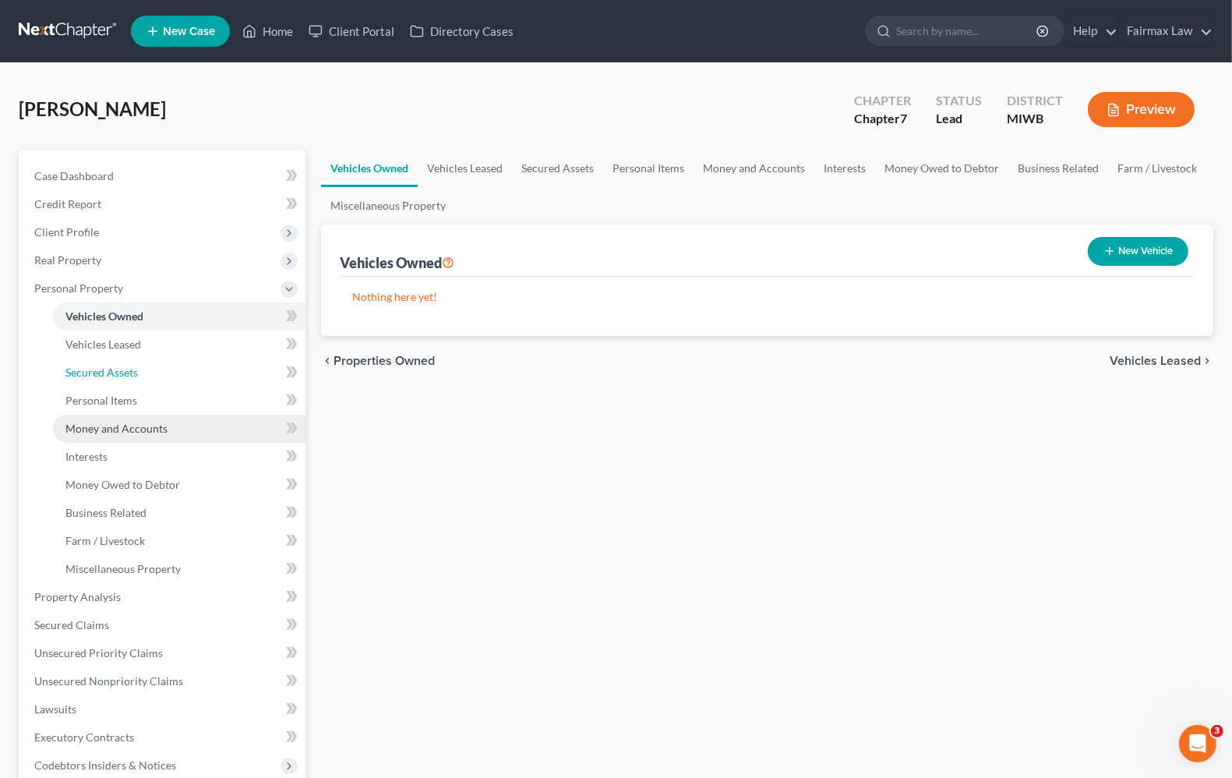
drag, startPoint x: 102, startPoint y: 383, endPoint x: 99, endPoint y: 425, distance: 42.2
click at [104, 384] on link "Secured Assets" at bounding box center [179, 373] width 253 height 28
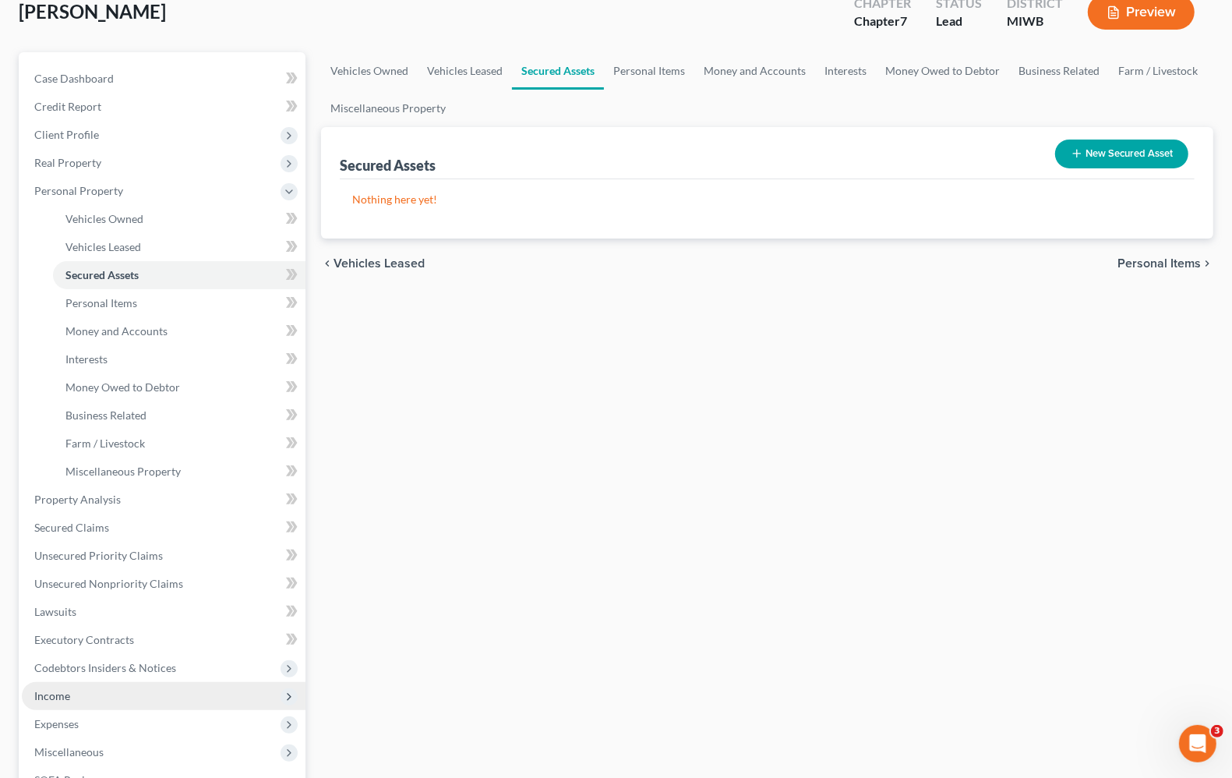
scroll to position [195, 0]
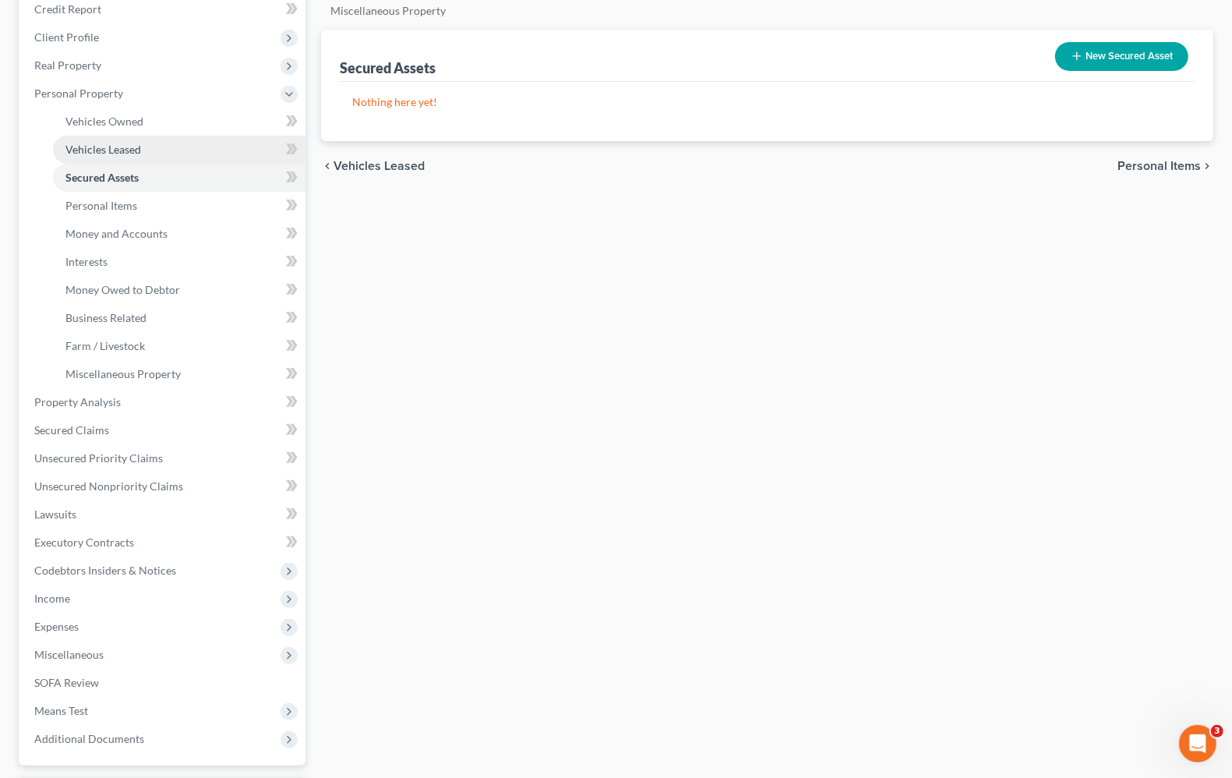
click at [103, 156] on link "Vehicles Leased" at bounding box center [179, 150] width 253 height 28
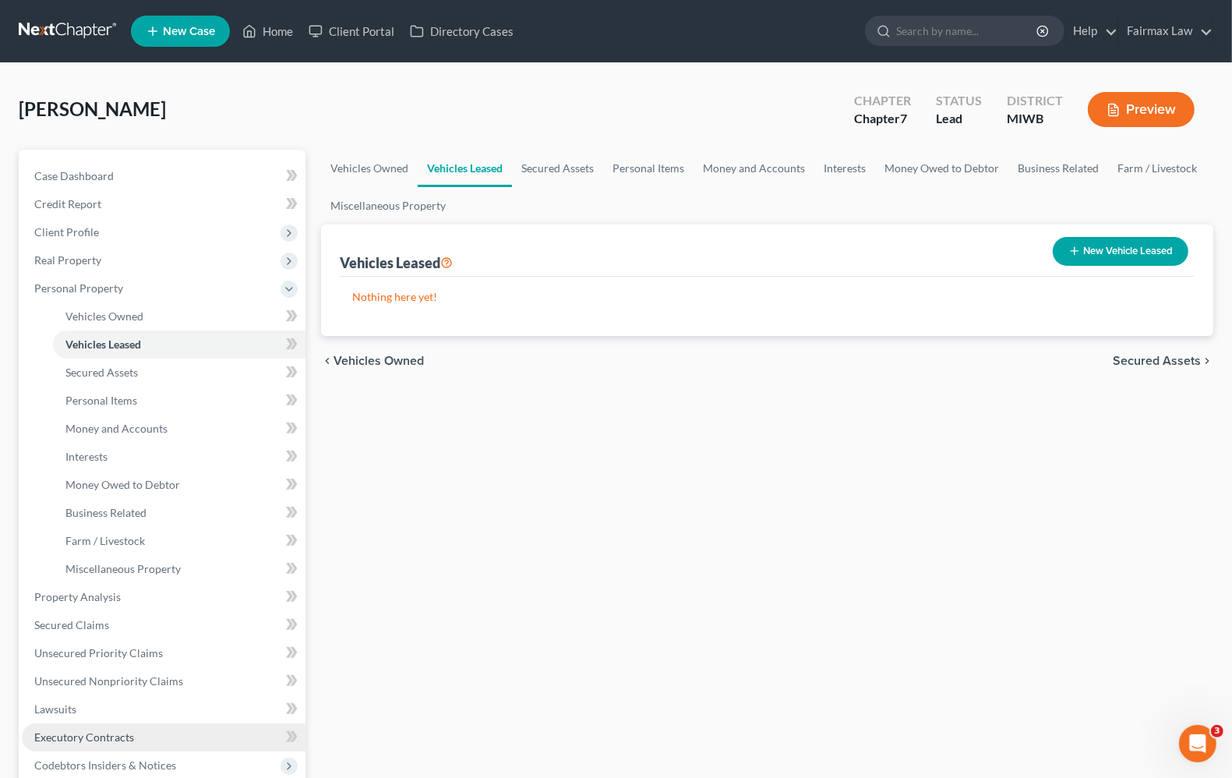
click at [118, 730] on span "Executory Contracts" at bounding box center [84, 736] width 100 height 13
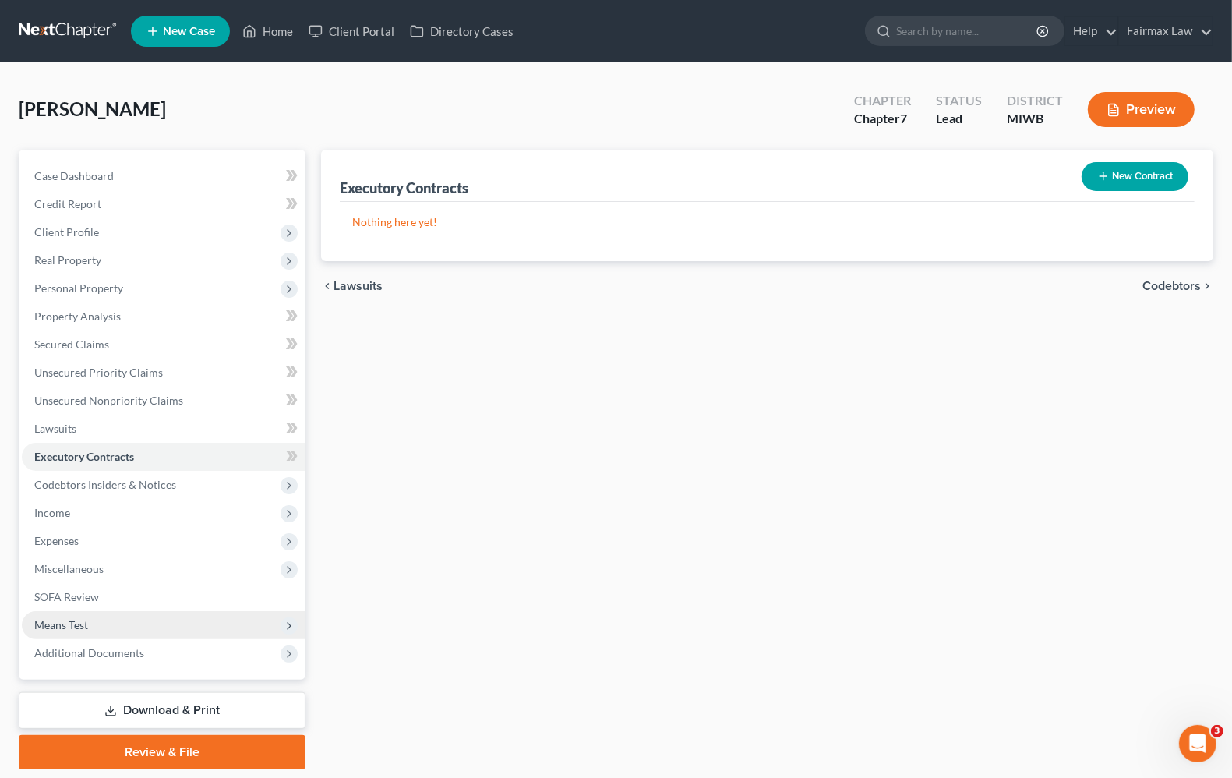
click at [115, 624] on span "Means Test" at bounding box center [164, 625] width 284 height 28
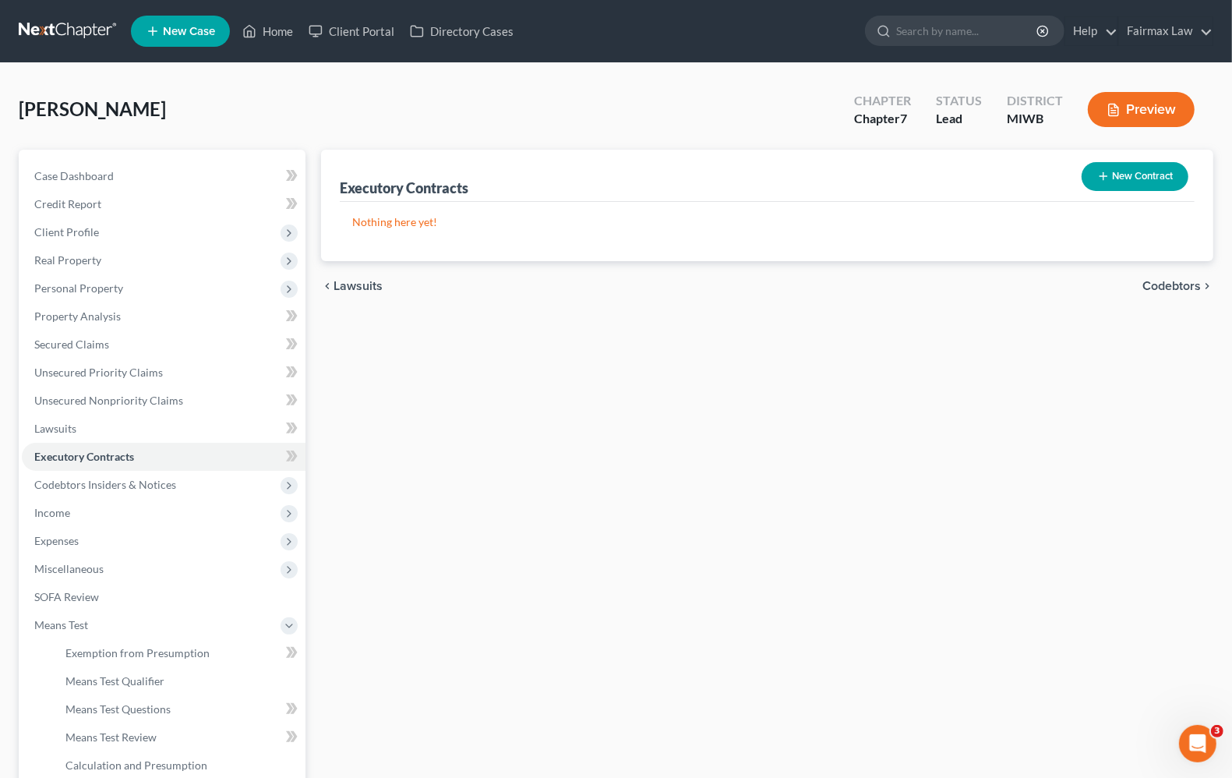
click at [624, 577] on div "Executory Contracts New Contract Nothing here yet! chevron_left Lawsuits Codebt…" at bounding box center [767, 530] width 908 height 760
drag, startPoint x: 72, startPoint y: 517, endPoint x: 76, endPoint y: 534, distance: 17.6
click at [72, 517] on span "Income" at bounding box center [164, 513] width 284 height 28
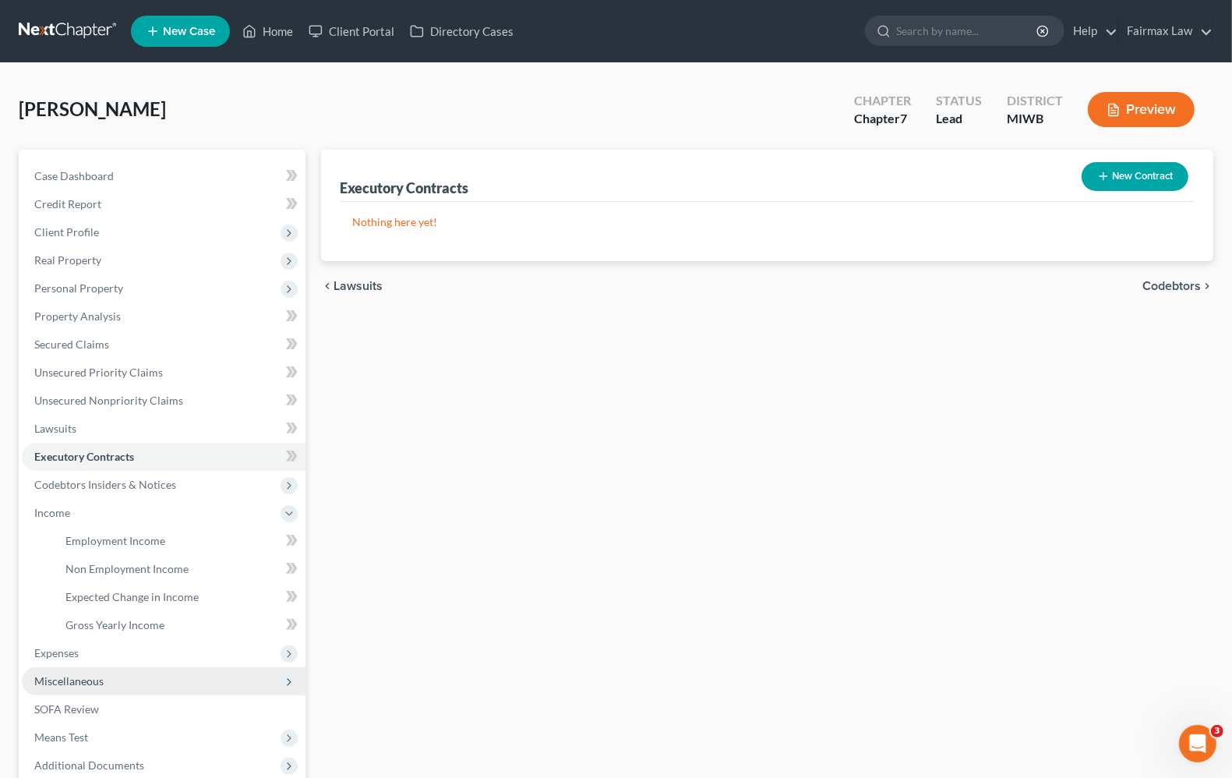
click at [72, 680] on span "Miscellaneous" at bounding box center [68, 680] width 69 height 13
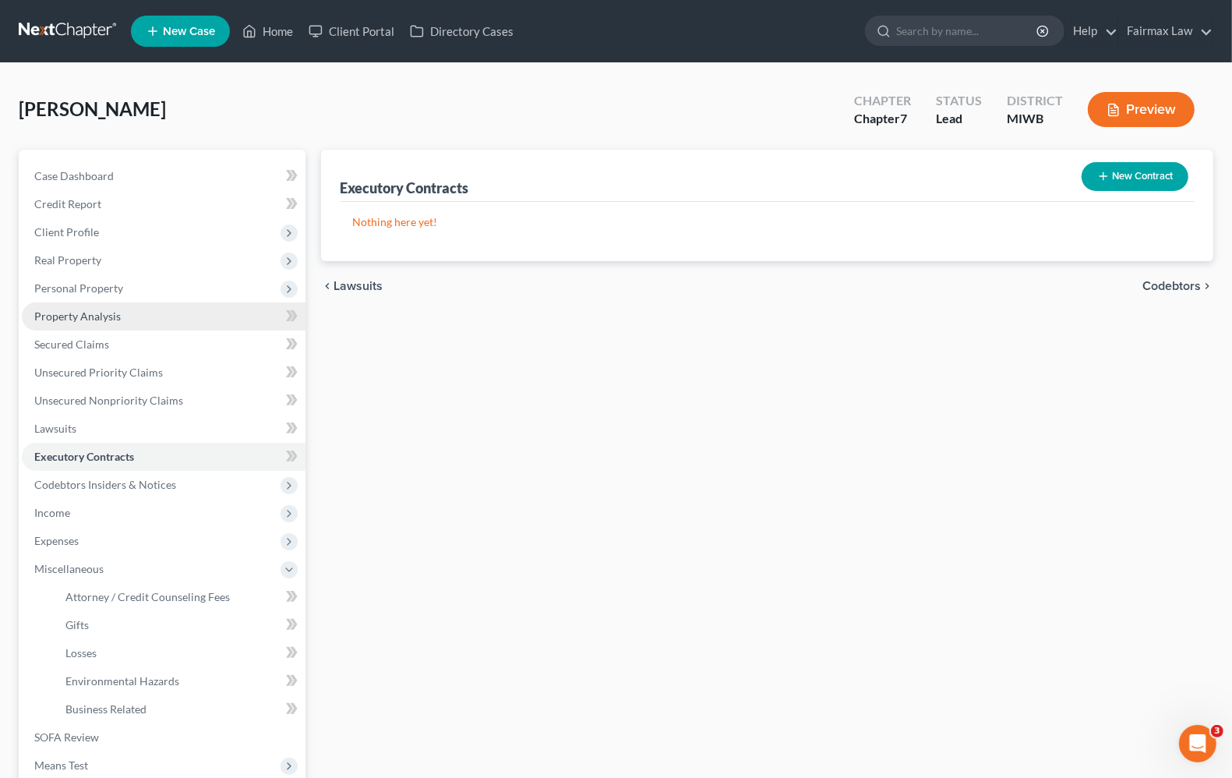
click at [90, 313] on span "Property Analysis" at bounding box center [77, 315] width 87 height 13
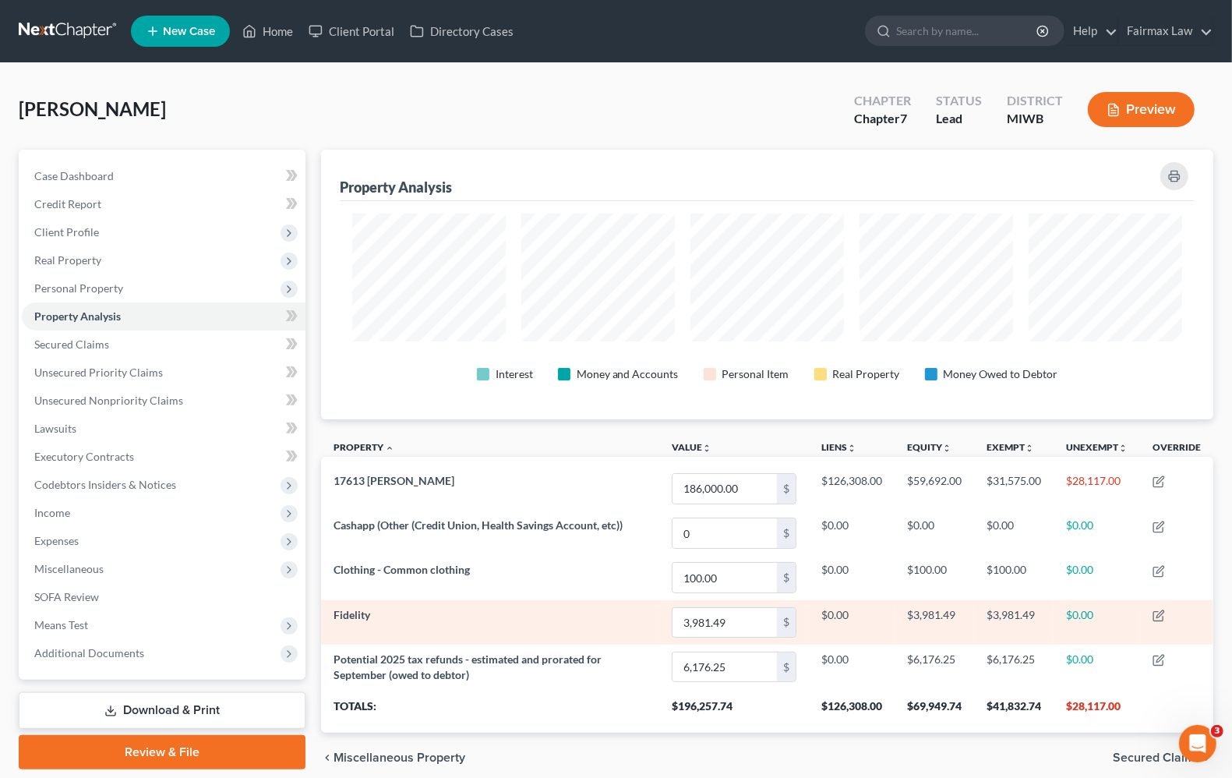
scroll to position [64, 0]
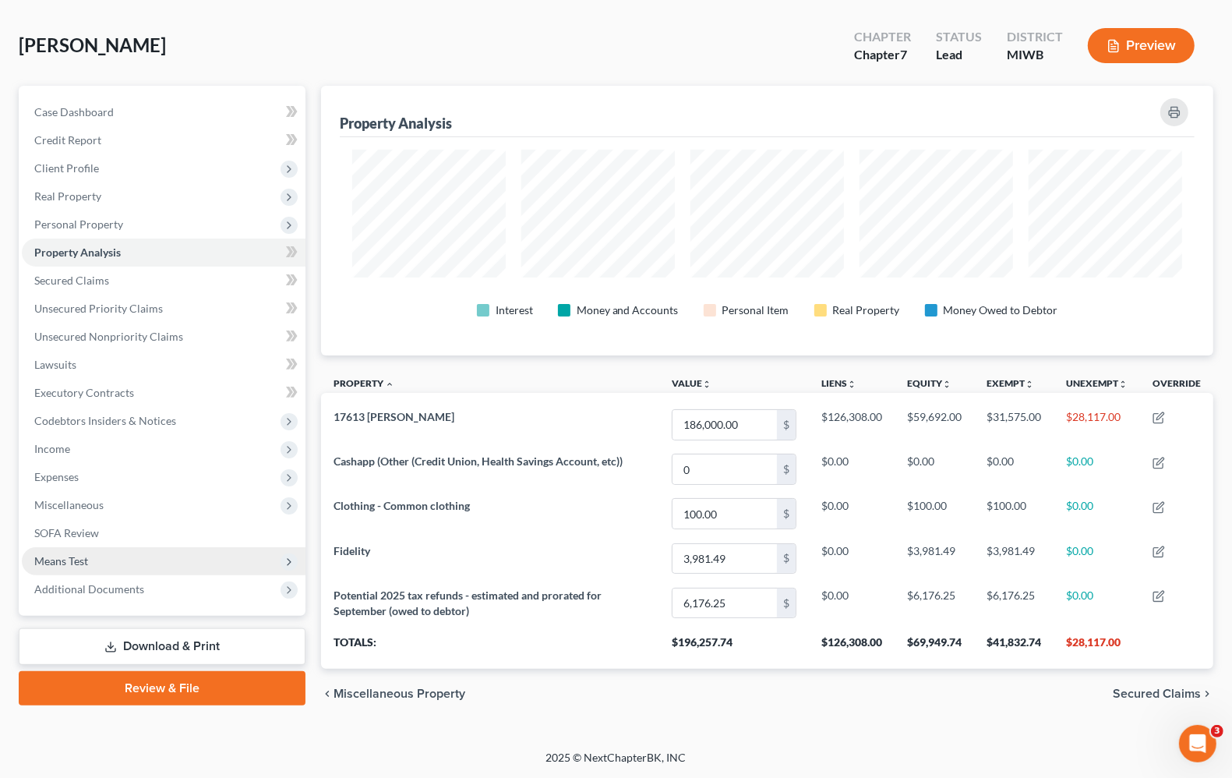
click at [105, 560] on span "Means Test" at bounding box center [164, 561] width 284 height 28
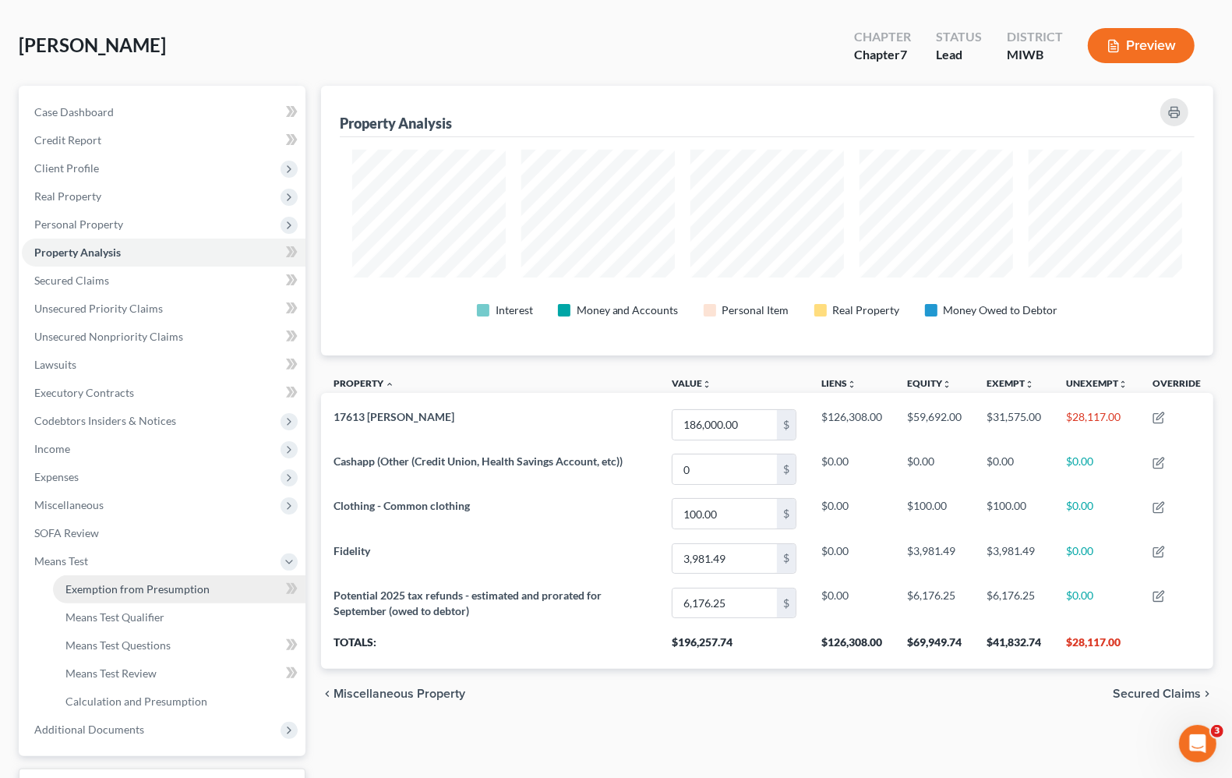
click at [113, 593] on span "Exemption from Presumption" at bounding box center [137, 588] width 144 height 13
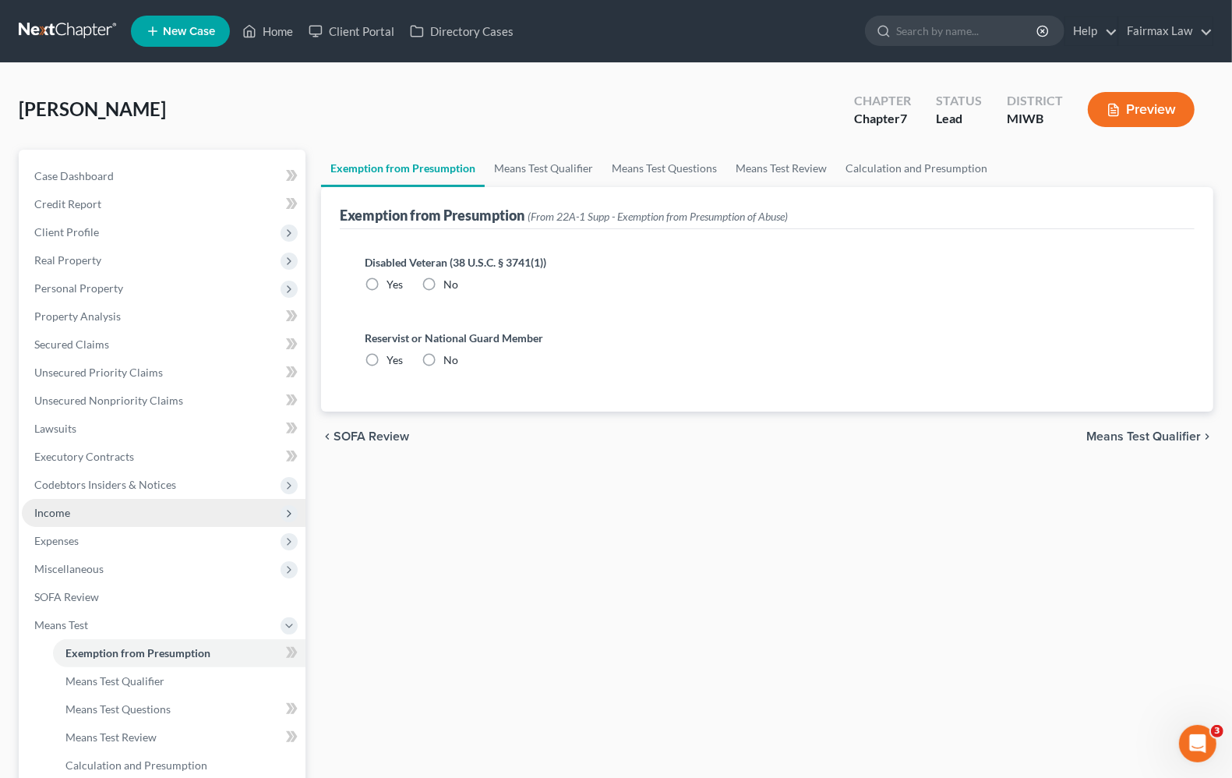
click at [48, 509] on span "Income" at bounding box center [52, 512] width 36 height 13
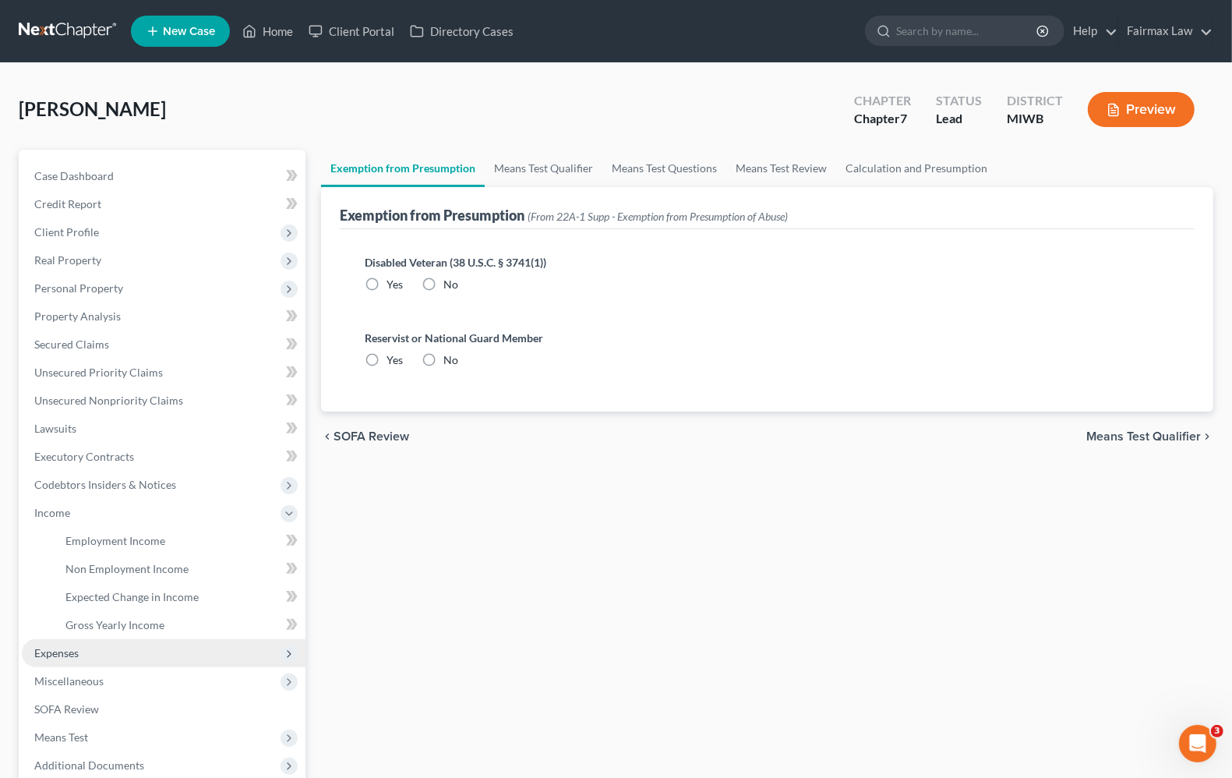
click at [76, 649] on span "Expenses" at bounding box center [56, 652] width 44 height 13
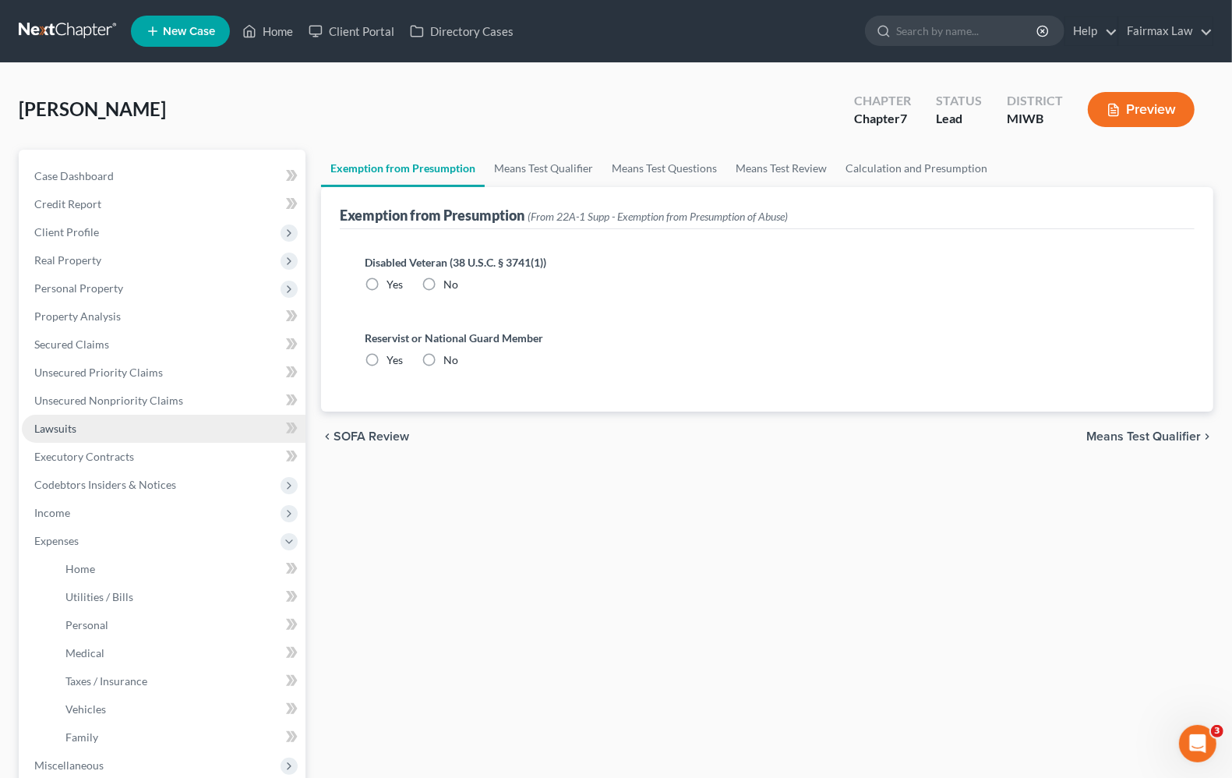
click at [72, 426] on span "Lawsuits" at bounding box center [55, 428] width 42 height 13
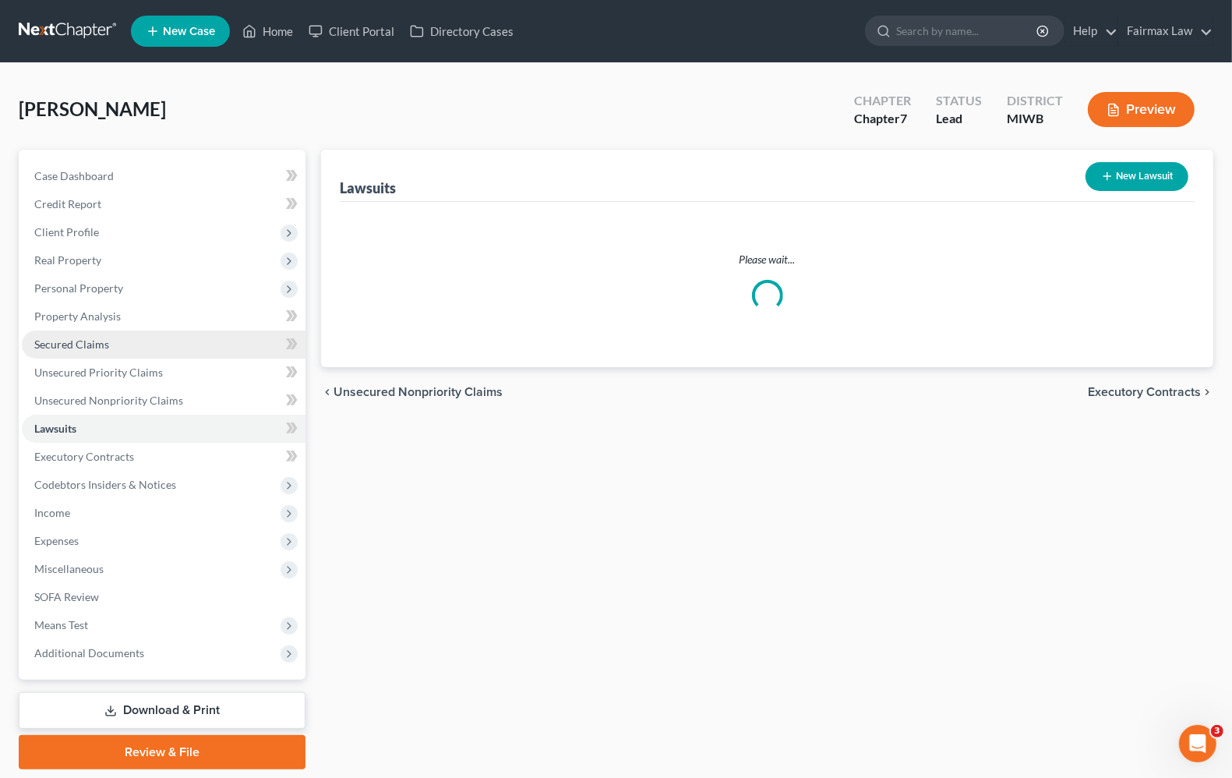
click at [113, 345] on link "Secured Claims" at bounding box center [164, 345] width 284 height 28
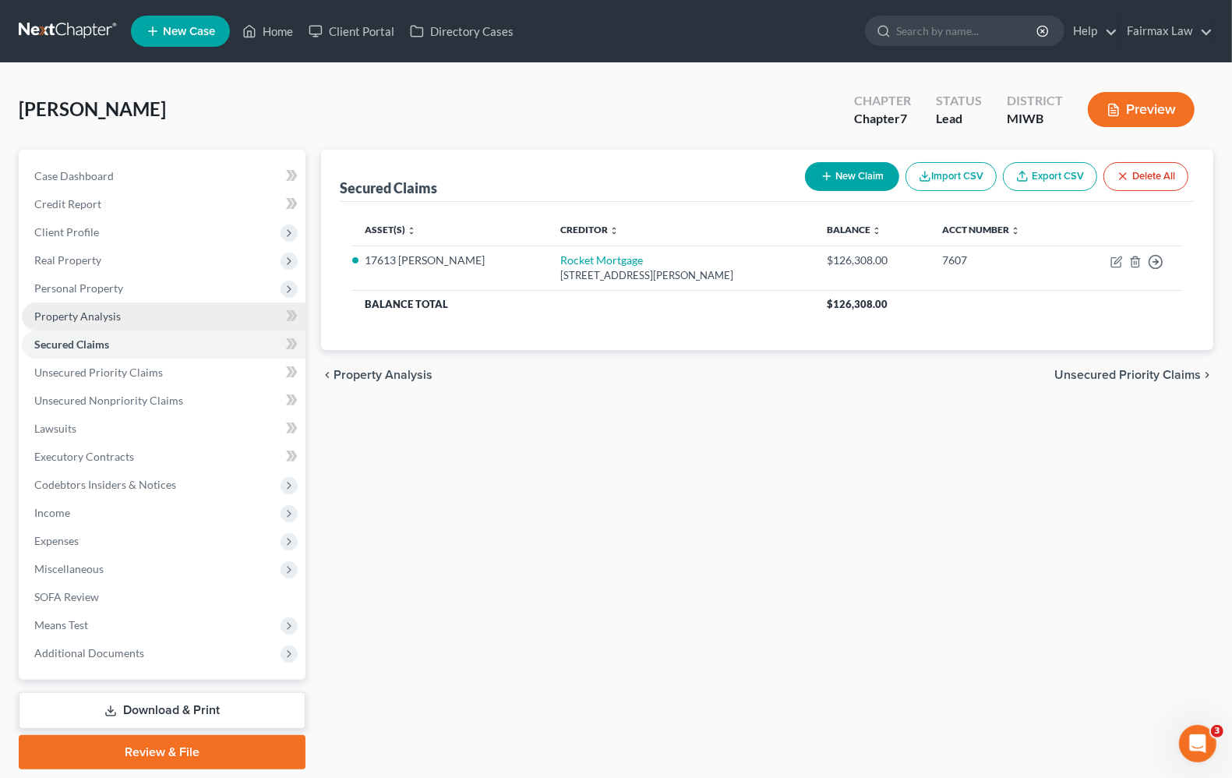
click at [117, 309] on span "Property Analysis" at bounding box center [77, 315] width 87 height 13
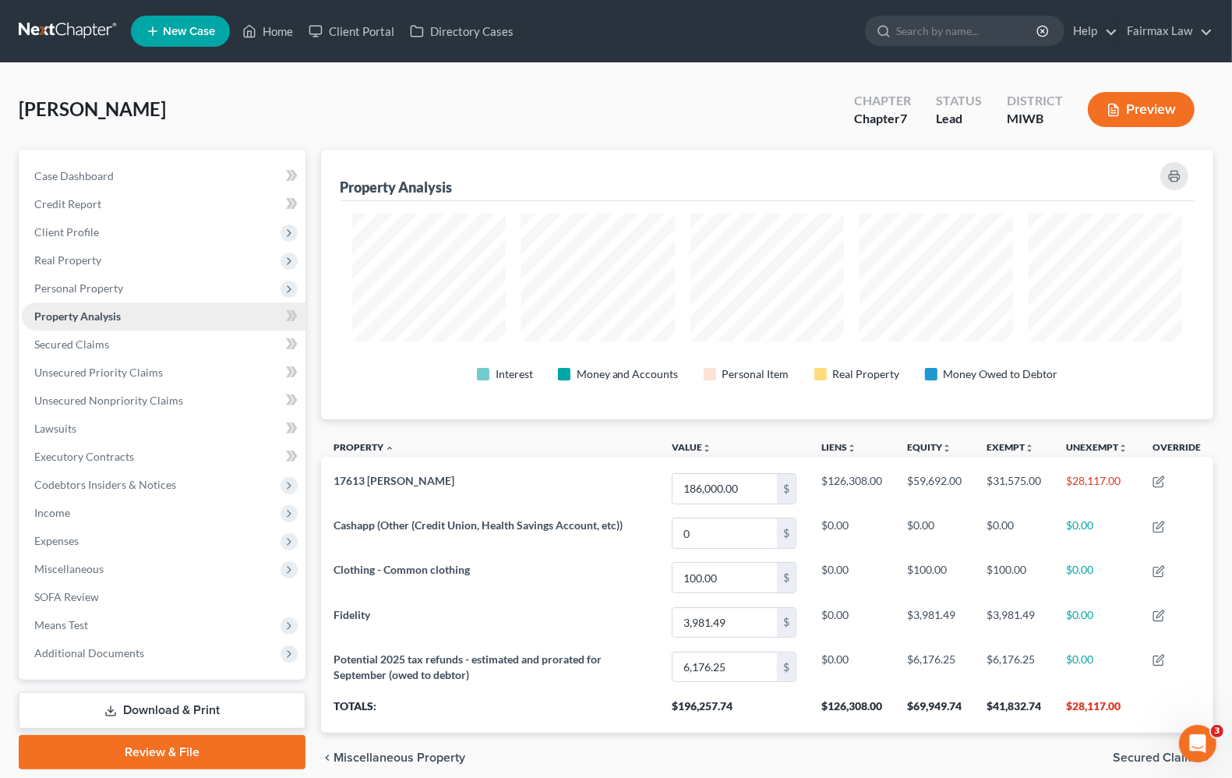
scroll to position [270, 893]
click at [288, 29] on link "Home" at bounding box center [268, 31] width 66 height 28
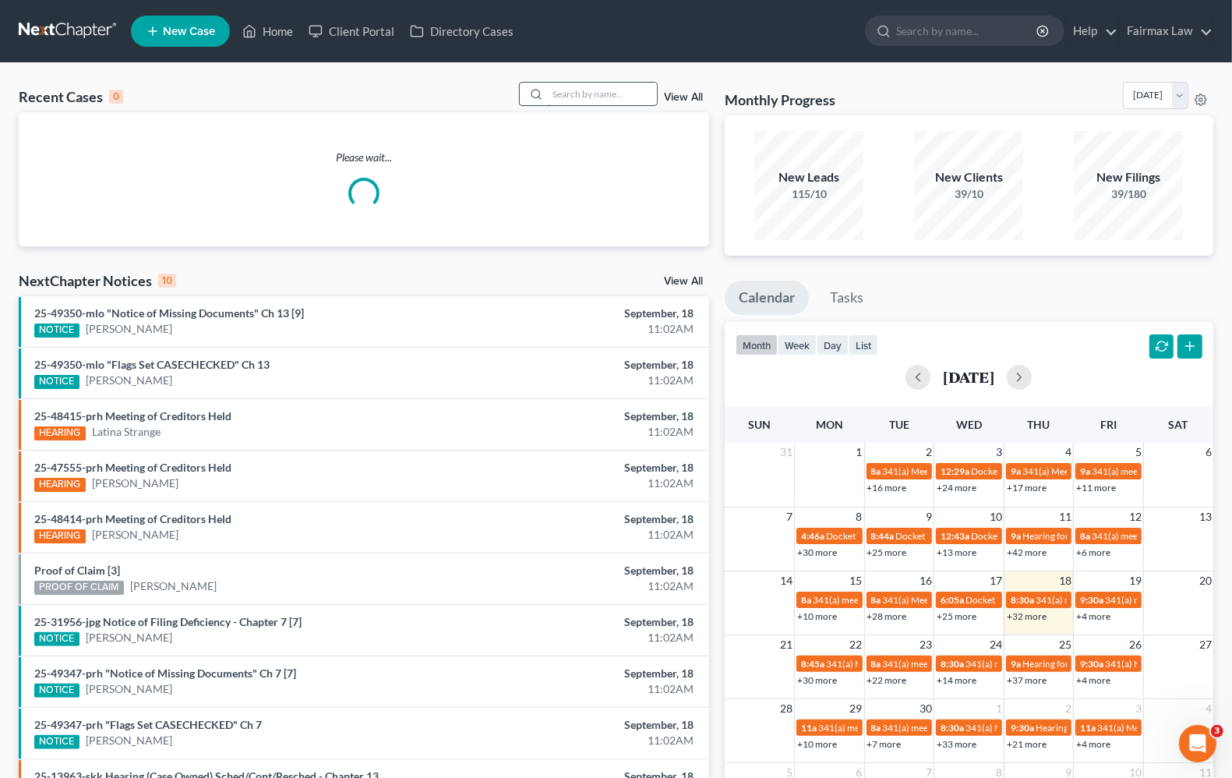
click at [621, 90] on input "search" at bounding box center [602, 94] width 109 height 23
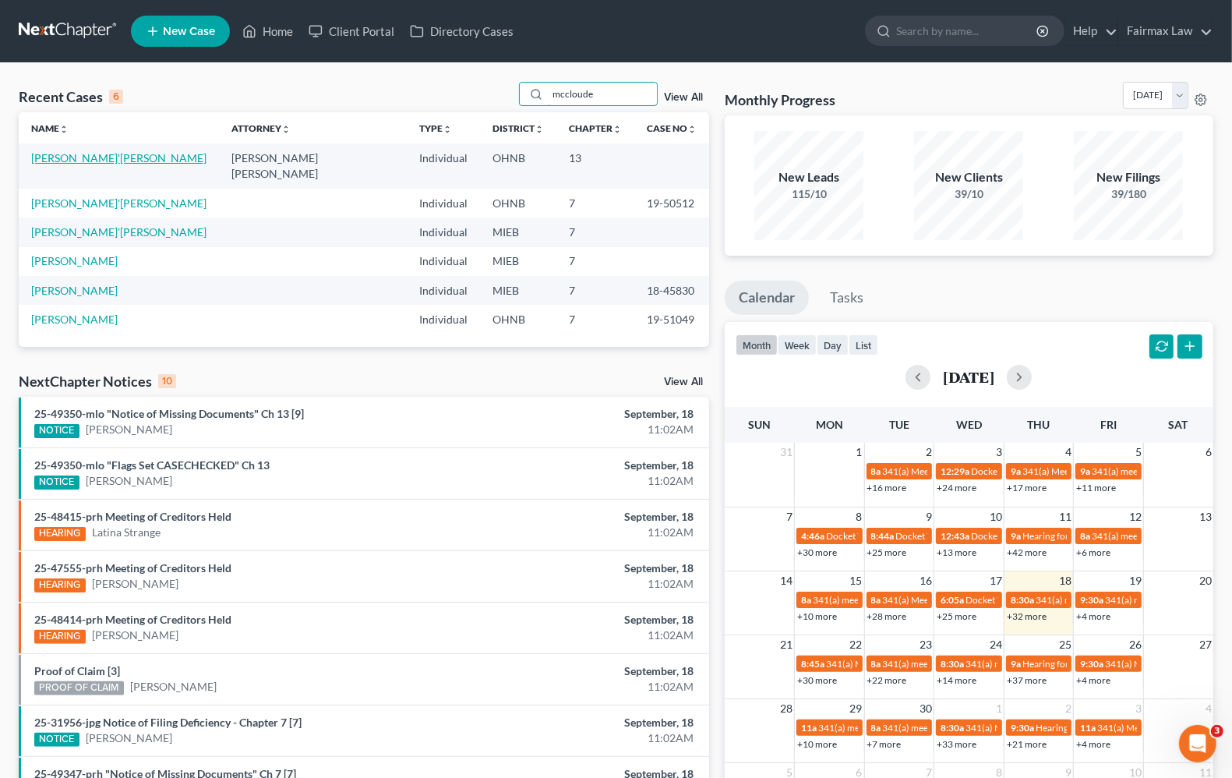
type input "mccloude"
click at [87, 161] on link "McCloude, Ta'Meeka" at bounding box center [118, 157] width 175 height 13
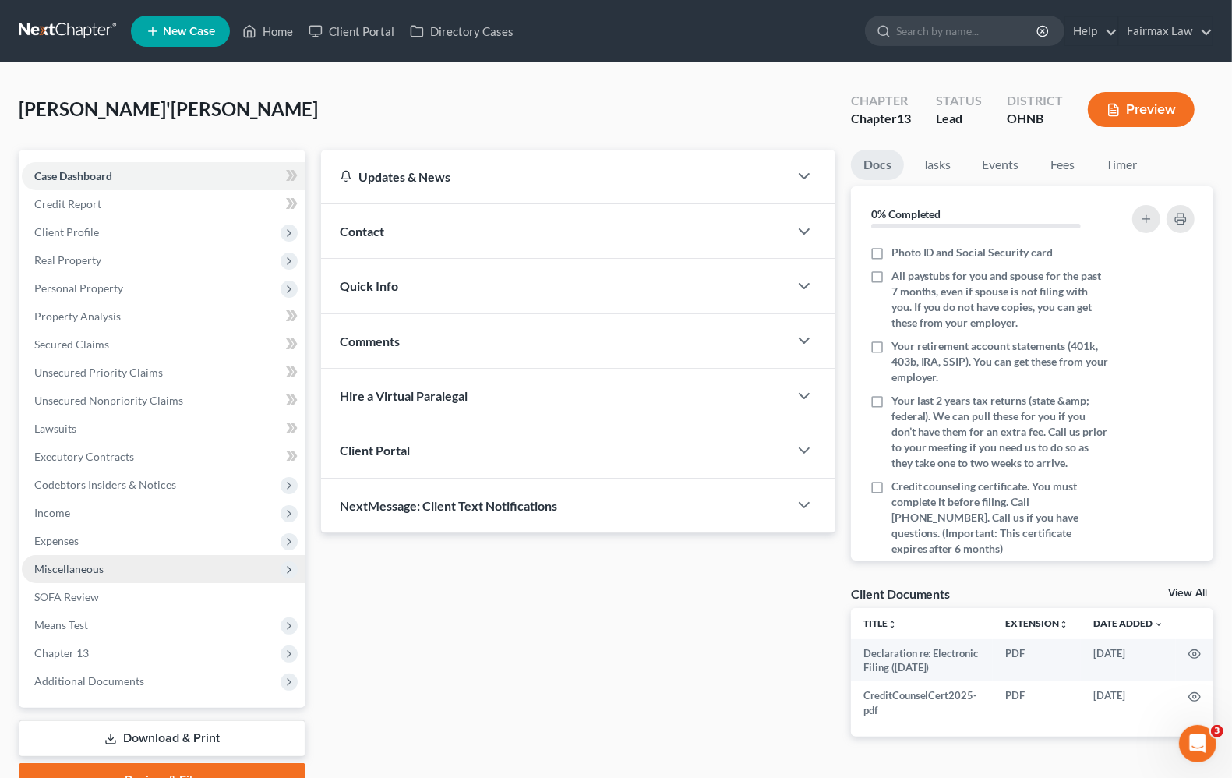
click at [99, 574] on span "Miscellaneous" at bounding box center [164, 569] width 284 height 28
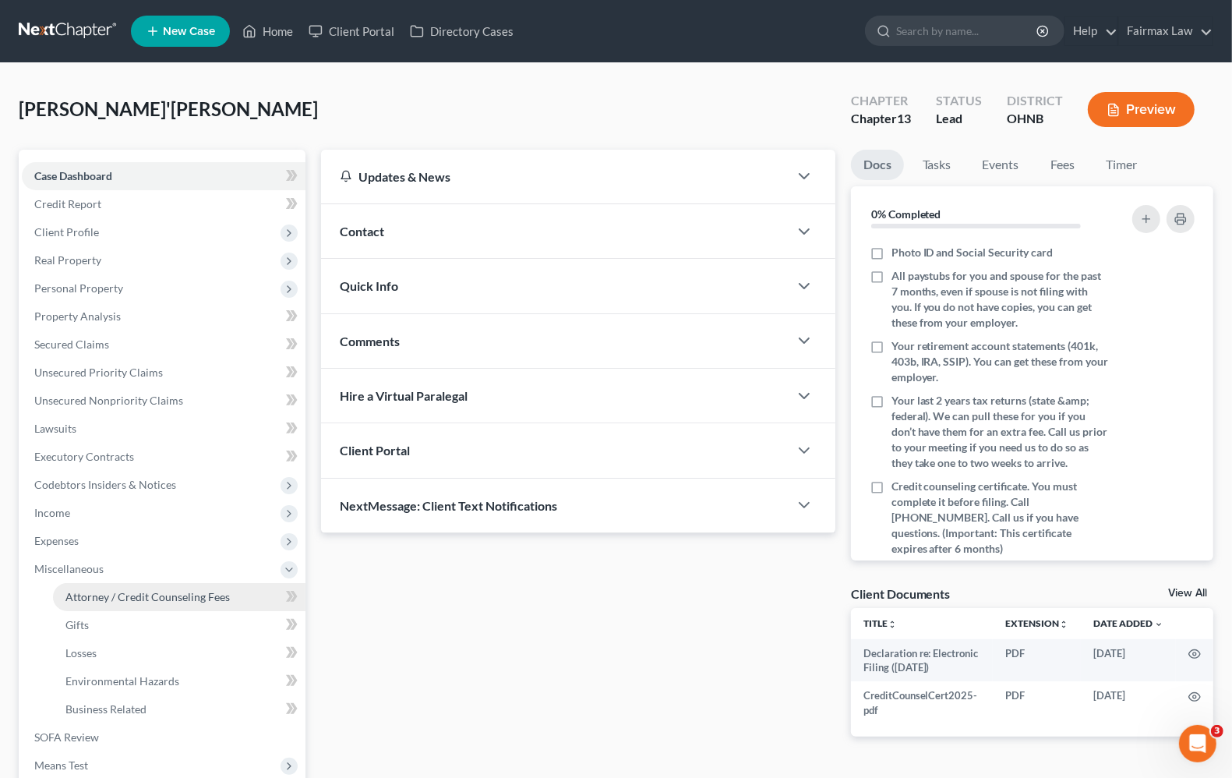
drag, startPoint x: 147, startPoint y: 598, endPoint x: 168, endPoint y: 598, distance: 21.0
click at [147, 601] on span "Attorney / Credit Counseling Fees" at bounding box center [147, 596] width 164 height 13
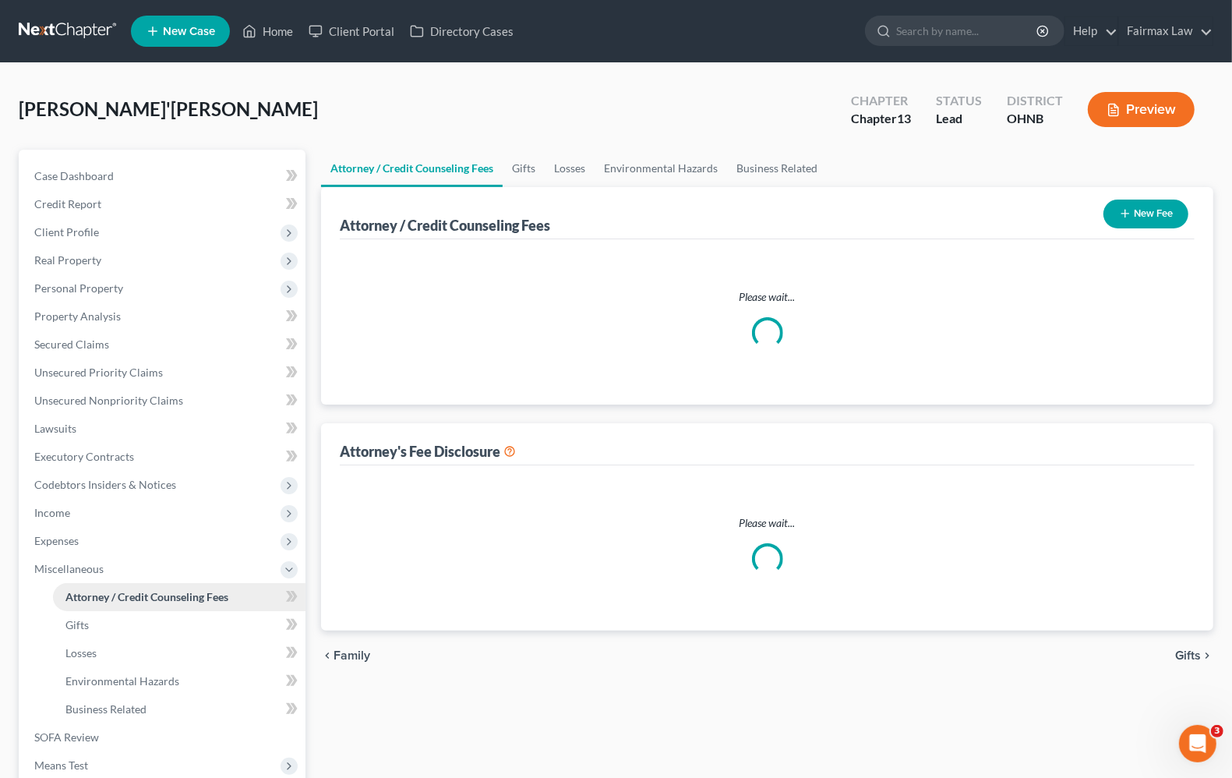
select select "4"
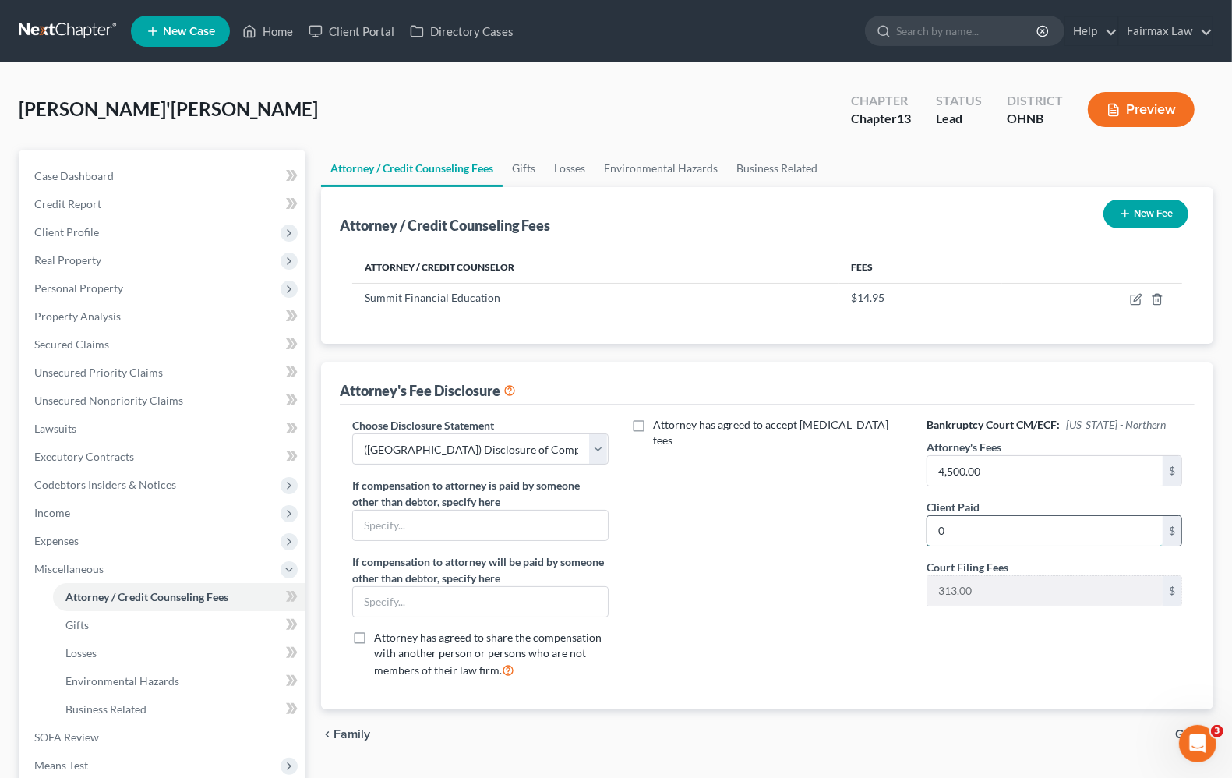
drag, startPoint x: 939, startPoint y: 535, endPoint x: 983, endPoint y: 530, distance: 43.9
click at [942, 532] on input "0" at bounding box center [1045, 531] width 235 height 30
type input "313.00"
drag, startPoint x: 774, startPoint y: 521, endPoint x: 742, endPoint y: 515, distance: 32.4
click at [772, 519] on div "Attorney has agreed to accept retainer fees" at bounding box center [767, 554] width 287 height 274
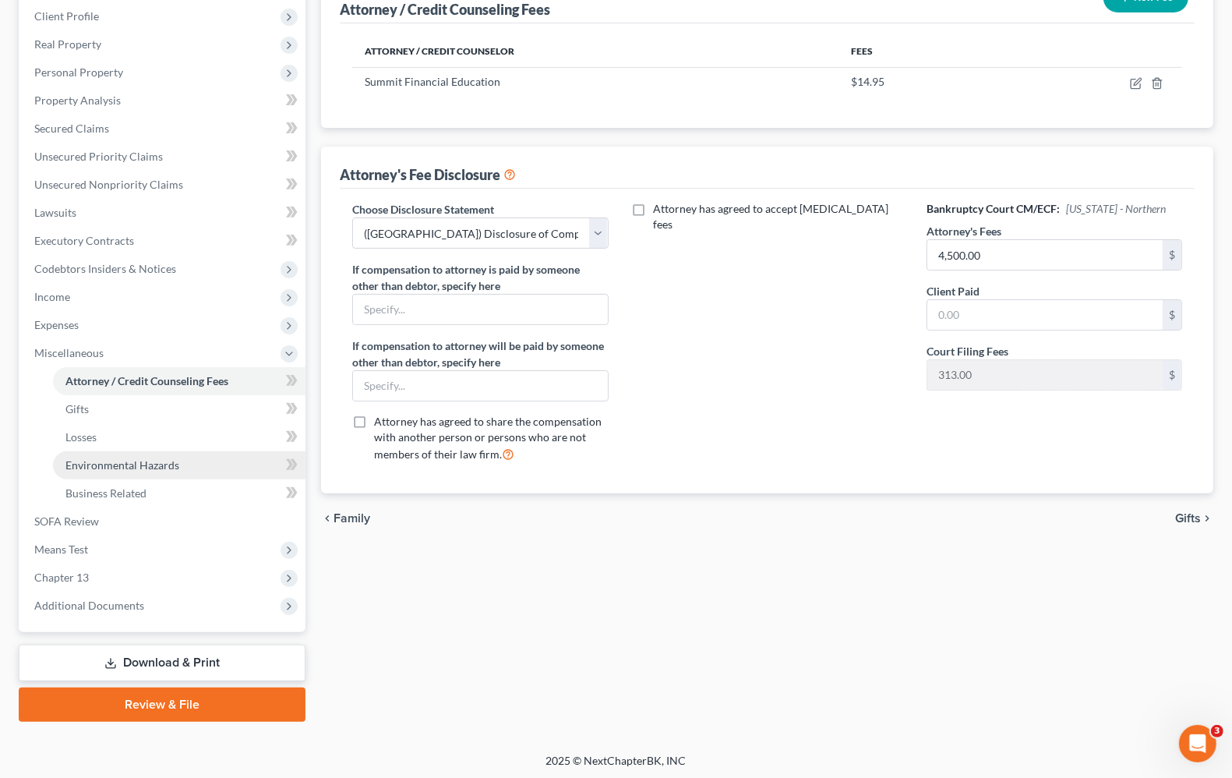
scroll to position [217, 0]
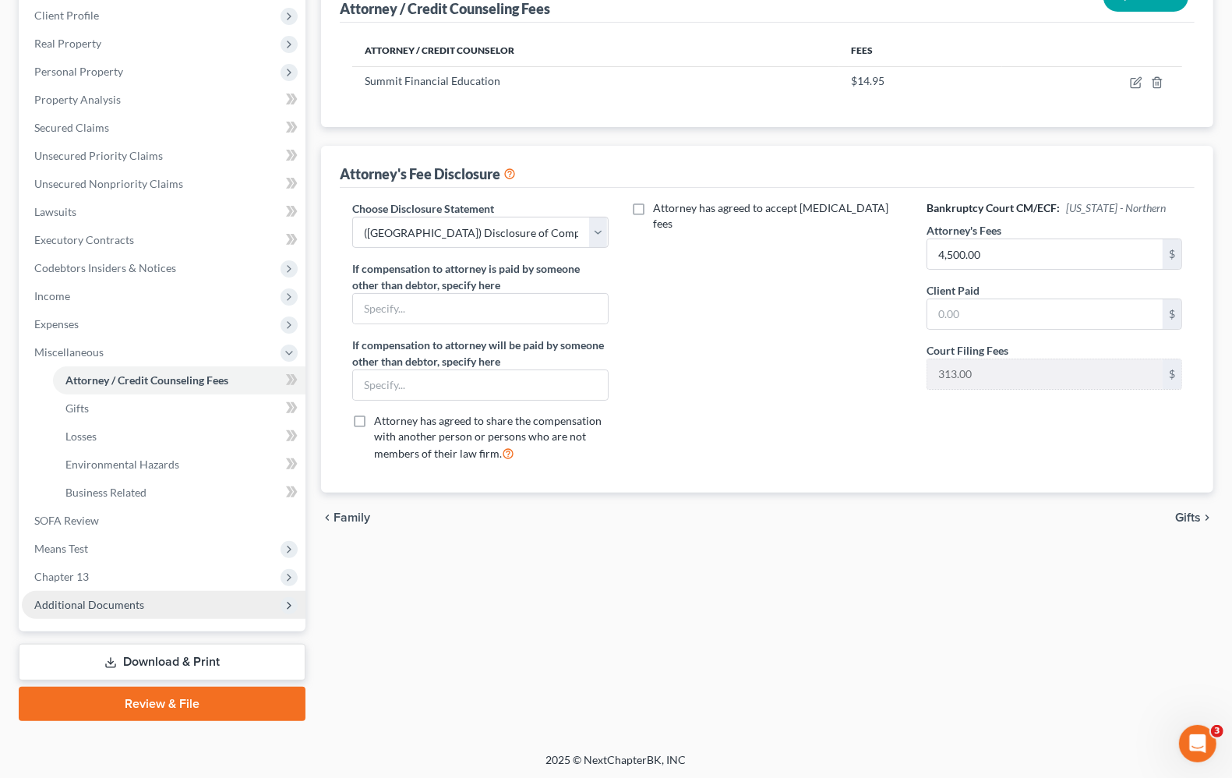
click at [68, 614] on span "Additional Documents" at bounding box center [164, 605] width 284 height 28
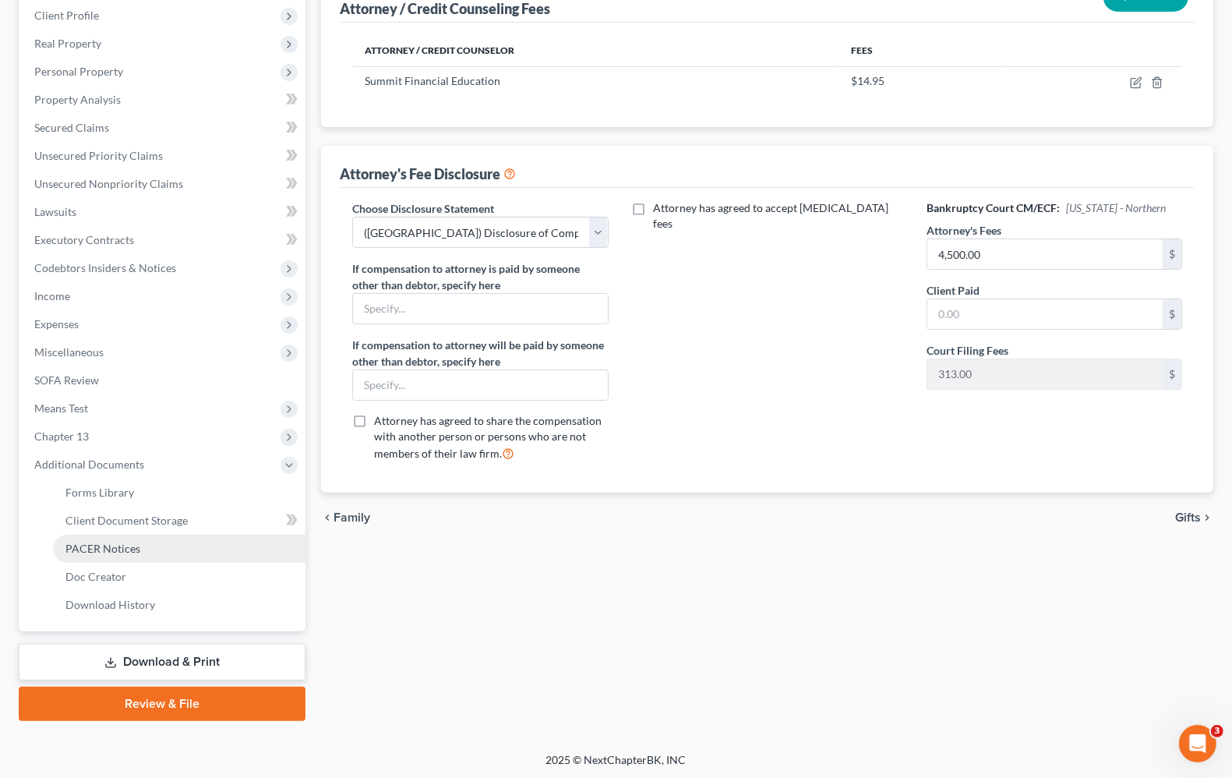
click at [98, 543] on span "PACER Notices" at bounding box center [102, 548] width 75 height 13
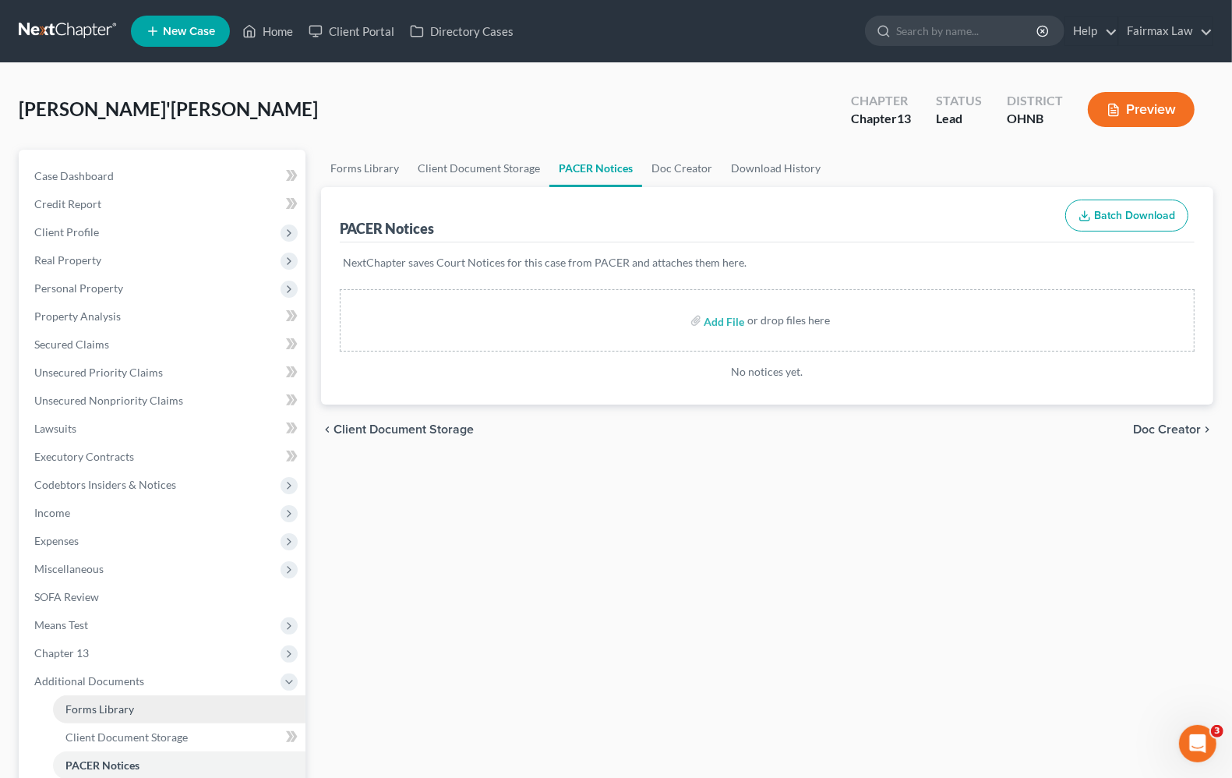
click at [111, 705] on span "Forms Library" at bounding box center [99, 708] width 69 height 13
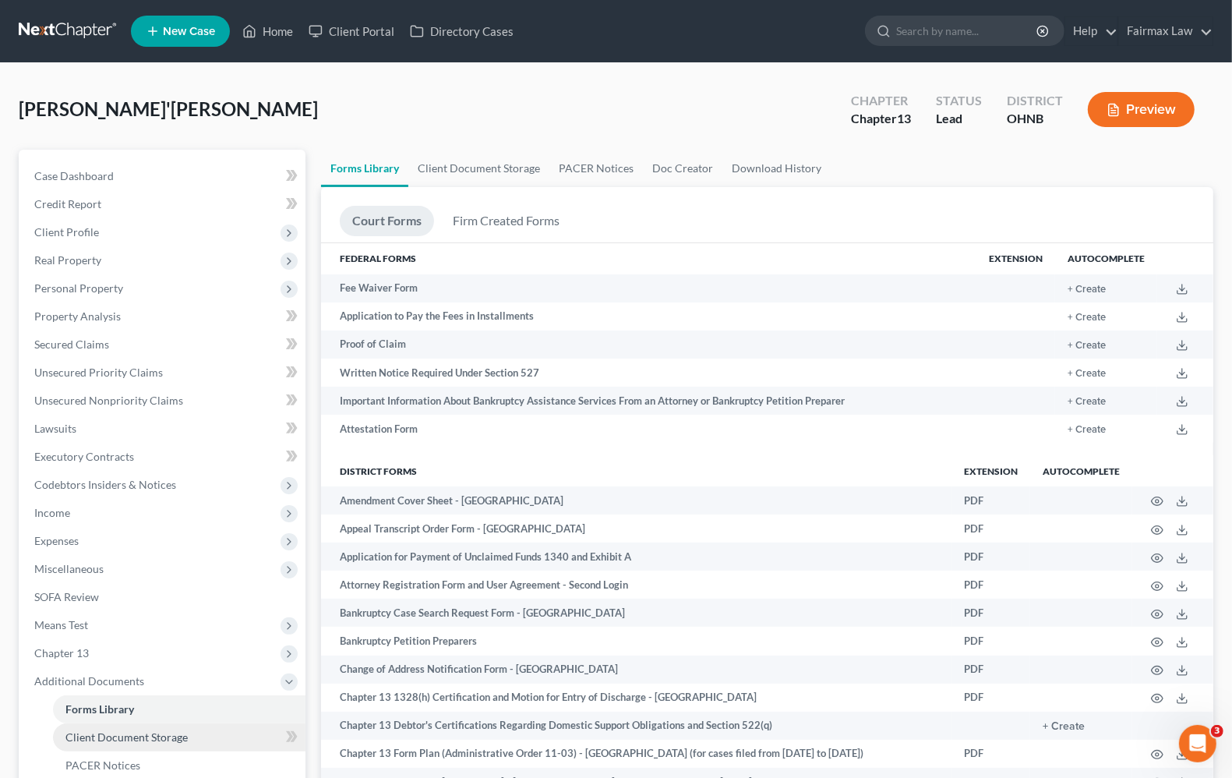
click at [152, 727] on link "Client Document Storage" at bounding box center [179, 737] width 253 height 28
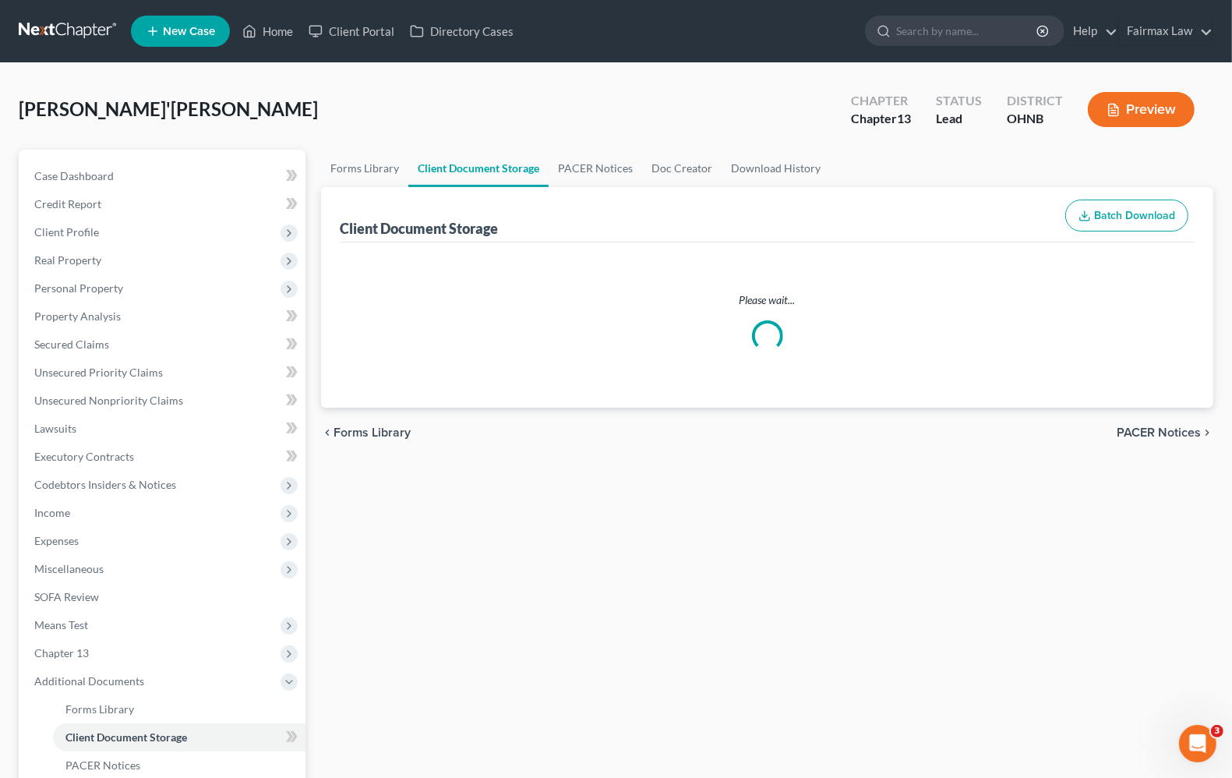
select select "5"
select select "16"
